Goal: Information Seeking & Learning: Learn about a topic

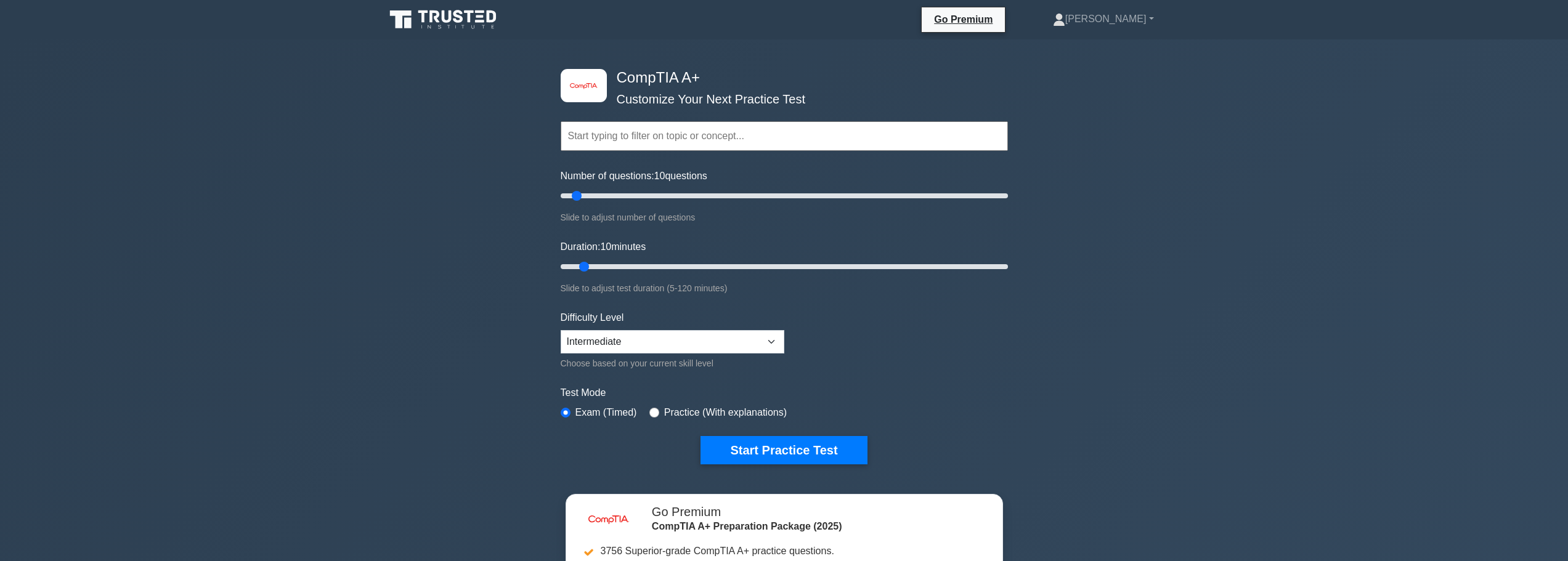
select select "intermediate"
click at [819, 437] on button "Start Practice Test" at bounding box center [783, 451] width 166 height 28
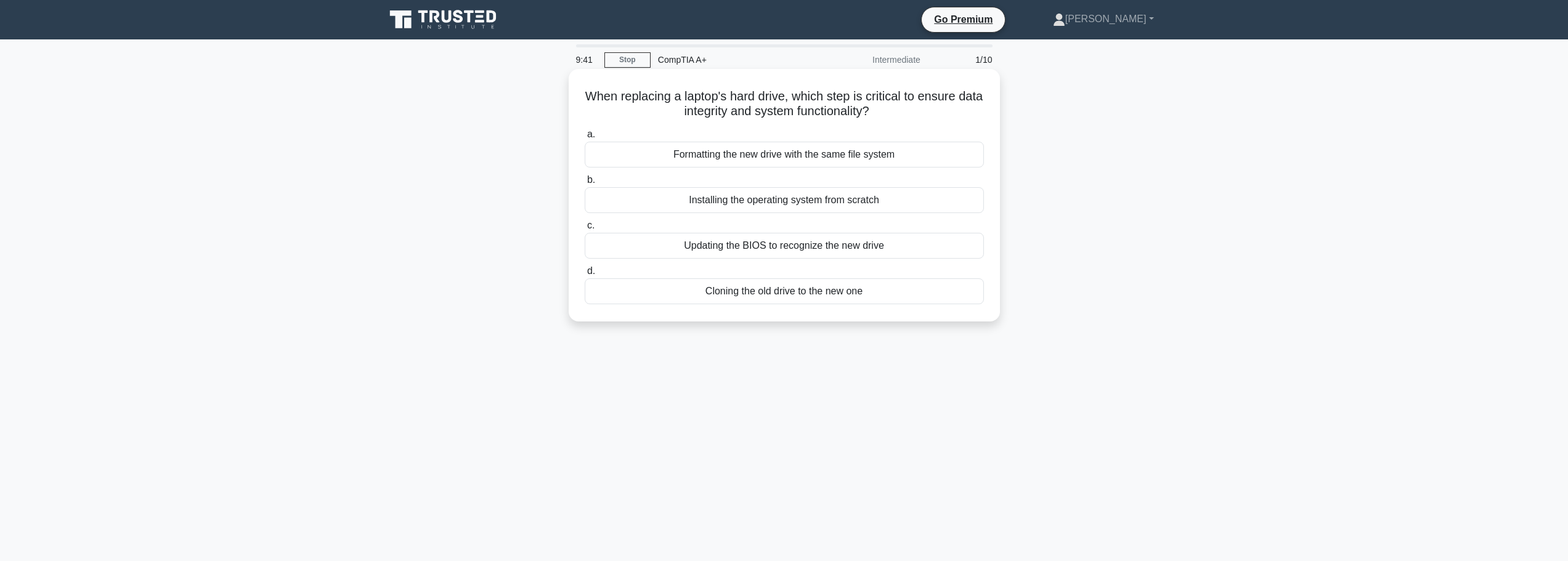
click at [782, 297] on div "Cloning the old drive to the new one" at bounding box center [784, 291] width 399 height 26
click at [585, 276] on input "d. Cloning the old drive to the new one" at bounding box center [585, 272] width 0 height 8
click at [756, 160] on div "Create an inventory of current hardware and software" at bounding box center [784, 154] width 399 height 26
click at [585, 138] on input "a. Create an inventory of current hardware and software" at bounding box center [585, 134] width 0 height 8
click at [776, 167] on div "Modify existing permissions to match new role requirements" at bounding box center [784, 154] width 399 height 26
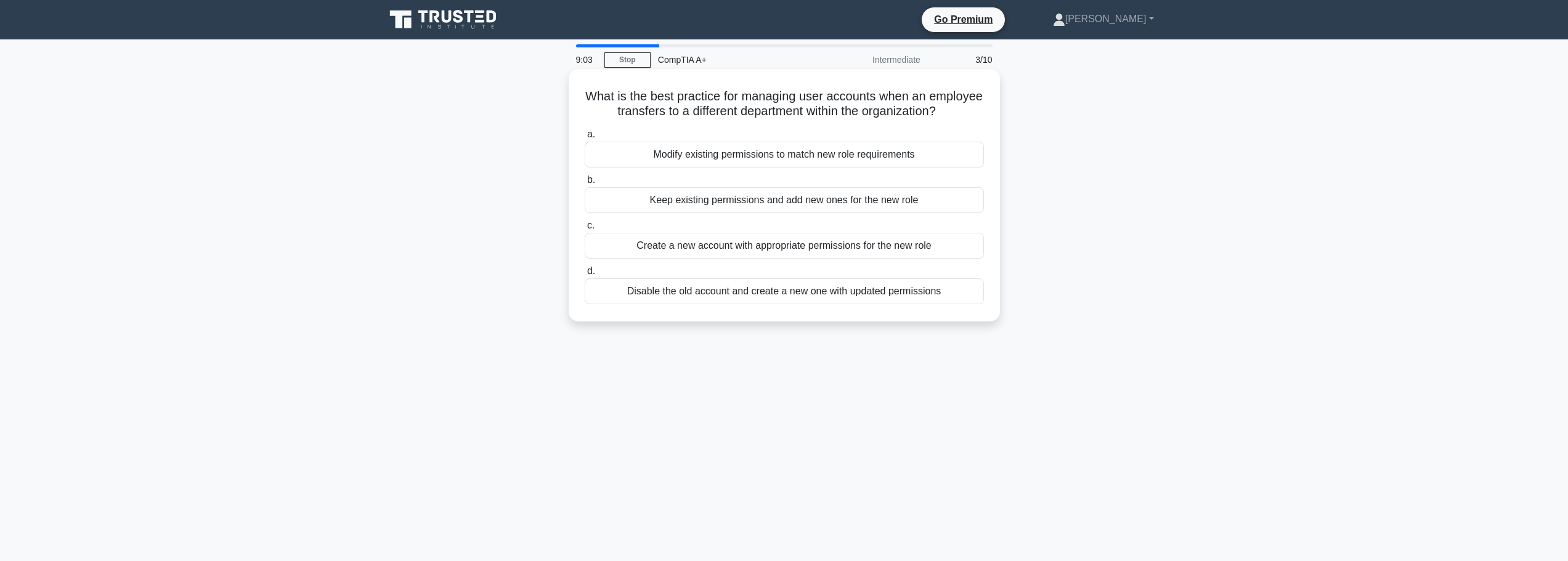
click at [585, 138] on input "a. Modify existing permissions to match new role requirements" at bounding box center [585, 134] width 0 height 8
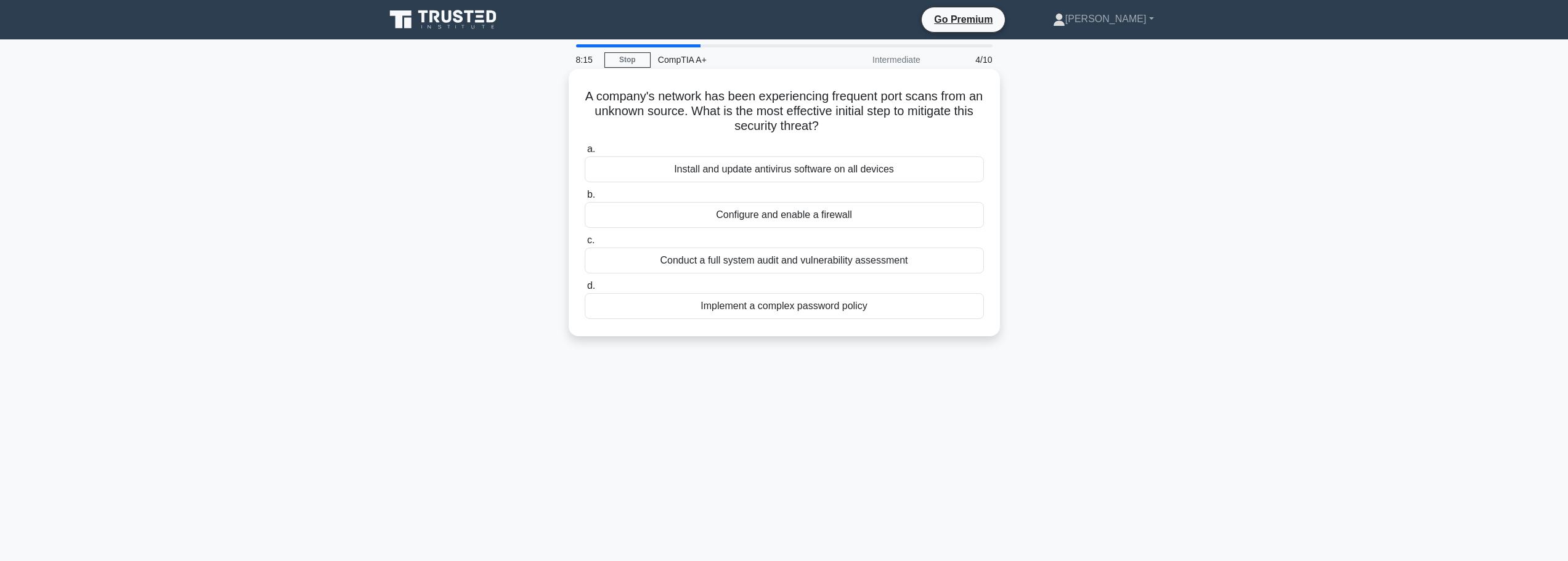
click at [773, 271] on div "Conduct a full system audit and vulnerability assessment" at bounding box center [784, 261] width 399 height 26
click at [585, 245] on input "c. Conduct a full system audit and vulnerability assessment" at bounding box center [585, 241] width 0 height 8
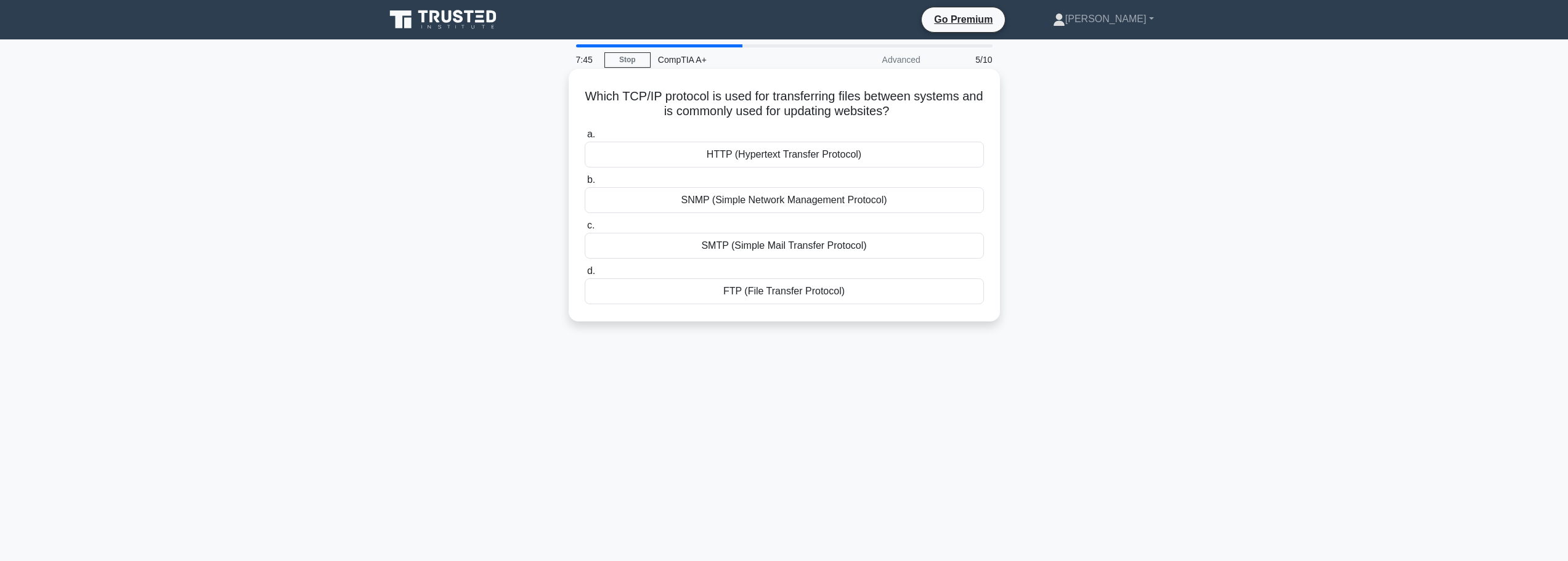
click at [791, 296] on div "FTP (File Transfer Protocol)" at bounding box center [784, 291] width 399 height 26
click at [585, 276] on input "d. FTP (File Transfer Protocol)" at bounding box center [585, 272] width 0 height 8
click at [775, 243] on div "UEFI firmware loads the bootloader from the GPT" at bounding box center [784, 246] width 399 height 26
click at [585, 230] on input "c. UEFI firmware loads the bootloader from the GPT" at bounding box center [585, 226] width 0 height 8
click at [779, 158] on div "Rapid development and deployment of web applications" at bounding box center [784, 154] width 399 height 26
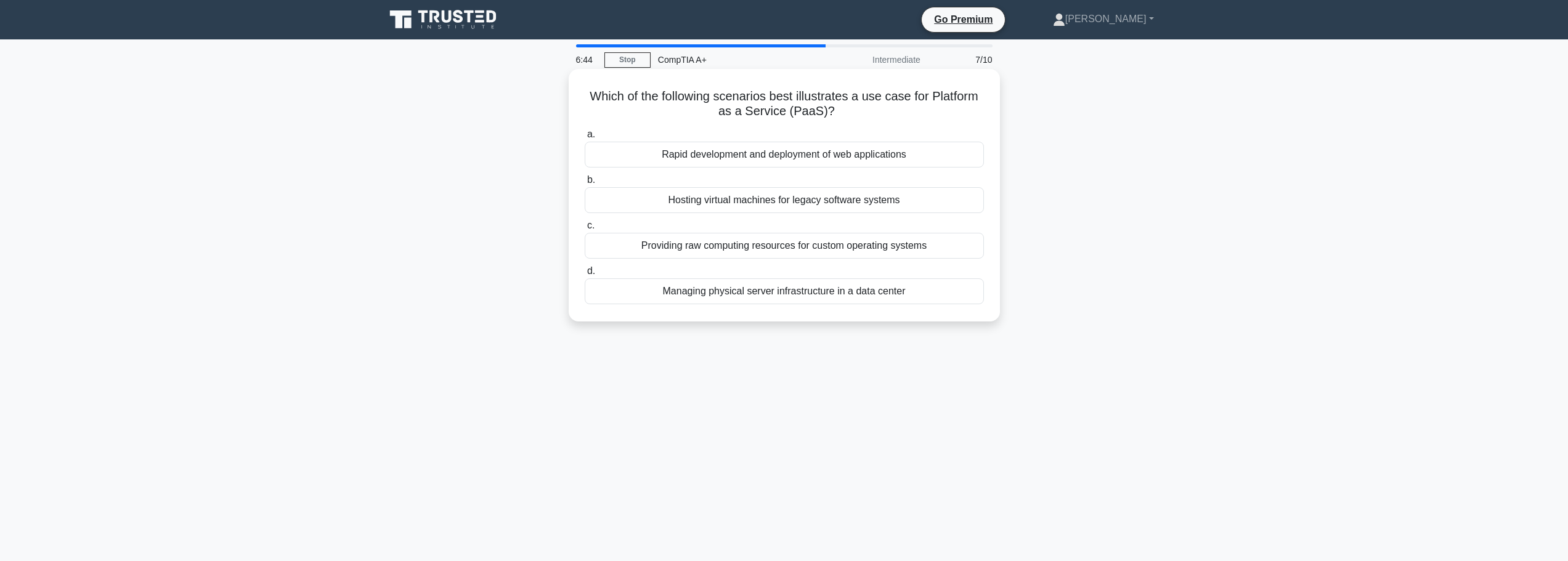
click at [585, 138] on input "a. Rapid development and deployment of web applications" at bounding box center [585, 134] width 0 height 8
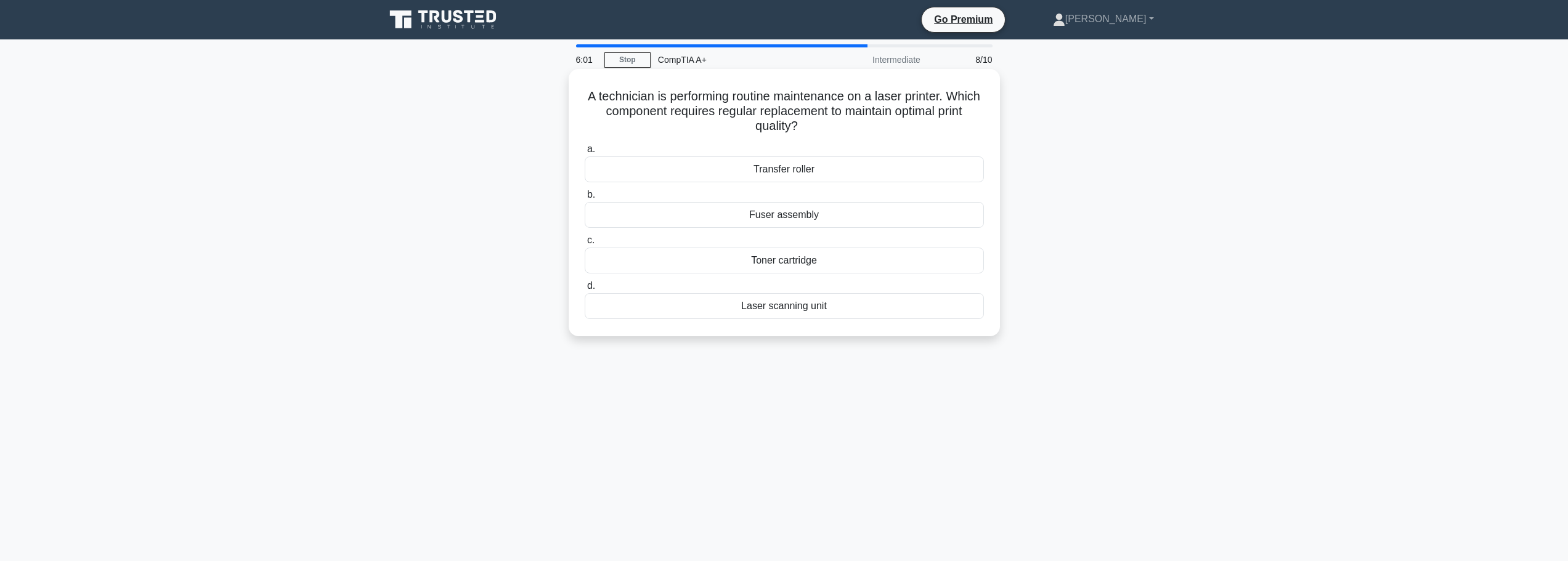
click at [776, 261] on div "Toner cartridge" at bounding box center [784, 261] width 399 height 26
click at [585, 245] on input "c. Toner cartridge" at bounding box center [585, 241] width 0 height 8
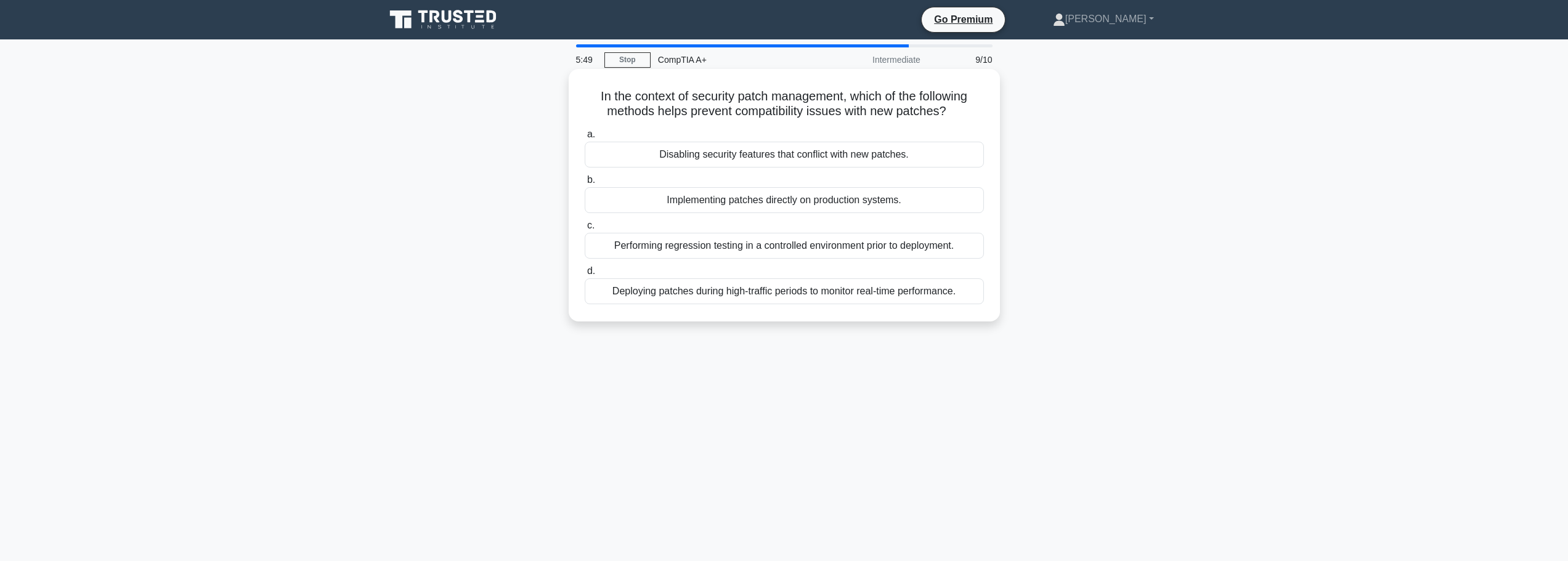
click at [792, 255] on div "Performing regression testing in a controlled environment prior to deployment." at bounding box center [784, 246] width 399 height 26
click at [585, 230] on input "c. Performing regression testing in a controlled environment prior to deploymen…" at bounding box center [585, 226] width 0 height 8
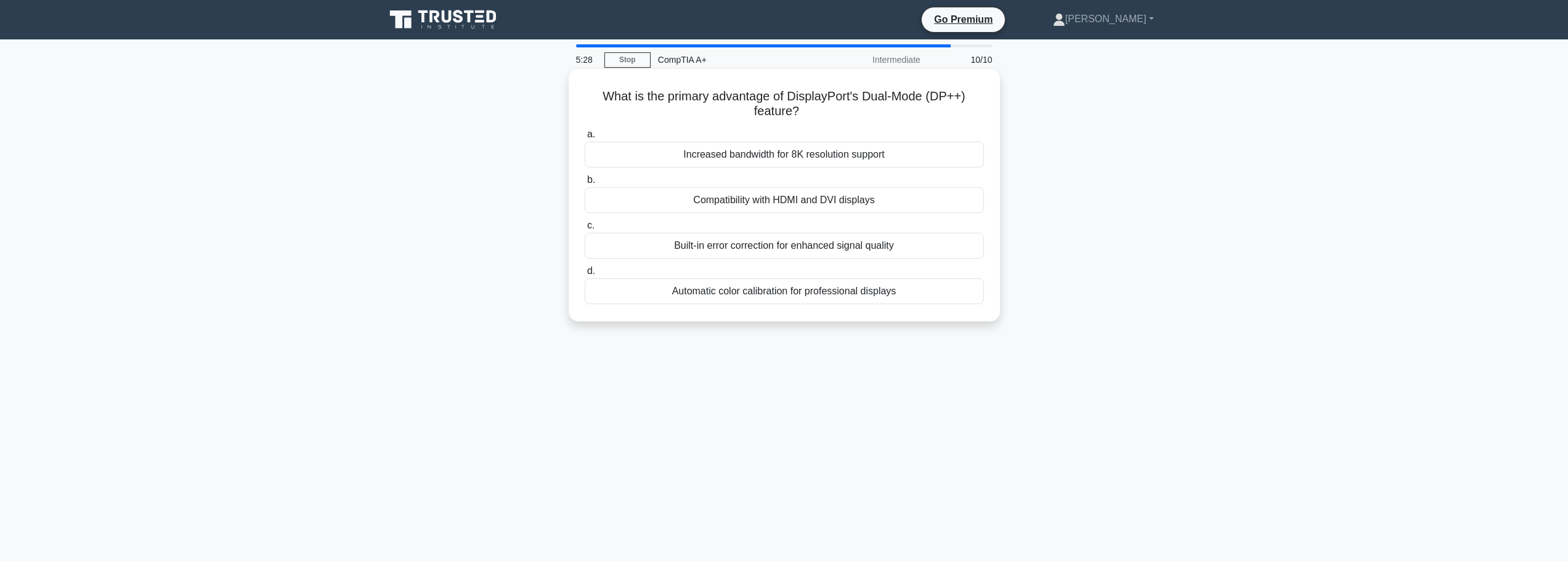
click at [794, 155] on div "Increased bandwidth for 8K resolution support" at bounding box center [784, 154] width 399 height 26
click at [585, 138] on input "a. Increased bandwidth for 8K resolution support" at bounding box center [585, 134] width 0 height 8
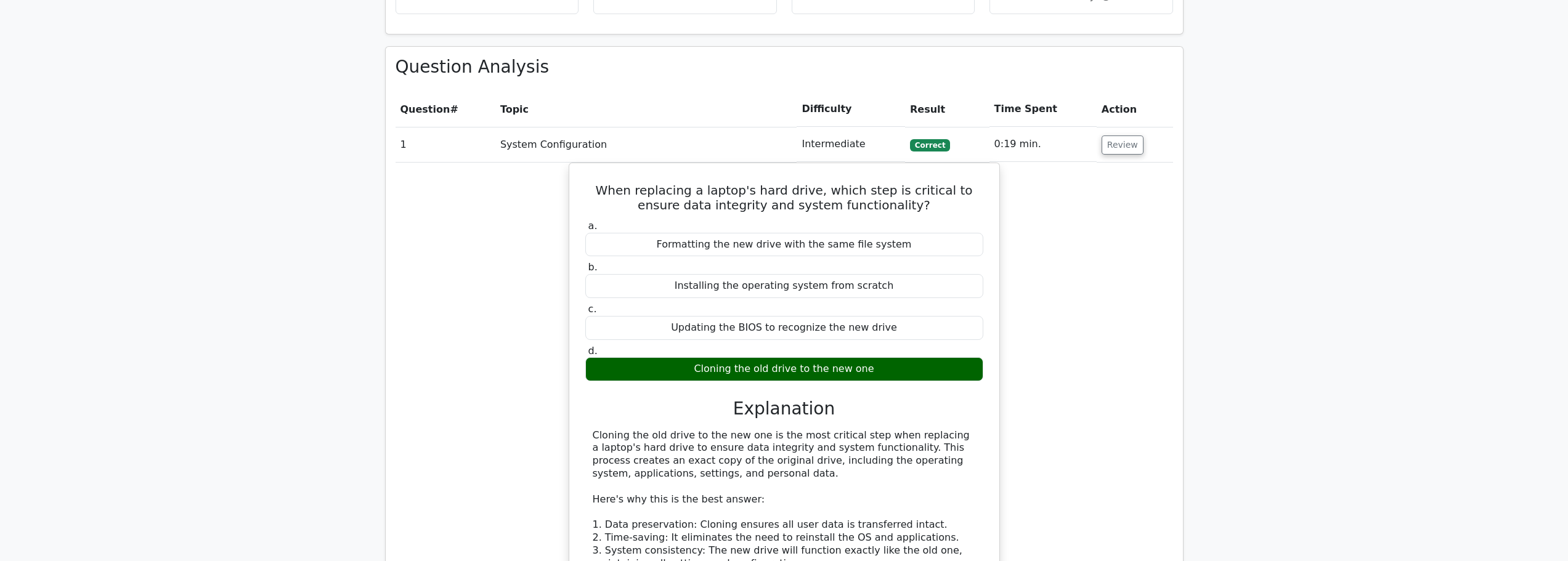
scroll to position [862, 0]
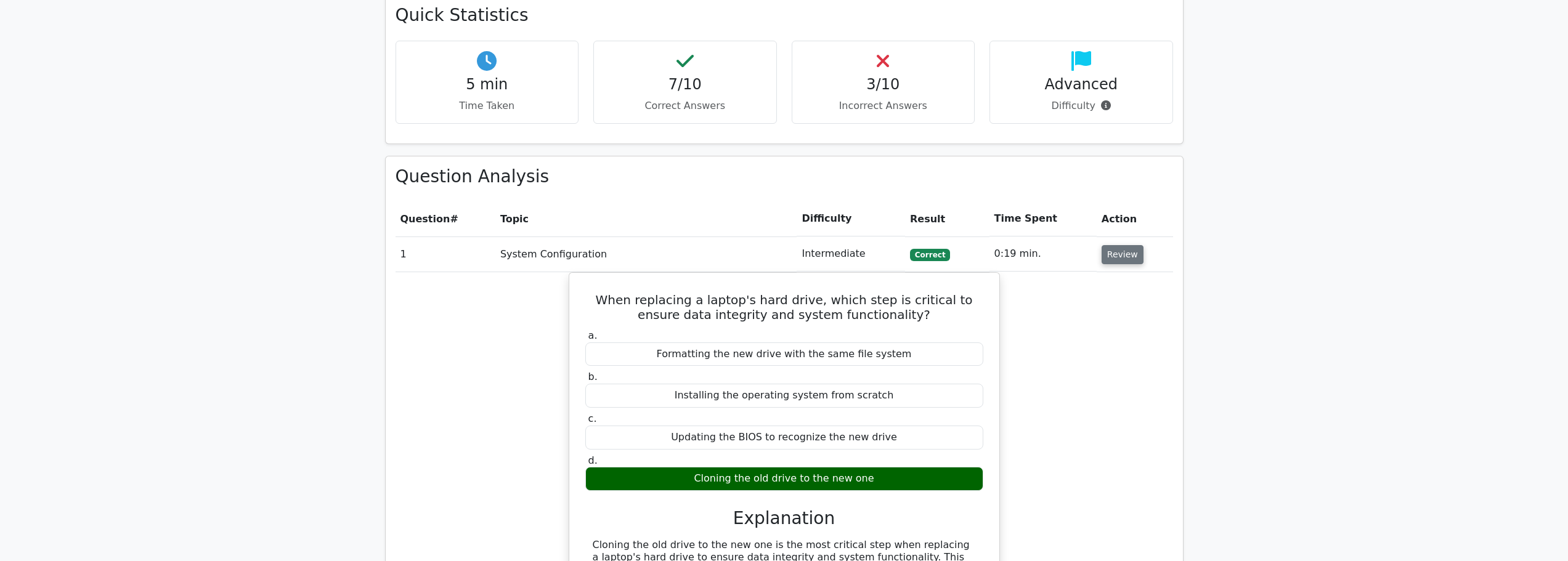
click at [1118, 246] on button "Review" at bounding box center [1122, 255] width 42 height 19
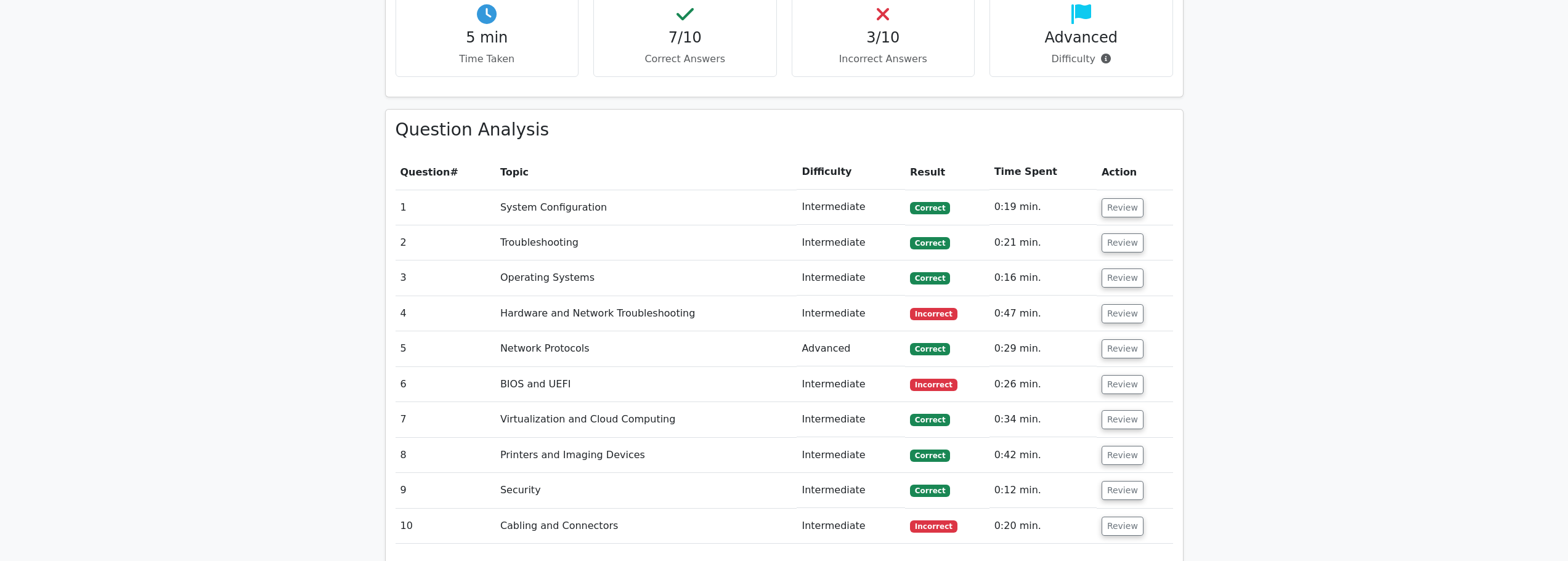
scroll to position [986, 0]
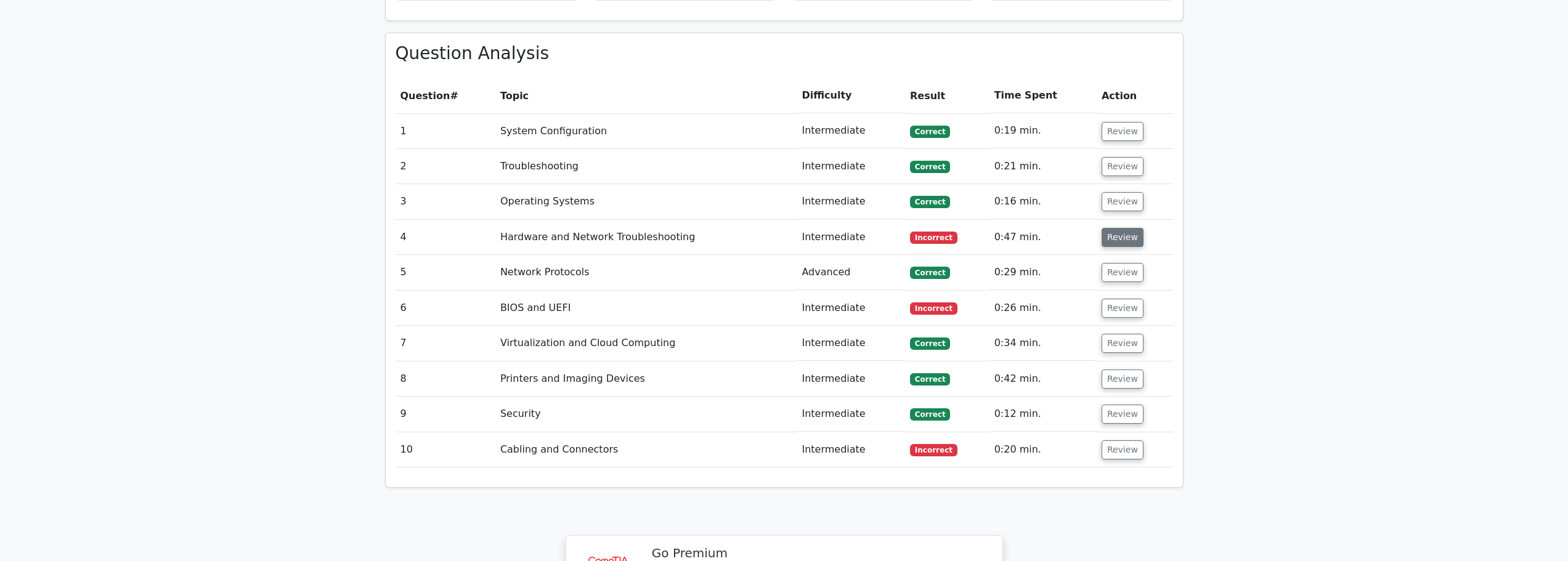
click at [1116, 228] on button "Review" at bounding box center [1122, 237] width 42 height 19
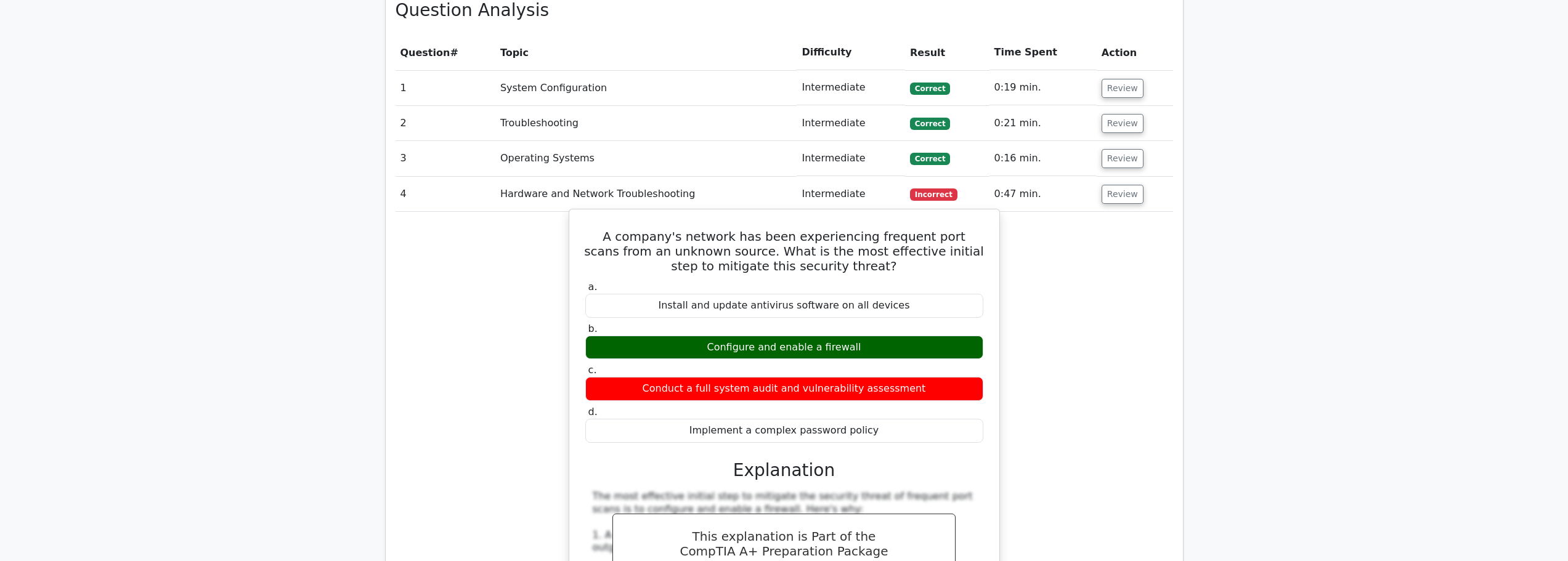
scroll to position [1047, 0]
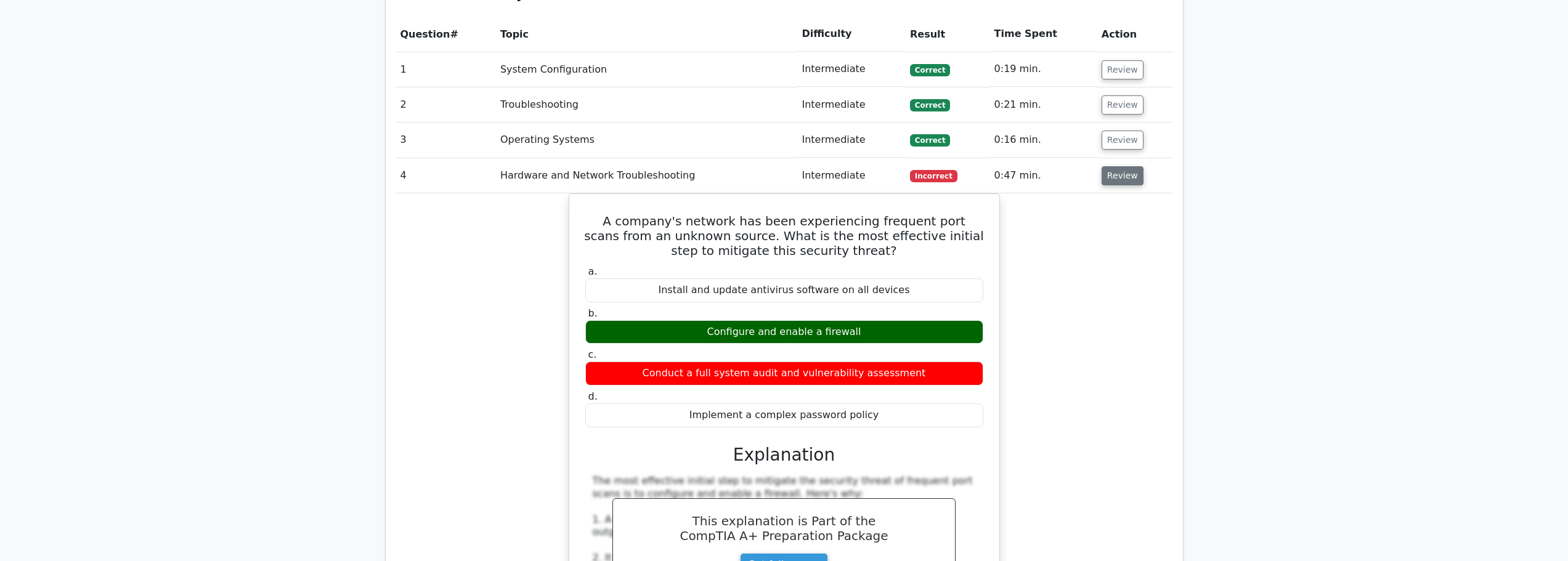
click at [1110, 166] on button "Review" at bounding box center [1122, 175] width 42 height 19
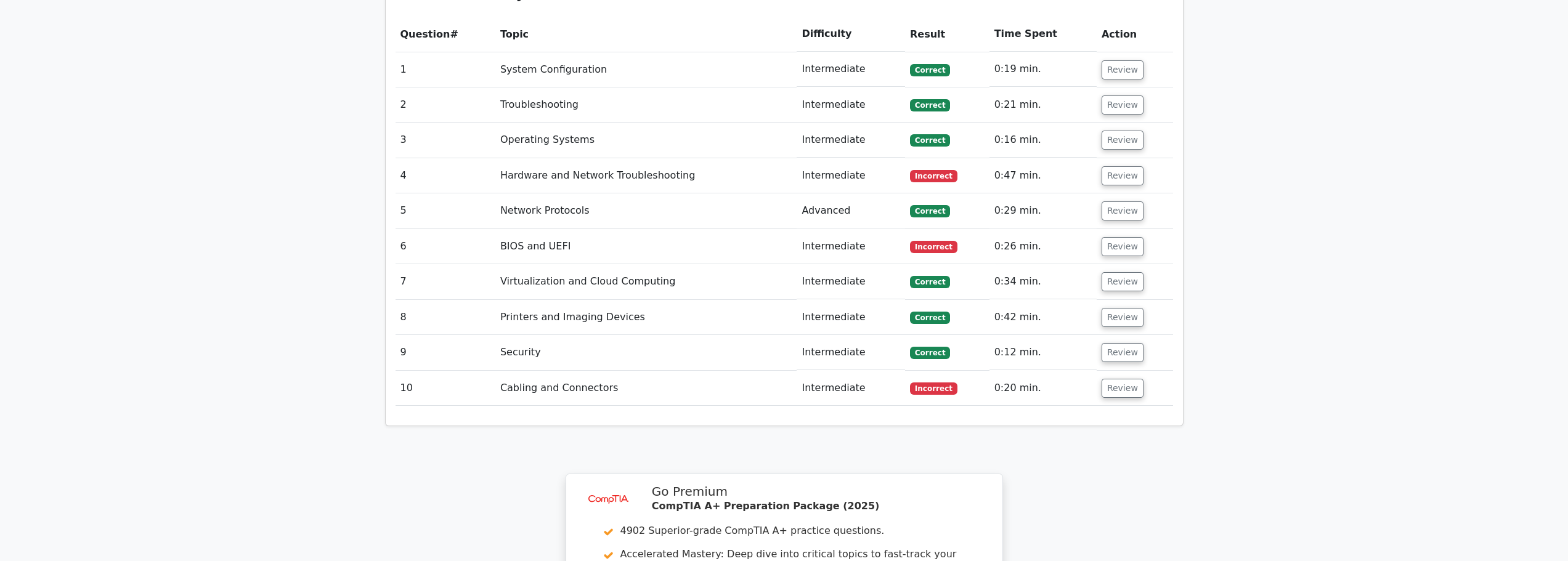
click at [1132, 229] on td "Review" at bounding box center [1134, 246] width 77 height 35
click at [1127, 237] on button "Review" at bounding box center [1122, 246] width 42 height 19
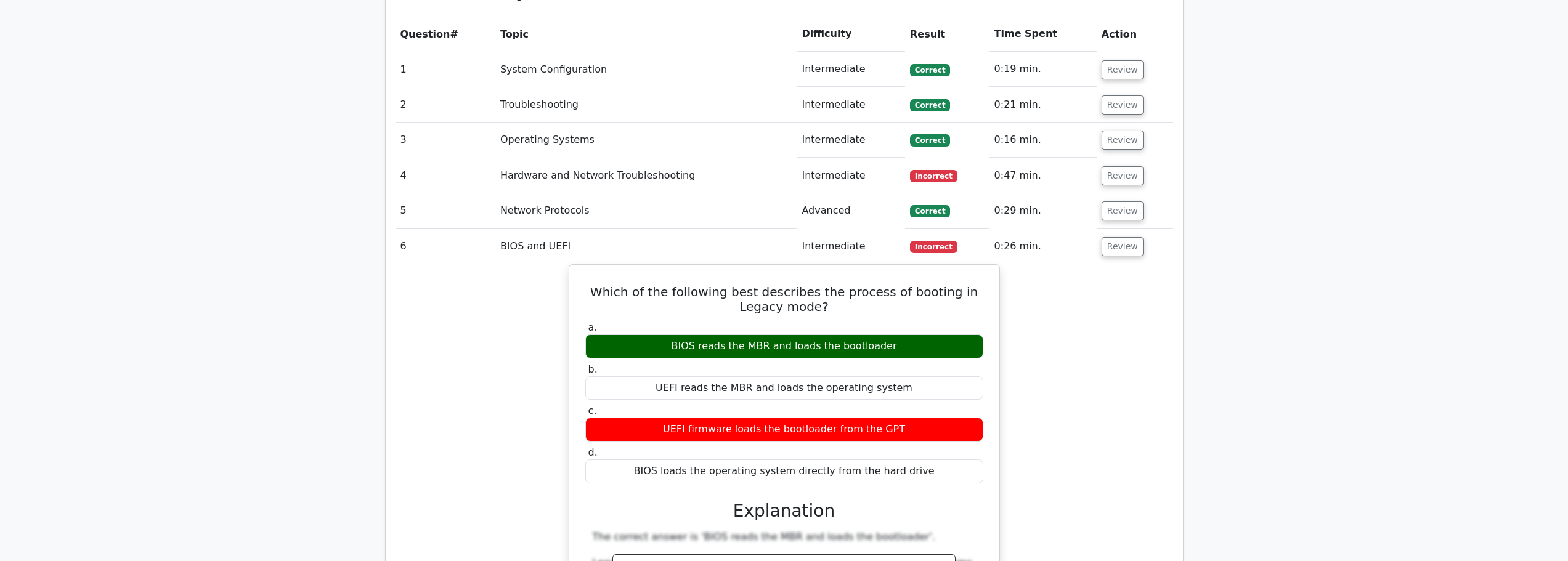
drag, startPoint x: 1102, startPoint y: 210, endPoint x: 1072, endPoint y: 245, distance: 46.1
click at [1103, 237] on button "Review" at bounding box center [1122, 246] width 42 height 19
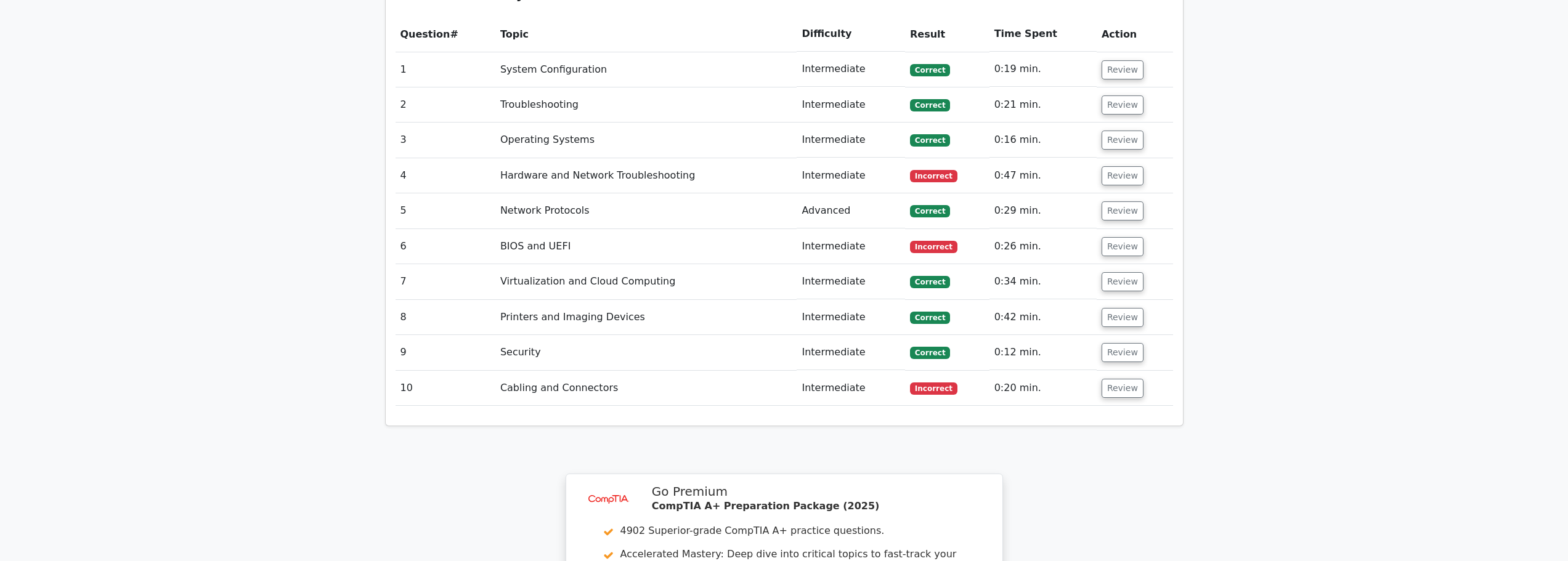
scroll to position [1109, 0]
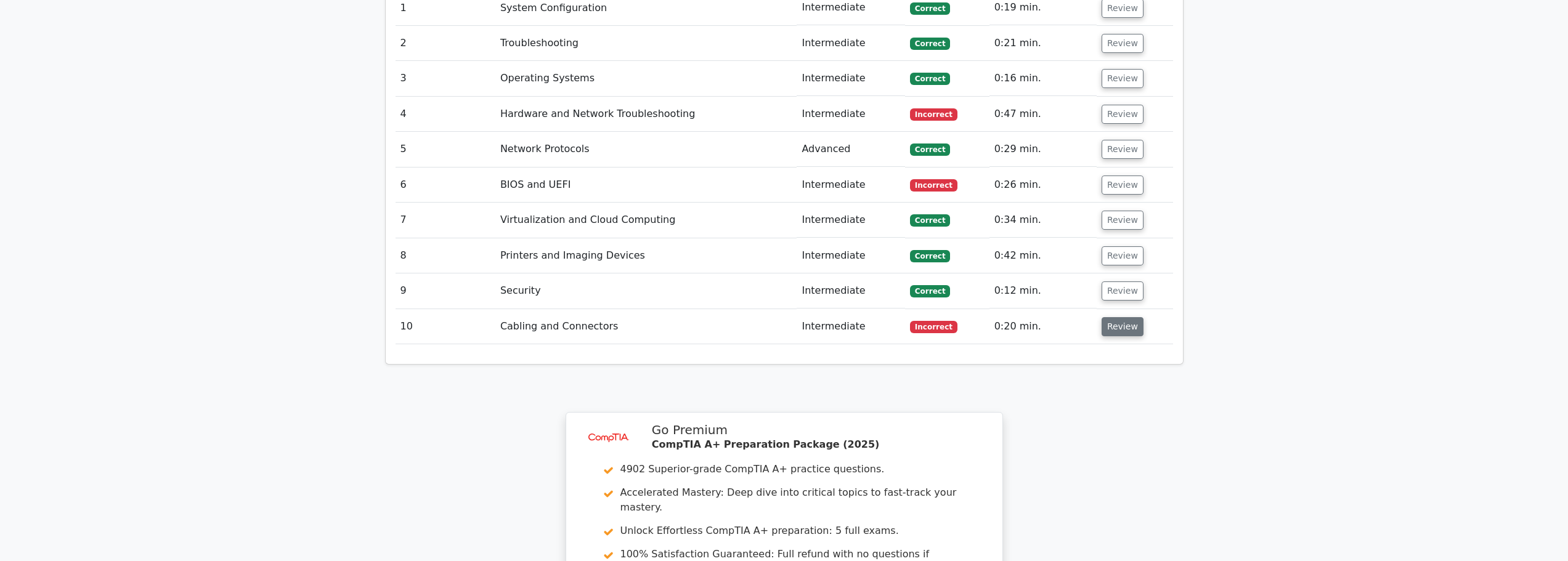
click at [1110, 317] on button "Review" at bounding box center [1122, 326] width 42 height 19
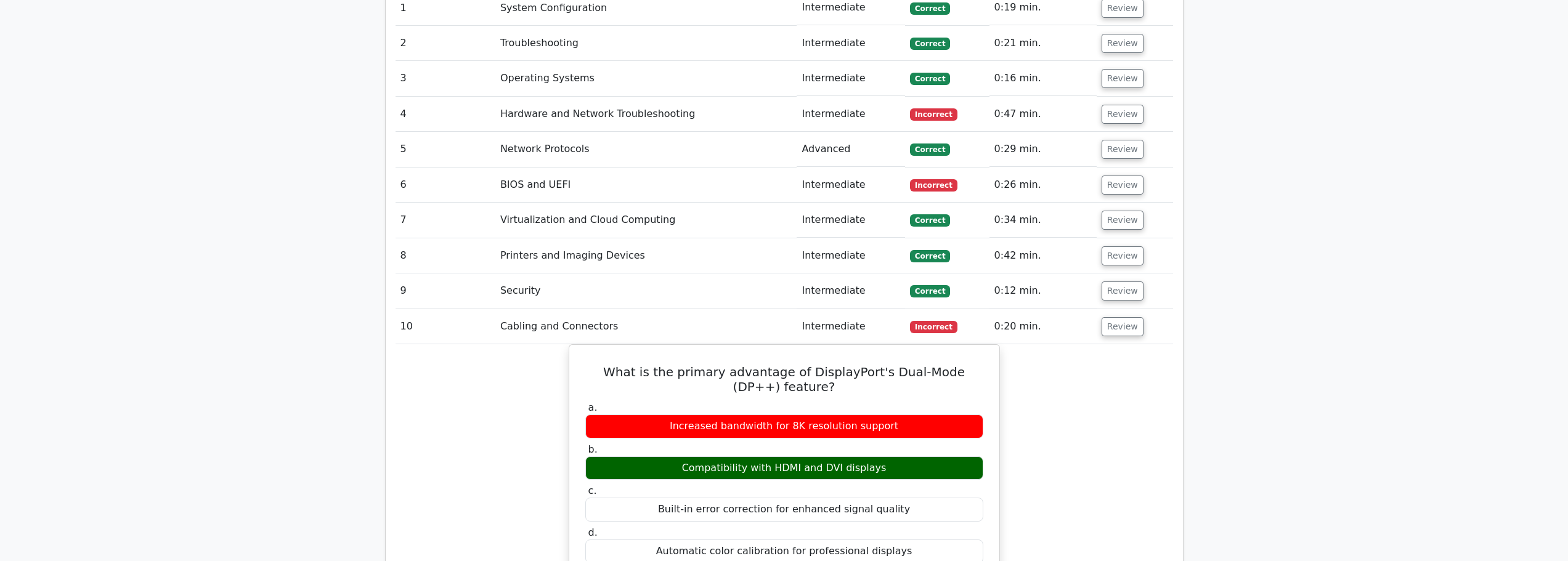
scroll to position [1171, 0]
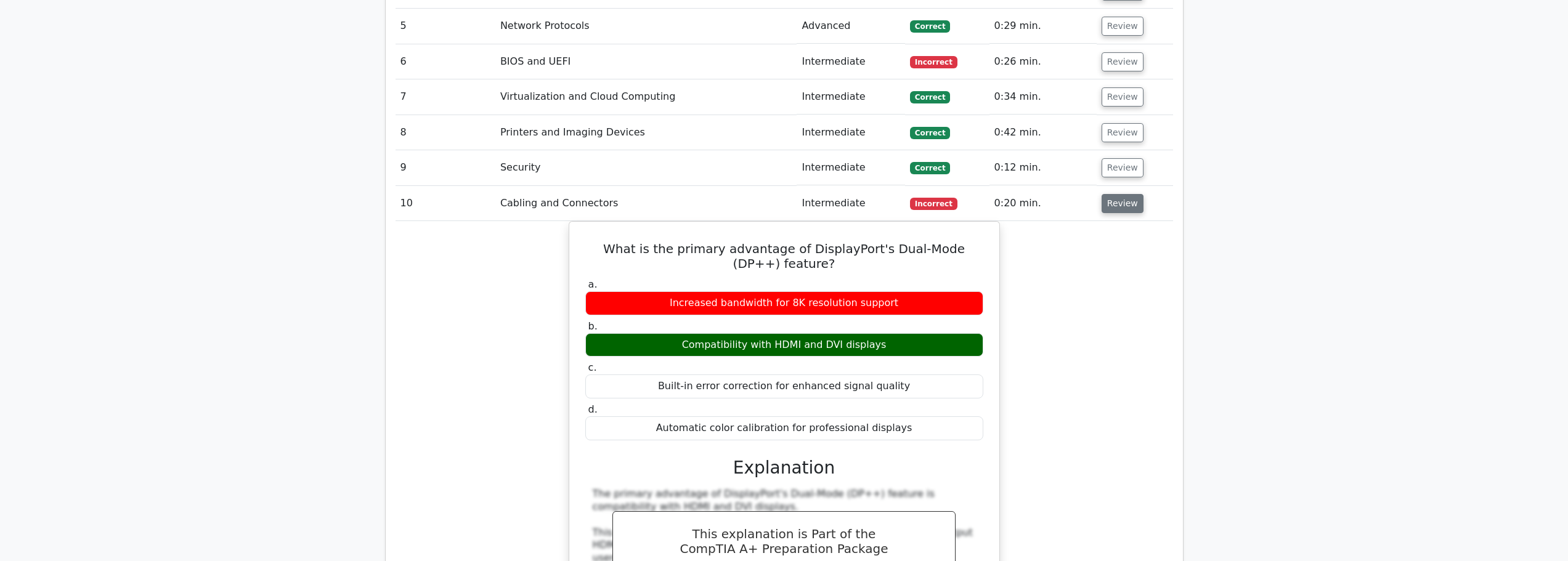
click at [1111, 194] on button "Review" at bounding box center [1122, 203] width 42 height 19
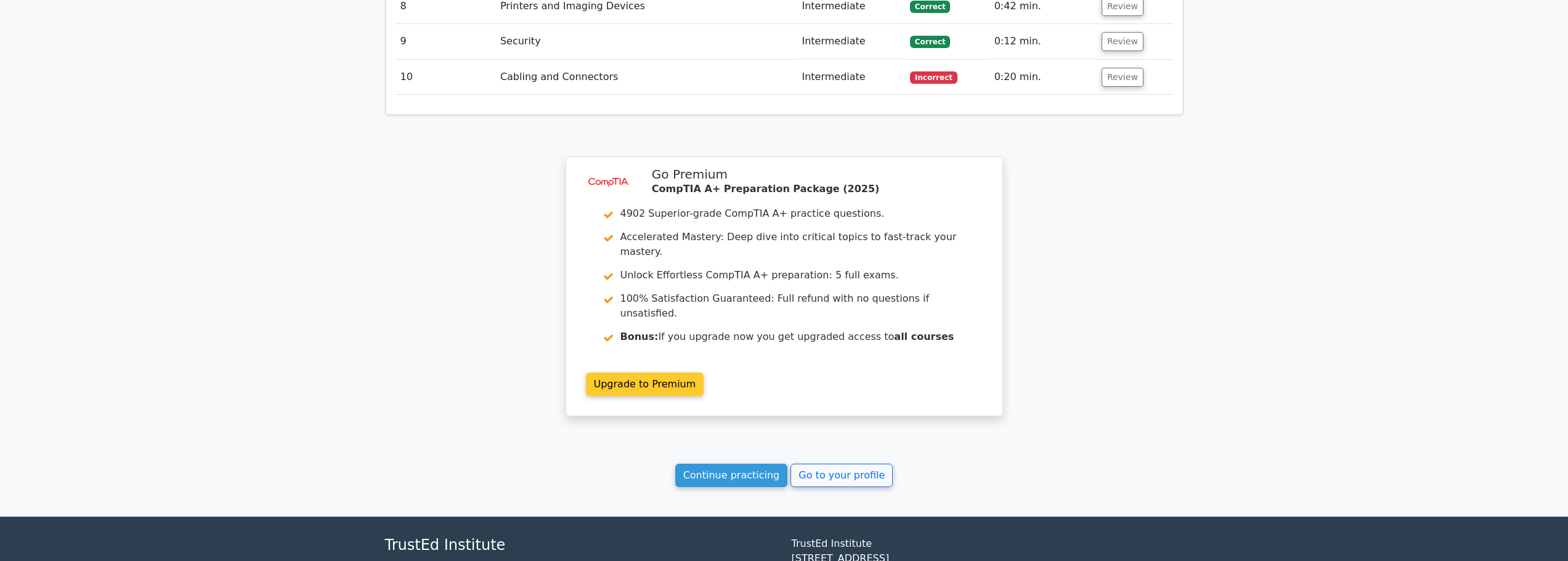
scroll to position [1404, 0]
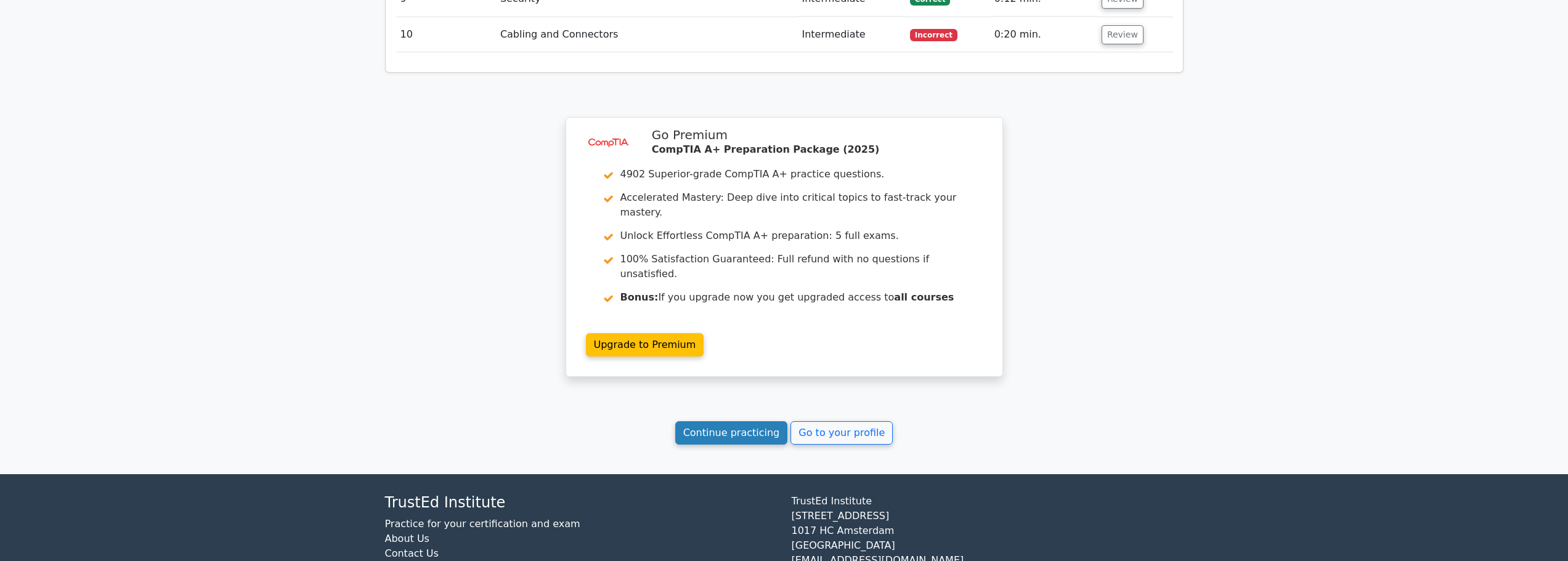
click at [729, 422] on link "Continue practicing" at bounding box center [731, 434] width 112 height 24
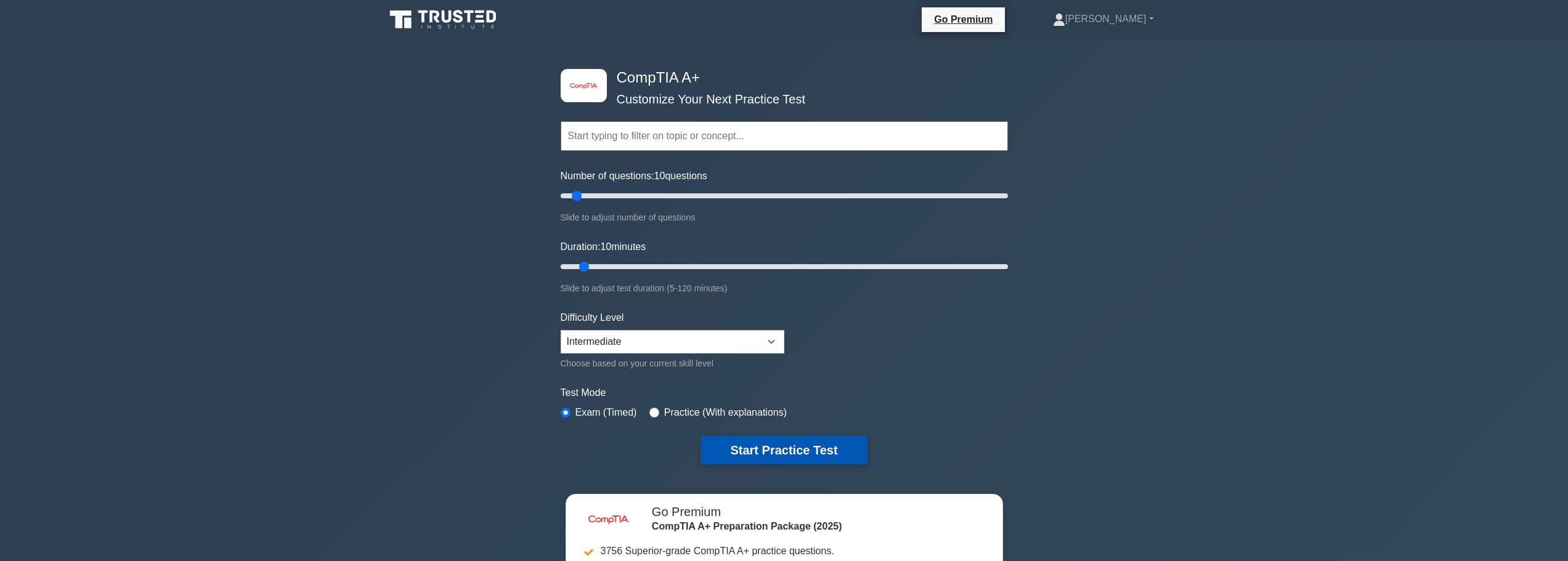
click at [743, 451] on button "Start Practice Test" at bounding box center [783, 451] width 166 height 28
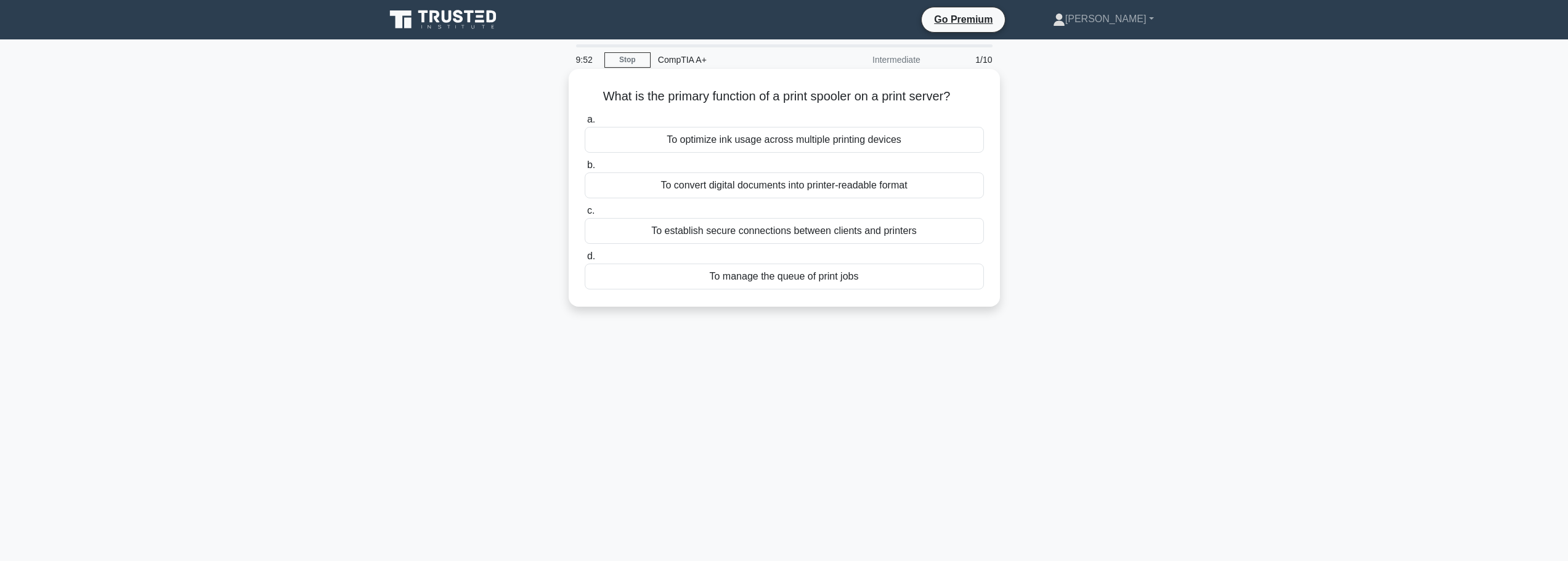
click at [723, 278] on div "To manage the queue of print jobs" at bounding box center [784, 277] width 399 height 26
click at [585, 261] on input "d. To manage the queue of print jobs" at bounding box center [585, 257] width 0 height 8
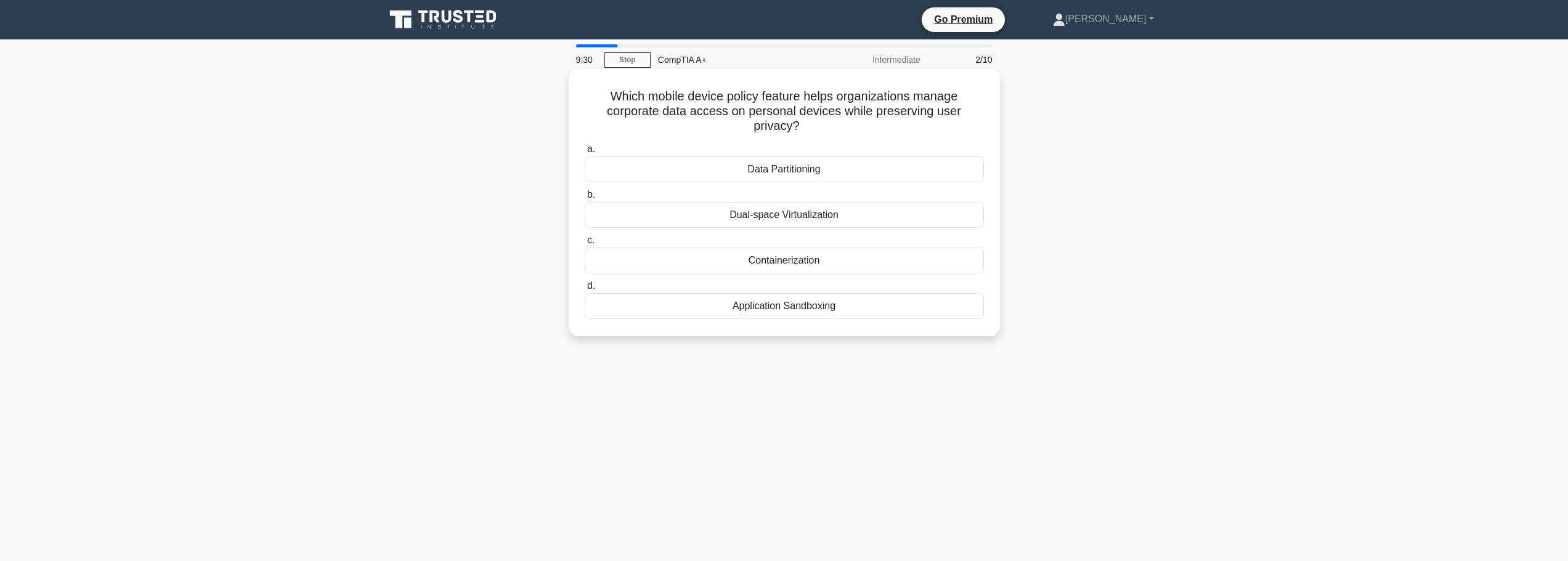
click at [784, 260] on div "Containerization" at bounding box center [784, 261] width 399 height 26
click at [585, 245] on input "c. Containerization" at bounding box center [585, 241] width 0 height 8
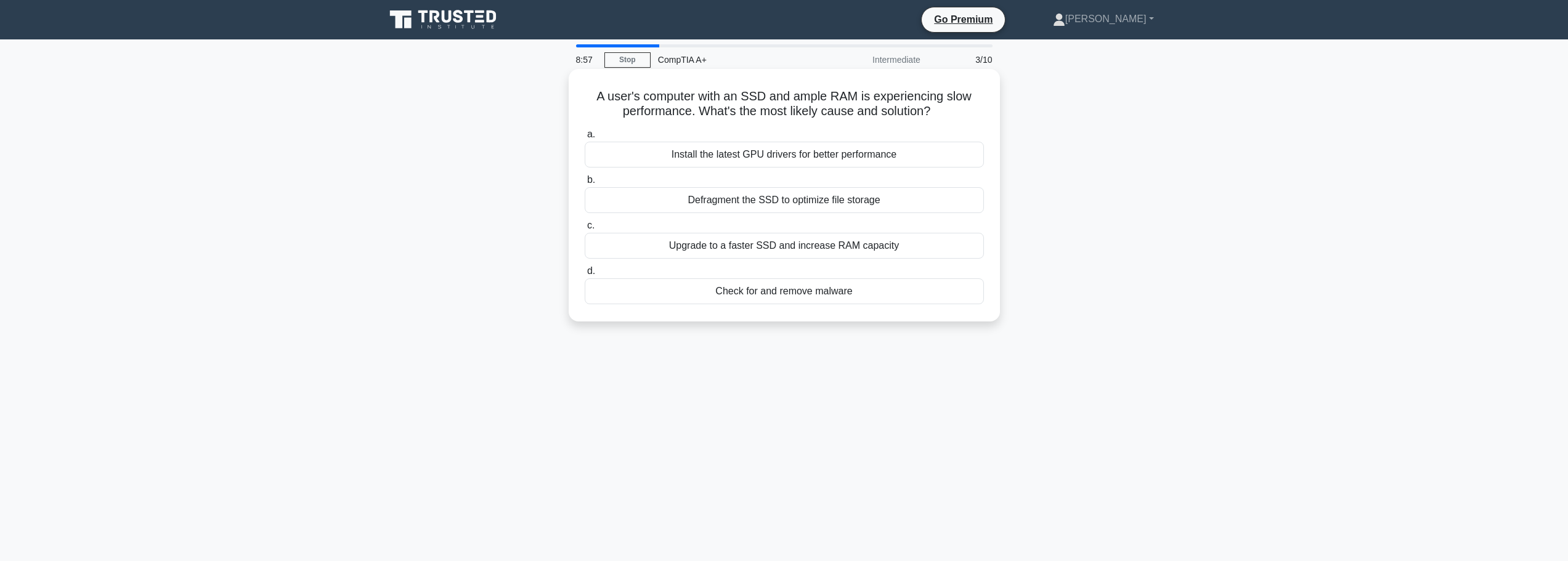
click at [783, 291] on div "Check for and remove malware" at bounding box center [784, 291] width 399 height 26
click at [585, 276] on input "d. Check for and remove malware" at bounding box center [585, 272] width 0 height 8
click at [772, 151] on div "Loss of direct control over data storage and security" at bounding box center [784, 154] width 399 height 26
click at [585, 138] on input "a. Loss of direct control over data storage and security" at bounding box center [585, 134] width 0 height 8
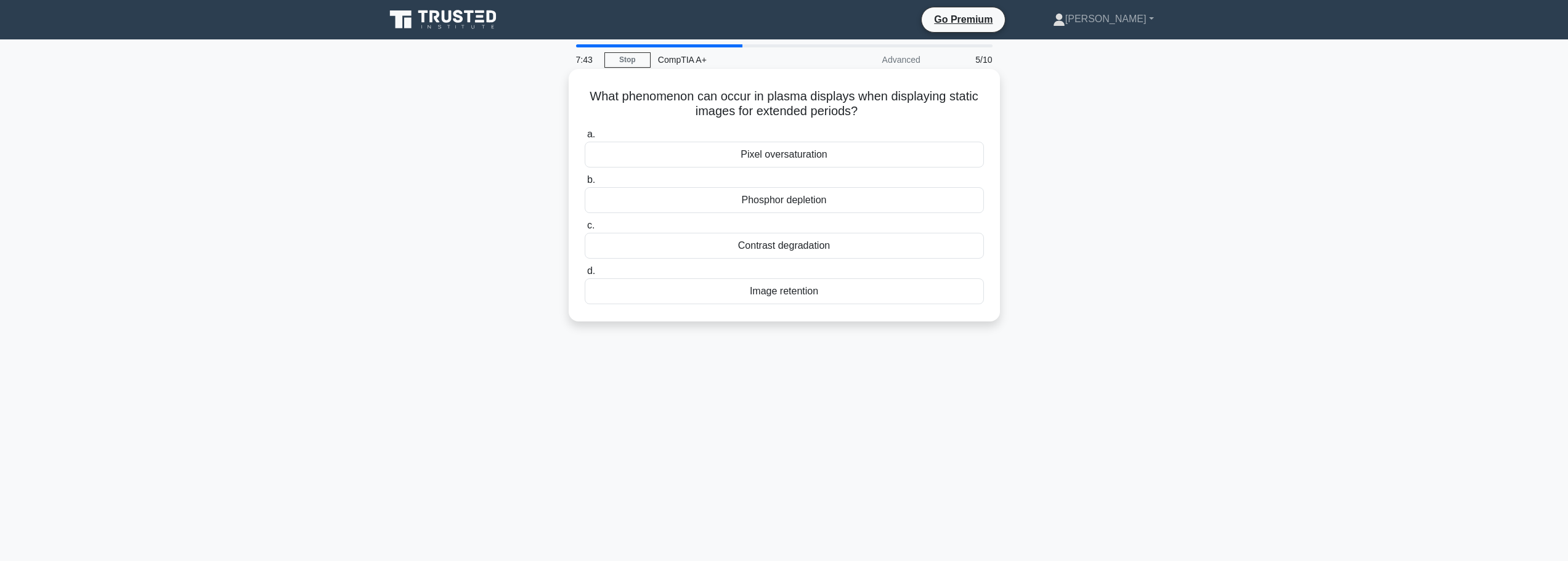
click at [786, 295] on div "Image retention" at bounding box center [784, 291] width 399 height 26
click at [585, 276] on input "d. Image retention" at bounding box center [585, 272] width 0 height 8
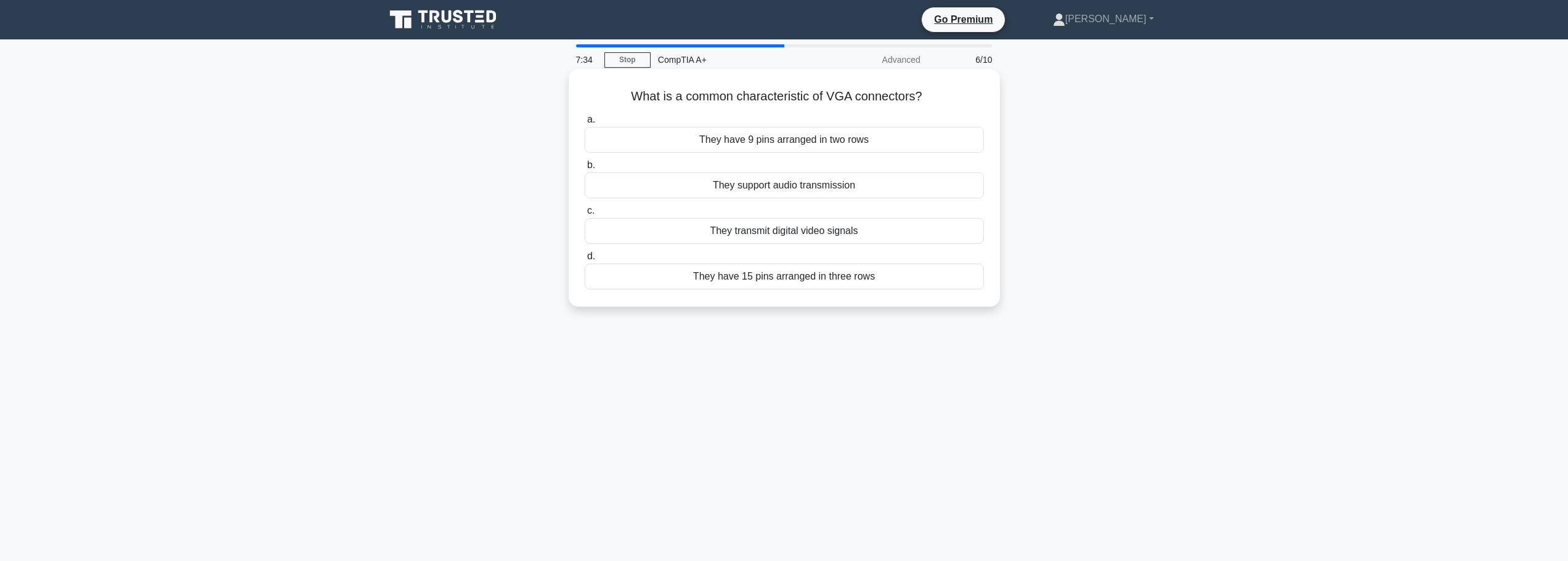
click at [800, 232] on div "They transmit digital video signals" at bounding box center [784, 231] width 399 height 26
click at [585, 215] on input "c. They transmit digital video signals" at bounding box center [585, 211] width 0 height 8
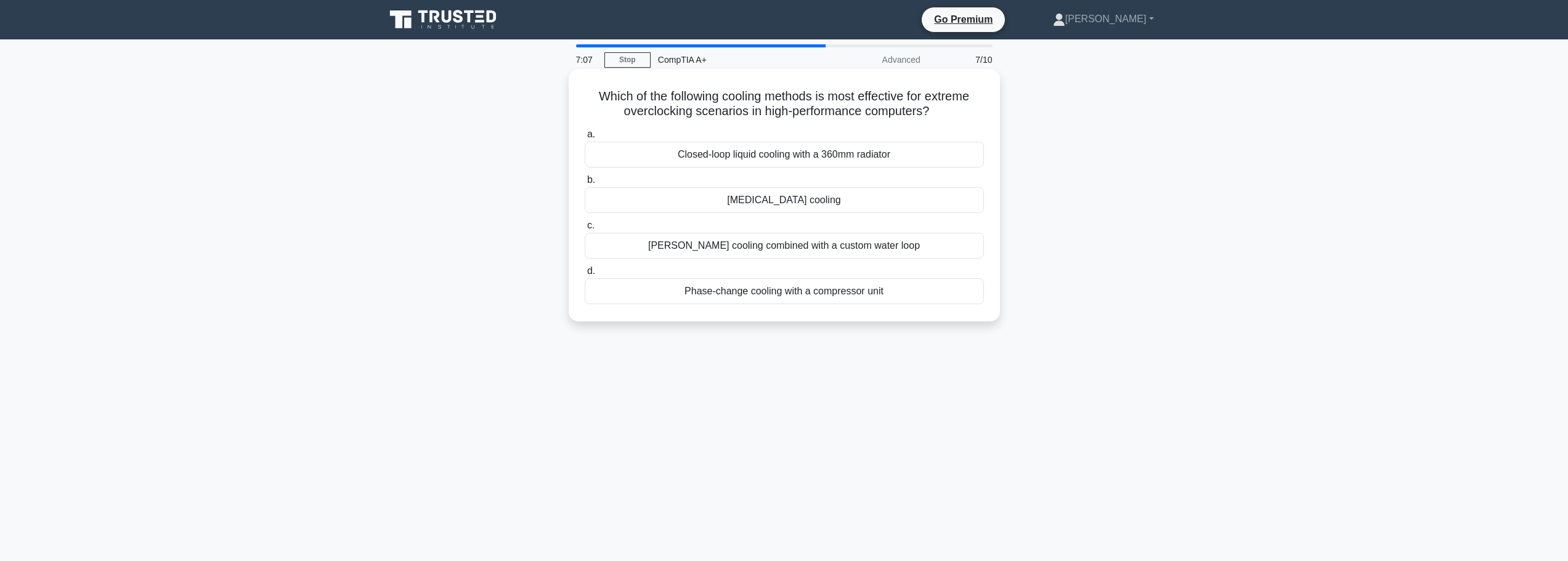
click at [763, 157] on div "Closed-loop liquid cooling with a 360mm radiator" at bounding box center [784, 154] width 399 height 26
click at [585, 138] on input "a. Closed-loop liquid cooling with a 360mm radiator" at bounding box center [585, 134] width 0 height 8
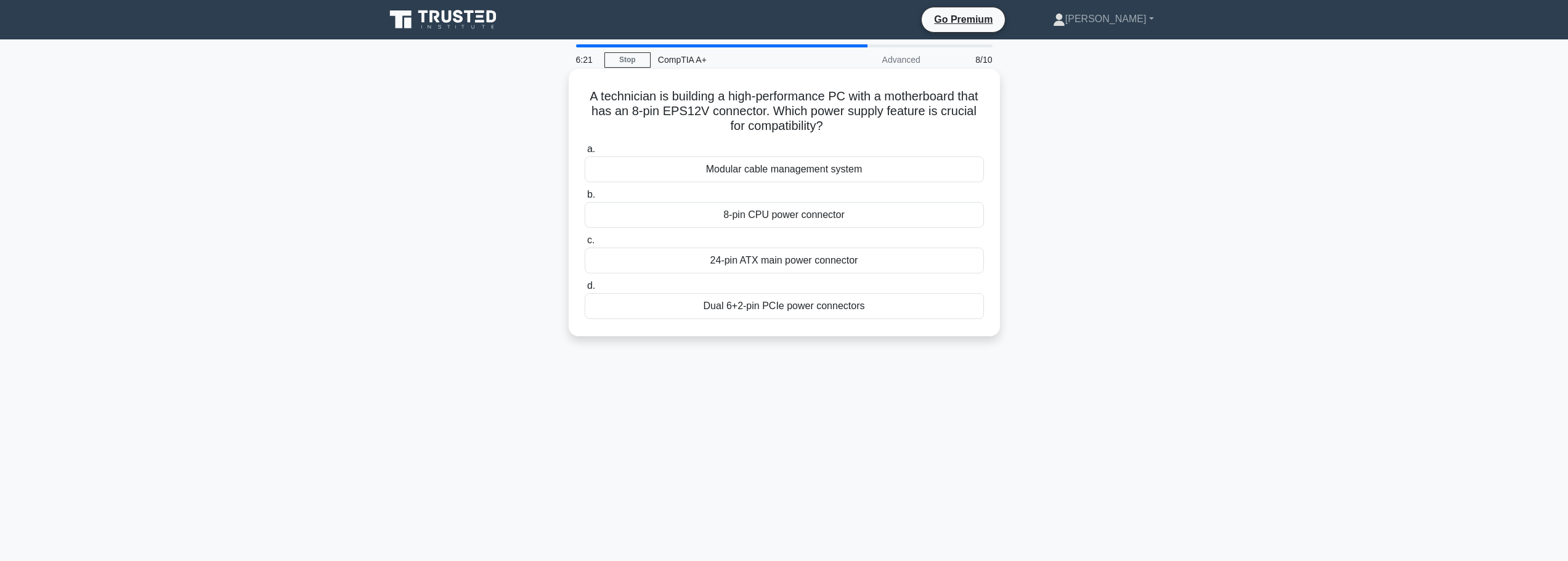
click at [811, 270] on div "24-pin ATX main power connector" at bounding box center [784, 261] width 399 height 26
click at [585, 245] on input "c. 24-pin ATX main power connector" at bounding box center [585, 241] width 0 height 8
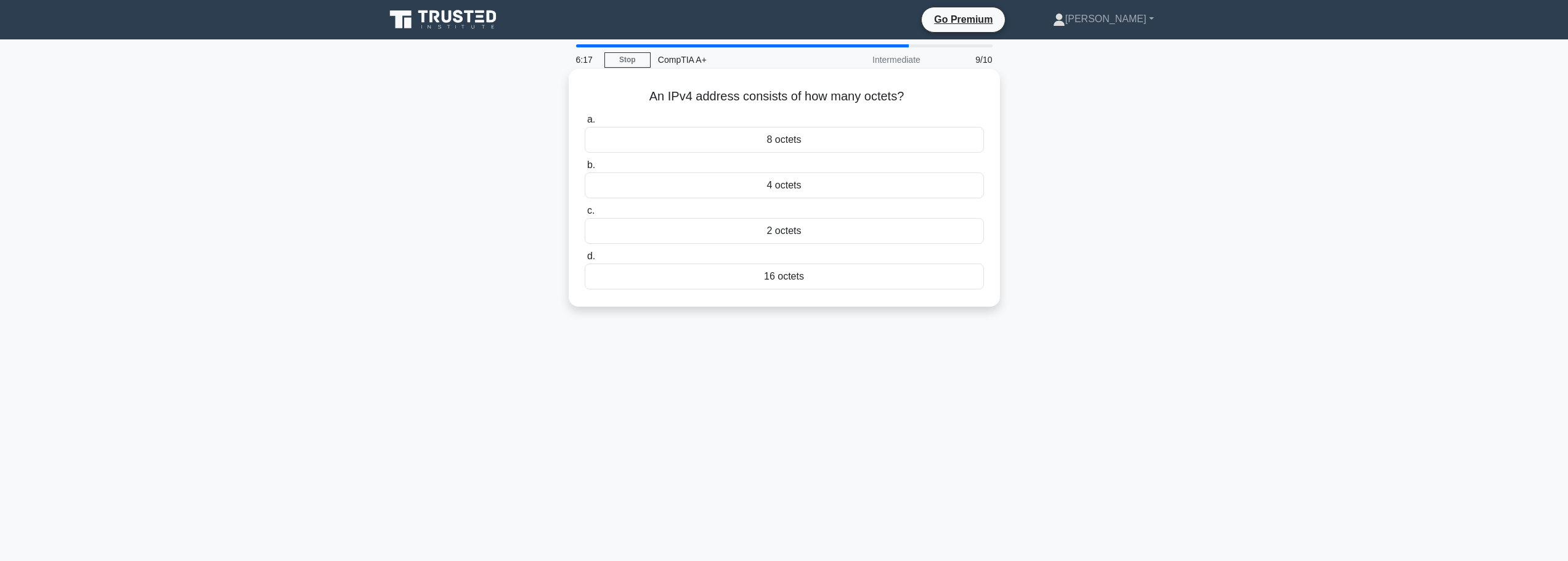
click at [771, 189] on div "4 octets" at bounding box center [784, 185] width 399 height 26
click at [585, 169] on input "b. 4 octets" at bounding box center [585, 165] width 0 height 8
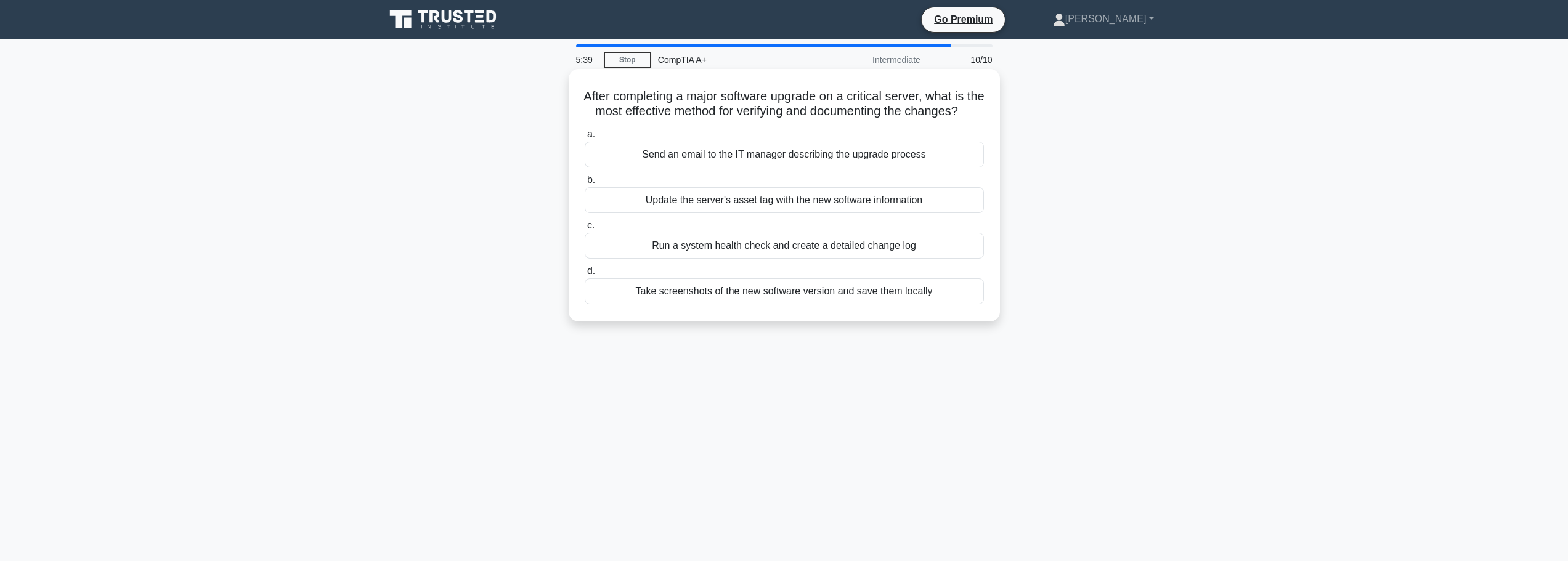
click at [775, 259] on div "Run a system health check and create a detailed change log" at bounding box center [784, 246] width 399 height 26
click at [585, 230] on input "c. Run a system health check and create a detailed change log" at bounding box center [585, 226] width 0 height 8
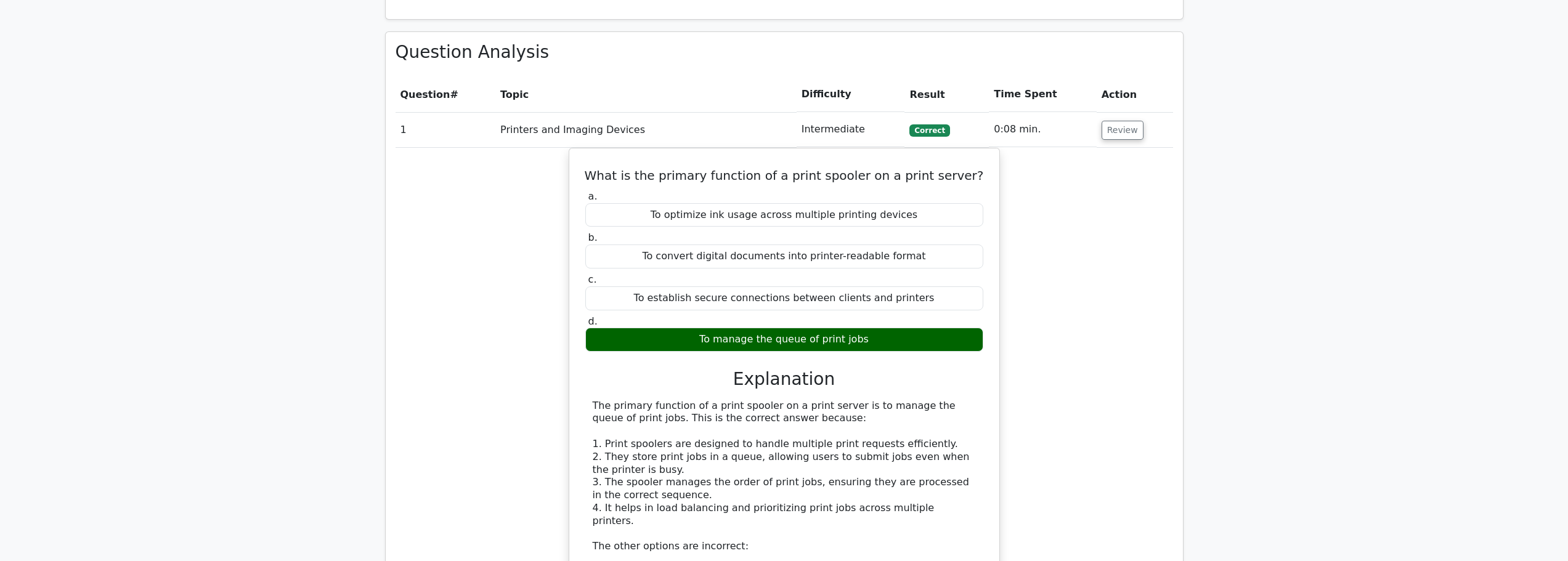
scroll to position [986, 0]
click at [1137, 113] on td "Review" at bounding box center [1134, 130] width 77 height 35
click at [1125, 122] on button "Review" at bounding box center [1122, 131] width 42 height 19
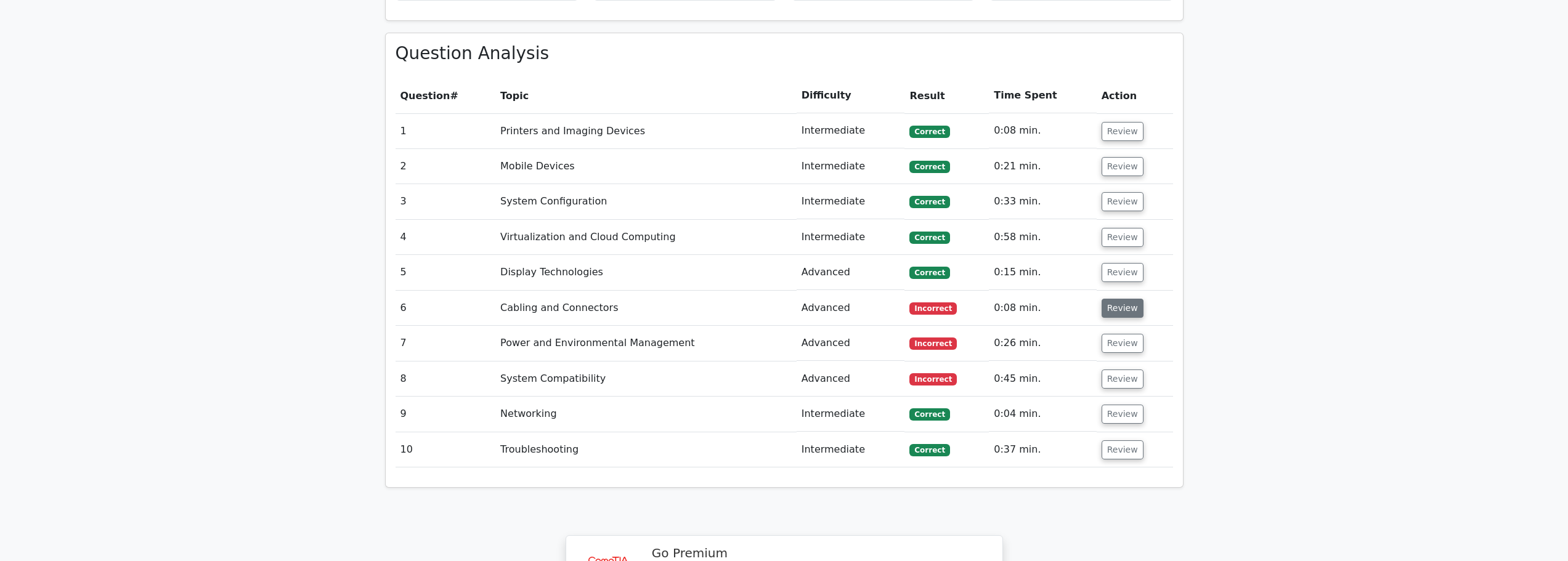
click at [1116, 298] on button "Review" at bounding box center [1122, 307] width 42 height 19
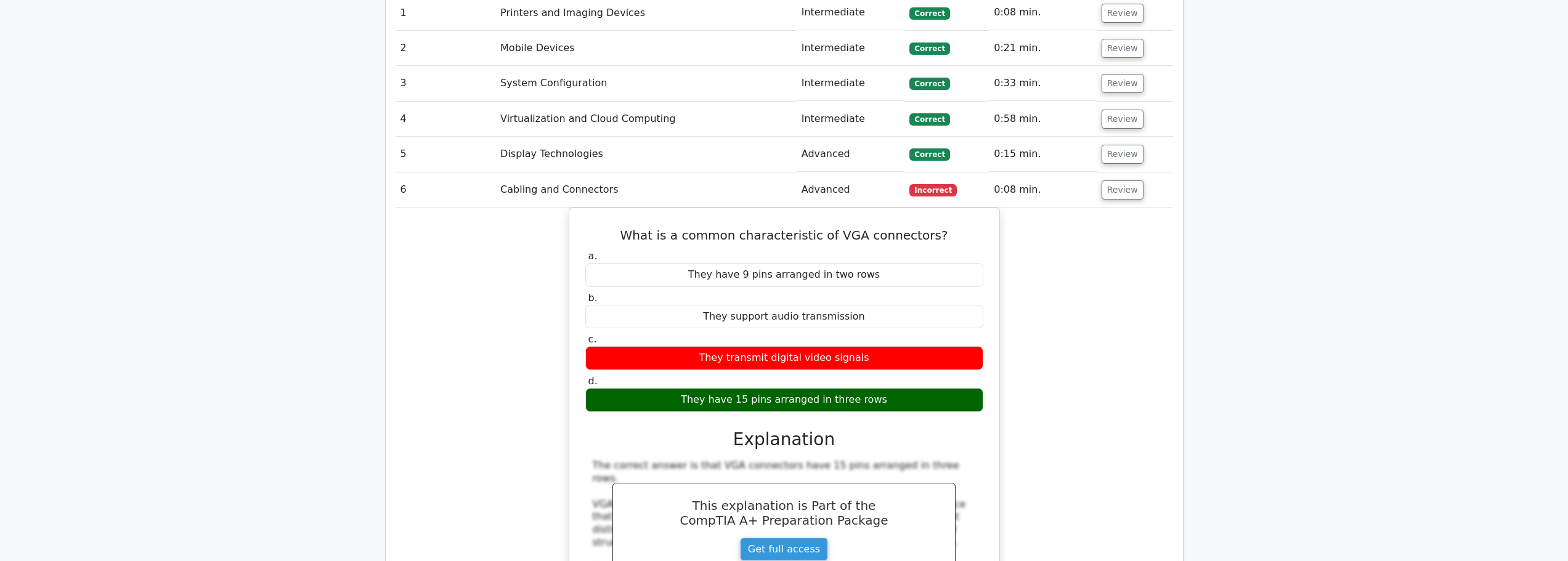
scroll to position [1109, 0]
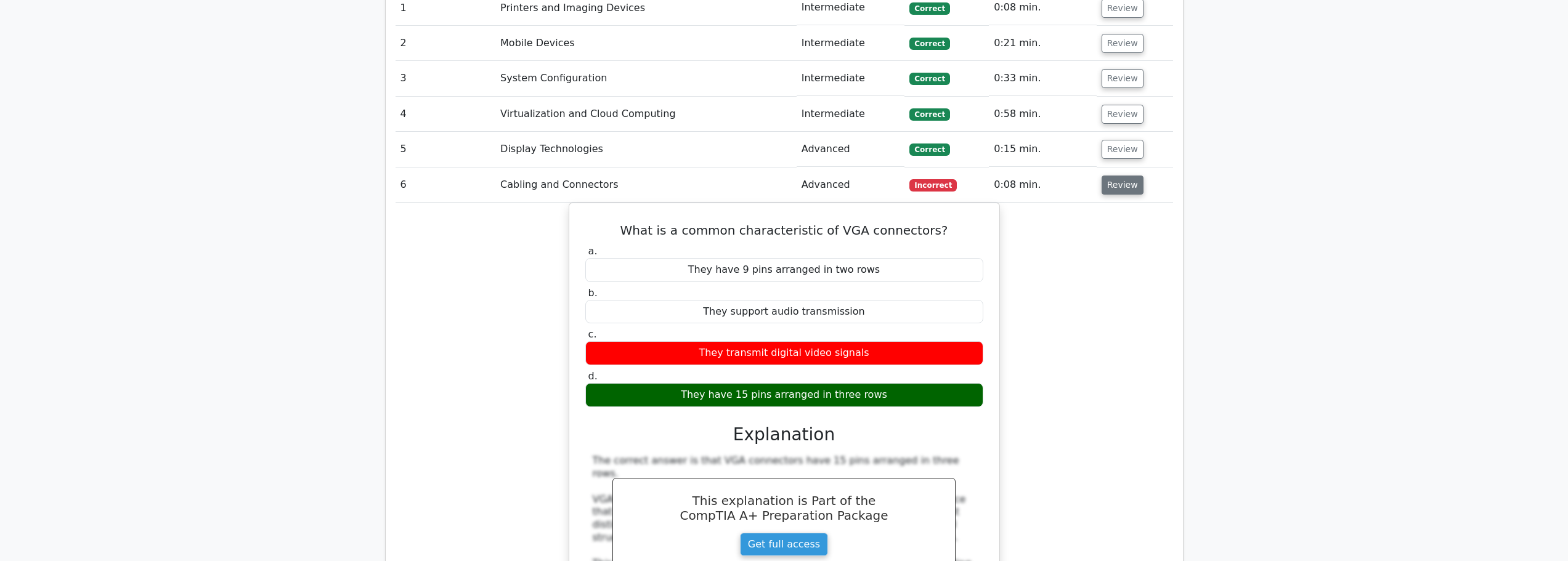
click at [1124, 176] on button "Review" at bounding box center [1122, 185] width 42 height 19
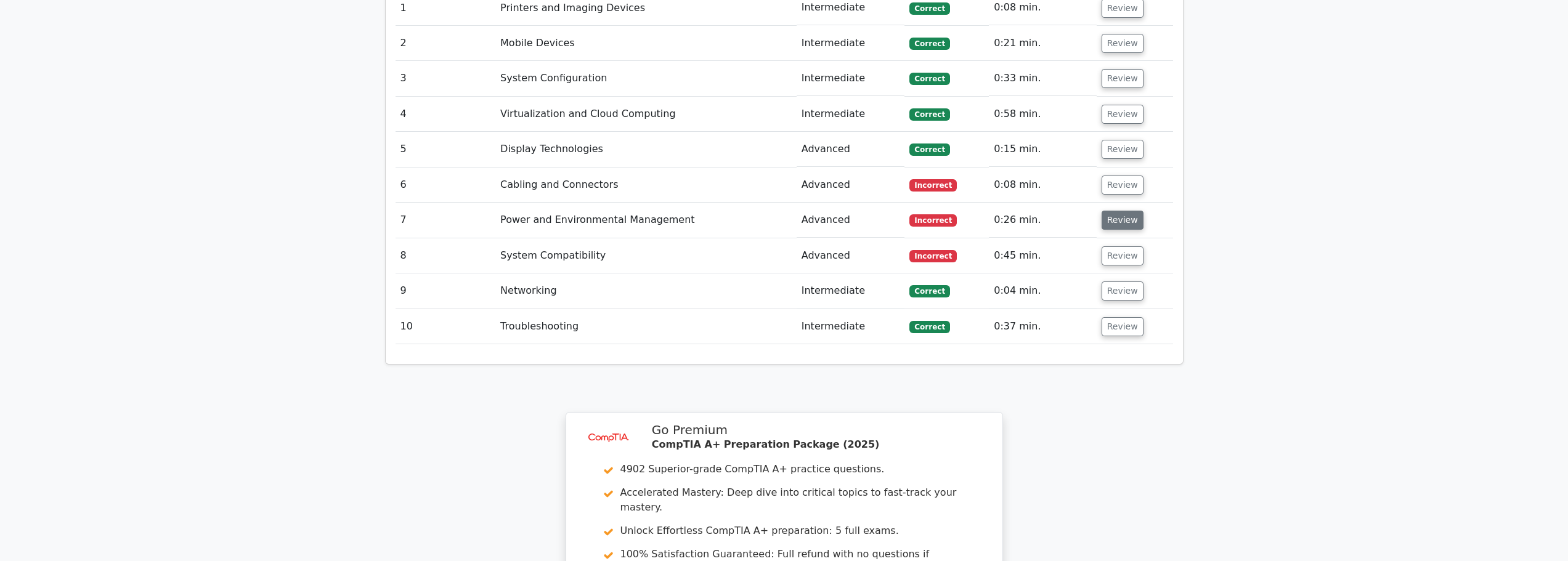
click at [1110, 211] on button "Review" at bounding box center [1122, 220] width 42 height 19
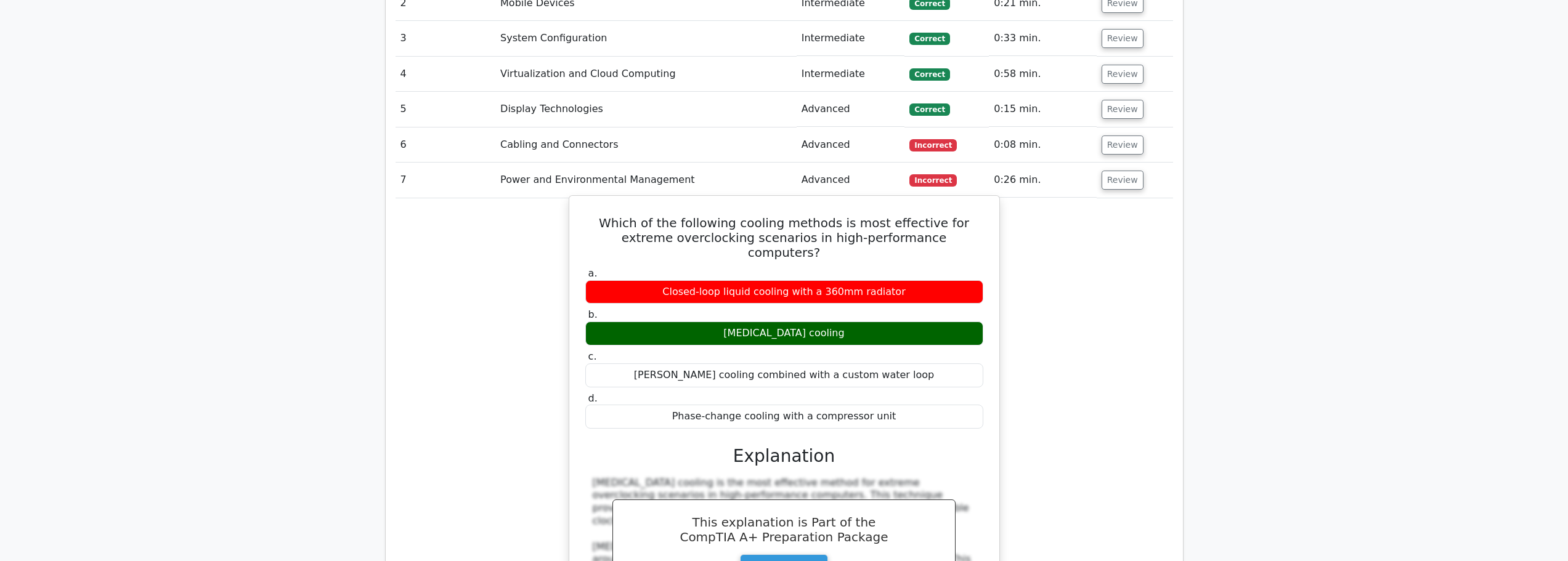
scroll to position [1171, 0]
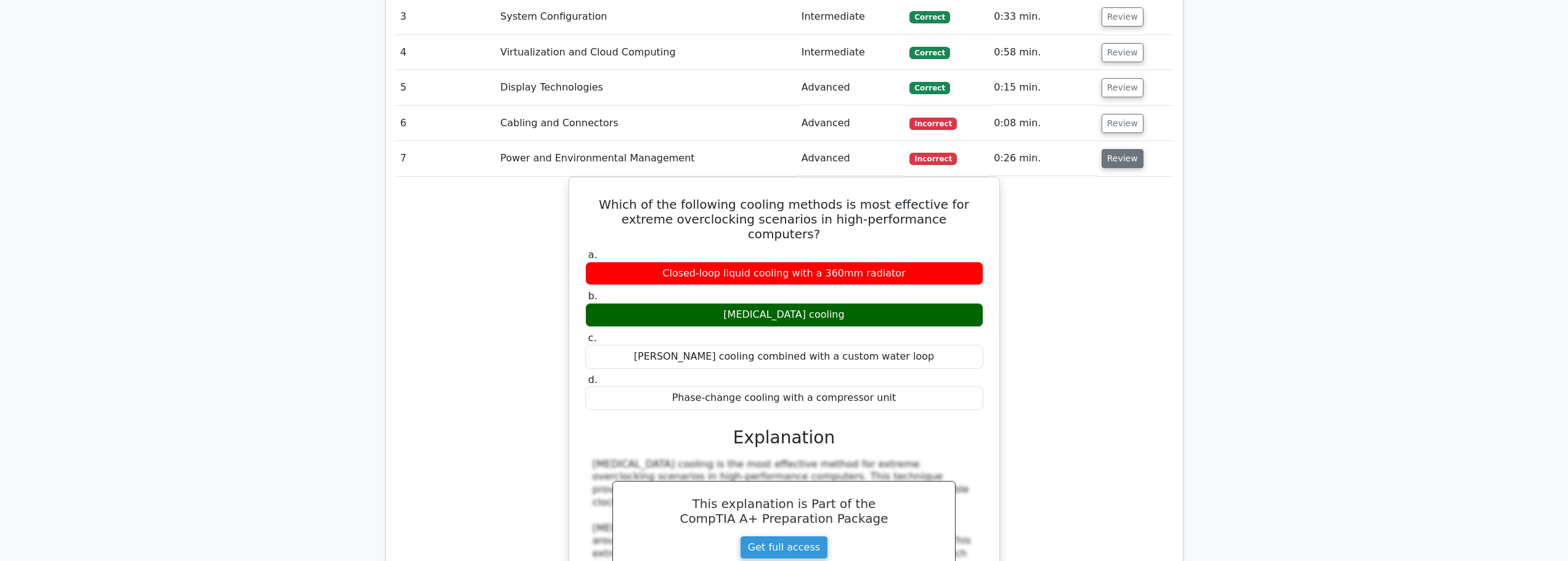
click at [1116, 149] on button "Review" at bounding box center [1122, 158] width 42 height 19
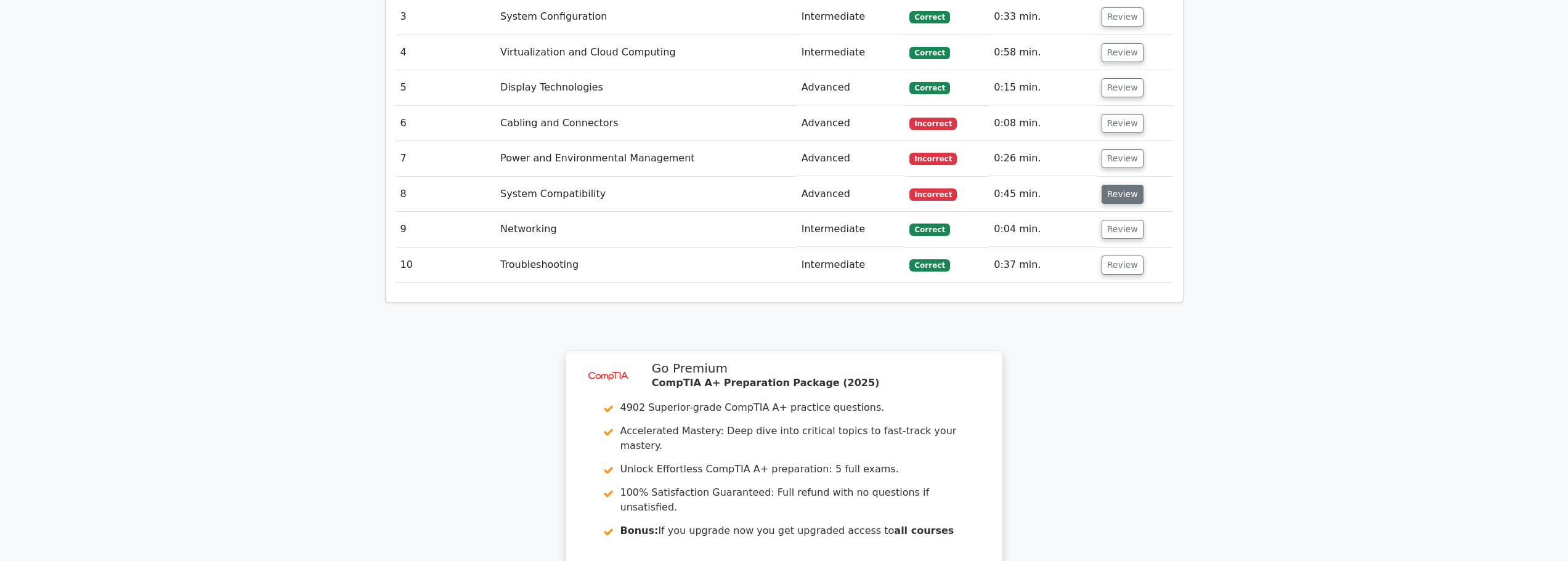
click at [1111, 185] on button "Review" at bounding box center [1122, 194] width 42 height 19
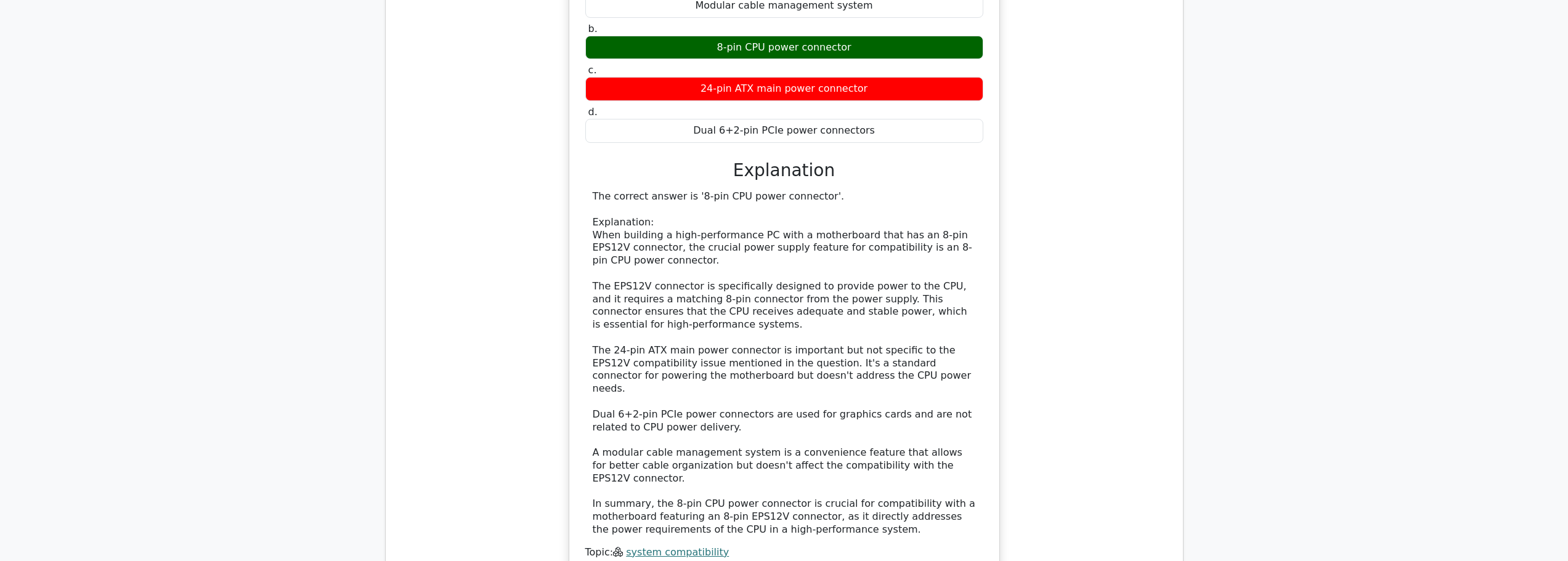
scroll to position [1294, 0]
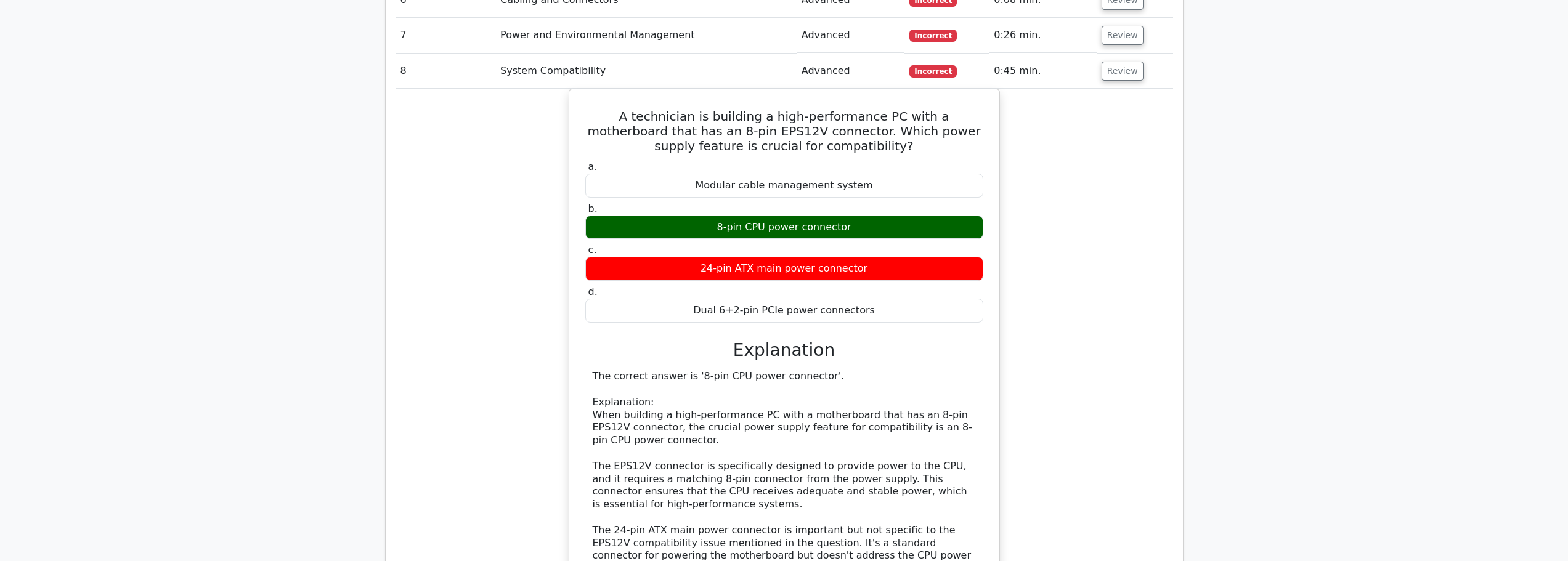
click at [1119, 54] on td "Review" at bounding box center [1134, 71] width 77 height 35
click at [1113, 62] on button "Review" at bounding box center [1122, 71] width 42 height 19
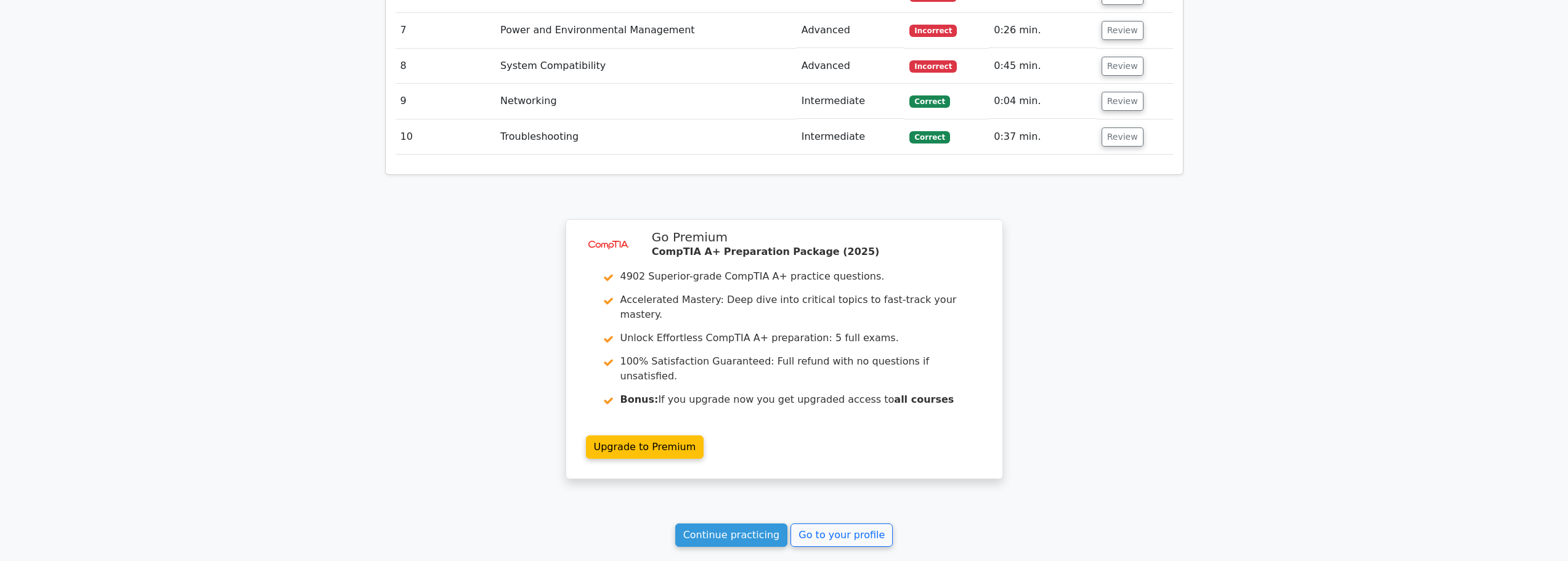
scroll to position [1404, 0]
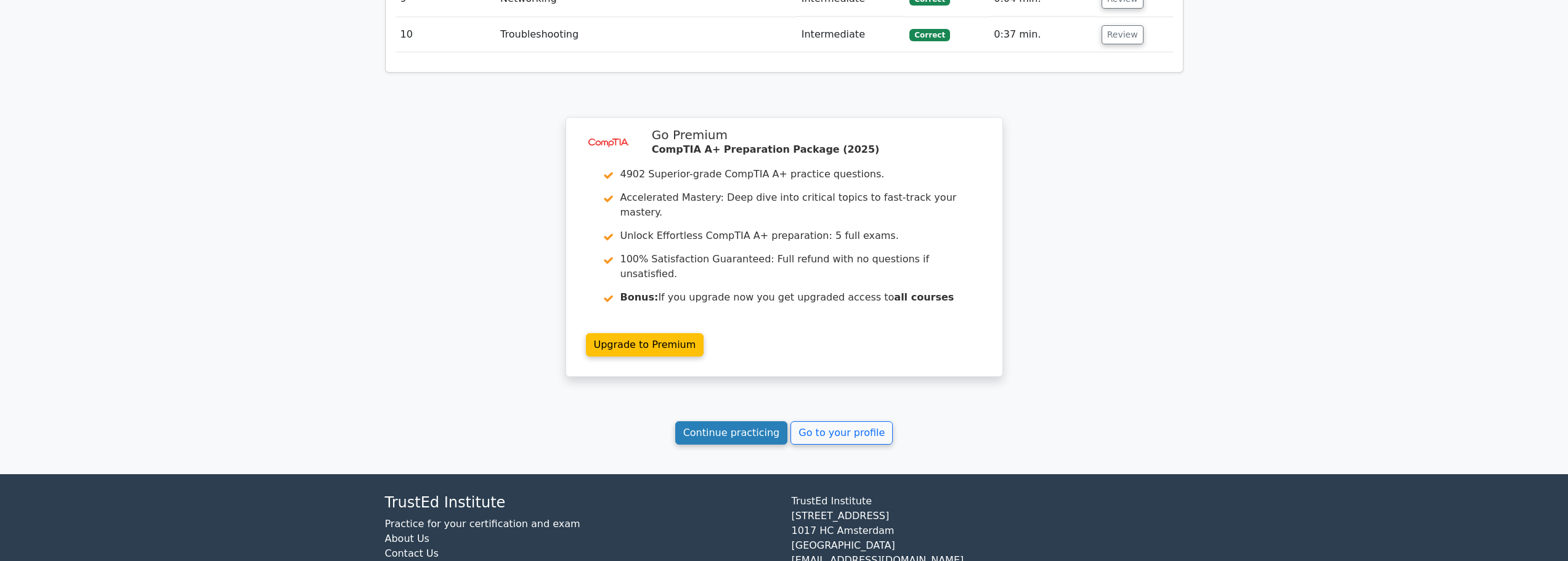
click at [711, 422] on link "Continue practicing" at bounding box center [731, 434] width 112 height 24
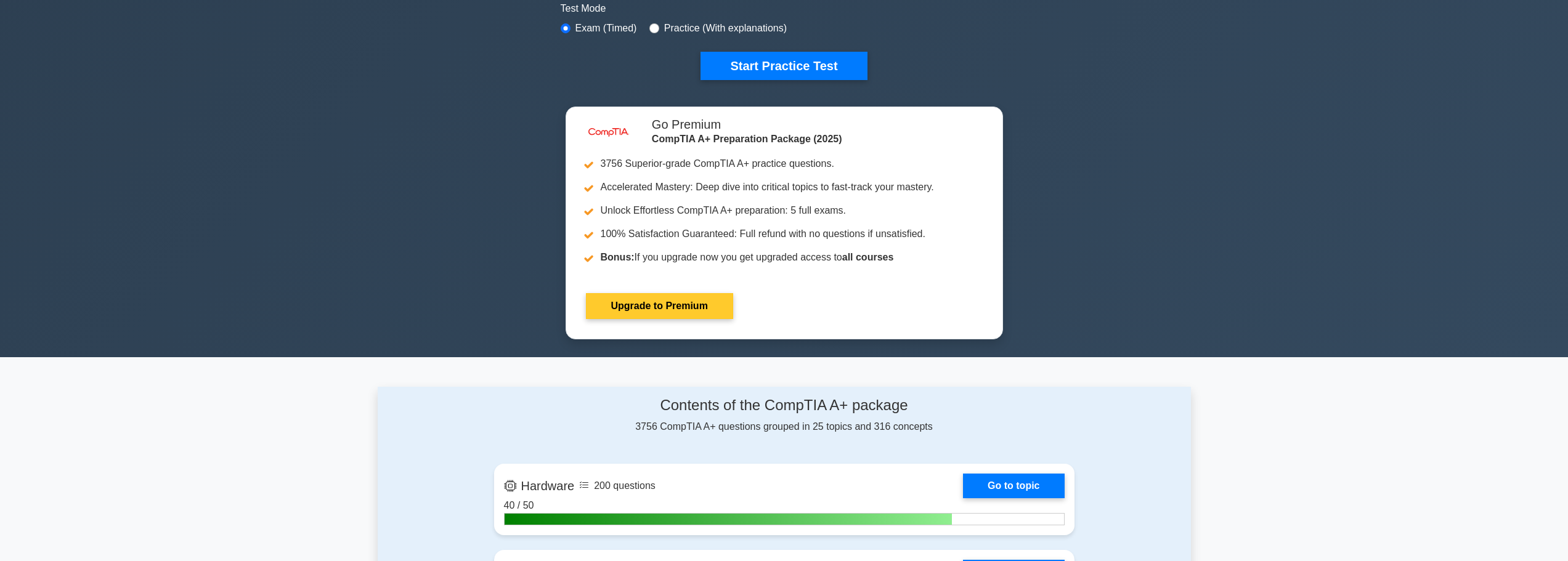
scroll to position [370, 0]
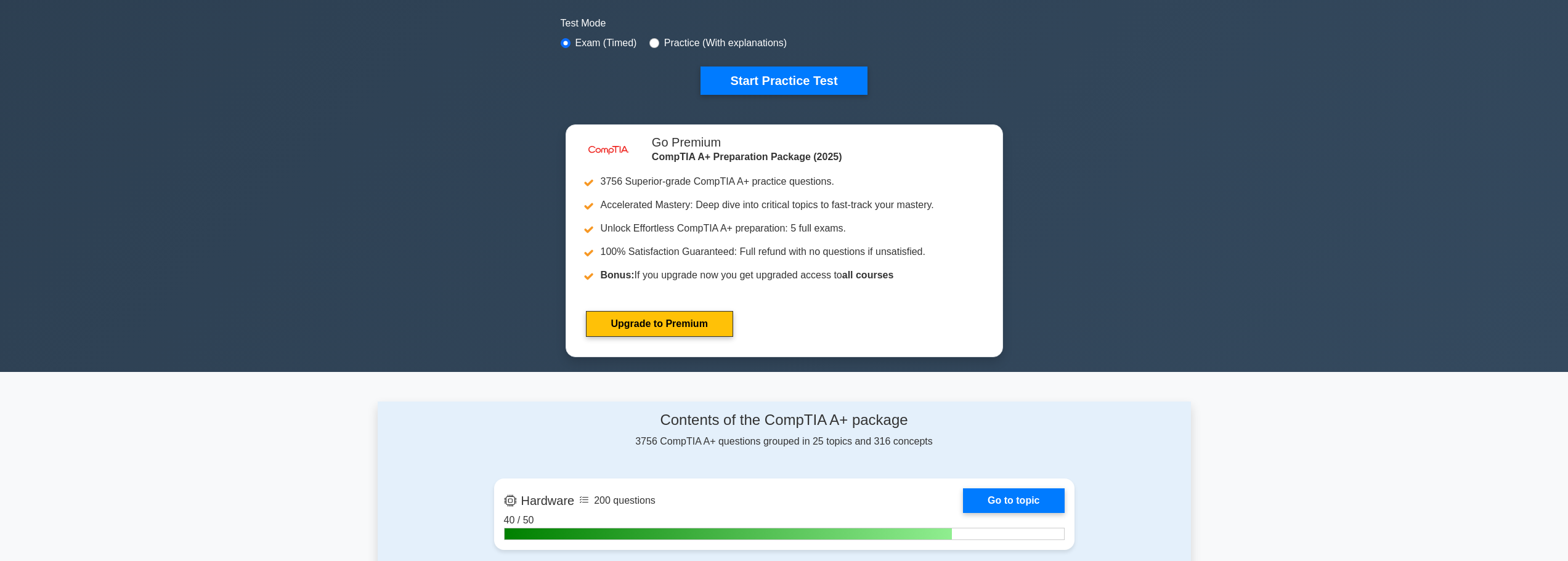
click at [796, 49] on div "Test Mode Exam (Timed) Practice (With explanations)" at bounding box center [785, 34] width 448 height 36
click at [778, 85] on button "Start Practice Test" at bounding box center [783, 81] width 166 height 28
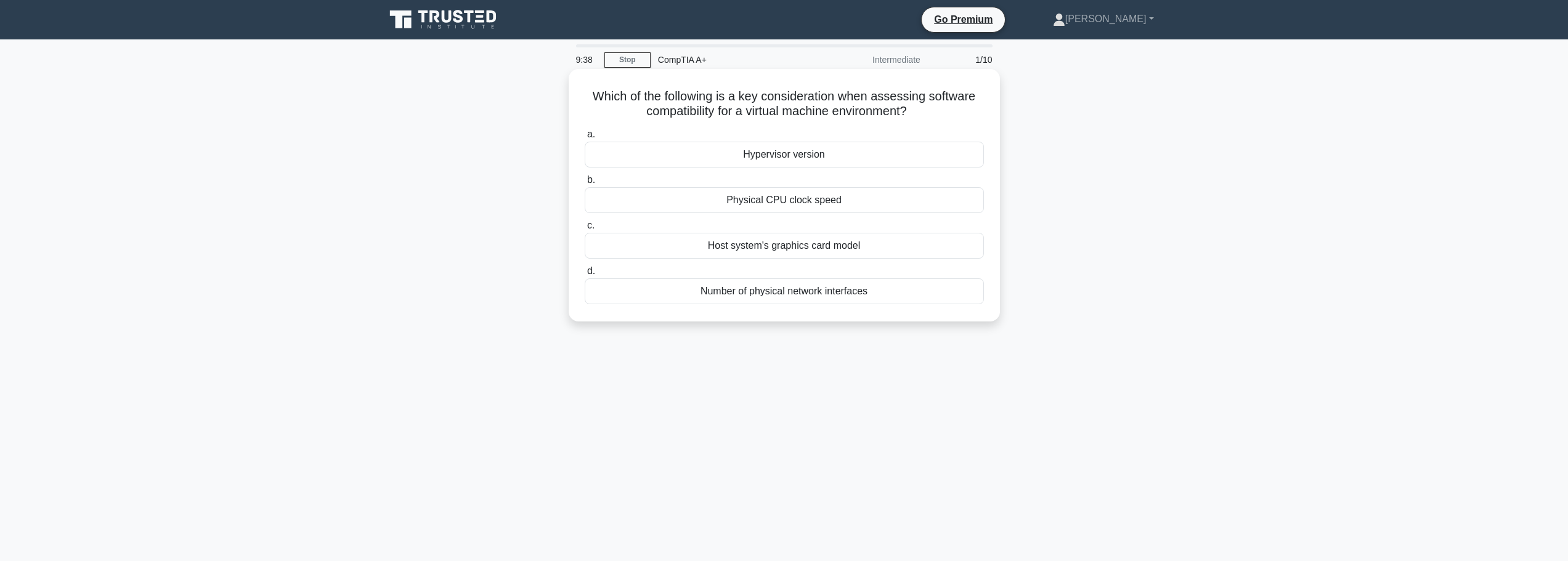
click at [788, 202] on div "Physical CPU clock speed" at bounding box center [784, 200] width 399 height 26
click at [585, 184] on input "b. Physical CPU clock speed" at bounding box center [585, 180] width 0 height 8
click at [790, 156] on div "Checkboxes" at bounding box center [784, 154] width 399 height 26
click at [585, 138] on input "a. Checkboxes" at bounding box center [585, 134] width 0 height 8
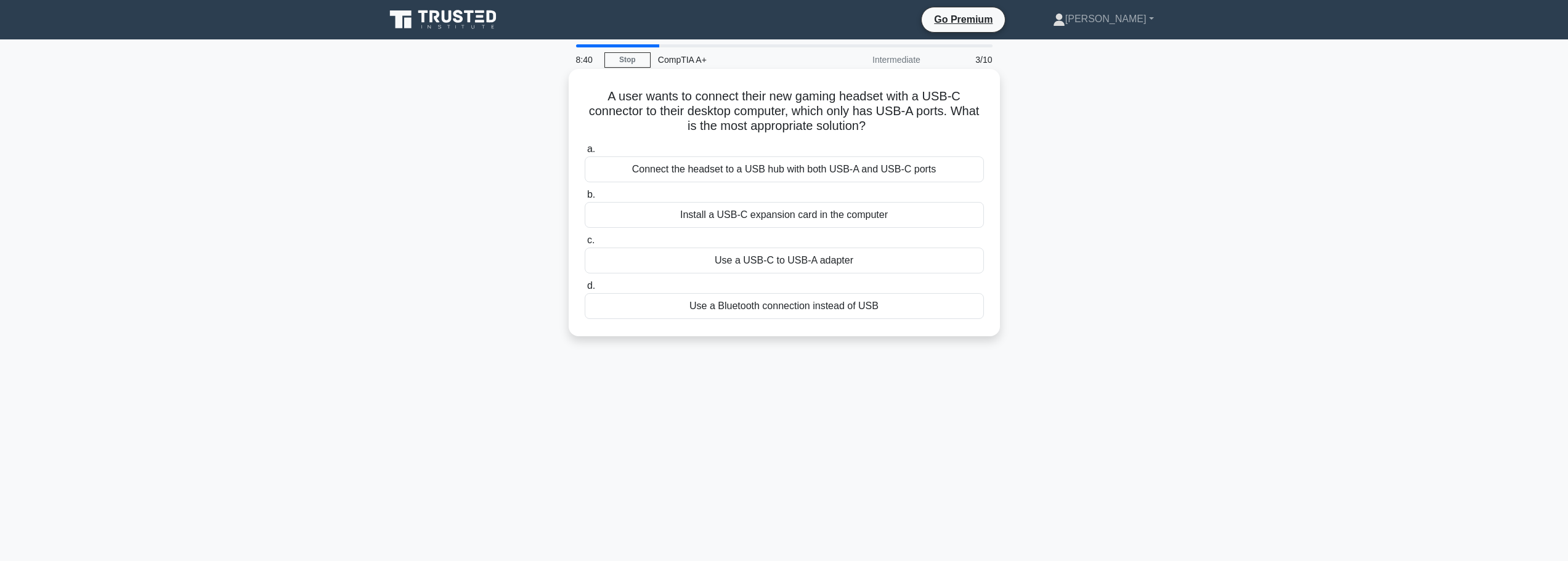
click at [780, 218] on div "Install a USB-C expansion card in the computer" at bounding box center [784, 215] width 399 height 26
click at [585, 199] on input "b. Install a USB-C expansion card in the computer" at bounding box center [585, 195] width 0 height 8
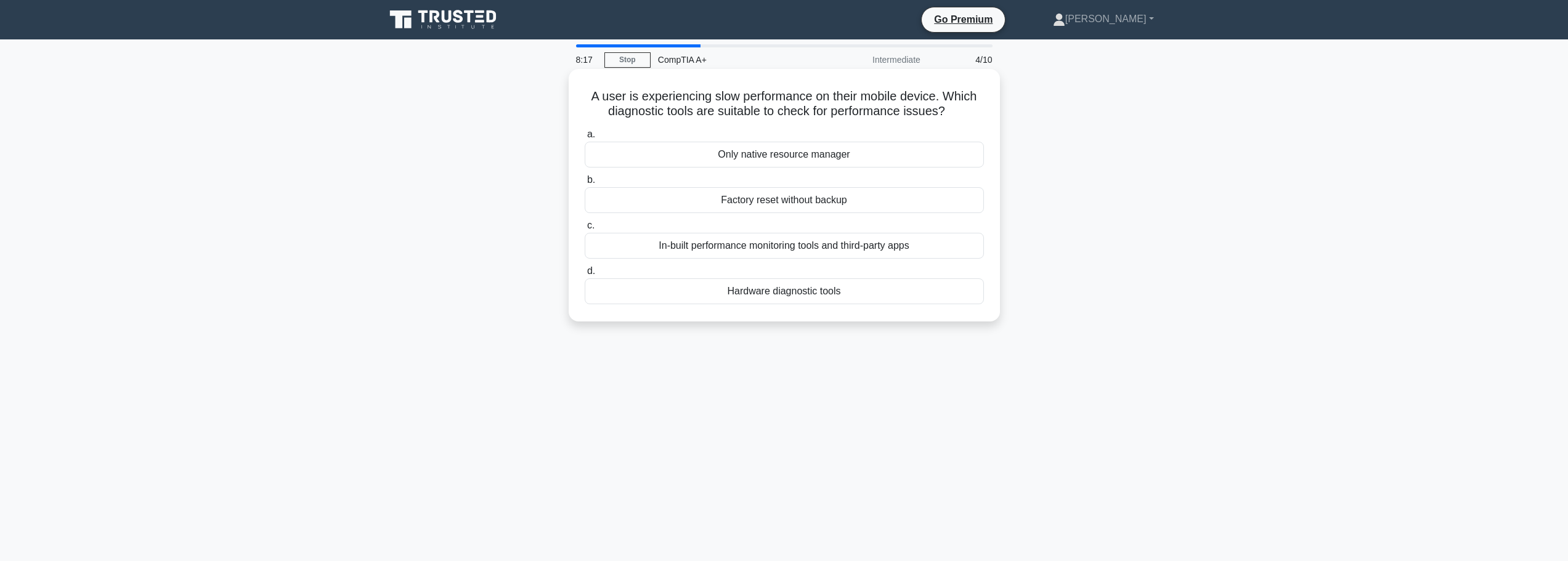
click at [762, 248] on div "In-built performance monitoring tools and third-party apps" at bounding box center [784, 246] width 399 height 26
click at [585, 230] on input "c. In-built performance monitoring tools and third-party apps" at bounding box center [585, 226] width 0 height 8
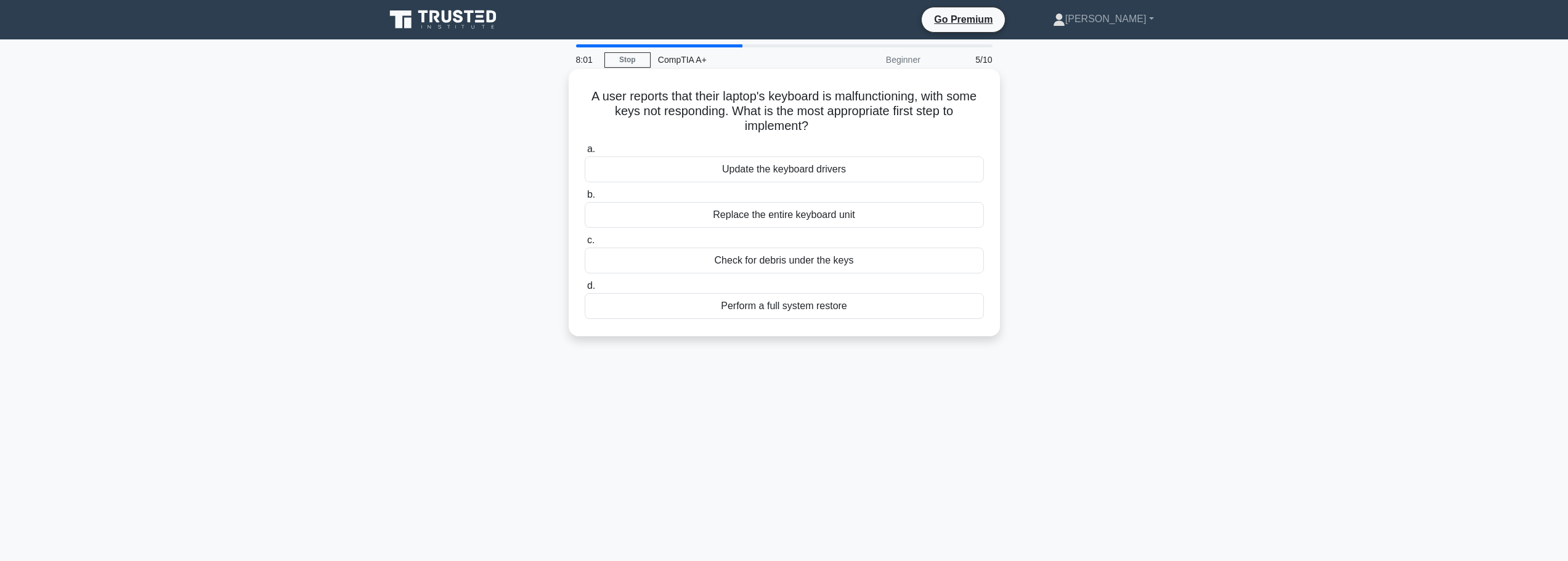
click at [778, 268] on div "Check for debris under the keys" at bounding box center [784, 261] width 399 height 26
click at [585, 245] on input "c. Check for debris under the keys" at bounding box center [585, 241] width 0 height 8
click at [784, 308] on div "Priority Queuing" at bounding box center [784, 306] width 399 height 26
click at [585, 290] on input "d. Priority Queuing" at bounding box center [585, 286] width 0 height 8
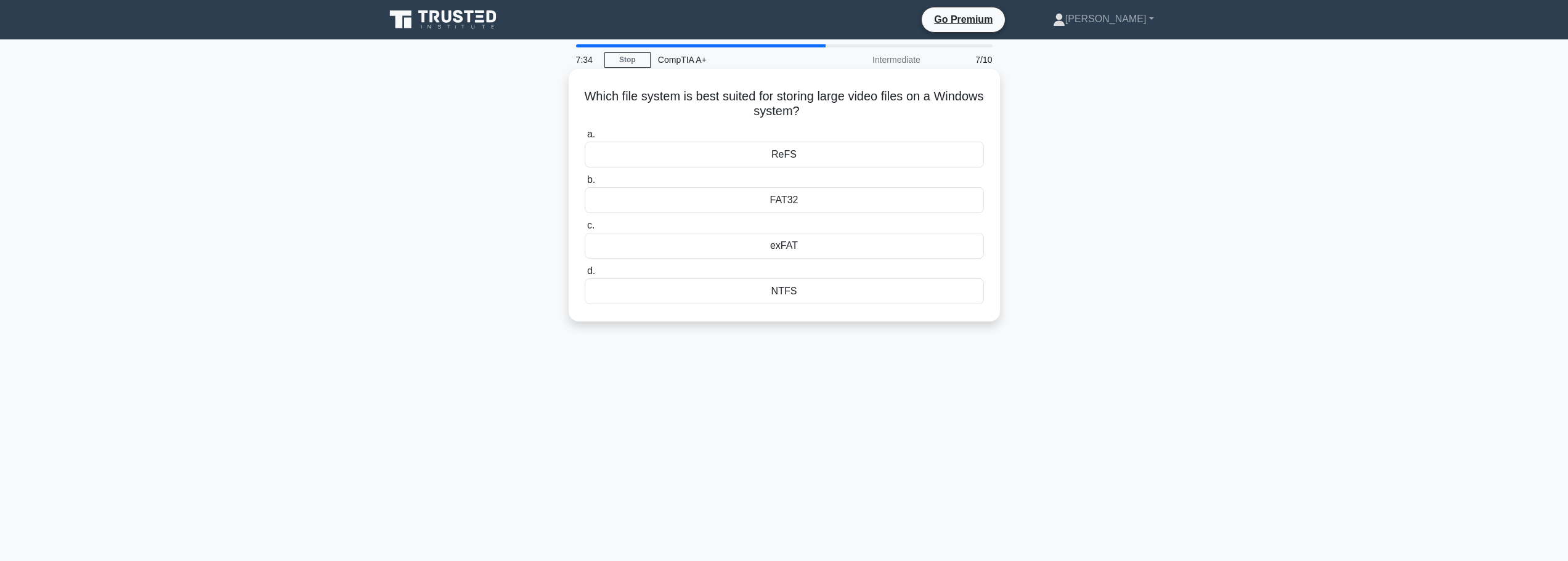
click at [794, 293] on div "NTFS" at bounding box center [784, 291] width 399 height 26
click at [585, 276] on input "d. NTFS" at bounding box center [585, 272] width 0 height 8
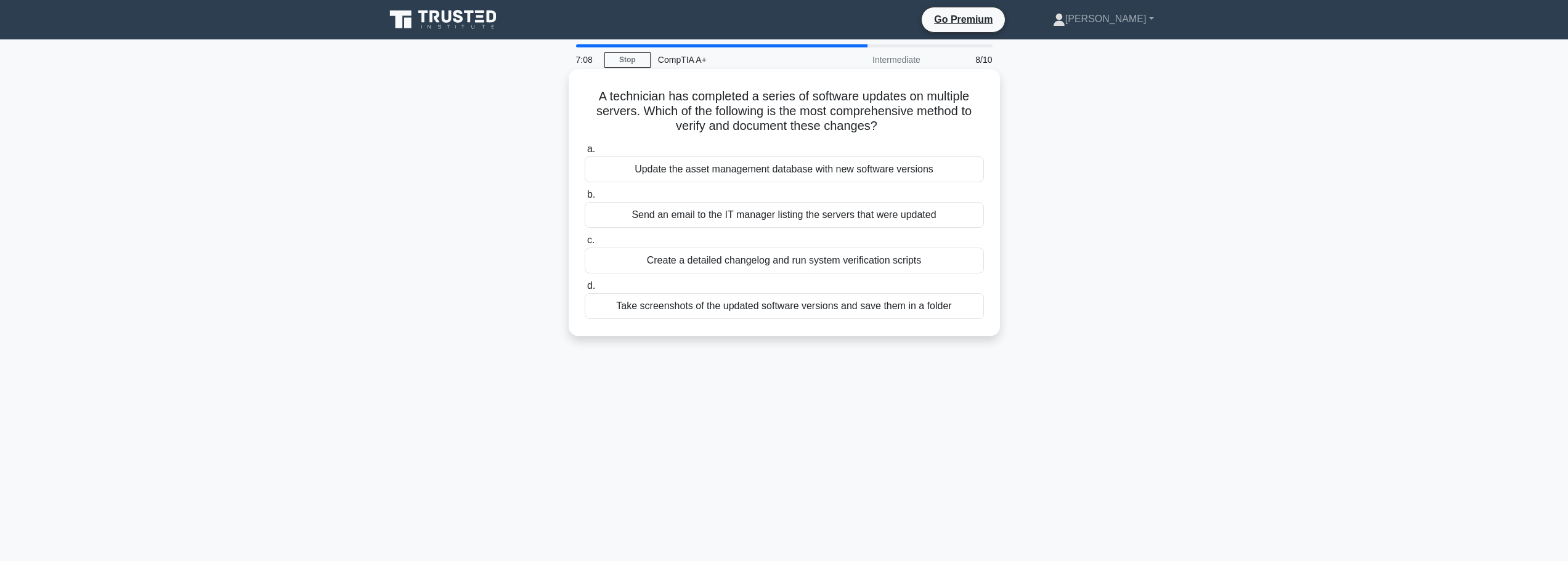
click at [742, 262] on div "Create a detailed changelog and run system verification scripts" at bounding box center [784, 261] width 399 height 26
click at [585, 245] on input "c. Create a detailed changelog and run system verification scripts" at bounding box center [585, 241] width 0 height 8
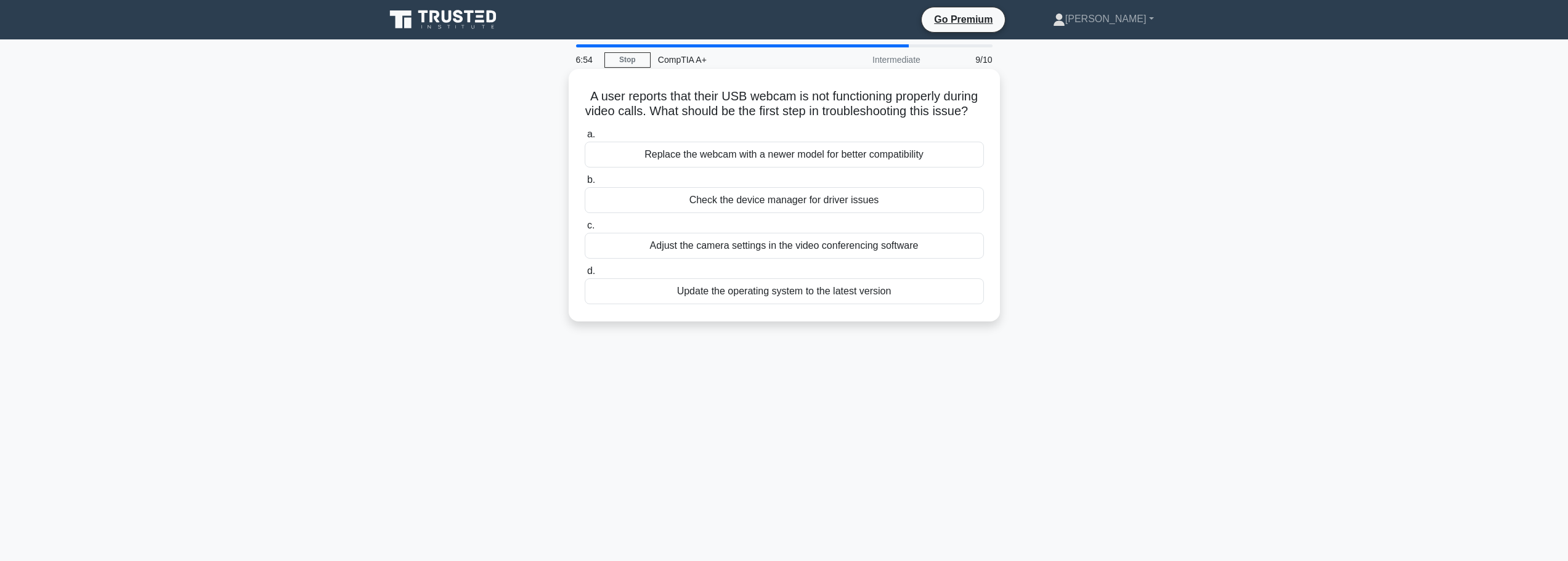
click at [768, 211] on div "Check the device manager for driver issues" at bounding box center [784, 200] width 399 height 26
click at [585, 184] on input "b. Check the device manager for driver issues" at bounding box center [585, 180] width 0 height 8
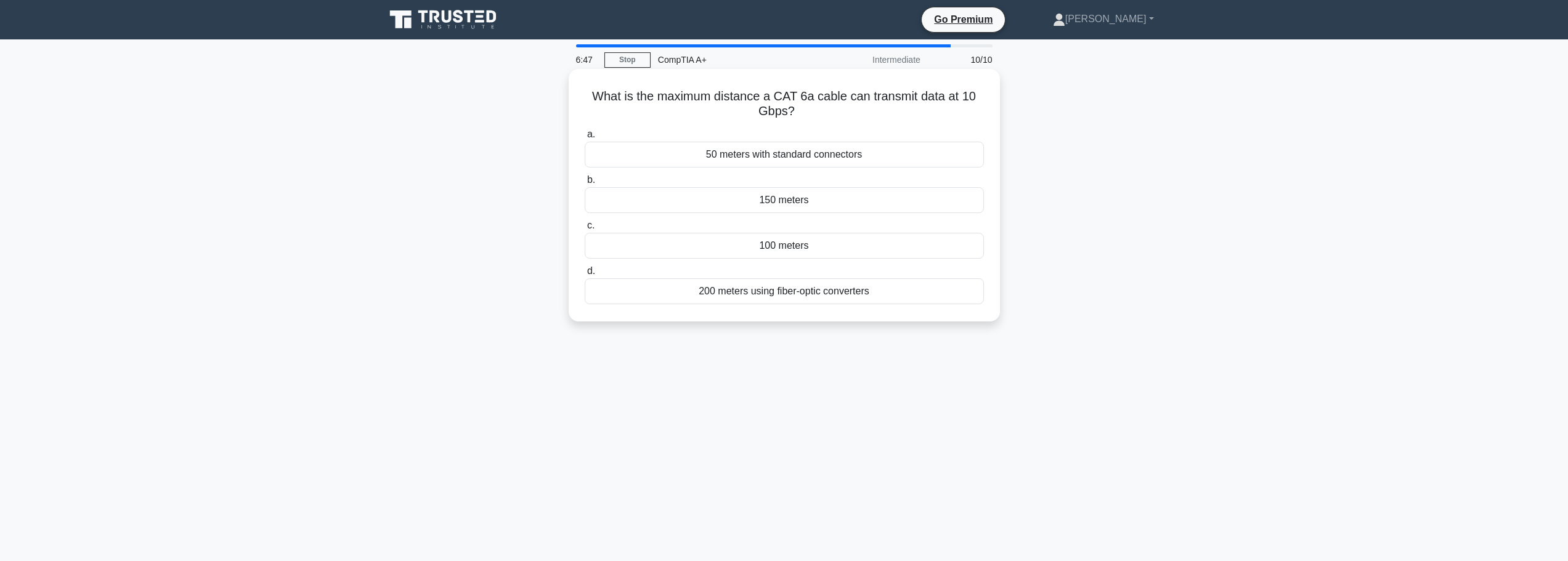
click at [788, 246] on div "100 meters" at bounding box center [784, 246] width 399 height 26
click at [585, 230] on input "c. 100 meters" at bounding box center [585, 226] width 0 height 8
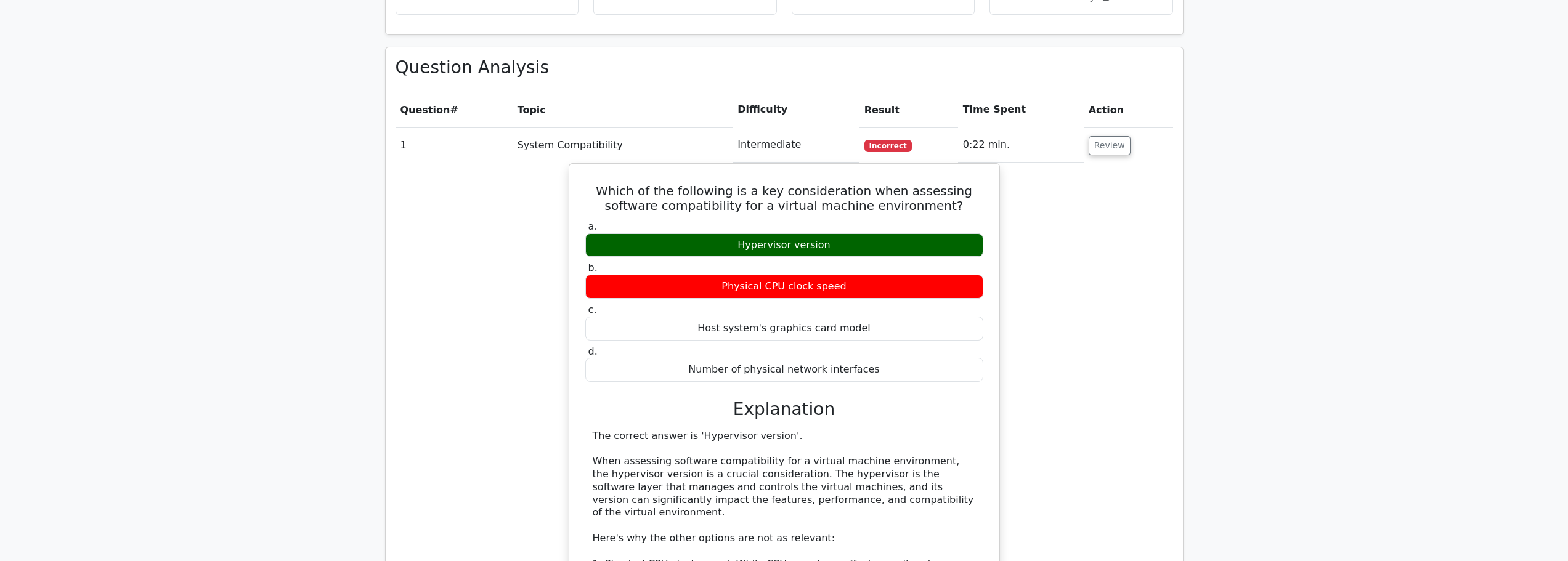
scroll to position [677, 0]
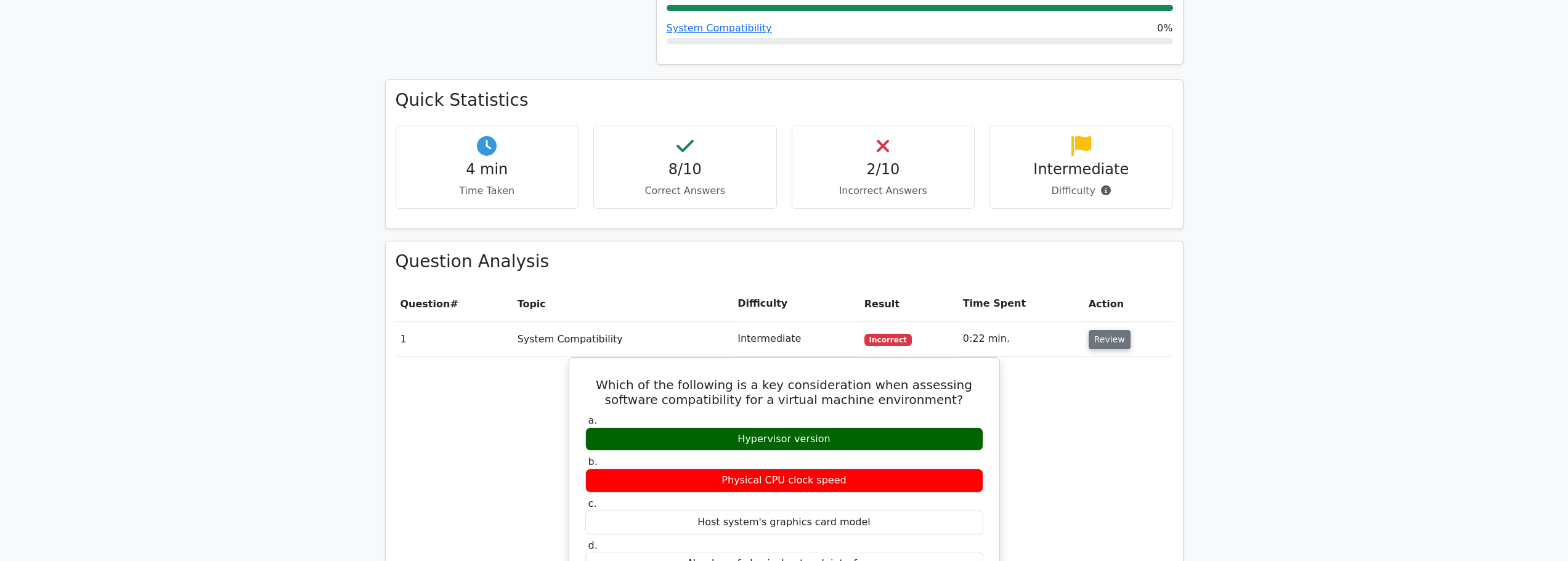
click at [1117, 330] on button "Review" at bounding box center [1109, 339] width 42 height 19
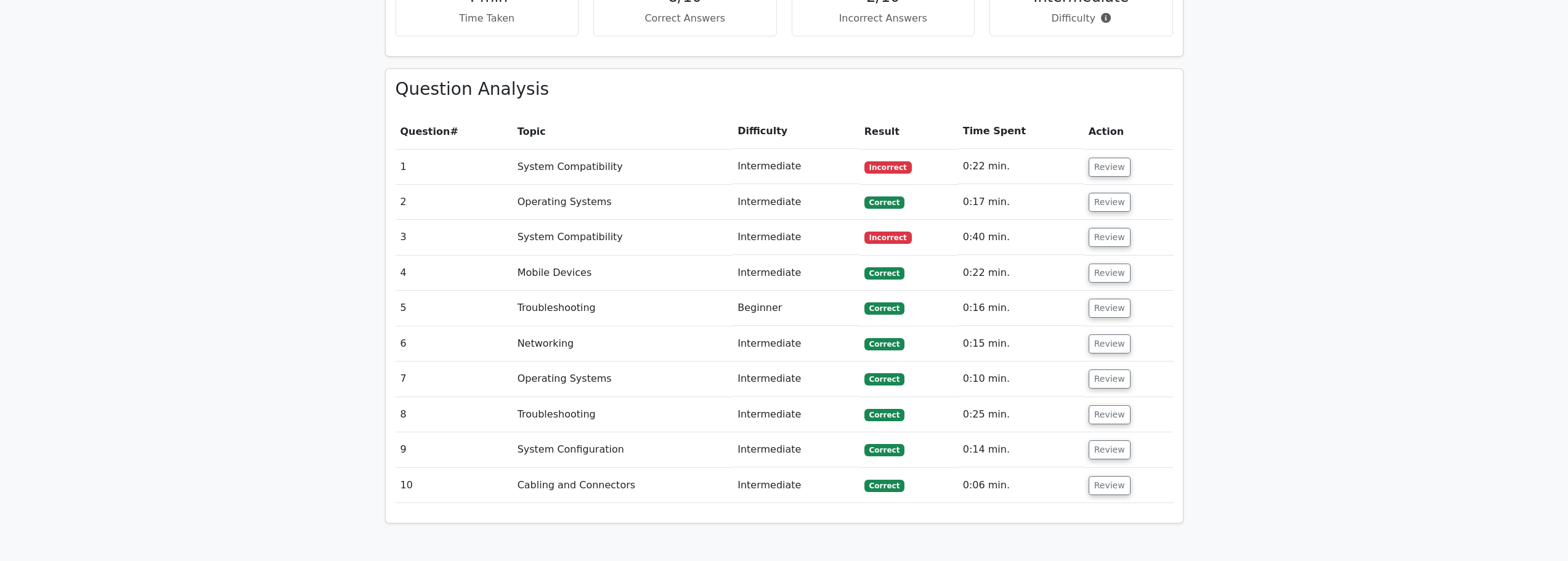
scroll to position [862, 0]
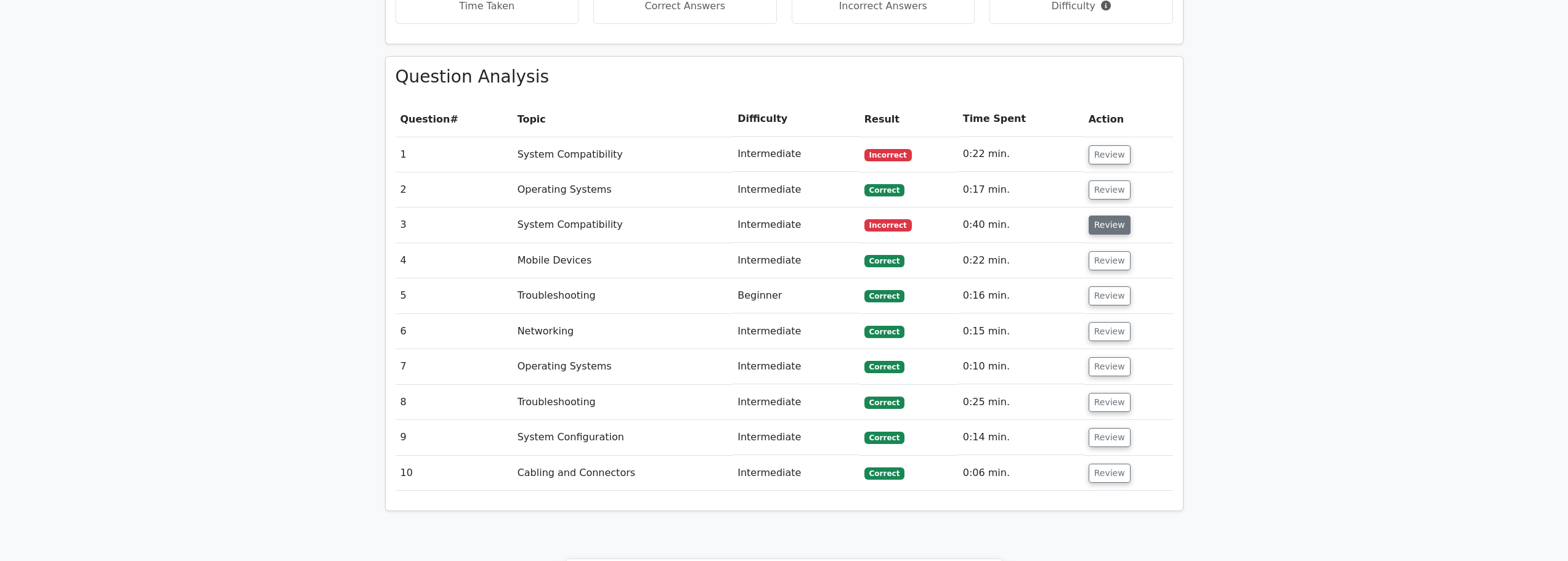
click at [1108, 216] on button "Review" at bounding box center [1109, 225] width 42 height 19
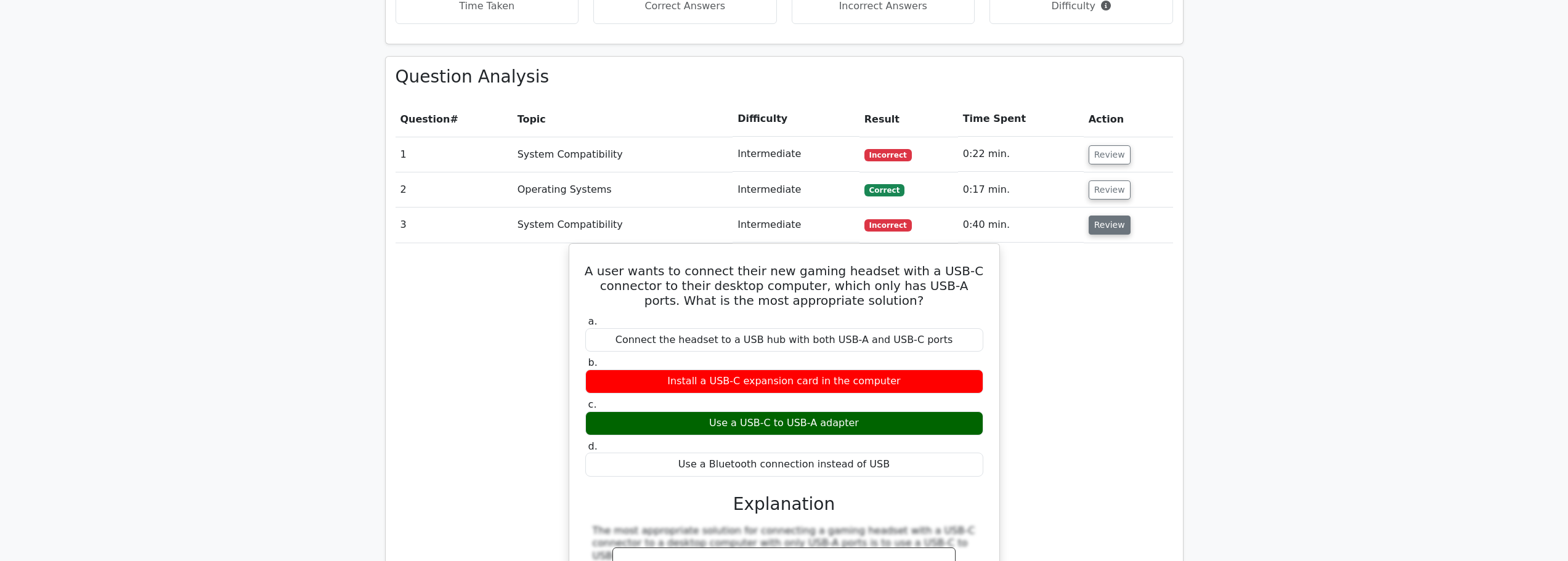
click at [1102, 216] on button "Review" at bounding box center [1109, 225] width 42 height 19
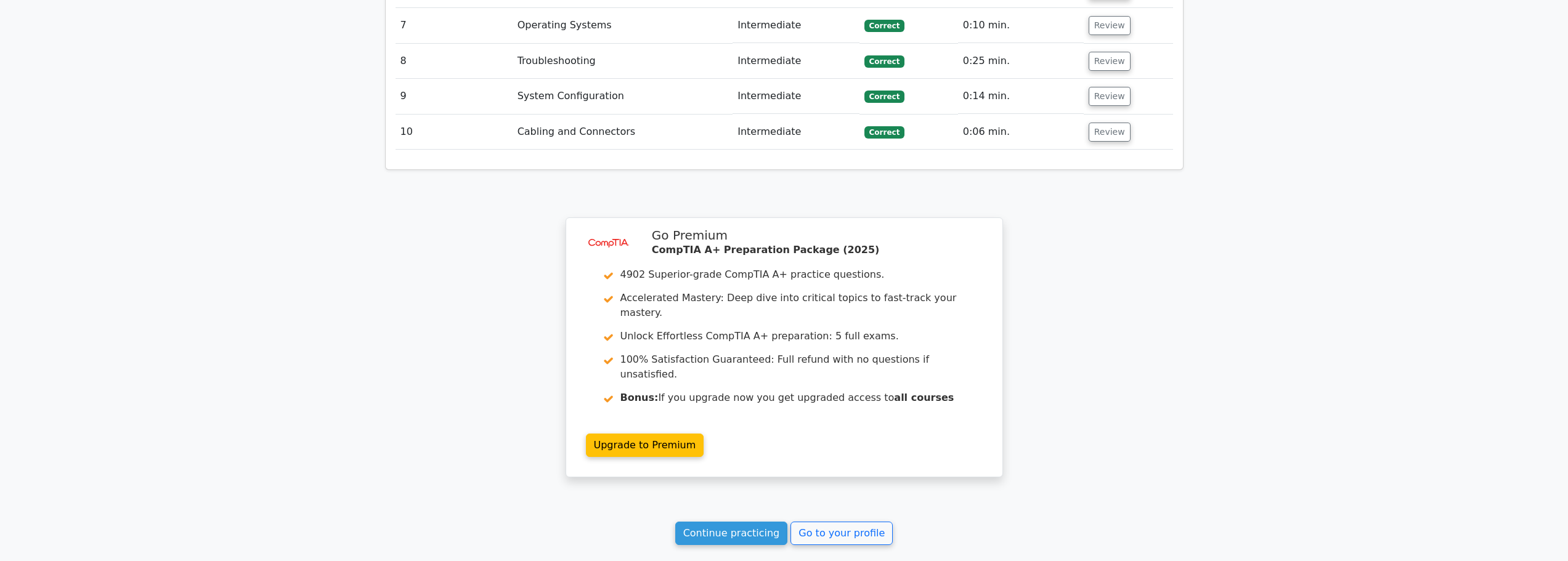
scroll to position [1304, 0]
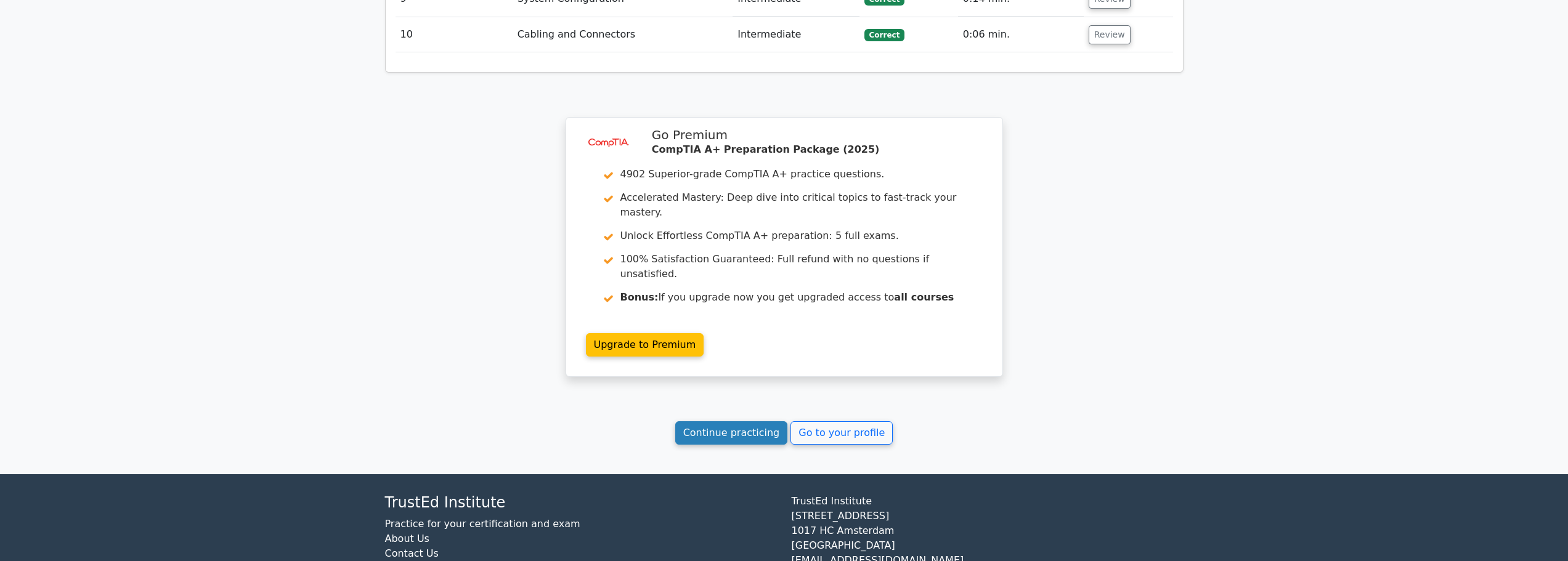
click at [730, 422] on link "Continue practicing" at bounding box center [731, 434] width 112 height 24
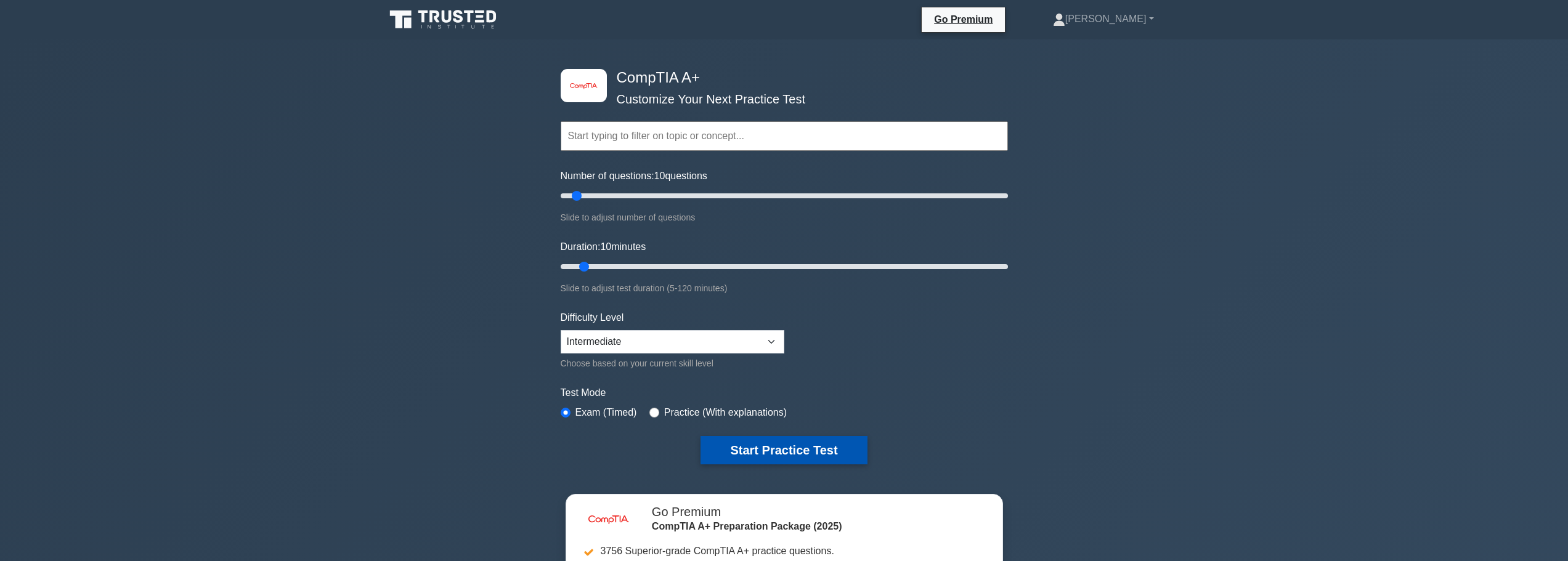
click at [762, 456] on button "Start Practice Test" at bounding box center [783, 451] width 166 height 28
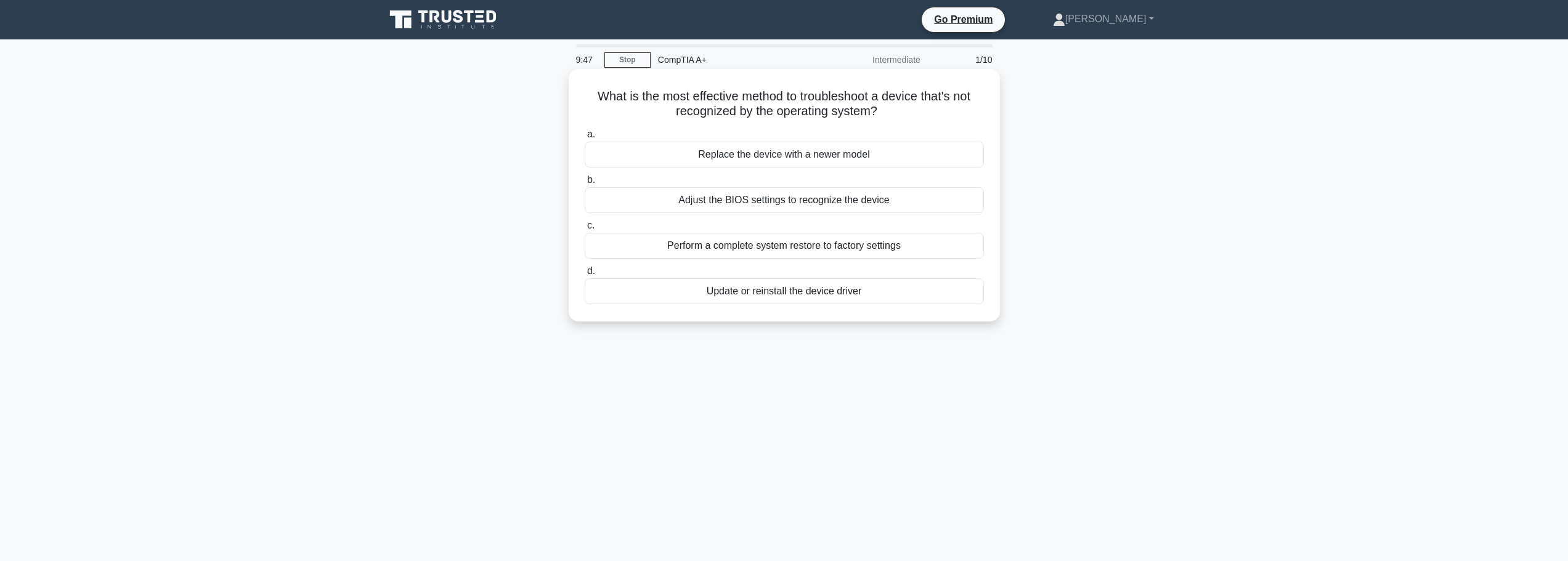
click at [762, 297] on div "Update or reinstall the device driver" at bounding box center [784, 291] width 399 height 26
click at [585, 276] on input "d. Update or reinstall the device driver" at bounding box center [585, 272] width 0 height 8
click at [768, 200] on div "It rotates the magnetic disk platters." at bounding box center [784, 200] width 399 height 26
click at [585, 184] on input "b. It rotates the magnetic disk platters." at bounding box center [585, 180] width 0 height 8
click at [886, 156] on div "To manage application installations and updates on mobile devices" at bounding box center [784, 154] width 399 height 26
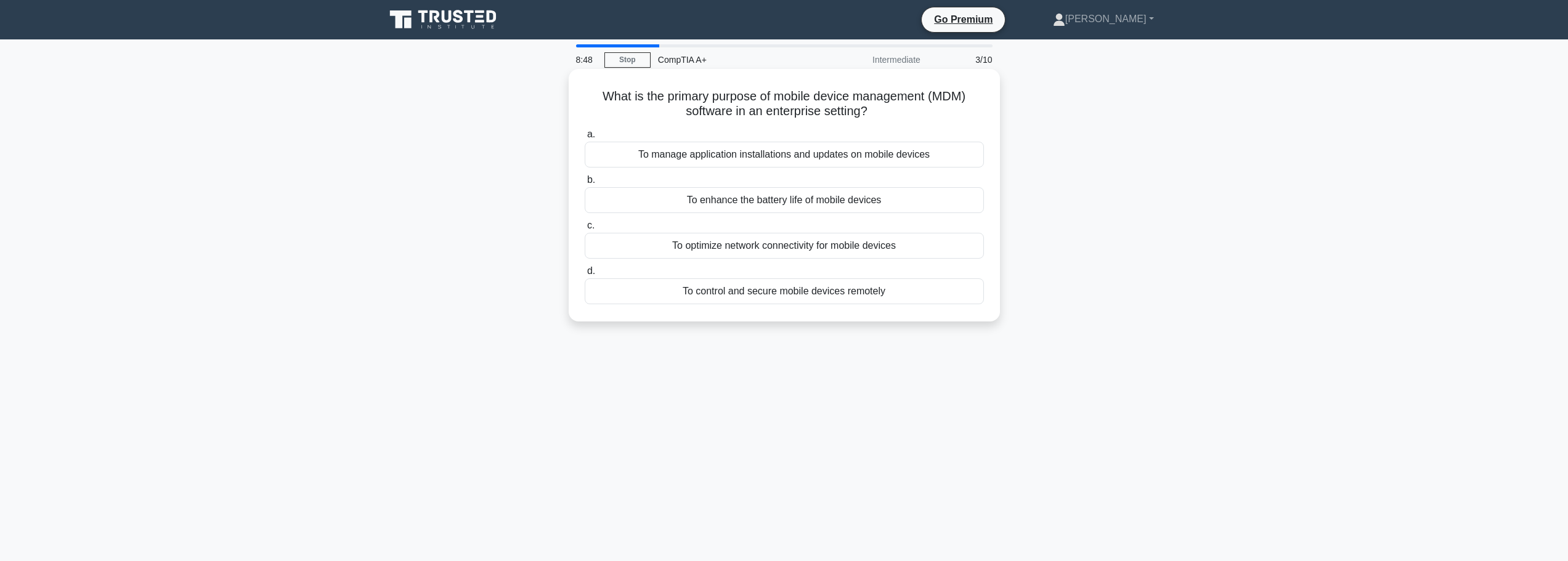
click at [585, 138] on input "a. To manage application installations and updates on mobile devices" at bounding box center [585, 134] width 0 height 8
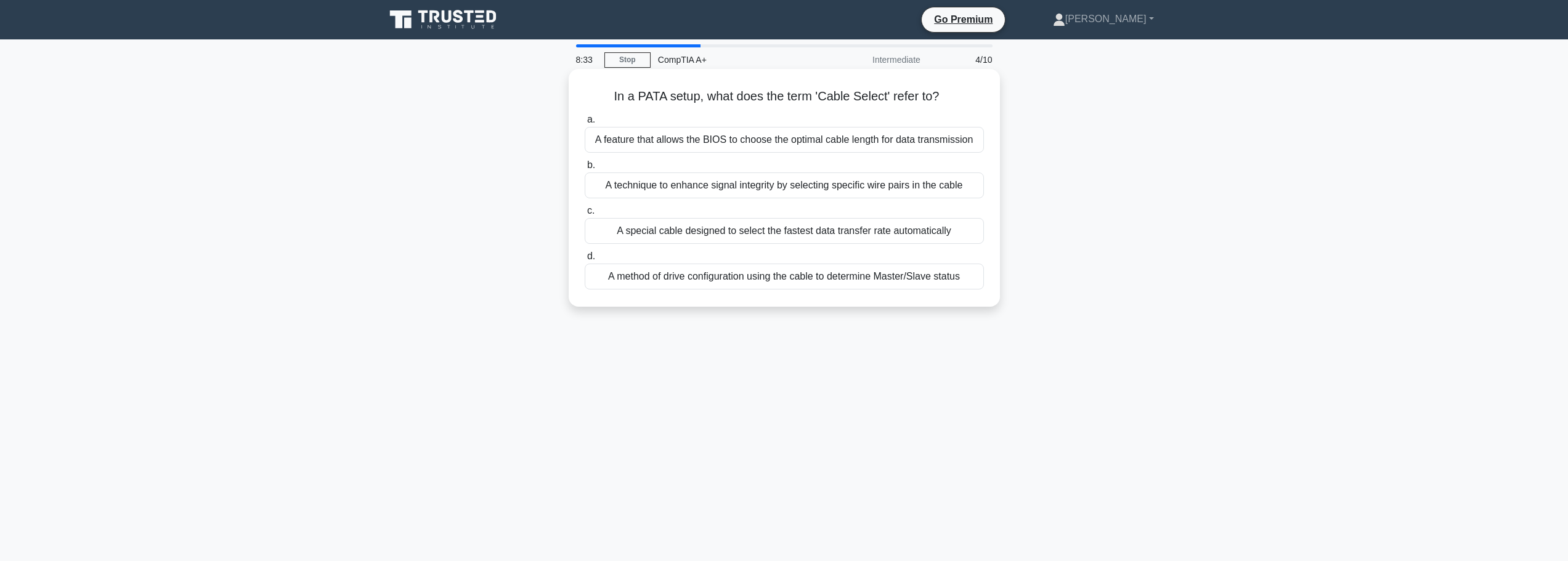
click at [799, 279] on div "A method of drive configuration using the cable to determine Master/Slave status" at bounding box center [784, 277] width 399 height 26
click at [585, 261] on input "d. A method of drive configuration using the cable to determine Master/Slave st…" at bounding box center [585, 257] width 0 height 8
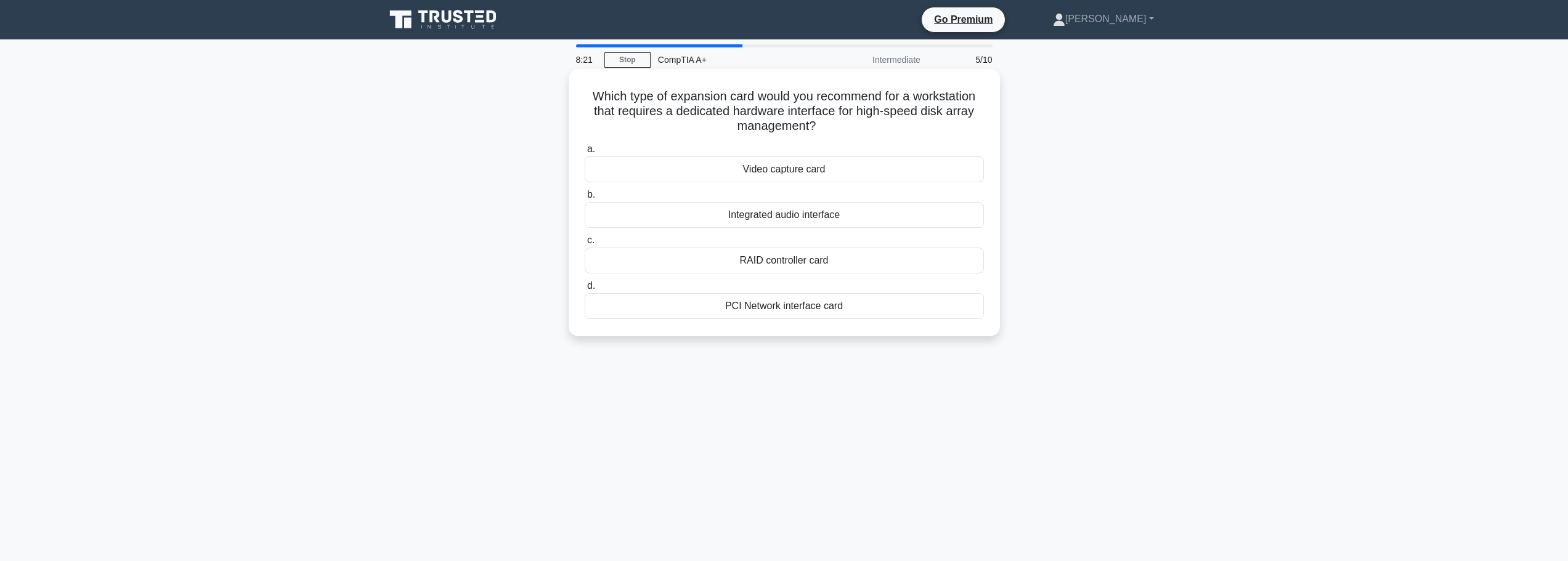
click at [787, 263] on div "RAID controller card" at bounding box center [784, 261] width 399 height 26
click at [585, 245] on input "c. RAID controller card" at bounding box center [585, 241] width 0 height 8
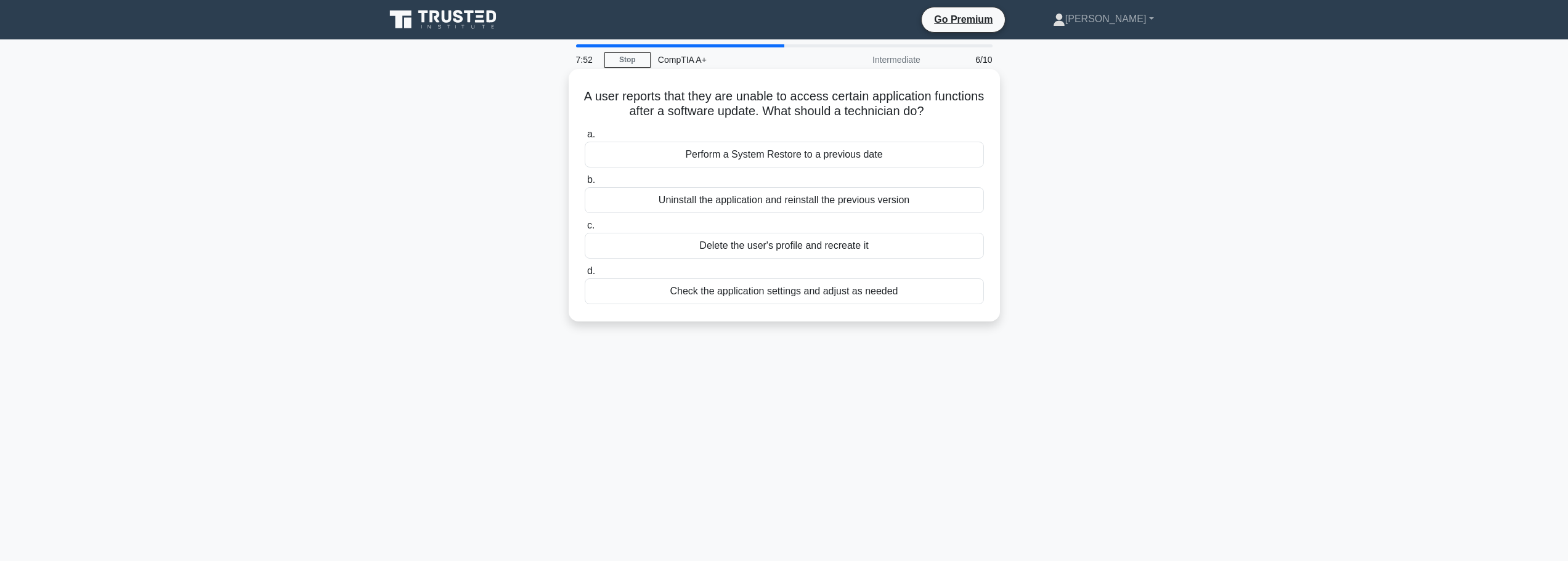
click at [773, 293] on div "Check the application settings and adjust as needed" at bounding box center [784, 291] width 399 height 26
click at [585, 276] on input "d. Check the application settings and adjust as needed" at bounding box center [585, 272] width 0 height 8
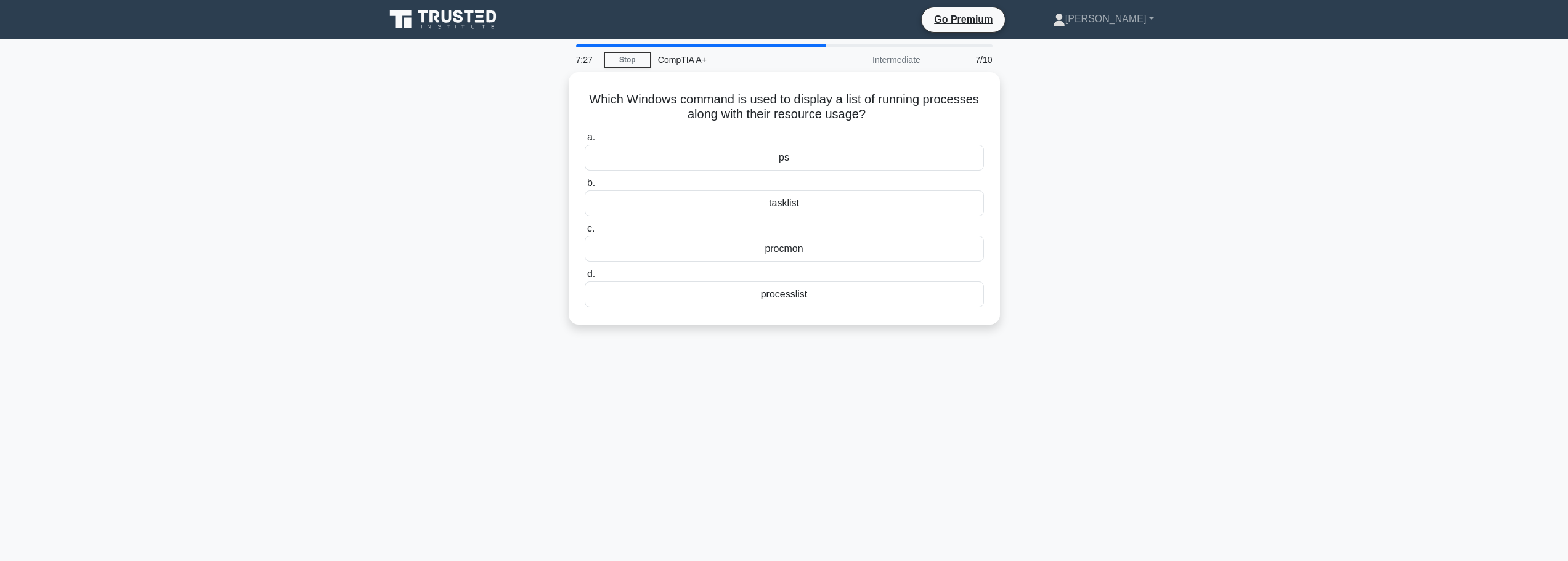
click at [386, 508] on div "7:27 Stop CompTIA A+ Intermediate 7/10 Which Windows command is used to display…" at bounding box center [785, 352] width 814 height 616
click at [819, 248] on div "procmon" at bounding box center [784, 246] width 399 height 26
click at [585, 230] on input "c. procmon" at bounding box center [585, 226] width 0 height 8
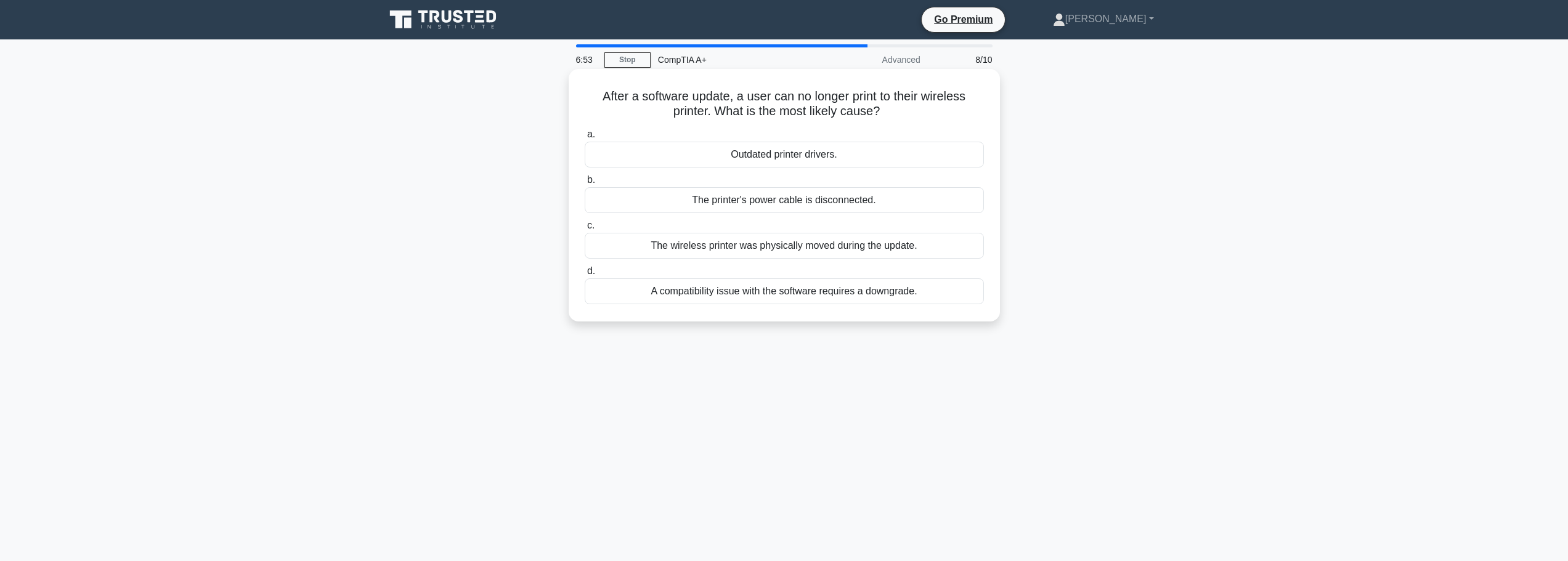
click at [809, 155] on div "Outdated printer drivers." at bounding box center [784, 154] width 399 height 26
click at [585, 138] on input "a. Outdated printer drivers." at bounding box center [585, 134] width 0 height 8
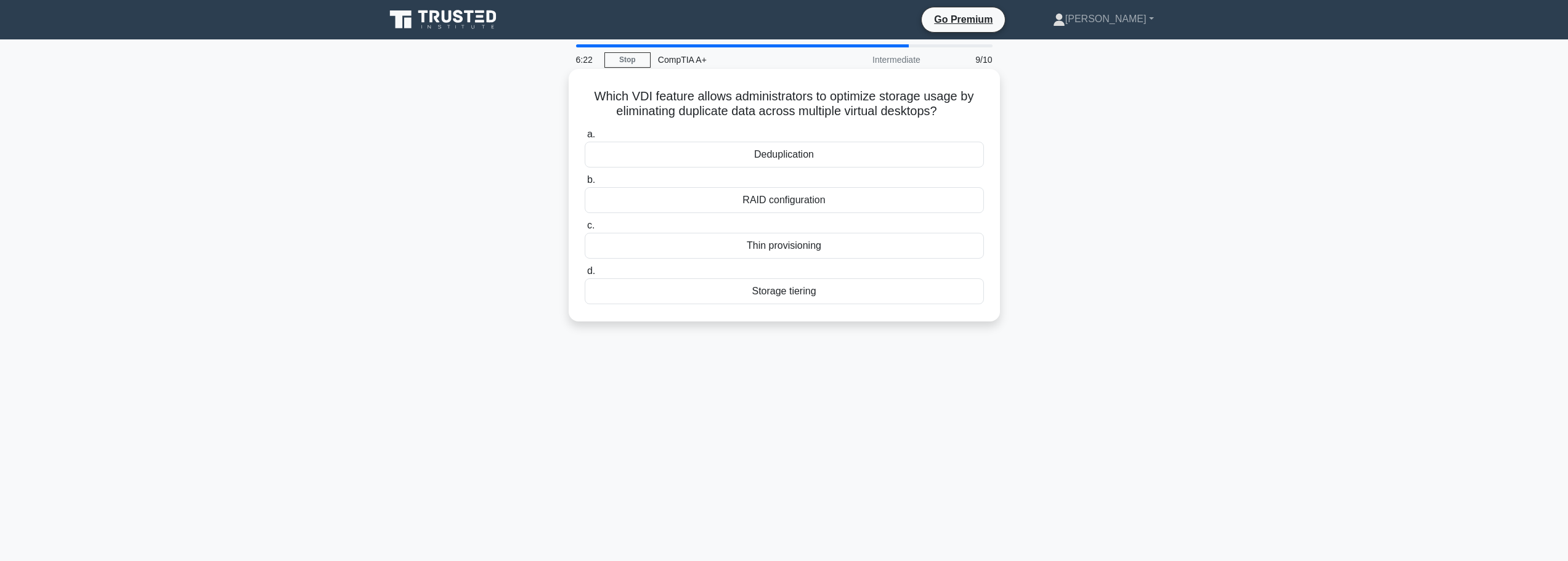
click at [803, 165] on div "Deduplication" at bounding box center [784, 154] width 399 height 26
click at [585, 138] on input "a. Deduplication" at bounding box center [585, 134] width 0 height 8
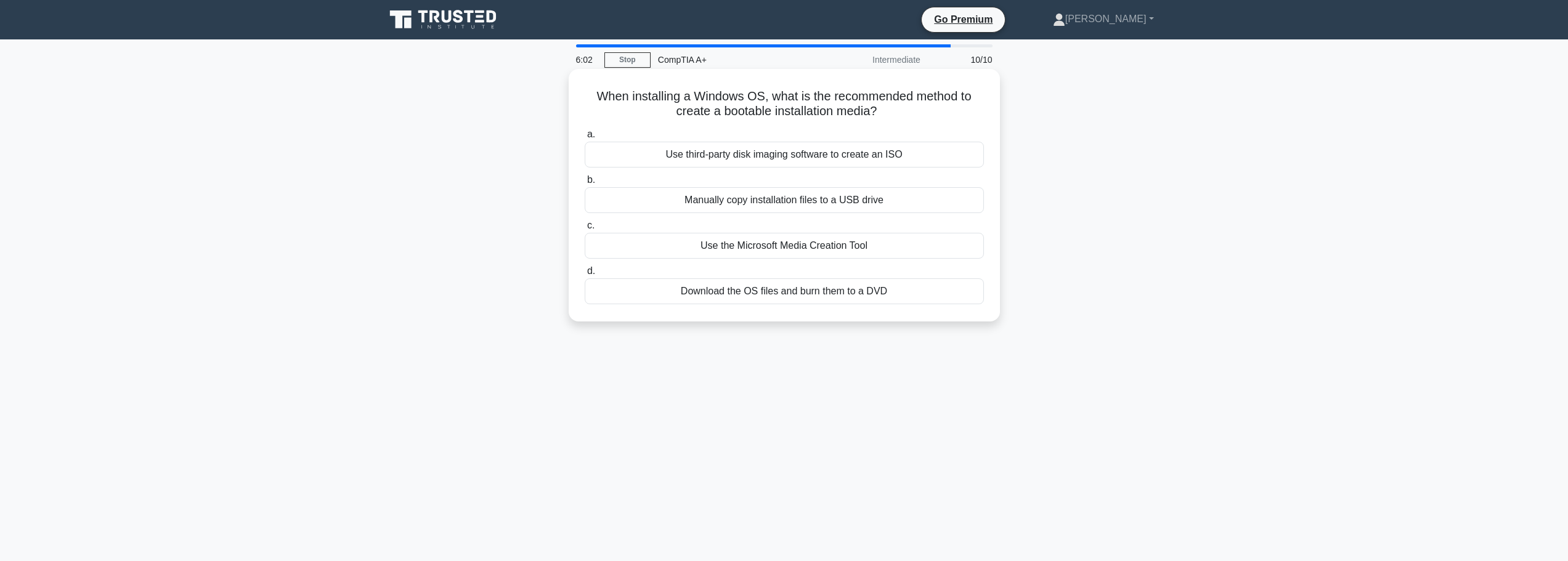
click at [794, 158] on div "Use third-party disk imaging software to create an ISO" at bounding box center [784, 154] width 399 height 26
click at [585, 138] on input "a. Use third-party disk imaging software to create an ISO" at bounding box center [585, 134] width 0 height 8
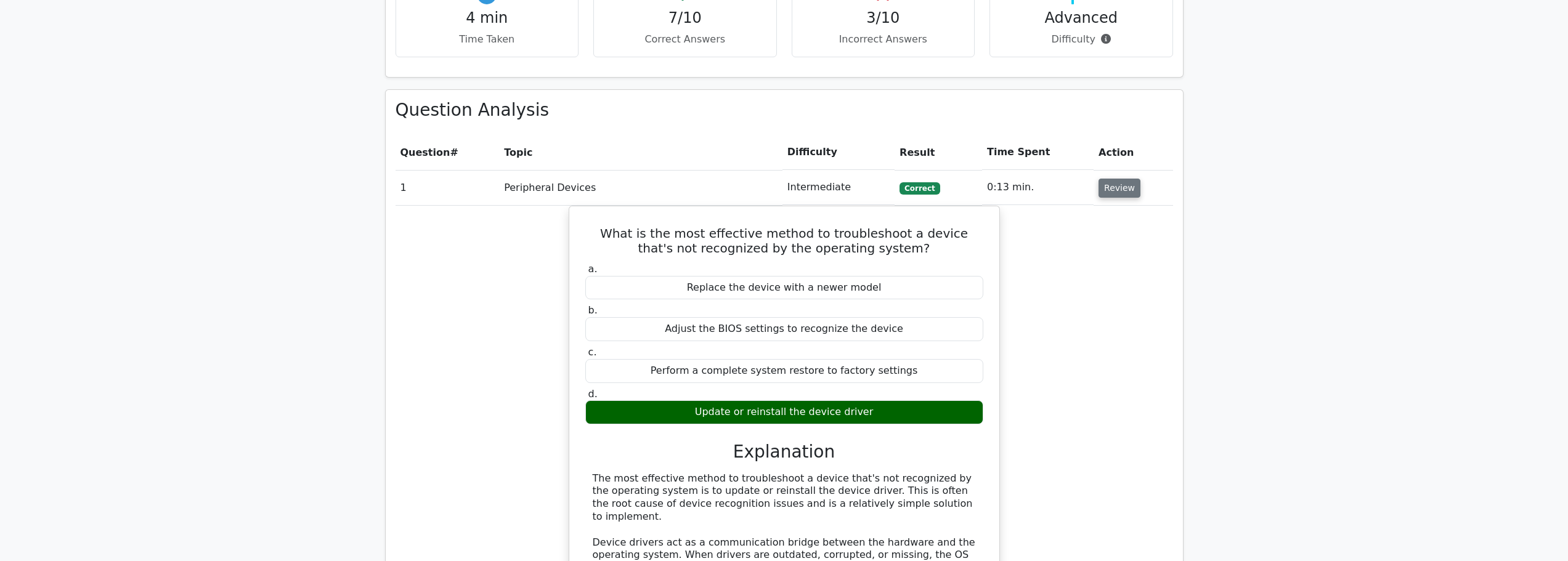
click at [1117, 179] on button "Review" at bounding box center [1119, 188] width 42 height 19
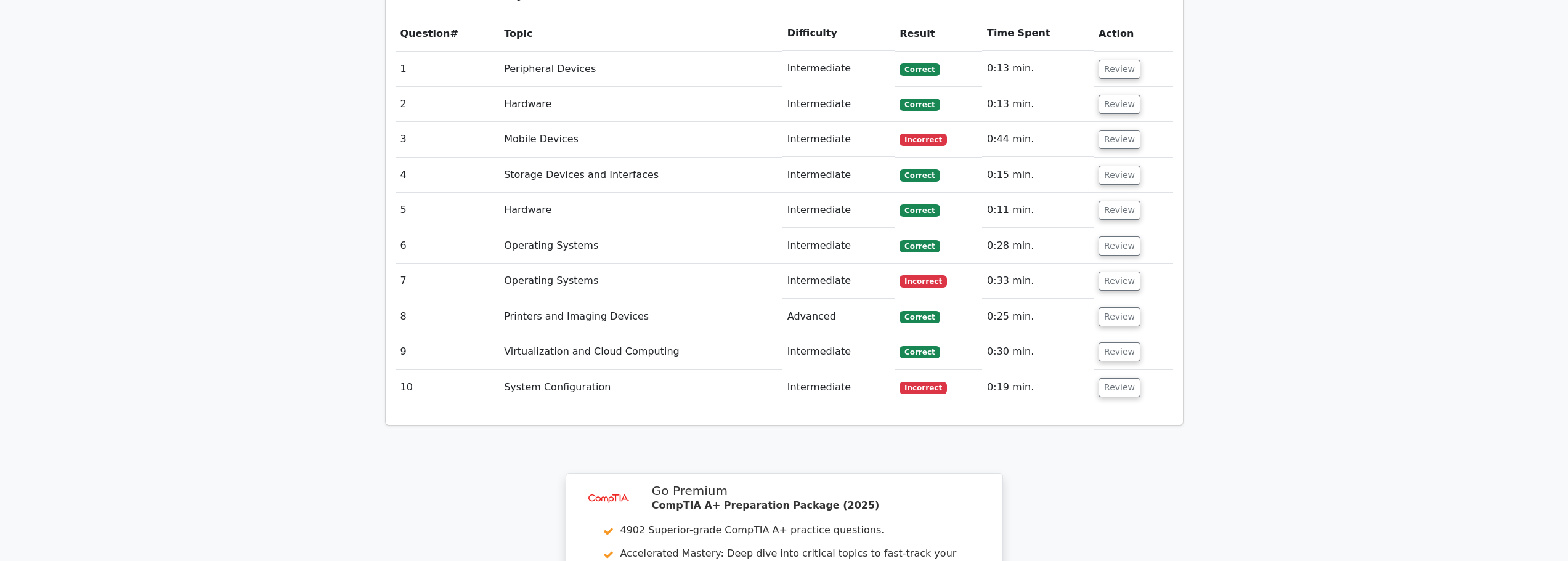
scroll to position [986, 0]
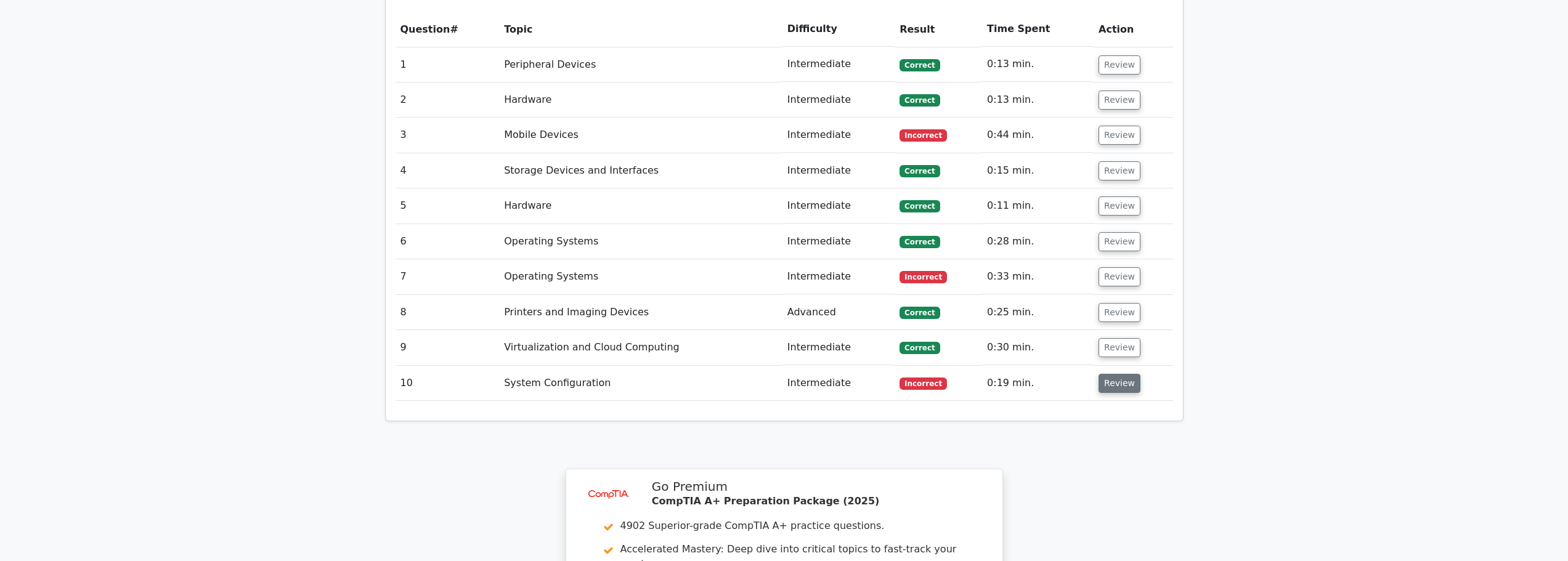
click at [1104, 374] on button "Review" at bounding box center [1119, 383] width 42 height 19
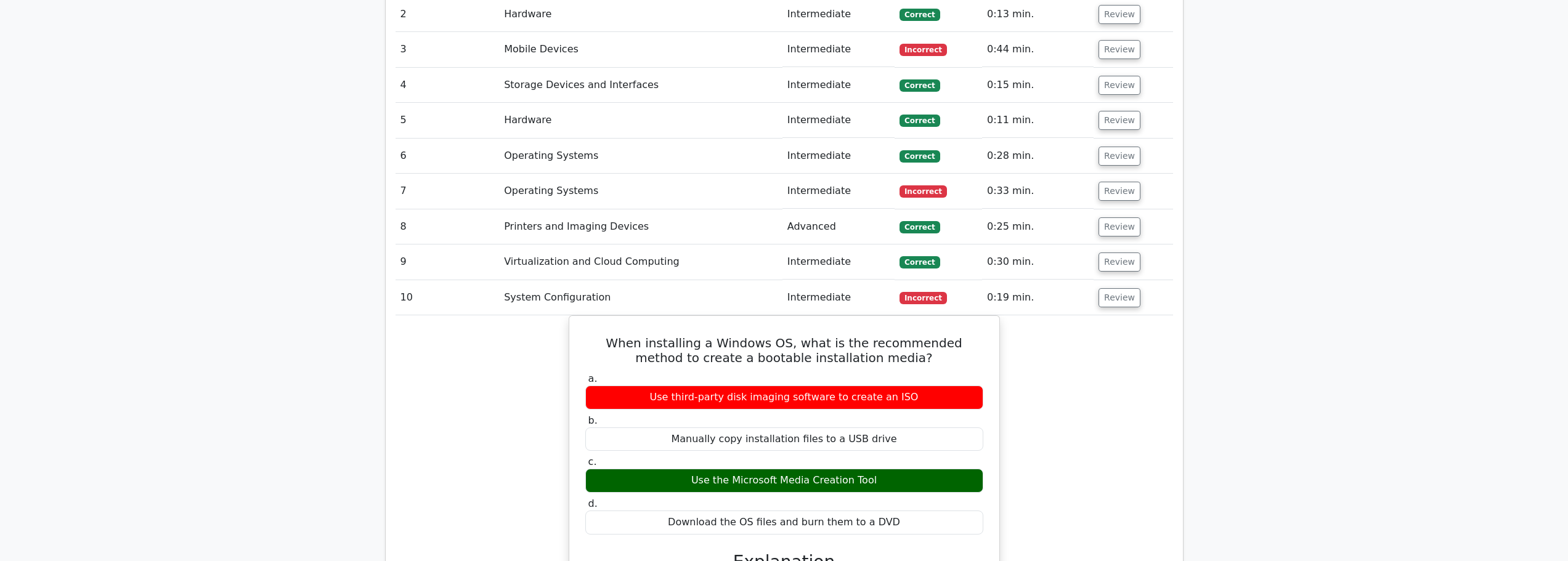
scroll to position [1109, 0]
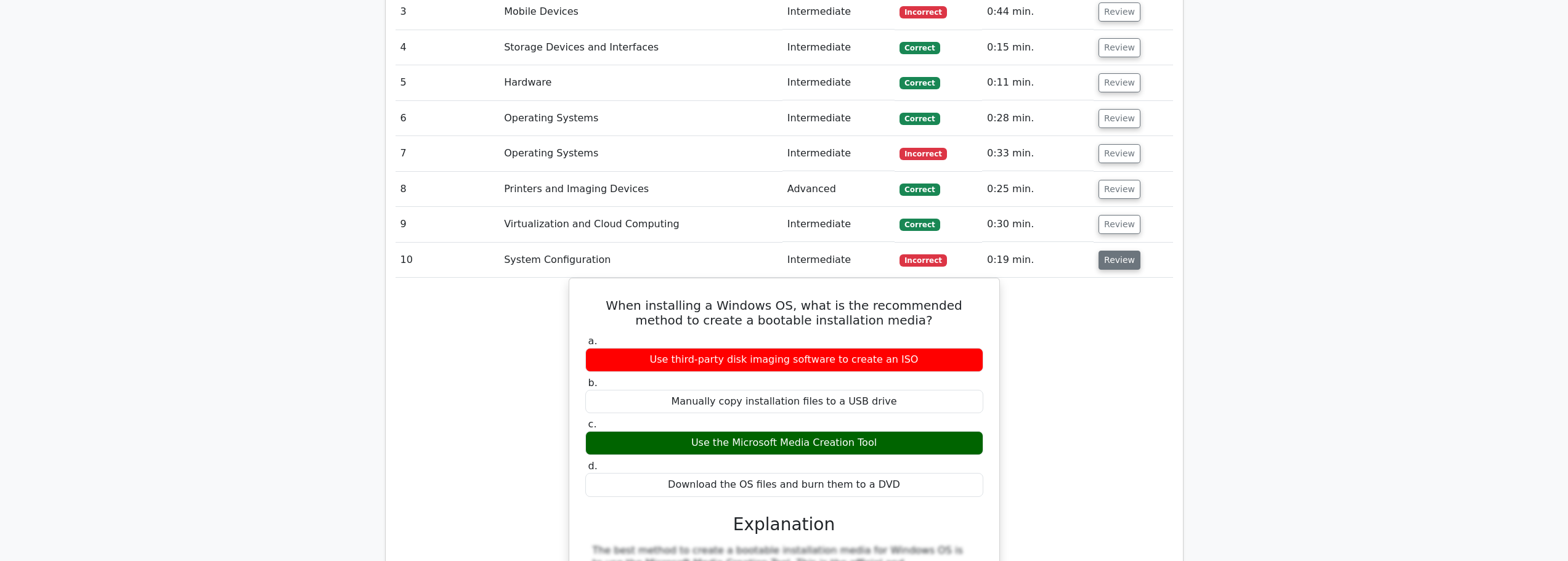
click at [1117, 251] on button "Review" at bounding box center [1119, 260] width 42 height 19
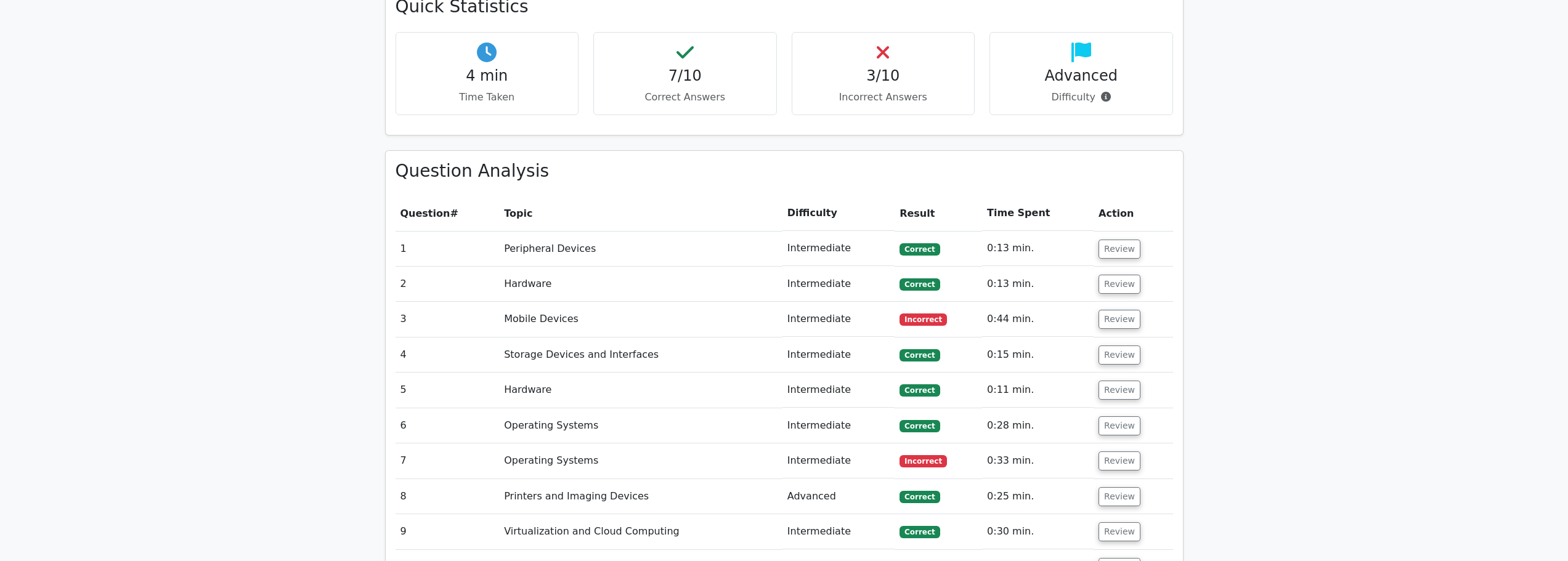
scroll to position [1047, 0]
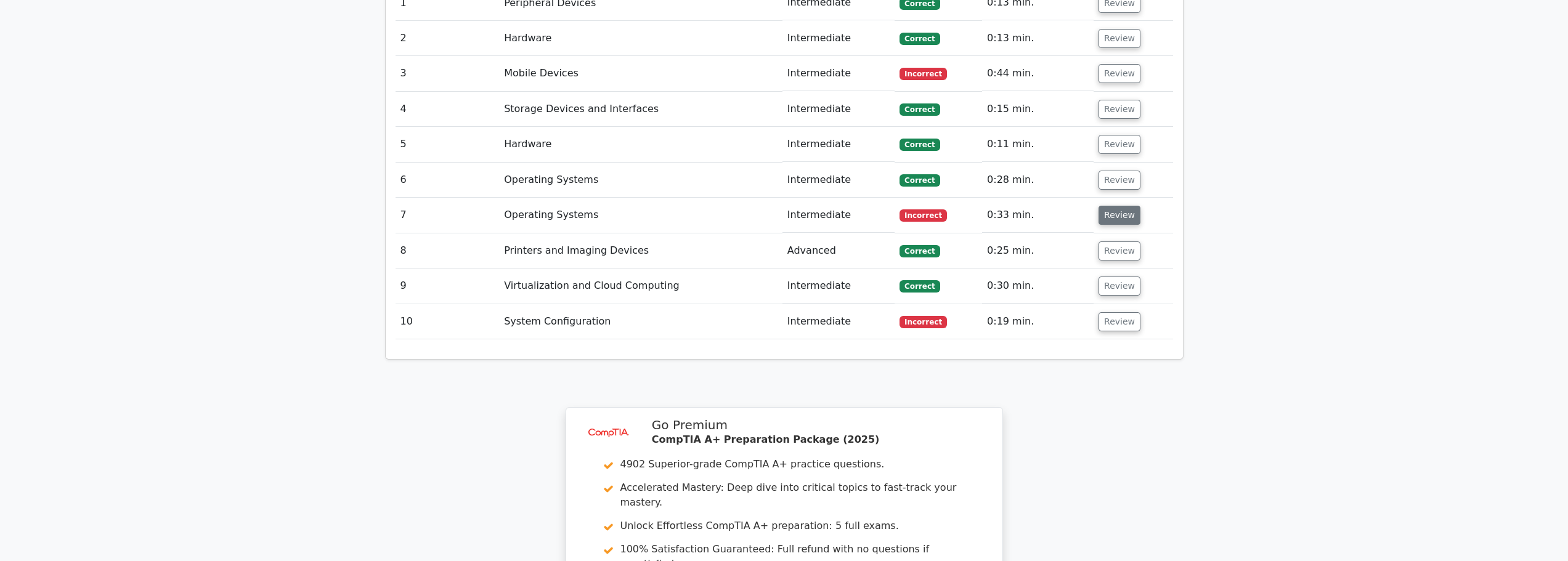
click at [1117, 206] on button "Review" at bounding box center [1119, 215] width 42 height 19
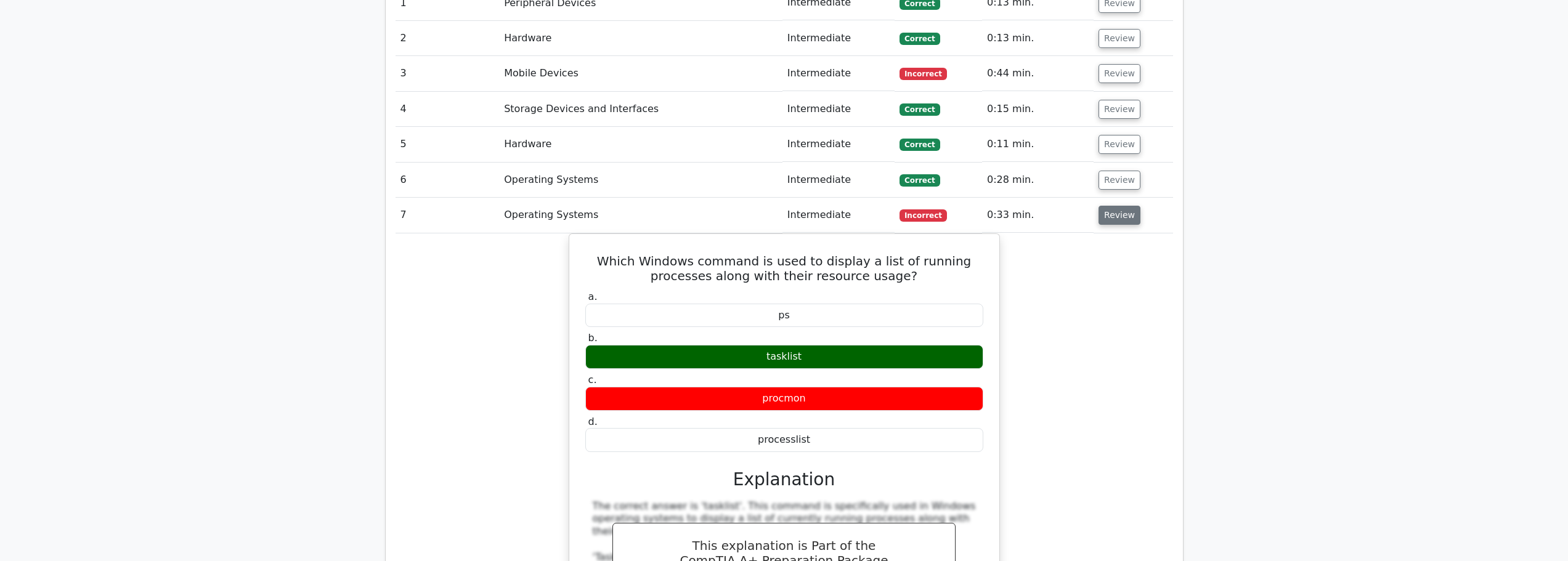
click at [1110, 206] on button "Review" at bounding box center [1119, 215] width 42 height 19
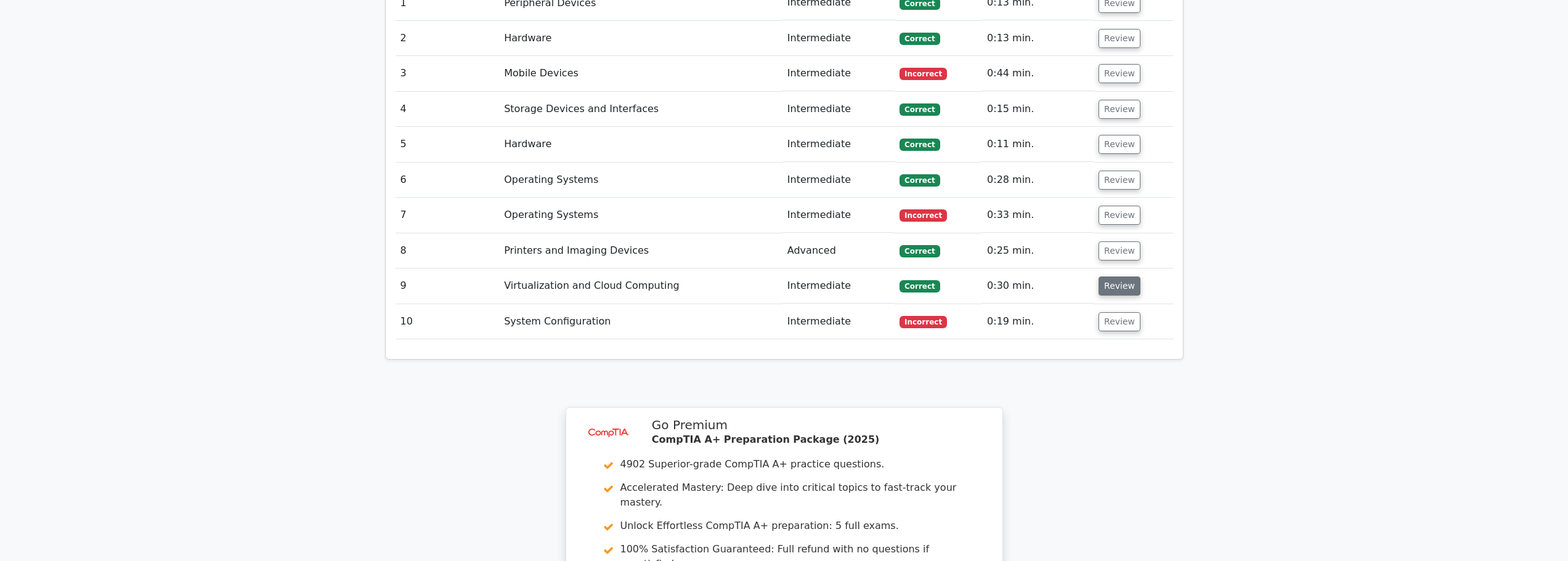
click at [1101, 277] on button "Review" at bounding box center [1119, 285] width 42 height 19
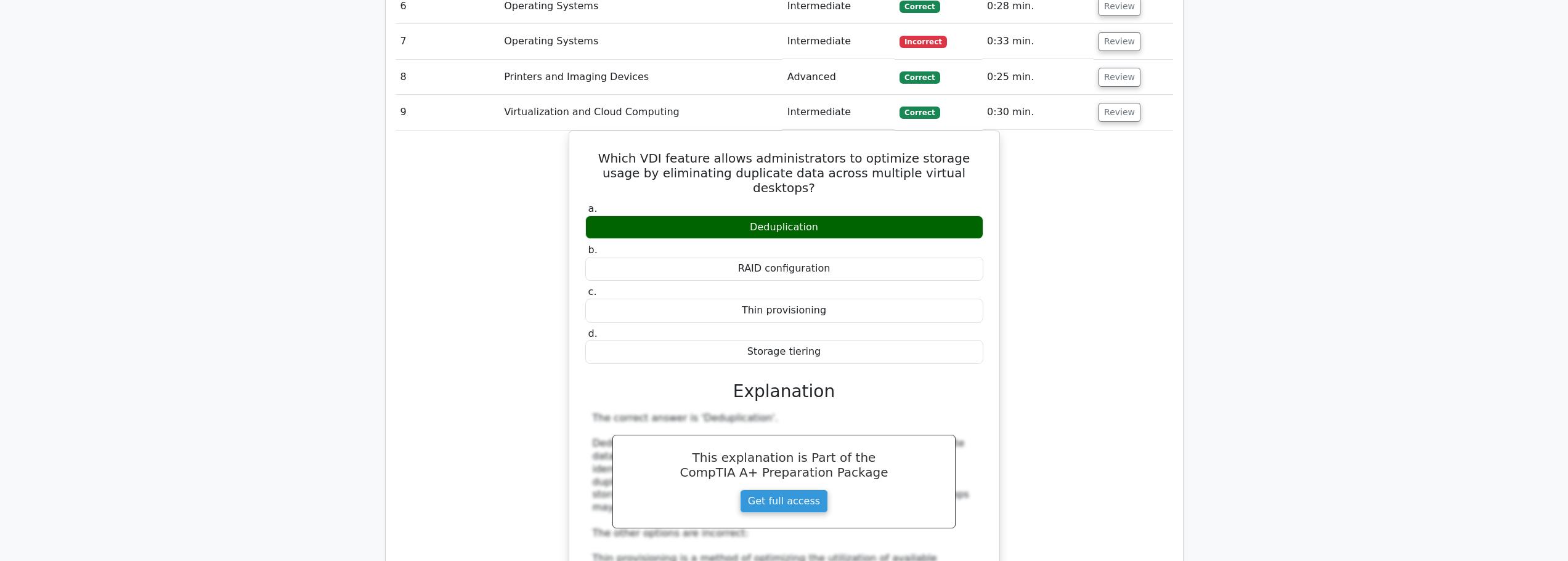
scroll to position [1109, 0]
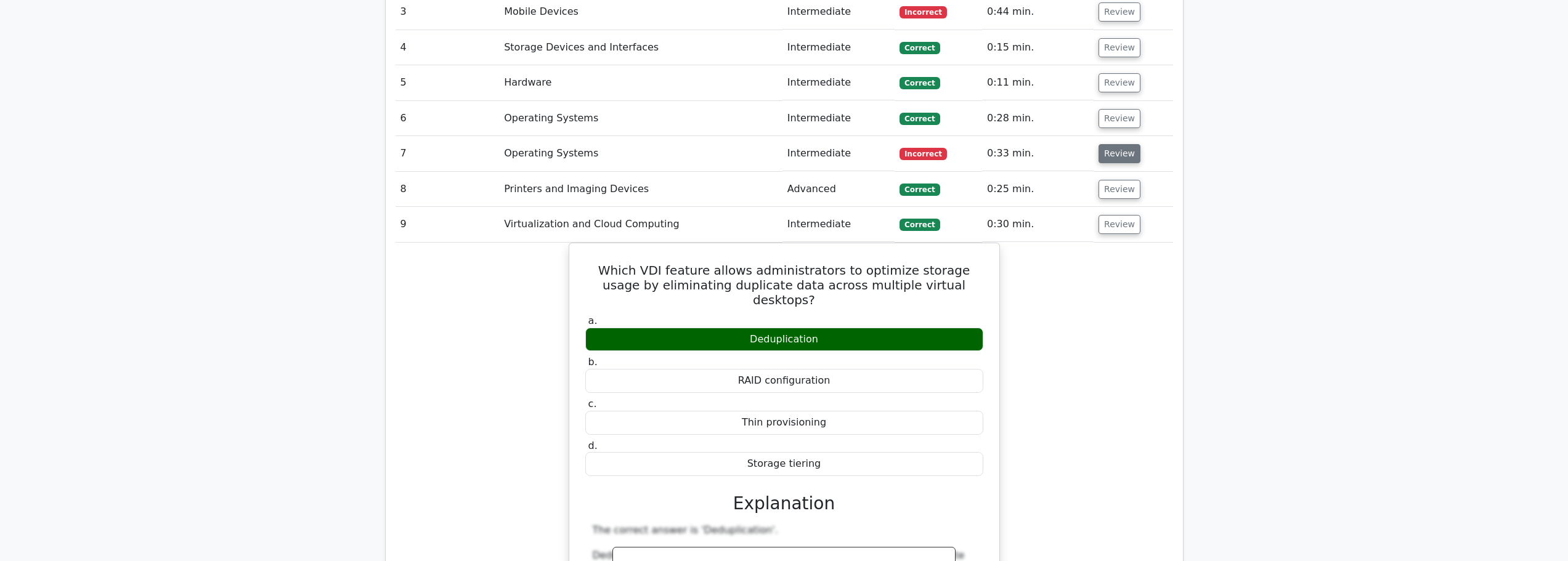
click at [1106, 144] on button "Review" at bounding box center [1119, 153] width 42 height 19
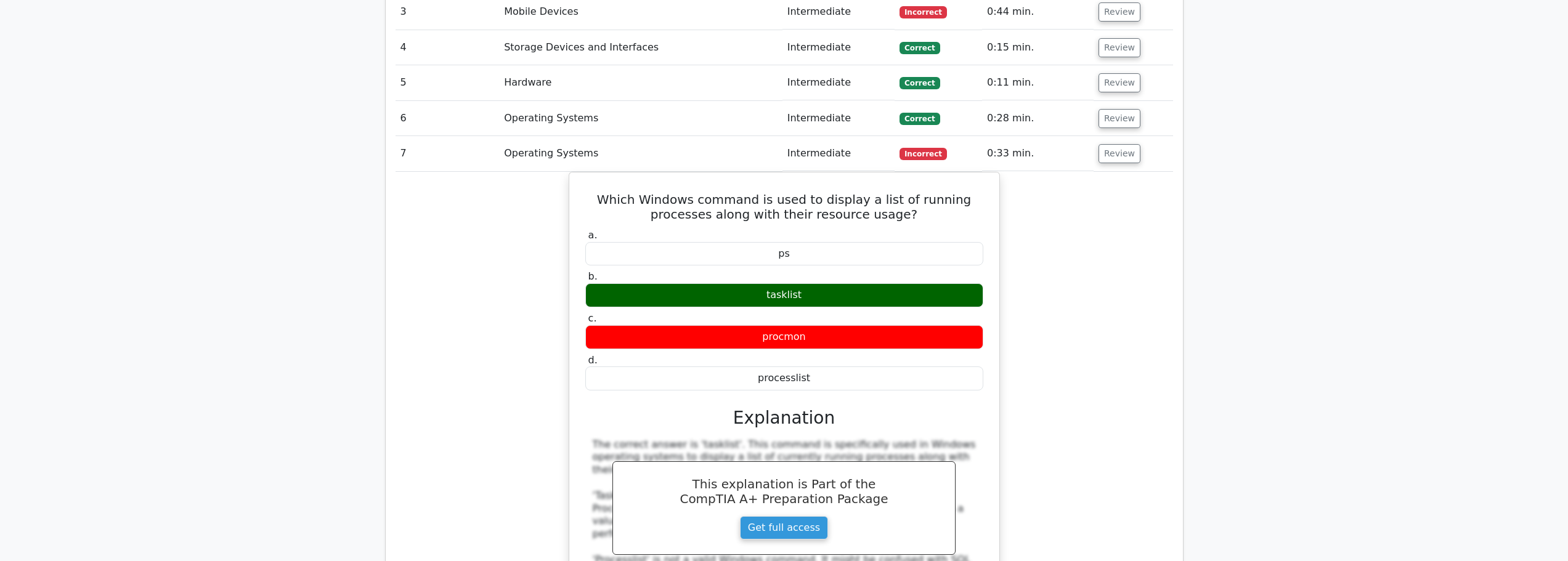
click at [1105, 137] on td "Review" at bounding box center [1132, 153] width 79 height 35
click at [1110, 144] on button "Review" at bounding box center [1119, 153] width 42 height 19
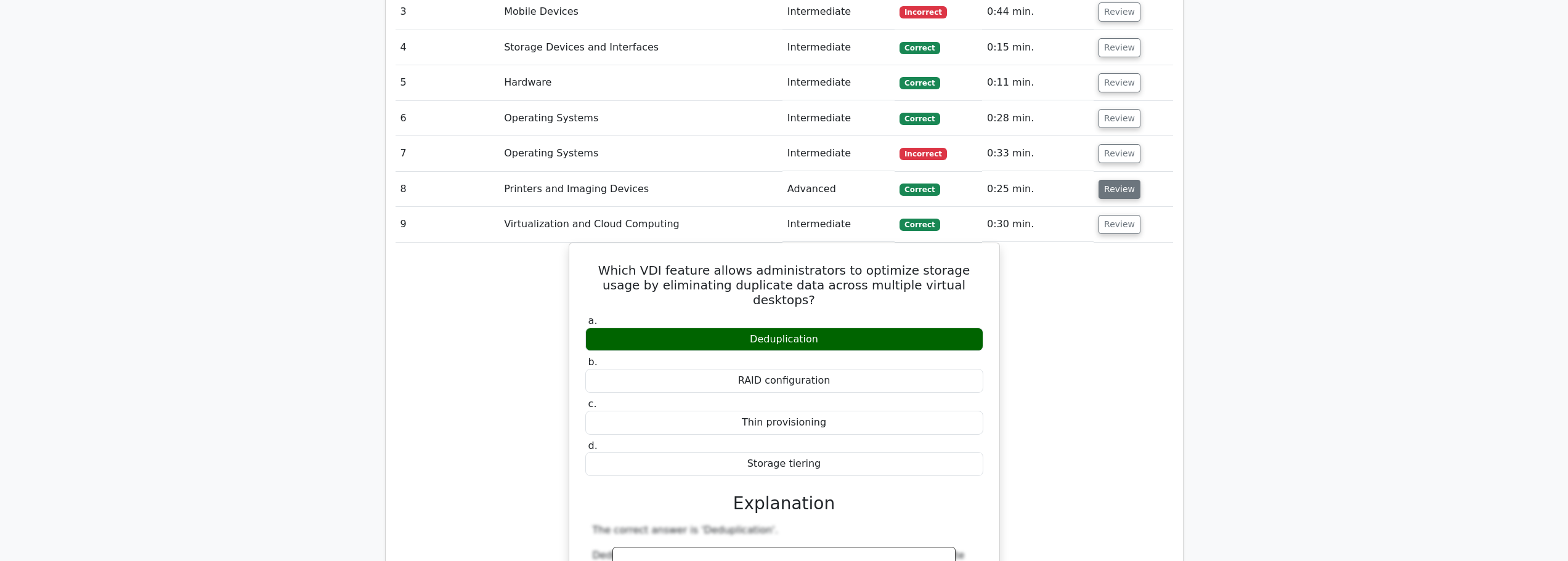
click at [1110, 180] on button "Review" at bounding box center [1119, 189] width 42 height 19
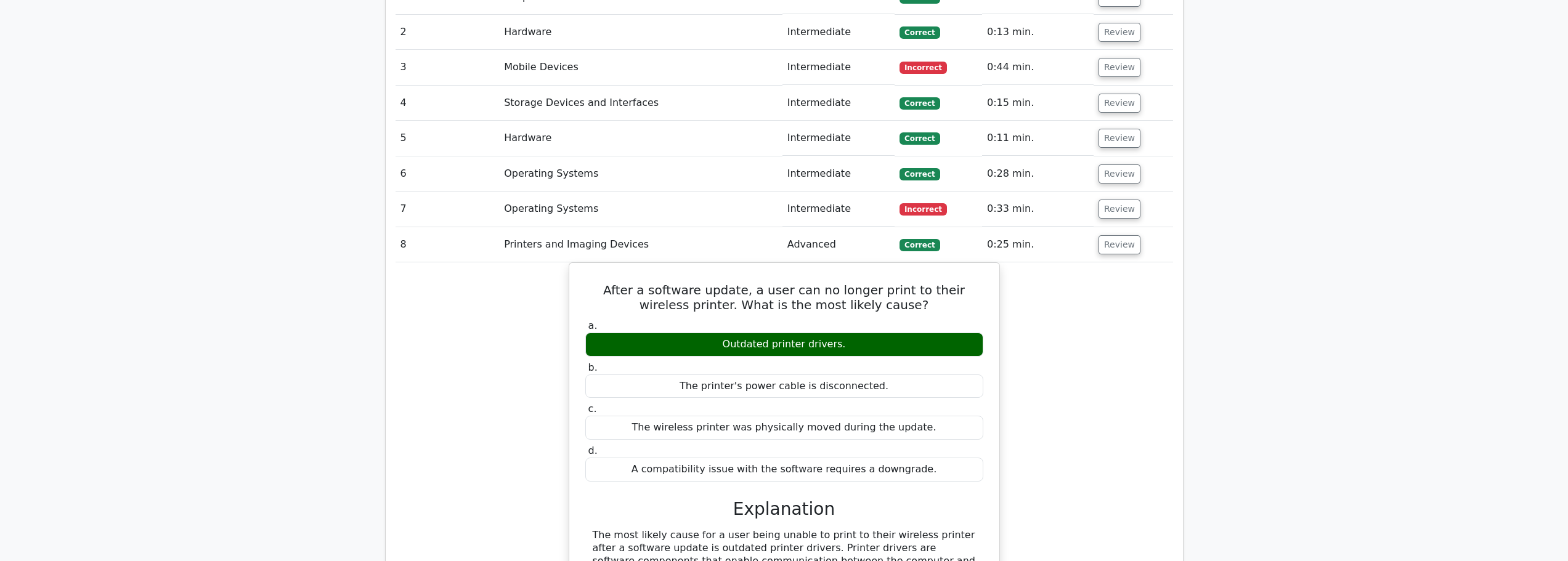
scroll to position [986, 0]
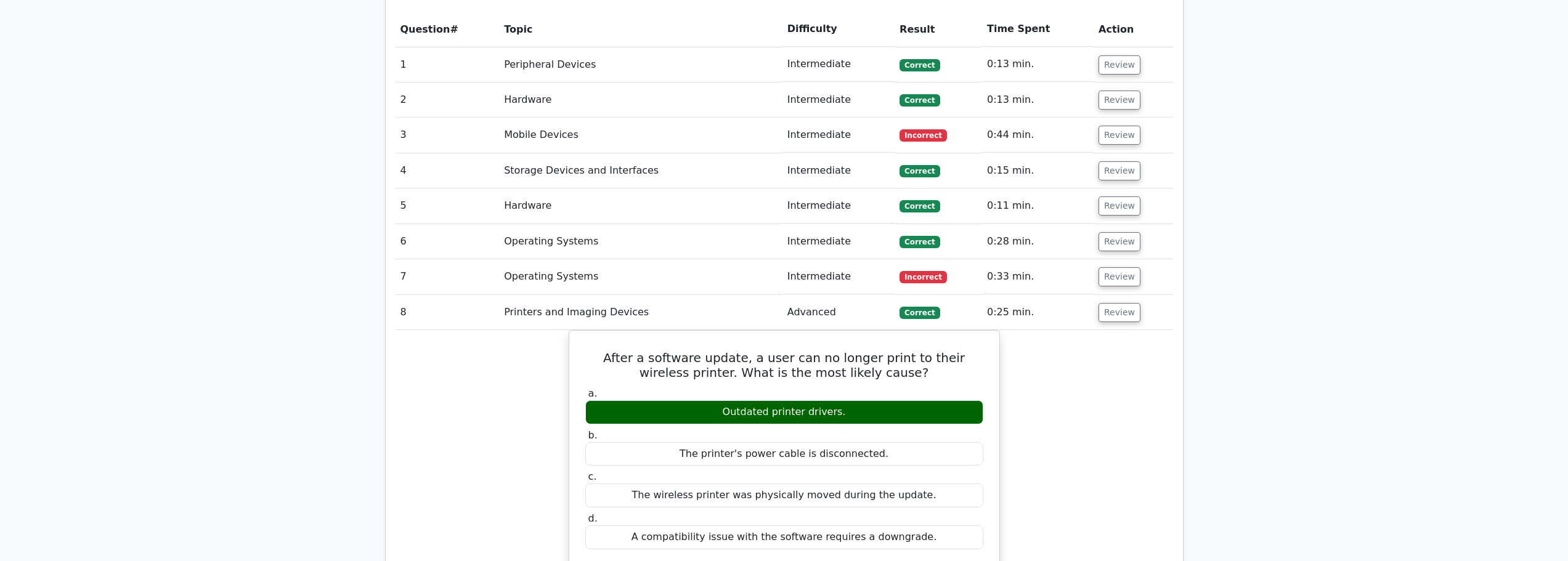
click at [1112, 224] on td "Review" at bounding box center [1132, 241] width 79 height 35
click at [1112, 233] on button "Review" at bounding box center [1119, 242] width 42 height 19
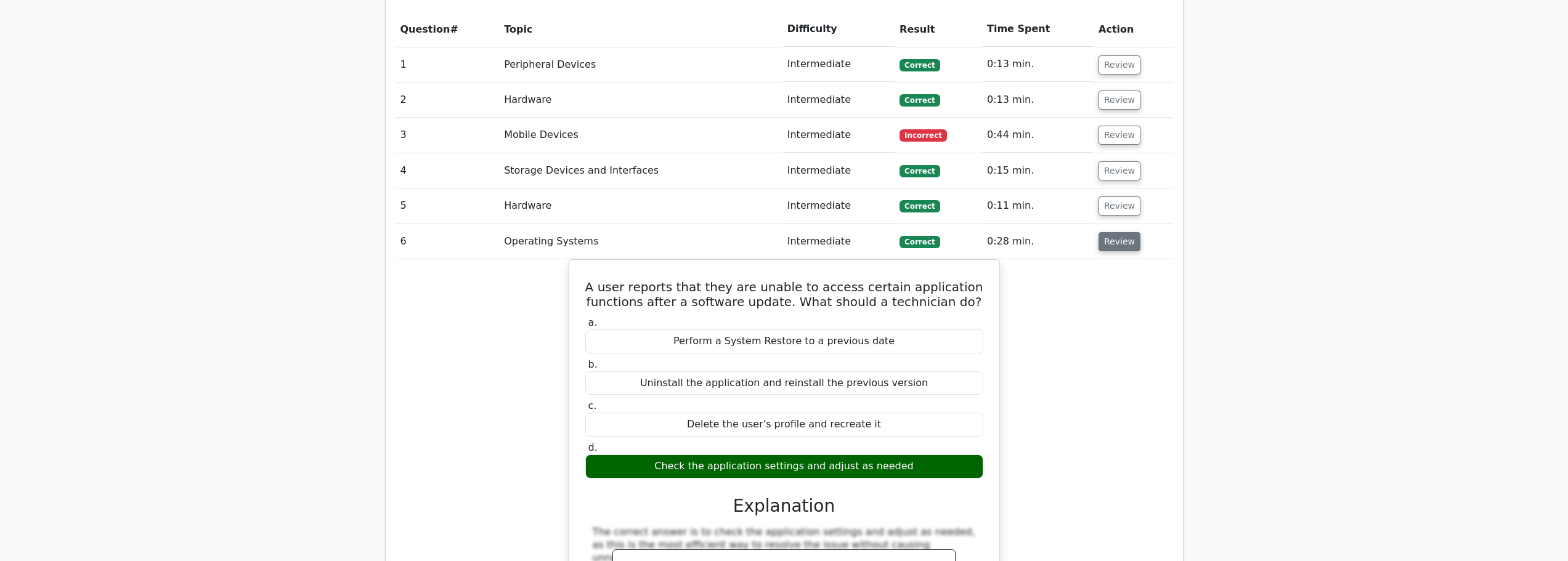
click at [1112, 233] on button "Review" at bounding box center [1119, 242] width 42 height 19
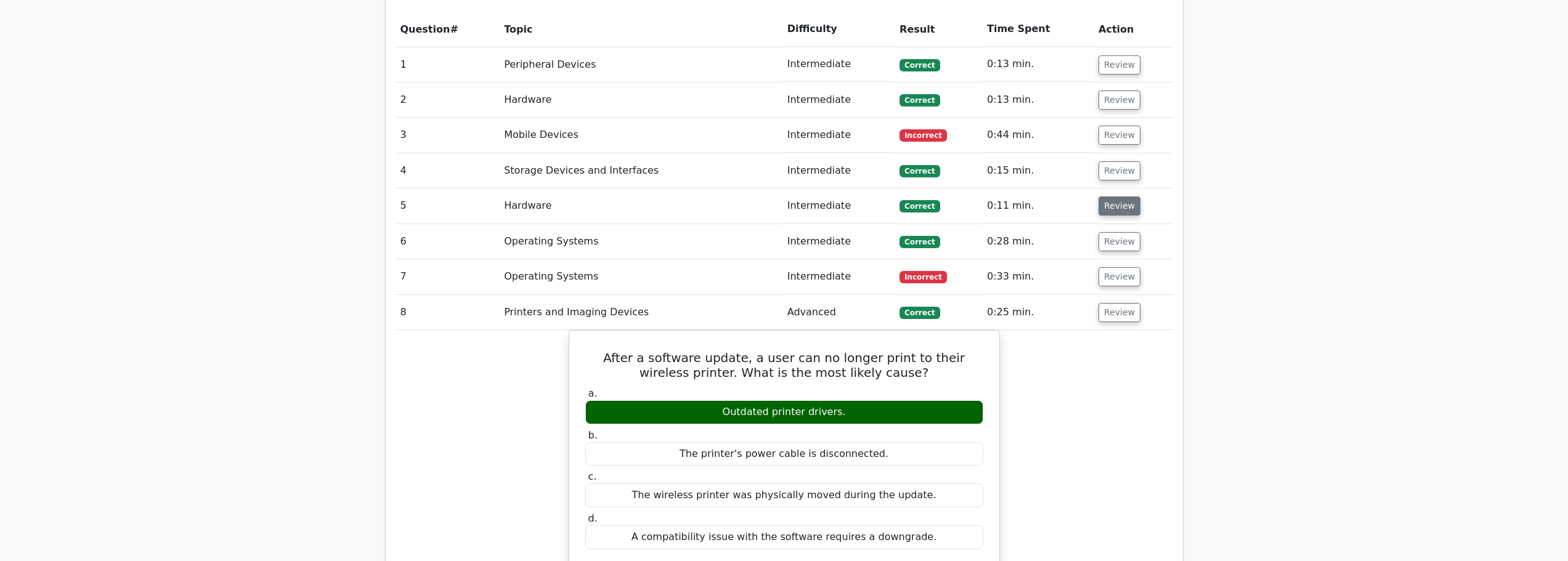
click at [1114, 197] on button "Review" at bounding box center [1119, 206] width 42 height 19
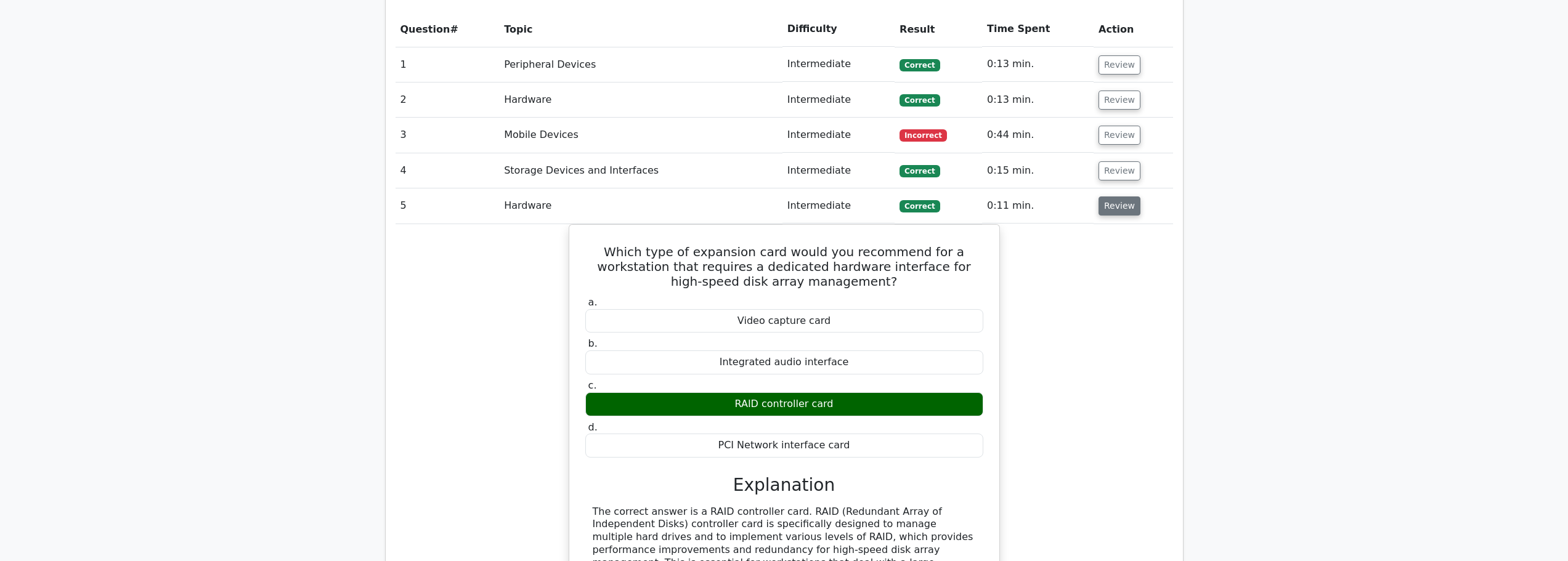
click at [1114, 197] on button "Review" at bounding box center [1119, 206] width 42 height 19
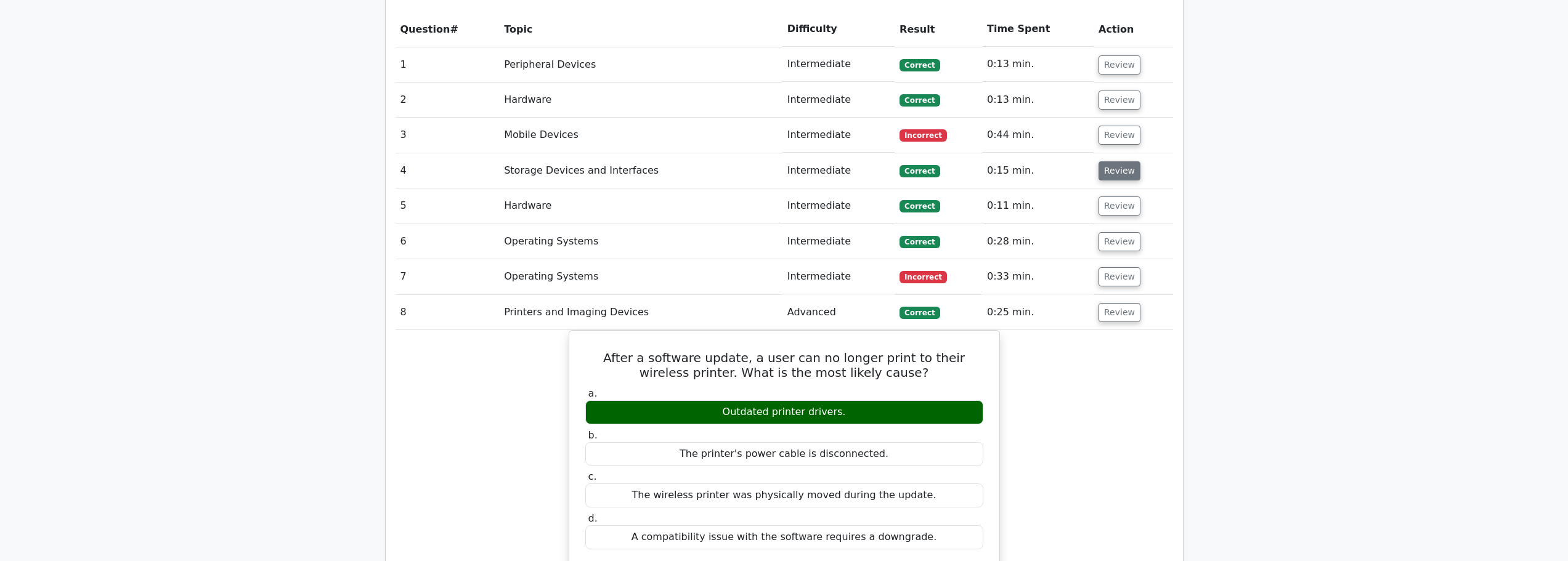
click at [1119, 161] on button "Review" at bounding box center [1119, 170] width 42 height 19
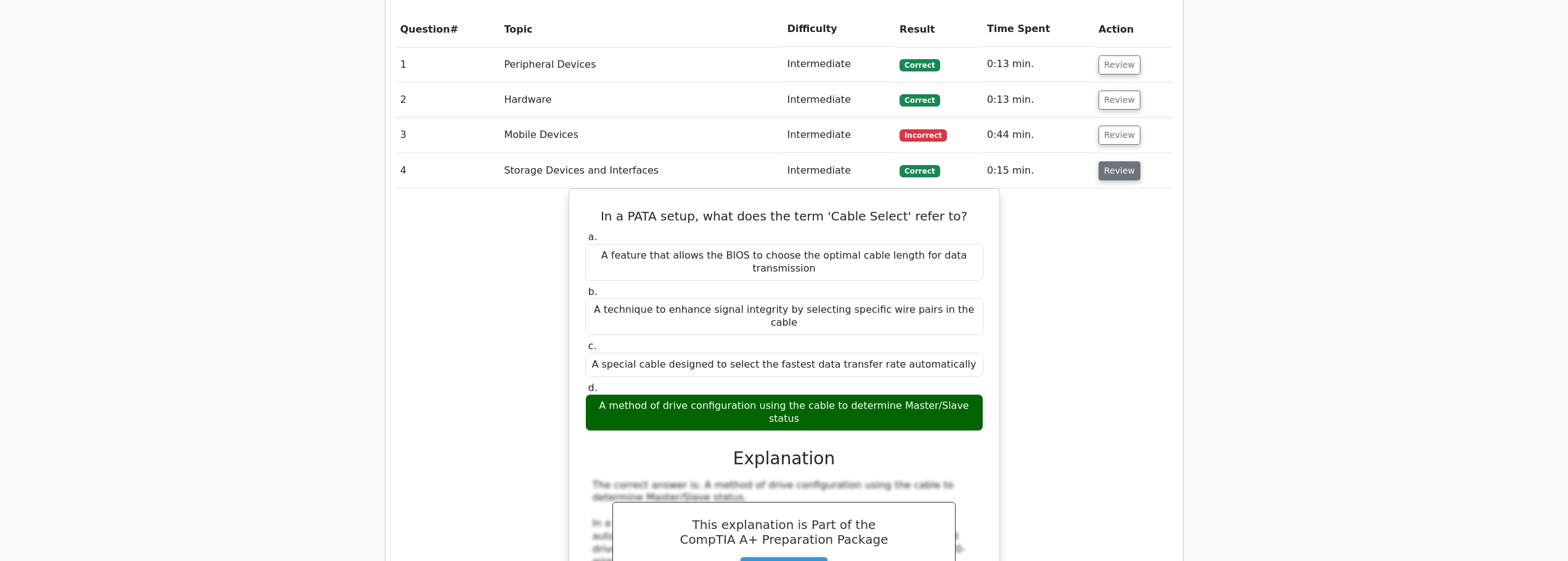
click at [1119, 161] on button "Review" at bounding box center [1119, 170] width 42 height 19
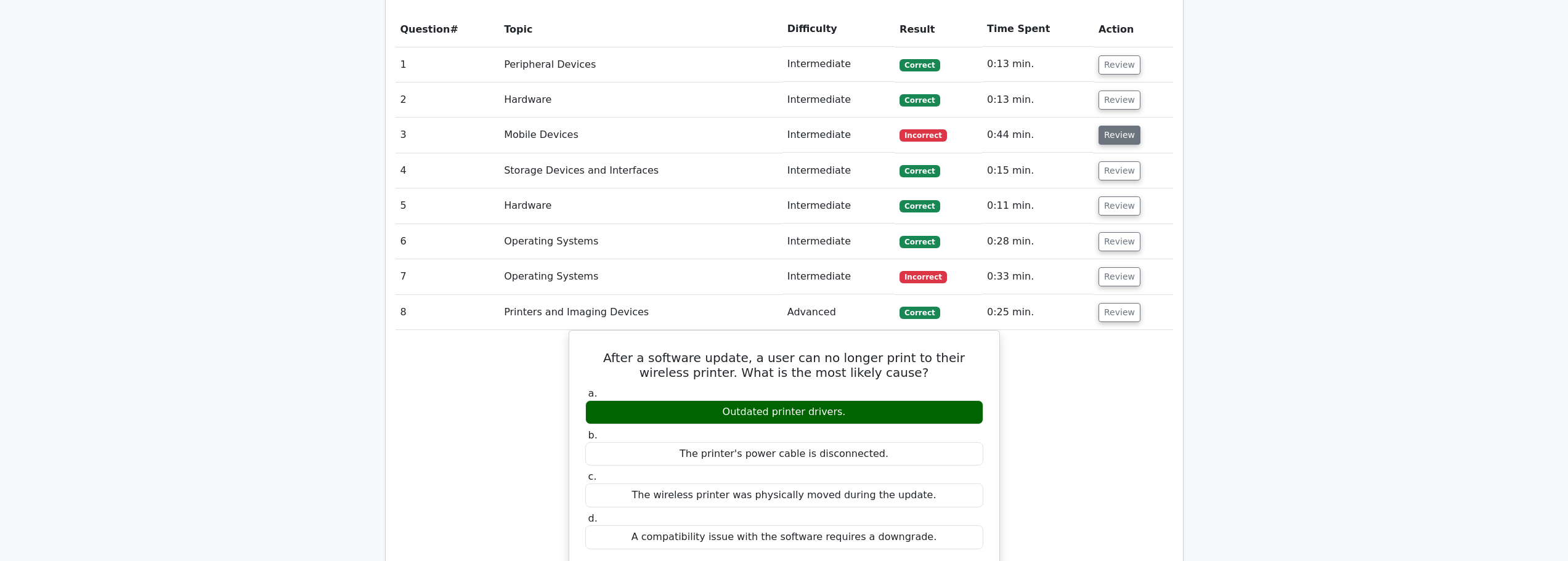
click at [1121, 125] on button "Review" at bounding box center [1119, 134] width 42 height 19
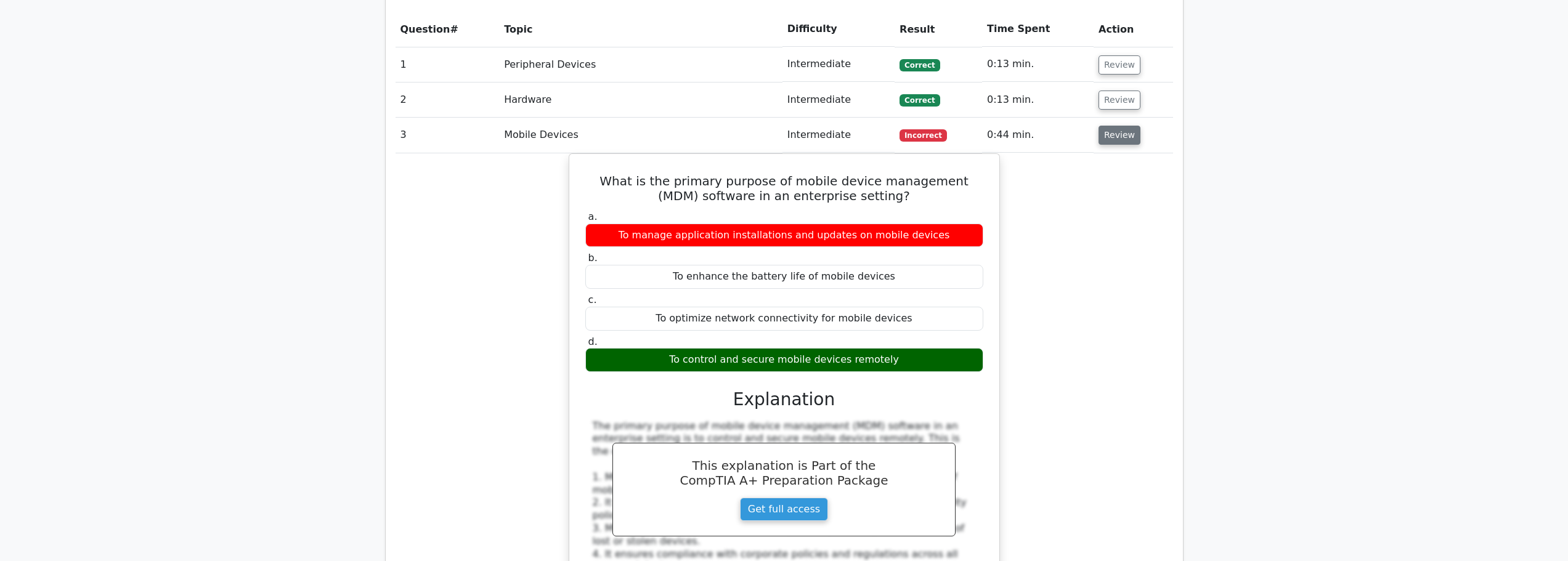
click at [1121, 125] on button "Review" at bounding box center [1119, 134] width 42 height 19
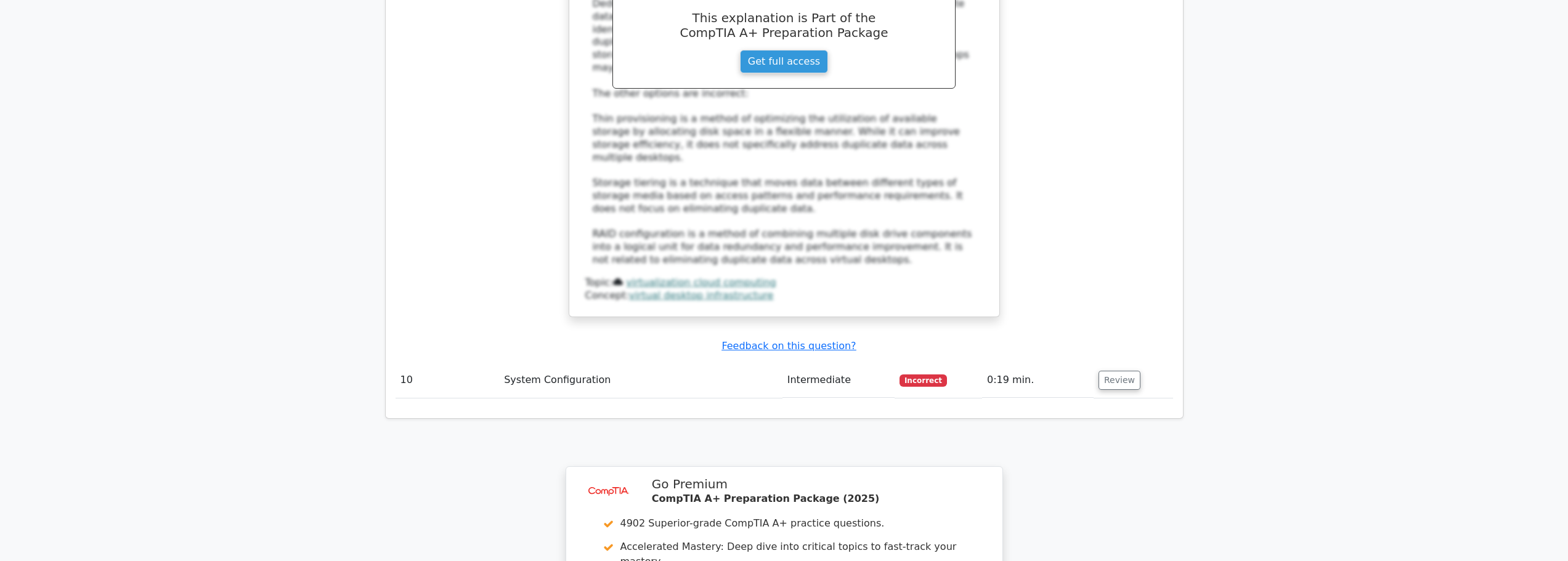
scroll to position [2403, 0]
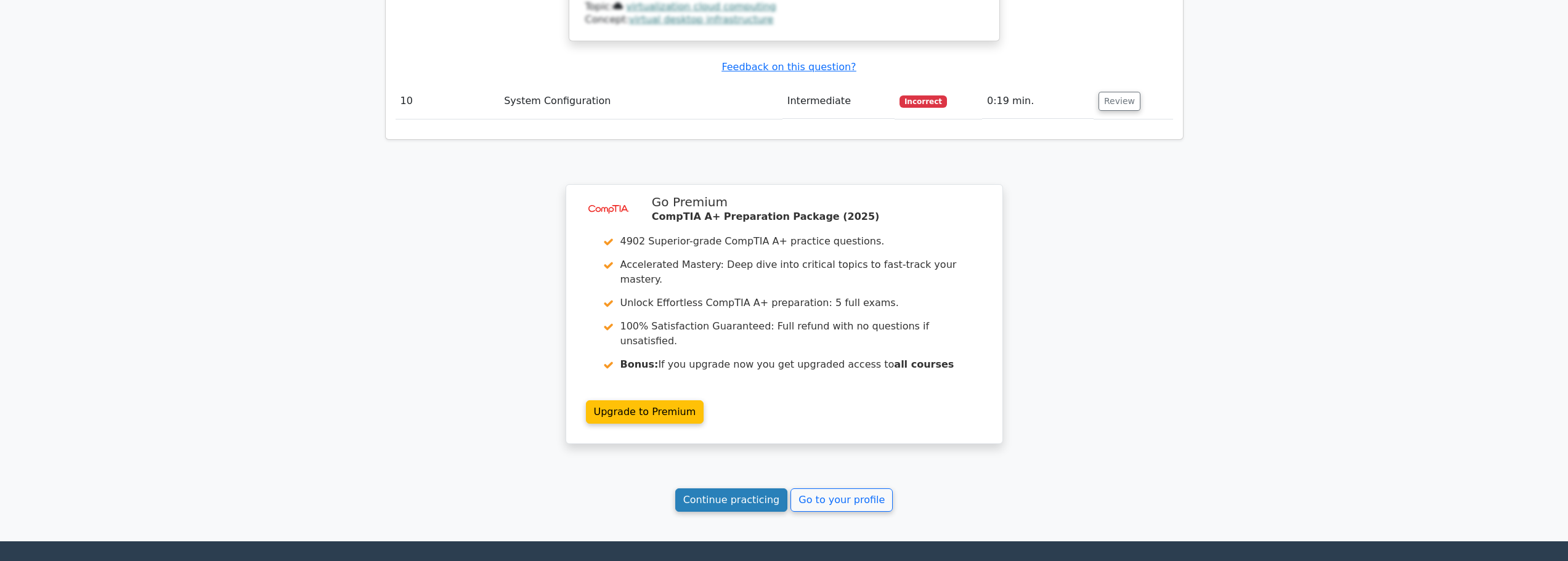
click at [698, 488] on link "Continue practicing" at bounding box center [731, 500] width 112 height 24
click at [700, 488] on link "Continue practicing" at bounding box center [731, 500] width 112 height 24
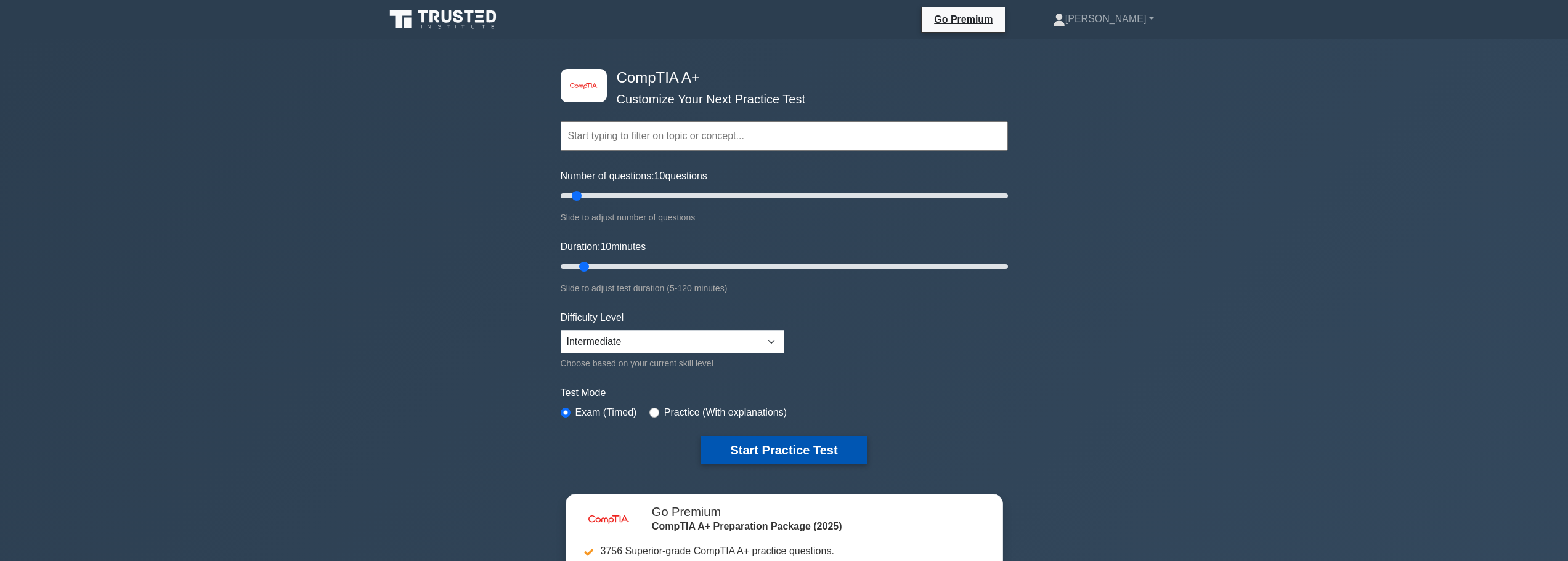
click at [766, 447] on button "Start Practice Test" at bounding box center [783, 451] width 166 height 28
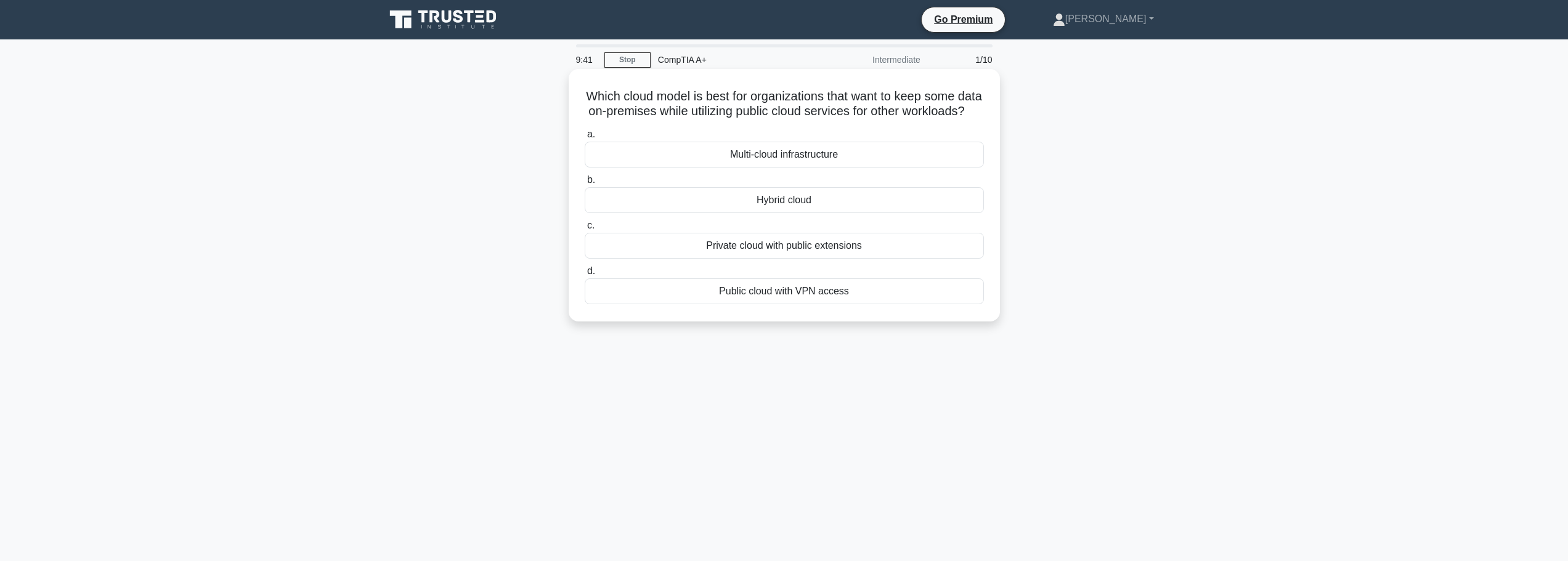
click at [798, 213] on div "Hybrid cloud" at bounding box center [784, 200] width 399 height 26
click at [585, 184] on input "b. Hybrid cloud" at bounding box center [585, 180] width 0 height 8
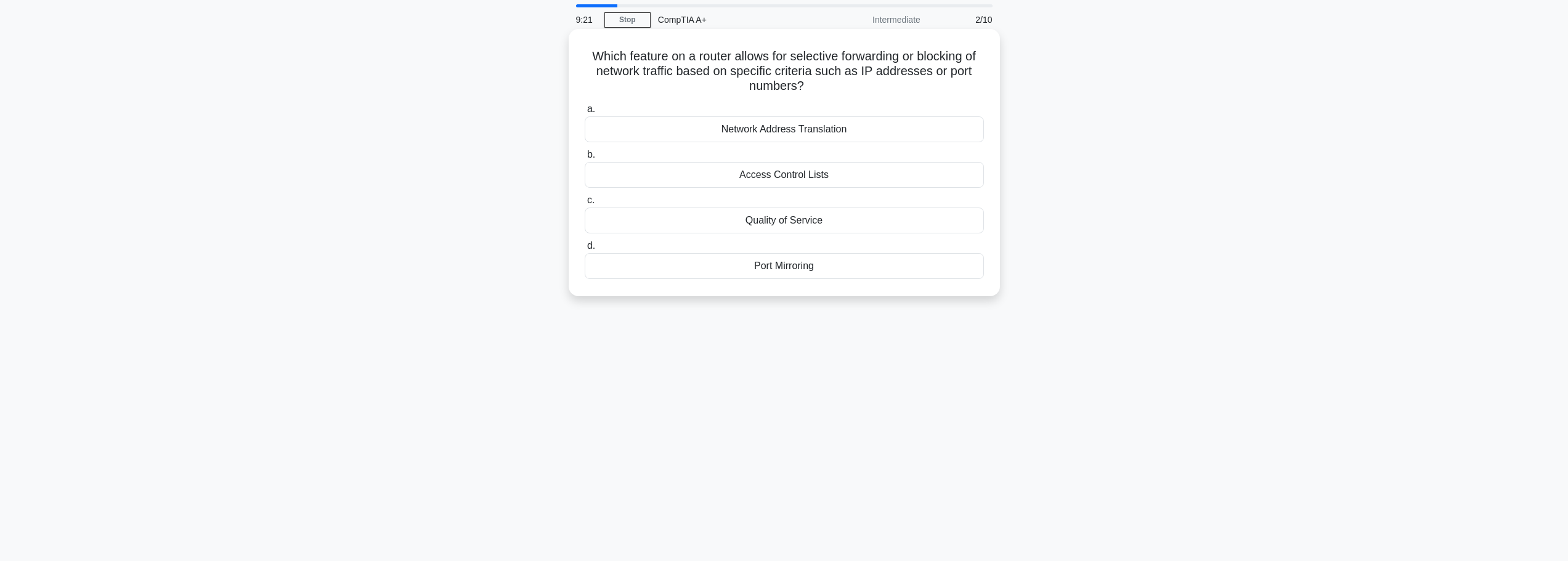
scroll to position [62, 0]
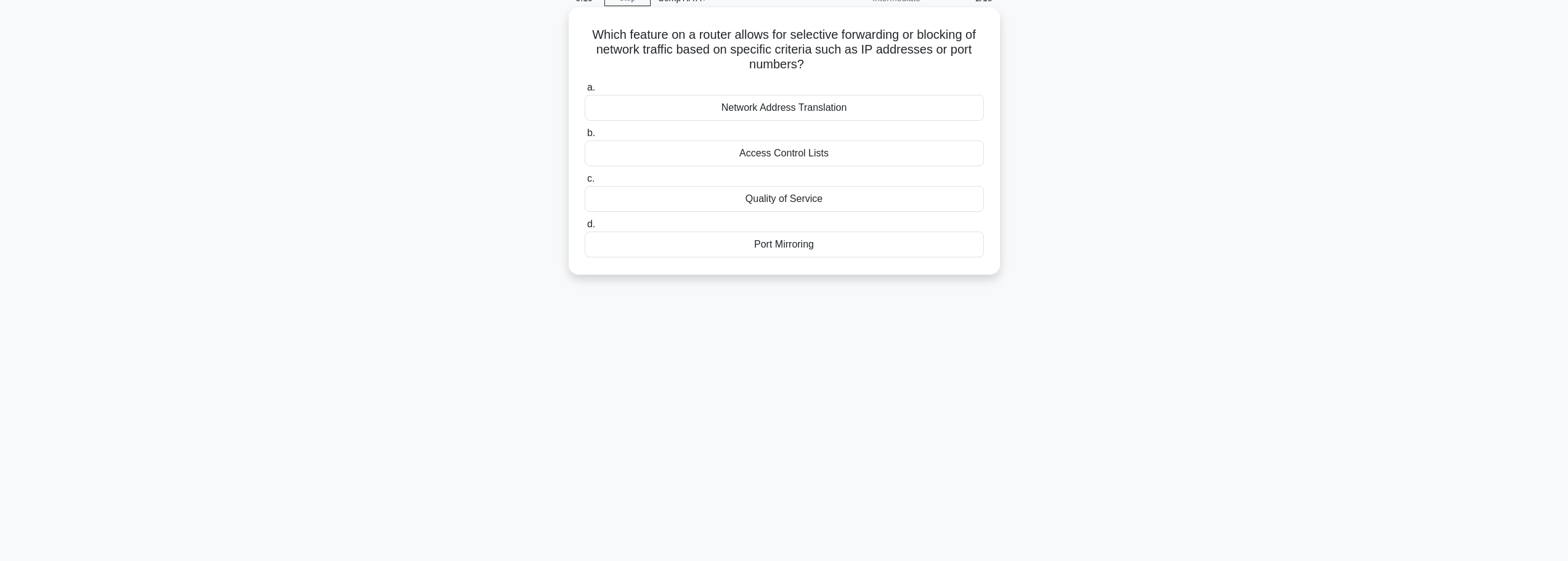
click at [784, 150] on div "Access Control Lists" at bounding box center [784, 153] width 399 height 26
click at [585, 137] on input "b. Access Control Lists" at bounding box center [585, 133] width 0 height 8
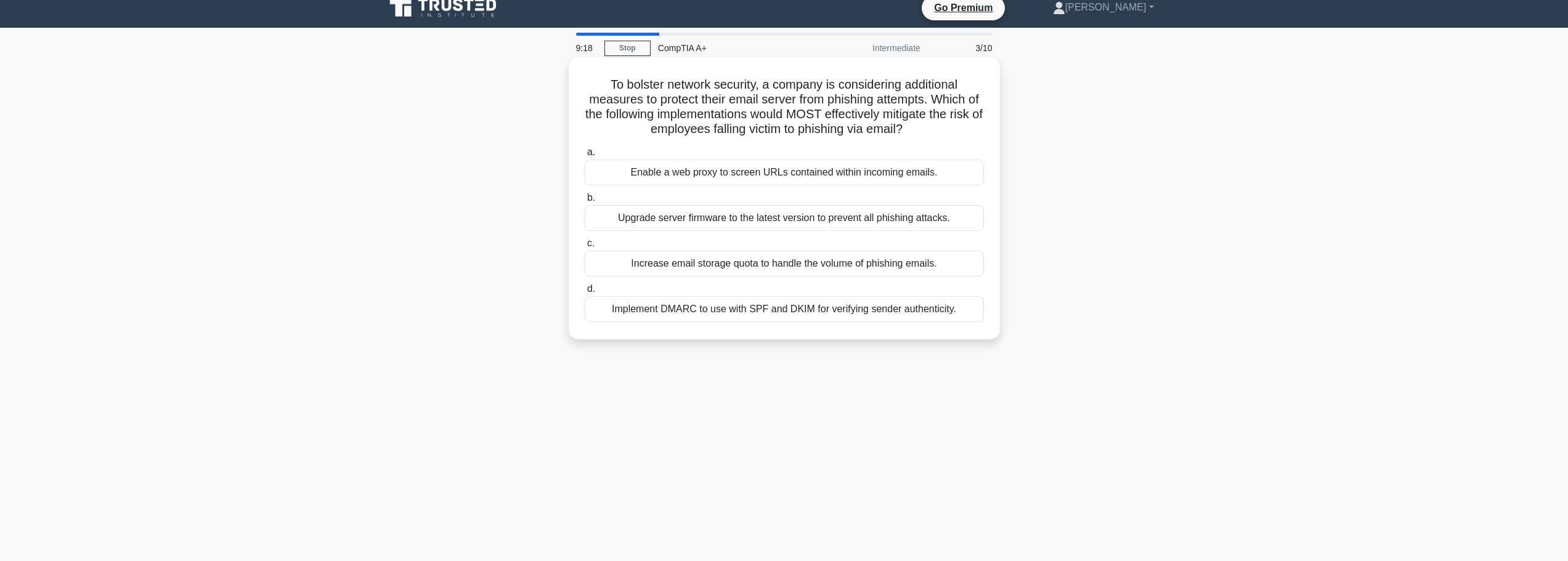
scroll to position [0, 0]
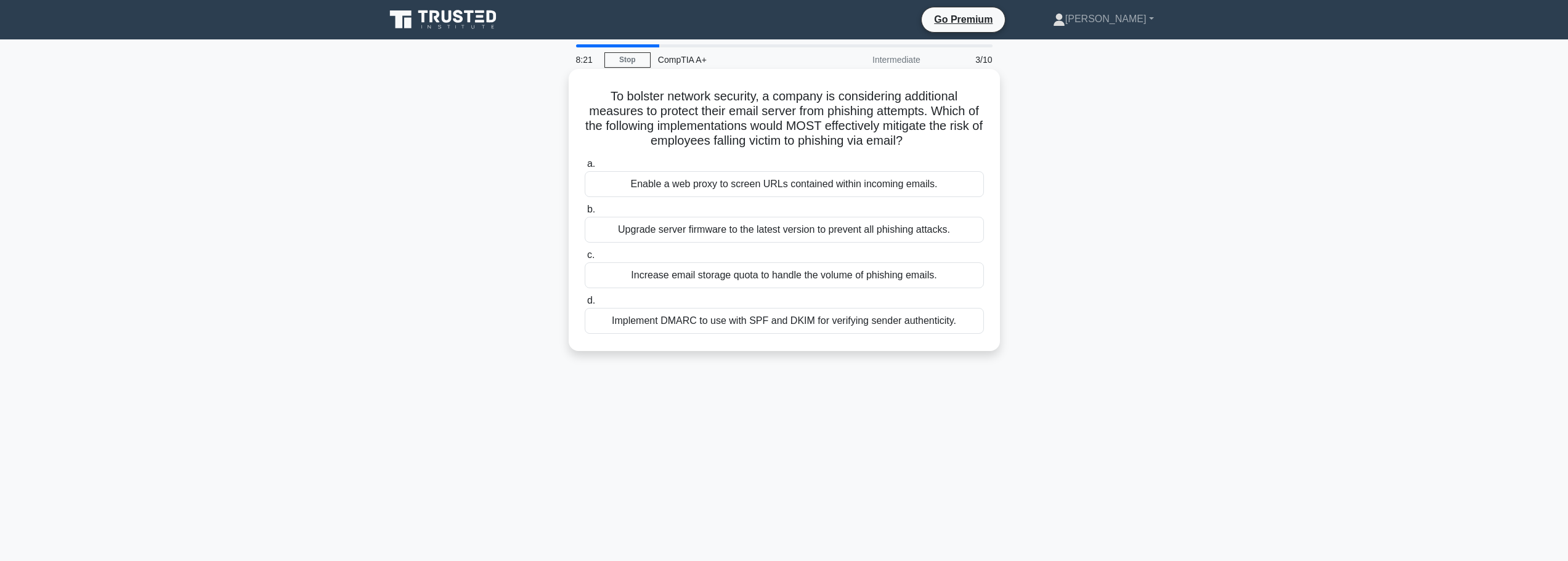
click at [768, 193] on div "Enable a web proxy to screen URLs contained within incoming emails." at bounding box center [784, 184] width 399 height 26
click at [585, 168] on input "a. Enable a web proxy to screen URLs contained within incoming emails." at bounding box center [585, 164] width 0 height 8
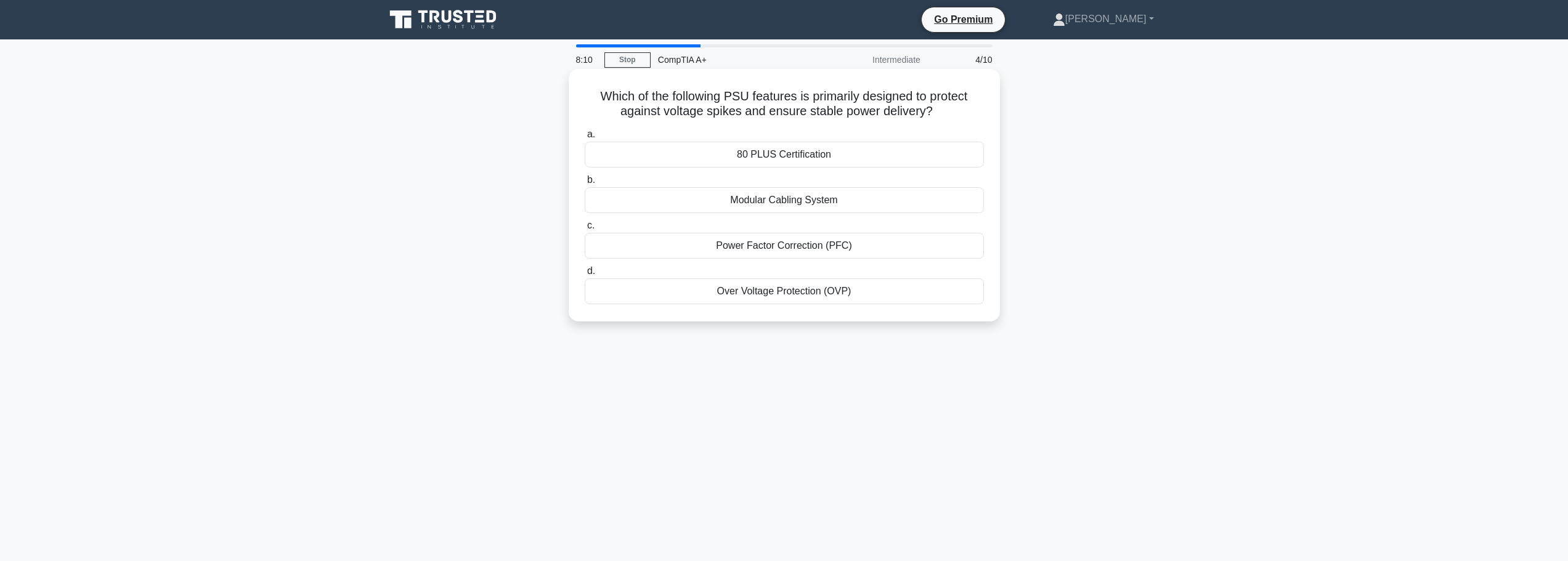
click at [781, 249] on div "Power Factor Correction (PFC)" at bounding box center [784, 246] width 399 height 26
click at [585, 230] on input "c. Power Factor Correction (PFC)" at bounding box center [585, 226] width 0 height 8
click at [853, 202] on div "No moving parts" at bounding box center [784, 200] width 399 height 26
click at [585, 184] on input "b. No moving parts" at bounding box center [585, 180] width 0 height 8
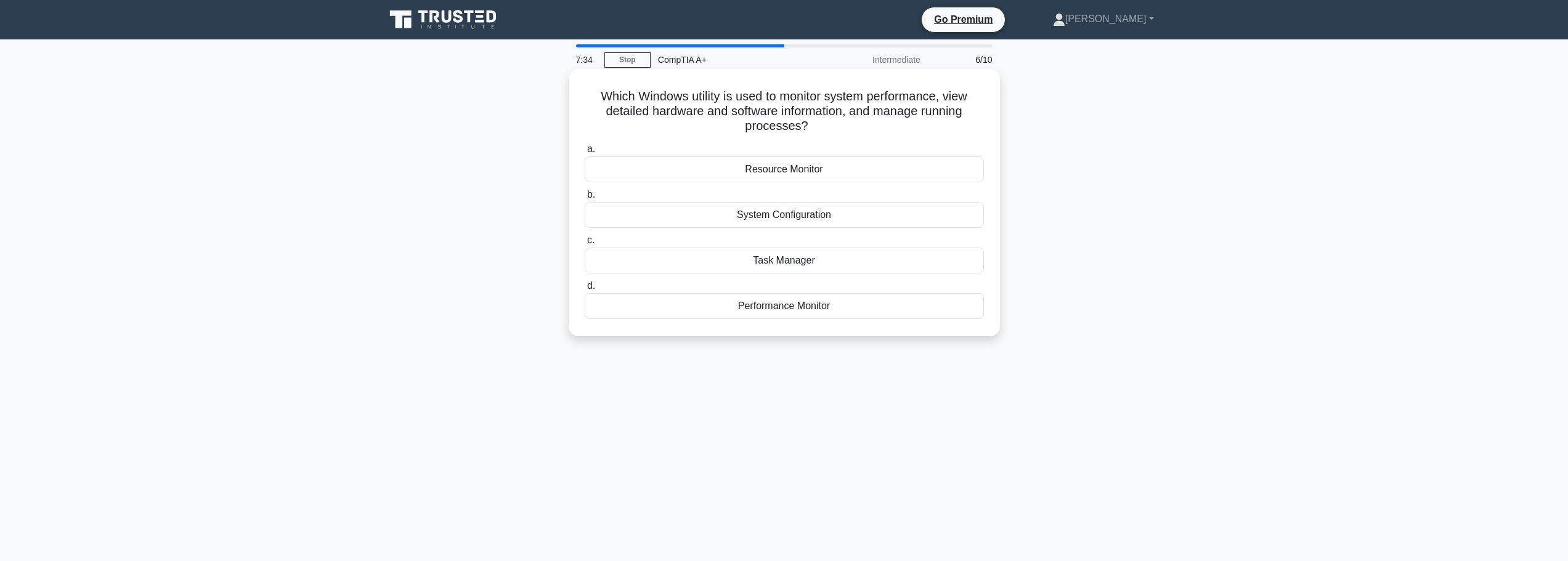
click at [821, 260] on div "Task Manager" at bounding box center [784, 261] width 399 height 26
click at [585, 245] on input "c. Task Manager" at bounding box center [585, 241] width 0 height 8
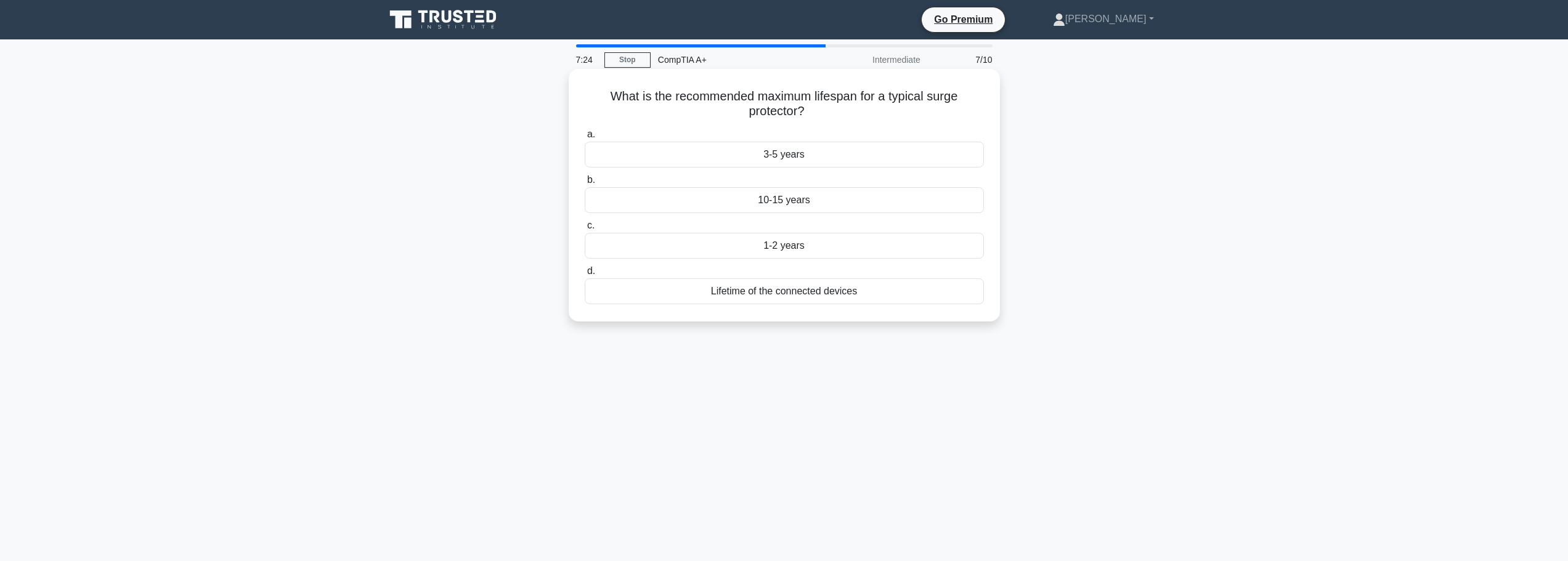
click at [783, 151] on div "3-5 years" at bounding box center [784, 154] width 399 height 26
click at [585, 138] on input "a. 3-5 years" at bounding box center [585, 134] width 0 height 8
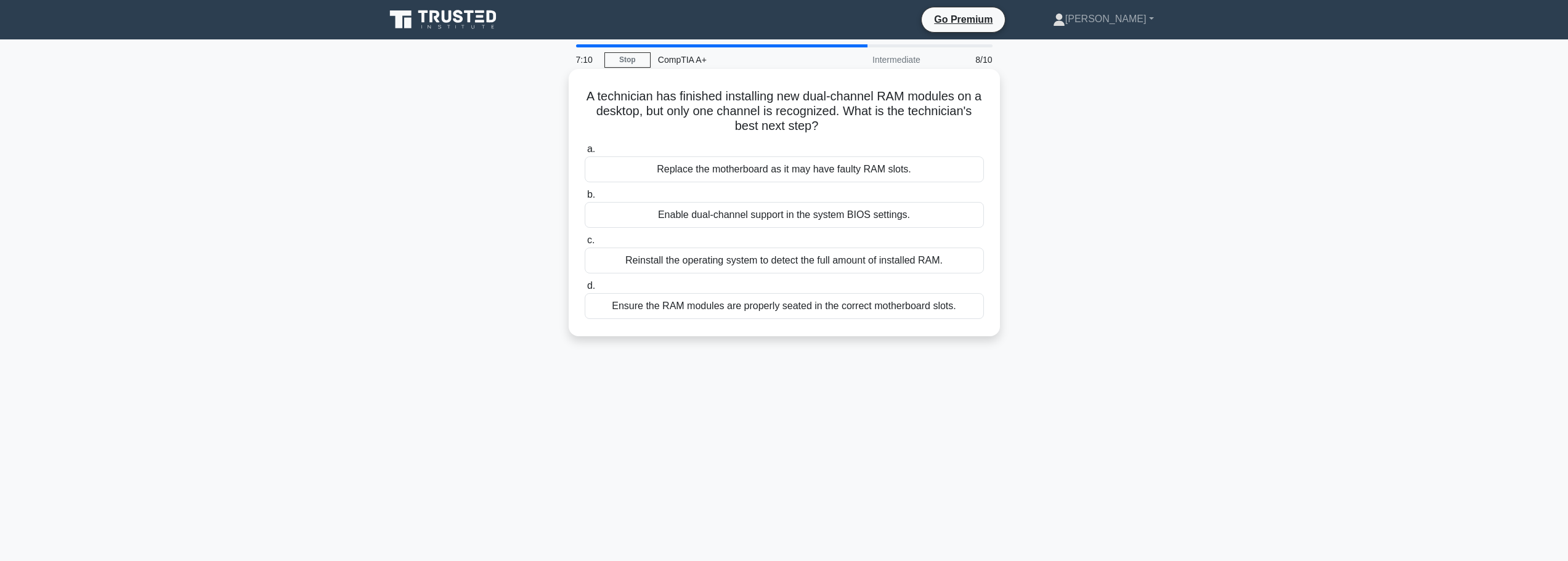
click at [809, 310] on div "Ensure the RAM modules are properly seated in the correct motherboard slots." at bounding box center [784, 306] width 399 height 26
click at [585, 290] on input "d. Ensure the RAM modules are properly seated in the correct motherboard slots." at bounding box center [585, 286] width 0 height 8
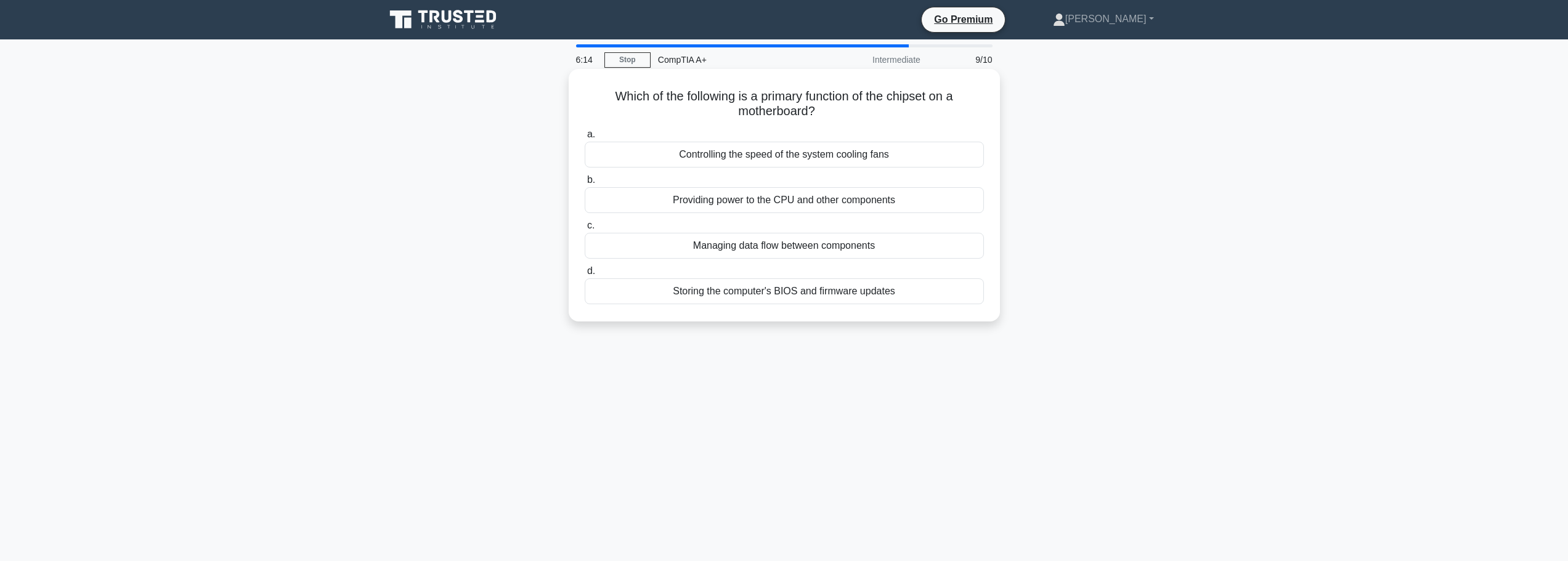
click at [784, 295] on div "Storing the computer's BIOS and firmware updates" at bounding box center [784, 291] width 399 height 26
click at [585, 276] on input "d. Storing the computer's BIOS and firmware updates" at bounding box center [585, 272] width 0 height 8
click at [782, 207] on div "Running a cleaning cycle" at bounding box center [784, 200] width 399 height 26
click at [585, 184] on input "b. Running a cleaning cycle" at bounding box center [585, 180] width 0 height 8
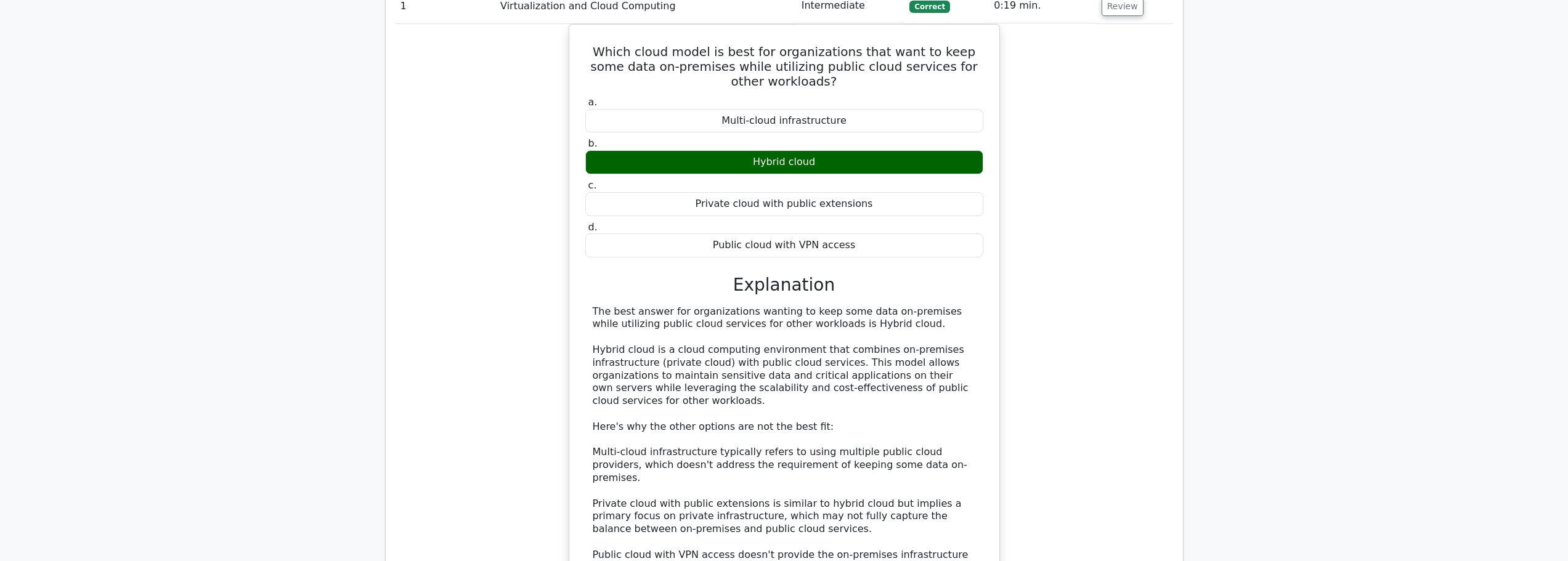
scroll to position [616, 0]
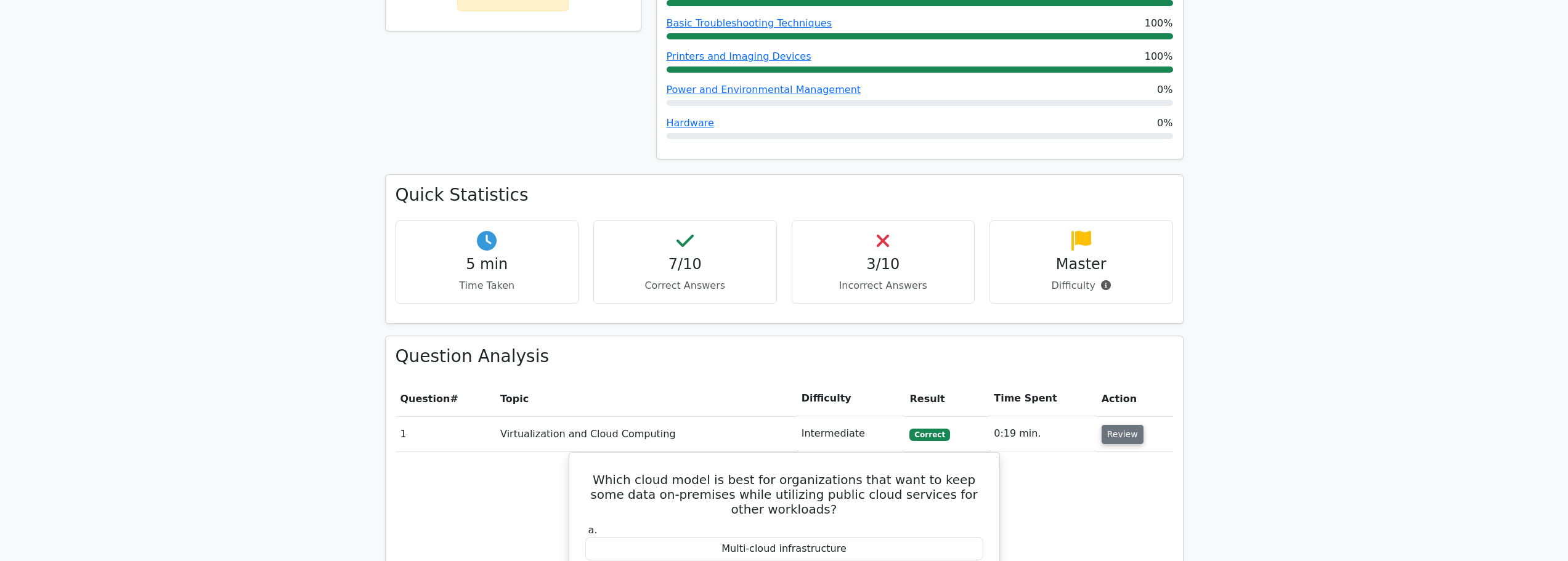
click at [1115, 425] on button "Review" at bounding box center [1122, 434] width 42 height 19
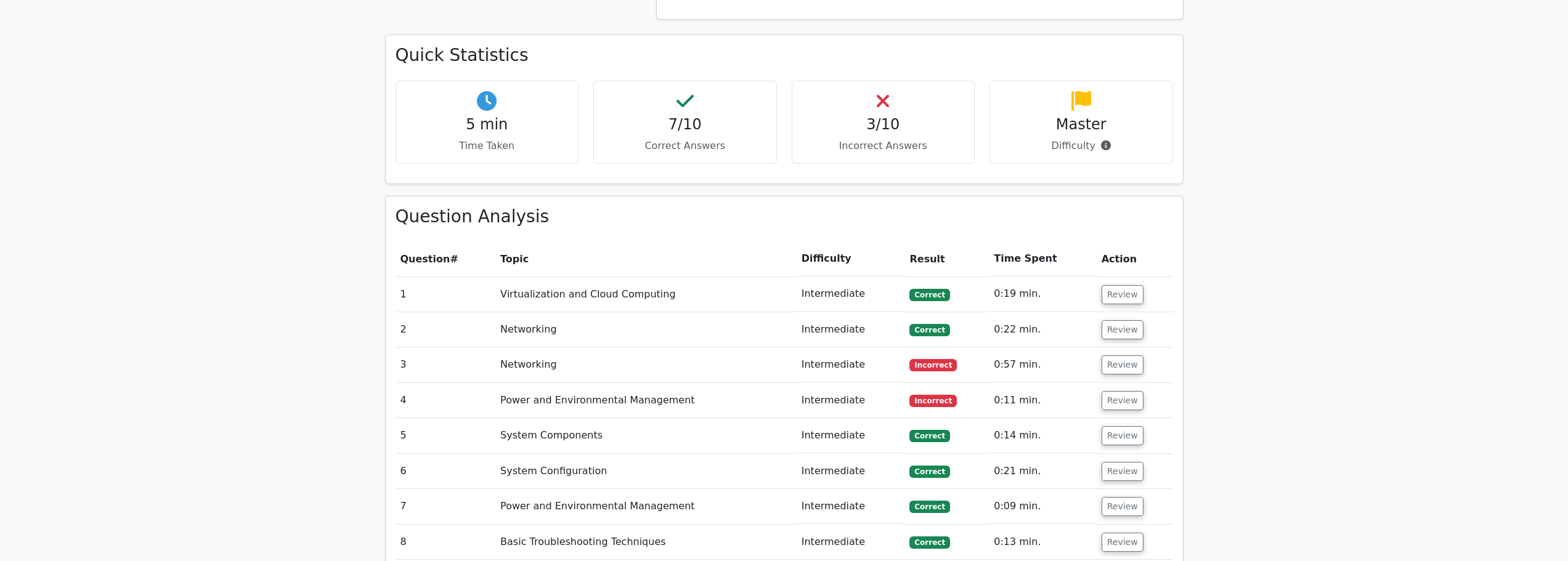
scroll to position [986, 0]
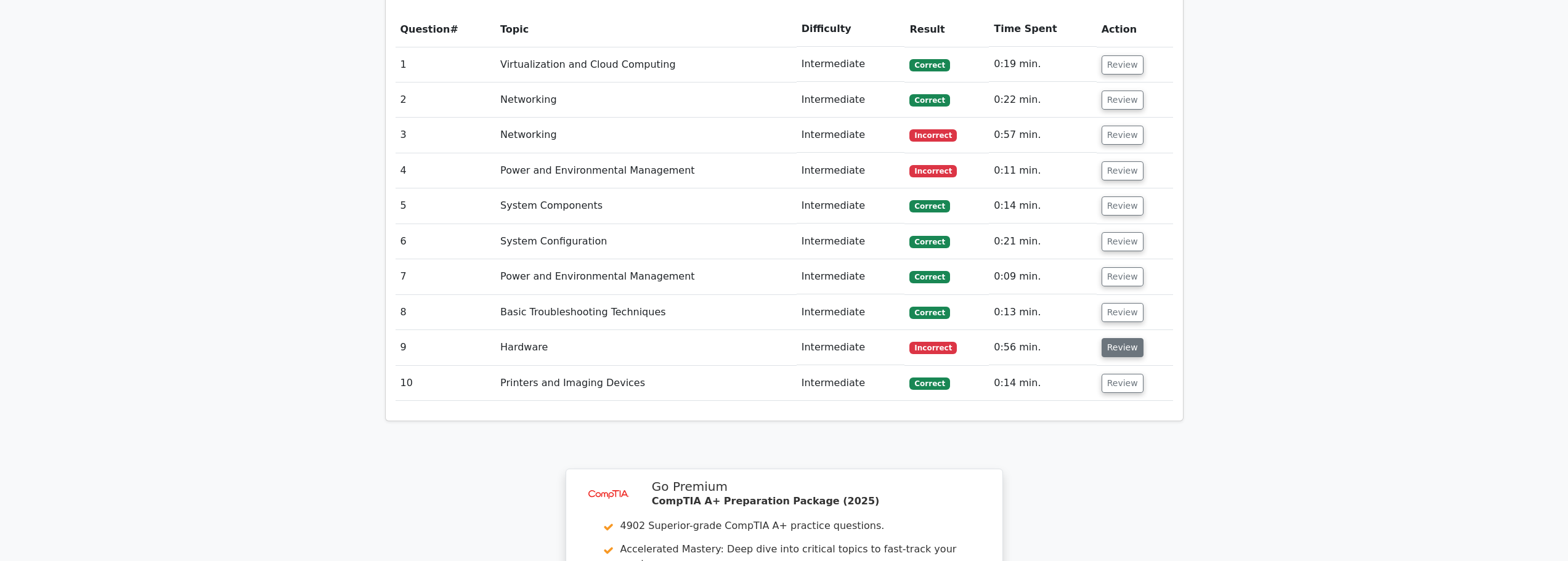
click at [1123, 338] on button "Review" at bounding box center [1122, 347] width 42 height 19
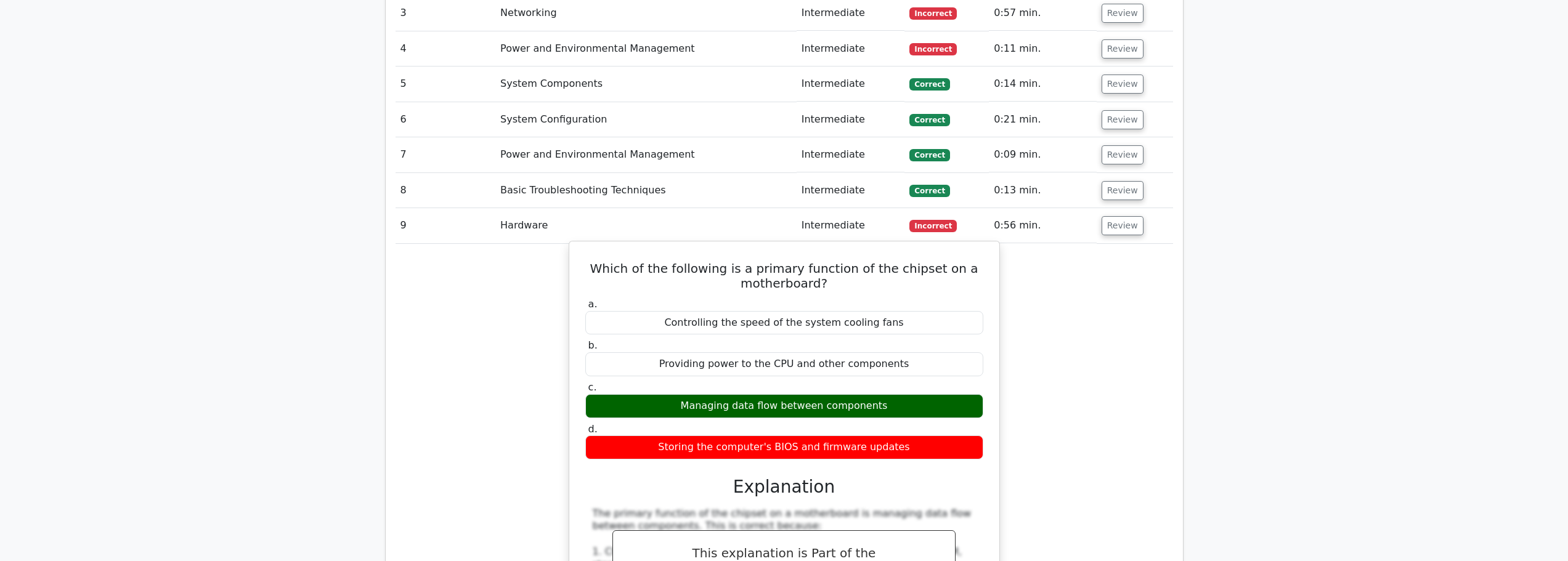
scroll to position [1109, 0]
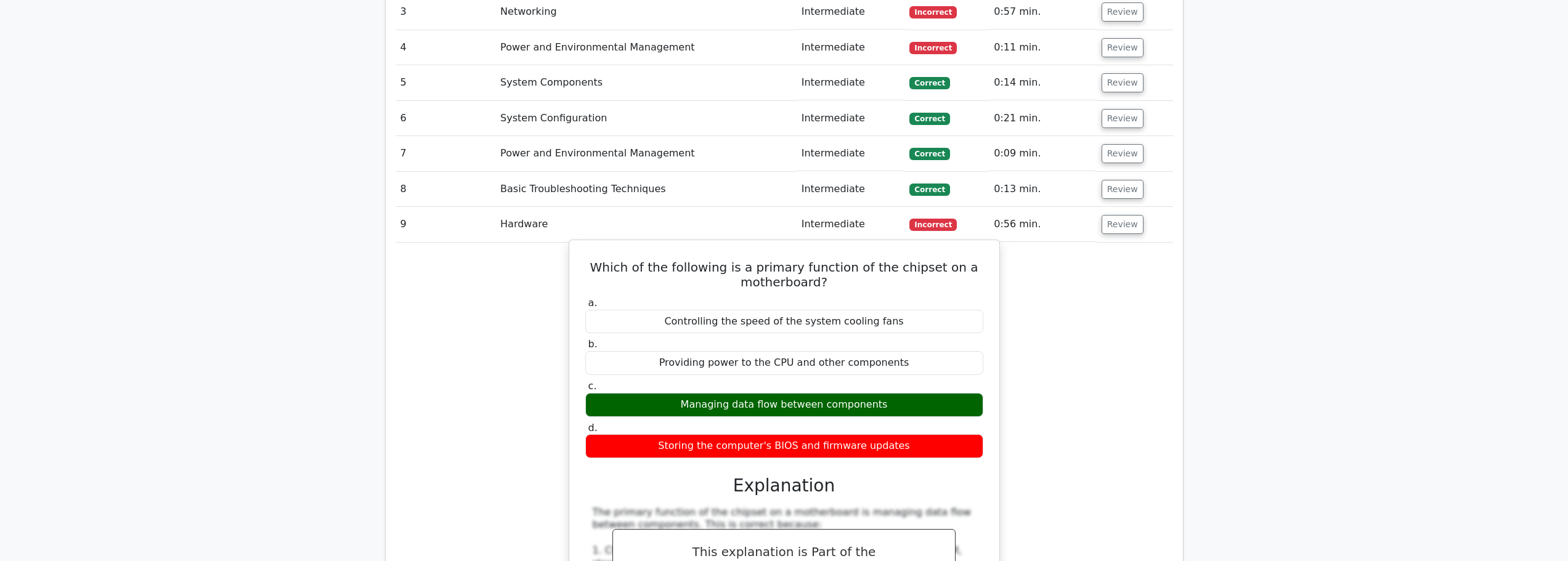
click at [819, 393] on div "Managing data flow between components" at bounding box center [784, 405] width 398 height 24
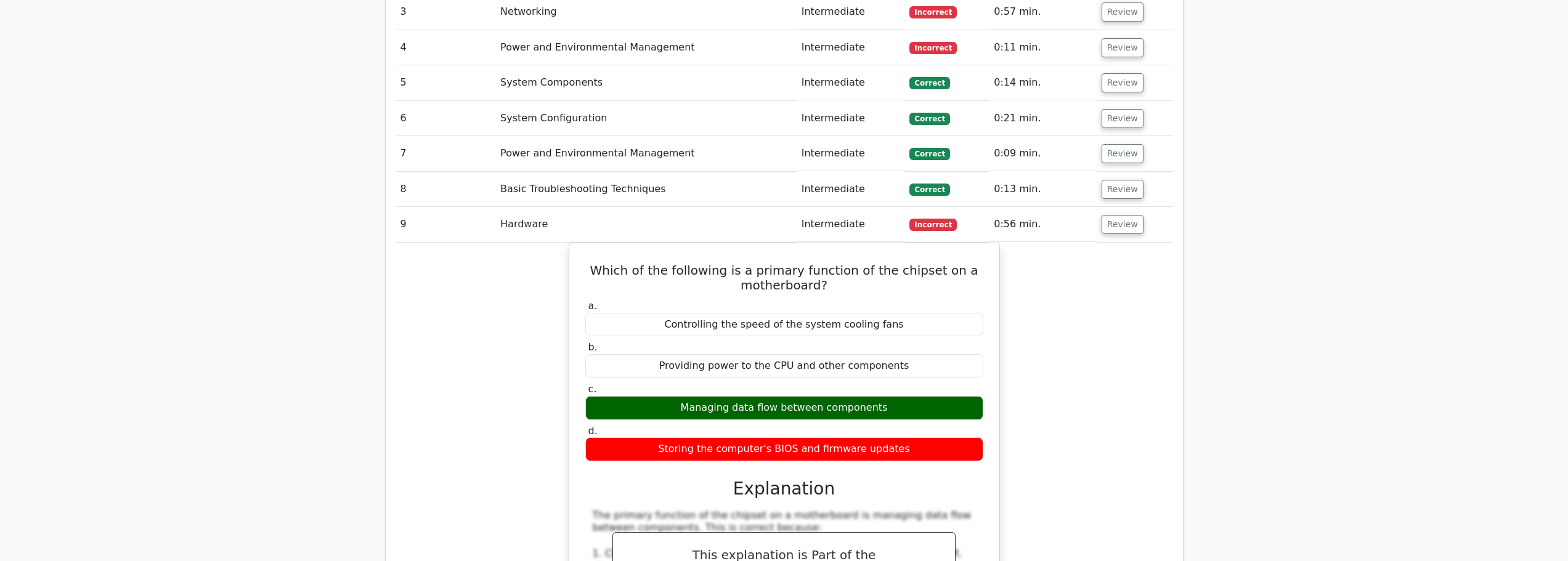
scroll to position [1047, 0]
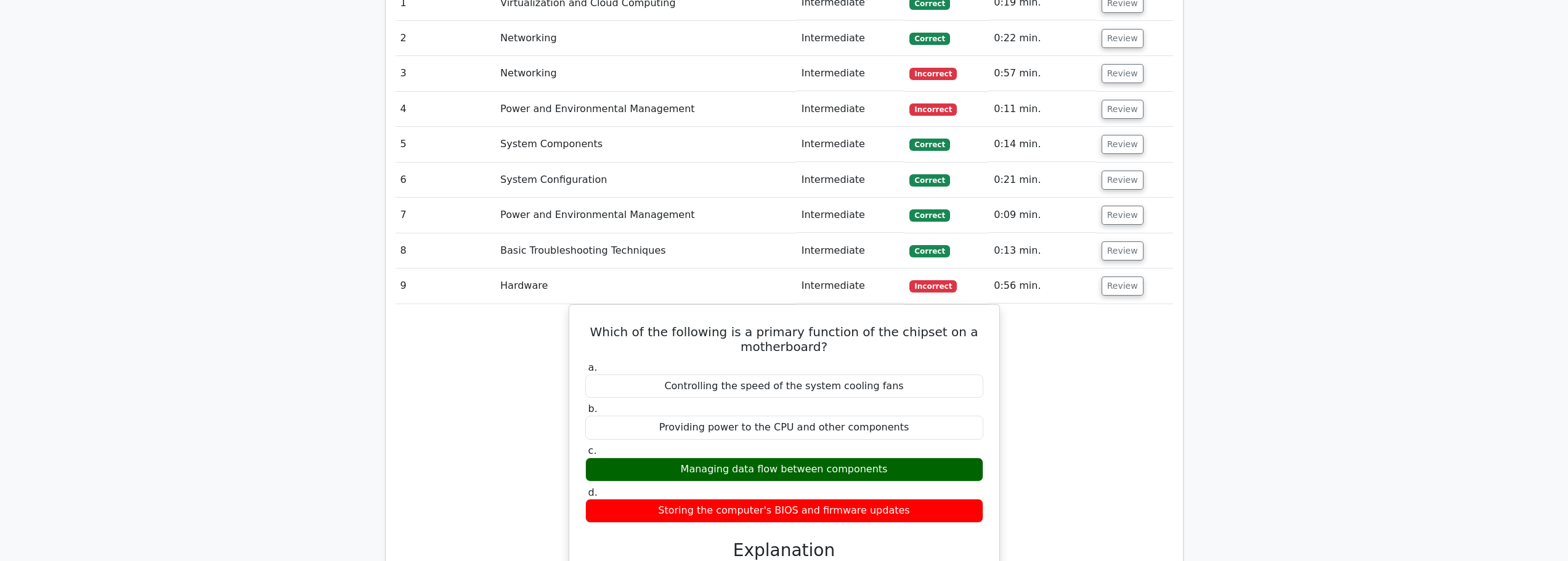
drag, startPoint x: 1102, startPoint y: 260, endPoint x: 1094, endPoint y: 246, distance: 16.1
click at [1096, 269] on td "Review" at bounding box center [1134, 285] width 77 height 35
click at [1124, 272] on td "Review" at bounding box center [1134, 285] width 77 height 35
click at [1118, 277] on button "Review" at bounding box center [1122, 285] width 42 height 19
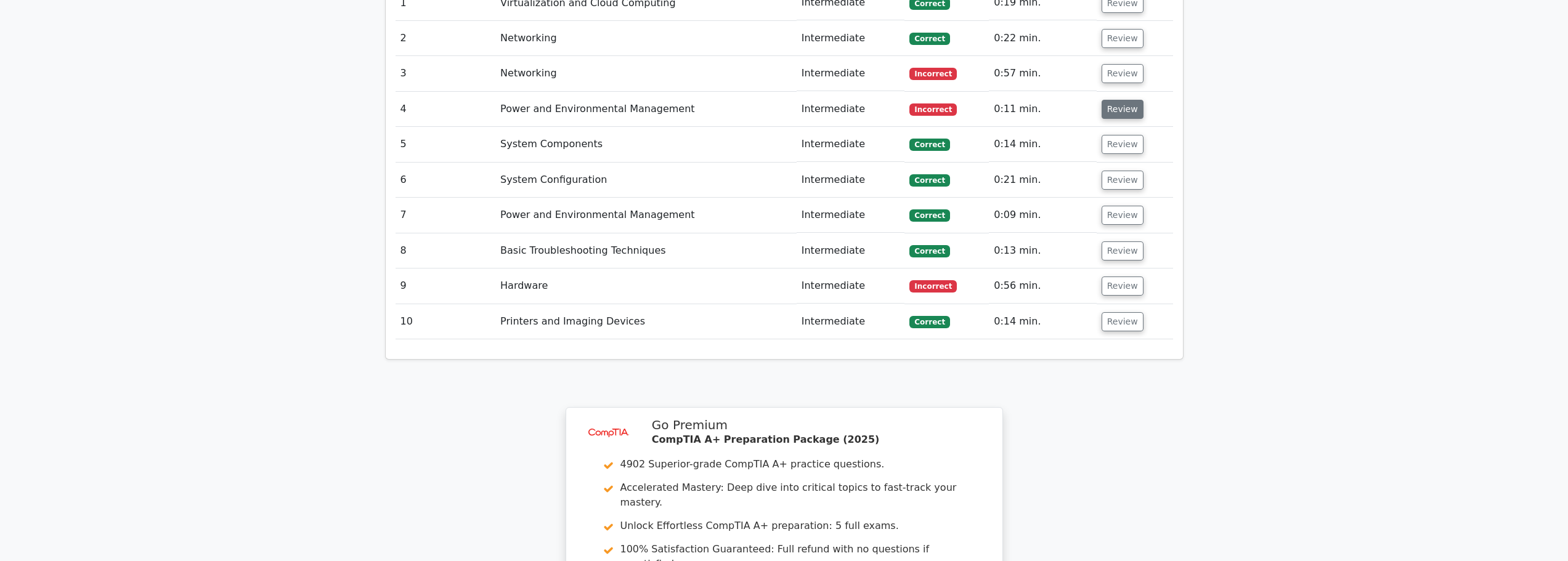
click at [1113, 99] on button "Review" at bounding box center [1122, 108] width 42 height 19
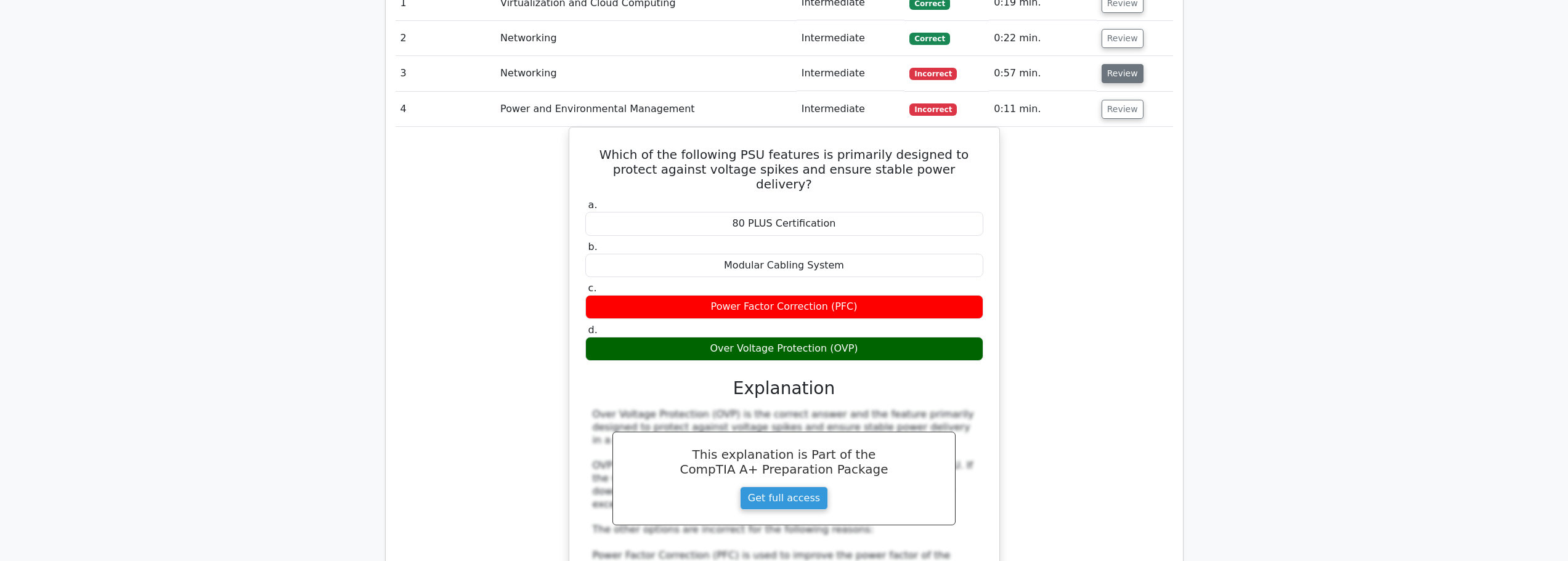
click at [1115, 64] on button "Review" at bounding box center [1122, 73] width 42 height 19
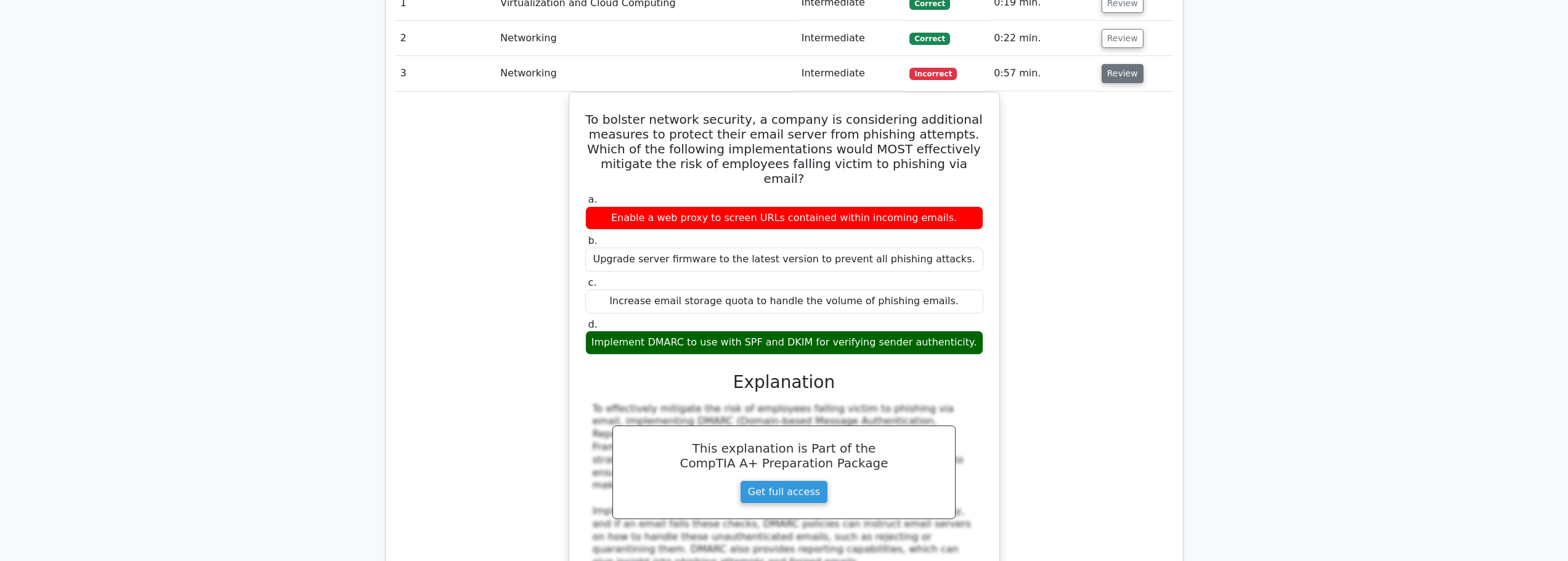
click at [1123, 64] on button "Review" at bounding box center [1122, 73] width 42 height 19
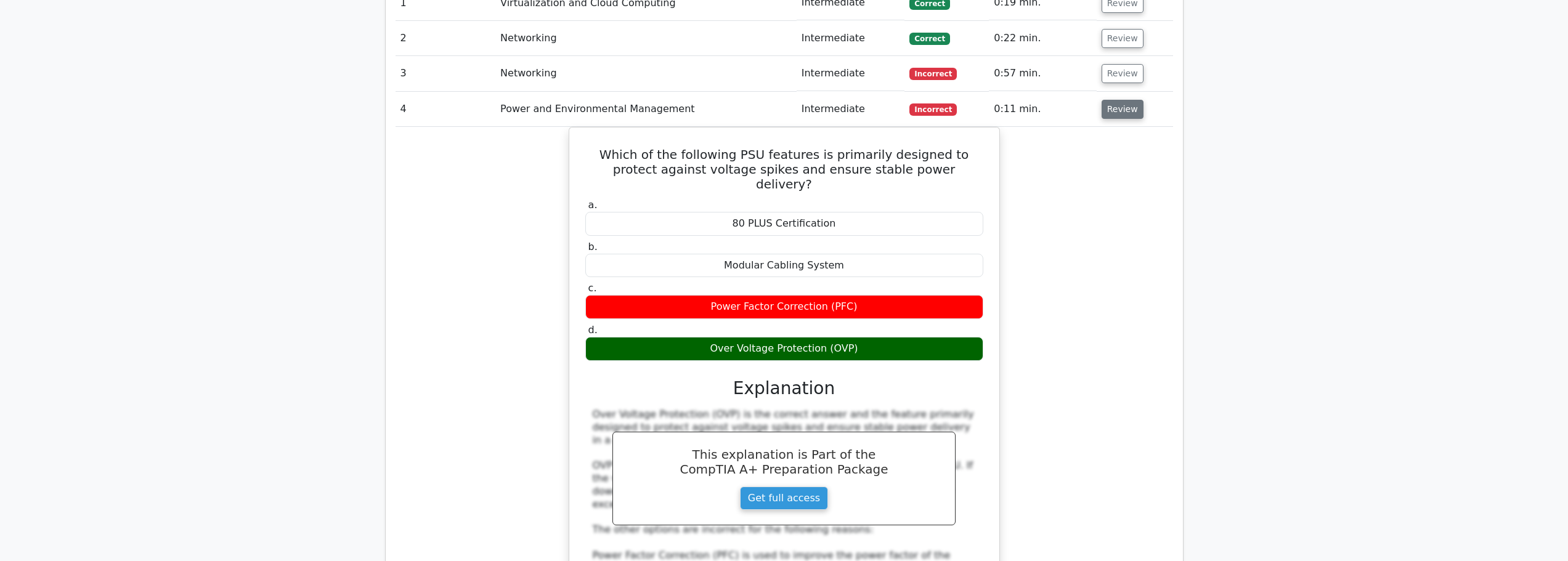
click at [1123, 99] on button "Review" at bounding box center [1122, 108] width 42 height 19
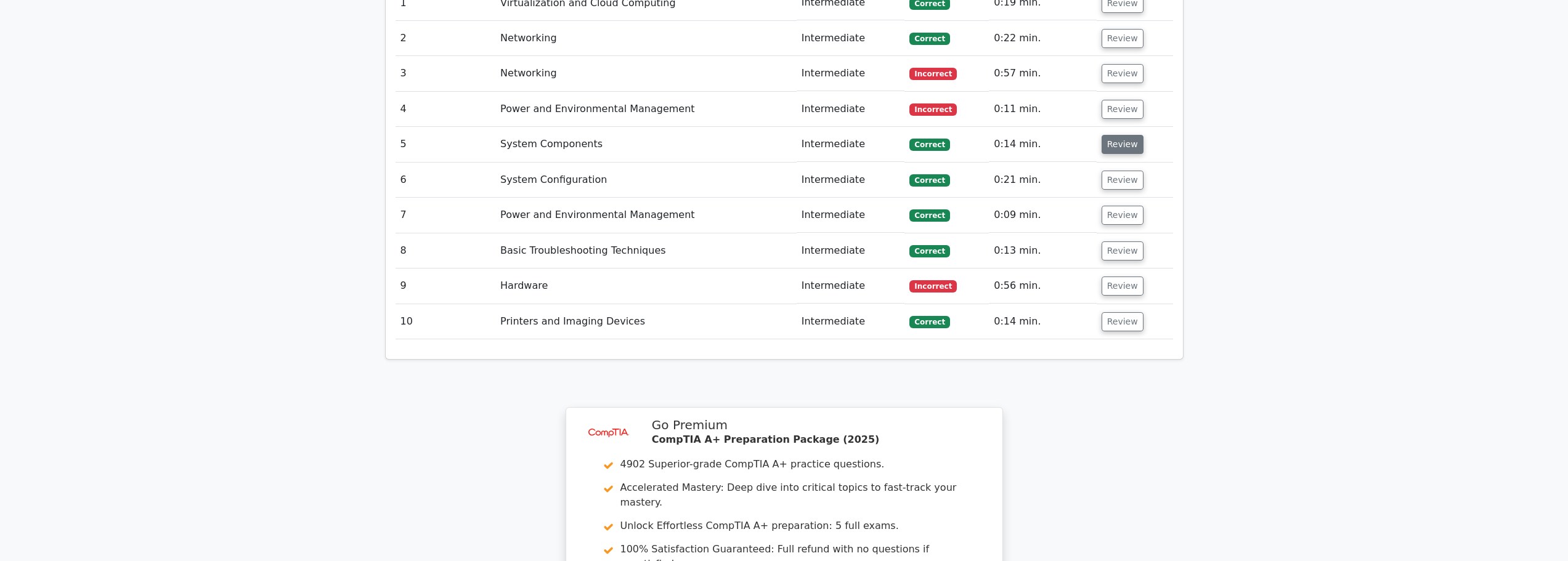
scroll to position [1338, 0]
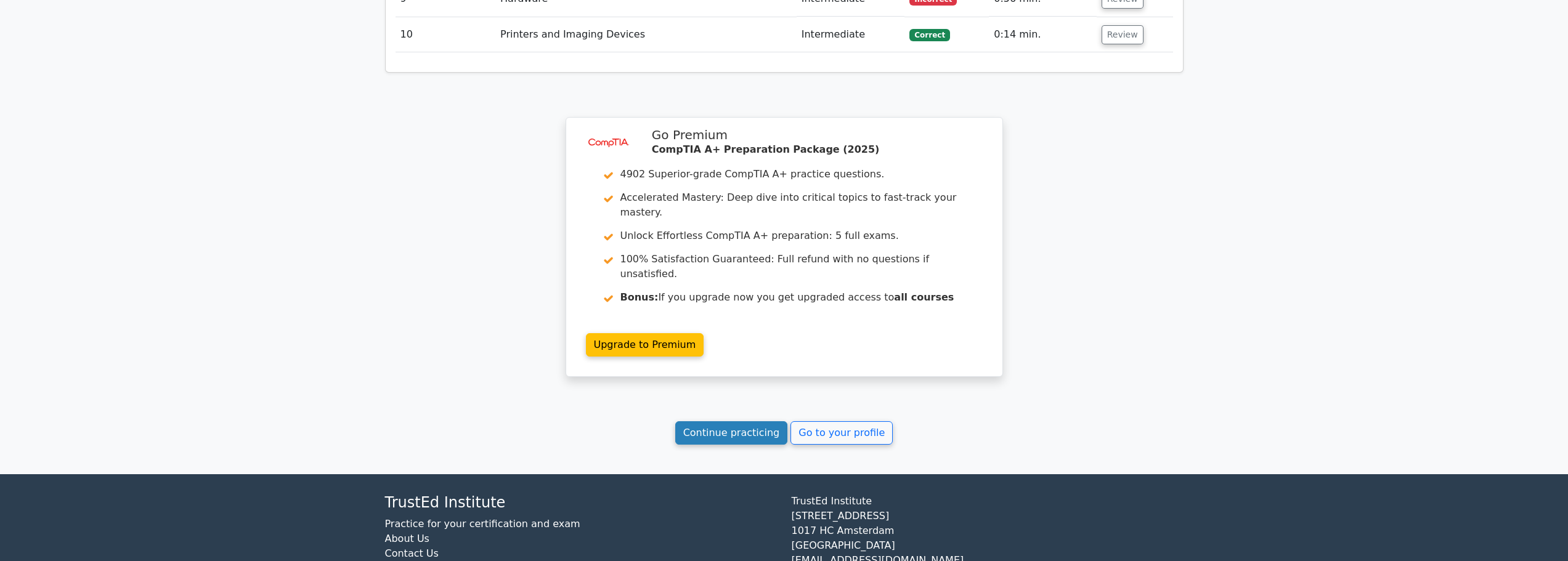
drag, startPoint x: 742, startPoint y: 375, endPoint x: 718, endPoint y: 381, distance: 24.7
click at [741, 422] on link "Continue practicing" at bounding box center [731, 434] width 112 height 24
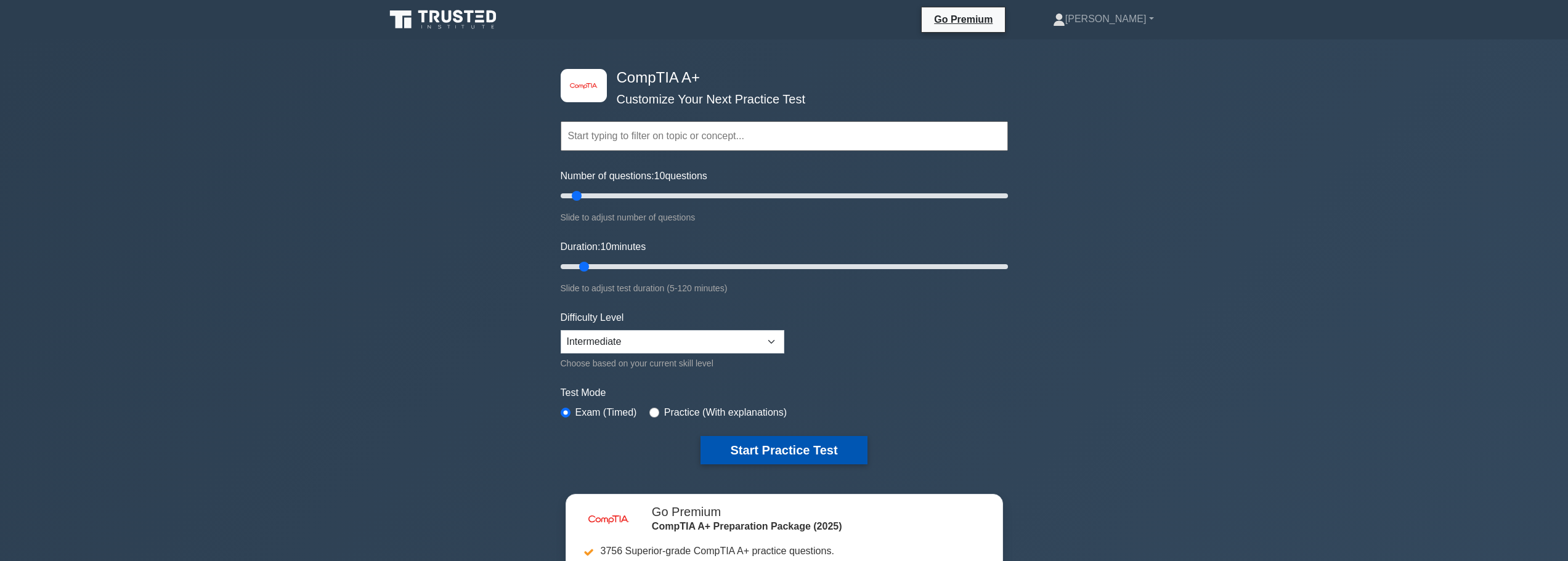
click at [704, 447] on button "Start Practice Test" at bounding box center [783, 451] width 166 height 28
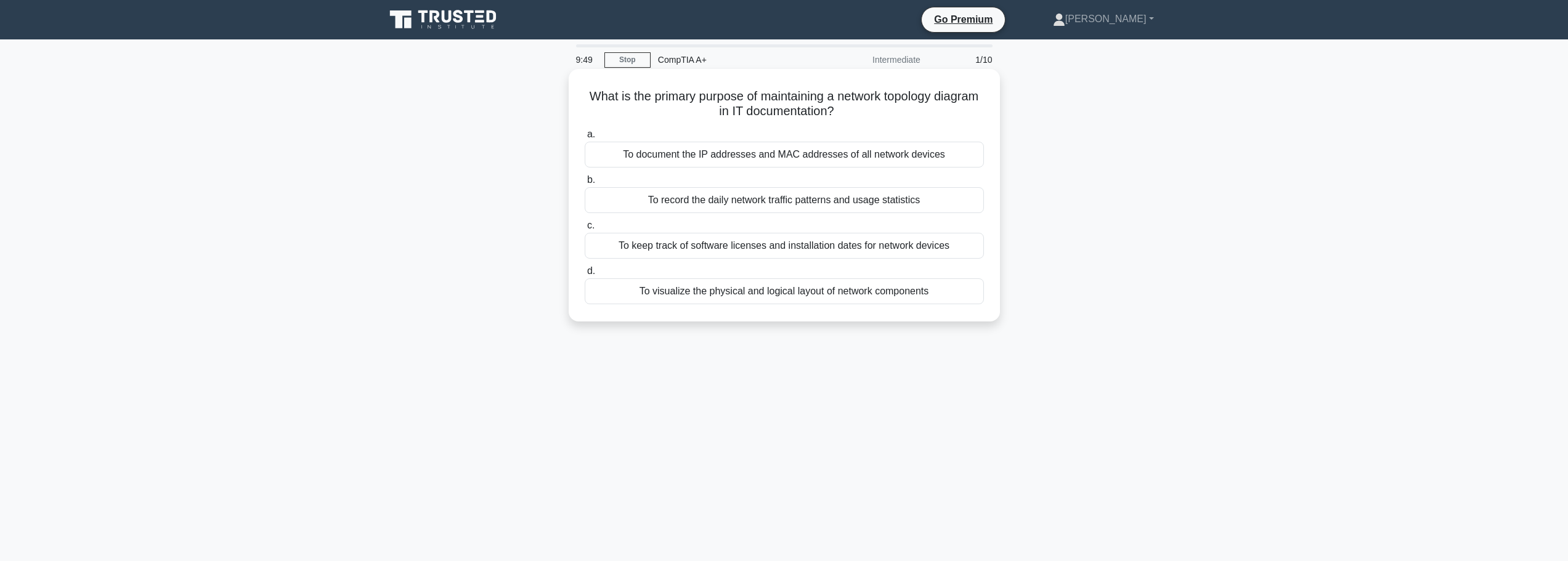
click at [793, 154] on div "To document the IP addresses and MAC addresses of all network devices" at bounding box center [784, 154] width 399 height 26
click at [585, 138] on input "a. To document the IP addresses and MAC addresses of all network devices" at bounding box center [585, 134] width 0 height 8
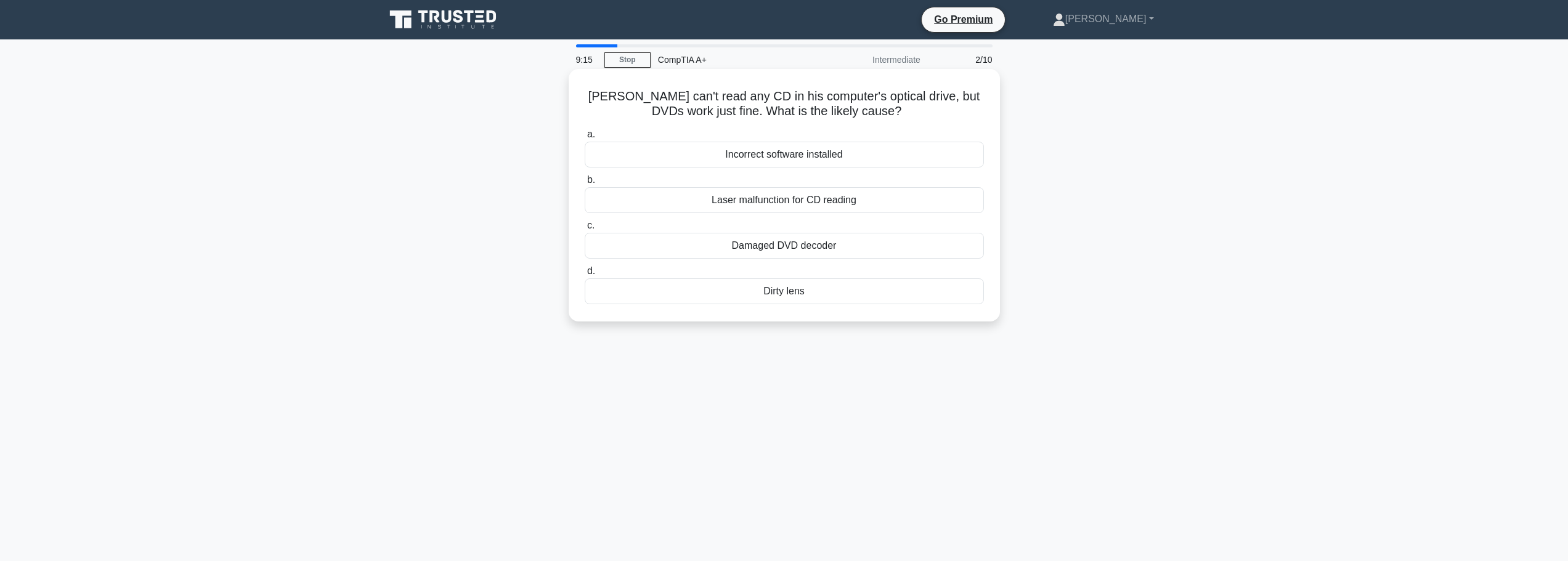
click at [808, 242] on div "Damaged DVD decoder" at bounding box center [784, 246] width 399 height 26
click at [585, 230] on input "c. Damaged DVD decoder" at bounding box center [585, 226] width 0 height 8
click at [767, 246] on div "CPU cooler" at bounding box center [784, 246] width 399 height 26
click at [585, 230] on input "c. CPU cooler" at bounding box center [585, 226] width 0 height 8
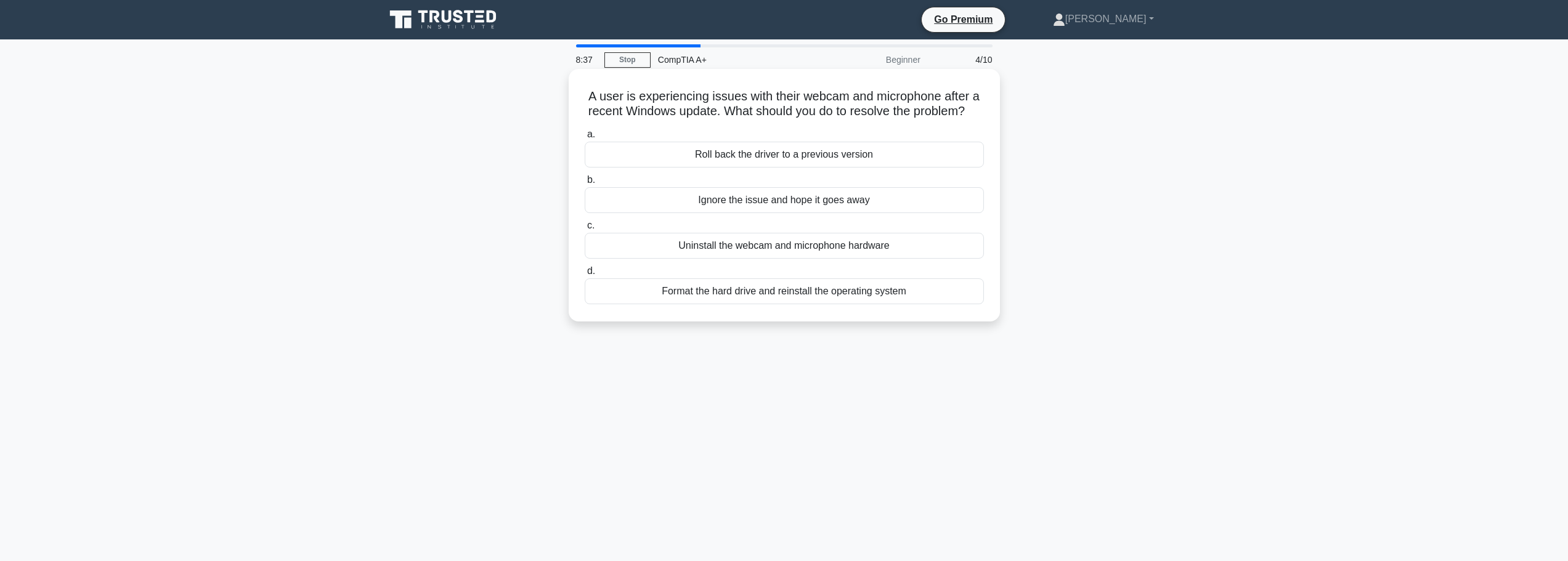
click at [778, 167] on div "Roll back the driver to a previous version" at bounding box center [784, 154] width 399 height 26
click at [585, 138] on input "a. Roll back the driver to a previous version" at bounding box center [585, 134] width 0 height 8
click at [781, 293] on div "Check available disk space" at bounding box center [784, 291] width 399 height 26
click at [585, 276] on input "d. Check available disk space" at bounding box center [585, 272] width 0 height 8
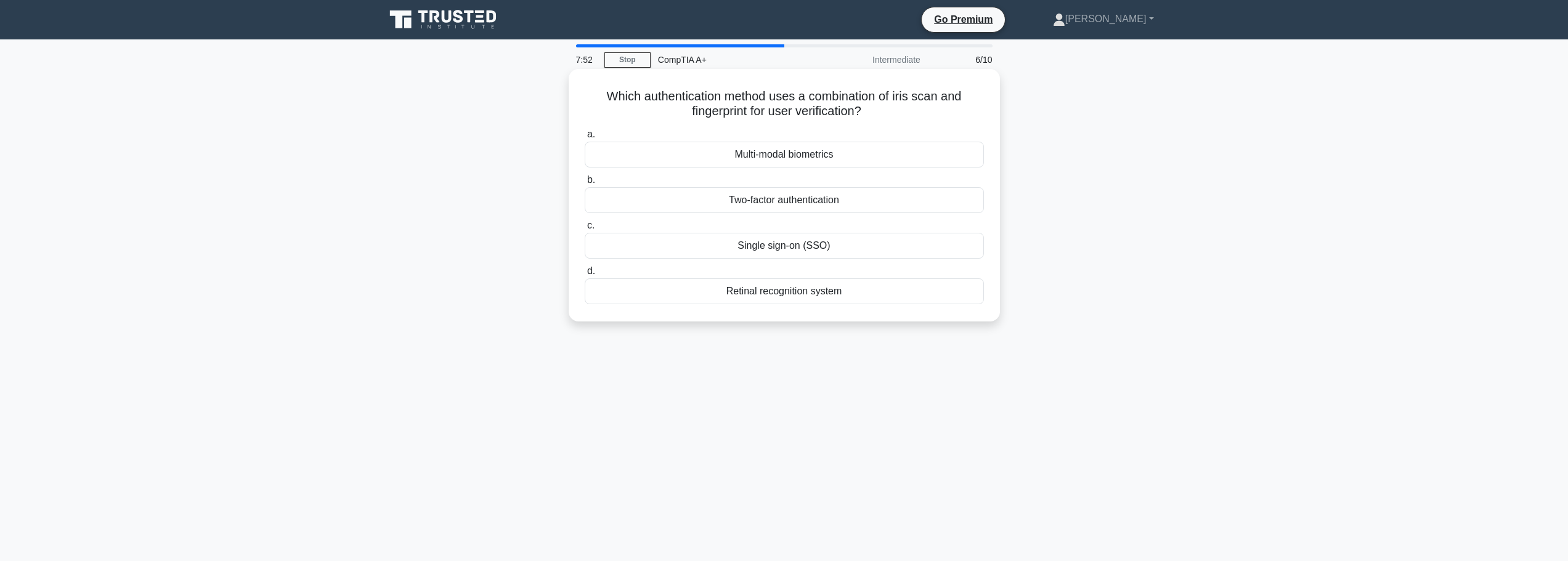
click at [788, 153] on div "Multi-modal biometrics" at bounding box center [784, 154] width 399 height 26
click at [585, 138] on input "a. Multi-modal biometrics" at bounding box center [585, 134] width 0 height 8
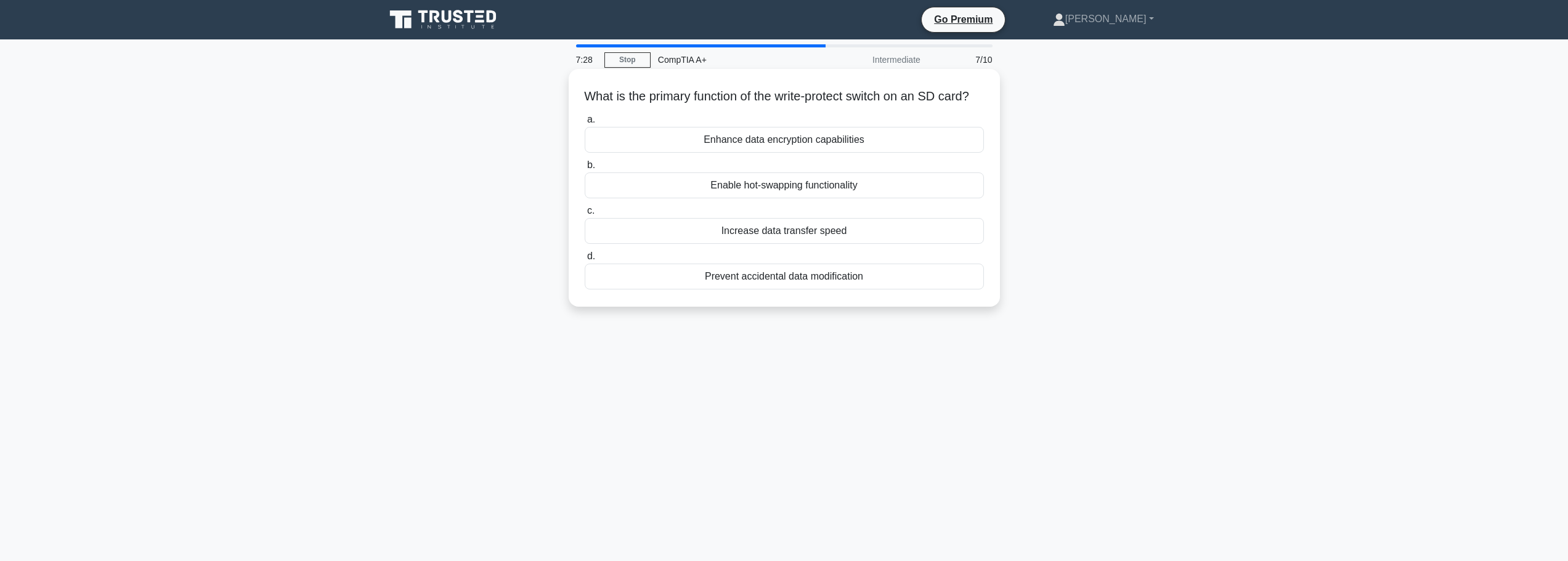
click at [769, 288] on div "Prevent accidental data modification" at bounding box center [784, 277] width 399 height 26
click at [585, 261] on input "d. Prevent accidental data modification" at bounding box center [585, 257] width 0 height 8
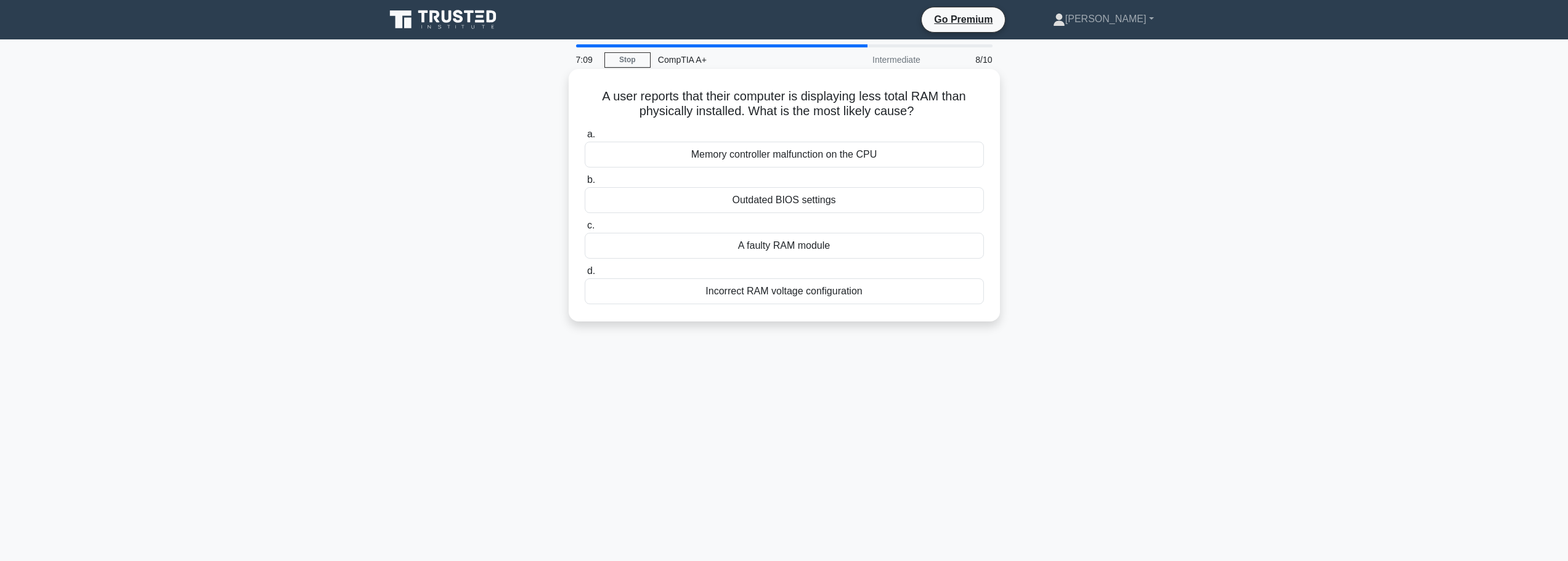
click at [787, 249] on div "A faulty RAM module" at bounding box center [784, 246] width 399 height 26
click at [585, 230] on input "c. A faulty RAM module" at bounding box center [585, 226] width 0 height 8
drag, startPoint x: 744, startPoint y: 112, endPoint x: 596, endPoint y: 94, distance: 149.1
click at [596, 94] on h5 "What is the purpose of the +12V rail in a modern ATX Power Supply Unit? .spinne…" at bounding box center [785, 103] width 402 height 31
copy h5 "What is the purpose of the +12V rail in a modern ATX Power Supply Unit?"
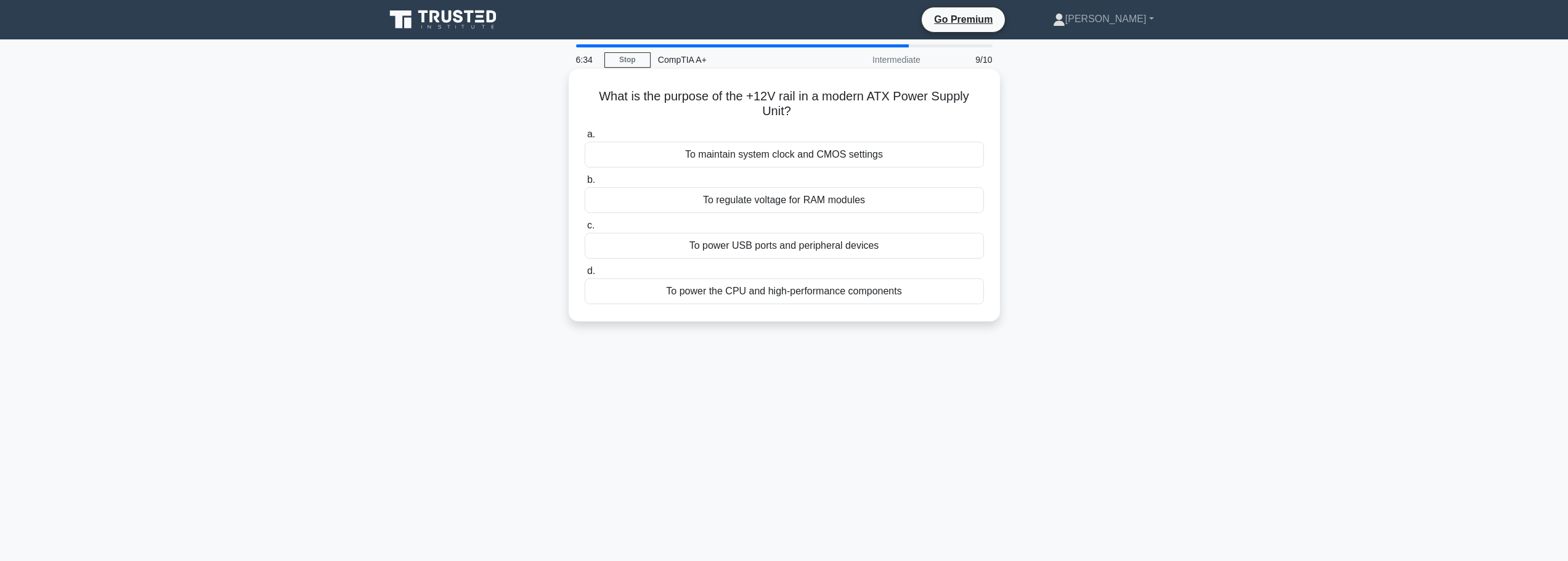
click at [813, 299] on div "To power the CPU and high-performance components" at bounding box center [784, 291] width 399 height 26
click at [585, 276] on input "d. To power the CPU and high-performance components" at bounding box center [585, 272] width 0 height 8
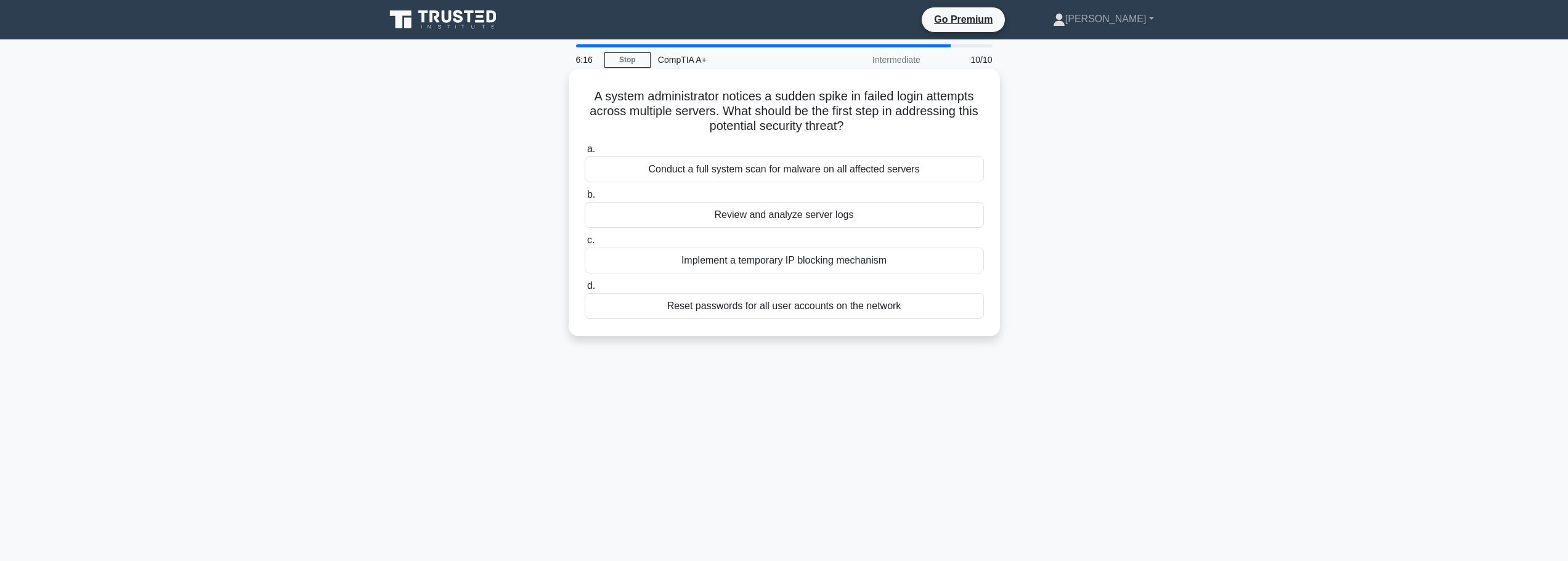
click at [820, 261] on div "Implement a temporary IP blocking mechanism" at bounding box center [784, 261] width 399 height 26
click at [585, 245] on input "c. Implement a temporary IP blocking mechanism" at bounding box center [585, 241] width 0 height 8
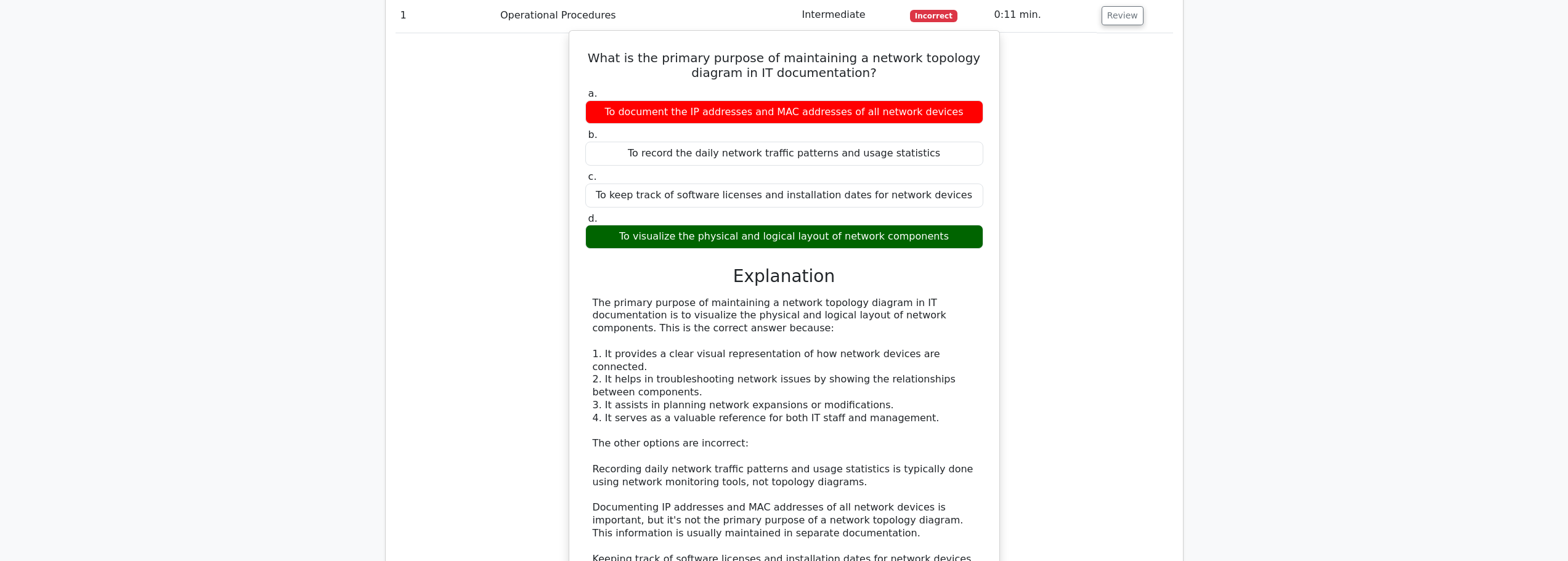
scroll to position [1047, 0]
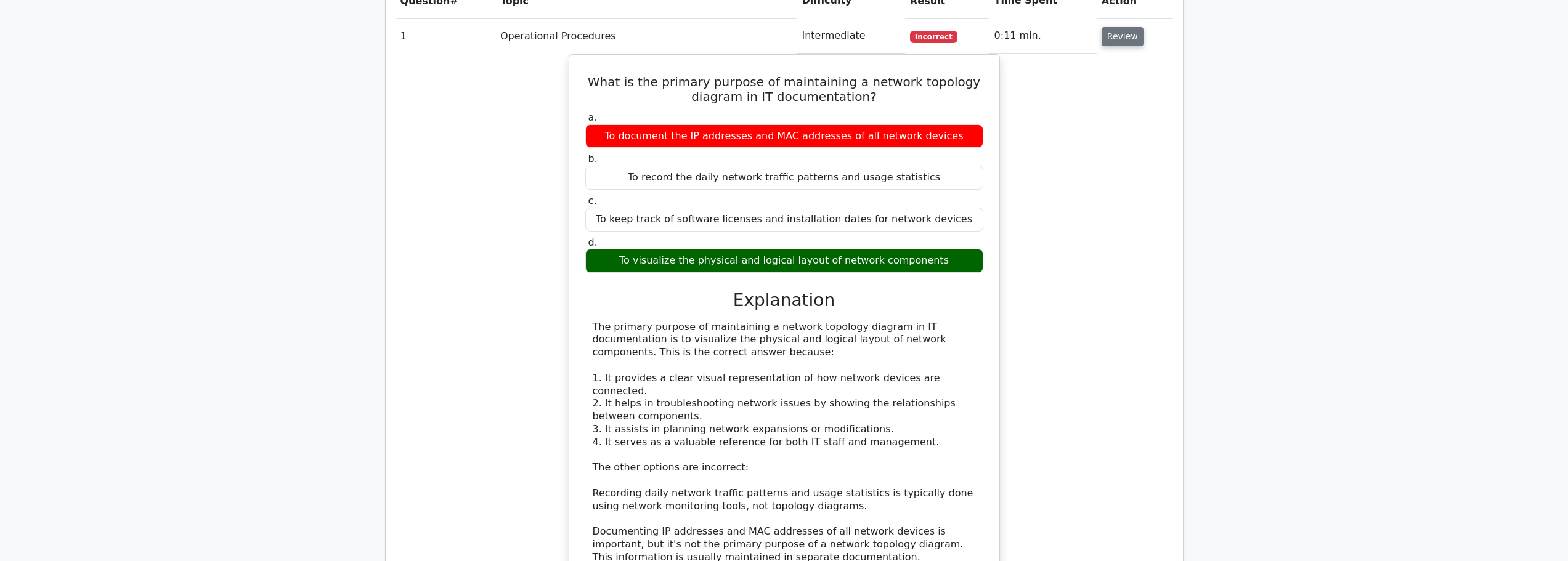
click at [1126, 27] on button "Review" at bounding box center [1122, 36] width 42 height 19
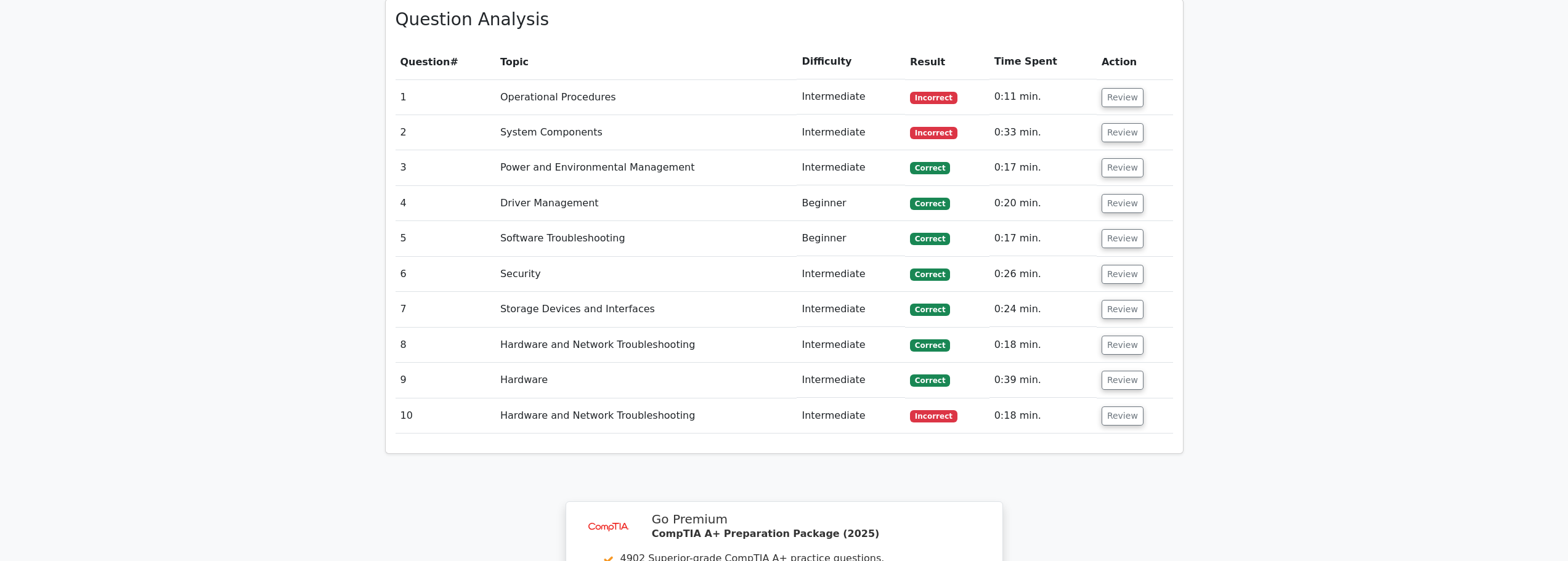
scroll to position [986, 0]
click at [1111, 123] on button "Review" at bounding box center [1122, 132] width 42 height 19
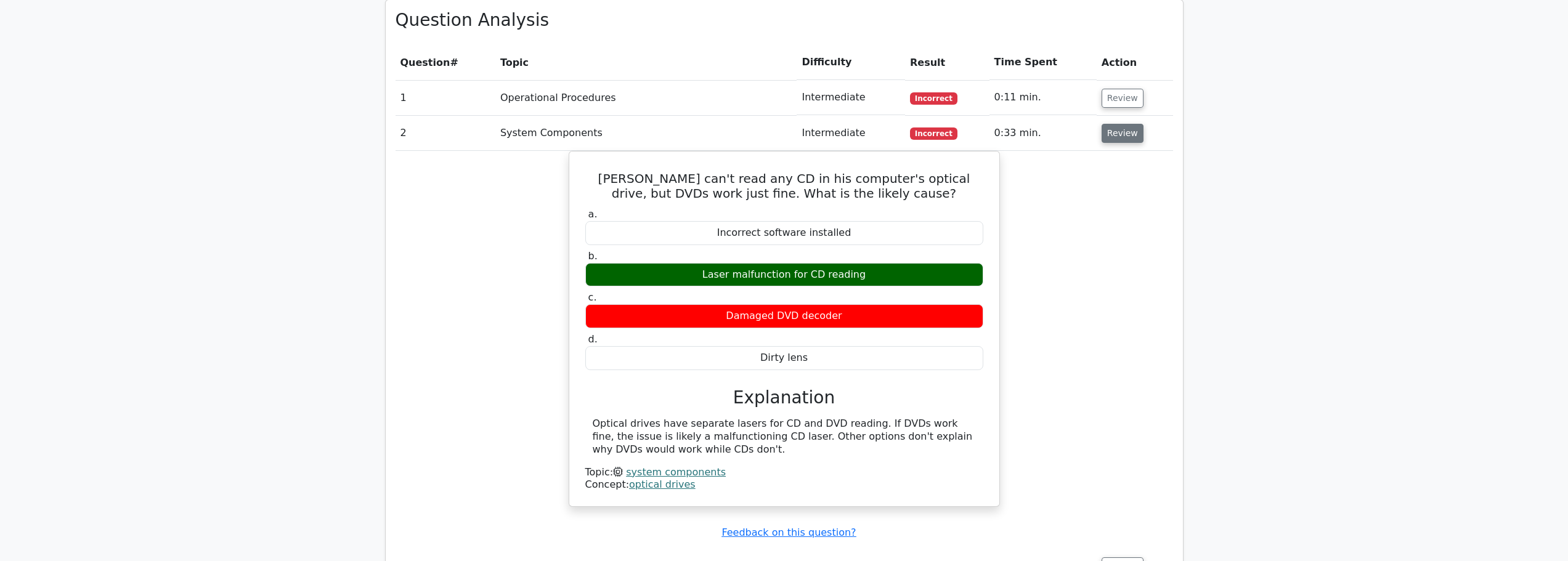
click at [1129, 123] on button "Review" at bounding box center [1122, 132] width 42 height 19
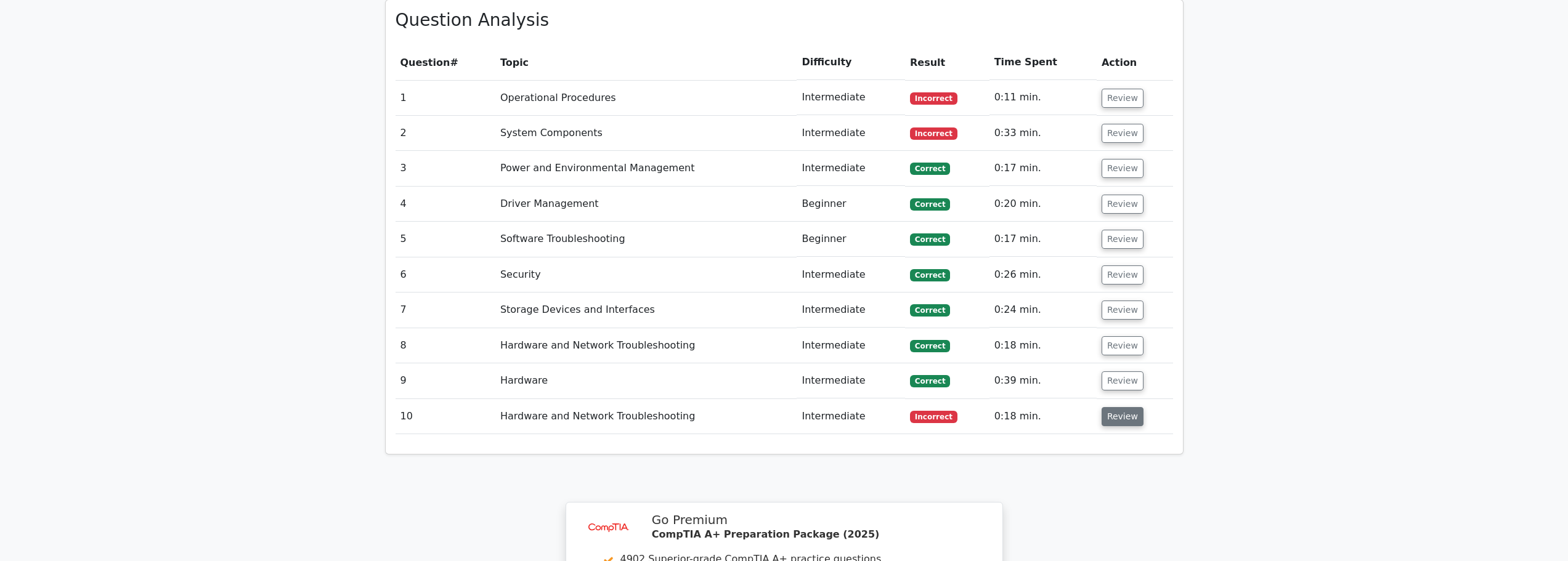
click at [1107, 407] on button "Review" at bounding box center [1122, 416] width 42 height 19
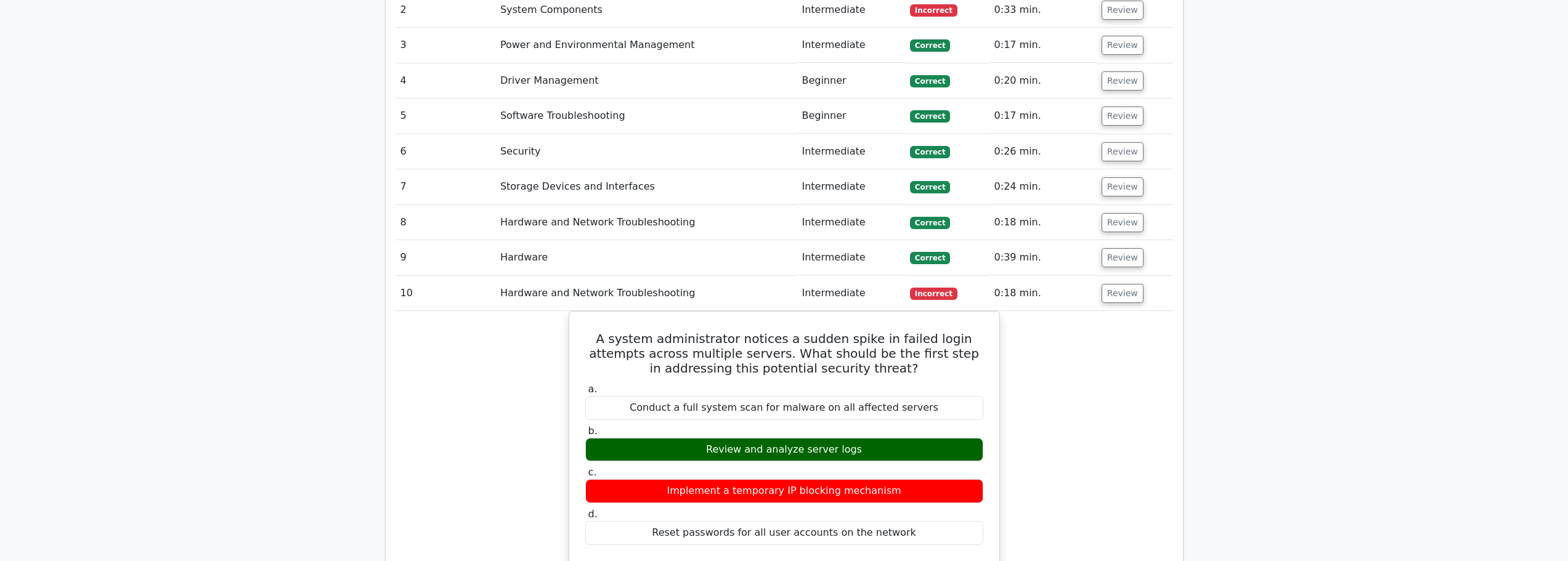
scroll to position [1232, 0]
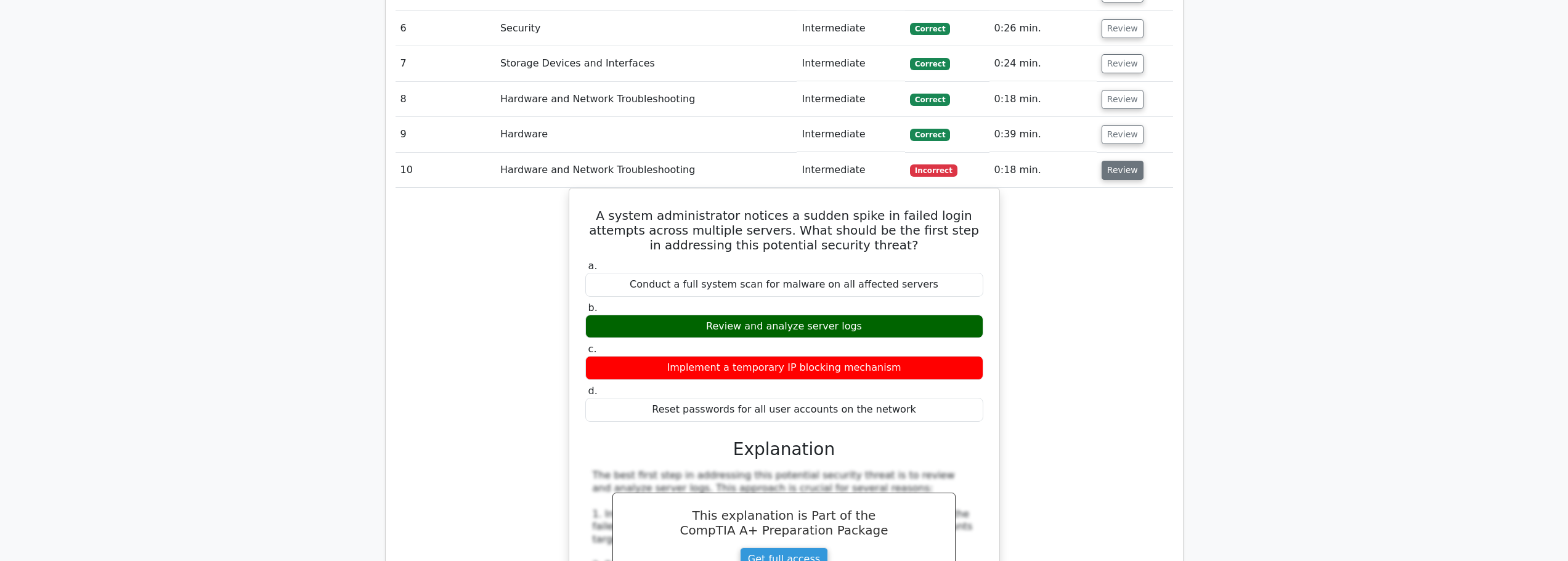
click at [1119, 161] on button "Review" at bounding box center [1122, 170] width 42 height 19
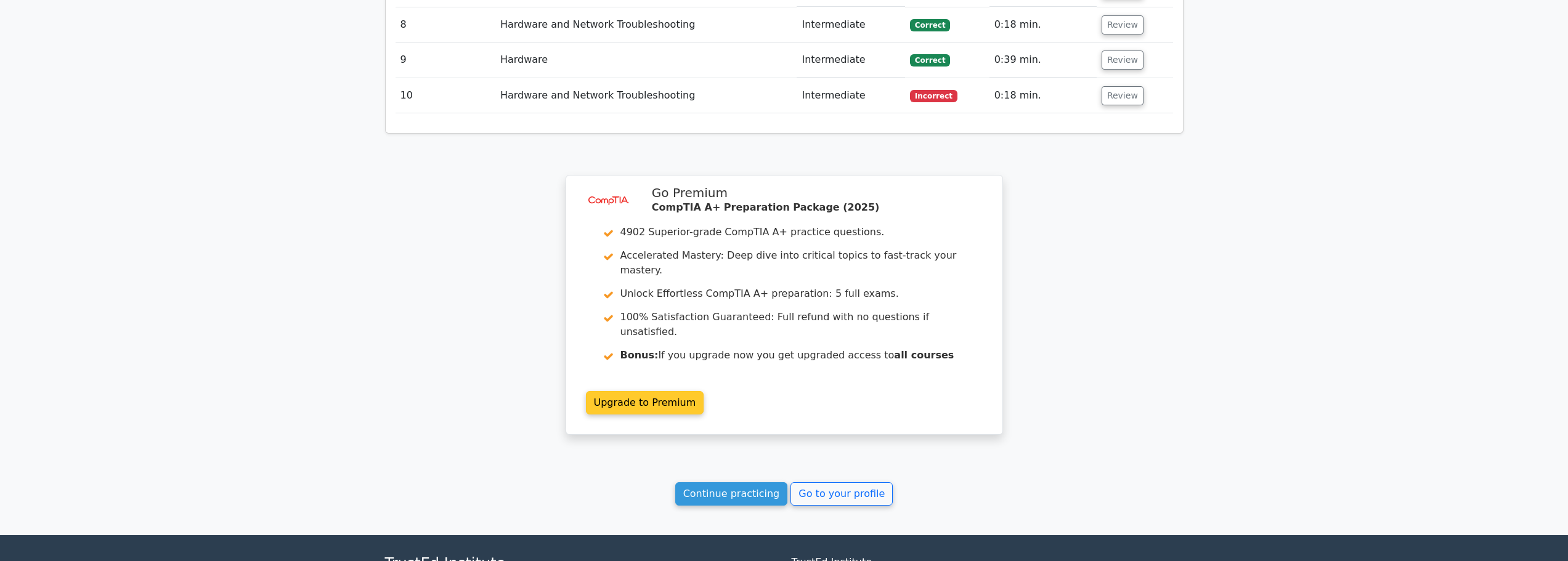
scroll to position [1371, 0]
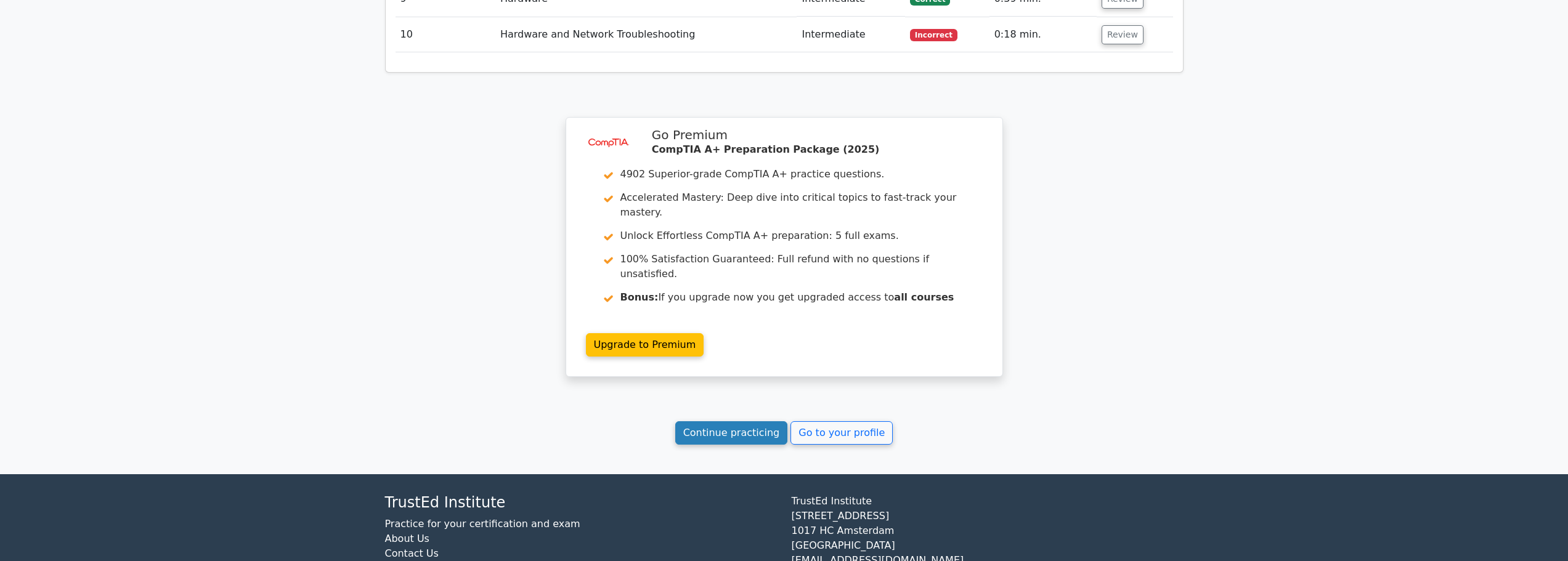
click at [695, 422] on link "Continue practicing" at bounding box center [731, 434] width 112 height 24
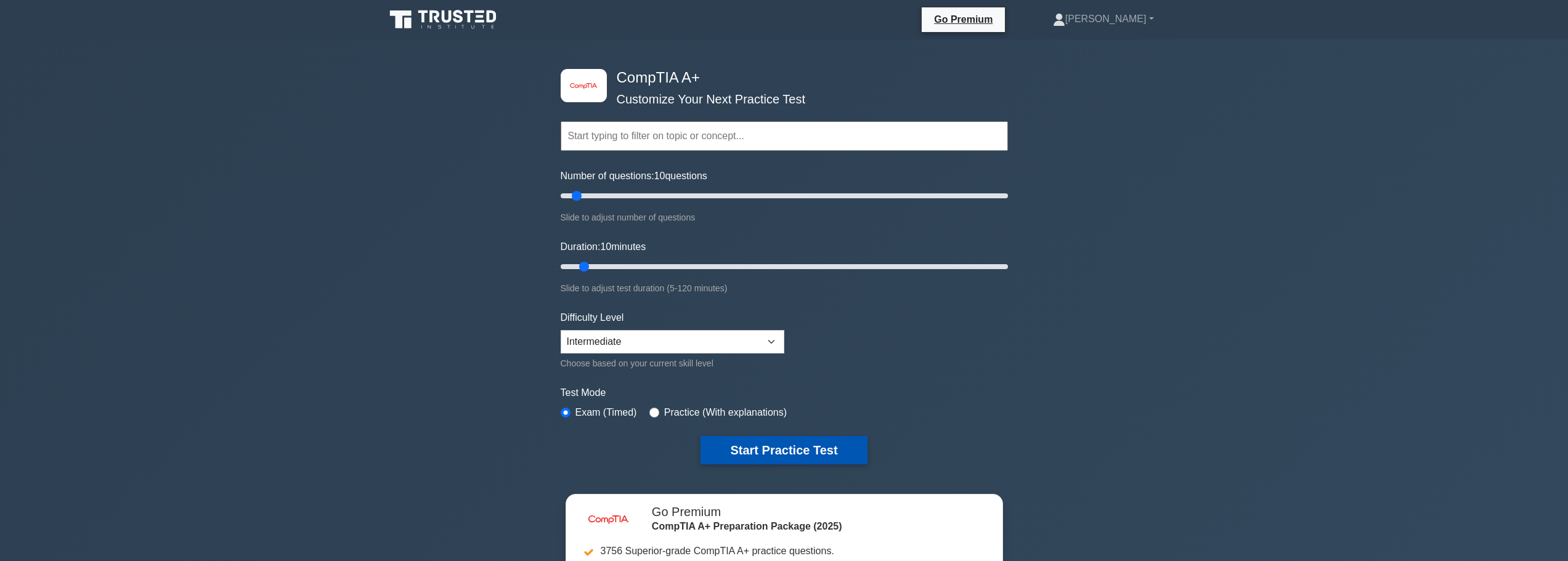
click at [744, 439] on button "Start Practice Test" at bounding box center [783, 451] width 166 height 28
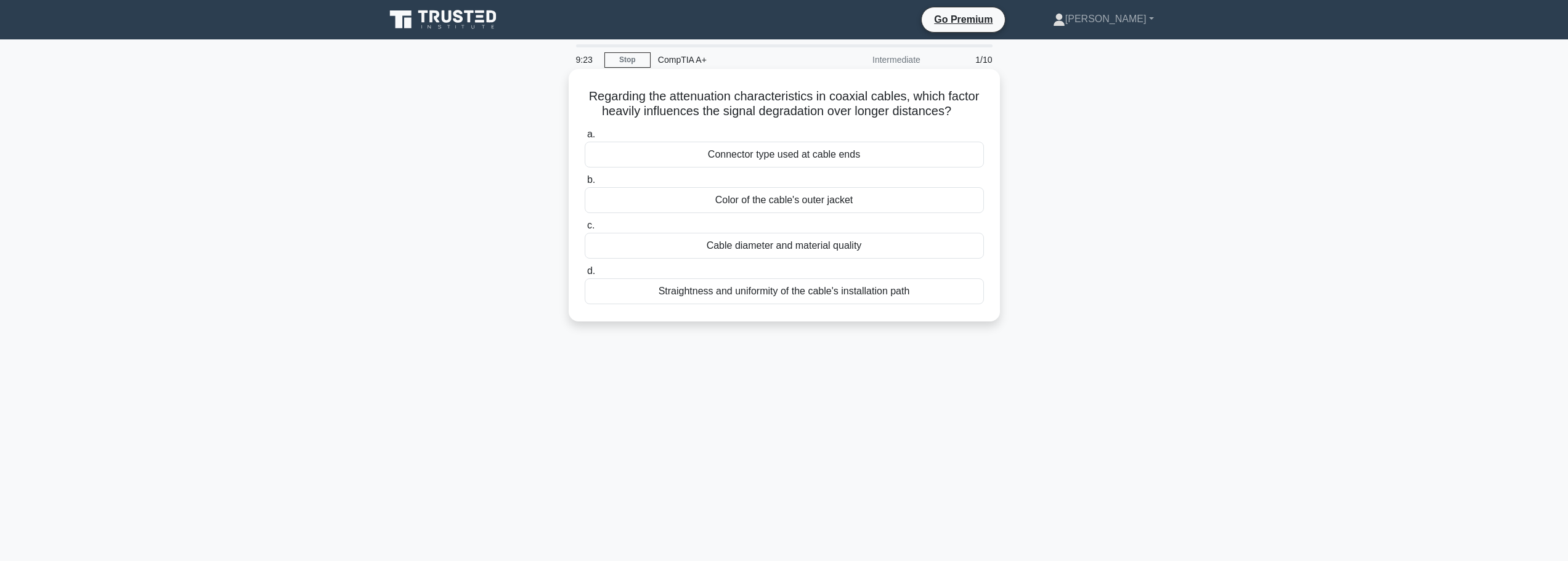
click at [770, 294] on div "Straightness and uniformity of the cable's installation path" at bounding box center [784, 291] width 399 height 26
click at [585, 276] on input "d. Straightness and uniformity of the cable's installation path" at bounding box center [585, 272] width 0 height 8
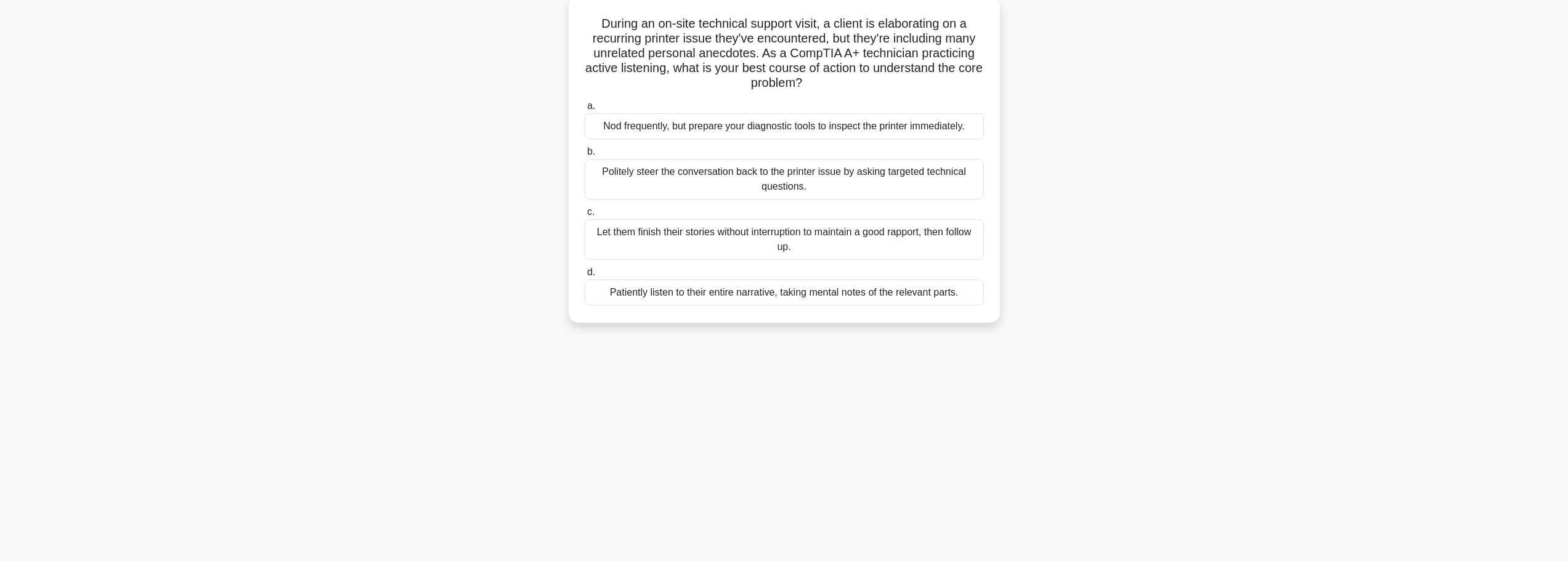
scroll to position [43, 0]
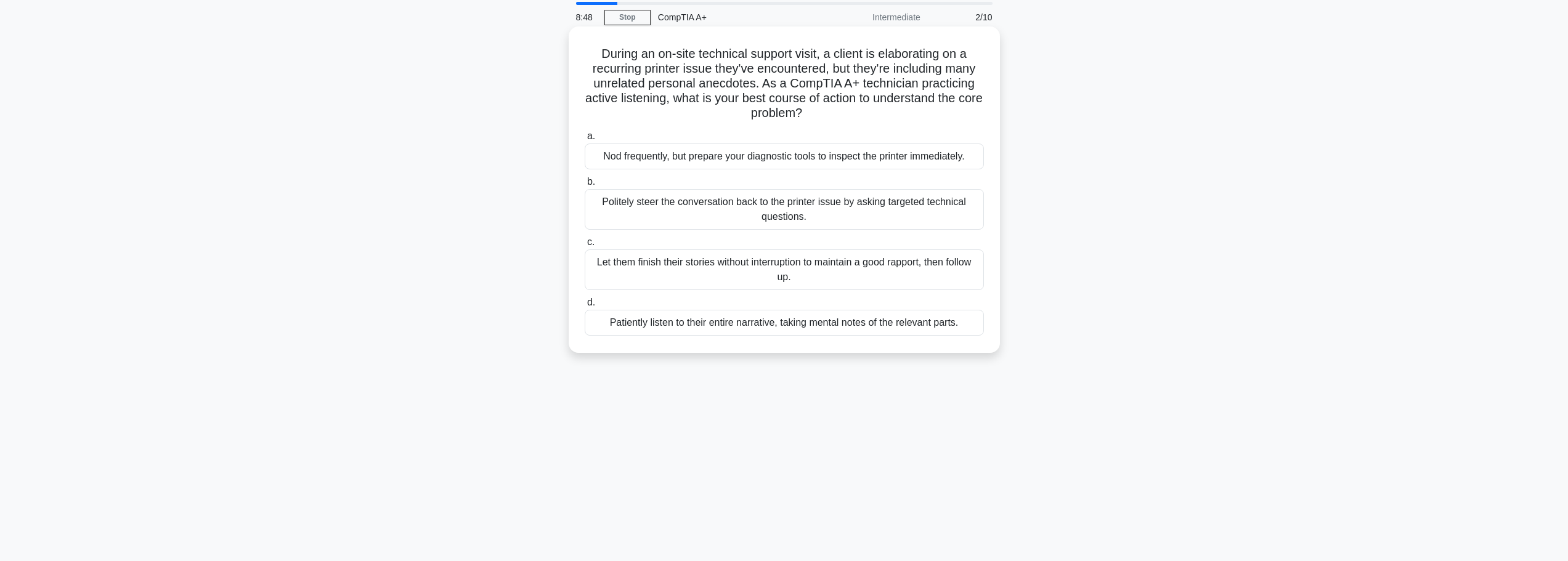
click at [777, 221] on div "Politely steer the conversation back to the printer issue by asking targeted te…" at bounding box center [784, 209] width 399 height 41
click at [585, 186] on input "b. Politely steer the conversation back to the printer issue by asking targeted…" at bounding box center [585, 182] width 0 height 8
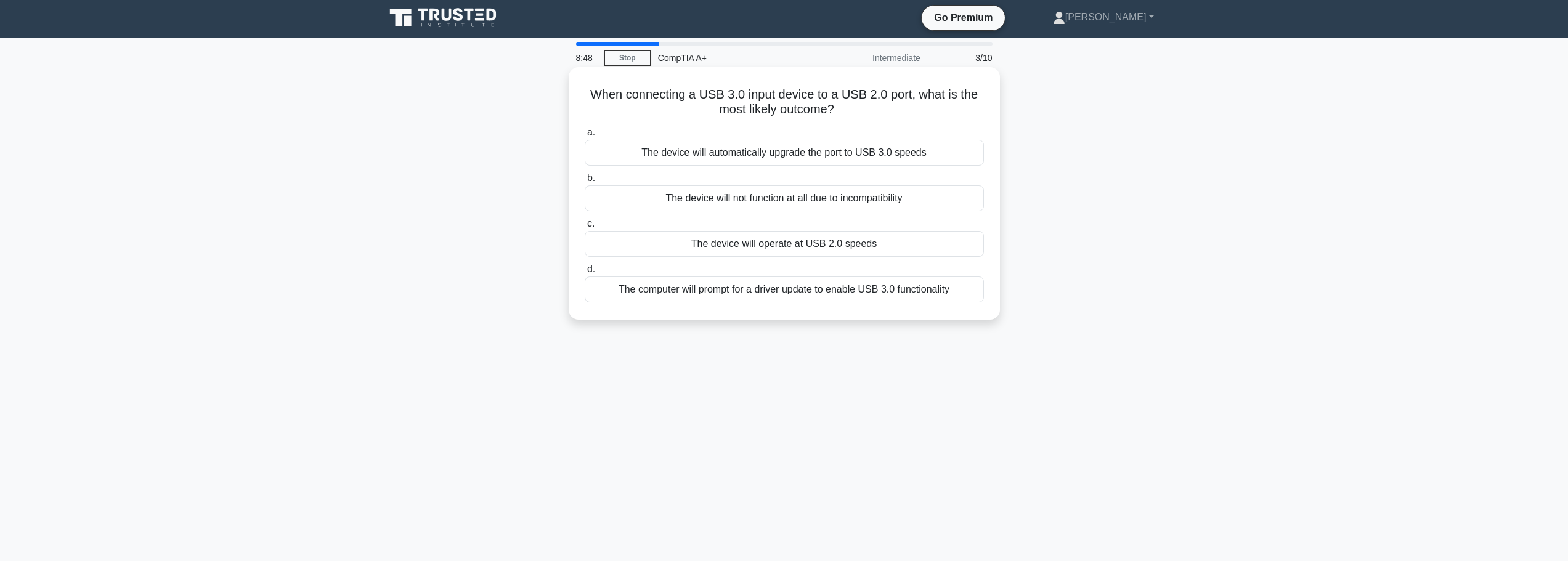
scroll to position [0, 0]
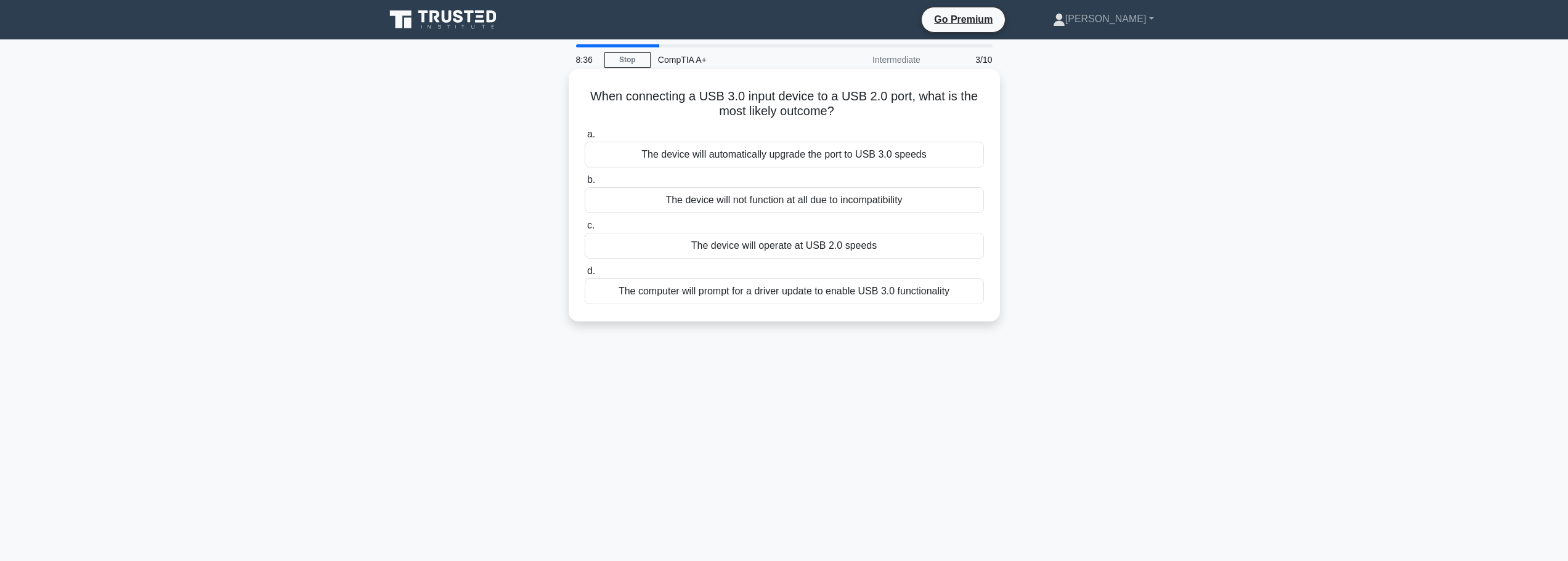
click at [797, 249] on div "The device will operate at USB 2.0 speeds" at bounding box center [784, 246] width 399 height 26
click at [585, 230] on input "c. The device will operate at USB 2.0 speeds" at bounding box center [585, 226] width 0 height 8
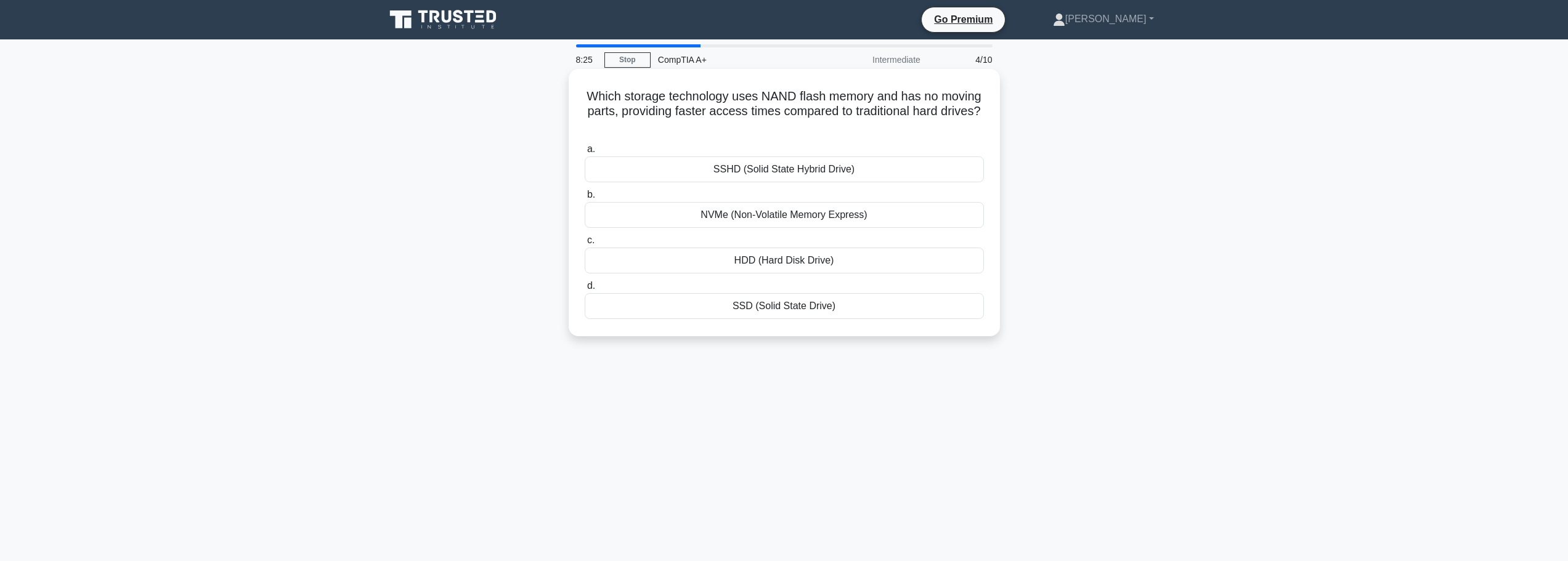
scroll to position [62, 0]
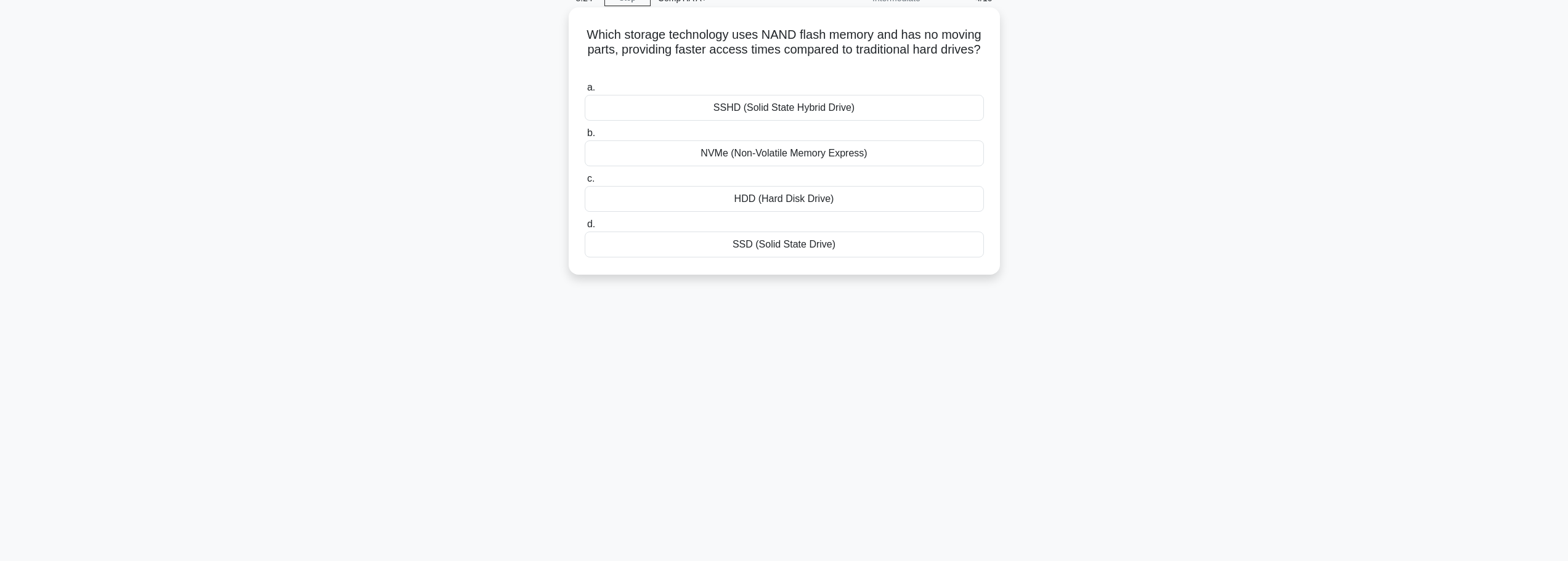
click at [772, 241] on div "SSD (Solid State Drive)" at bounding box center [784, 245] width 399 height 26
click at [585, 229] on input "d. SSD (Solid State Drive)" at bounding box center [585, 225] width 0 height 8
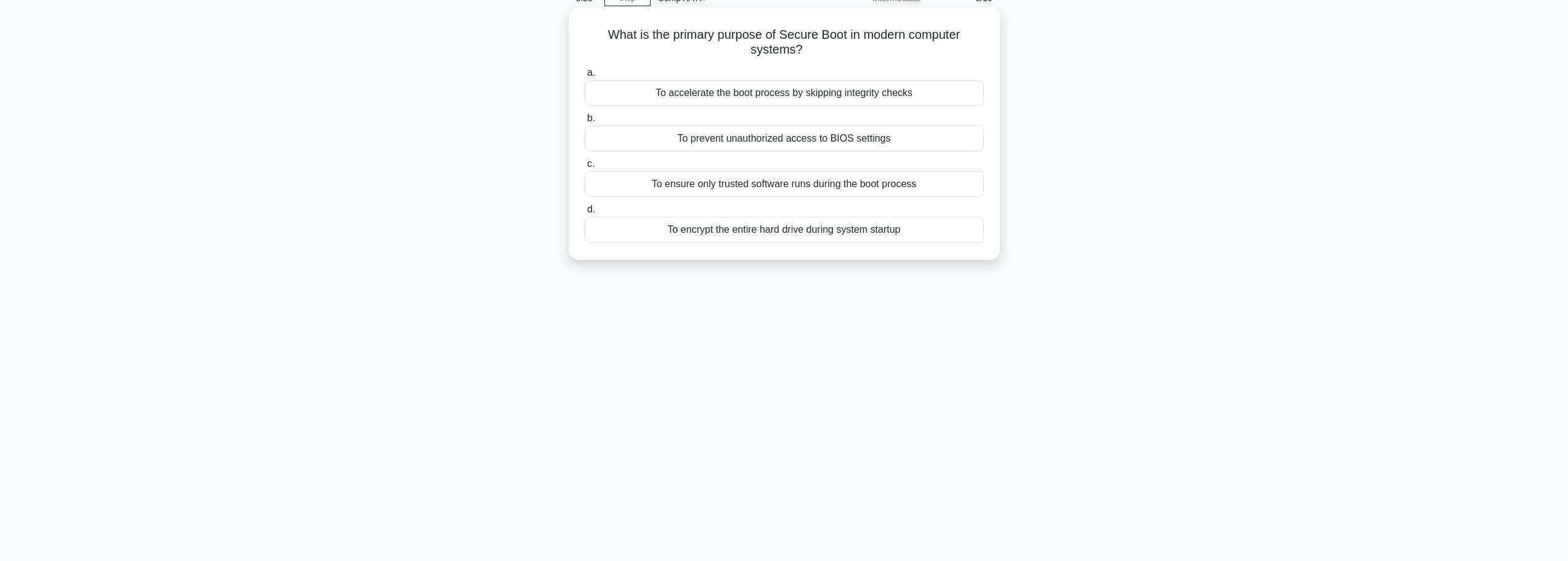
scroll to position [0, 0]
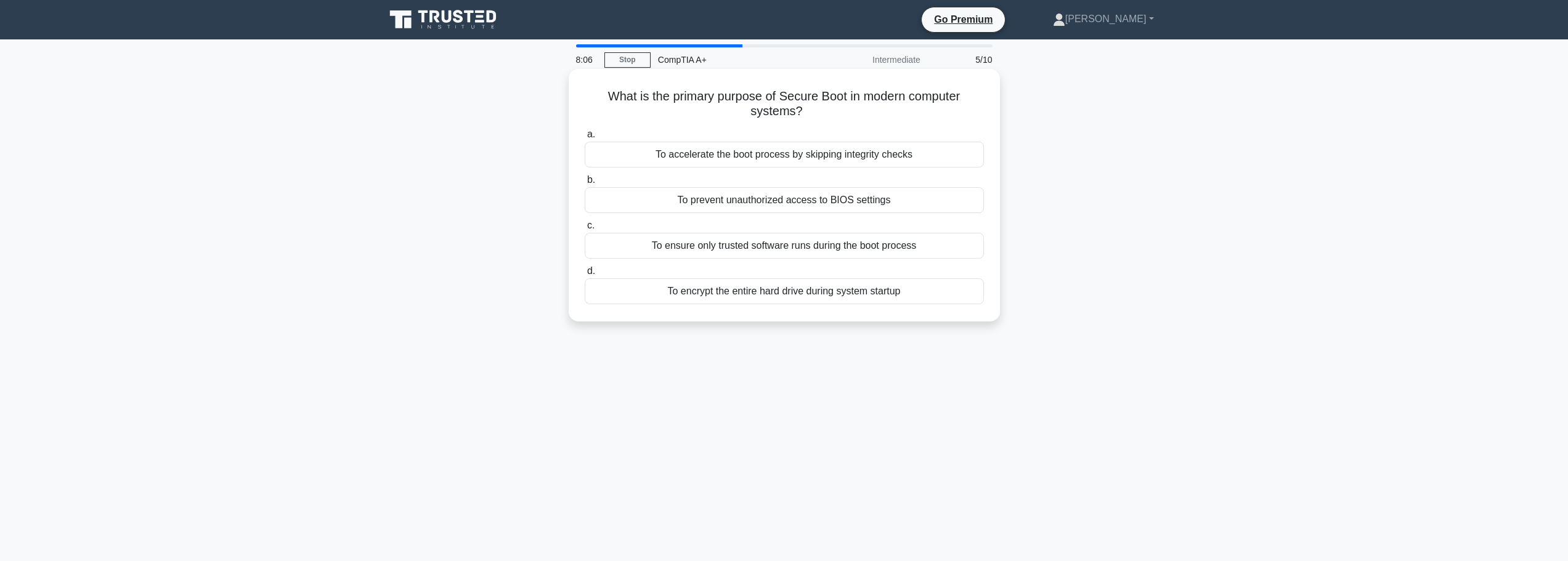
click at [771, 156] on div "To accelerate the boot process by skipping integrity checks" at bounding box center [784, 154] width 399 height 26
click at [585, 138] on input "a. To accelerate the boot process by skipping integrity checks" at bounding box center [585, 134] width 0 height 8
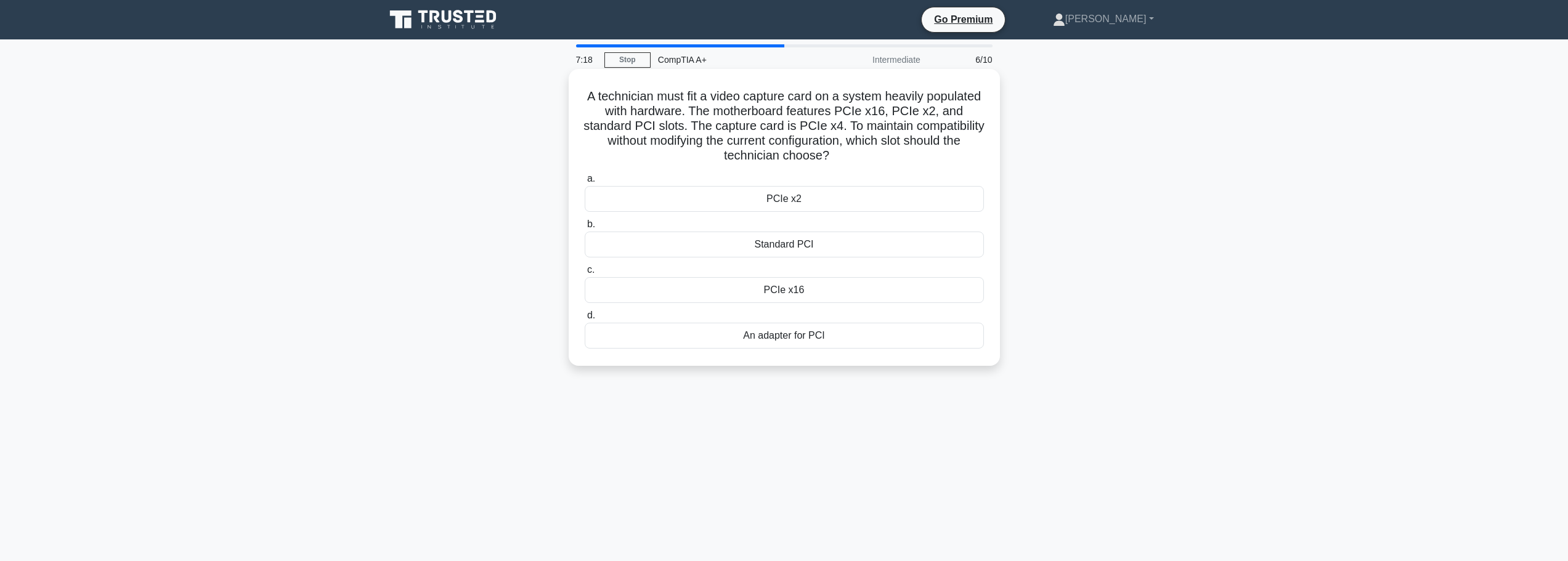
click at [784, 291] on div "PCIe x16" at bounding box center [784, 290] width 399 height 26
click at [585, 275] on input "c. PCIe x16" at bounding box center [585, 271] width 0 height 8
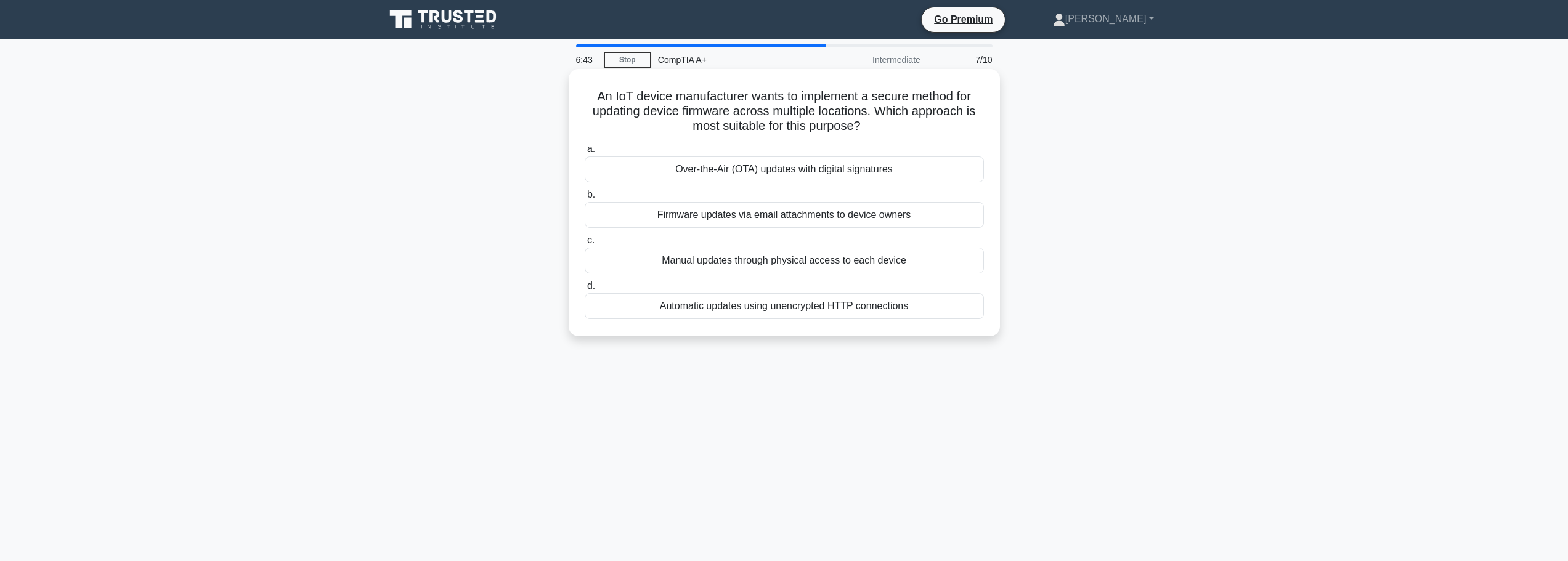
click at [765, 171] on div "Over-the-Air (OTA) updates with digital signatures" at bounding box center [784, 169] width 399 height 26
click at [585, 153] on input "a. Over-the-Air (OTA) updates with digital signatures" at bounding box center [585, 149] width 0 height 8
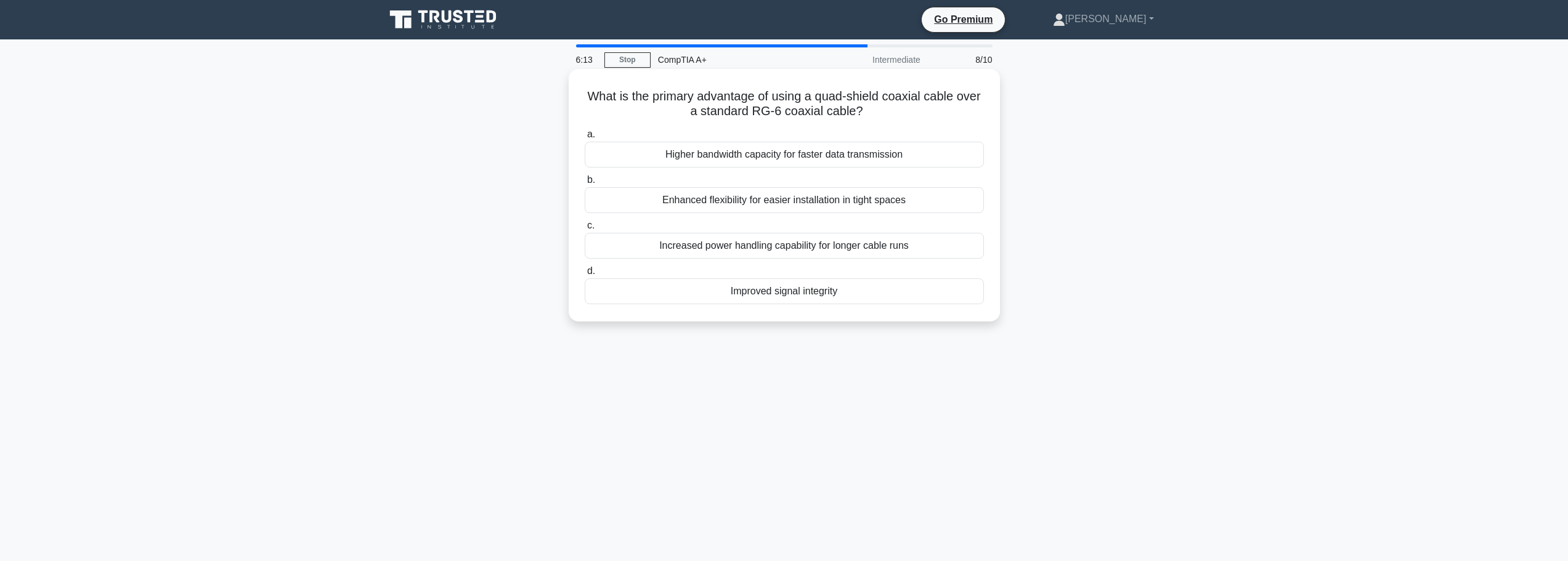
click at [764, 245] on div "Increased power handling capability for longer cable runs" at bounding box center [784, 246] width 399 height 26
click at [585, 230] on input "c. Increased power handling capability for longer cable runs" at bounding box center [585, 226] width 0 height 8
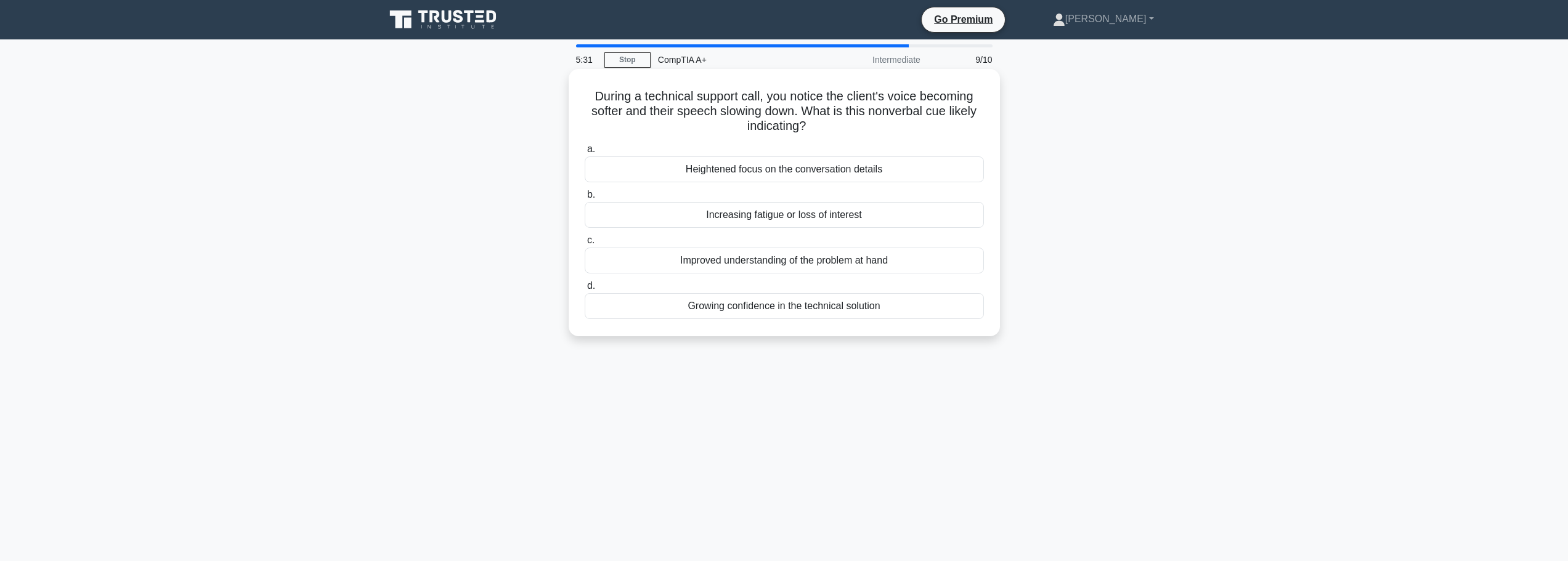
click at [758, 174] on div "Heightened focus on the conversation details" at bounding box center [784, 169] width 399 height 26
click at [585, 153] on input "a. Heightened focus on the conversation details" at bounding box center [585, 149] width 0 height 8
click at [801, 263] on div "Router" at bounding box center [784, 261] width 399 height 26
click at [585, 245] on input "c. Router" at bounding box center [585, 241] width 0 height 8
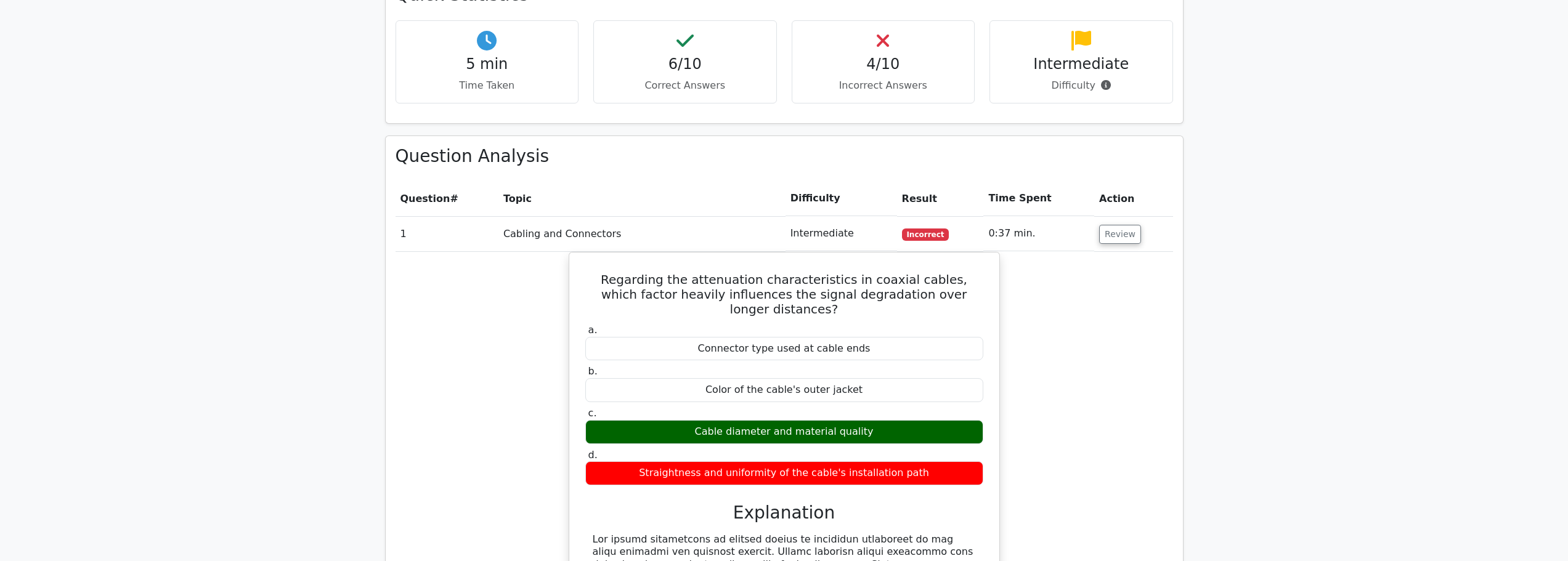
scroll to position [616, 0]
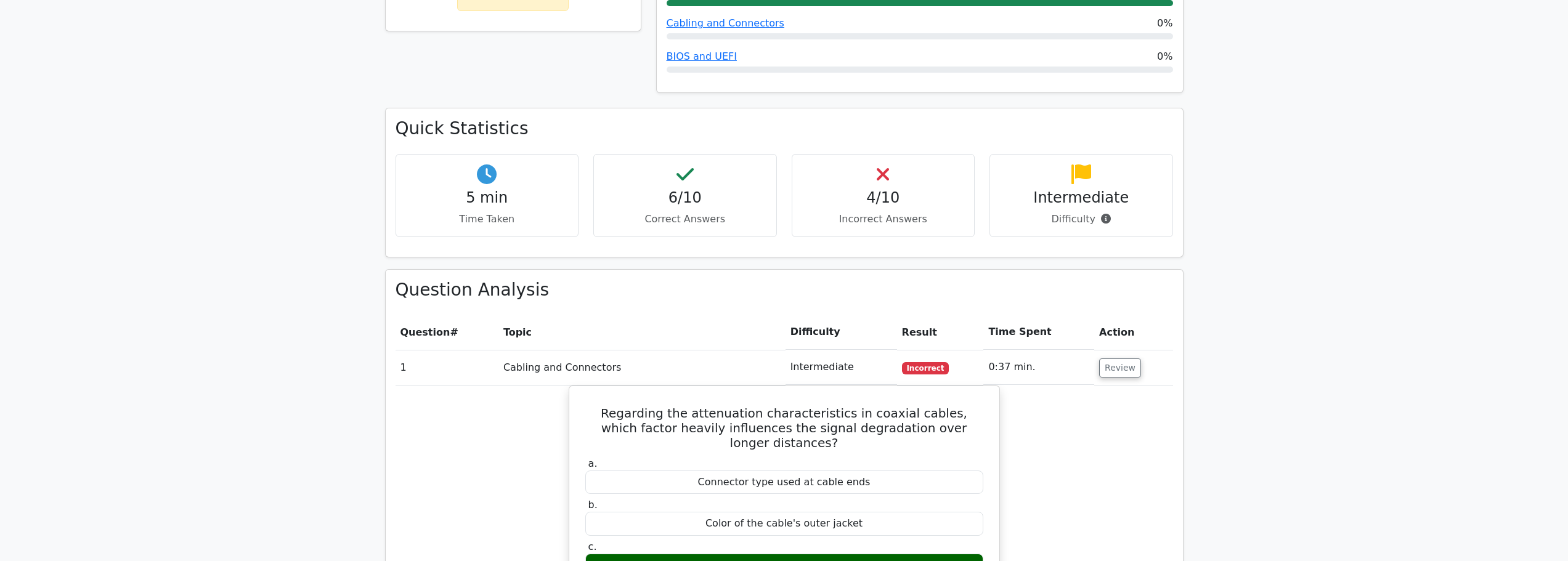
drag, startPoint x: 1136, startPoint y: 328, endPoint x: 1090, endPoint y: 349, distance: 50.6
click at [1132, 350] on td "Review" at bounding box center [1133, 367] width 79 height 35
click at [1090, 350] on td "0:37 min." at bounding box center [1039, 367] width 110 height 35
click at [1118, 358] on button "Review" at bounding box center [1120, 367] width 42 height 19
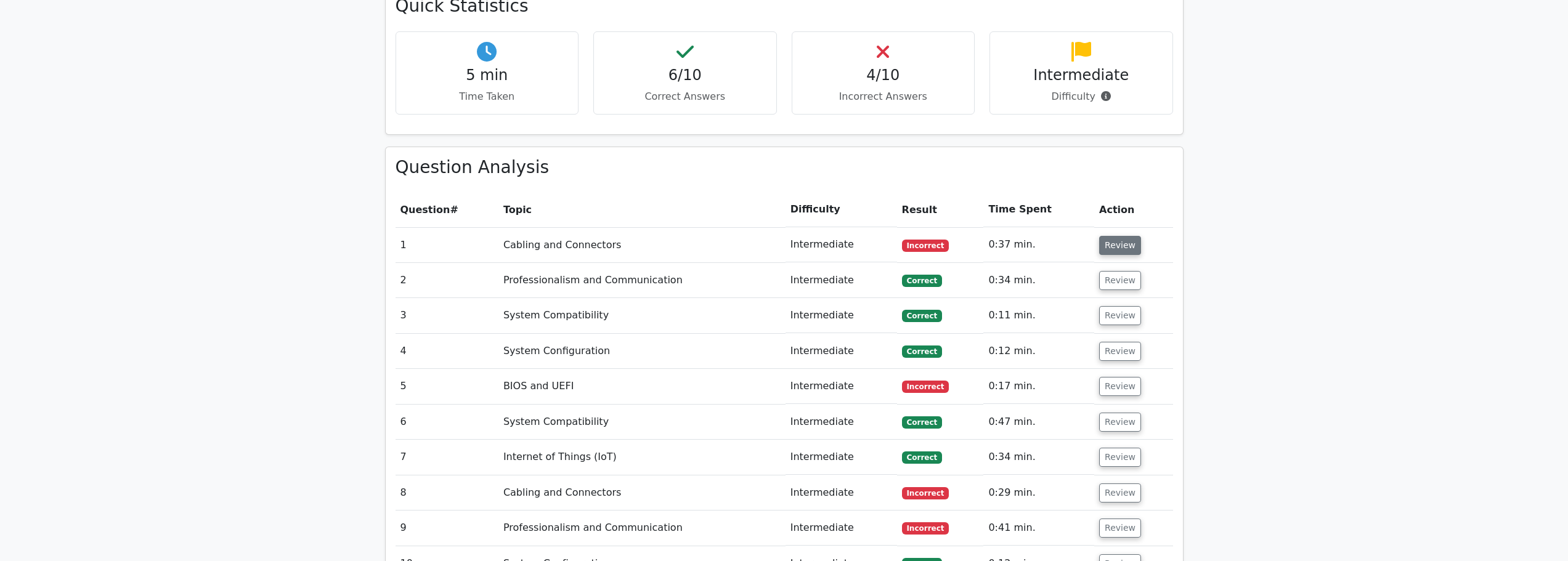
scroll to position [739, 0]
click at [1116, 376] on button "Review" at bounding box center [1120, 385] width 42 height 19
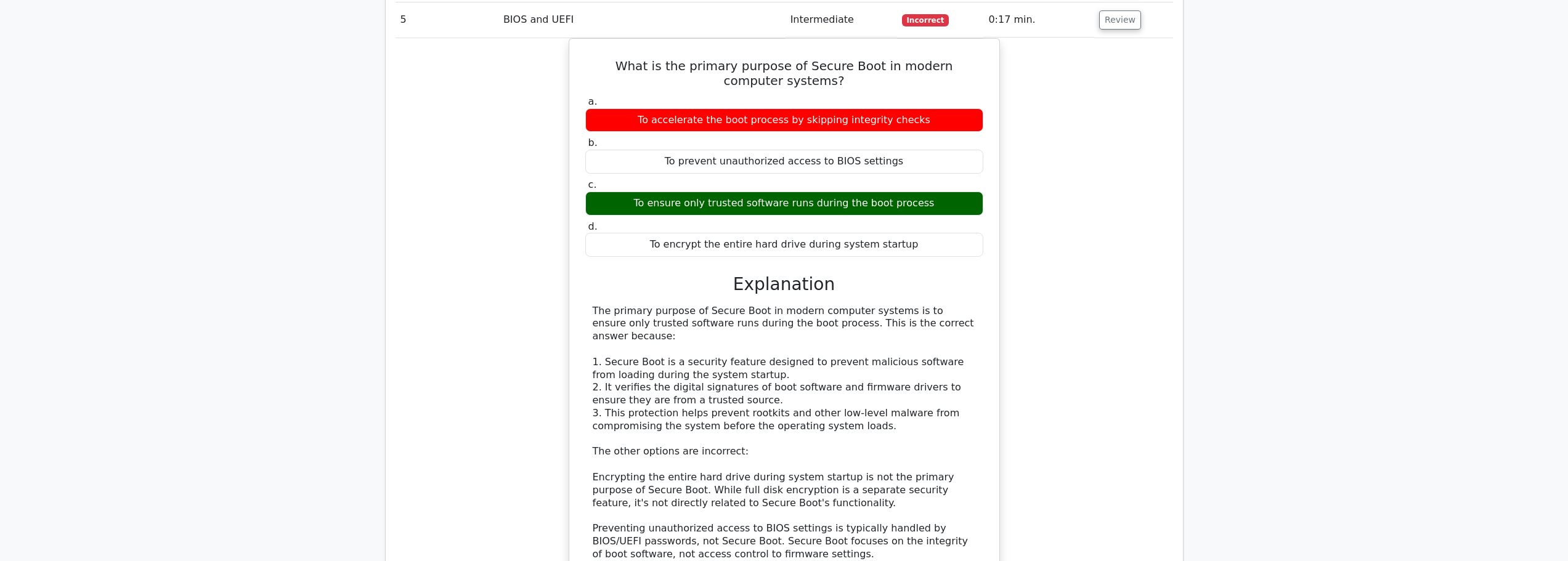
scroll to position [986, 0]
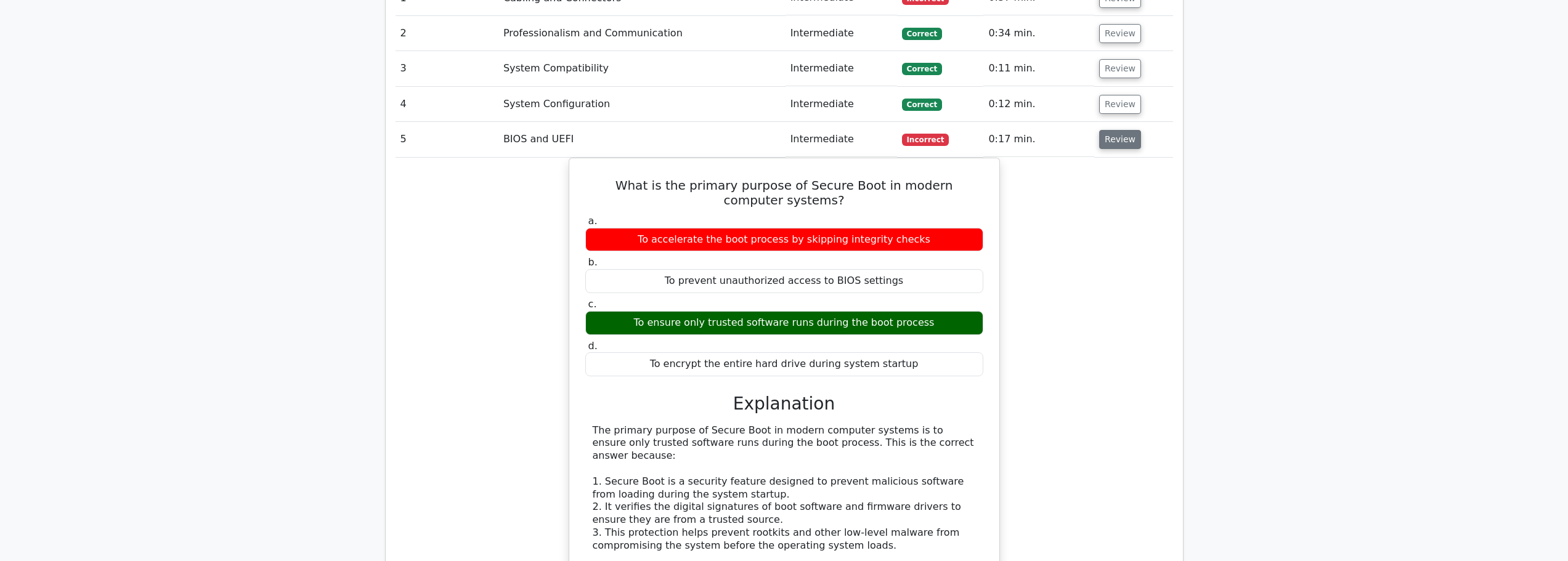
click at [1128, 130] on button "Review" at bounding box center [1120, 139] width 42 height 19
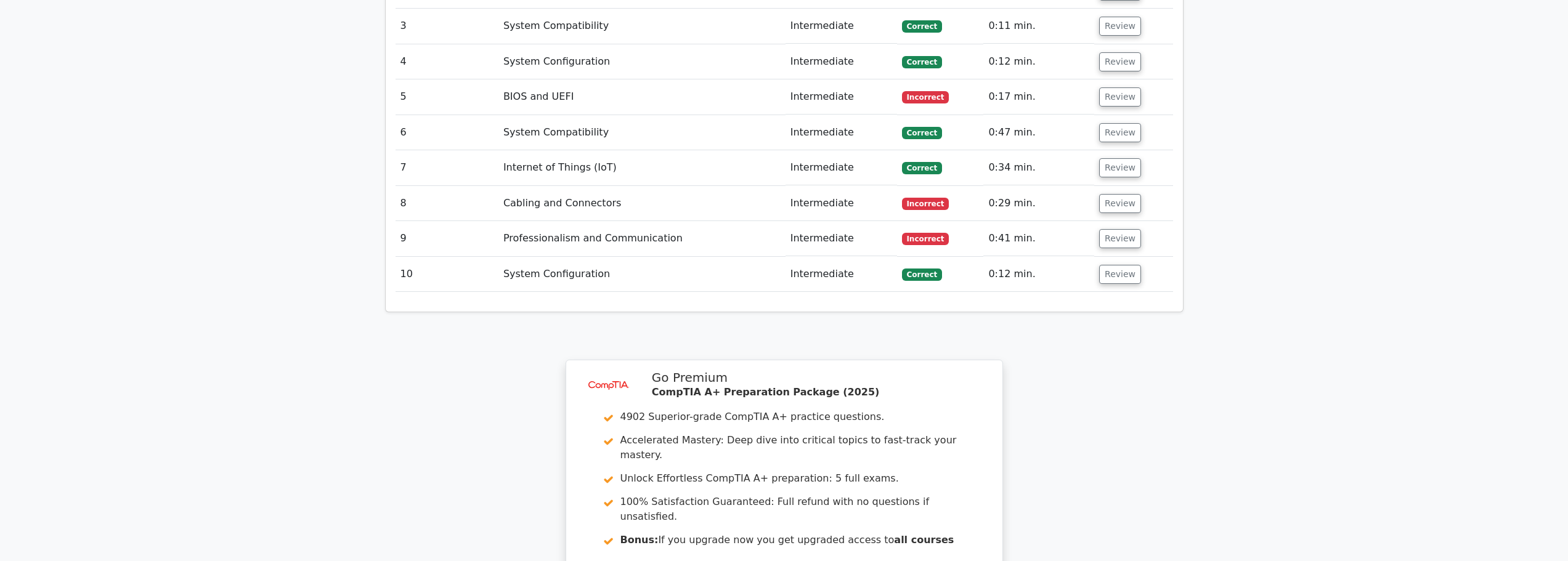
scroll to position [1047, 0]
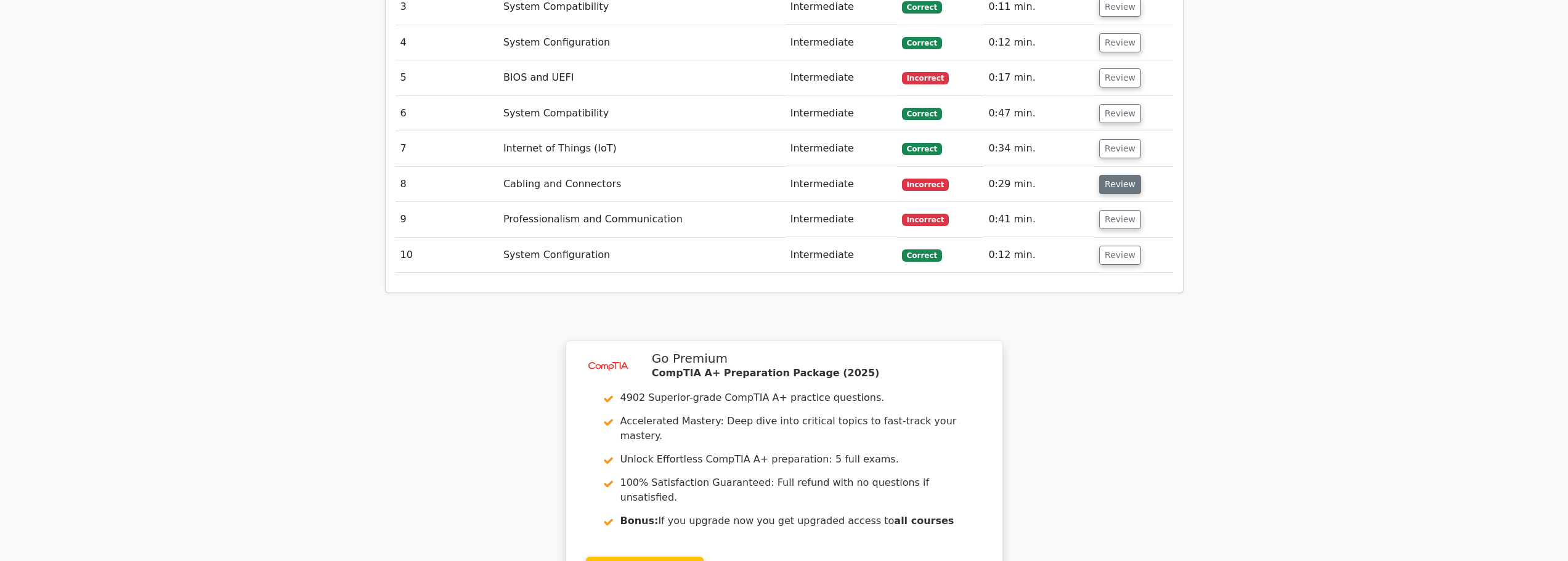
click at [1104, 175] on button "Review" at bounding box center [1120, 184] width 42 height 19
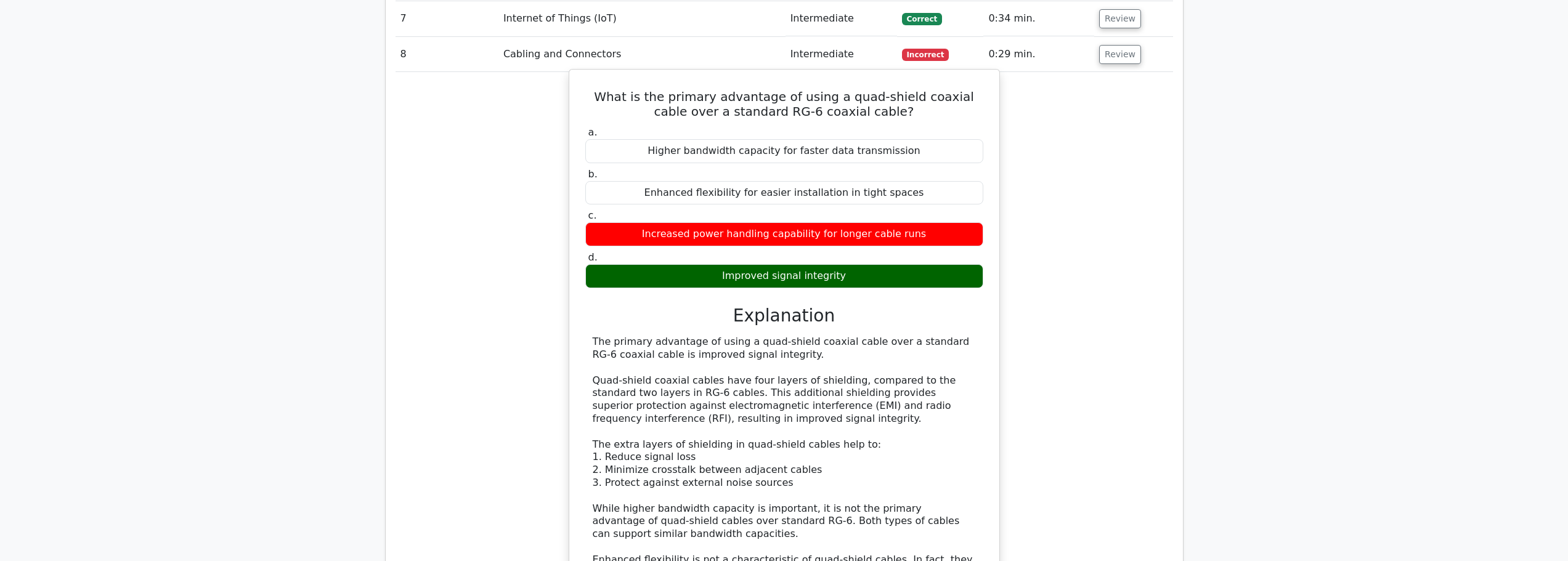
scroll to position [1171, 0]
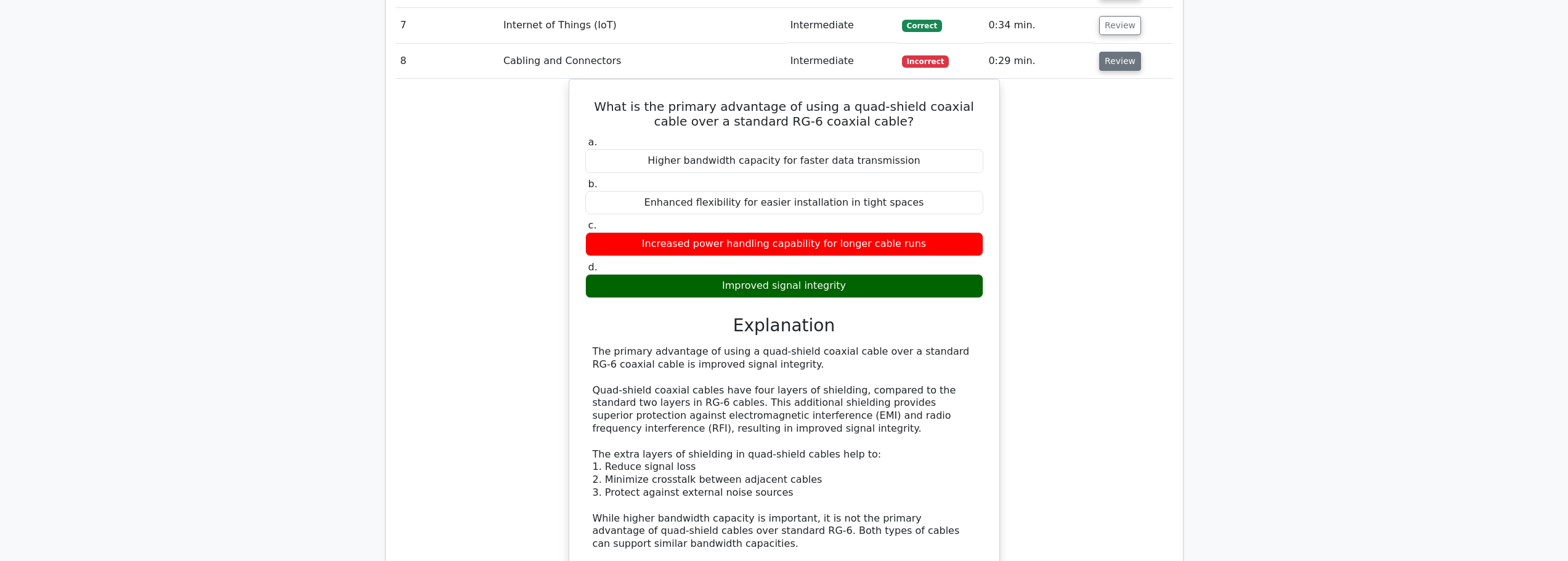
click at [1107, 52] on button "Review" at bounding box center [1120, 61] width 42 height 19
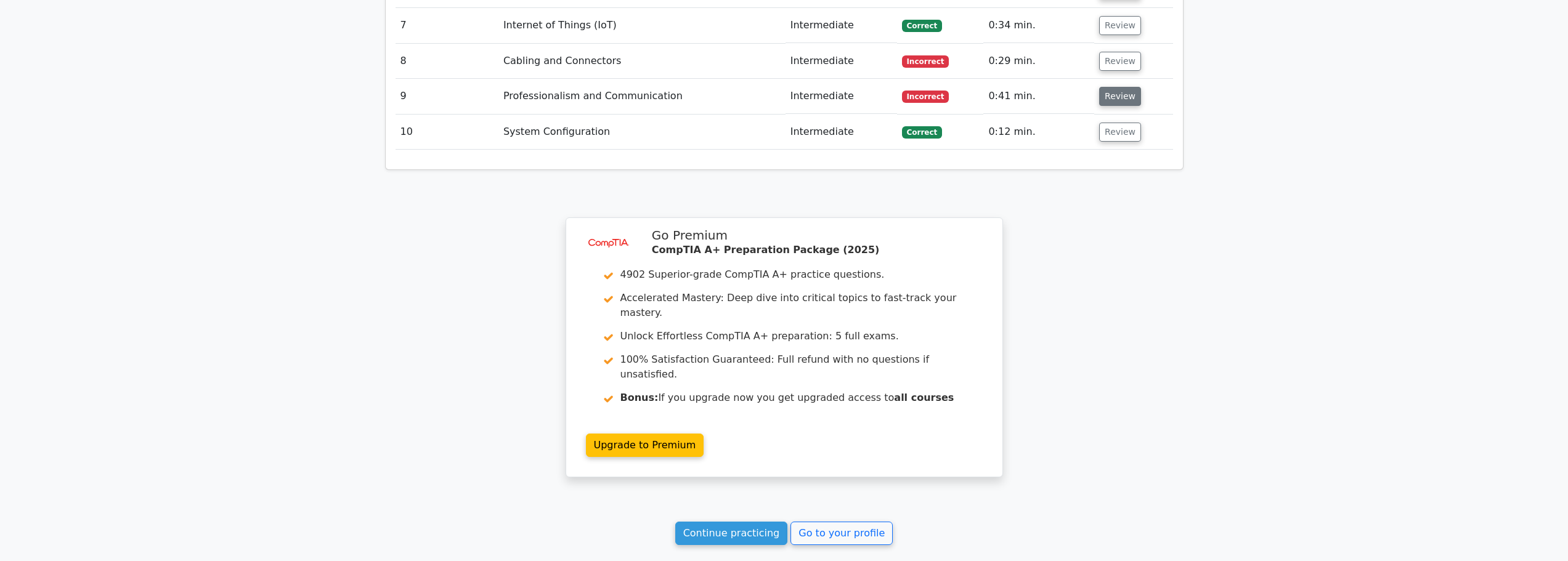
click at [1111, 87] on button "Review" at bounding box center [1120, 95] width 42 height 19
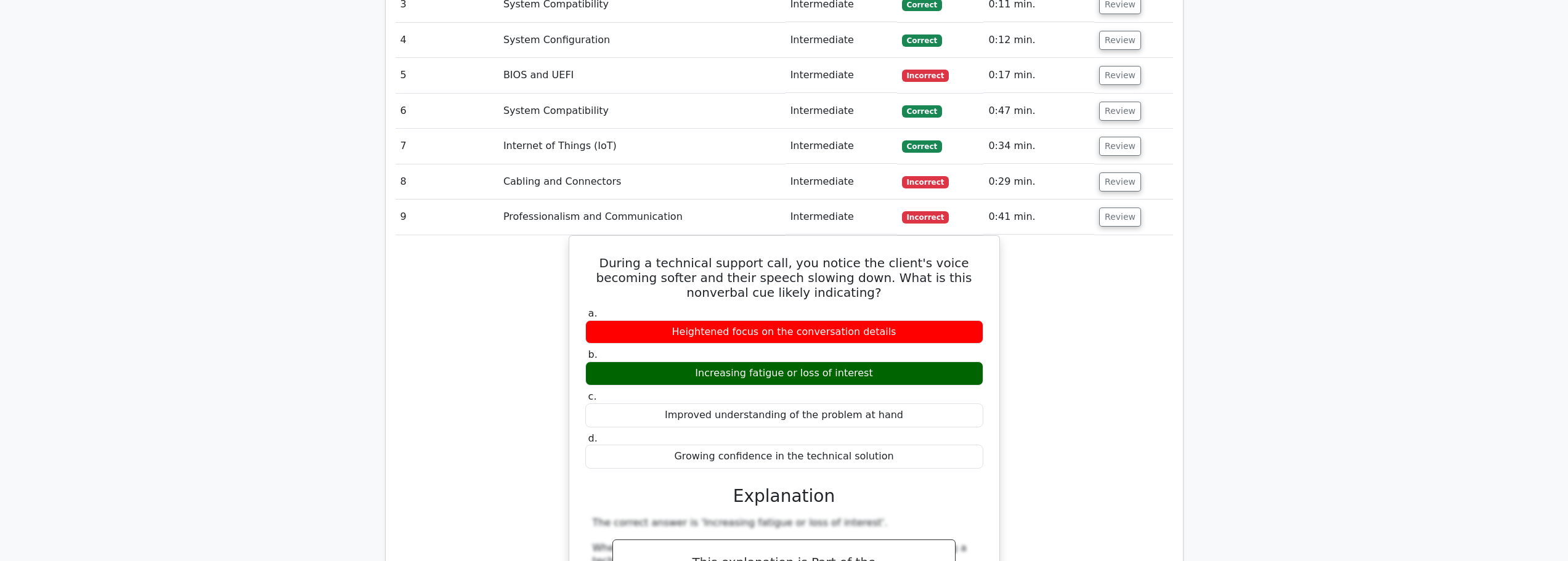
scroll to position [1047, 0]
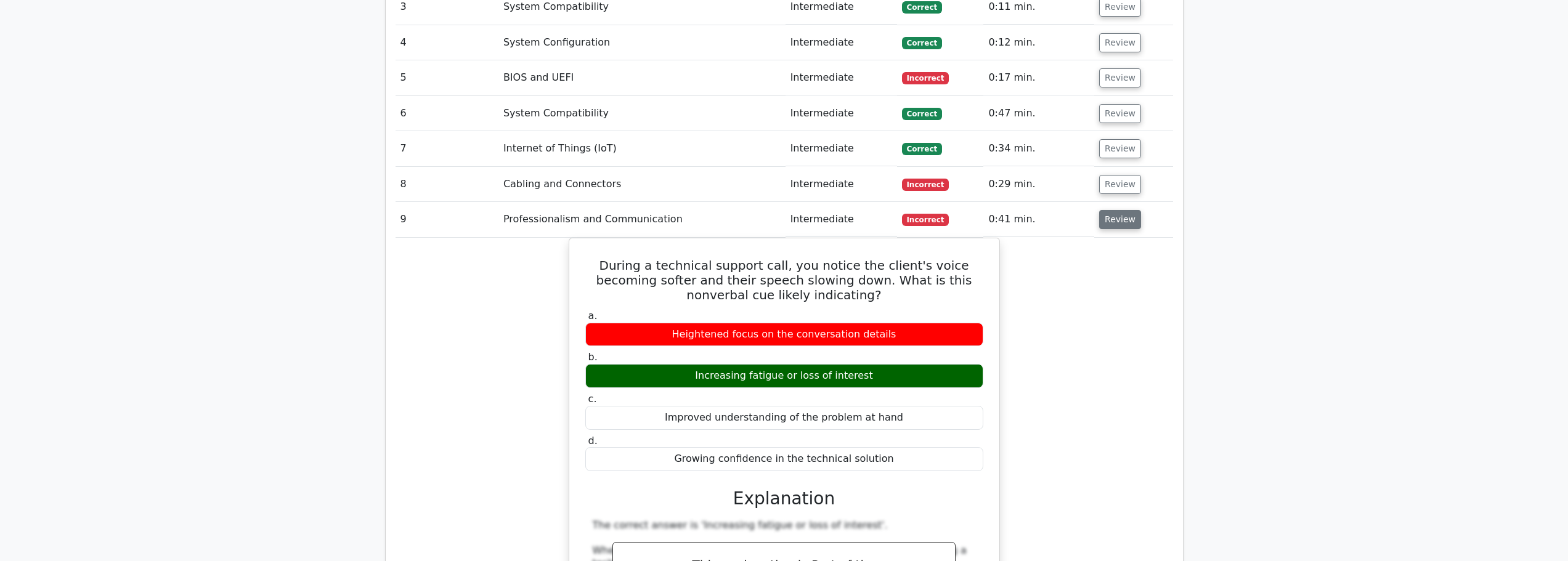
click at [1128, 210] on button "Review" at bounding box center [1120, 219] width 42 height 19
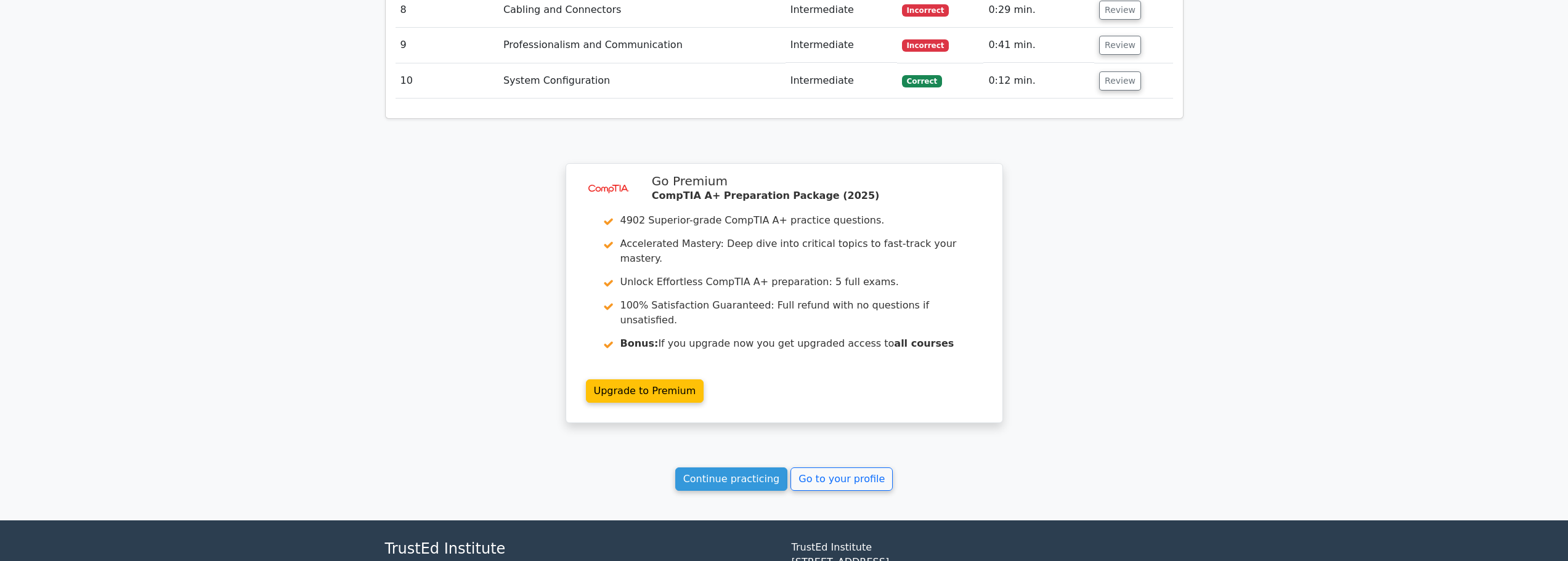
scroll to position [1271, 0]
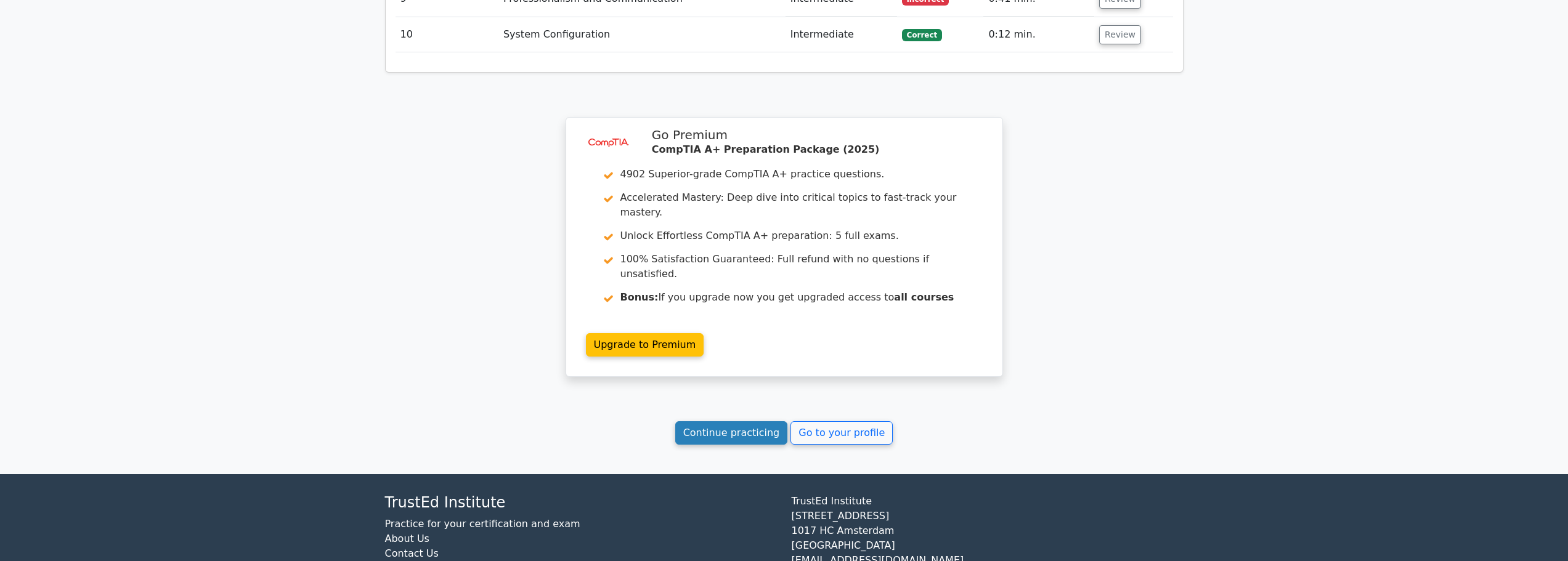
click at [730, 422] on link "Continue practicing" at bounding box center [731, 434] width 112 height 24
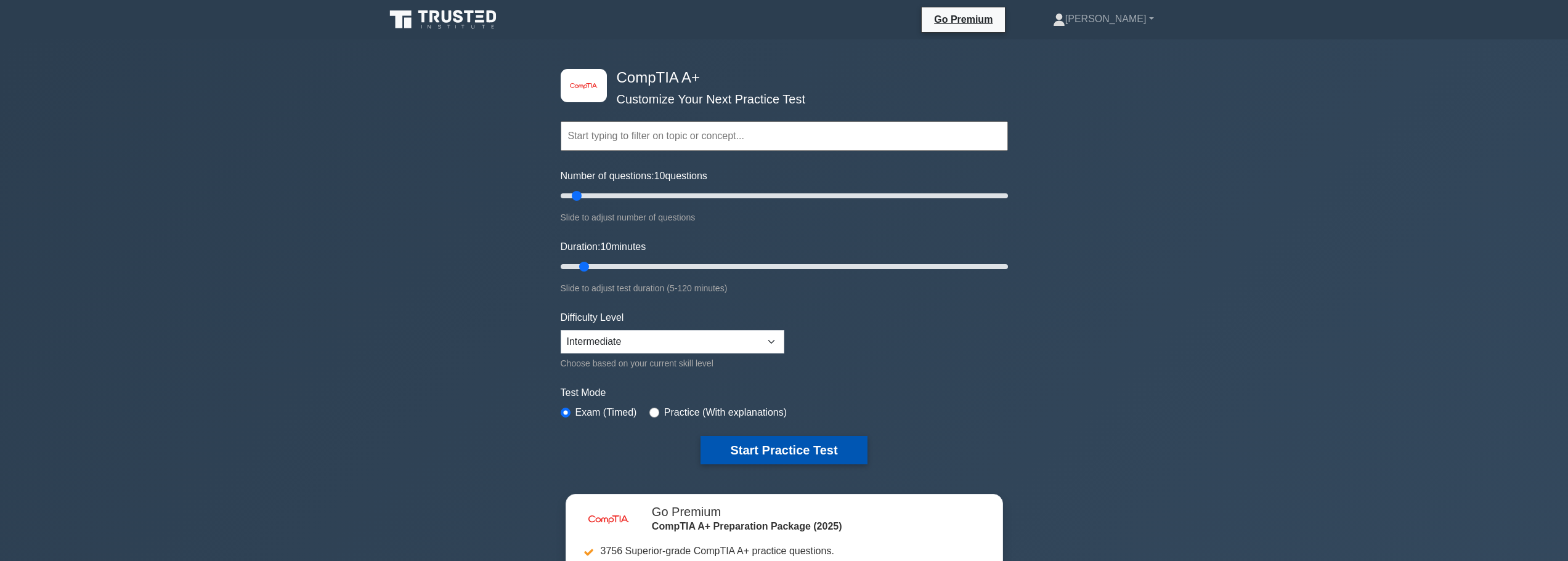
click at [773, 458] on button "Start Practice Test" at bounding box center [783, 451] width 166 height 28
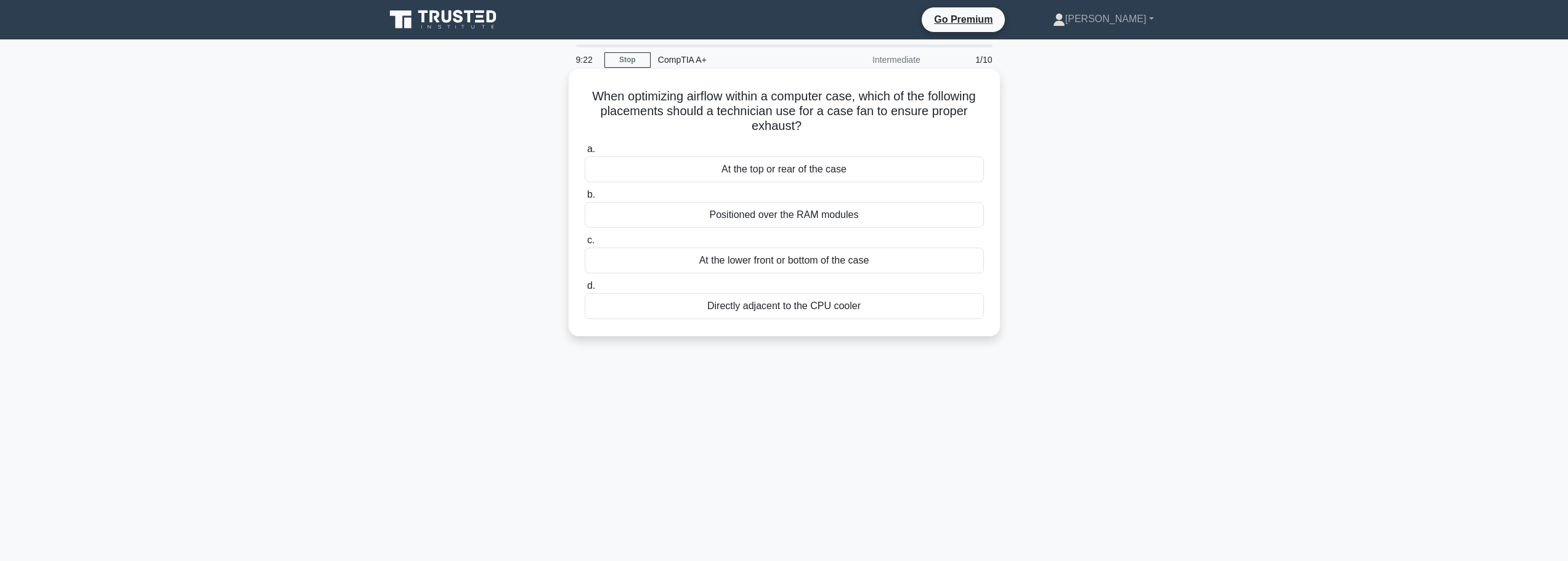
click at [805, 171] on div "At the top or rear of the case" at bounding box center [784, 169] width 399 height 26
click at [585, 153] on input "a. At the top or rear of the case" at bounding box center [585, 149] width 0 height 8
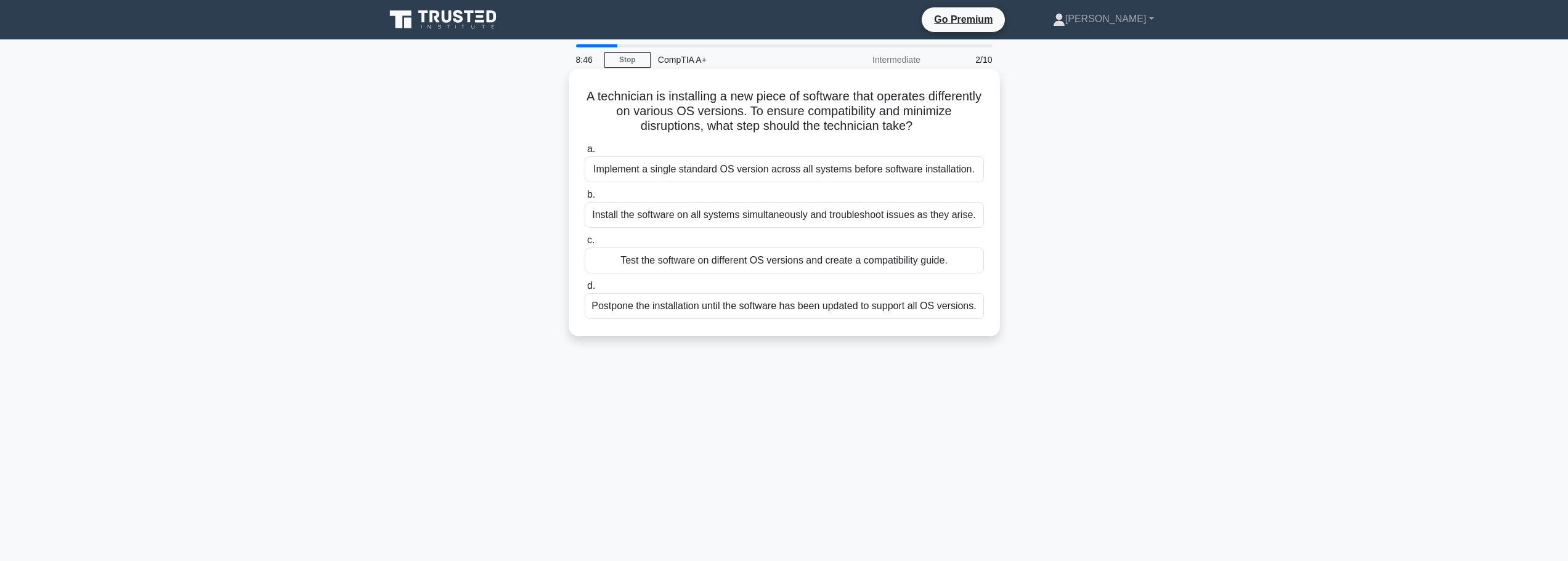
click at [753, 263] on div "Test the software on different OS versions and create a compatibility guide." at bounding box center [784, 261] width 399 height 26
click at [585, 245] on input "c. Test the software on different OS versions and create a compatibility guide." at bounding box center [585, 241] width 0 height 8
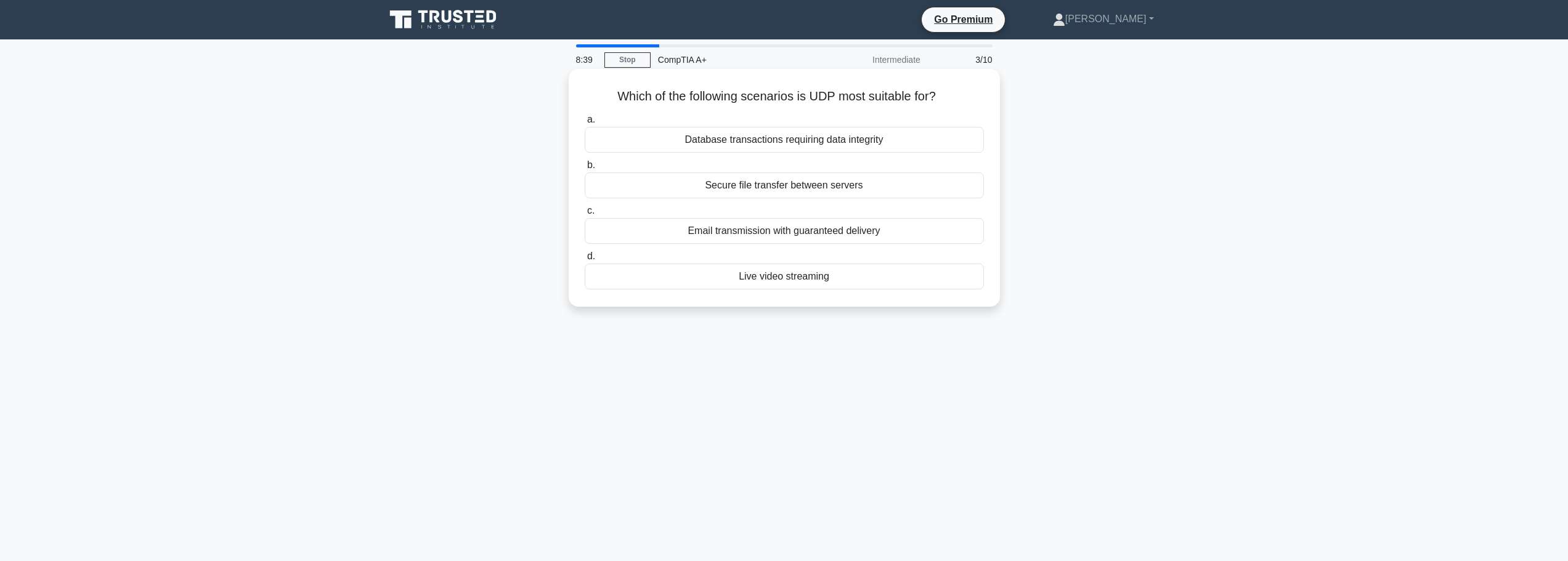
click at [765, 287] on div "Live video streaming" at bounding box center [784, 277] width 399 height 26
click at [585, 261] on input "d. Live video streaming" at bounding box center [585, 257] width 0 height 8
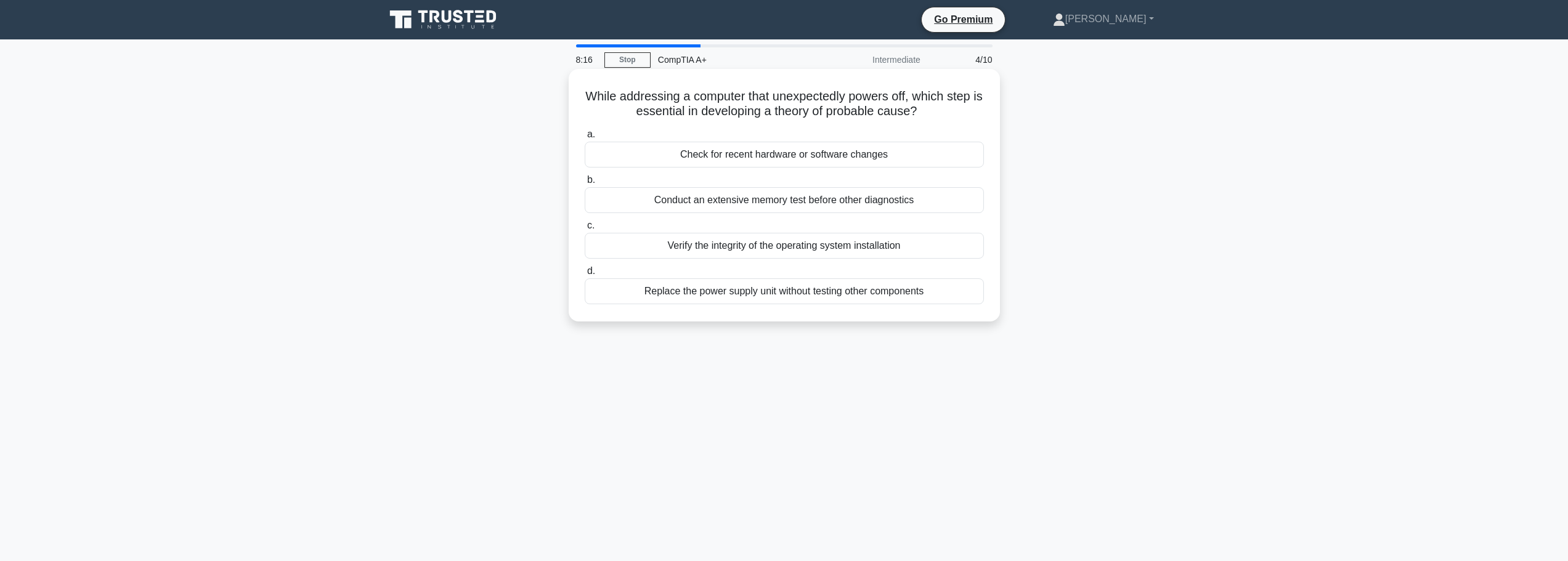
click at [793, 158] on div "Check for recent hardware or software changes" at bounding box center [784, 154] width 399 height 26
click at [585, 138] on input "a. Check for recent hardware or software changes" at bounding box center [585, 134] width 0 height 8
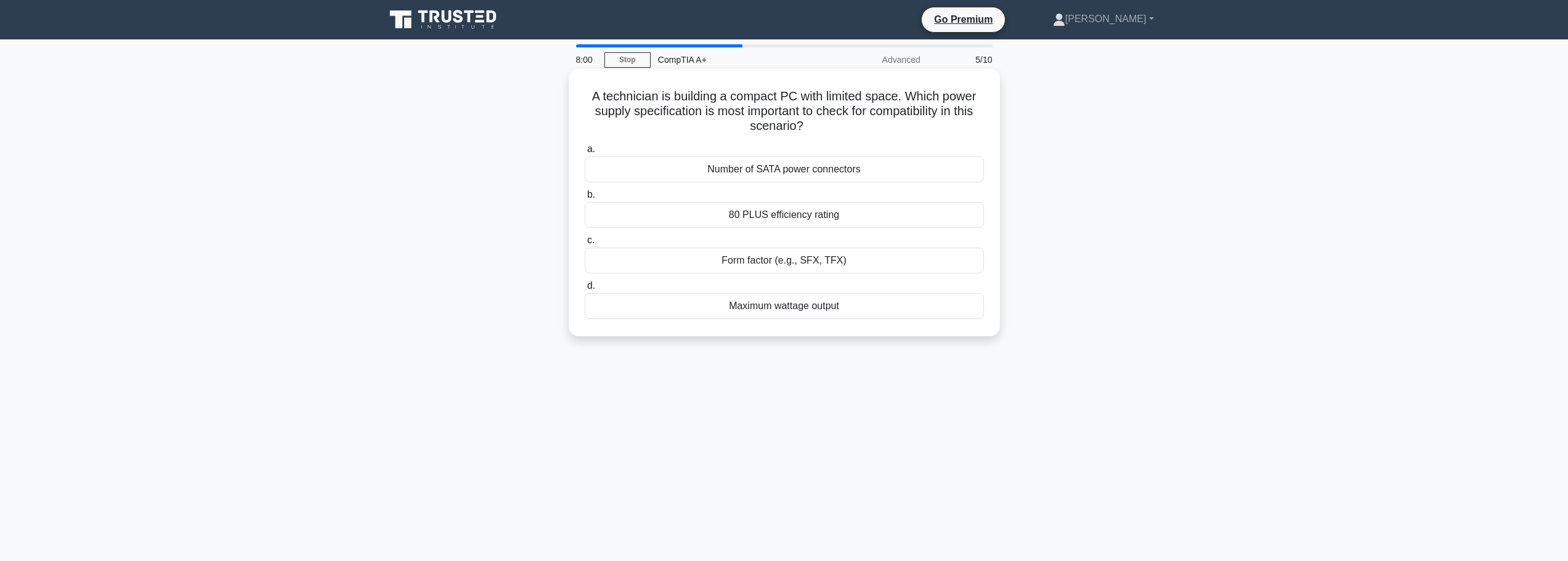
click at [791, 261] on div "Form factor (e.g., SFX, TFX)" at bounding box center [784, 261] width 399 height 26
click at [585, 245] on input "c. Form factor (e.g., SFX, TFX)" at bounding box center [585, 241] width 0 height 8
click at [762, 262] on div "M.2 (which can use various protocols)" at bounding box center [784, 261] width 399 height 26
click at [585, 245] on input "c. M.2 (which can use various protocols)" at bounding box center [585, 241] width 0 height 8
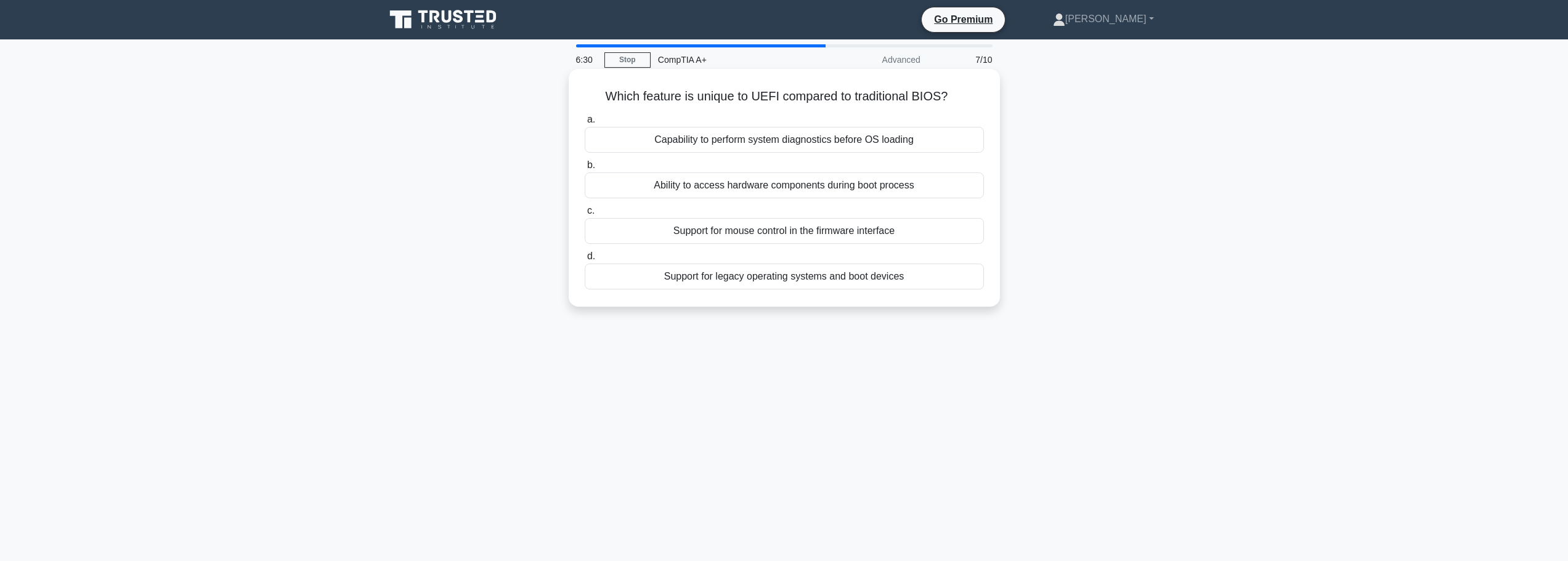
click at [809, 143] on div "Capability to perform system diagnostics before OS loading" at bounding box center [784, 140] width 399 height 26
click at [585, 123] on input "a. Capability to perform system diagnostics before OS loading" at bounding box center [585, 119] width 0 height 8
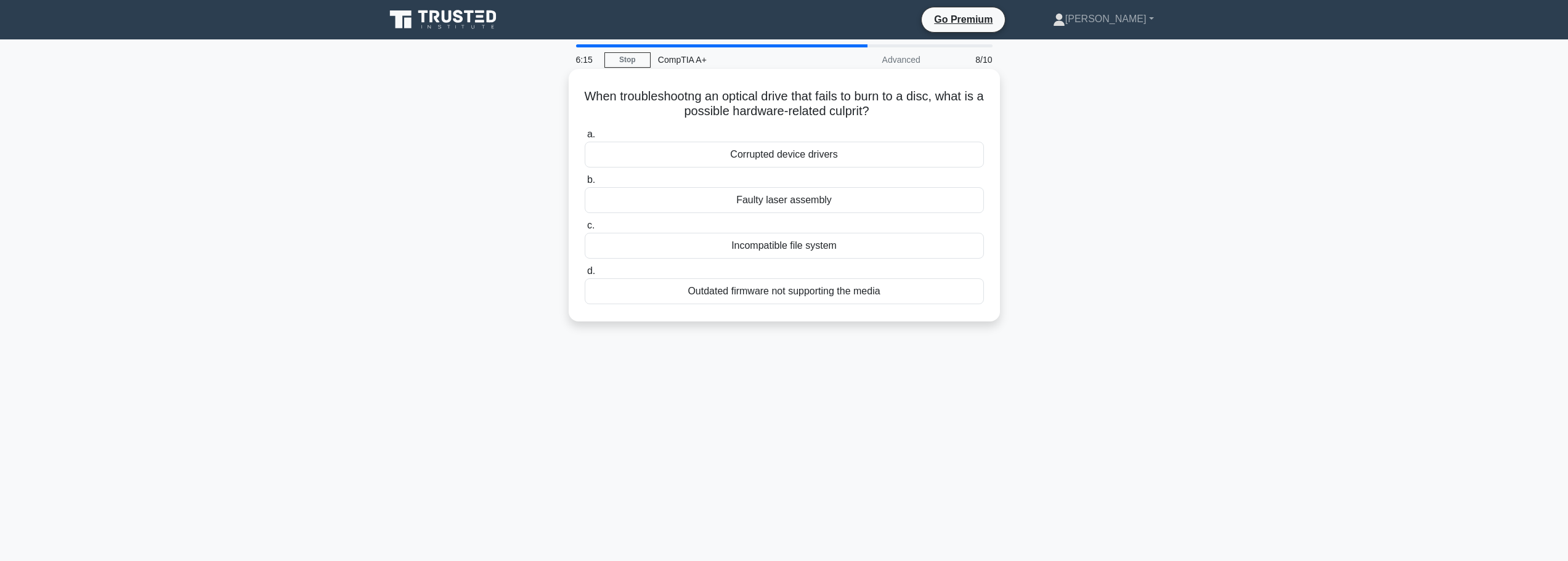
click at [788, 203] on div "Faulty laser assembly" at bounding box center [784, 200] width 399 height 26
click at [585, 184] on input "b. Faulty laser assembly" at bounding box center [585, 180] width 0 height 8
click at [784, 159] on div "Support for larger boot partitions" at bounding box center [784, 154] width 399 height 26
click at [585, 138] on input "a. Support for larger boot partitions" at bounding box center [585, 134] width 0 height 8
click at [783, 204] on div "Improved power delivery stability" at bounding box center [784, 200] width 399 height 26
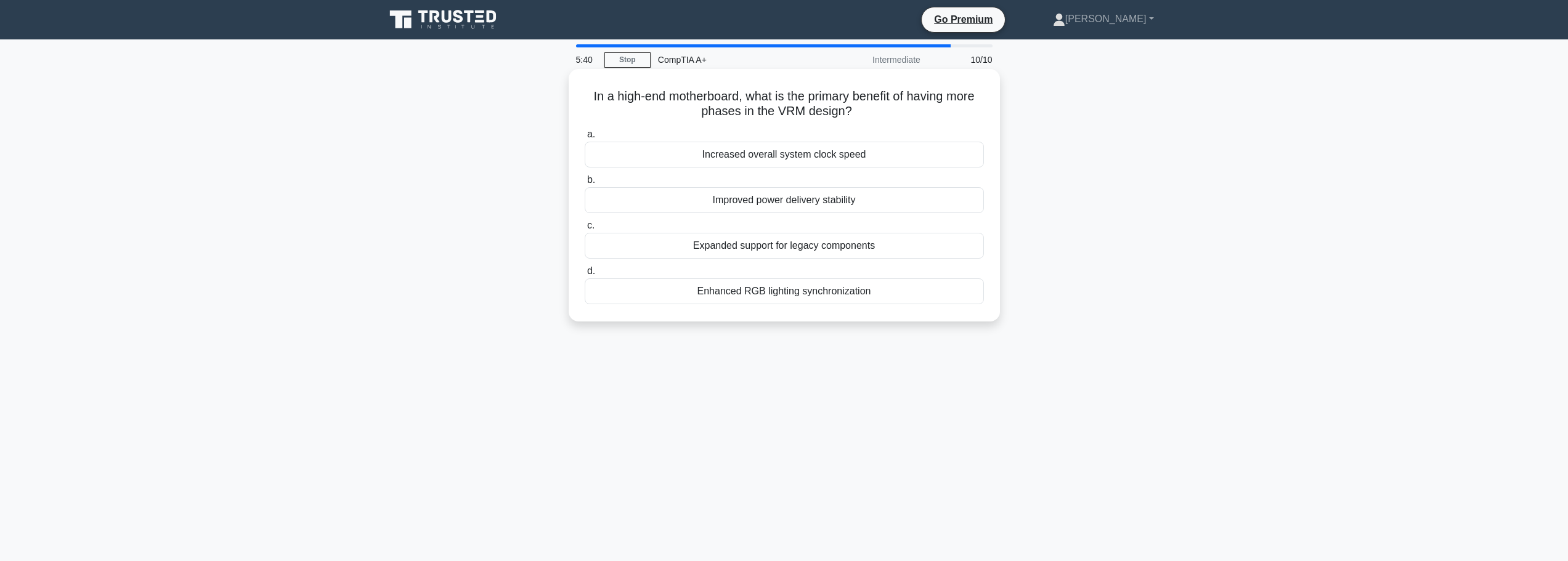
click at [585, 184] on input "b. Improved power delivery stability" at bounding box center [585, 180] width 0 height 8
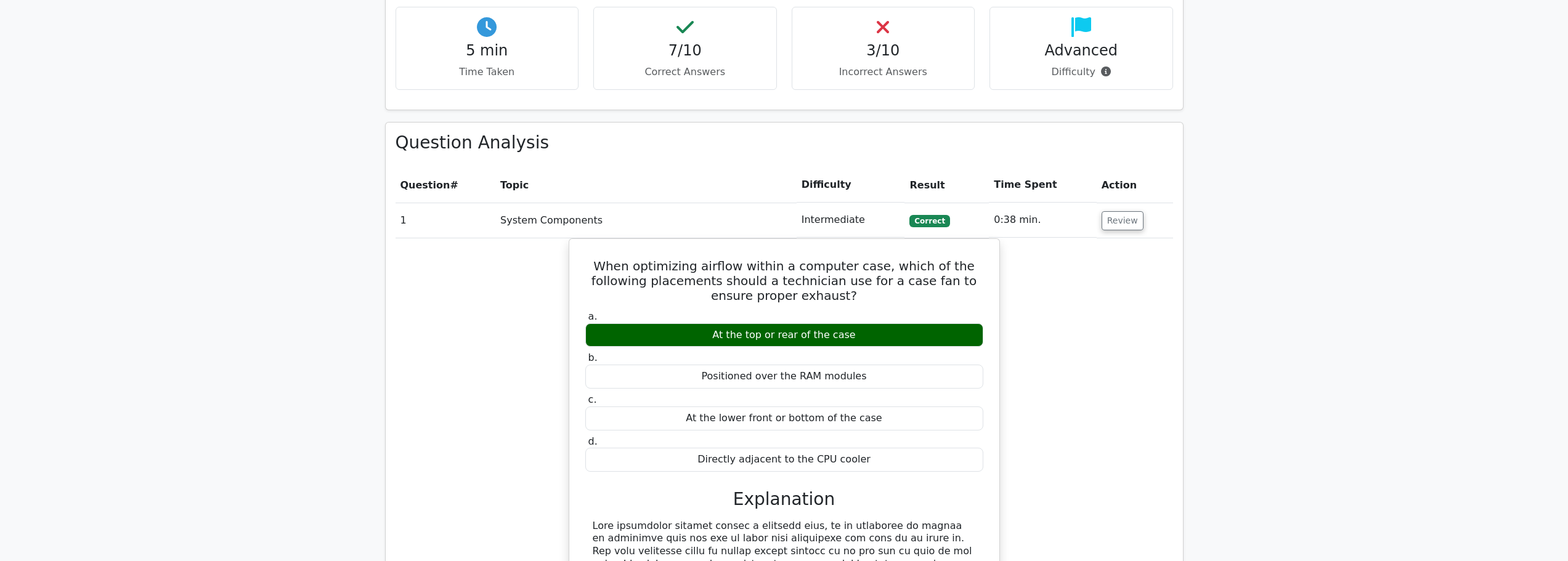
scroll to position [801, 0]
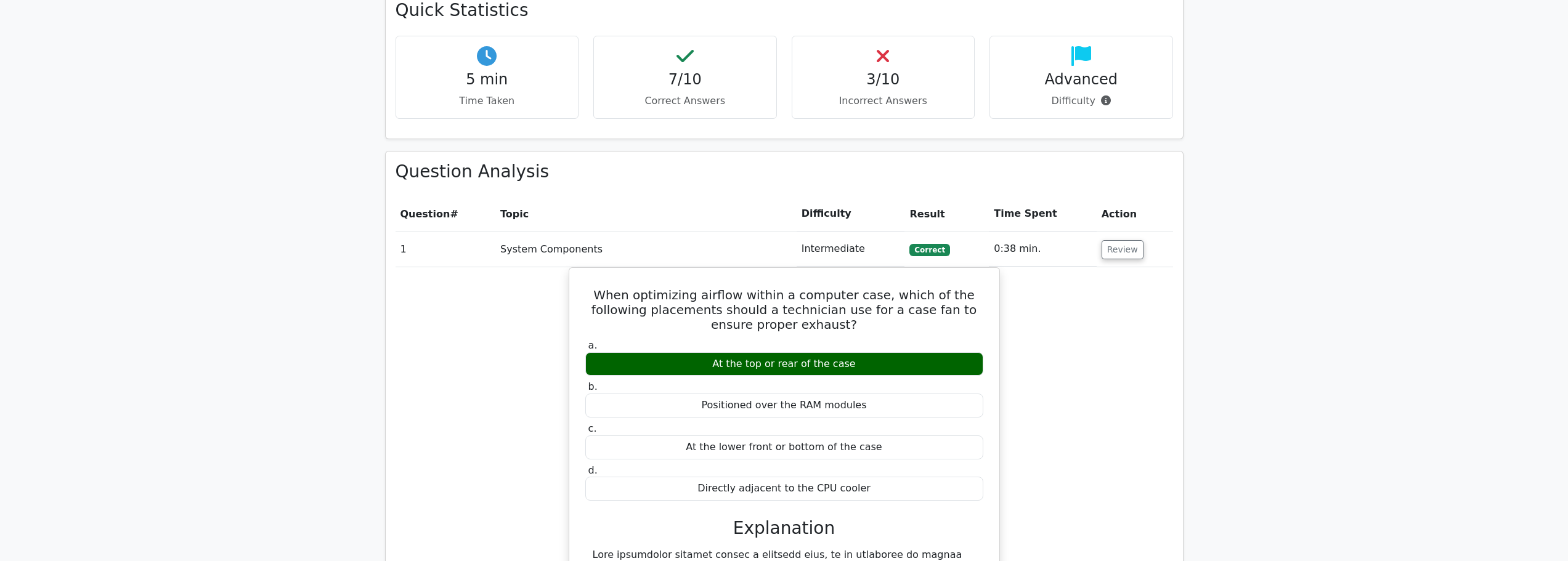
click at [1124, 232] on td "Review" at bounding box center [1134, 249] width 77 height 35
click at [1126, 241] on button "Review" at bounding box center [1122, 250] width 42 height 19
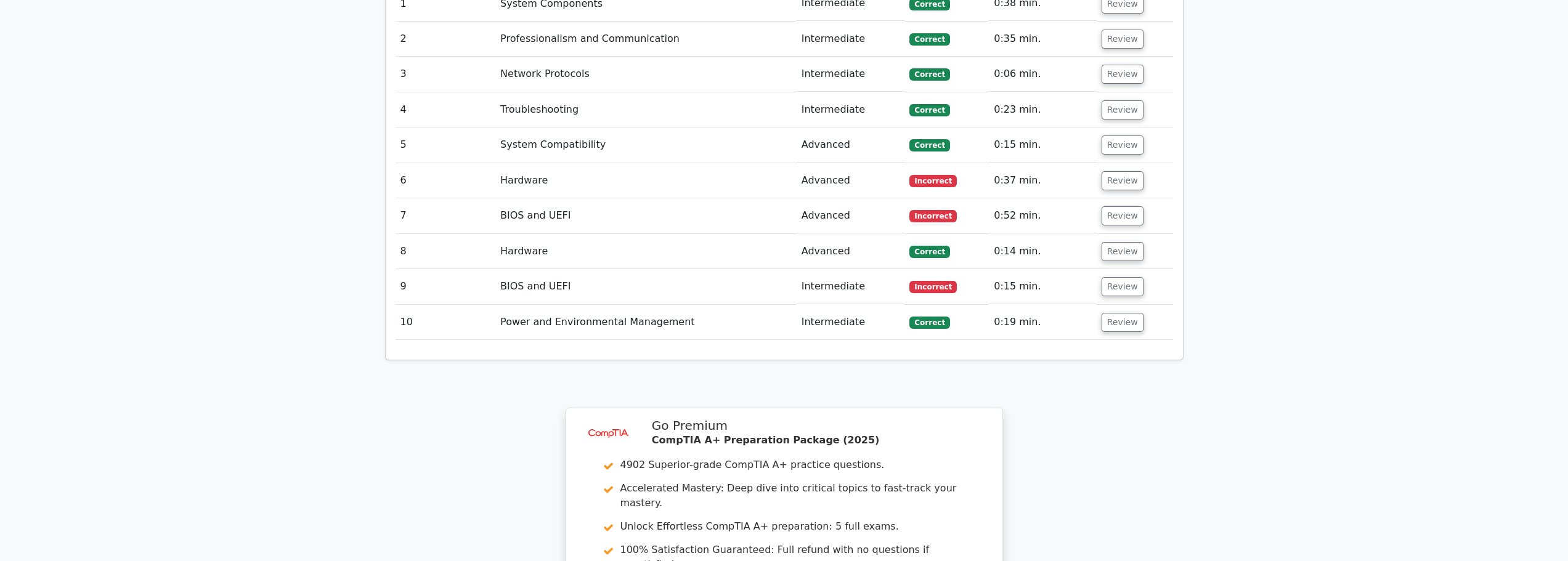
scroll to position [1047, 0]
click at [1112, 277] on button "Review" at bounding box center [1122, 285] width 42 height 19
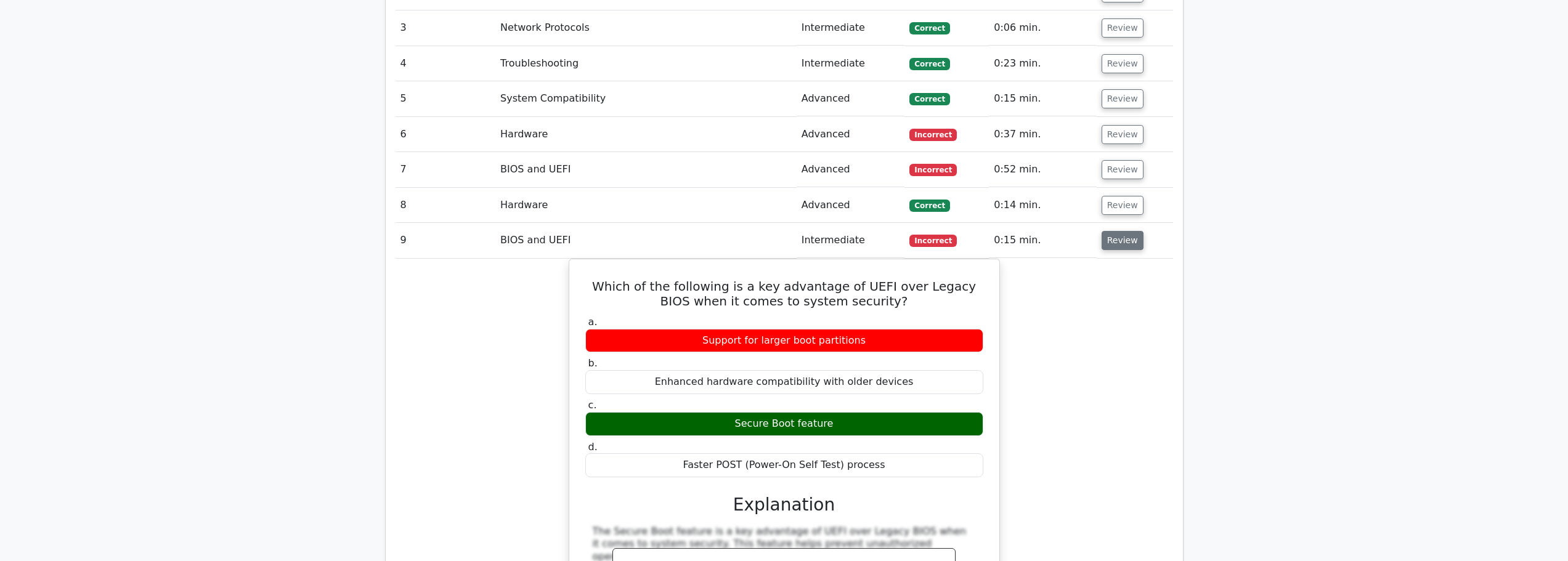
scroll to position [1171, 0]
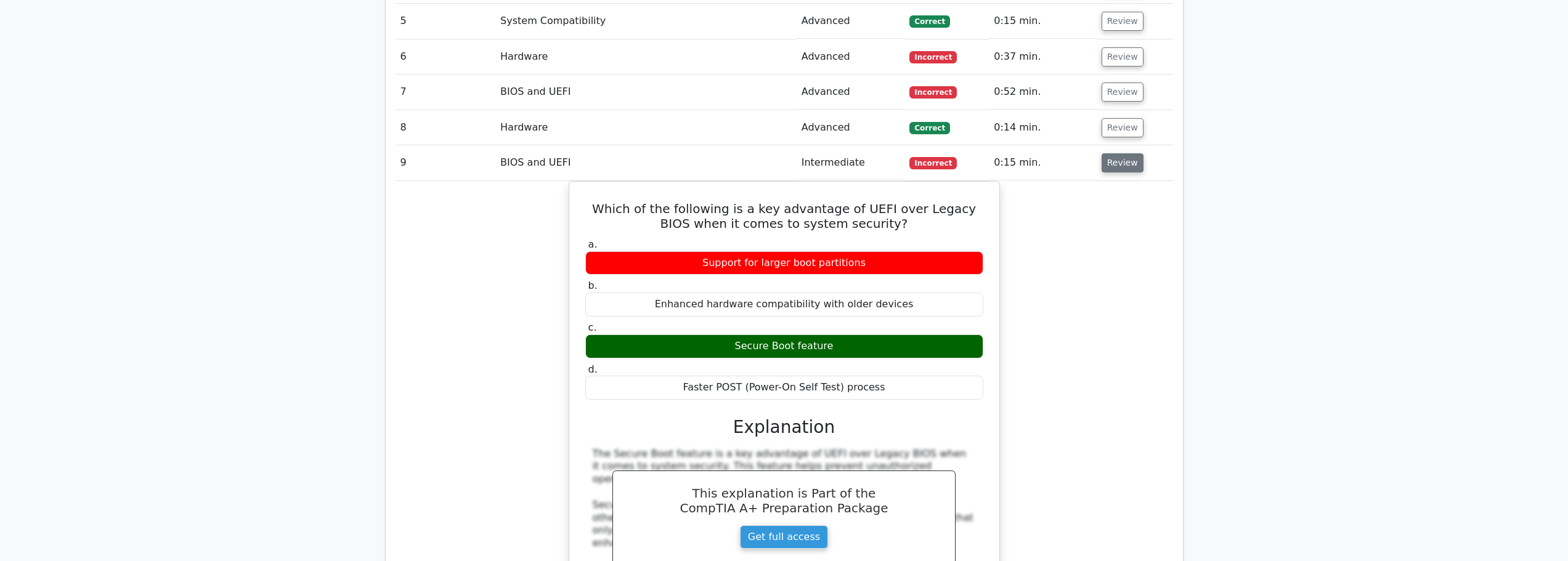
click at [1120, 153] on button "Review" at bounding box center [1122, 162] width 42 height 19
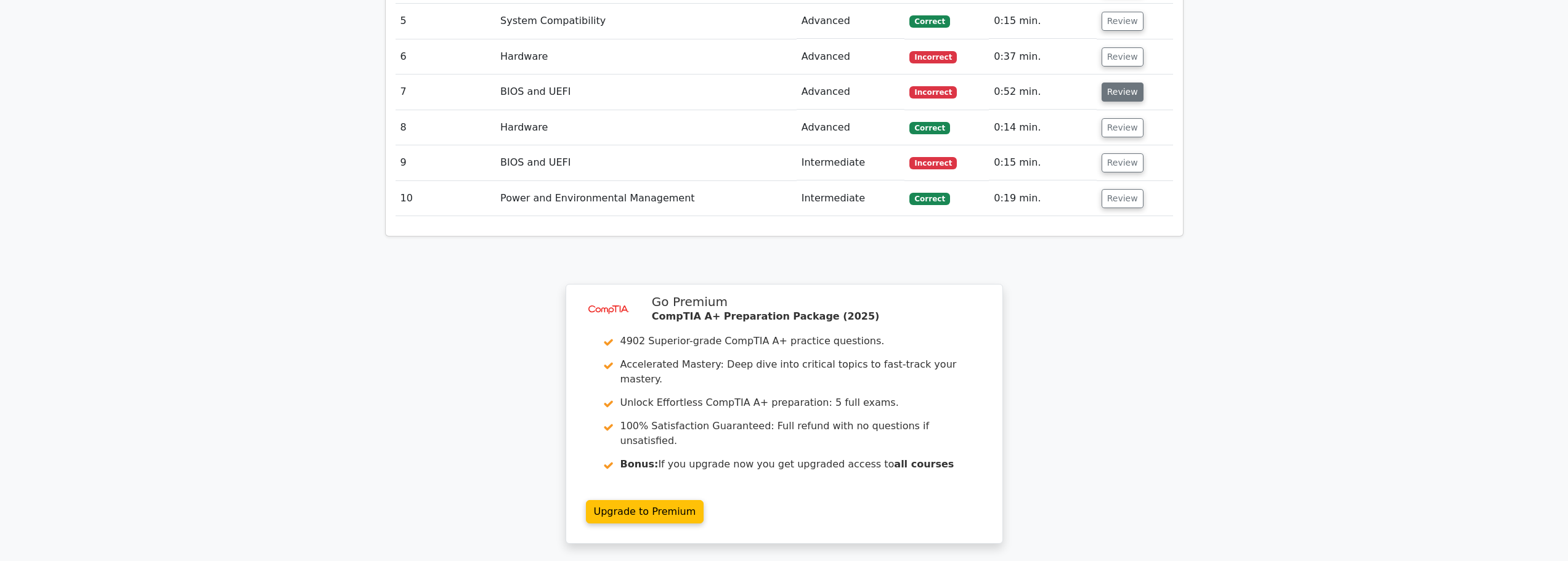
click at [1115, 83] on button "Review" at bounding box center [1122, 92] width 42 height 19
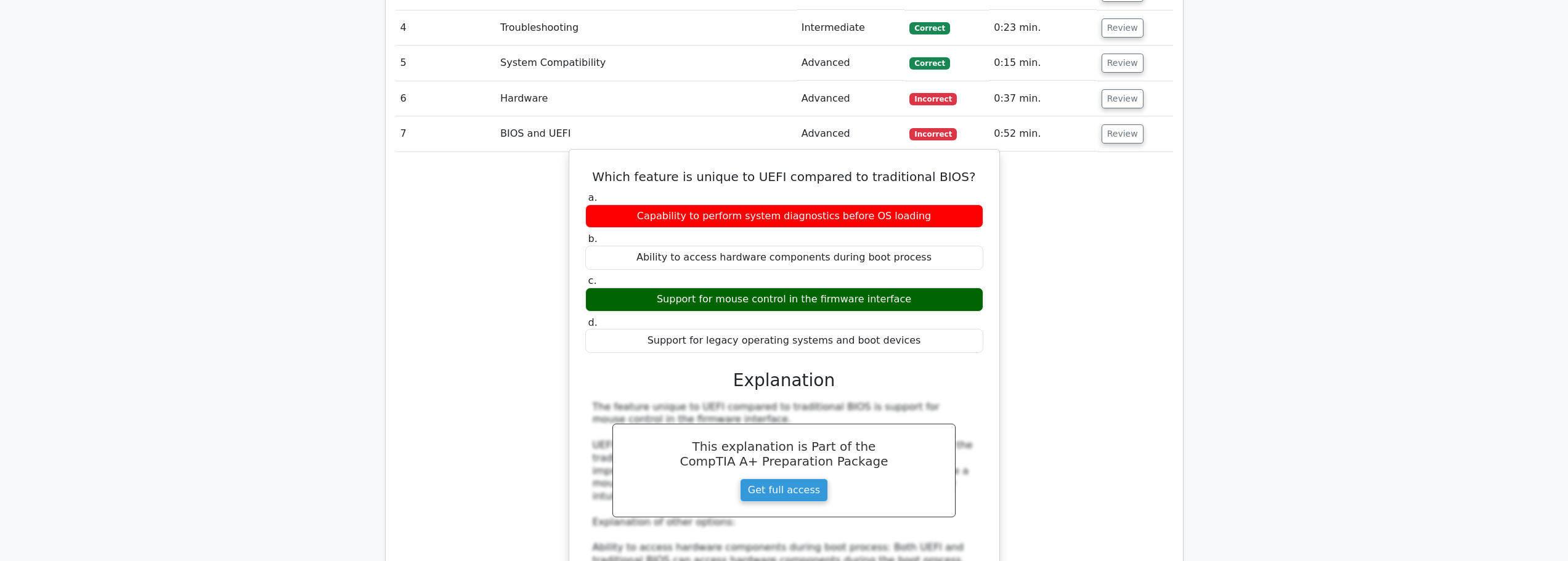
scroll to position [1109, 0]
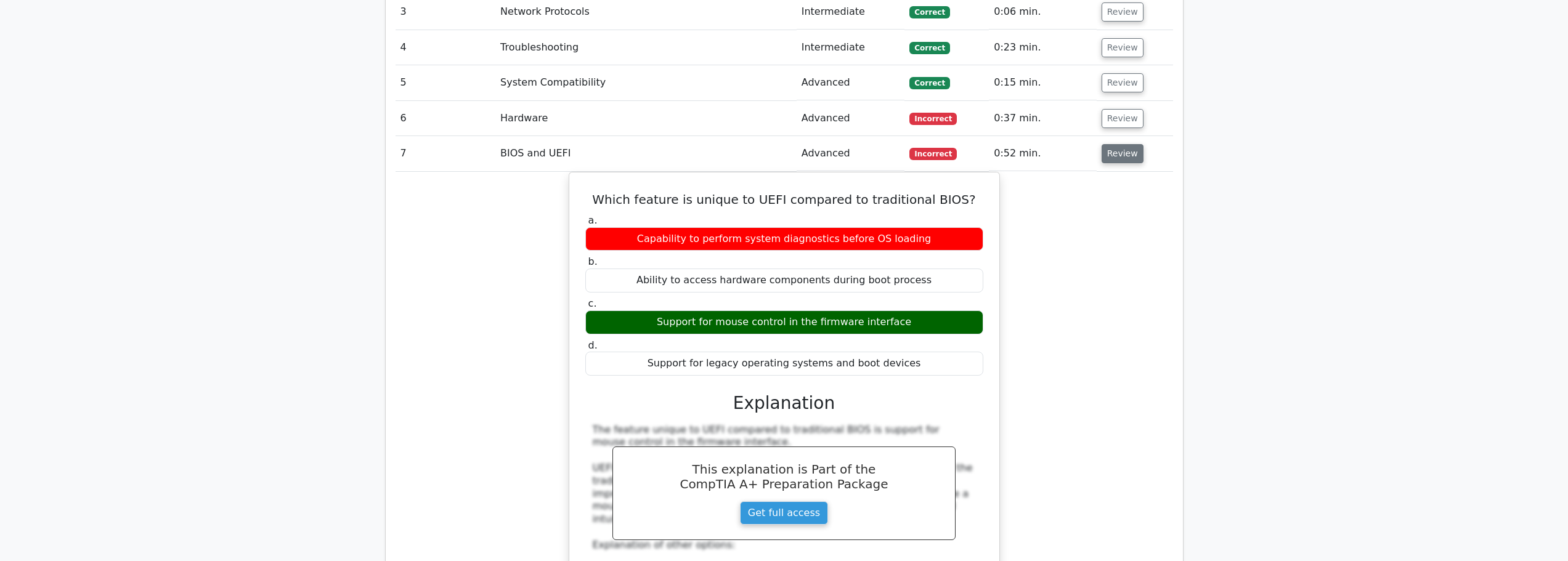
click at [1110, 144] on button "Review" at bounding box center [1122, 153] width 42 height 19
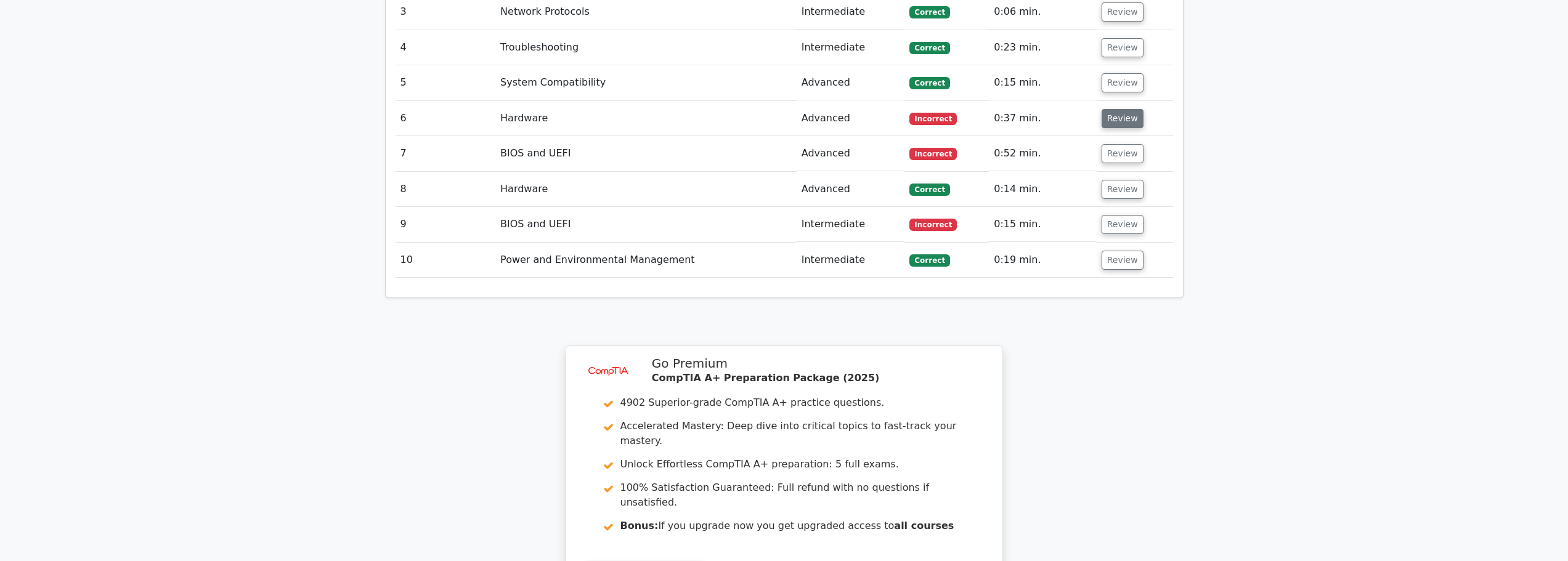
click at [1110, 109] on button "Review" at bounding box center [1122, 118] width 42 height 19
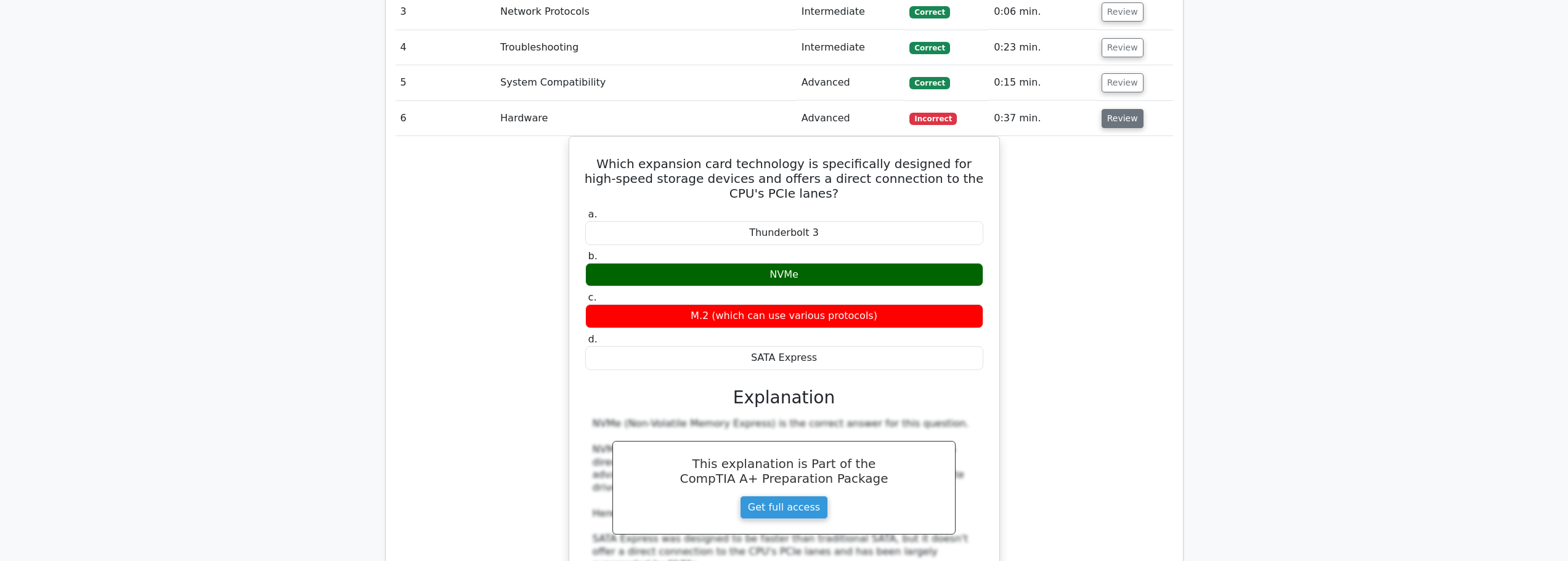
click at [1131, 109] on button "Review" at bounding box center [1122, 118] width 42 height 19
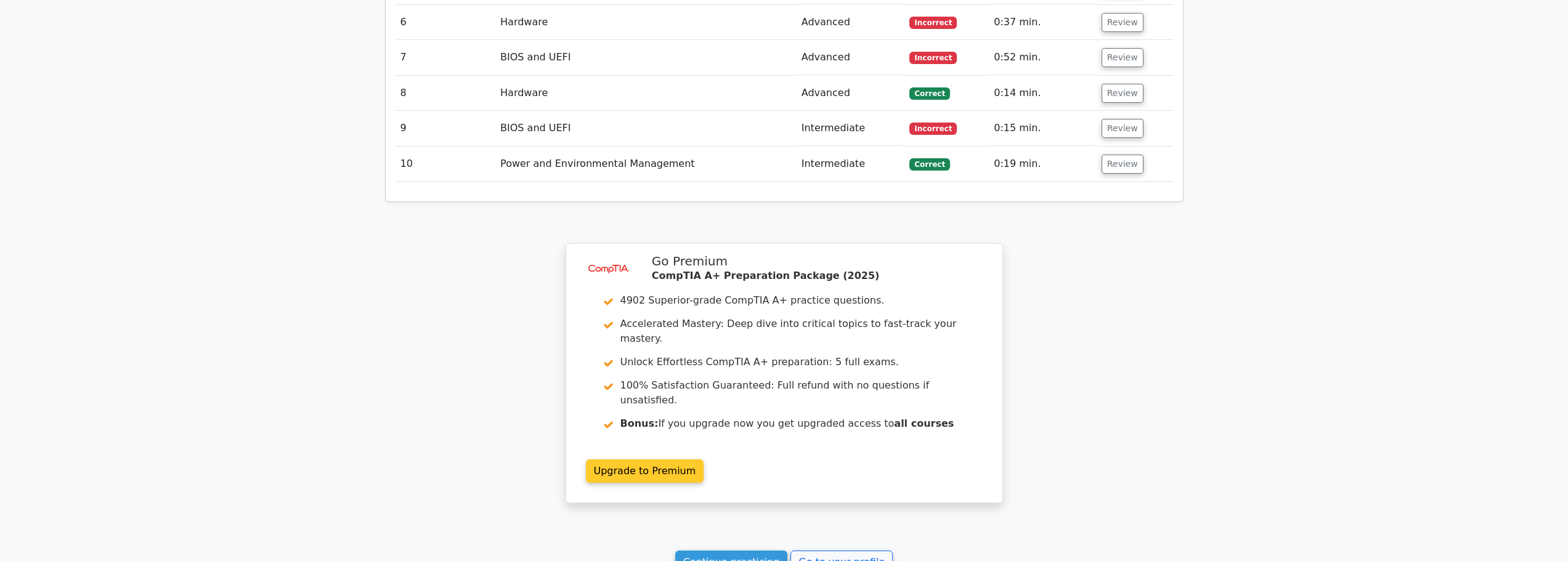
scroll to position [1338, 0]
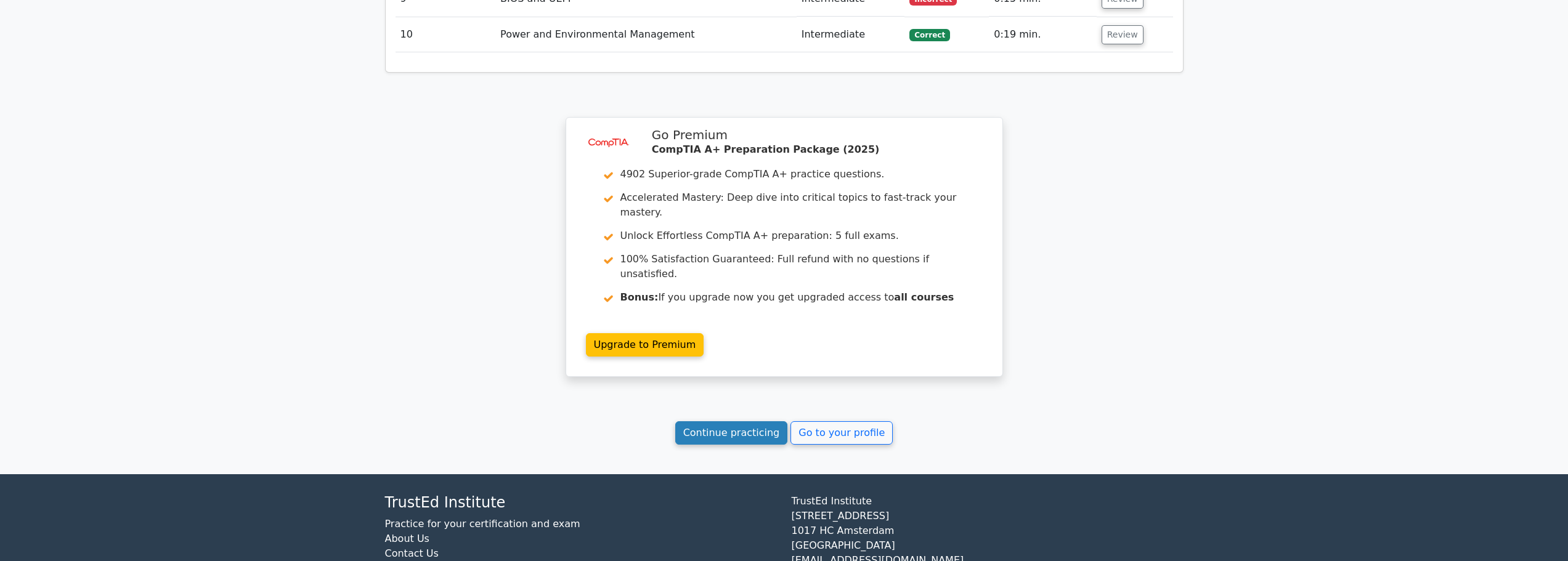
click at [718, 422] on link "Continue practicing" at bounding box center [731, 434] width 112 height 24
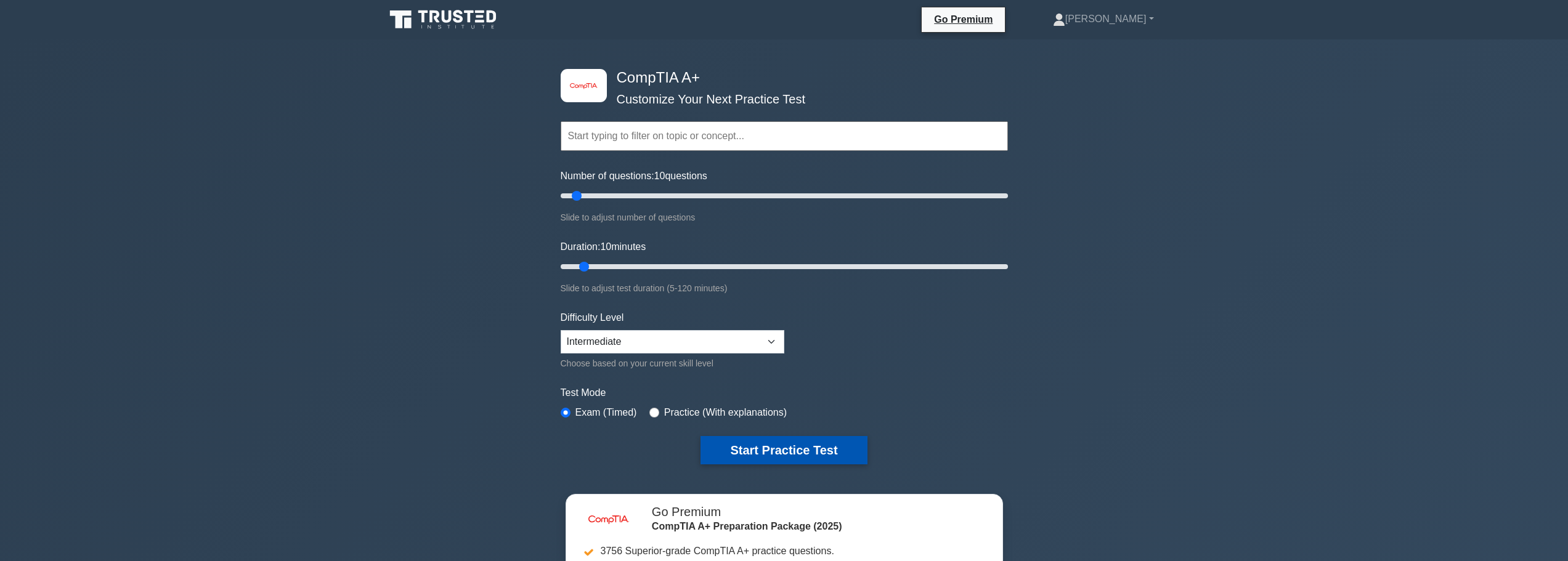
click at [751, 447] on button "Start Practice Test" at bounding box center [783, 451] width 166 height 28
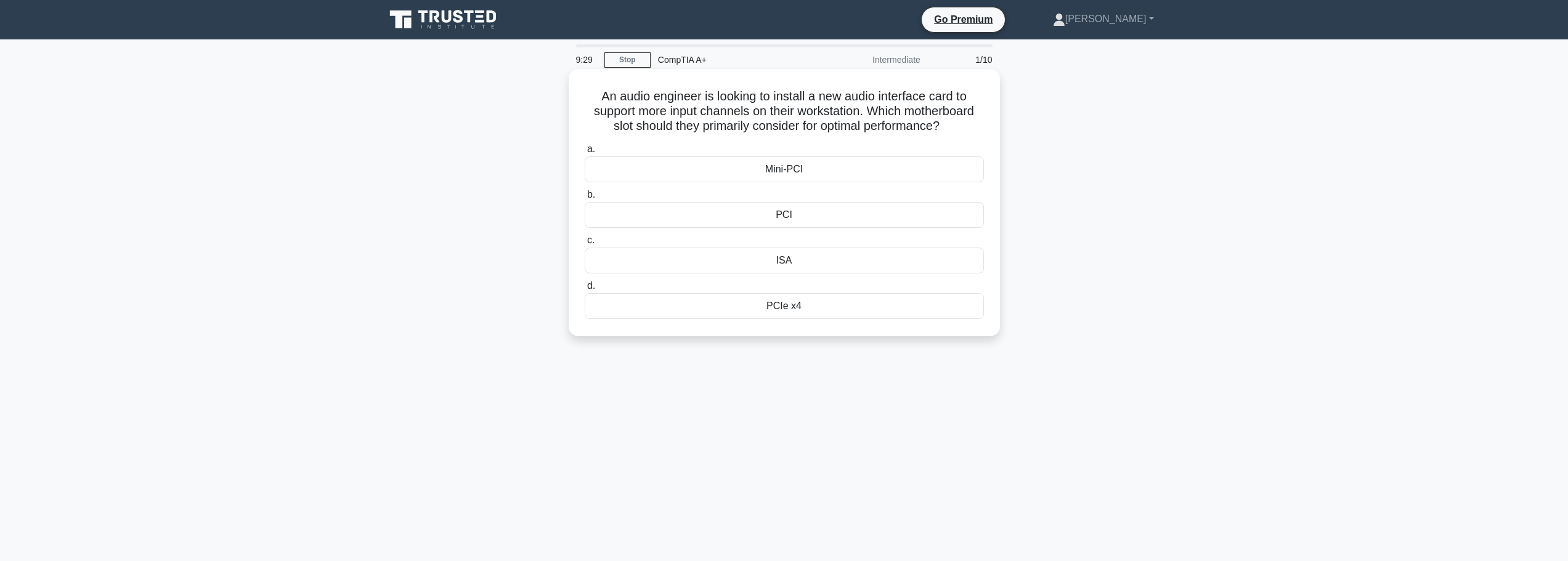
click at [802, 311] on div "PCIe x4" at bounding box center [784, 306] width 399 height 26
click at [585, 290] on input "d. PCIe x4" at bounding box center [585, 286] width 0 height 8
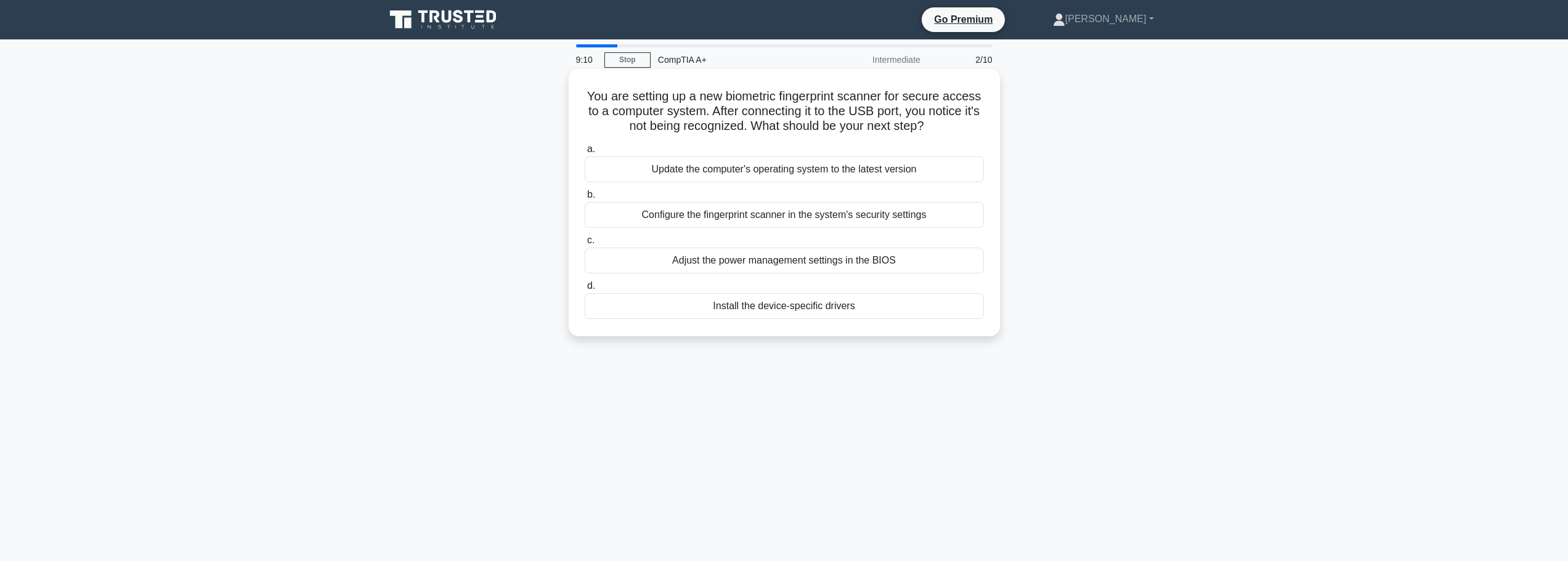
click at [780, 310] on div "Install the device-specific drivers" at bounding box center [784, 306] width 399 height 26
click at [585, 290] on input "d. Install the device-specific drivers" at bounding box center [585, 286] width 0 height 8
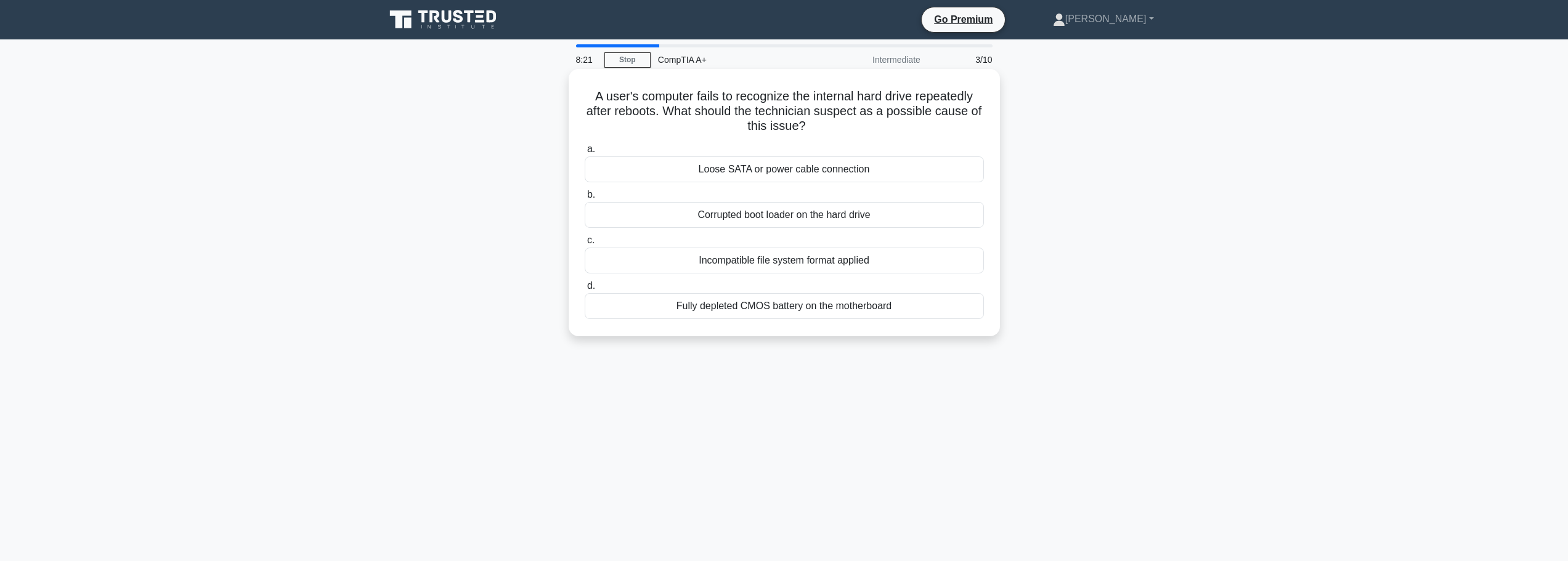
click at [771, 172] on div "Loose SATA or power cable connection" at bounding box center [784, 169] width 399 height 26
click at [585, 153] on input "a. Loose SATA or power cable connection" at bounding box center [585, 149] width 0 height 8
click at [777, 307] on div "Full Disk Encryption" at bounding box center [784, 306] width 399 height 26
click at [585, 290] on input "d. Full Disk Encryption" at bounding box center [585, 286] width 0 height 8
click at [775, 172] on div "Check for recent system changes or updates" at bounding box center [784, 169] width 399 height 26
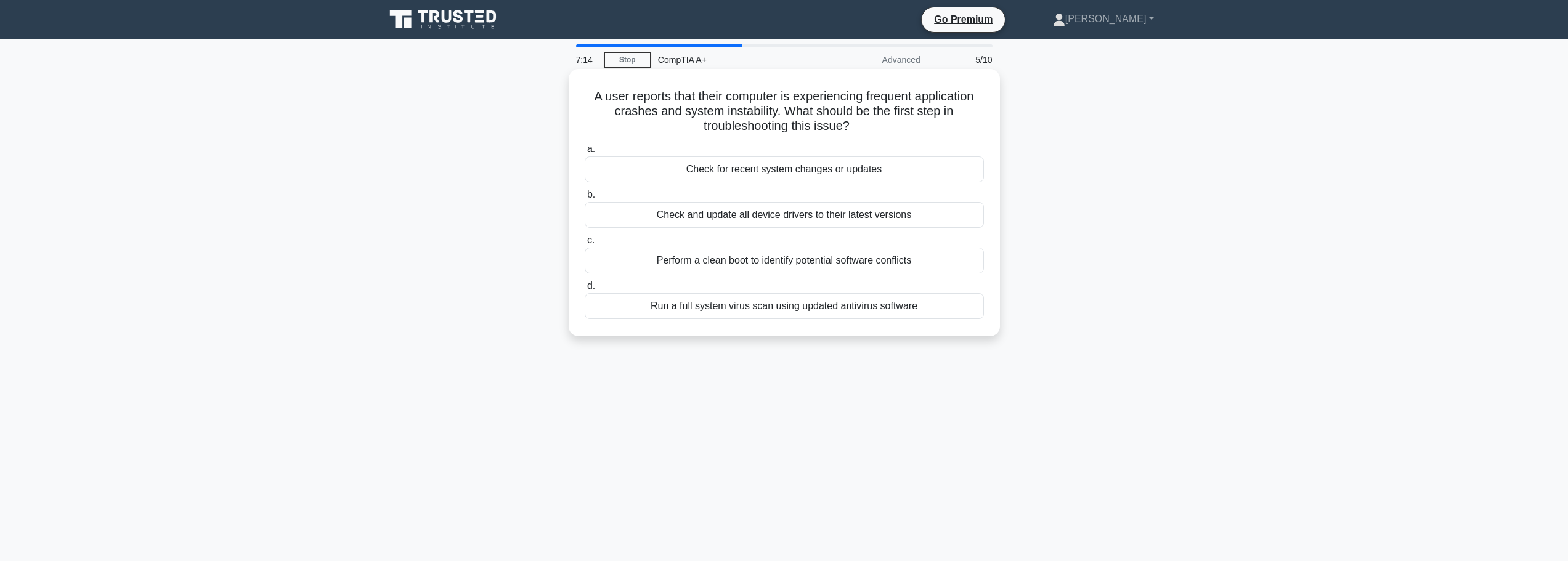
click at [585, 153] on input "a. Check for recent system changes or updates" at bounding box center [585, 149] width 0 height 8
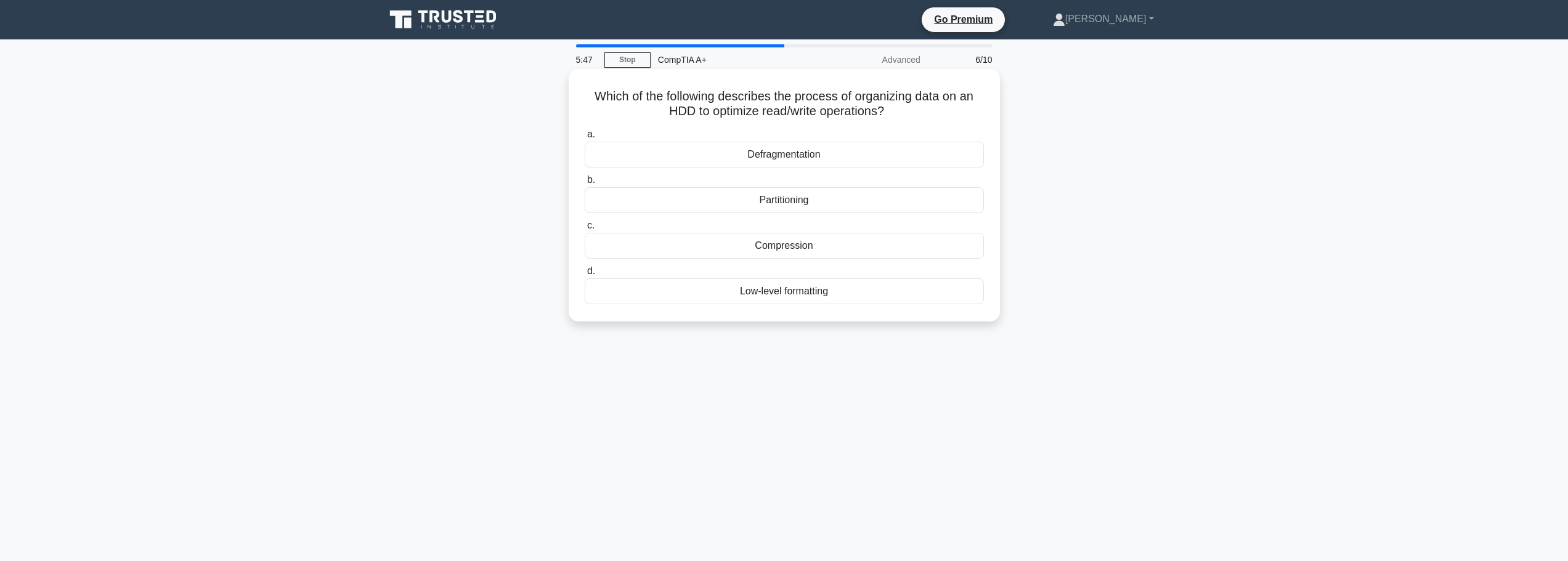
click at [798, 149] on div "Defragmentation" at bounding box center [784, 154] width 399 height 26
click at [585, 138] on input "a. Defragmentation" at bounding box center [585, 134] width 0 height 8
click at [775, 161] on div "Traffic policing with strict rate limiting" at bounding box center [784, 154] width 399 height 26
click at [585, 138] on input "a. Traffic policing with strict rate limiting" at bounding box center [585, 134] width 0 height 8
click at [791, 167] on div "Device Manager" at bounding box center [784, 154] width 399 height 26
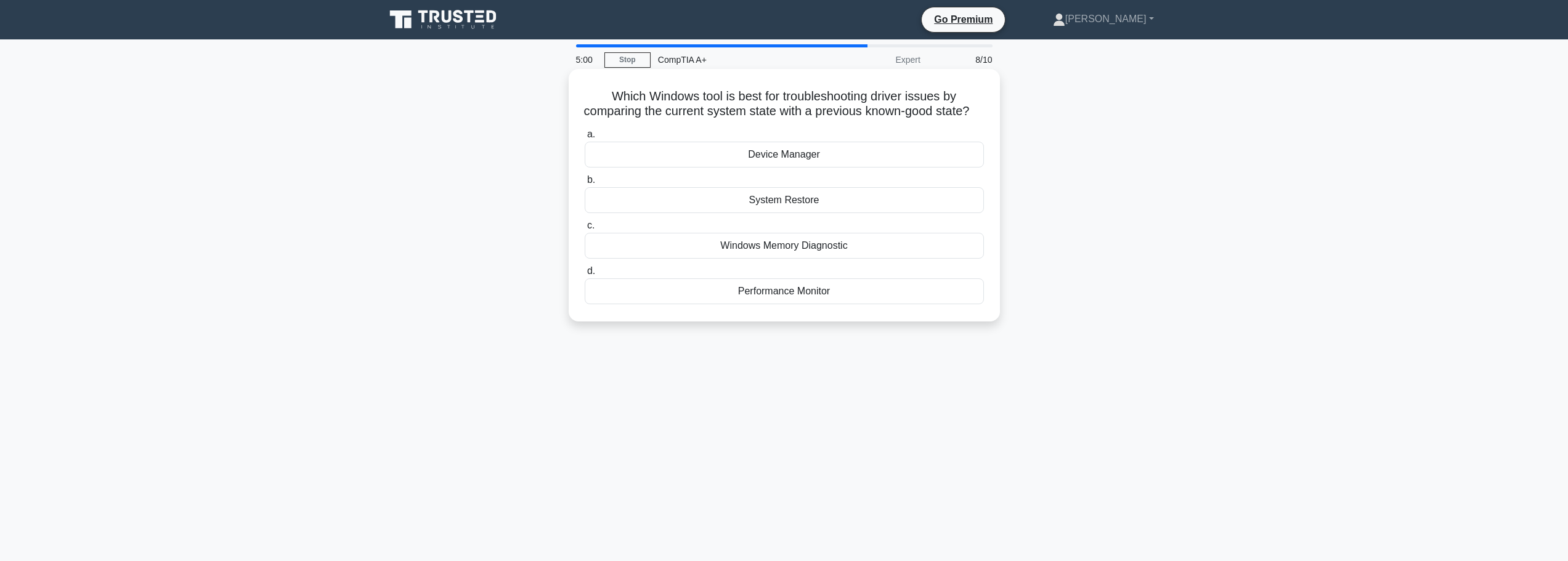
click at [585, 138] on input "a. Device Manager" at bounding box center [585, 134] width 0 height 8
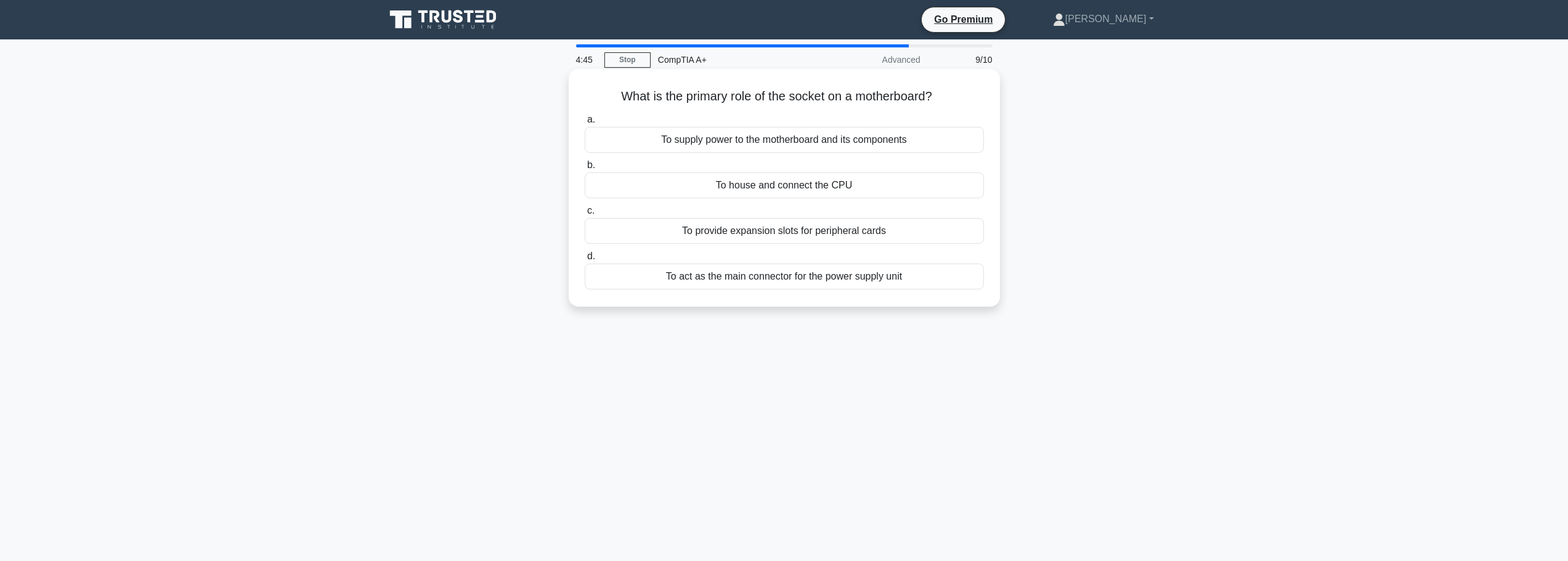
click at [778, 192] on div "To house and connect the CPU" at bounding box center [784, 185] width 399 height 26
click at [585, 169] on input "b. To house and connect the CPU" at bounding box center [585, 165] width 0 height 8
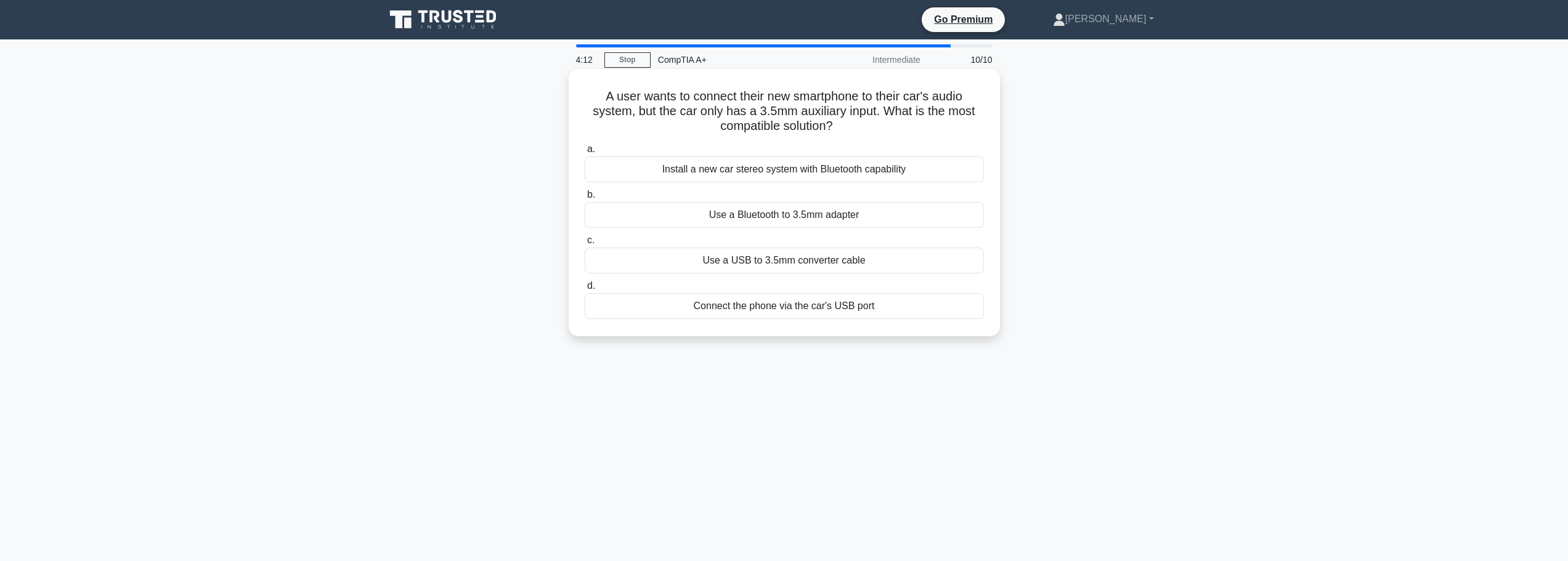
click at [809, 262] on div "Use a USB to 3.5mm converter cable" at bounding box center [784, 261] width 399 height 26
click at [585, 245] on input "c. Use a USB to 3.5mm converter cable" at bounding box center [585, 241] width 0 height 8
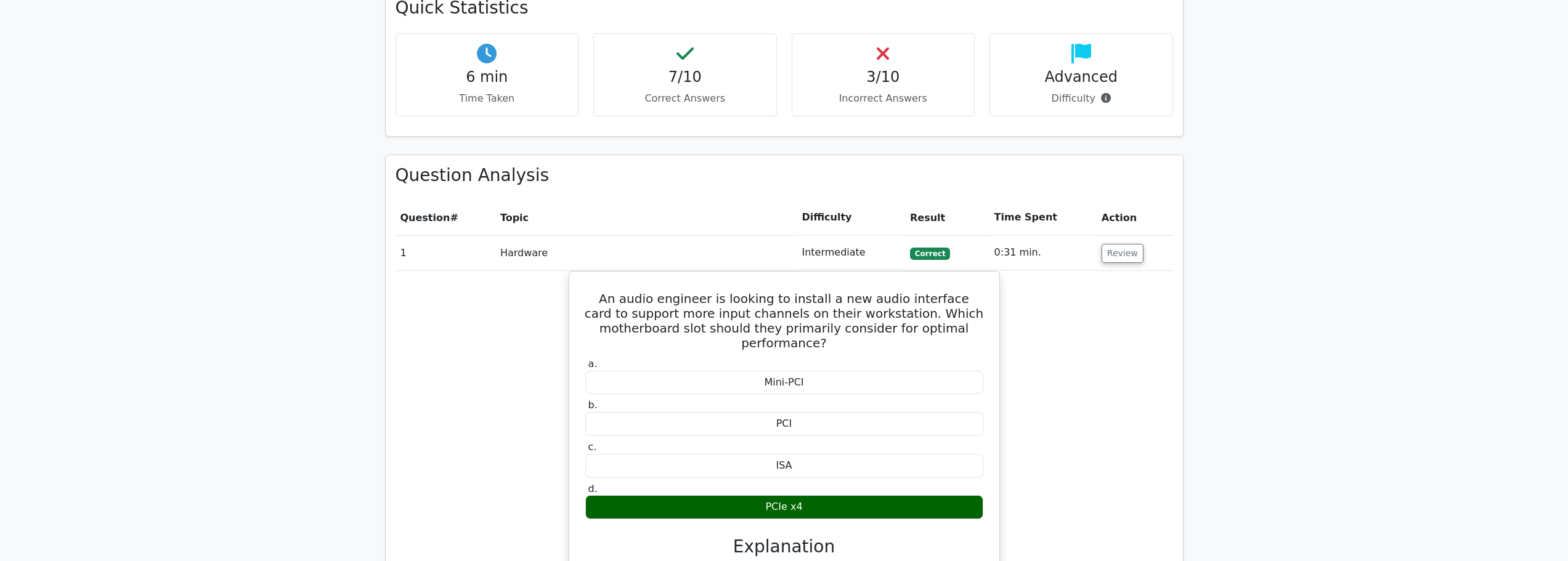
scroll to position [554, 0]
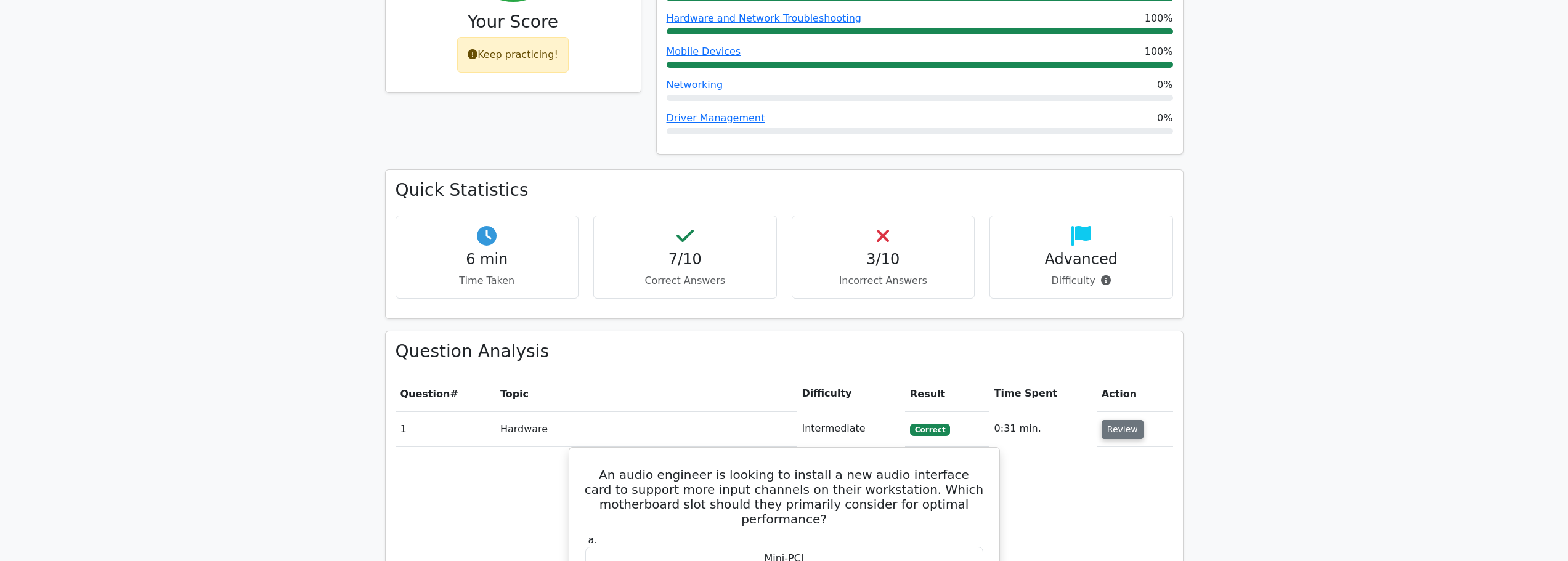
click at [1105, 420] on button "Review" at bounding box center [1122, 429] width 42 height 19
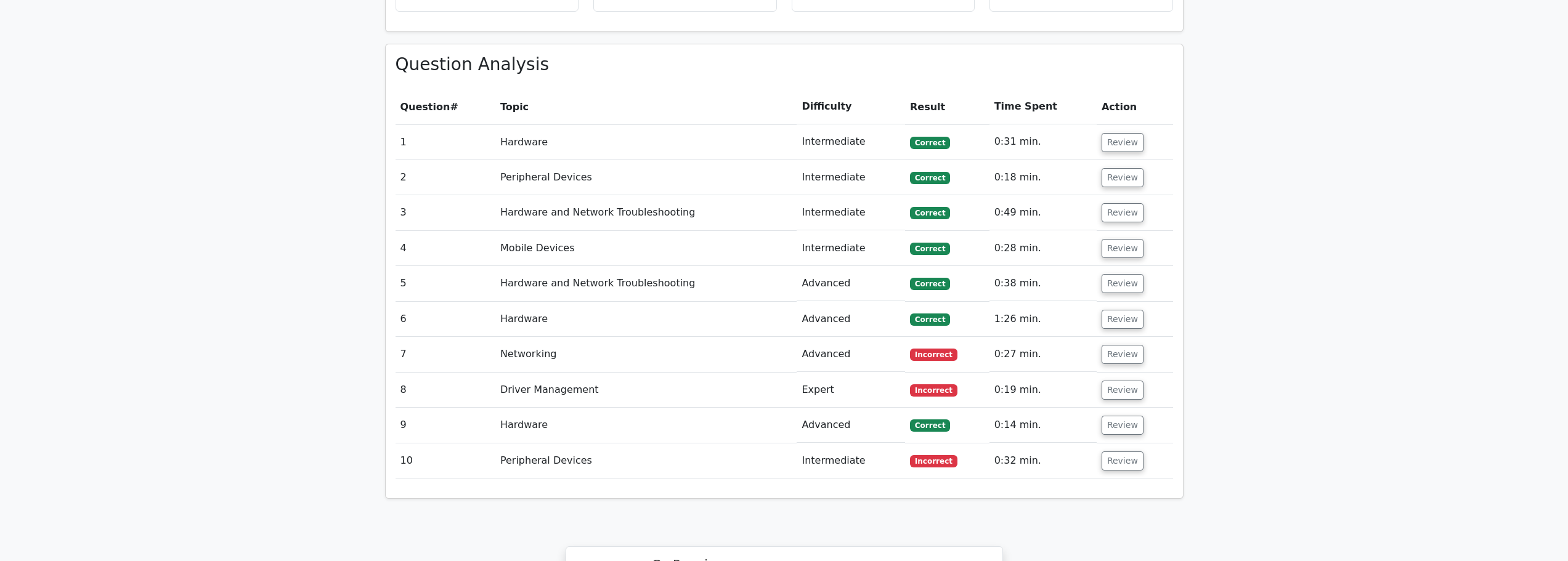
scroll to position [986, 0]
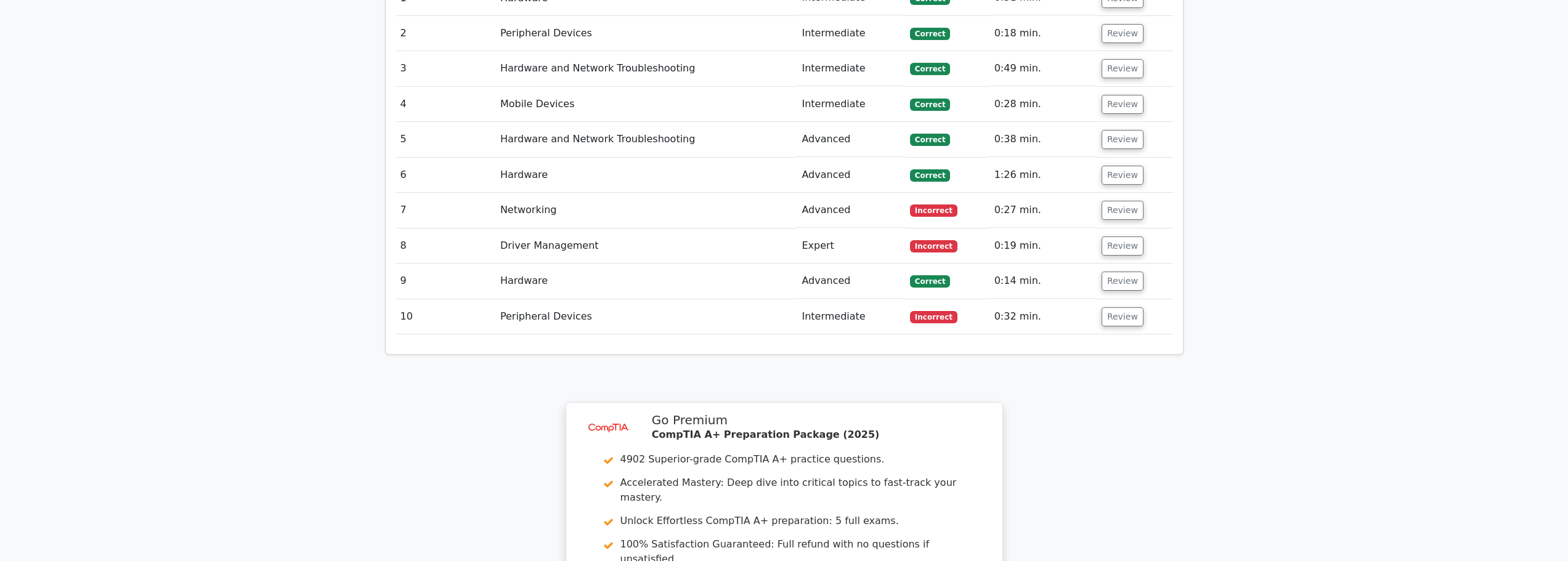
drag, startPoint x: 1092, startPoint y: 280, endPoint x: 1121, endPoint y: 284, distance: 29.3
click at [1093, 299] on td "0:32 min." at bounding box center [1044, 316] width 107 height 35
click at [1122, 307] on button "Review" at bounding box center [1122, 316] width 42 height 19
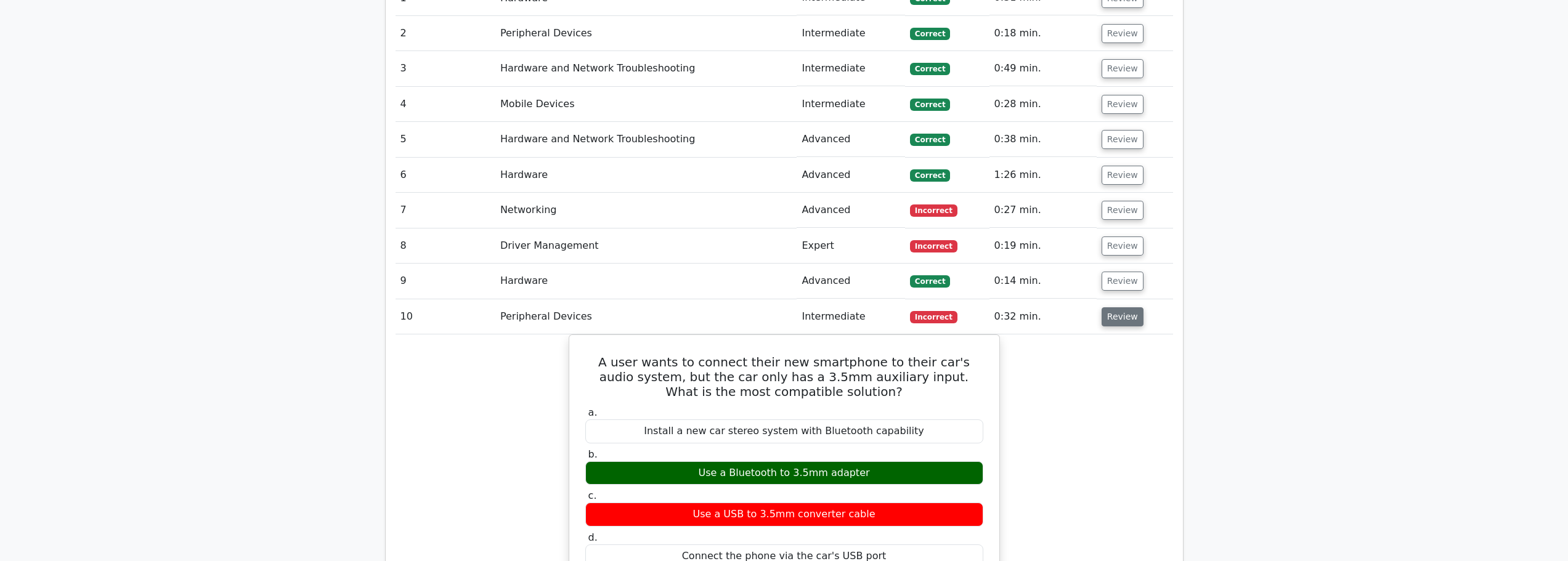
click at [1106, 307] on button "Review" at bounding box center [1122, 316] width 42 height 19
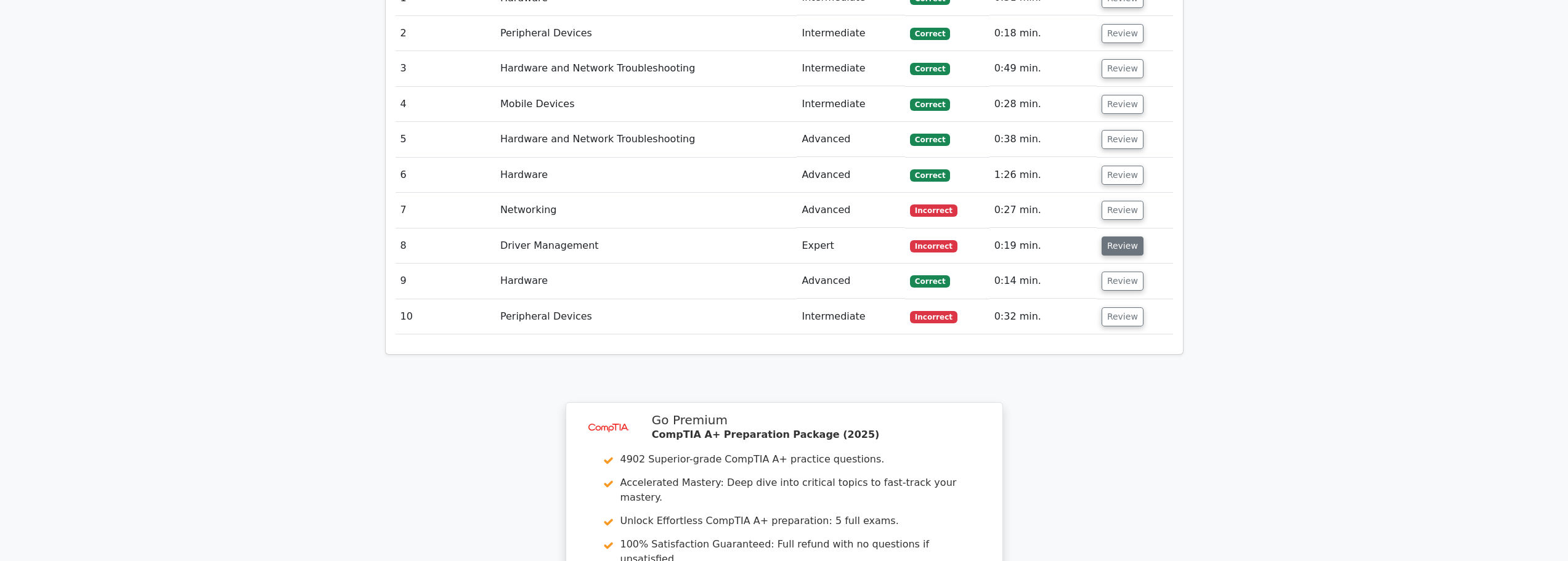
click at [1115, 237] on button "Review" at bounding box center [1122, 246] width 42 height 19
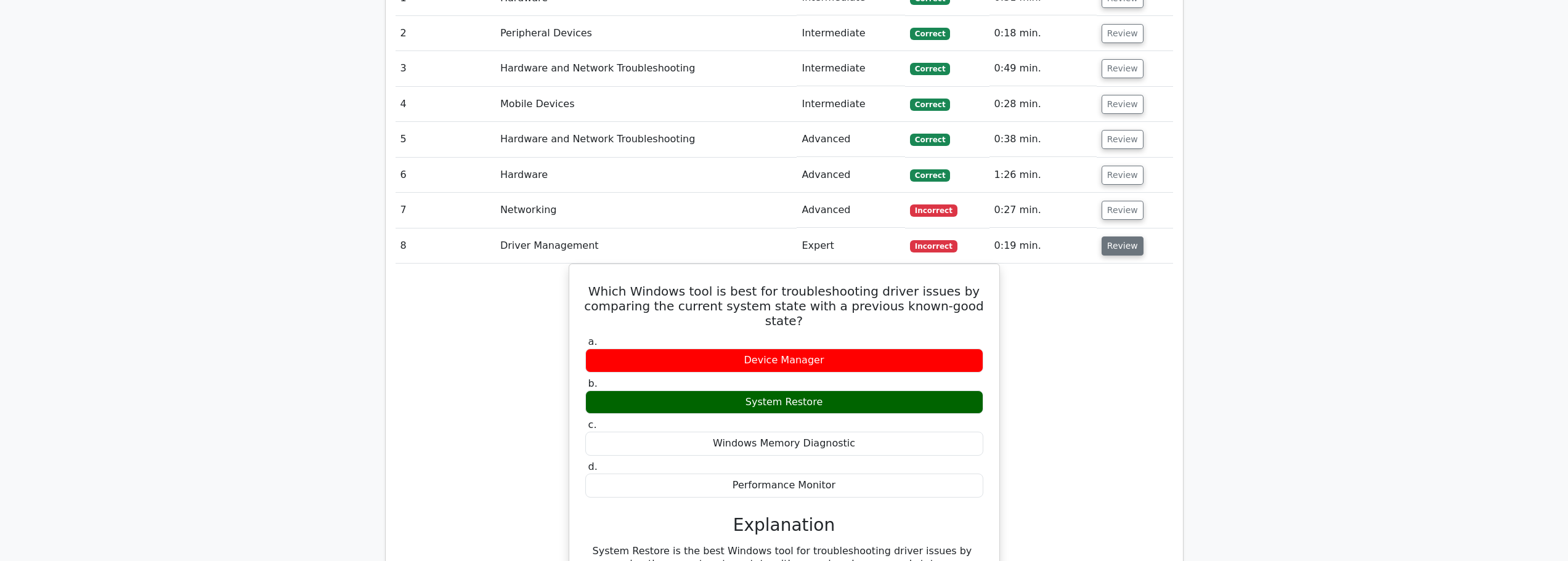
click at [1129, 237] on button "Review" at bounding box center [1122, 246] width 42 height 19
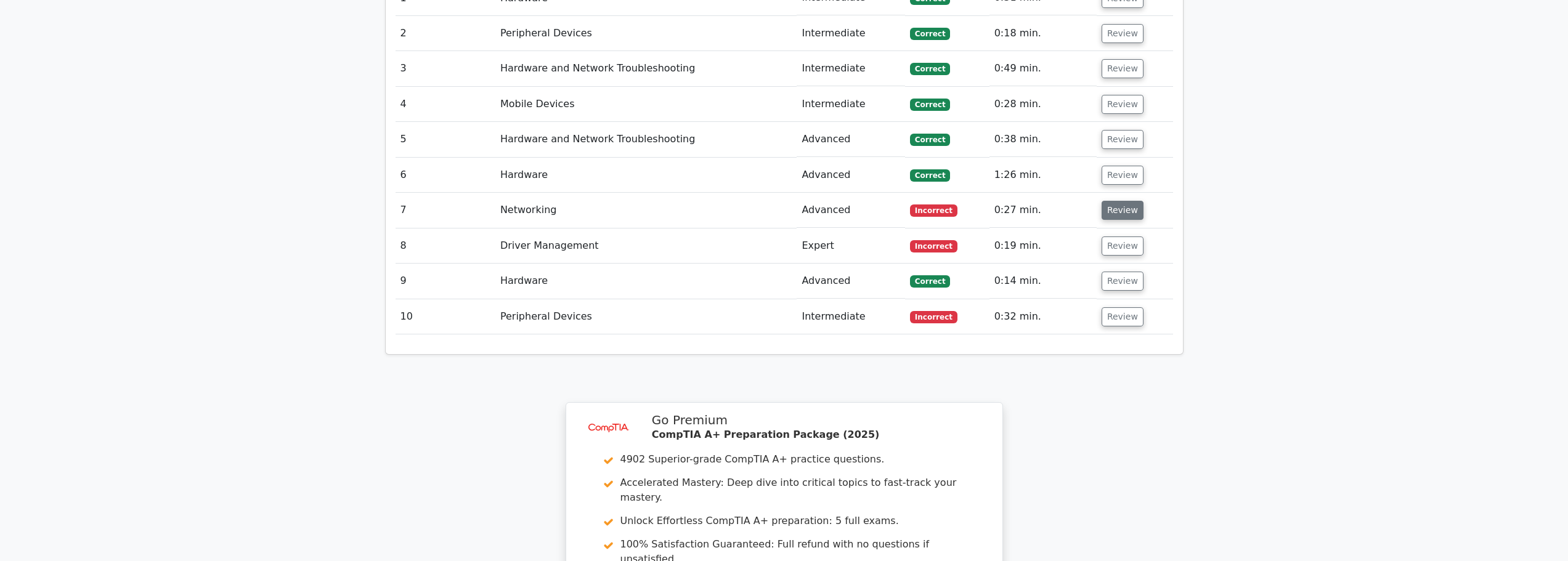
click at [1111, 201] on button "Review" at bounding box center [1122, 210] width 42 height 19
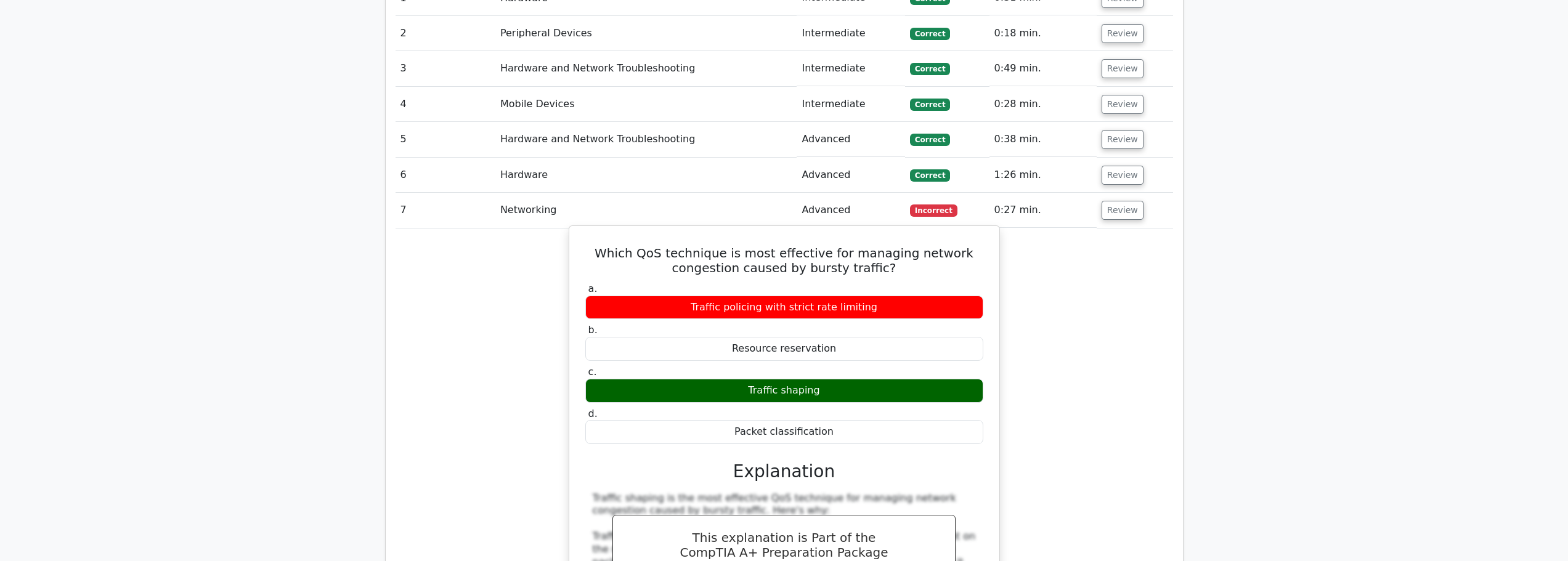
click at [806, 379] on div "Traffic shaping" at bounding box center [784, 391] width 398 height 24
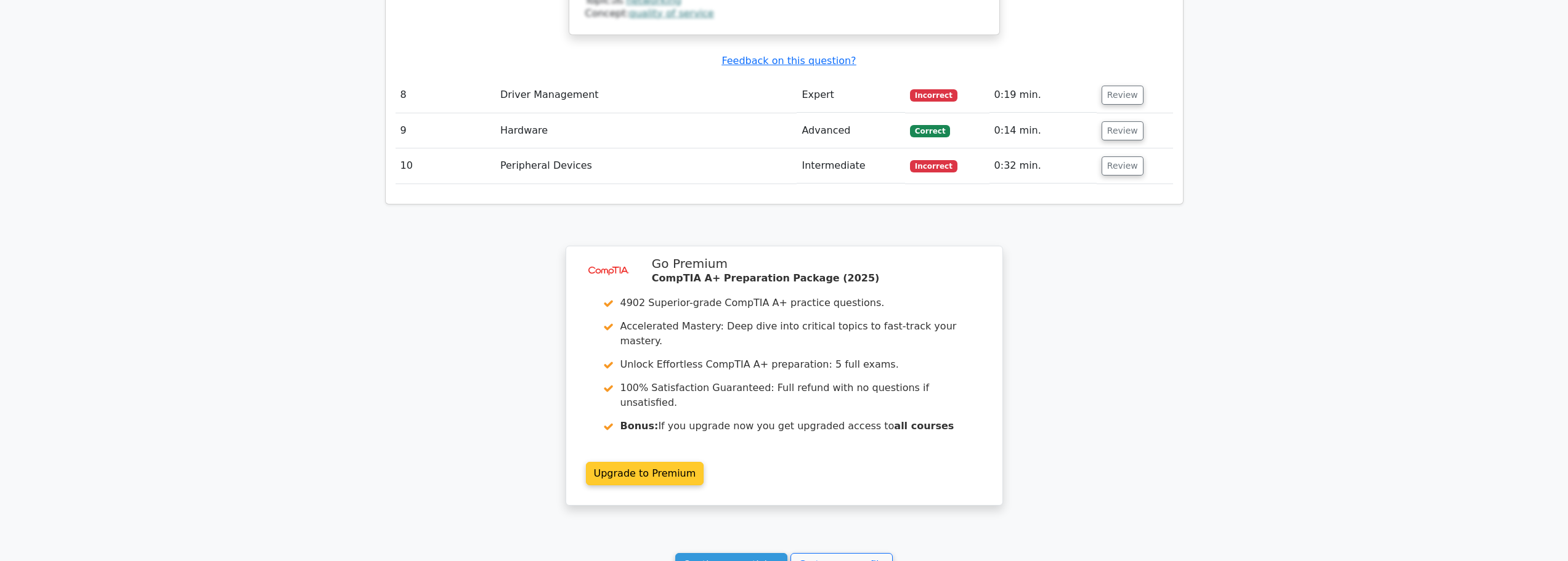
scroll to position [1922, 0]
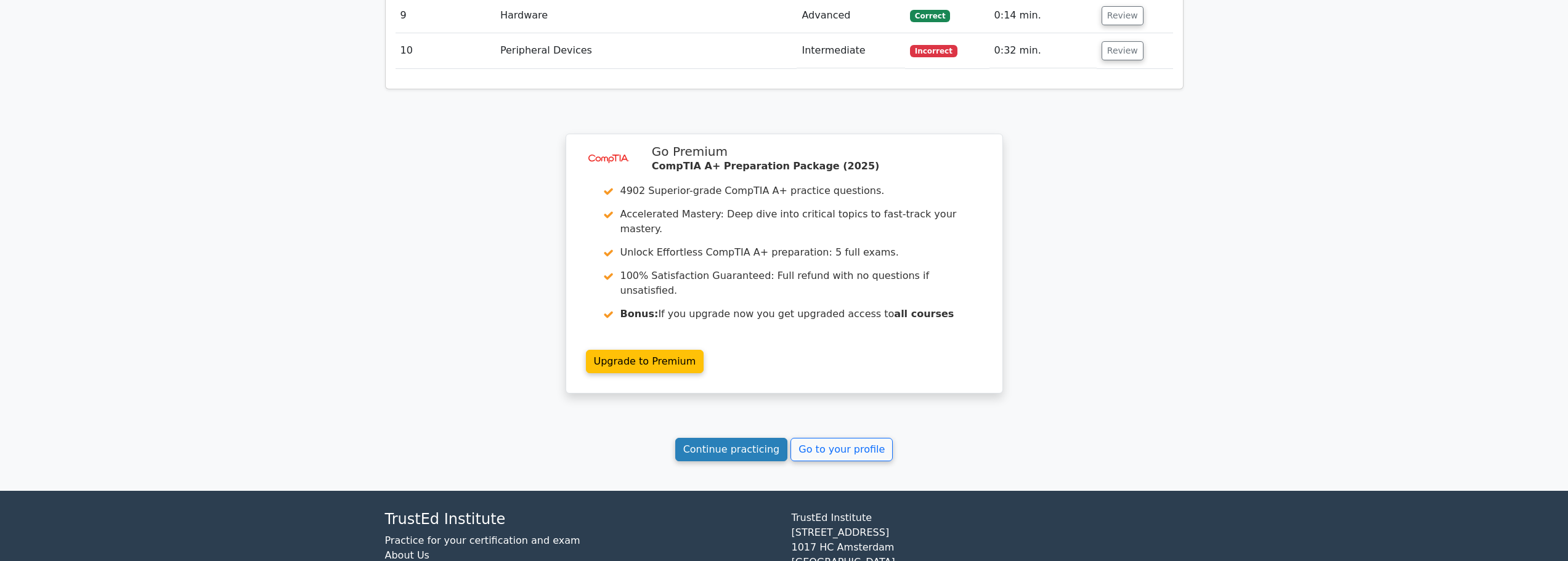
click at [728, 438] on link "Continue practicing" at bounding box center [731, 450] width 112 height 24
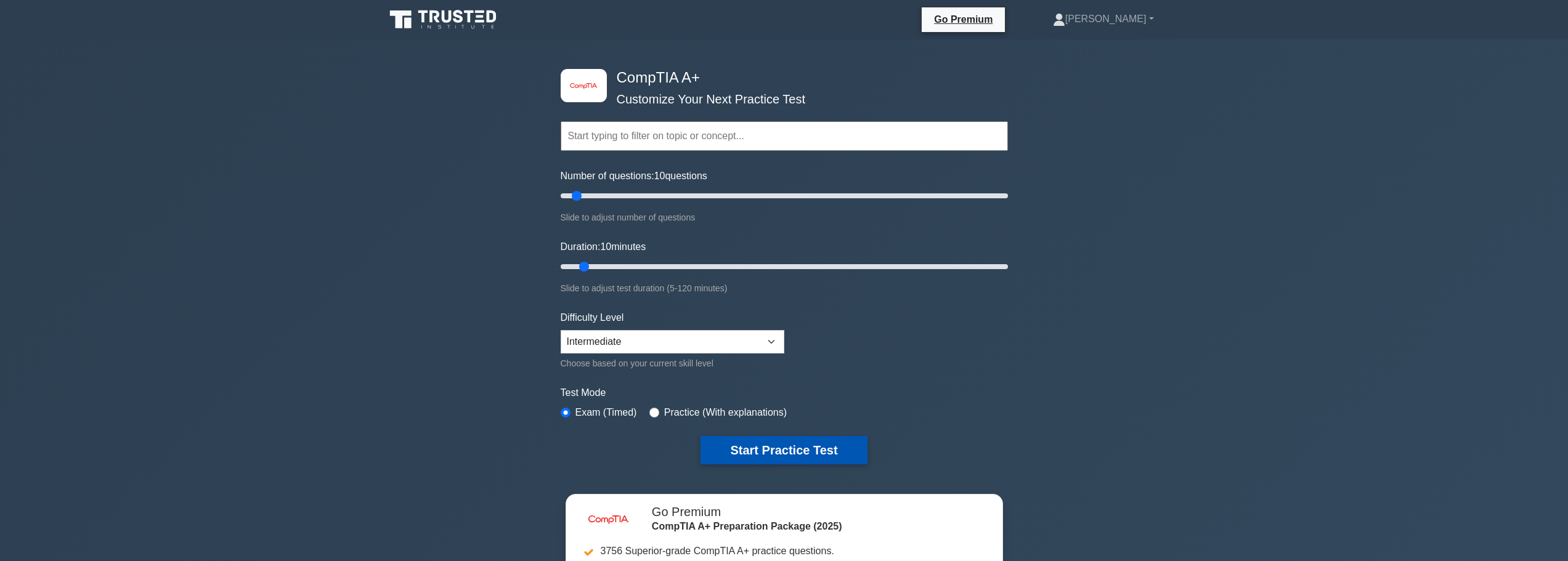
click at [749, 452] on button "Start Practice Test" at bounding box center [783, 451] width 166 height 28
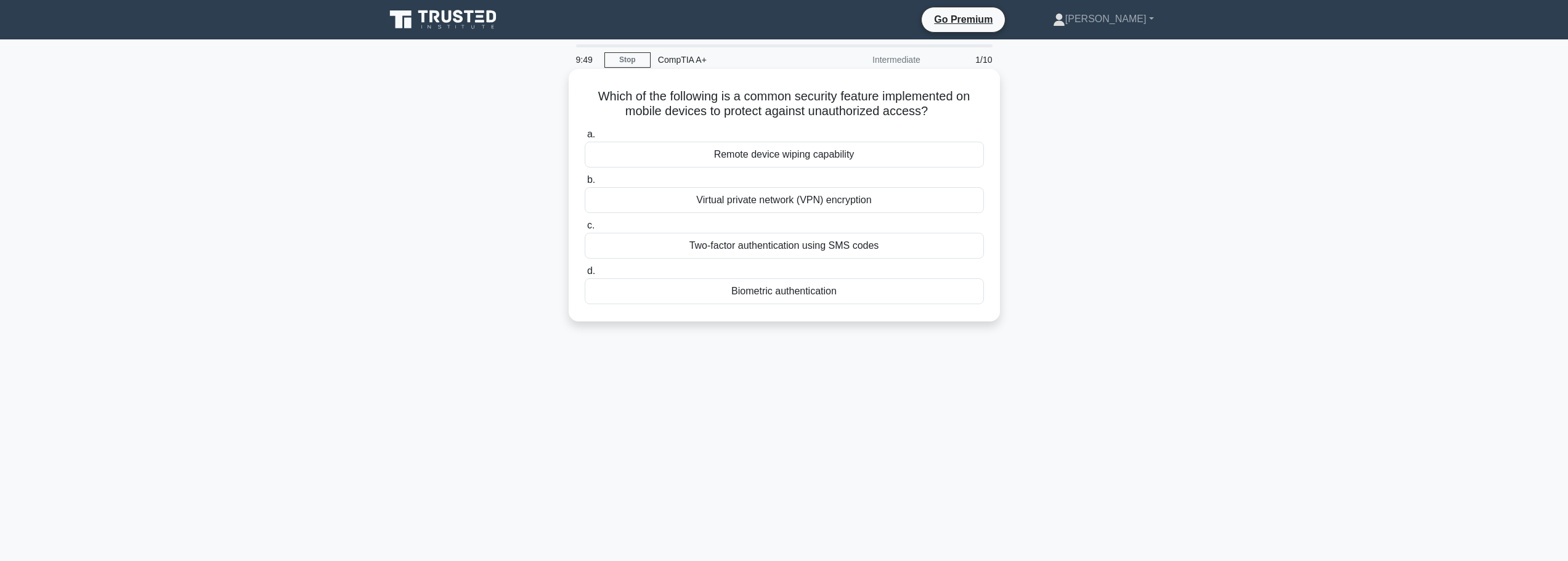
click at [802, 290] on div "Biometric authentication" at bounding box center [784, 291] width 399 height 26
click at [585, 276] on input "d. Biometric authentication" at bounding box center [585, 272] width 0 height 8
click at [782, 161] on div "Disable the account temporarily" at bounding box center [784, 154] width 399 height 26
click at [585, 138] on input "a. Disable the account temporarily" at bounding box center [585, 134] width 0 height 8
click at [787, 293] on div "File Allocation Table (FAT)" at bounding box center [784, 291] width 399 height 26
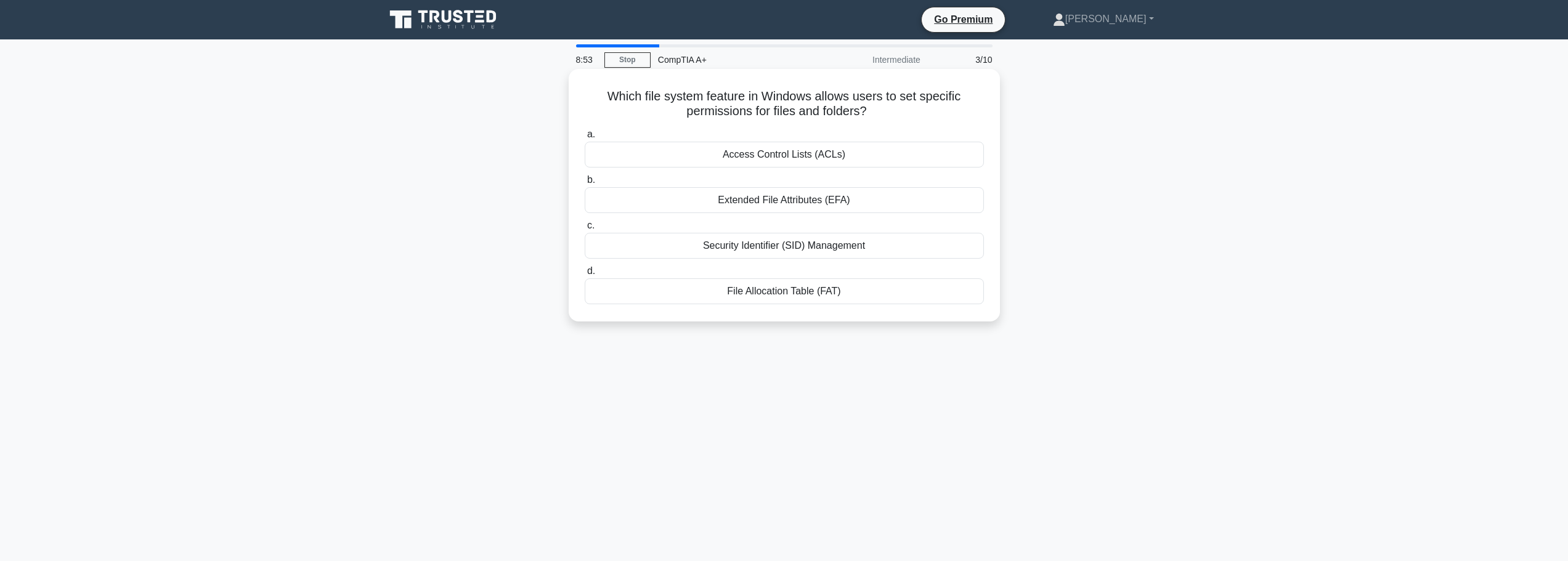
click at [585, 276] on input "d. File Allocation Table (FAT)" at bounding box center [585, 272] width 0 height 8
click at [774, 203] on div "Outdated device drivers" at bounding box center [784, 200] width 399 height 26
click at [585, 184] on input "b. Outdated device drivers" at bounding box center [585, 180] width 0 height 8
click at [788, 154] on div "Staged rollout of updates" at bounding box center [784, 154] width 399 height 26
click at [585, 138] on input "a. Staged rollout of updates" at bounding box center [585, 134] width 0 height 8
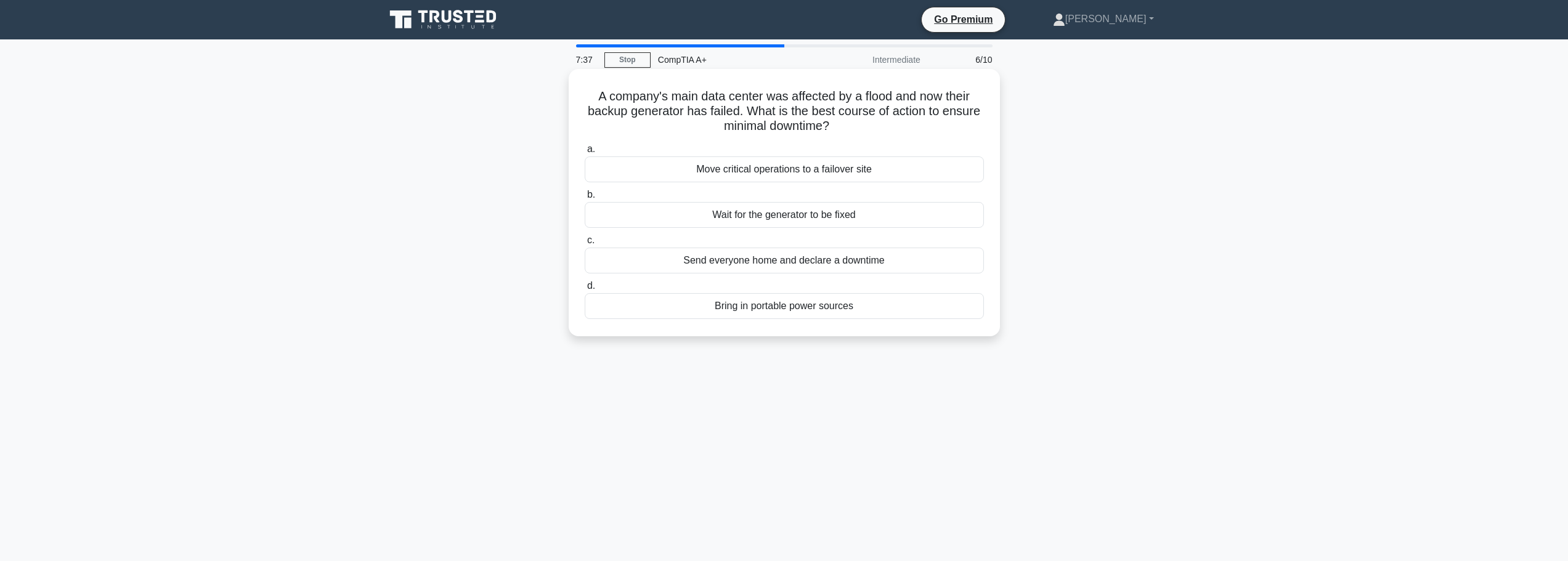
click at [771, 174] on div "Move critical operations to a failover site" at bounding box center [784, 169] width 399 height 26
click at [585, 153] on input "a. Move critical operations to a failover site" at bounding box center [585, 149] width 0 height 8
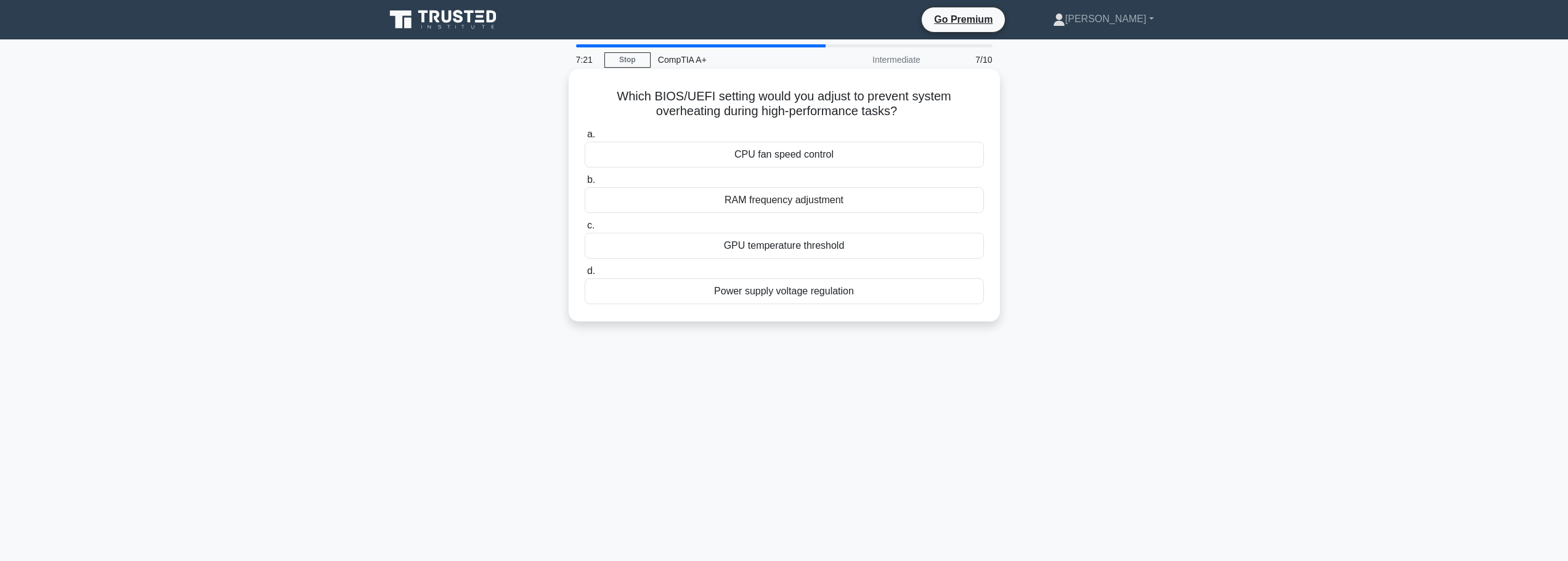
click at [784, 155] on div "CPU fan speed control" at bounding box center [784, 154] width 399 height 26
click at [585, 138] on input "a. CPU fan speed control" at bounding box center [585, 134] width 0 height 8
click at [782, 202] on div "Windows Backup and Restore Center" at bounding box center [784, 200] width 399 height 26
click at [585, 184] on input "b. Windows Backup and Restore Center" at bounding box center [585, 180] width 0 height 8
click at [781, 159] on div "Support for large volumes" at bounding box center [784, 154] width 399 height 26
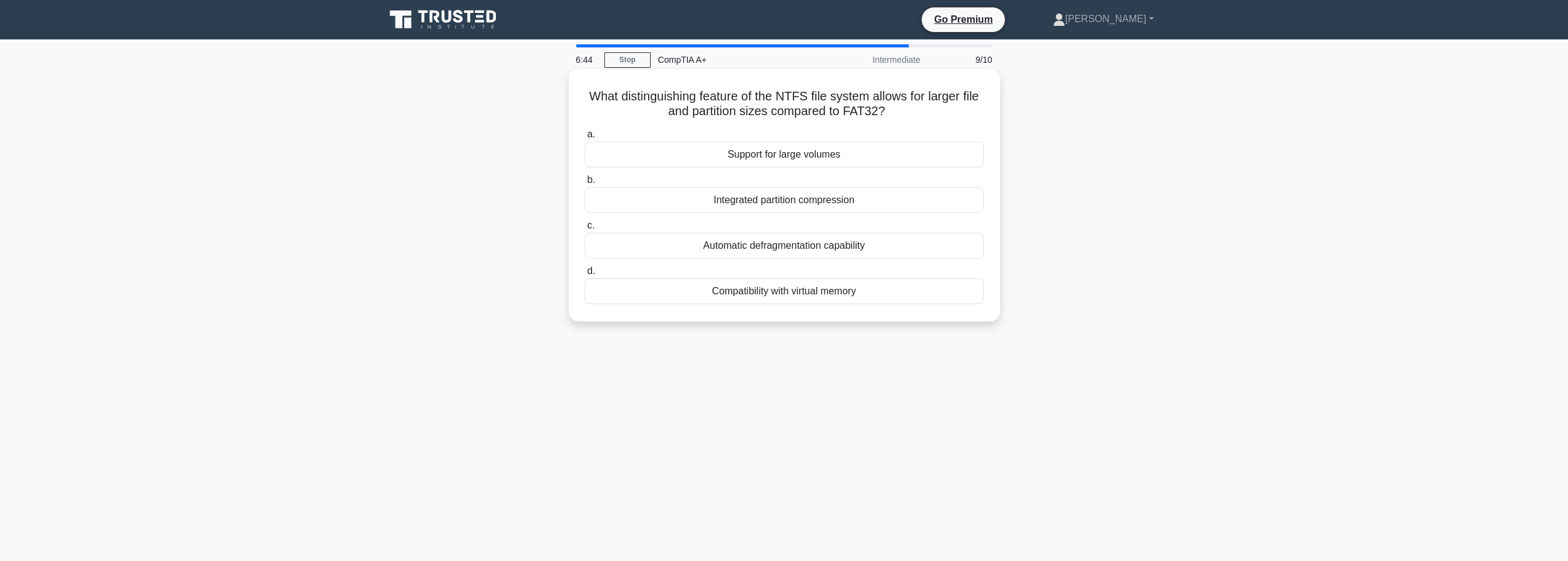
click at [585, 138] on input "a. Support for large volumes" at bounding box center [585, 134] width 0 height 8
click at [781, 202] on div "Total power load of essential equipment" at bounding box center [784, 200] width 399 height 26
click at [585, 184] on input "b. Total power load of essential equipment" at bounding box center [585, 180] width 0 height 8
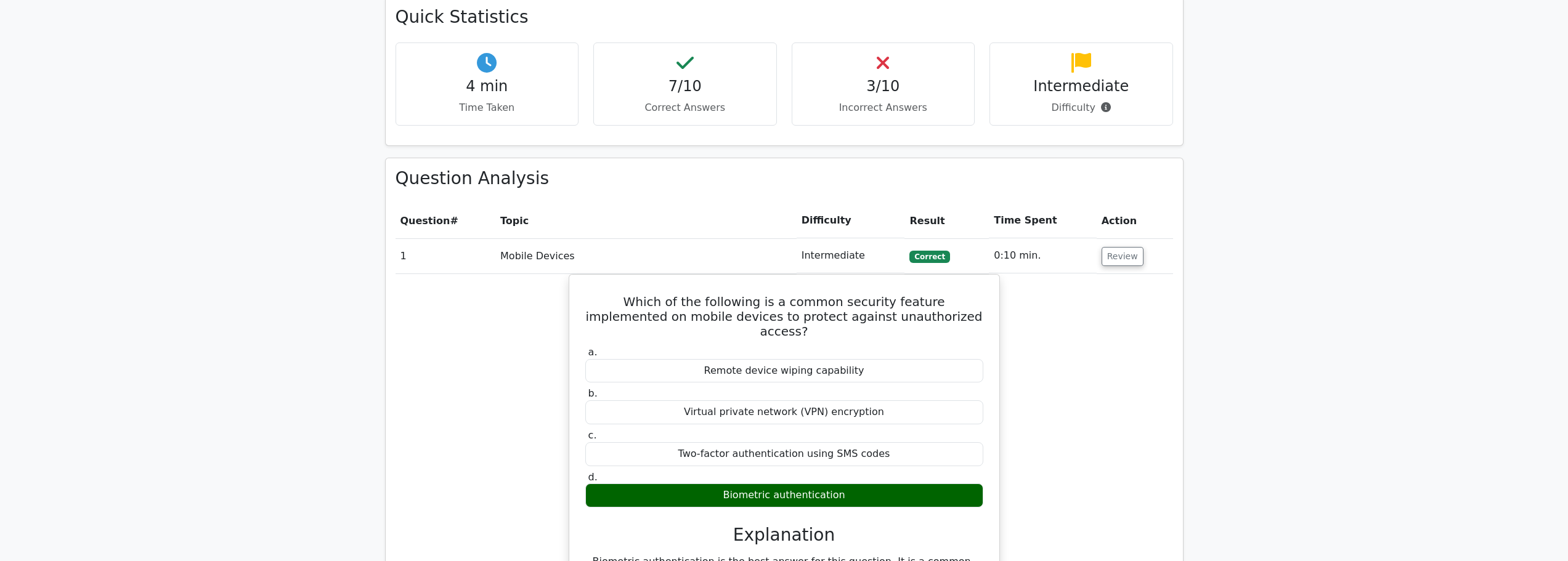
scroll to position [801, 0]
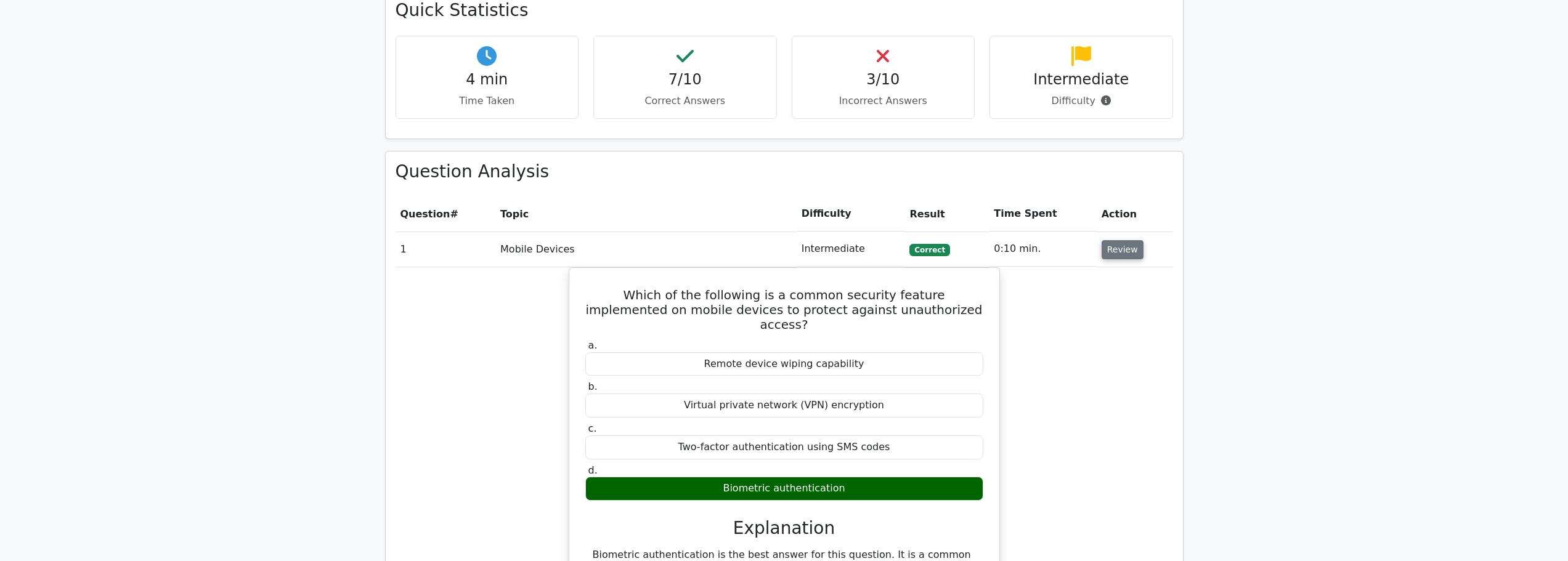
click at [1133, 241] on button "Review" at bounding box center [1122, 250] width 42 height 19
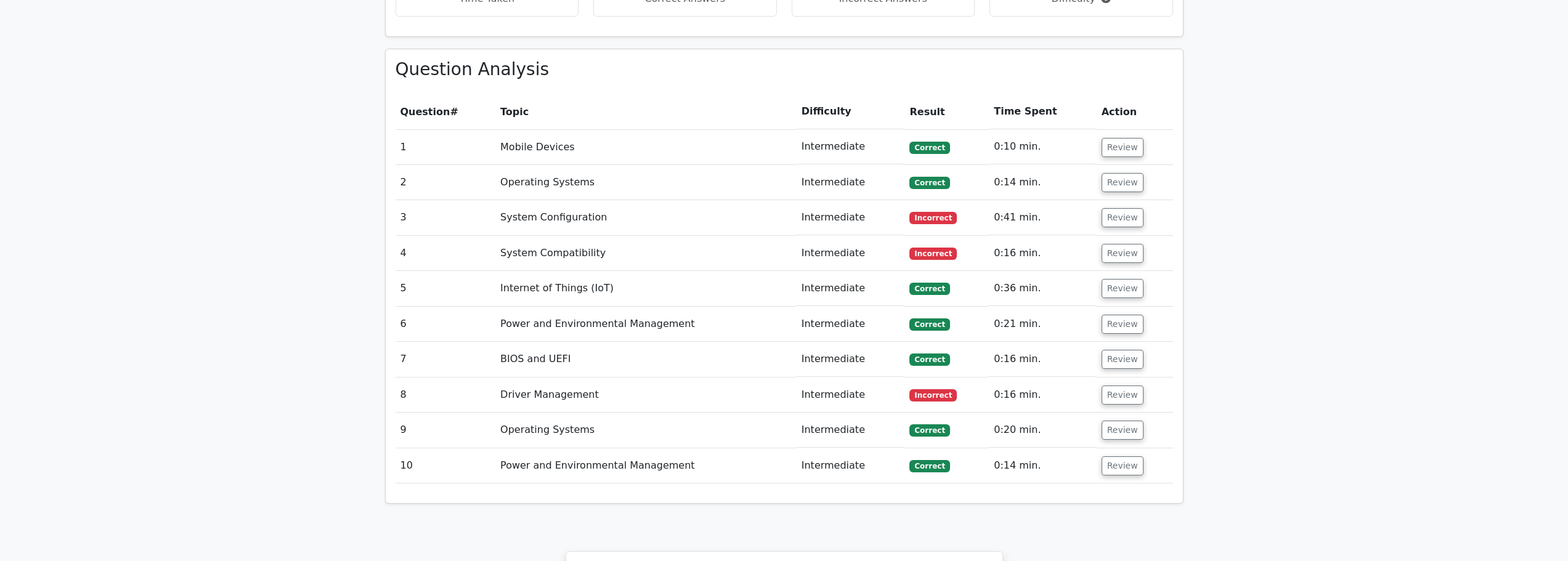
scroll to position [924, 0]
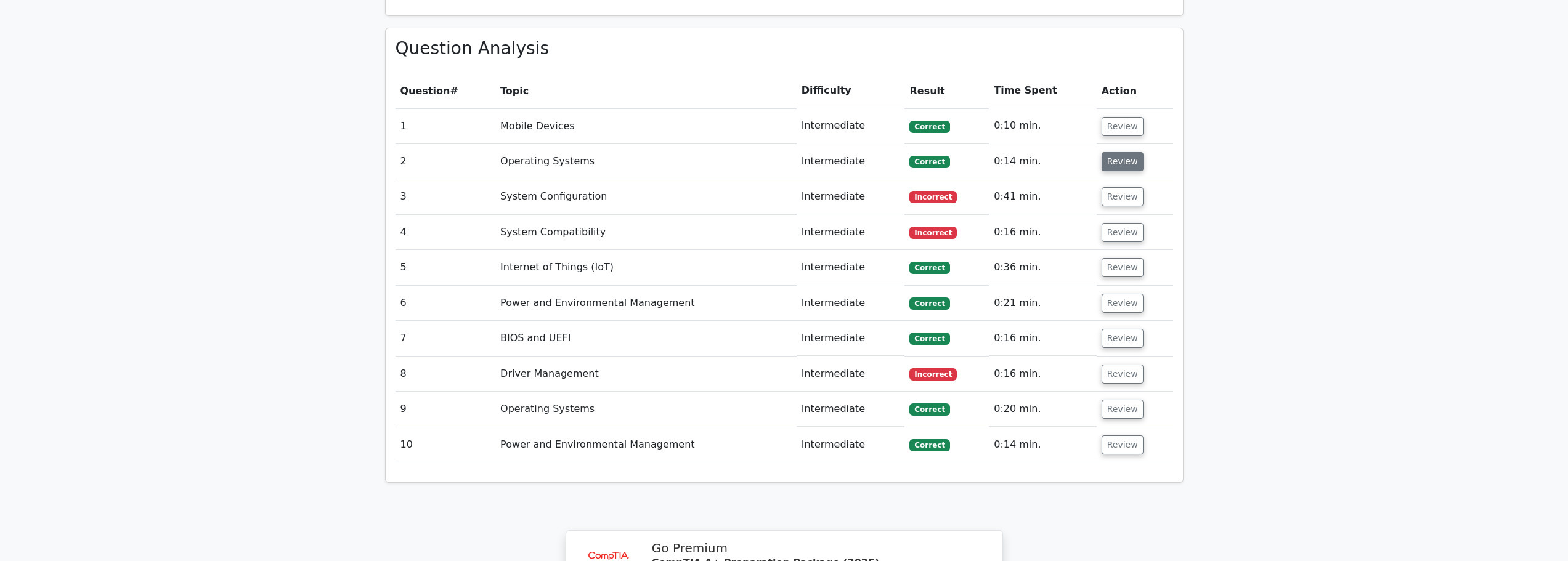
click at [1112, 152] on button "Review" at bounding box center [1122, 161] width 42 height 19
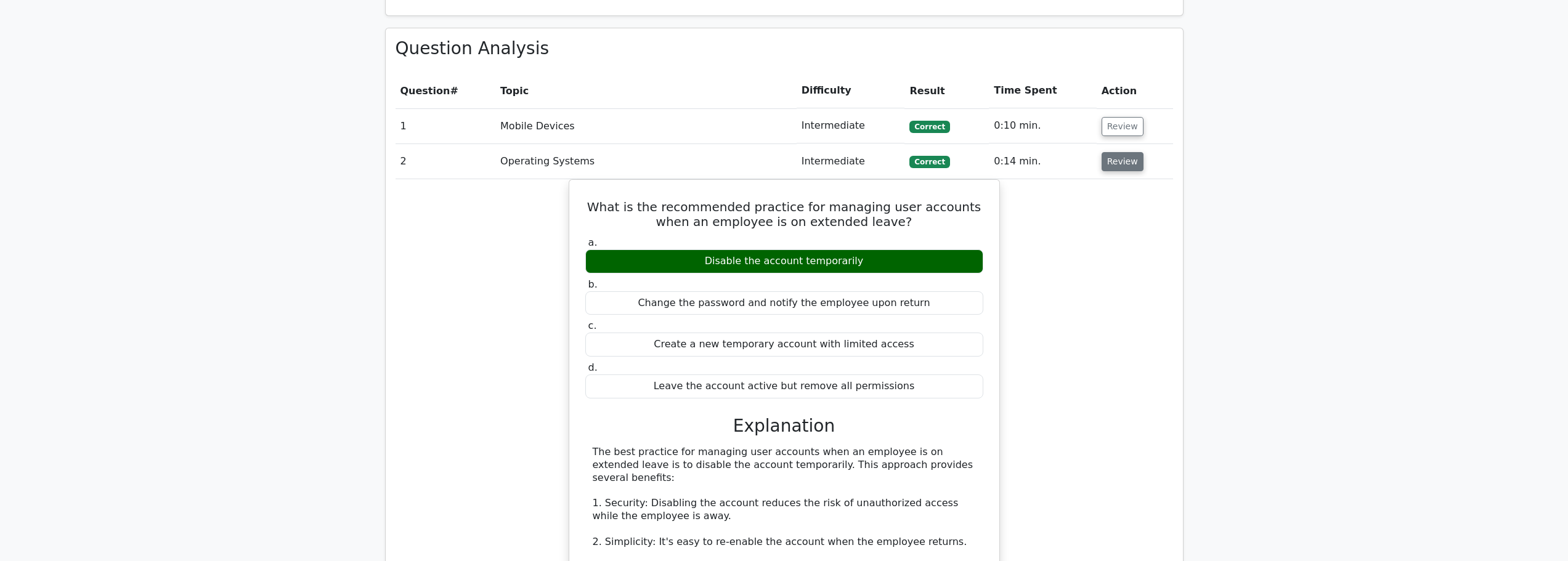
click at [1111, 152] on button "Review" at bounding box center [1122, 161] width 42 height 19
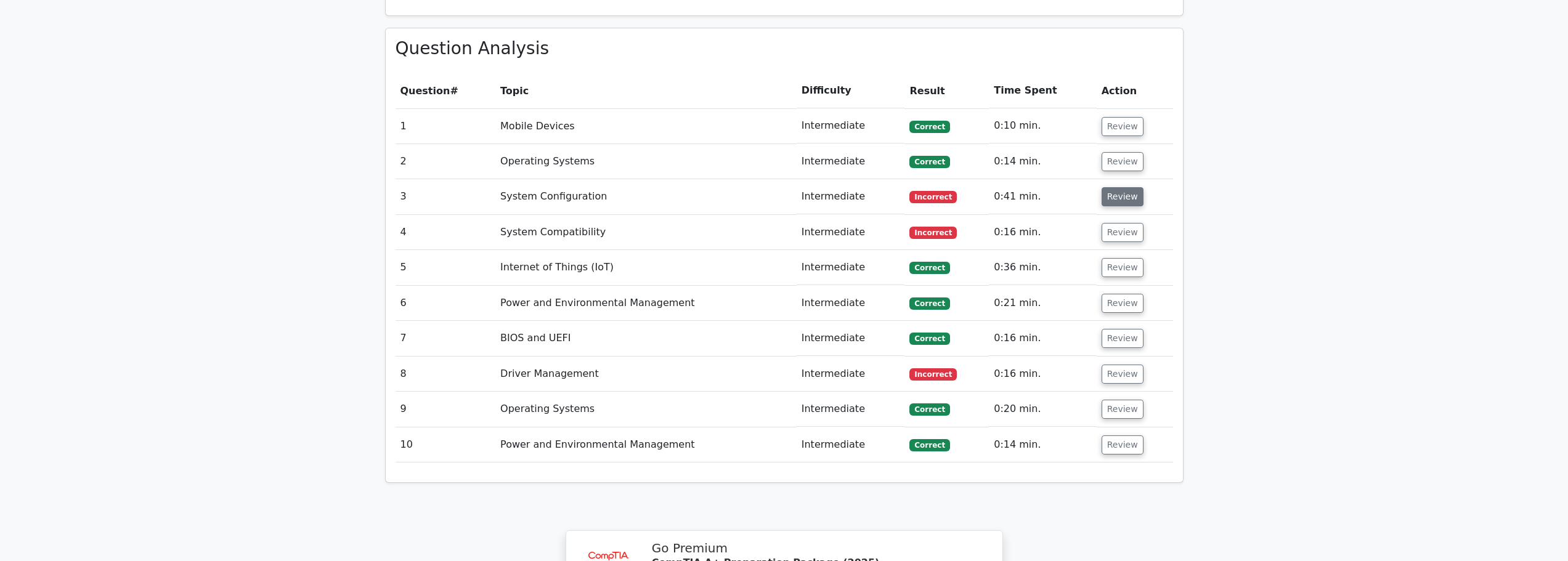
click at [1111, 187] on button "Review" at bounding box center [1122, 196] width 42 height 19
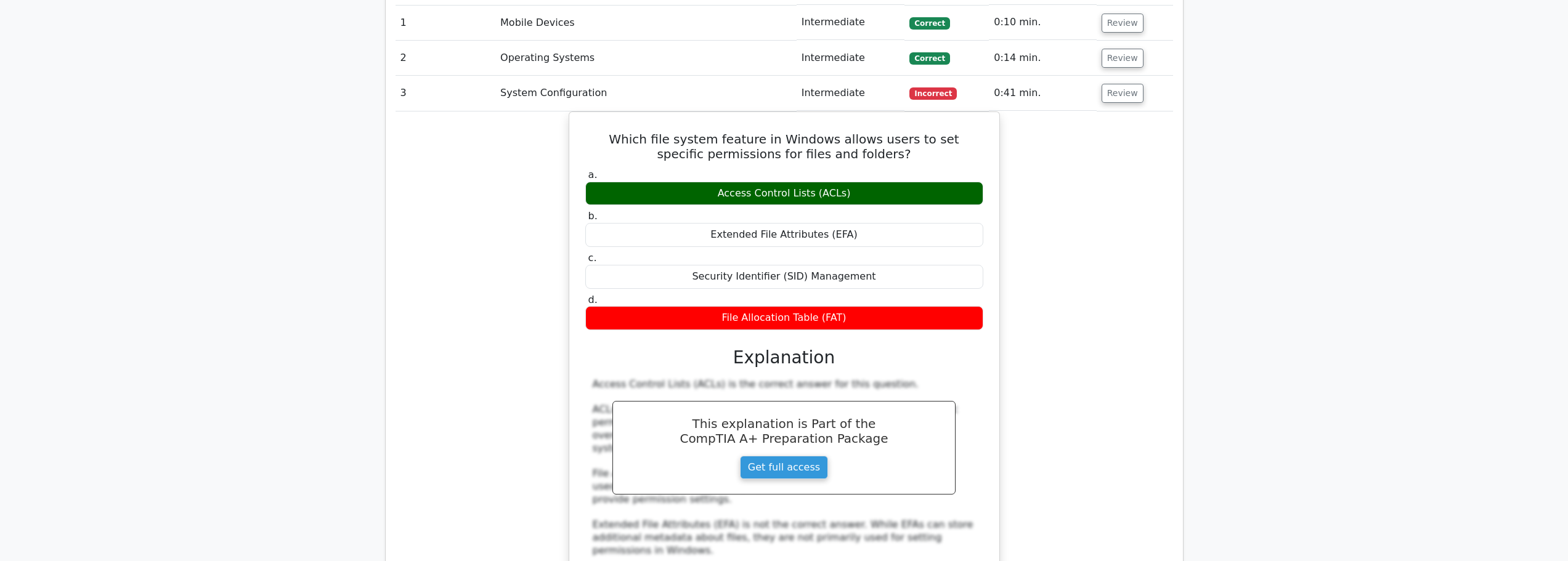
scroll to position [1047, 0]
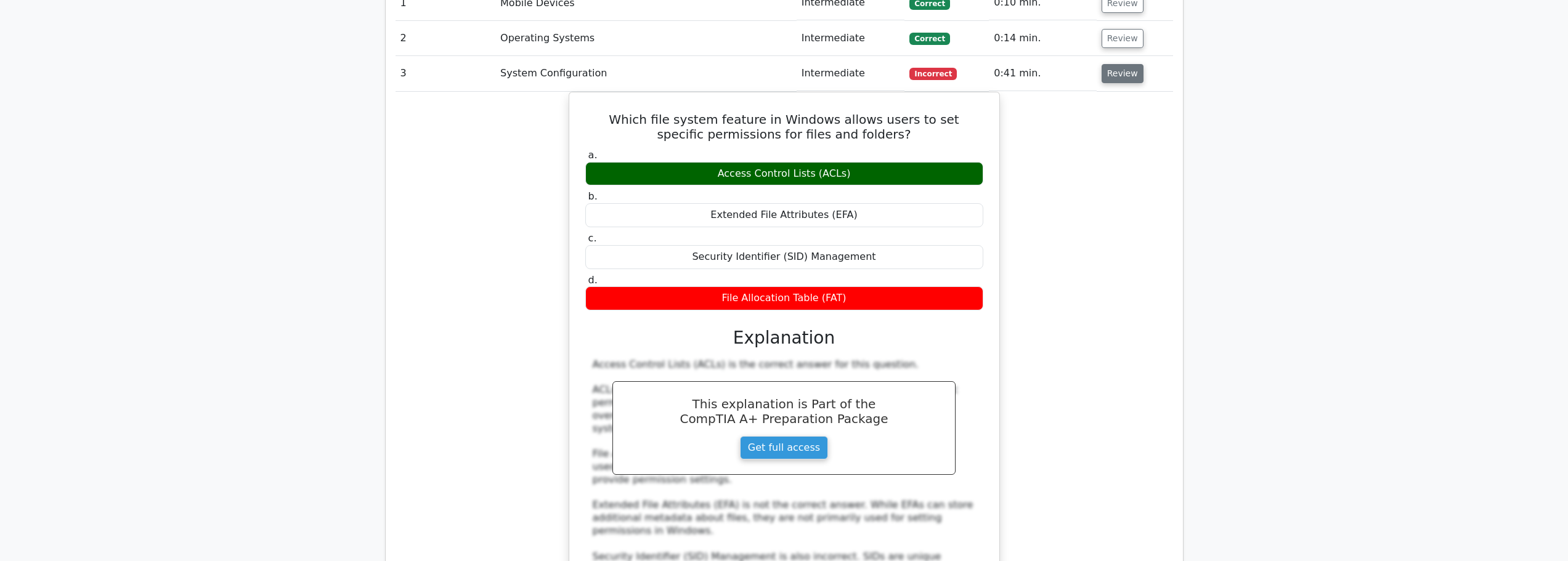
click at [1114, 64] on button "Review" at bounding box center [1122, 73] width 42 height 19
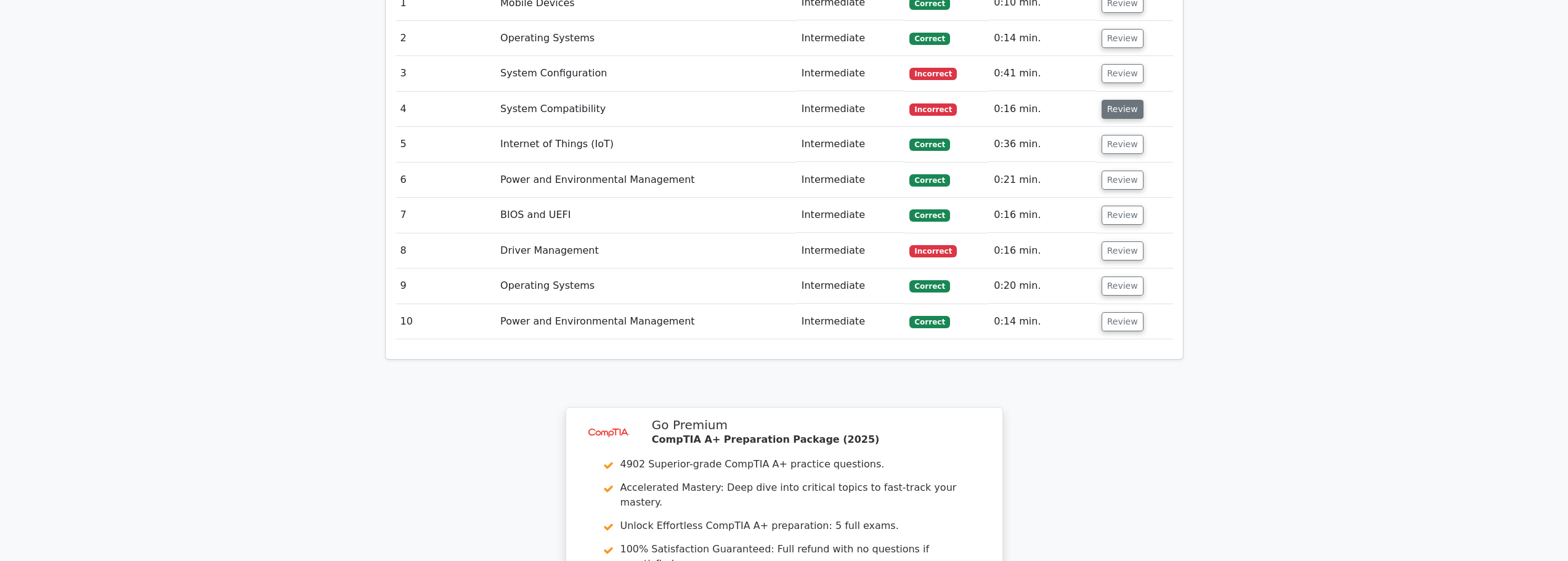
click at [1113, 99] on button "Review" at bounding box center [1122, 108] width 42 height 19
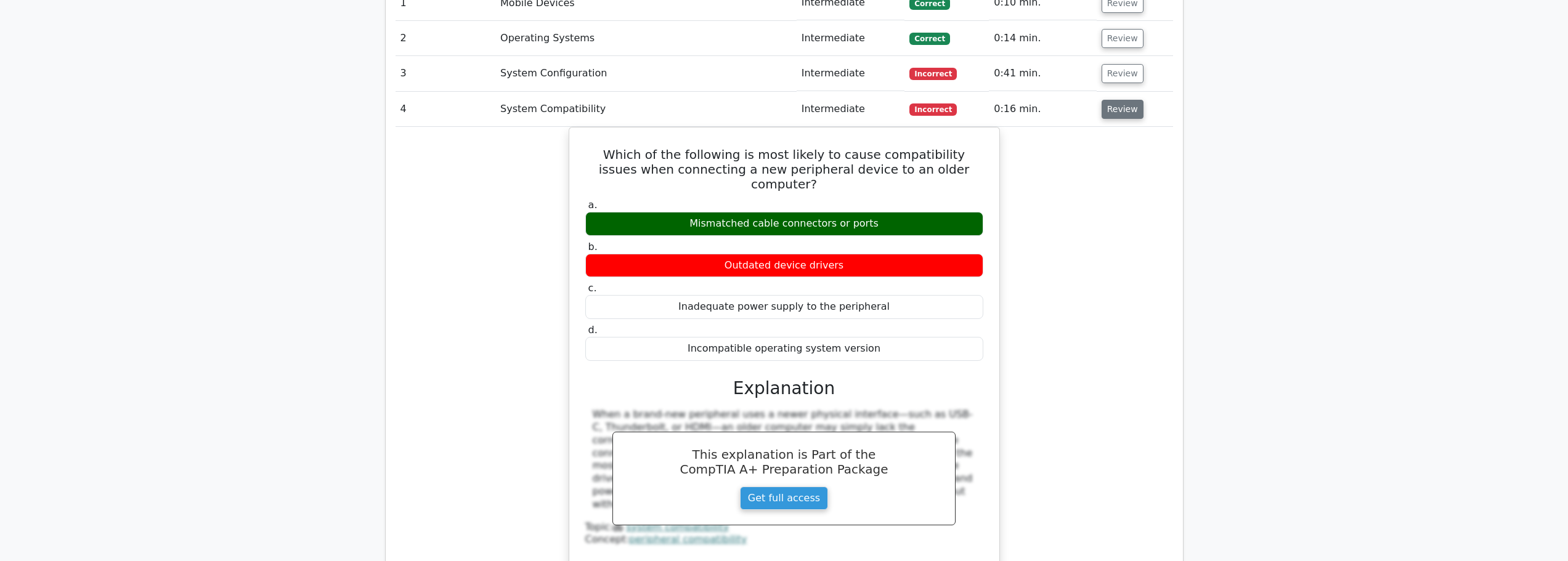
click at [1111, 99] on button "Review" at bounding box center [1122, 108] width 42 height 19
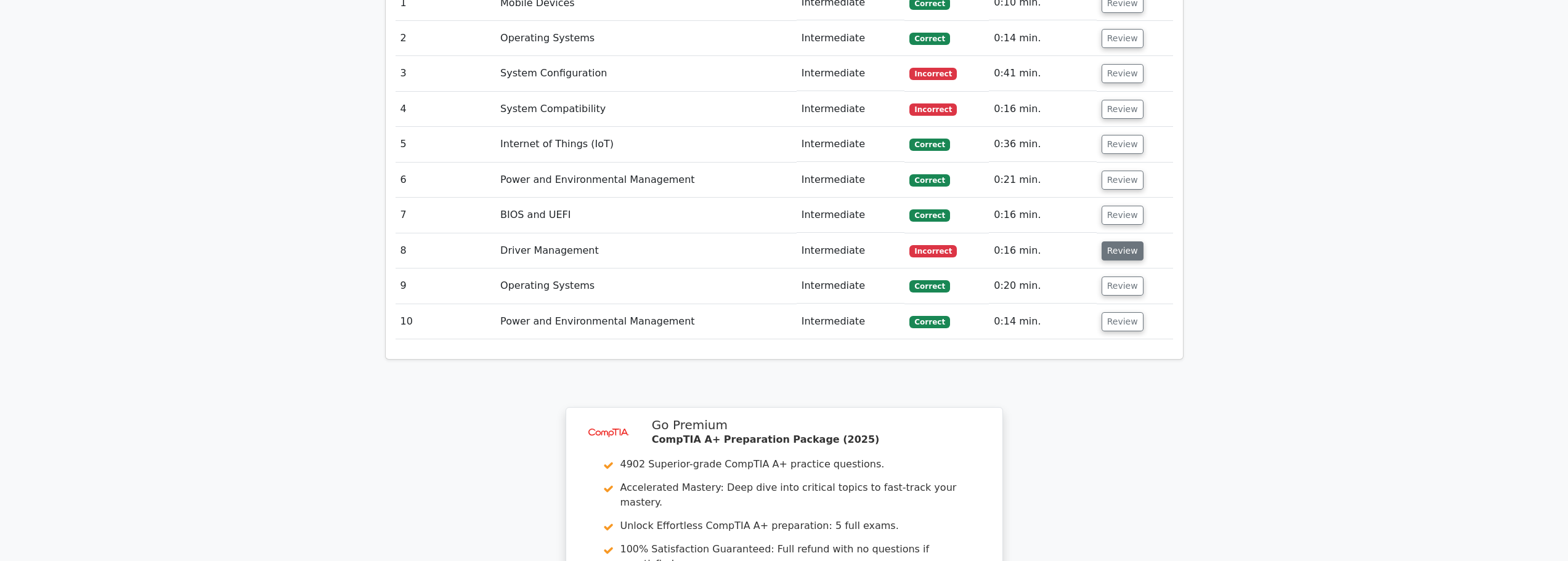
click at [1110, 242] on button "Review" at bounding box center [1122, 251] width 42 height 19
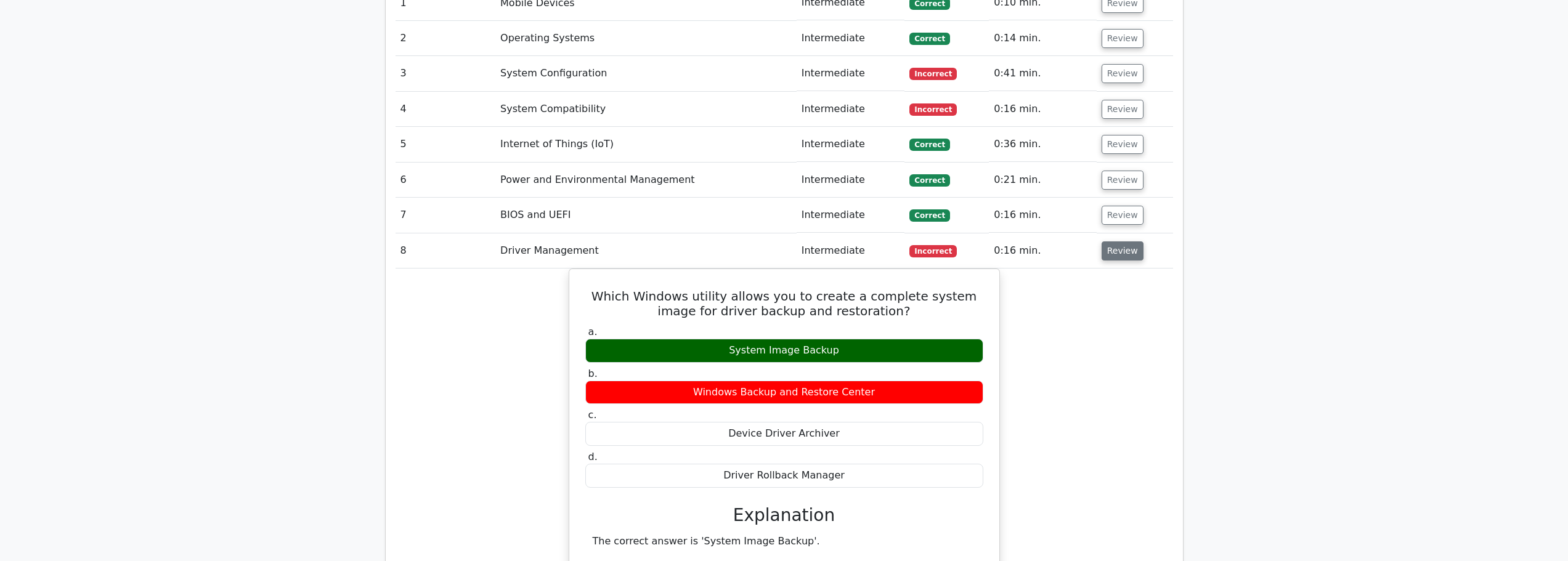
click at [1128, 242] on button "Review" at bounding box center [1122, 251] width 42 height 19
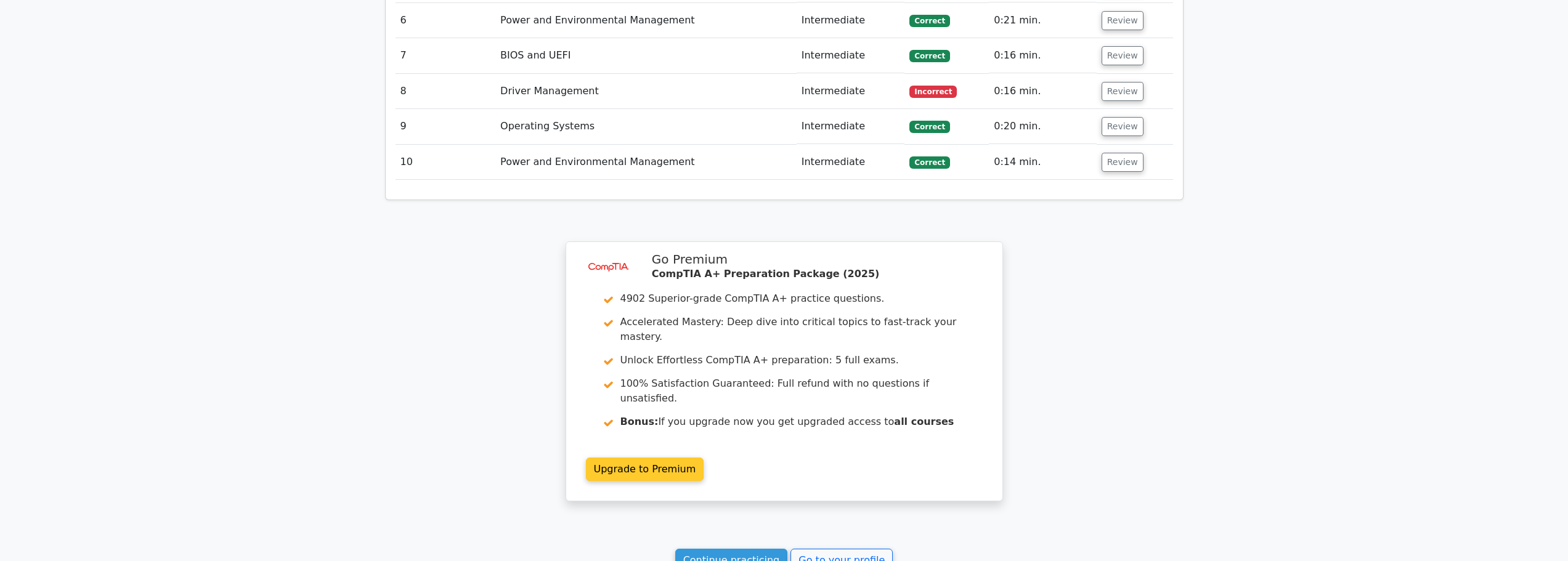
scroll to position [1338, 0]
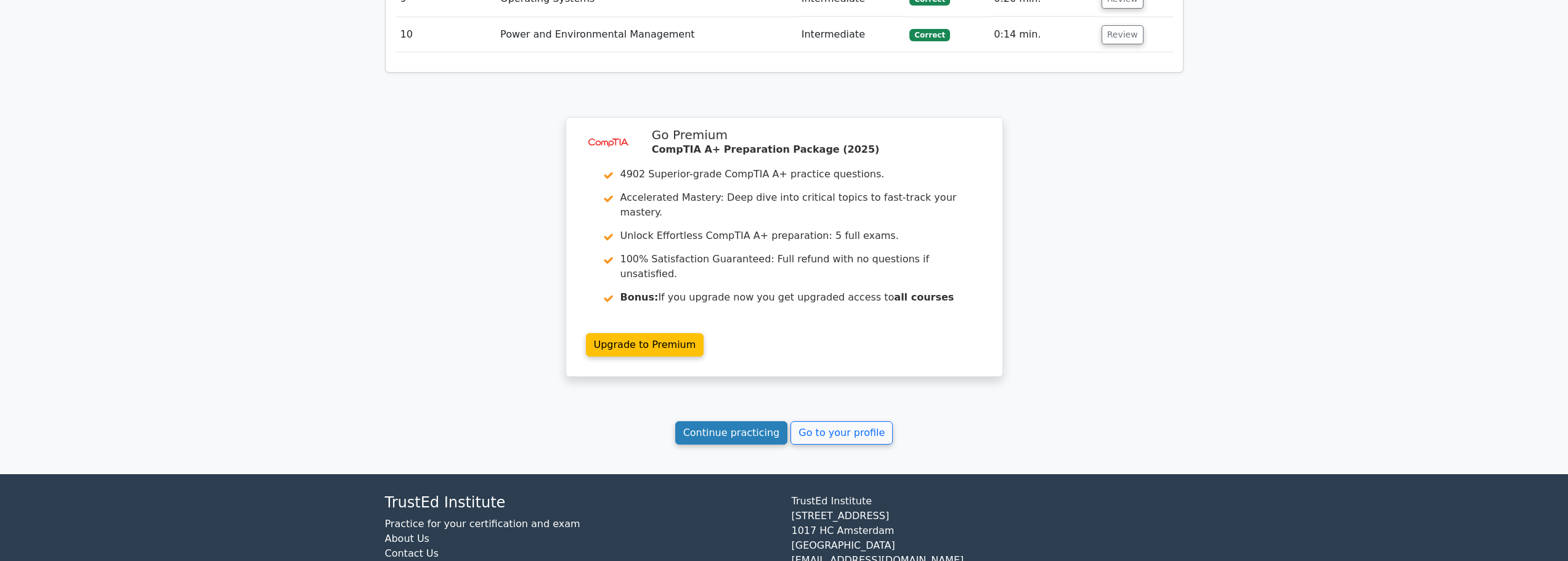
click at [727, 422] on link "Continue practicing" at bounding box center [731, 434] width 112 height 24
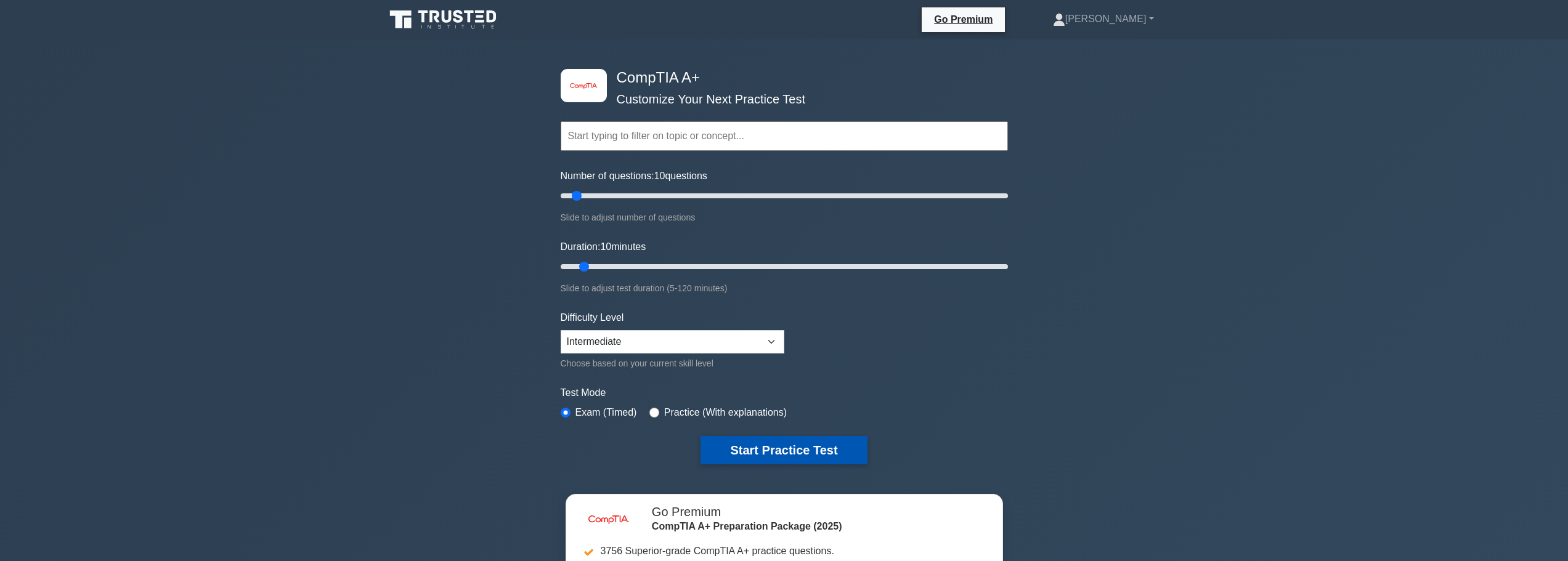
click at [765, 458] on button "Start Practice Test" at bounding box center [783, 451] width 166 height 28
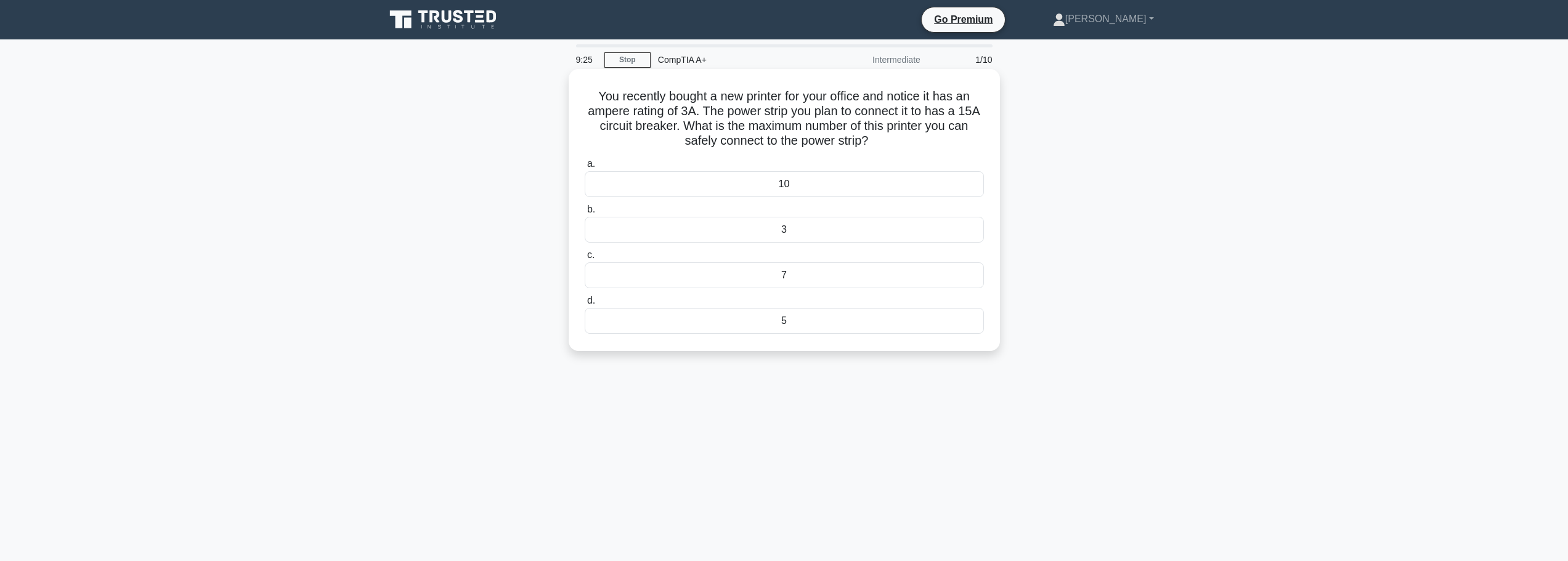
click at [798, 231] on div "3" at bounding box center [784, 230] width 399 height 26
click at [585, 214] on input "b. 3" at bounding box center [585, 210] width 0 height 8
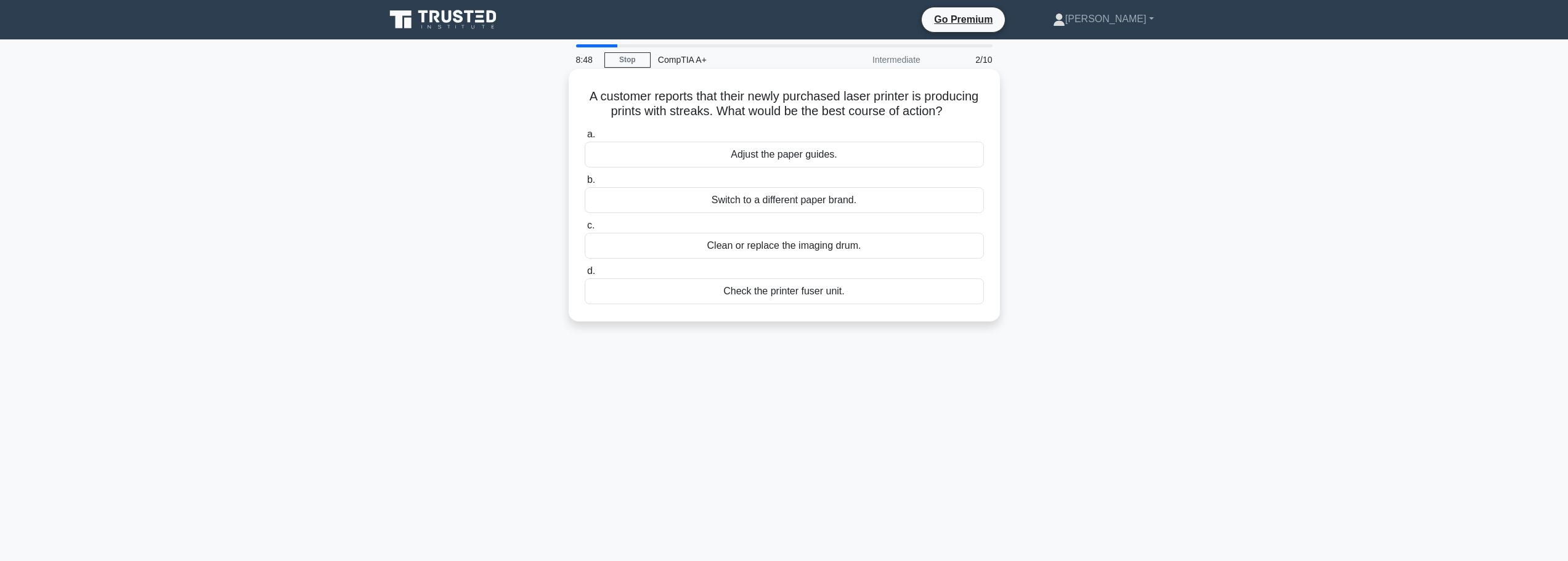
click at [774, 259] on div "Clean or replace the imaging drum." at bounding box center [784, 246] width 399 height 26
click at [585, 230] on input "c. Clean or replace the imaging drum." at bounding box center [585, 226] width 0 height 8
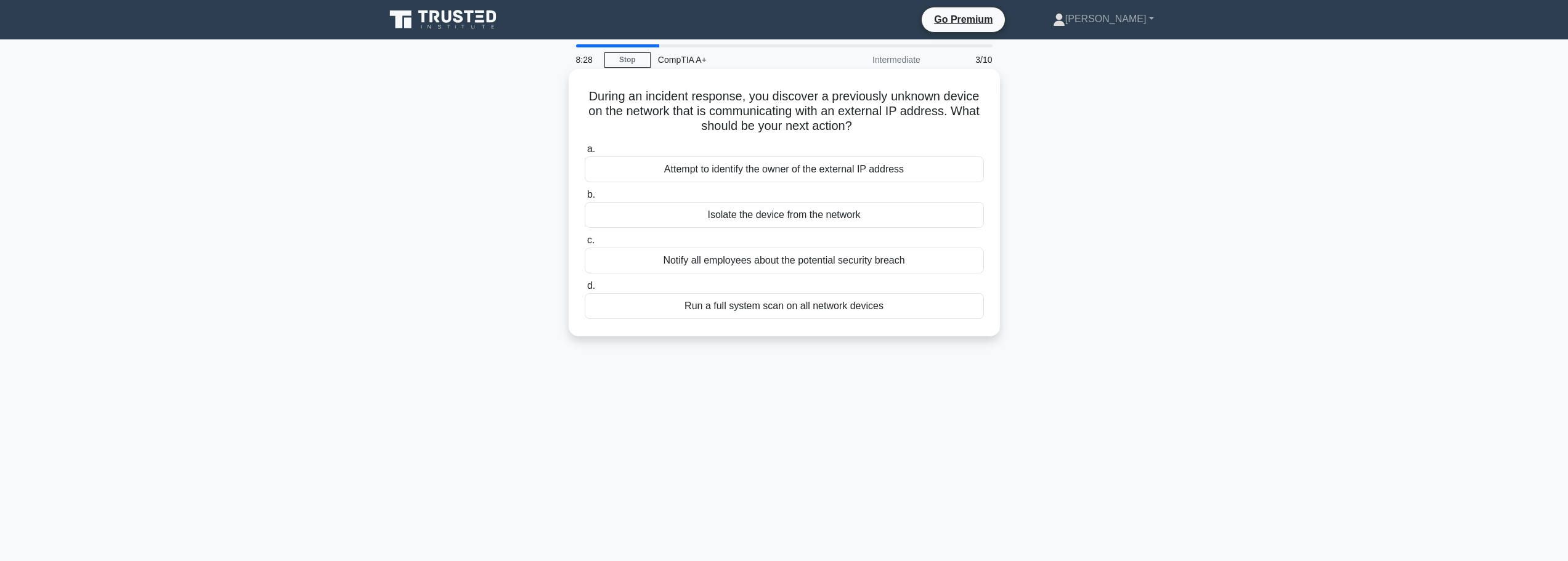
click at [773, 214] on div "Isolate the device from the network" at bounding box center [784, 215] width 399 height 26
click at [585, 199] on input "b. Isolate the device from the network" at bounding box center [585, 195] width 0 height 8
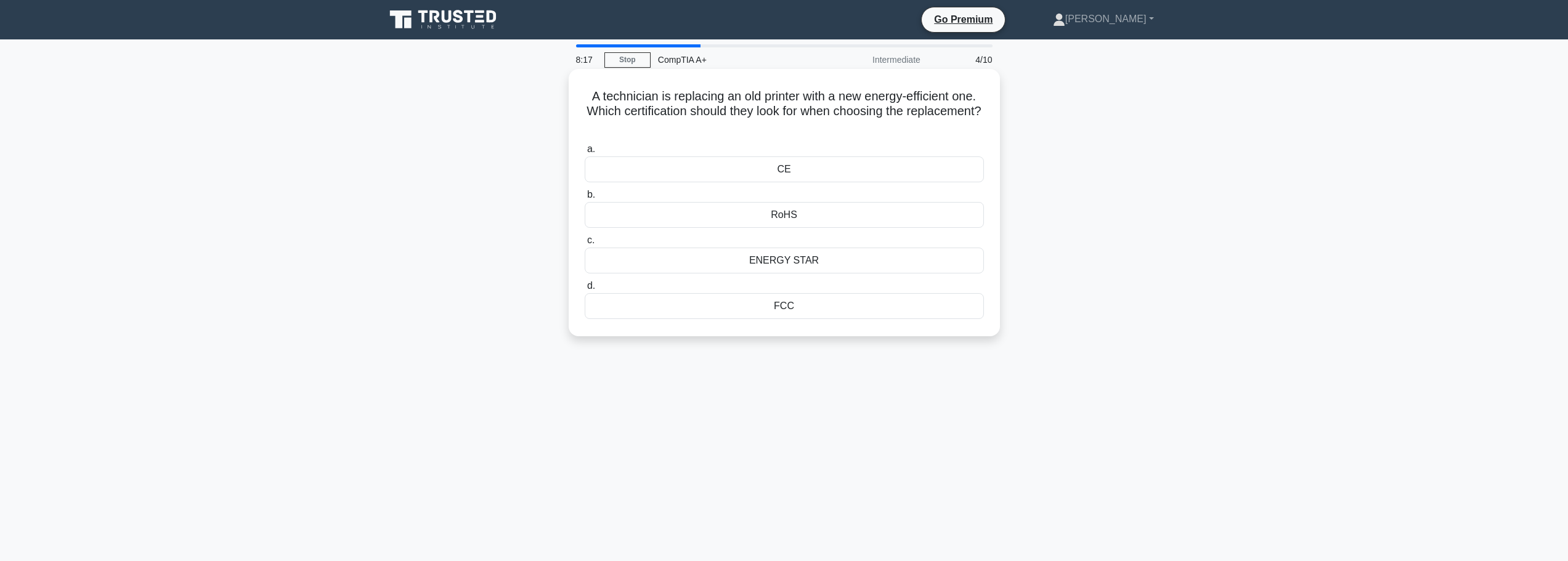
scroll to position [62, 0]
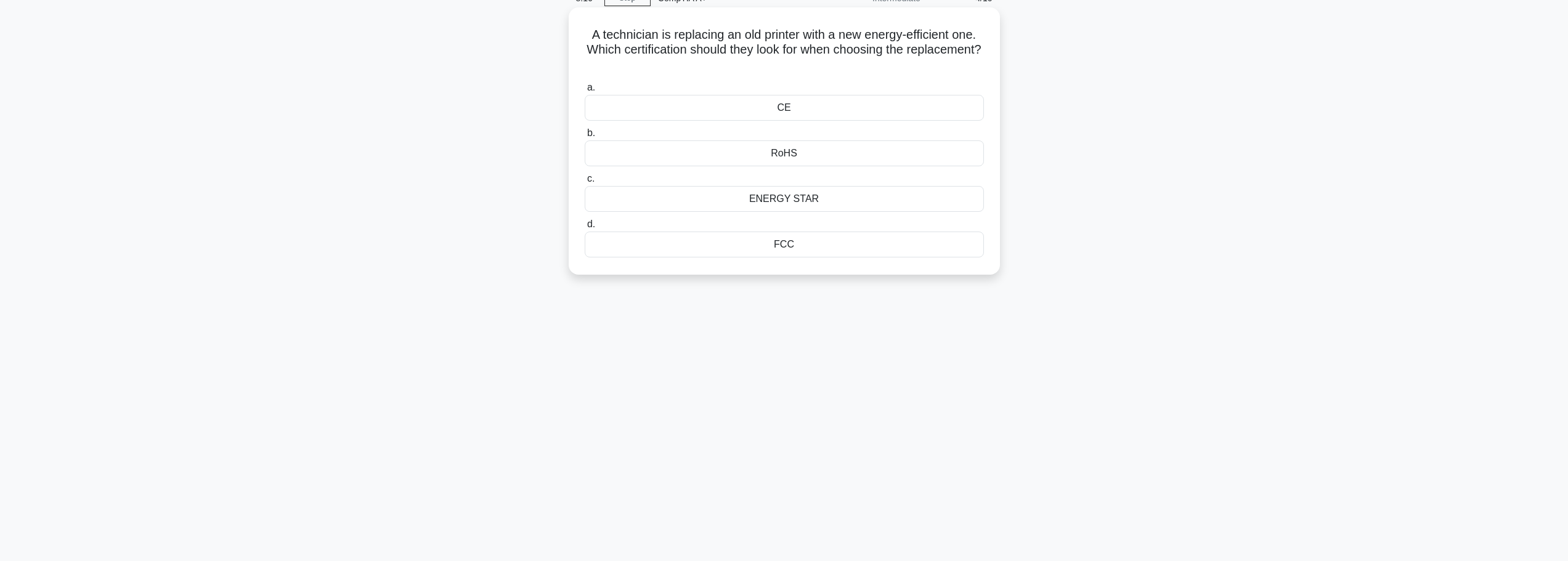
click at [790, 199] on div "ENERGY STAR" at bounding box center [784, 199] width 399 height 26
click at [585, 183] on input "c. ENERGY STAR" at bounding box center [585, 179] width 0 height 8
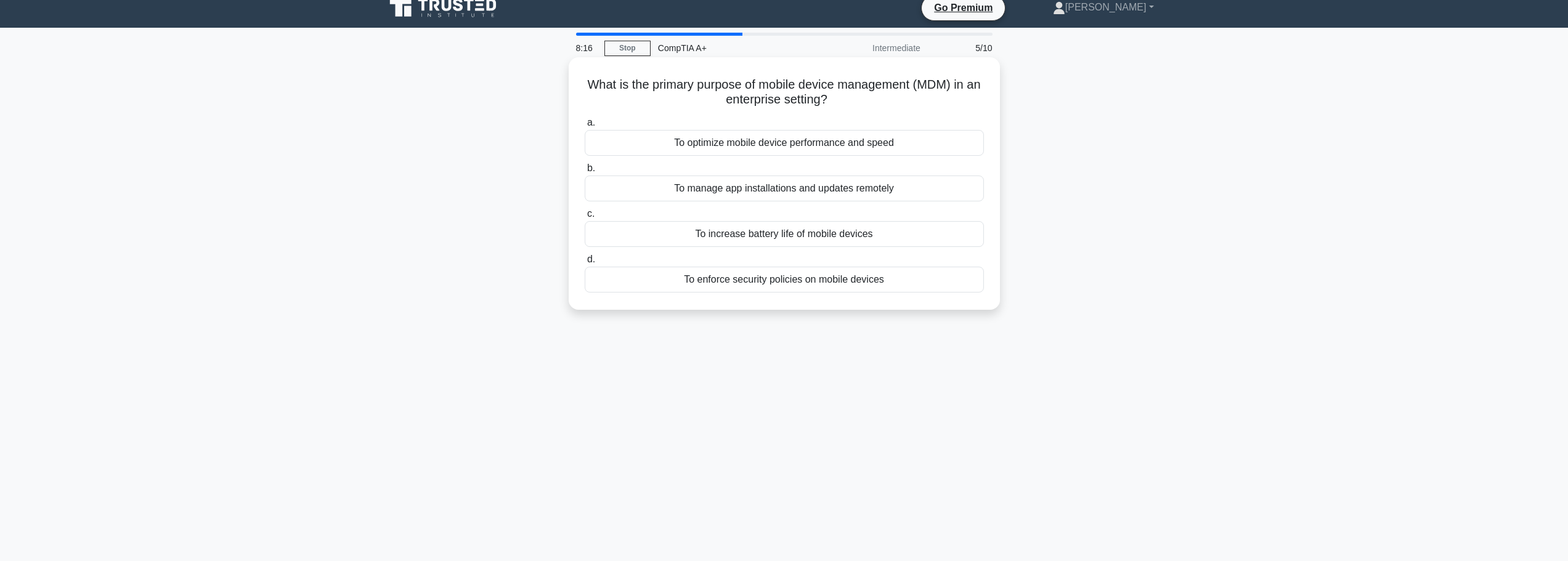
scroll to position [0, 0]
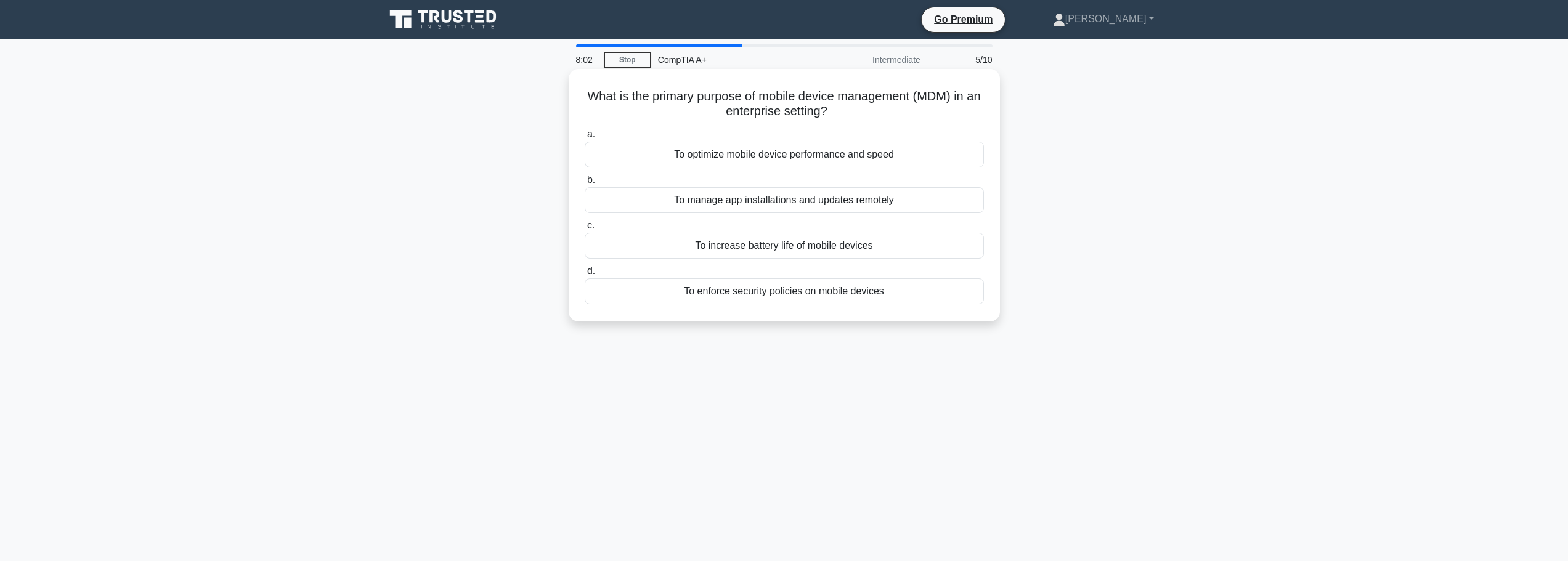
click at [754, 288] on div "To enforce security policies on mobile devices" at bounding box center [784, 291] width 399 height 26
click at [585, 276] on input "d. To enforce security policies on mobile devices" at bounding box center [585, 272] width 0 height 8
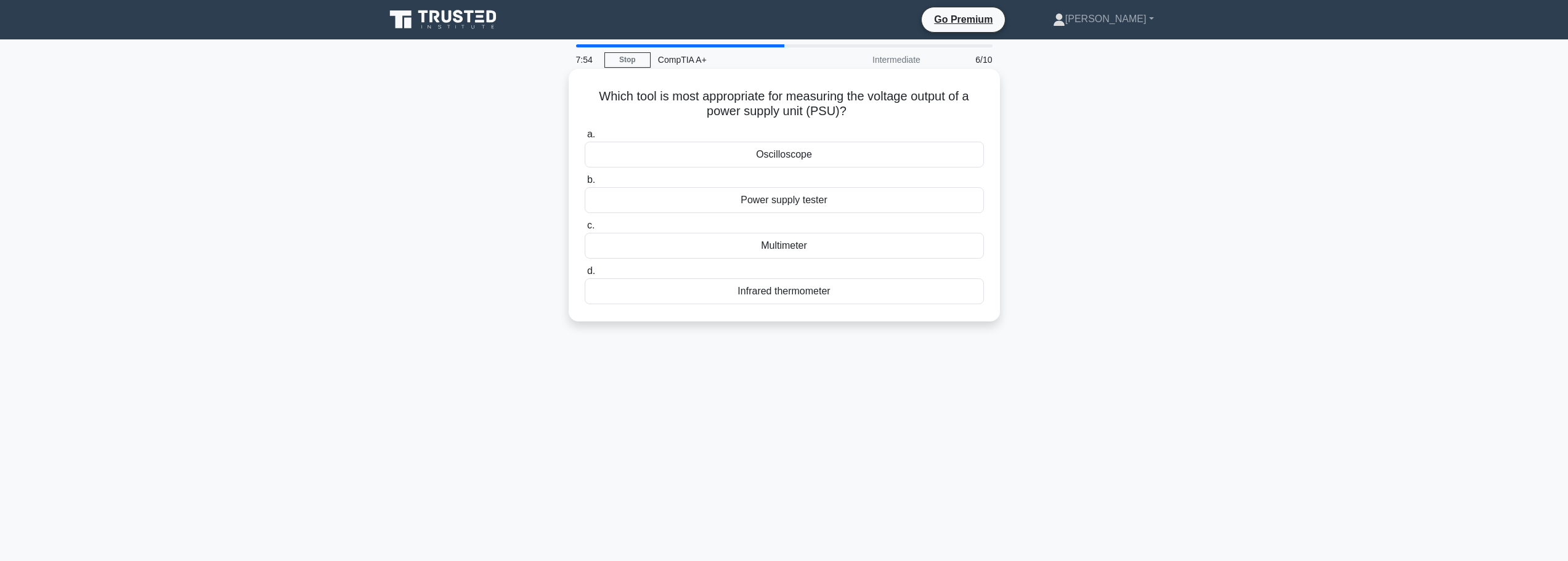
click at [790, 246] on div "Multimeter" at bounding box center [784, 246] width 399 height 26
click at [585, 230] on input "c. Multimeter" at bounding box center [585, 226] width 0 height 8
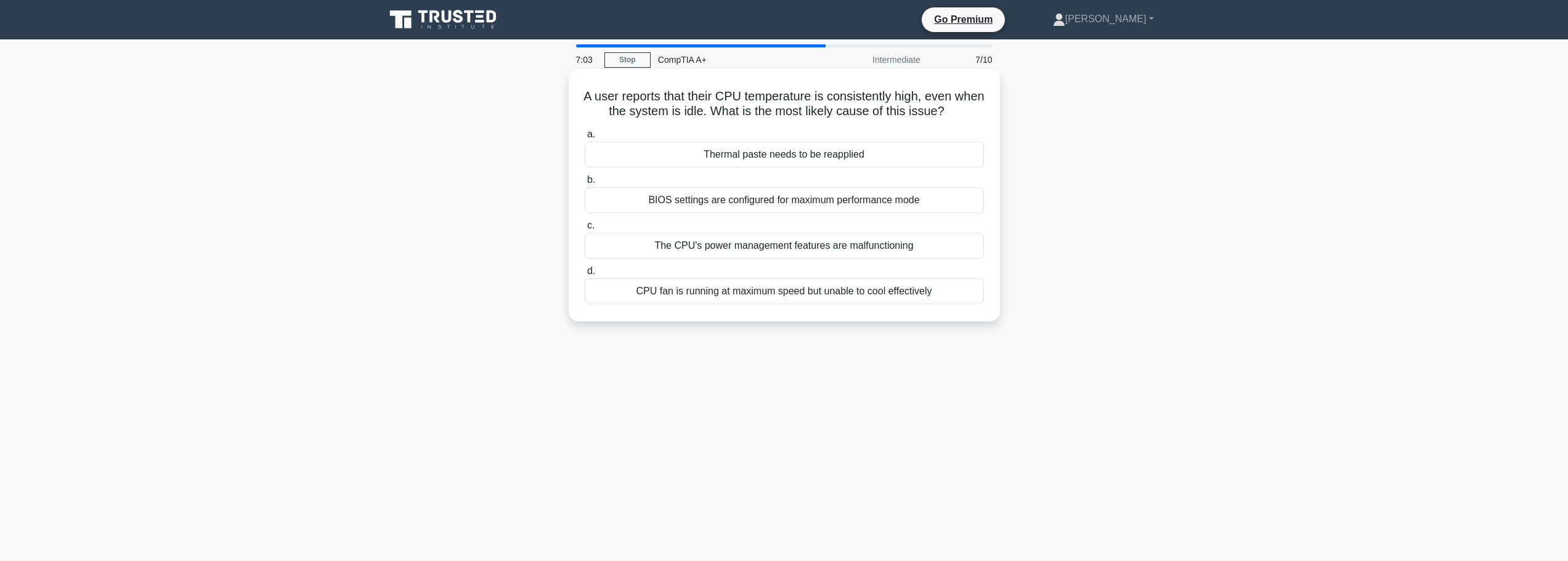
click at [756, 153] on div "Thermal paste needs to be reapplied" at bounding box center [784, 154] width 399 height 26
click at [585, 138] on input "a. Thermal paste needs to be reapplied" at bounding box center [585, 134] width 0 height 8
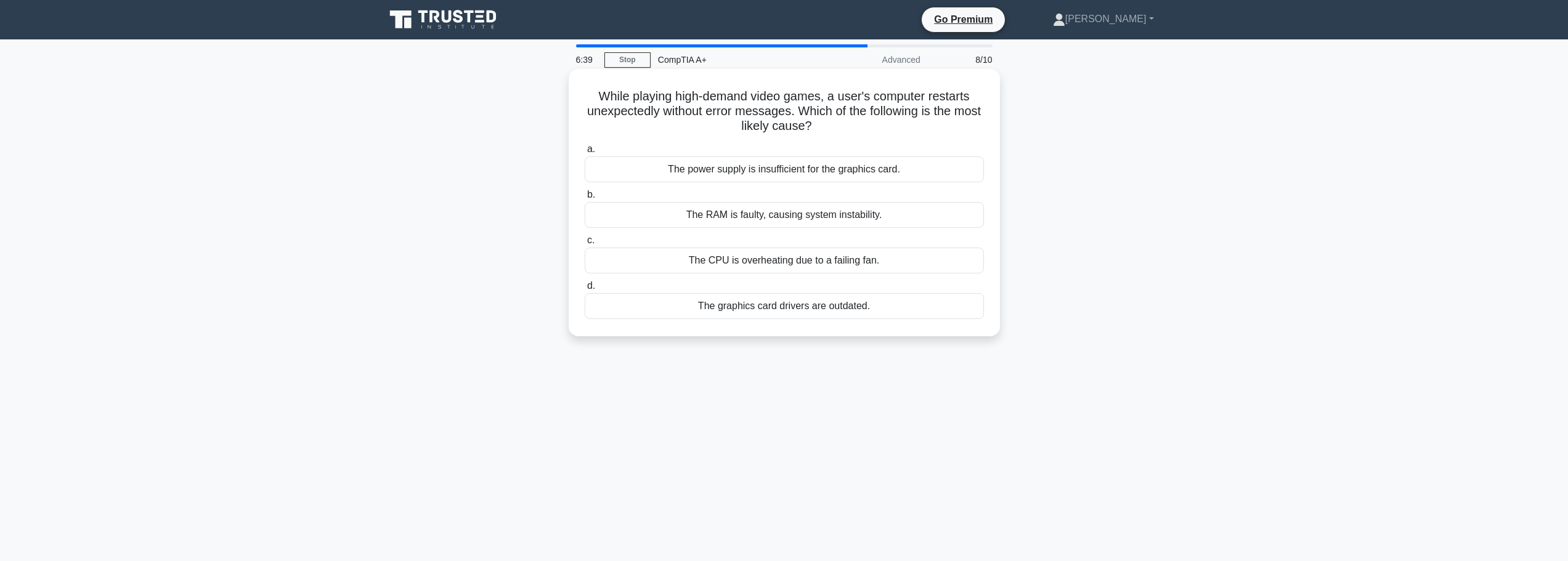
click at [809, 267] on div "The CPU is overheating due to a failing fan." at bounding box center [784, 261] width 399 height 26
click at [585, 245] on input "c. The CPU is overheating due to a failing fan." at bounding box center [585, 241] width 0 height 8
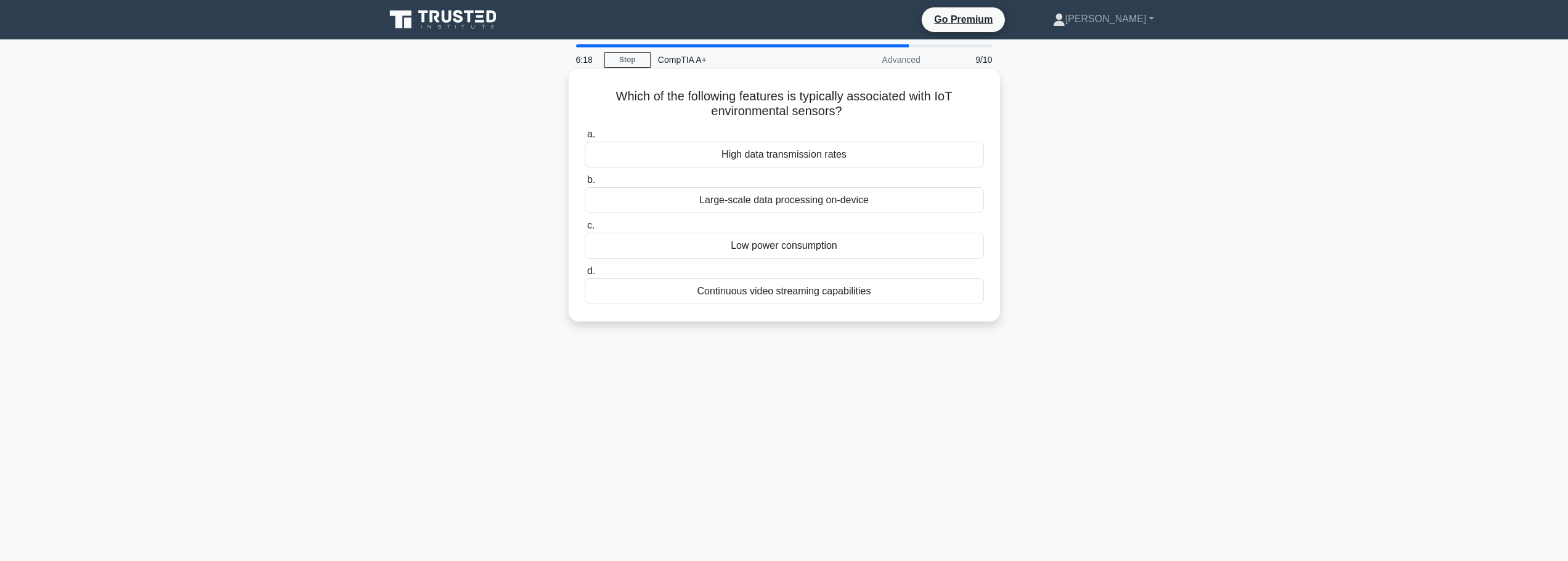
click at [780, 250] on div "Low power consumption" at bounding box center [784, 246] width 399 height 26
click at [585, 230] on input "c. Low power consumption" at bounding box center [585, 226] width 0 height 8
click at [786, 290] on div "Managing MAC address tables for frame forwarding" at bounding box center [784, 291] width 399 height 26
click at [585, 276] on input "d. Managing MAC address tables for frame forwarding" at bounding box center [585, 272] width 0 height 8
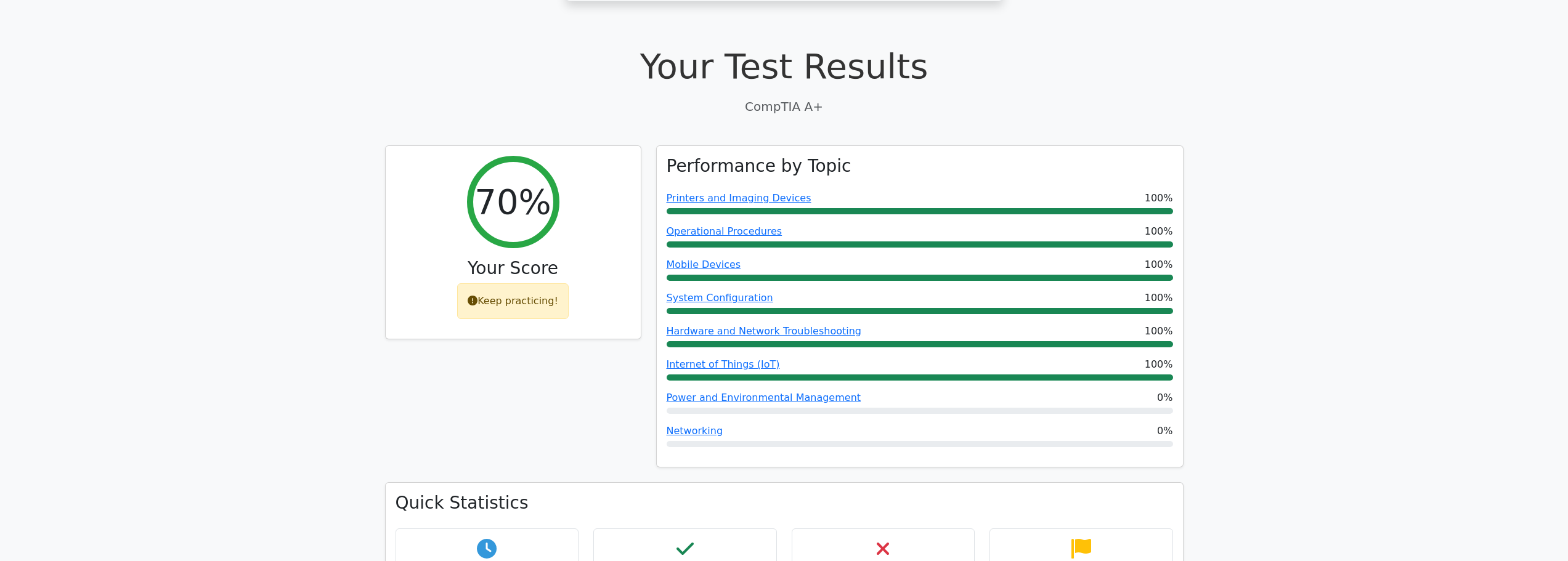
scroll to position [677, 0]
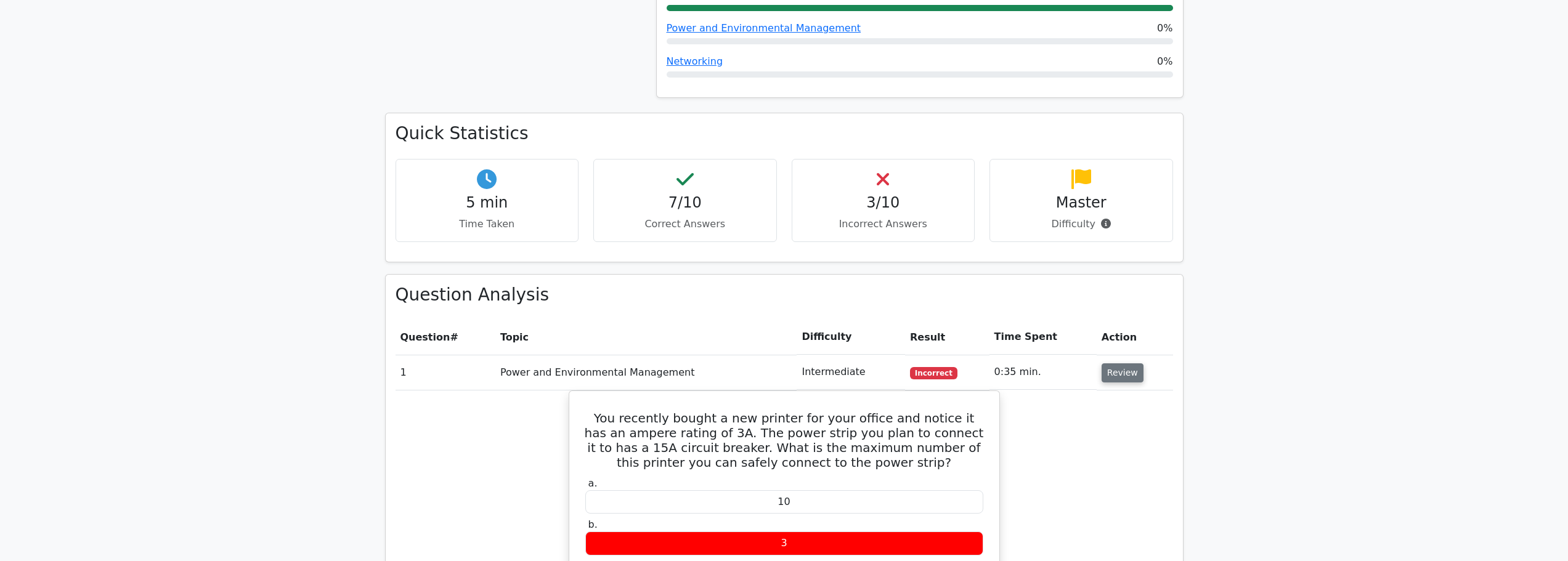
click at [1126, 363] on button "Review" at bounding box center [1122, 372] width 42 height 19
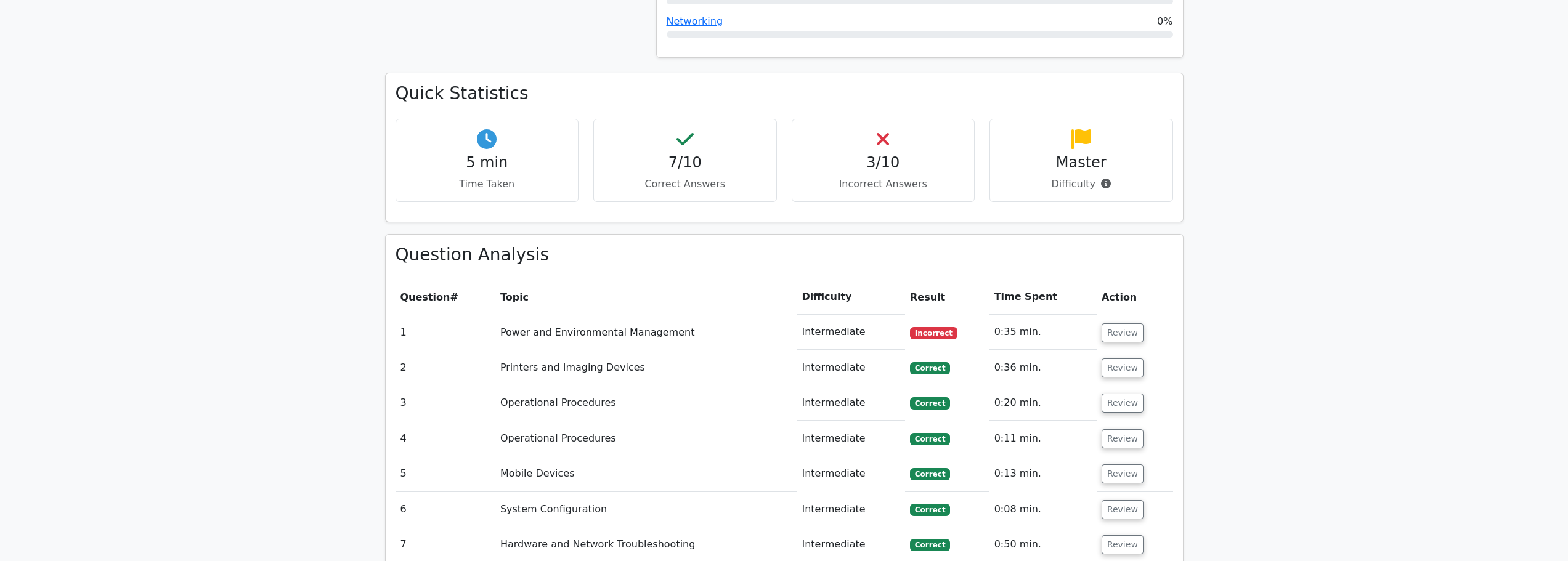
scroll to position [1047, 0]
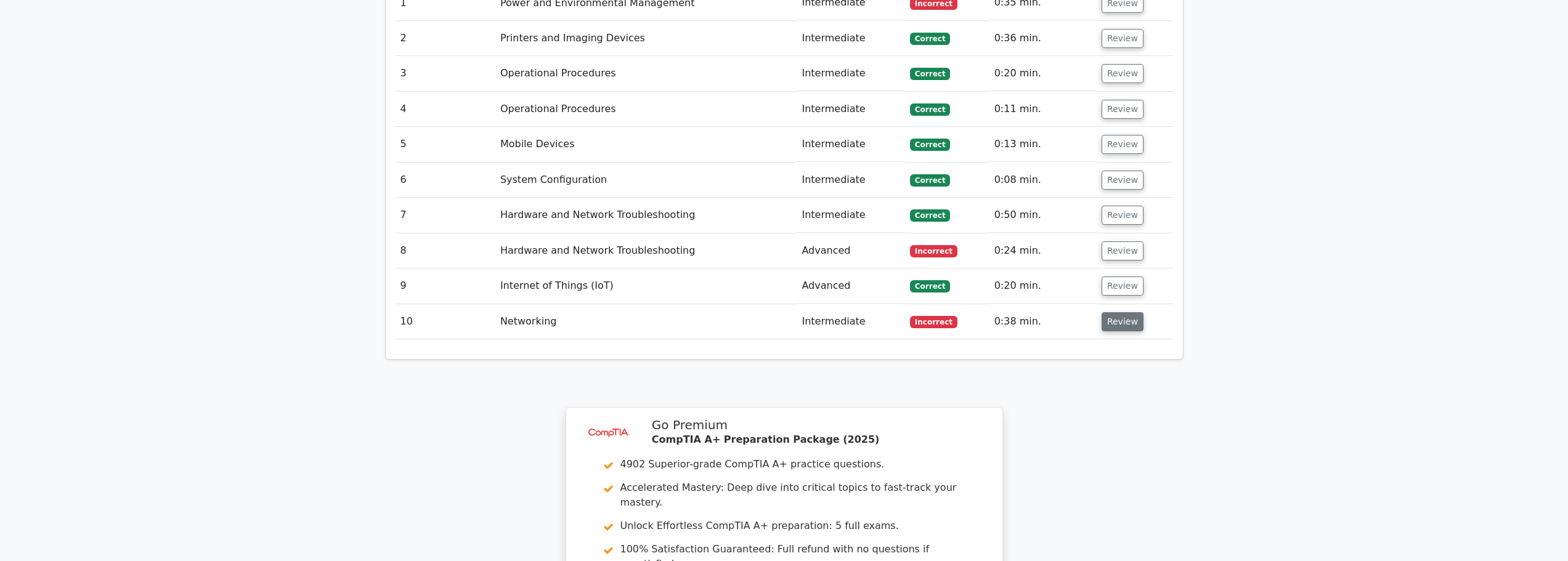
click at [1118, 312] on button "Review" at bounding box center [1122, 321] width 42 height 19
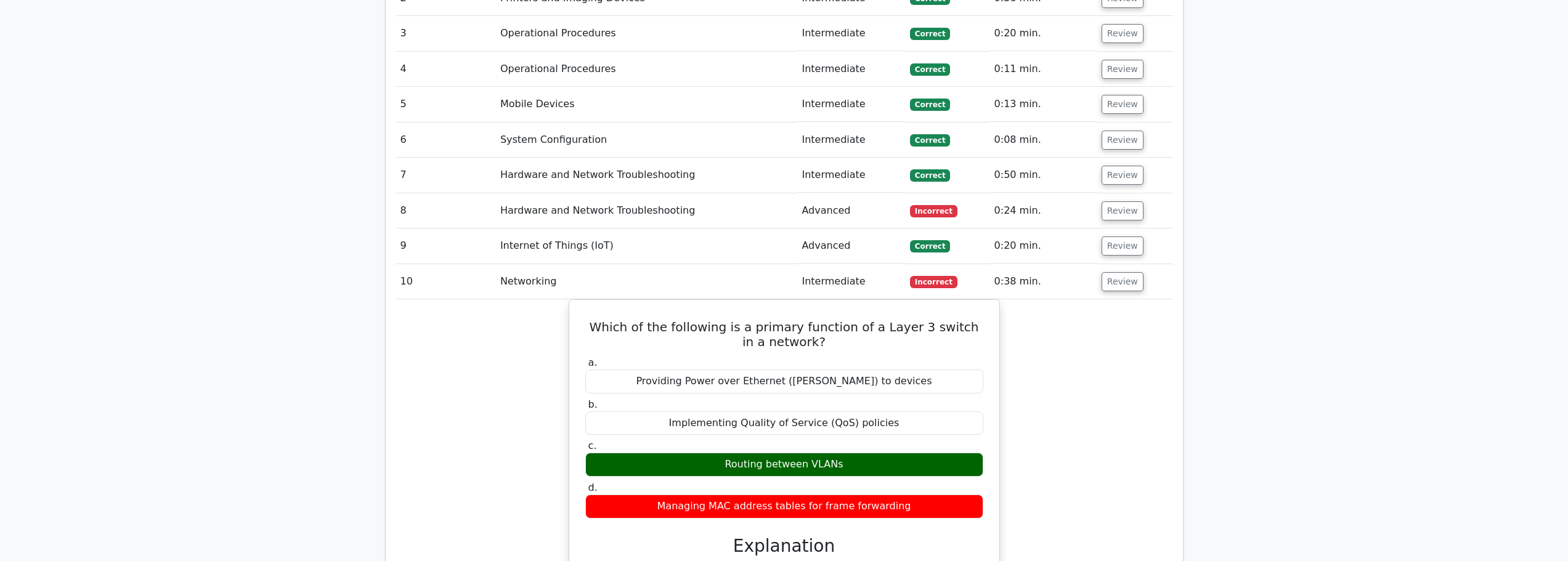
scroll to position [1109, 0]
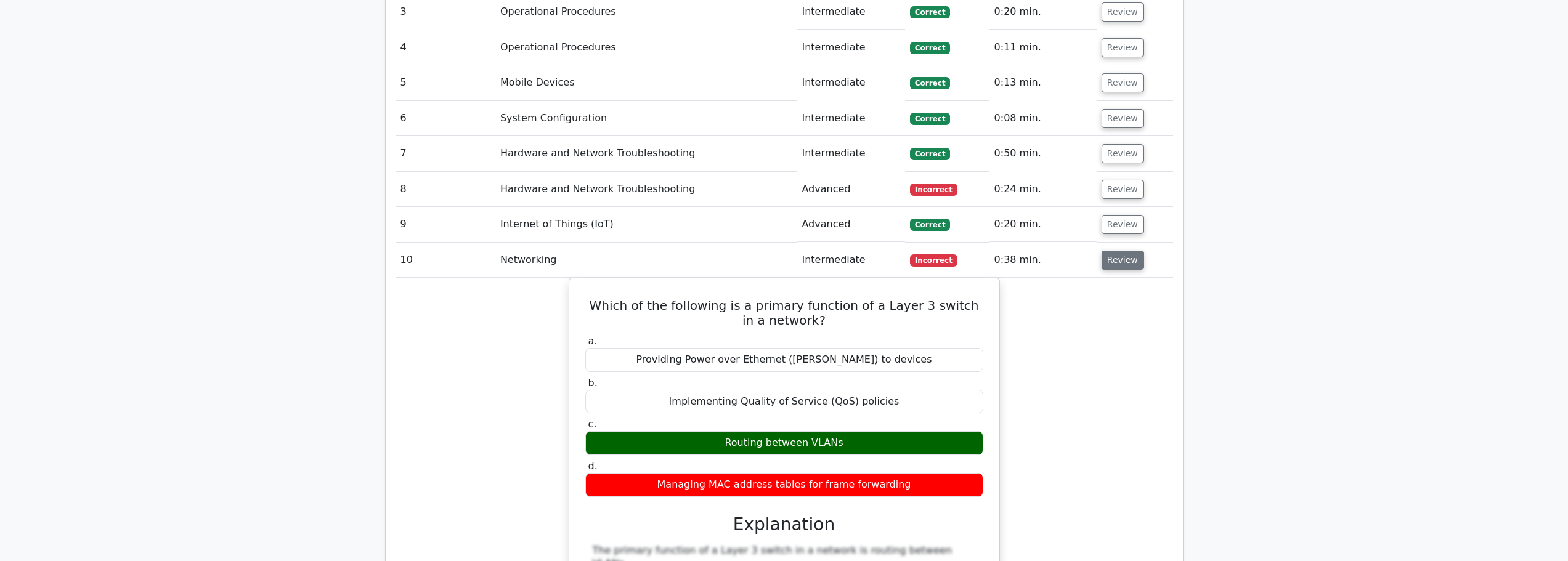
click at [1121, 251] on button "Review" at bounding box center [1122, 260] width 42 height 19
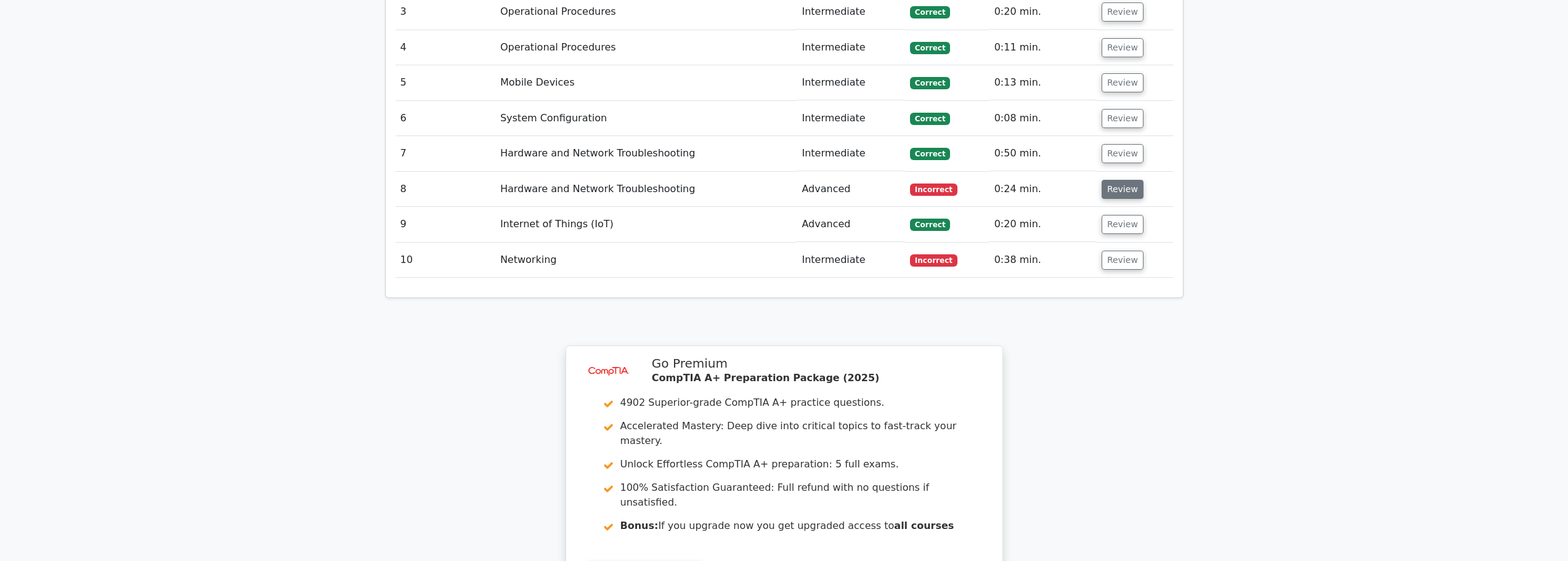
click at [1110, 180] on button "Review" at bounding box center [1122, 189] width 42 height 19
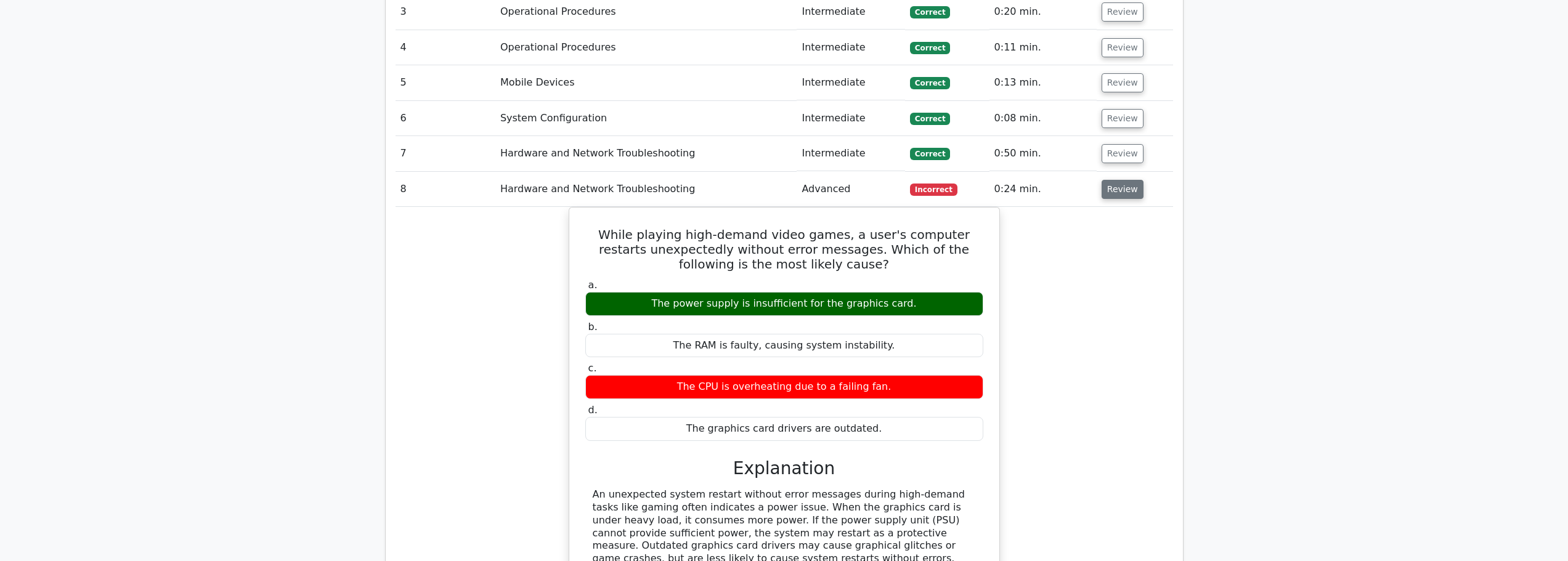
click at [1110, 180] on button "Review" at bounding box center [1122, 189] width 42 height 19
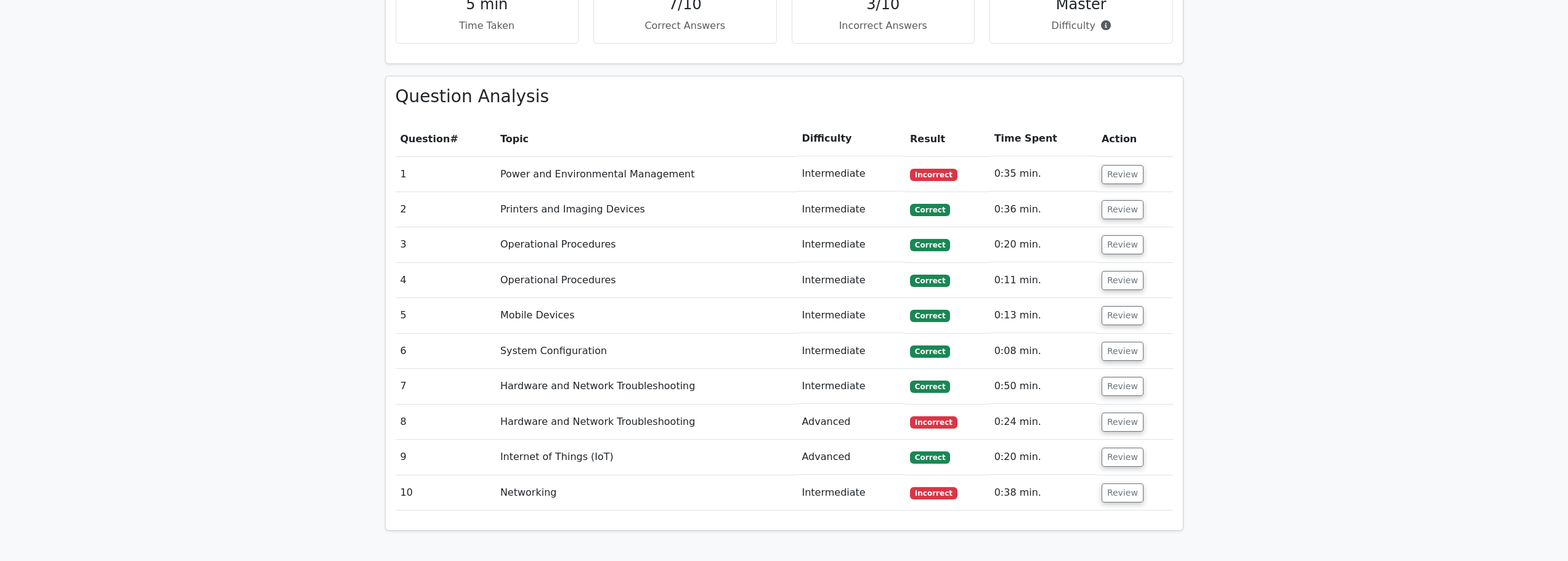
scroll to position [862, 0]
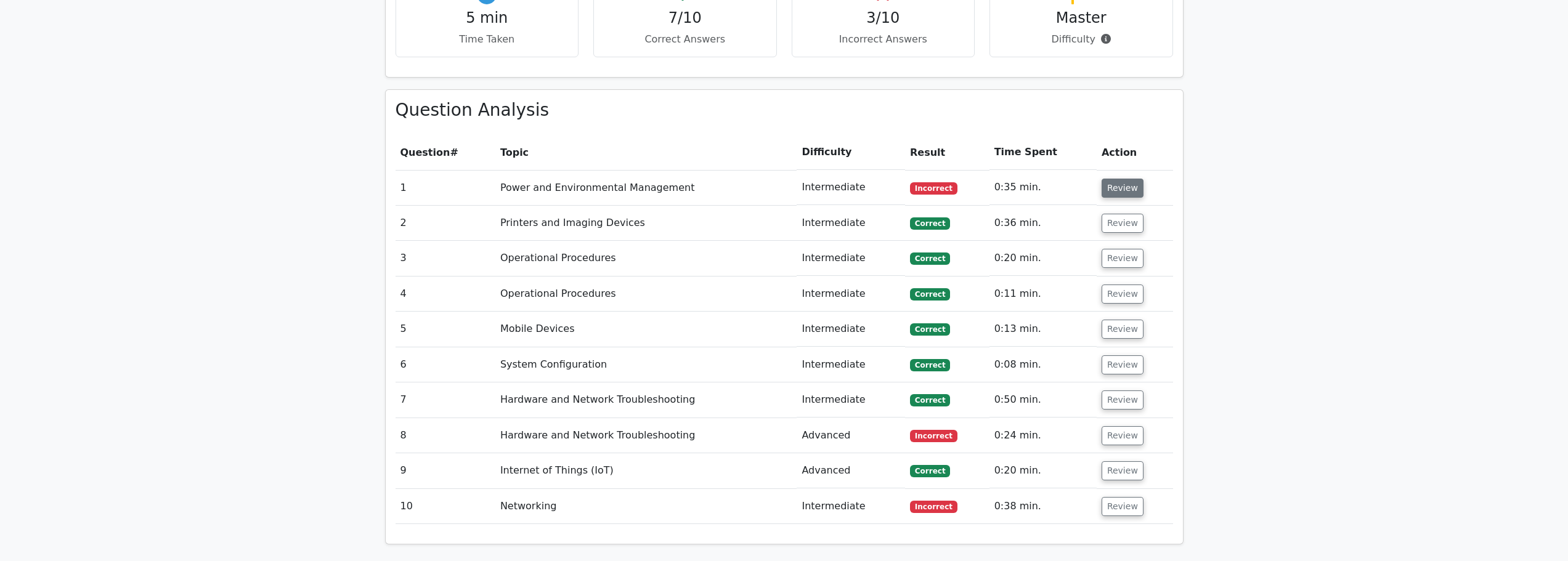
click at [1111, 179] on button "Review" at bounding box center [1122, 188] width 42 height 19
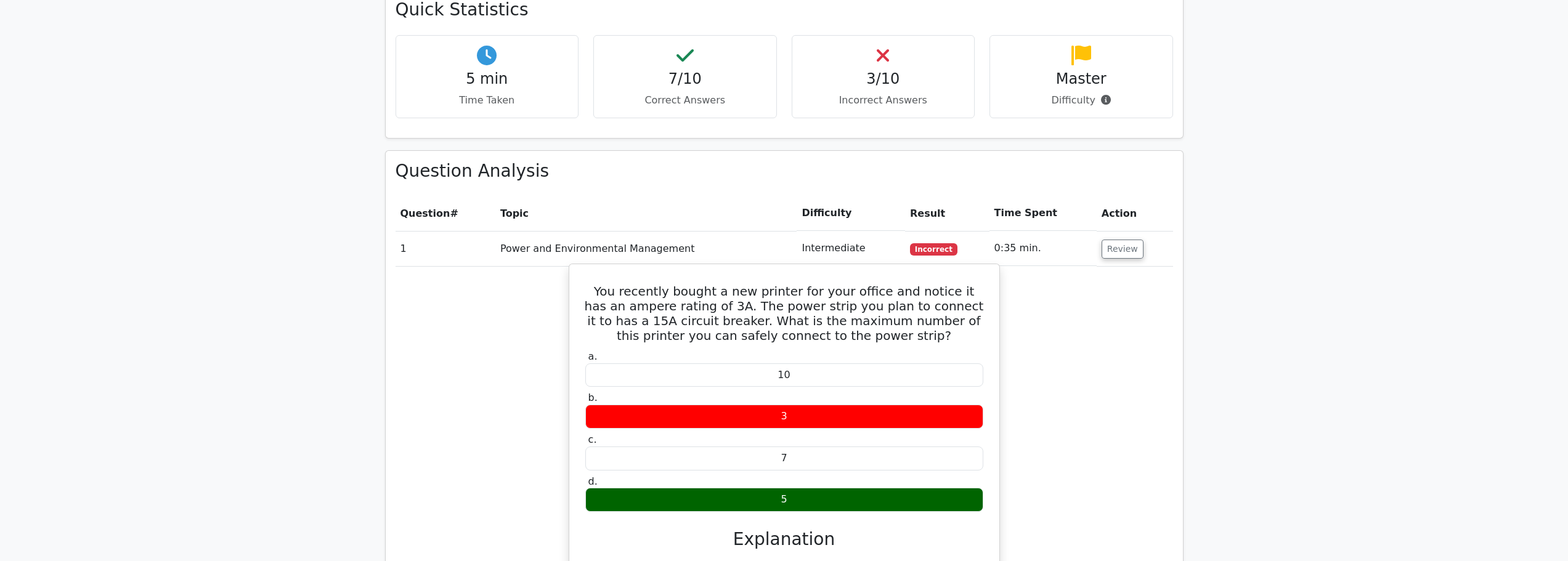
scroll to position [801, 0]
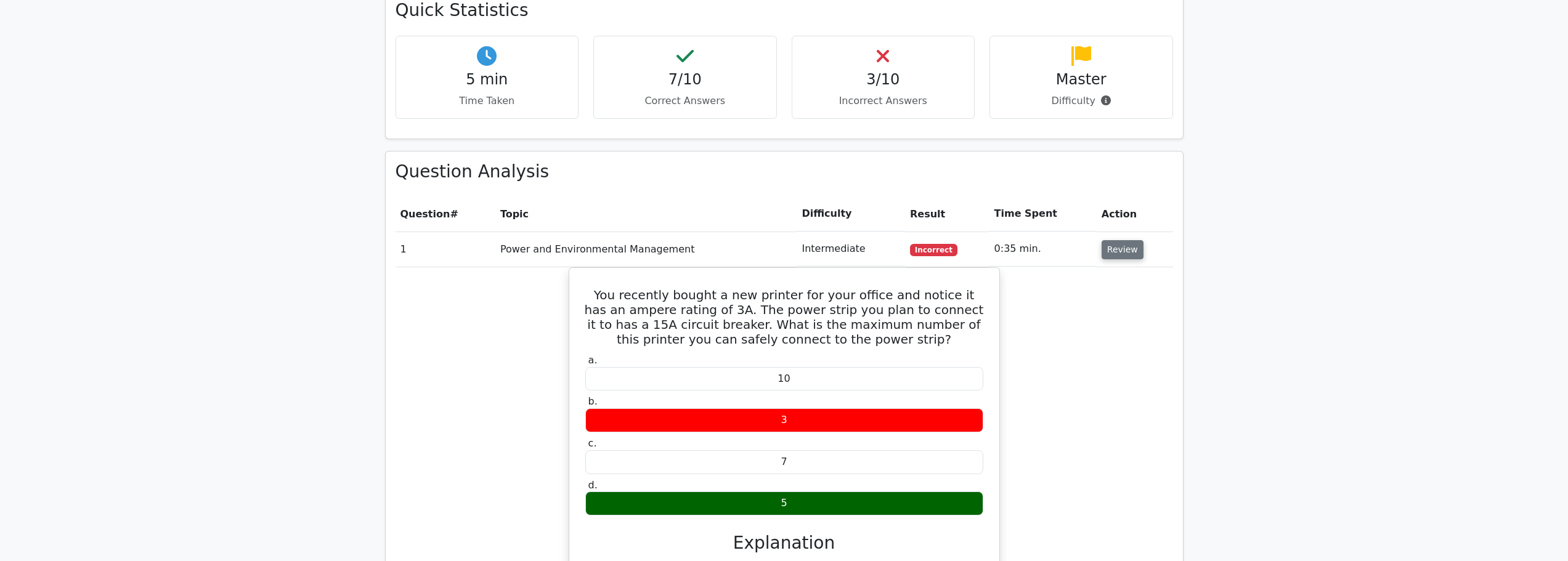
click at [1113, 241] on button "Review" at bounding box center [1122, 250] width 42 height 19
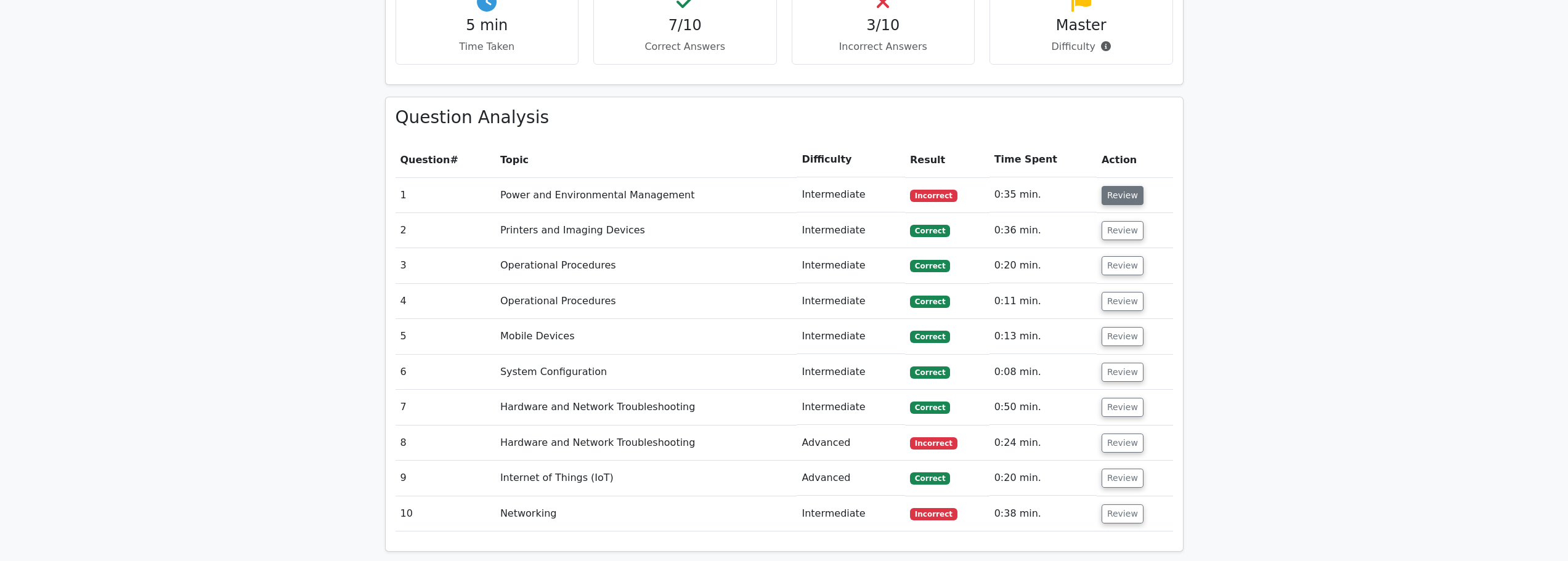
scroll to position [986, 0]
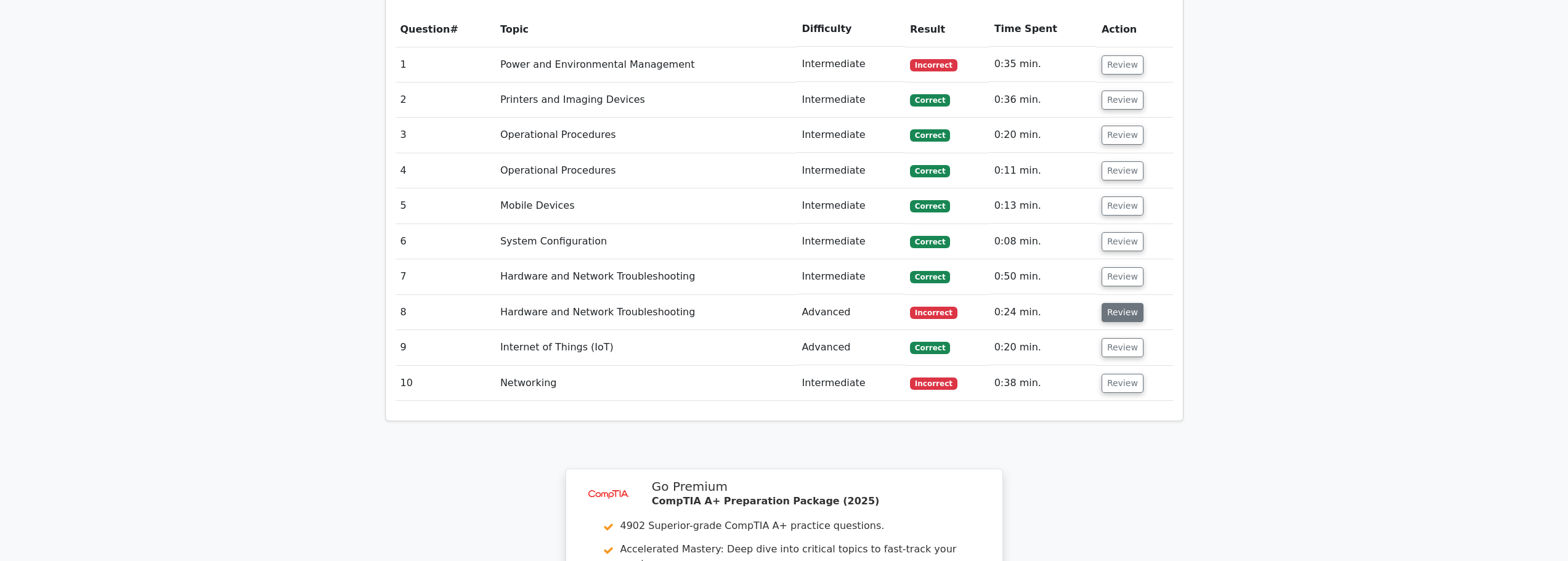
click at [1116, 303] on button "Review" at bounding box center [1122, 312] width 42 height 19
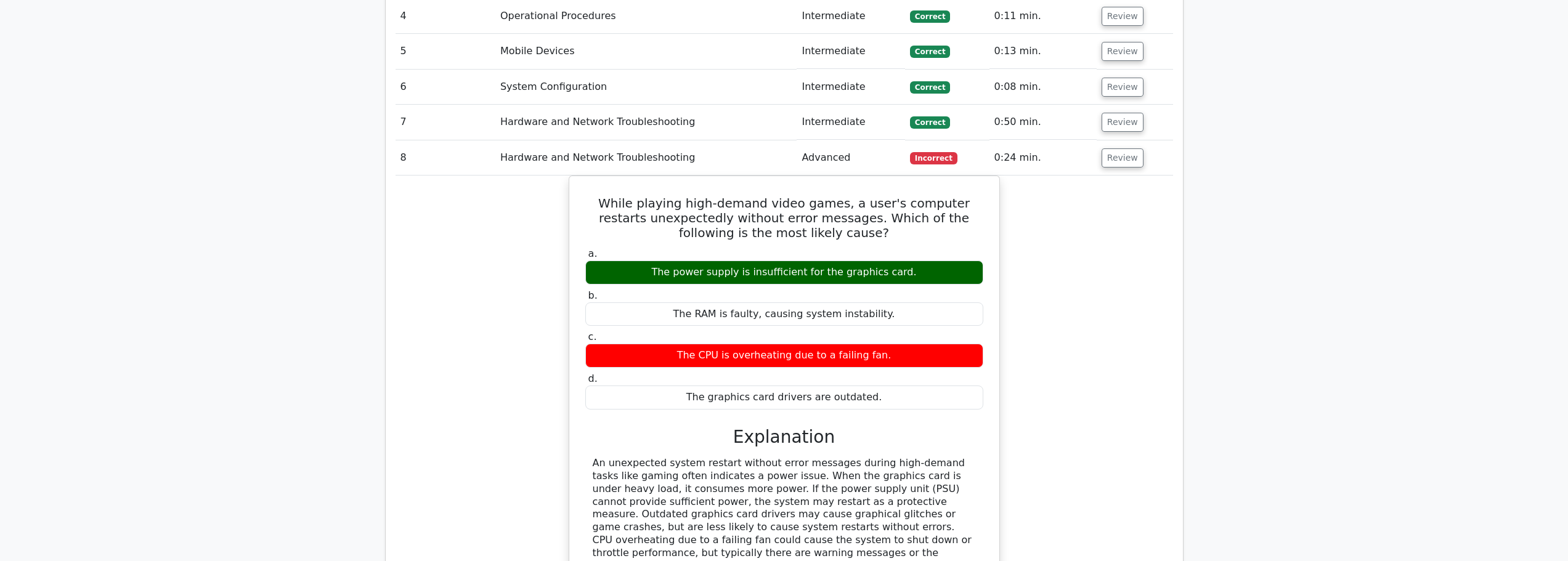
scroll to position [1171, 0]
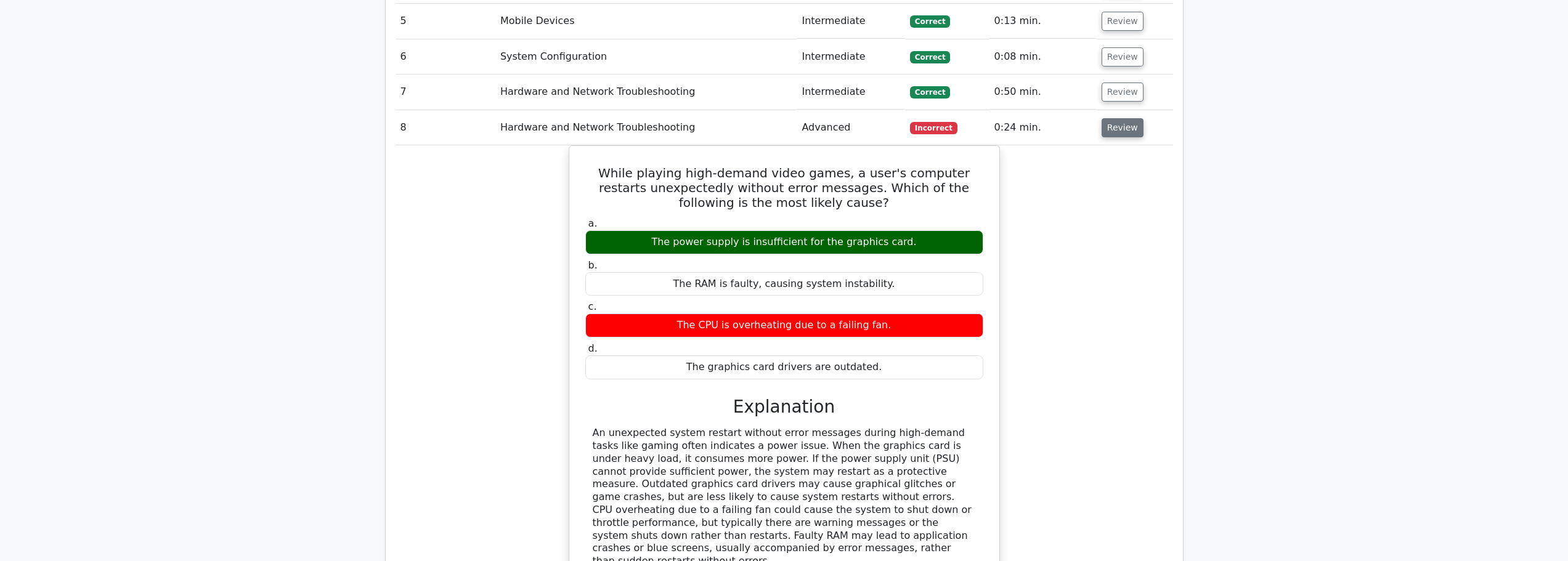
click at [1124, 118] on button "Review" at bounding box center [1122, 127] width 42 height 19
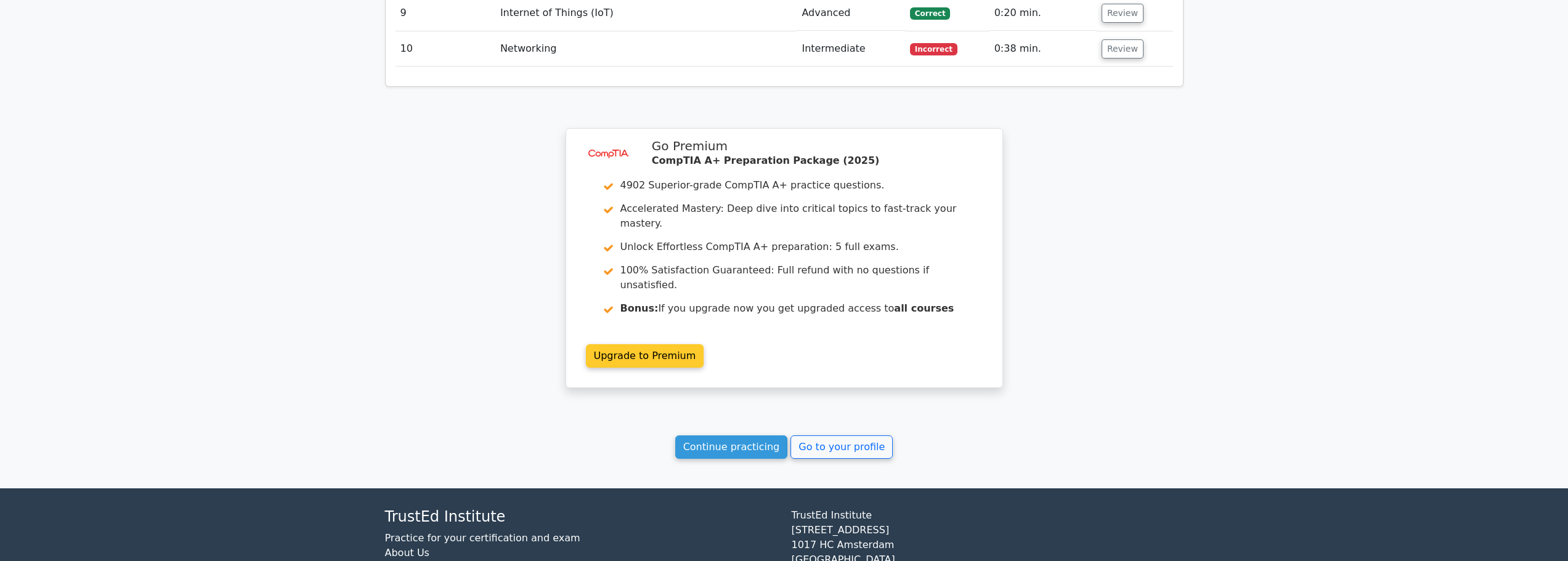
scroll to position [1338, 0]
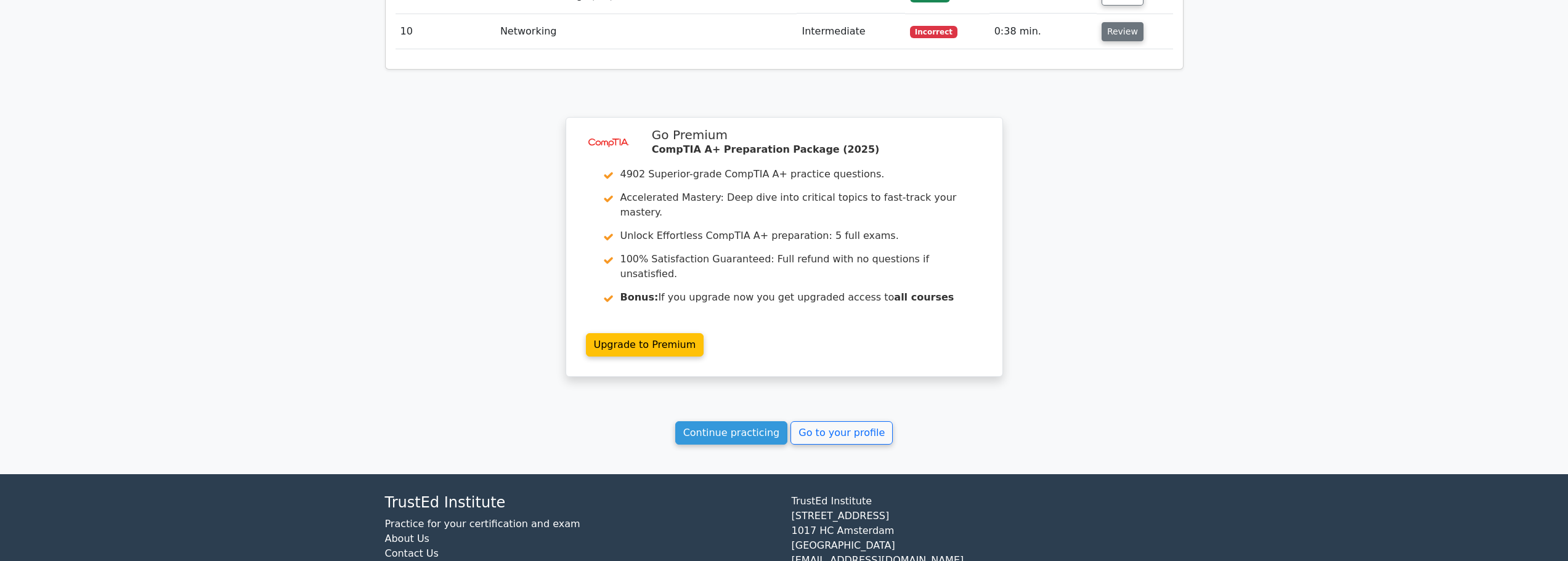
click at [1110, 22] on button "Review" at bounding box center [1122, 31] width 42 height 19
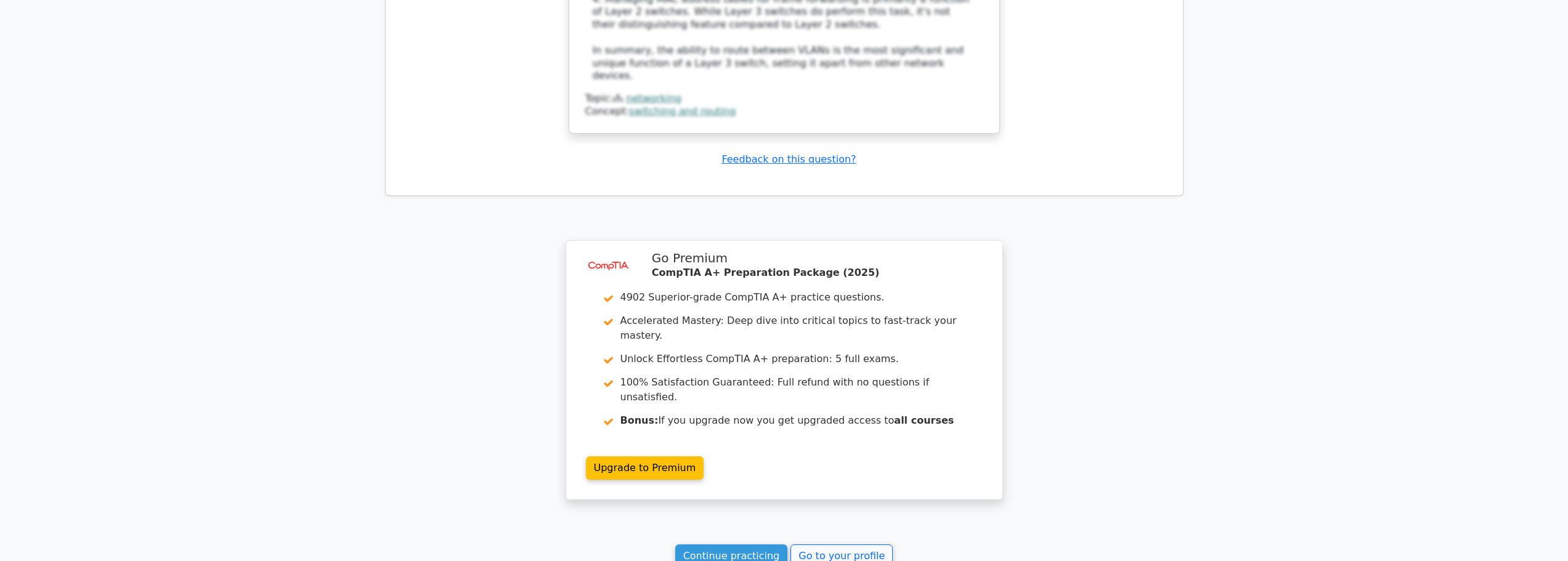
scroll to position [2053, 0]
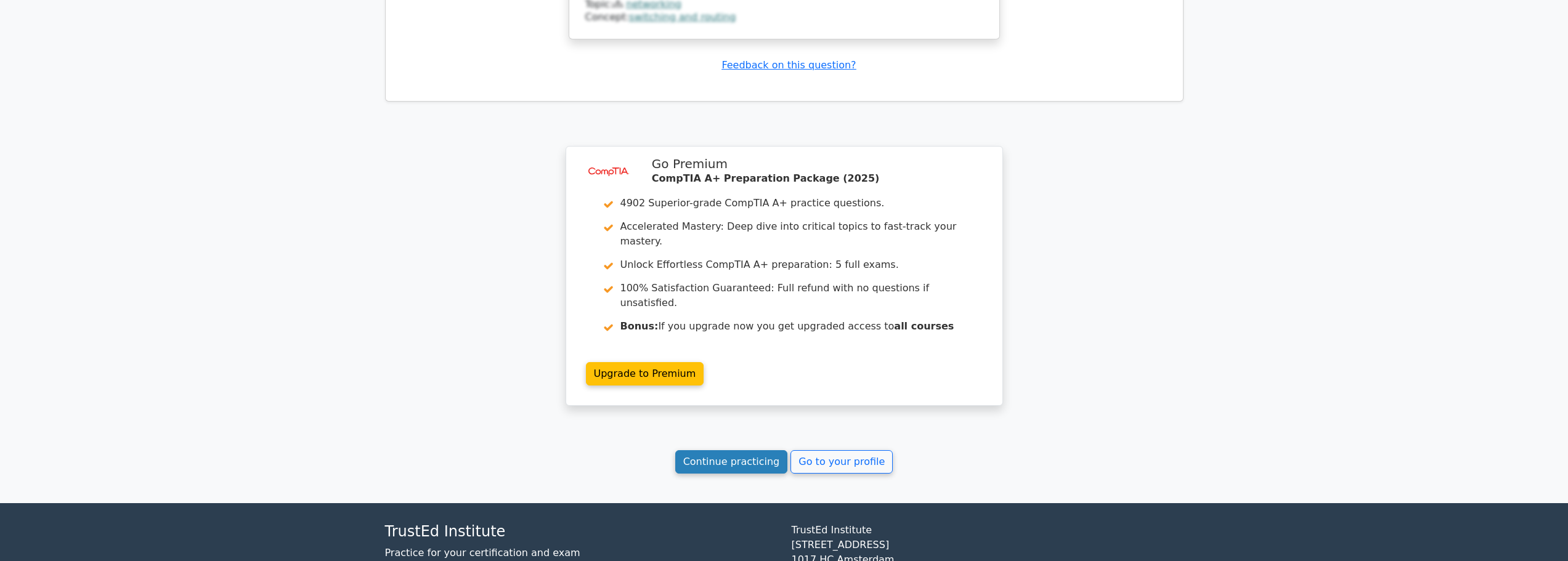
click at [740, 451] on link "Continue practicing" at bounding box center [731, 463] width 112 height 24
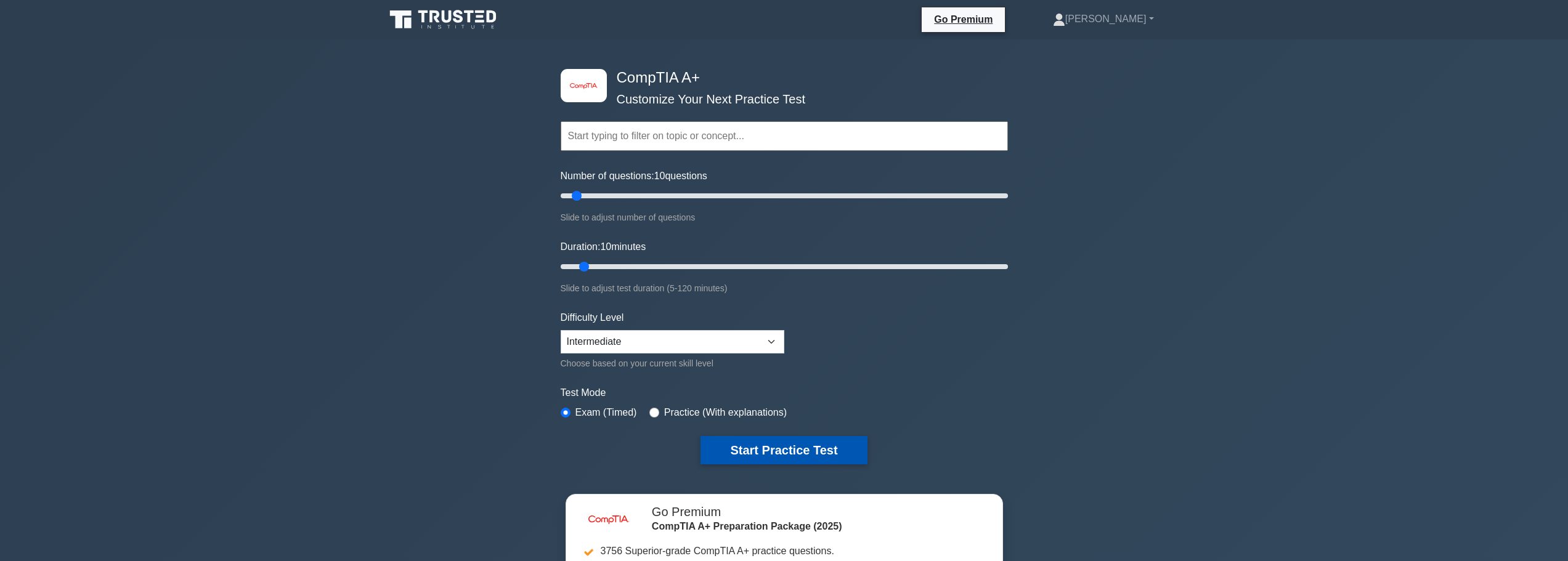
click at [828, 450] on button "Start Practice Test" at bounding box center [783, 451] width 166 height 28
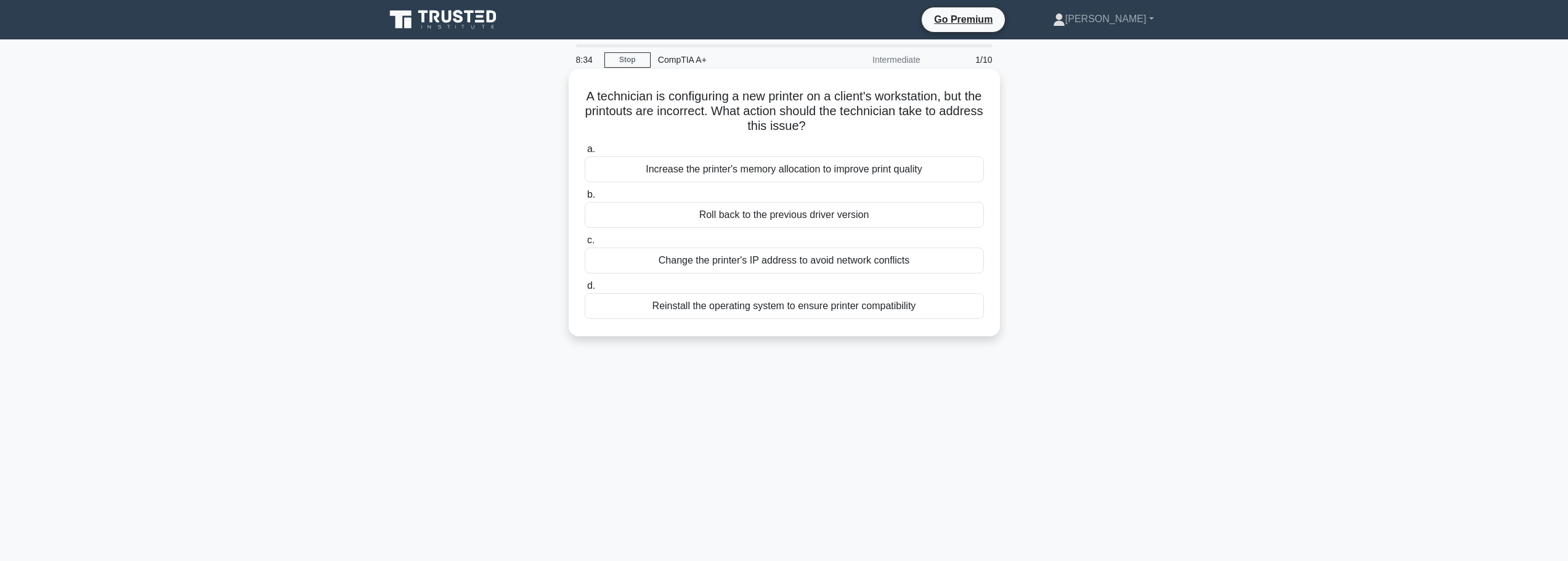
click at [757, 216] on div "Roll back to the previous driver version" at bounding box center [784, 215] width 399 height 26
click at [585, 199] on input "b. Roll back to the previous driver version" at bounding box center [585, 195] width 0 height 8
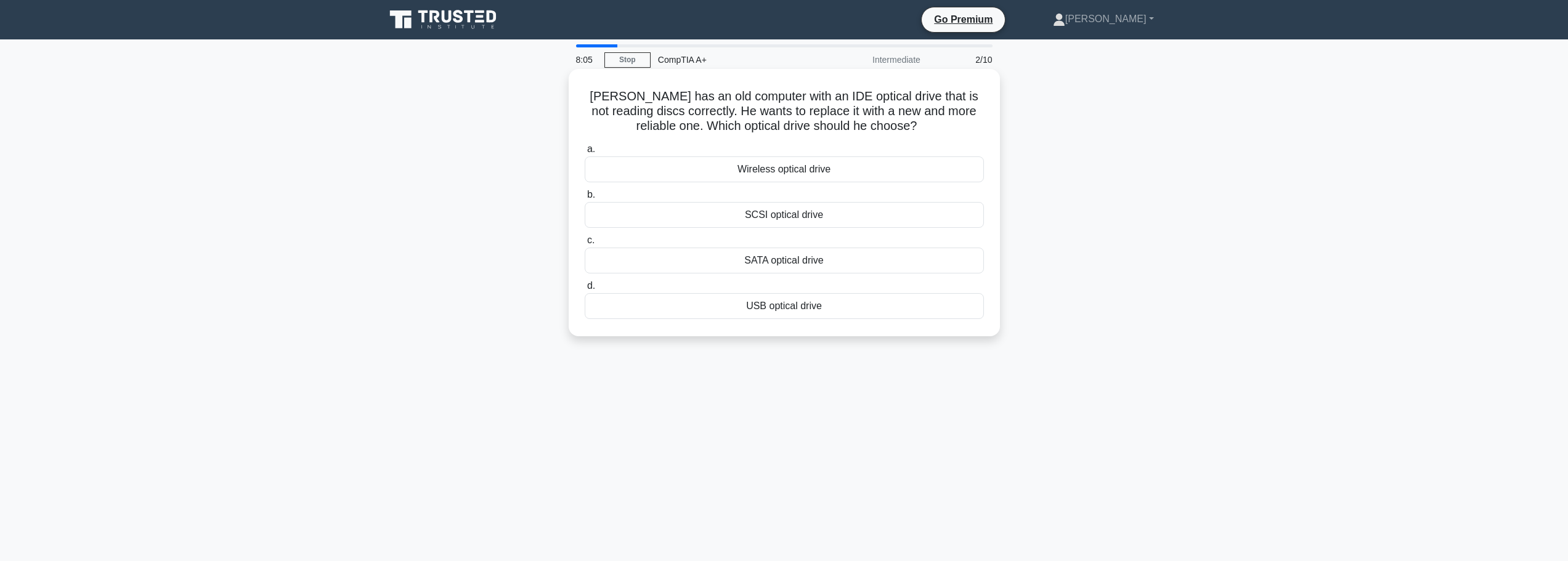
click at [785, 221] on div "SCSI optical drive" at bounding box center [784, 215] width 399 height 26
click at [585, 199] on input "b. SCSI optical drive" at bounding box center [585, 195] width 0 height 8
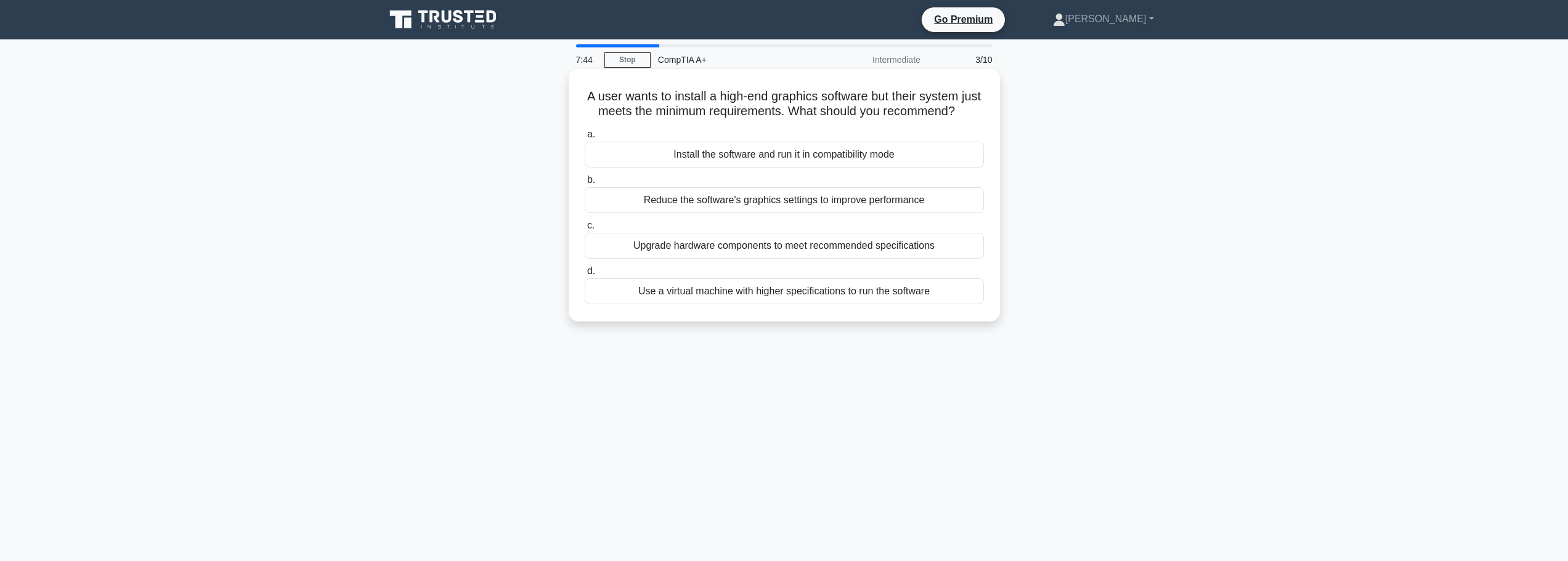
click at [778, 259] on div "Upgrade hardware components to meet recommended specifications" at bounding box center [784, 246] width 399 height 26
click at [585, 230] on input "c. Upgrade hardware components to meet recommended specifications" at bounding box center [585, 226] width 0 height 8
click at [801, 206] on div "Noise-canceling headphones" at bounding box center [784, 200] width 399 height 26
click at [585, 184] on input "b. Noise-canceling headphones" at bounding box center [585, 180] width 0 height 8
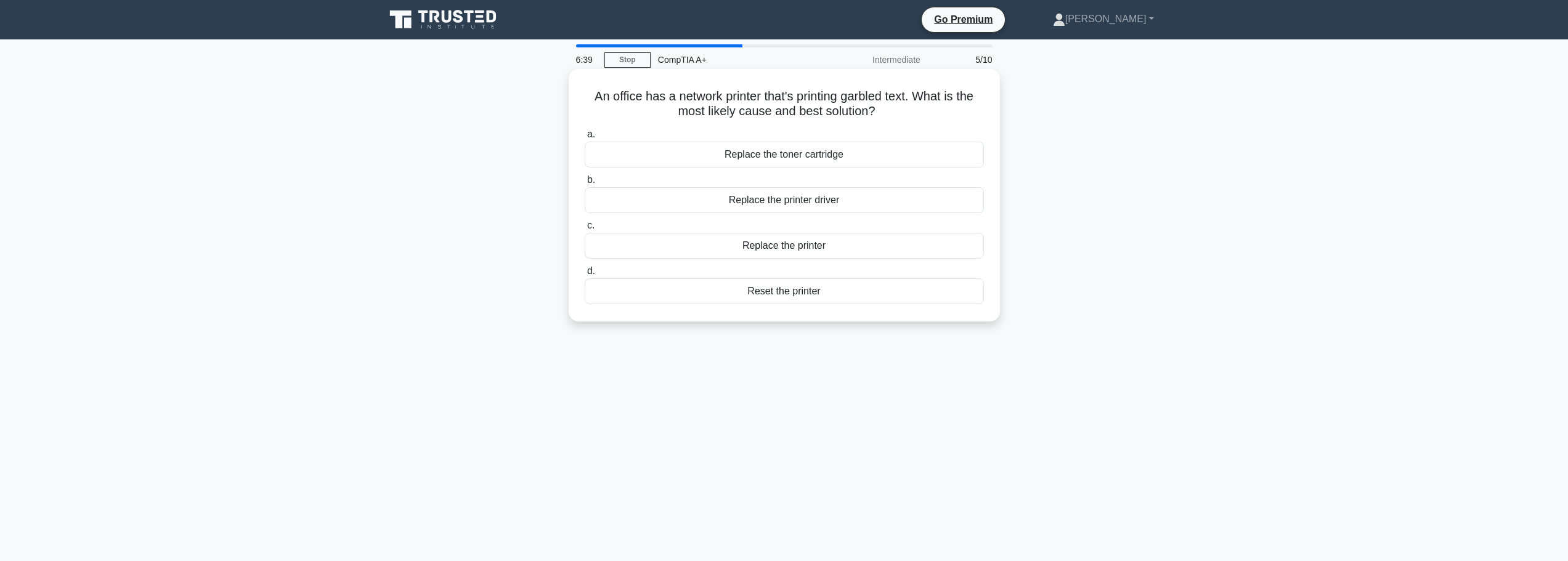
click at [785, 161] on div "Replace the toner cartridge" at bounding box center [784, 154] width 399 height 26
click at [585, 138] on input "a. Replace the toner cartridge" at bounding box center [585, 134] width 0 height 8
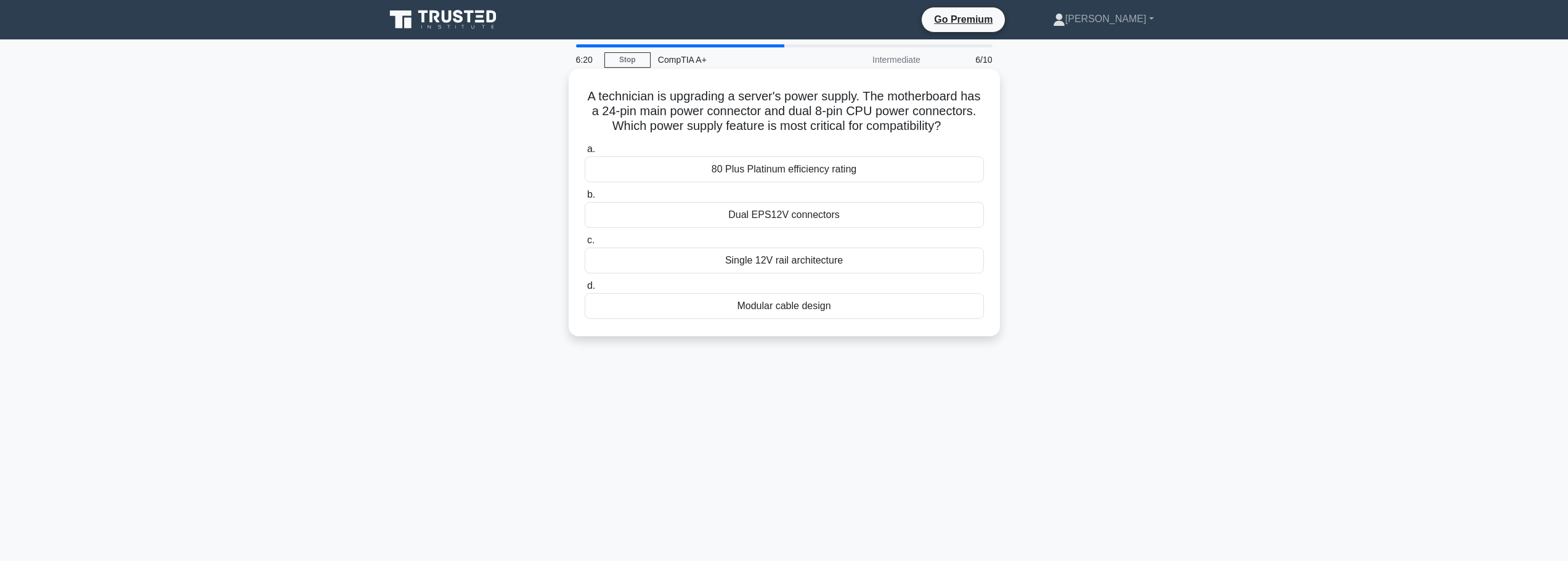
click at [801, 228] on div "Dual EPS12V connectors" at bounding box center [784, 215] width 399 height 26
click at [585, 199] on input "b. Dual EPS12V connectors" at bounding box center [585, 195] width 0 height 8
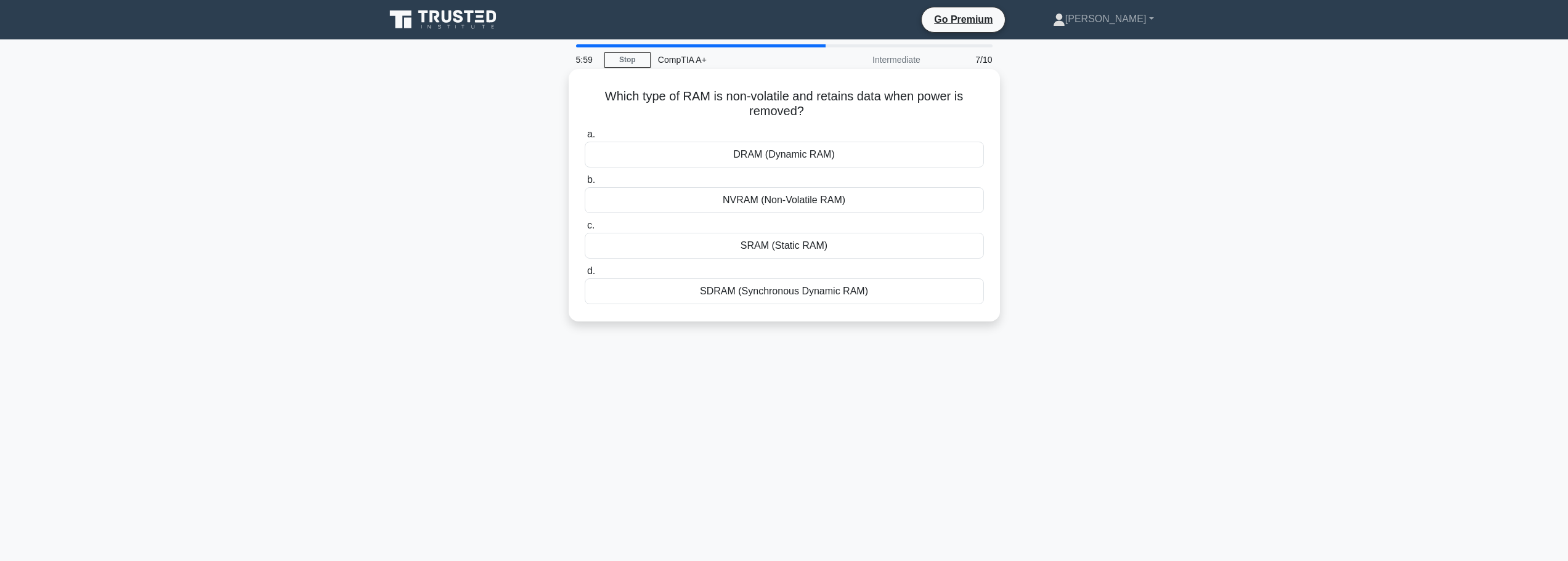
click at [804, 203] on div "NVRAM (Non-Volatile RAM)" at bounding box center [784, 200] width 399 height 26
click at [585, 184] on input "b. NVRAM (Non-Volatile RAM)" at bounding box center [585, 180] width 0 height 8
click at [783, 295] on div "HDMI Ethernet Channel (HEC)" at bounding box center [784, 291] width 399 height 26
click at [585, 276] on input "d. HDMI Ethernet Channel (HEC)" at bounding box center [585, 272] width 0 height 8
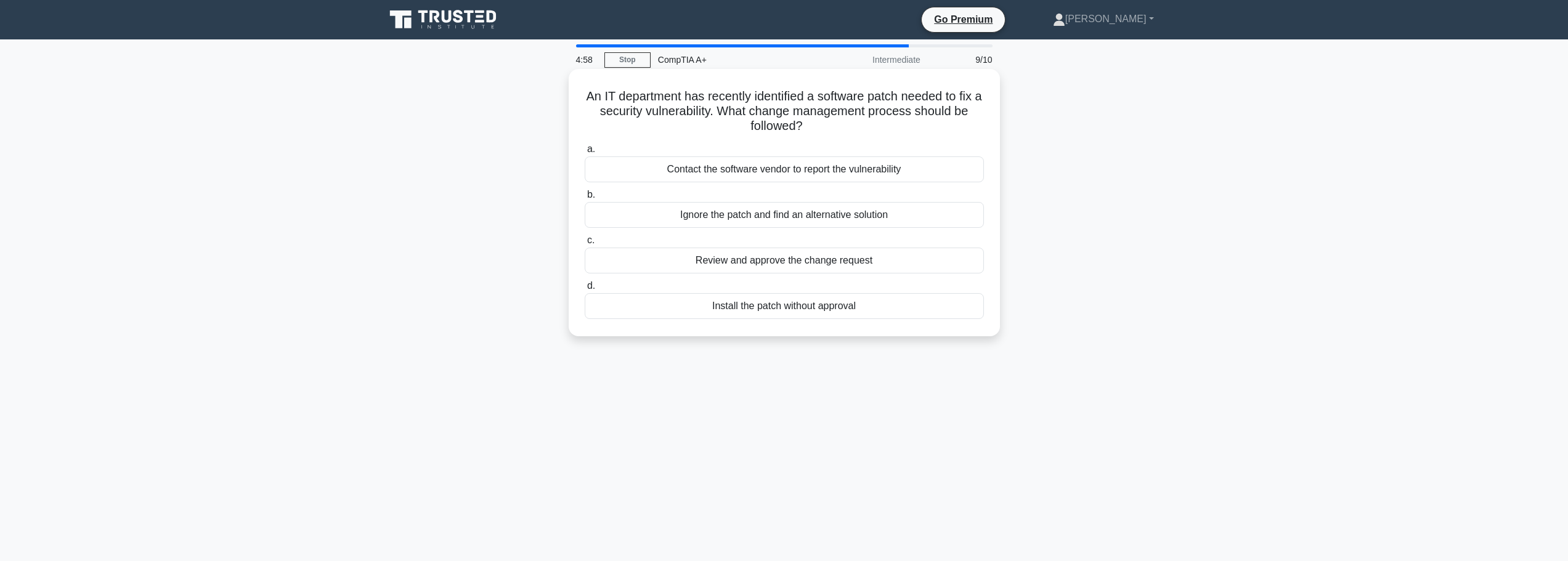
click at [760, 262] on div "Review and approve the change request" at bounding box center [784, 261] width 399 height 26
click at [585, 245] on input "c. Review and approve the change request" at bounding box center [585, 241] width 0 height 8
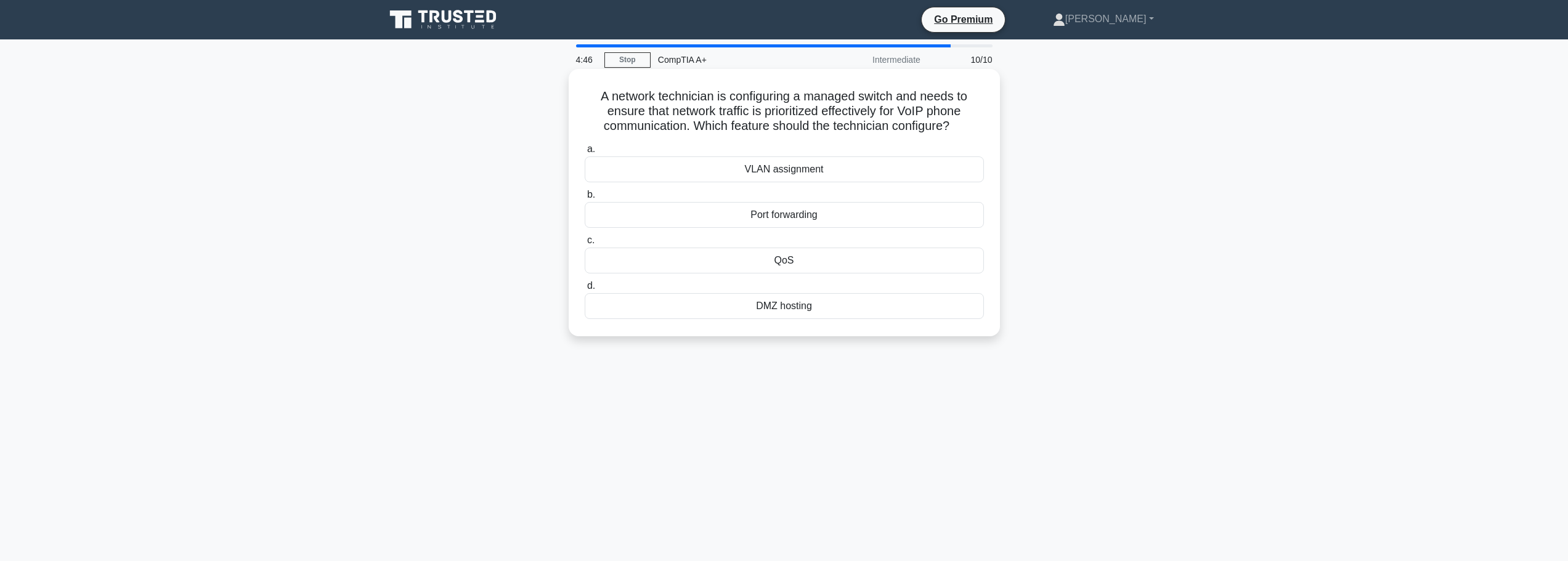
click at [794, 268] on div "QoS" at bounding box center [784, 261] width 399 height 26
click at [585, 245] on input "c. QoS" at bounding box center [585, 241] width 0 height 8
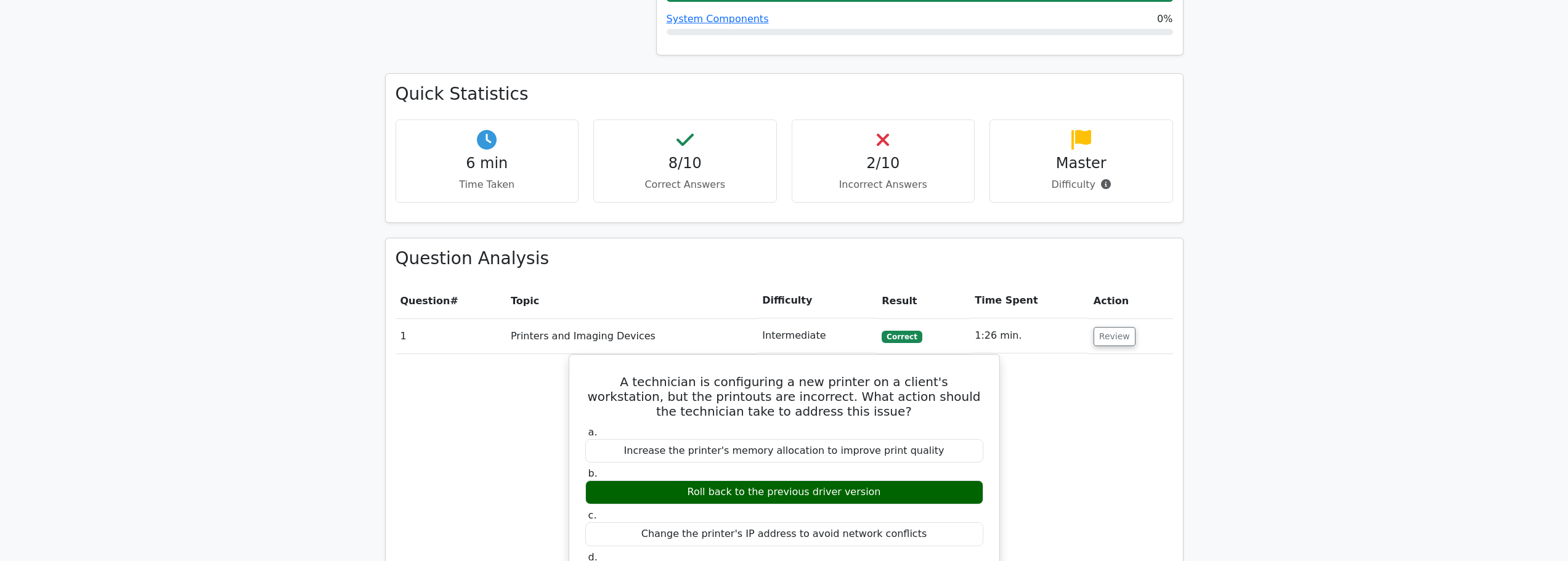
scroll to position [924, 0]
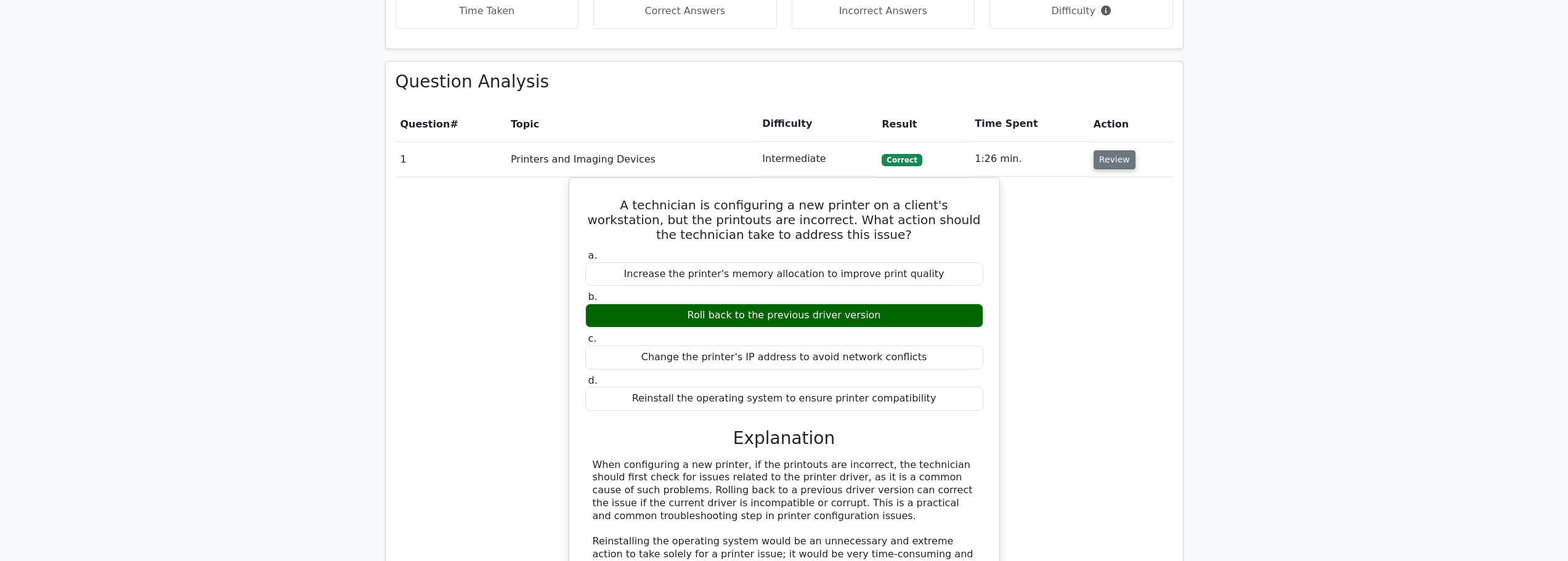
click at [1119, 150] on button "Review" at bounding box center [1114, 159] width 42 height 19
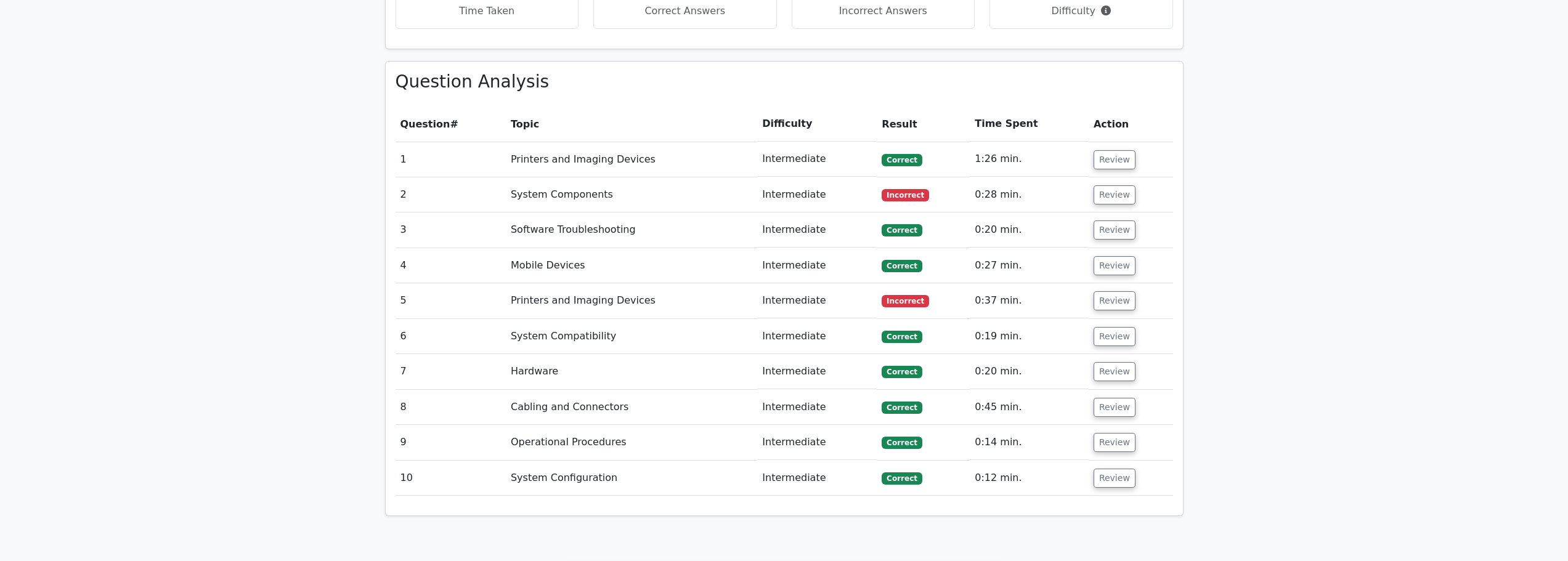
click at [1111, 426] on td "Review" at bounding box center [1130, 442] width 85 height 35
click at [1108, 433] on button "Review" at bounding box center [1114, 442] width 42 height 19
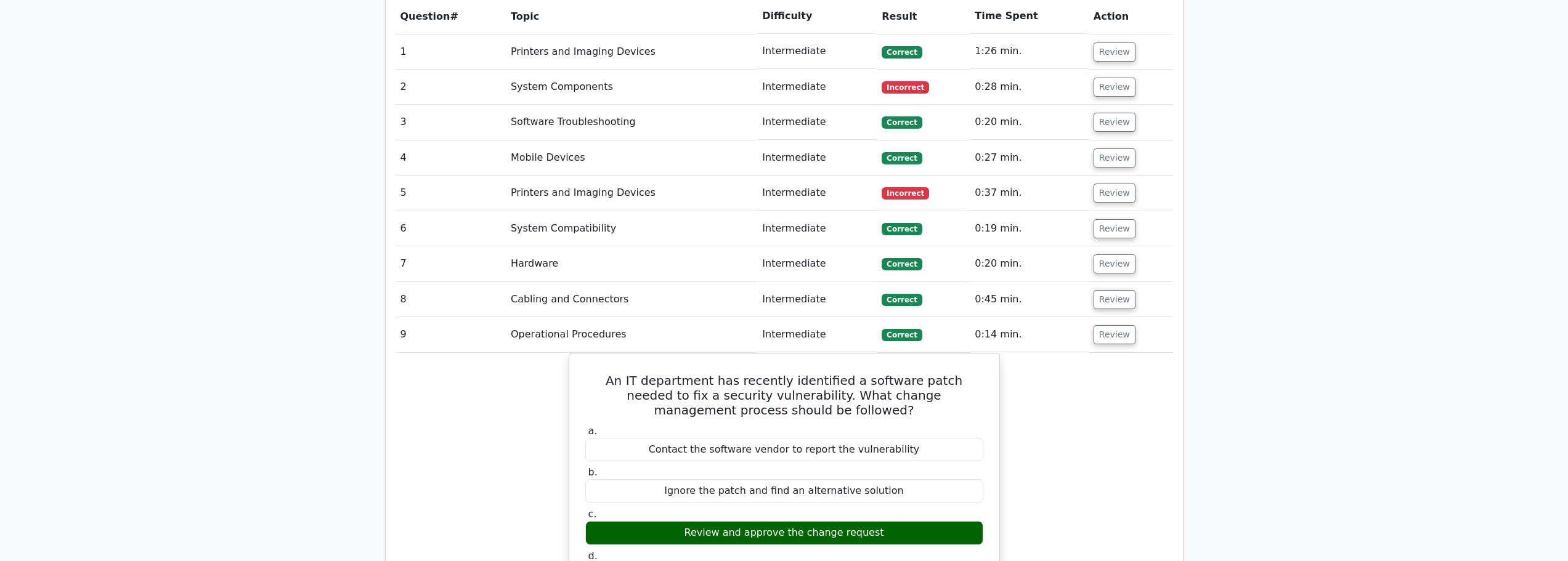
scroll to position [1047, 0]
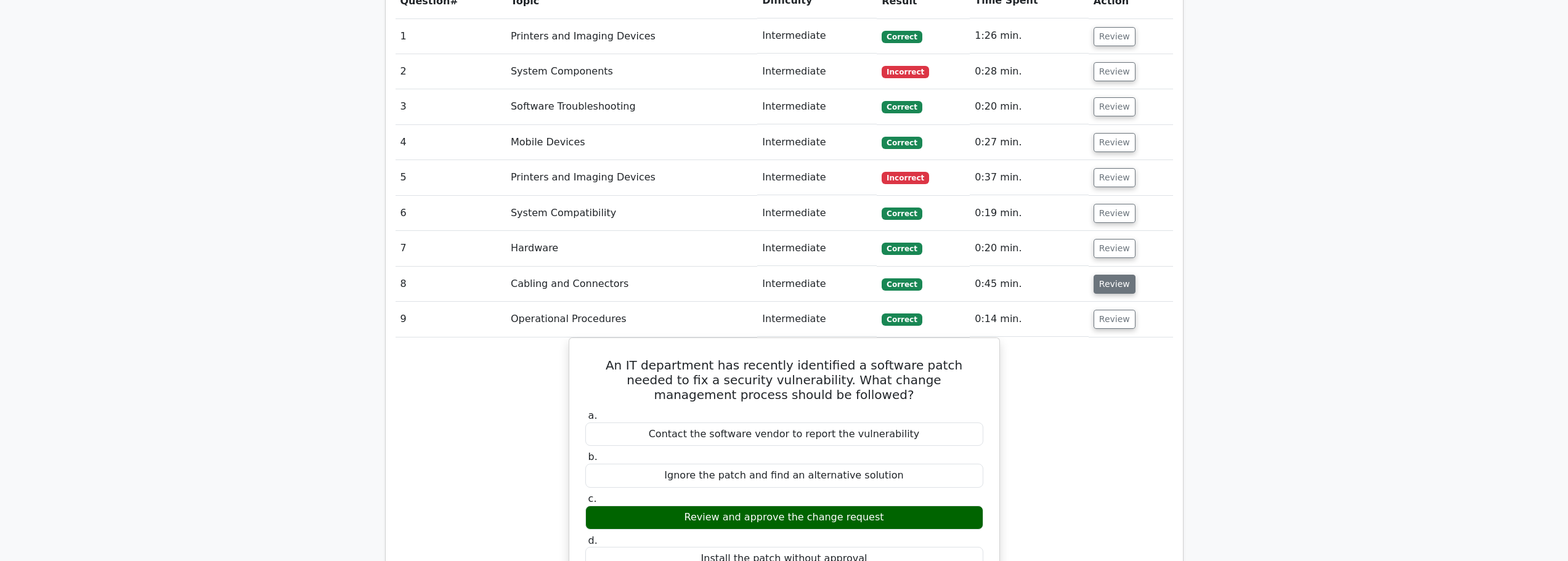
click at [1108, 275] on button "Review" at bounding box center [1114, 283] width 42 height 19
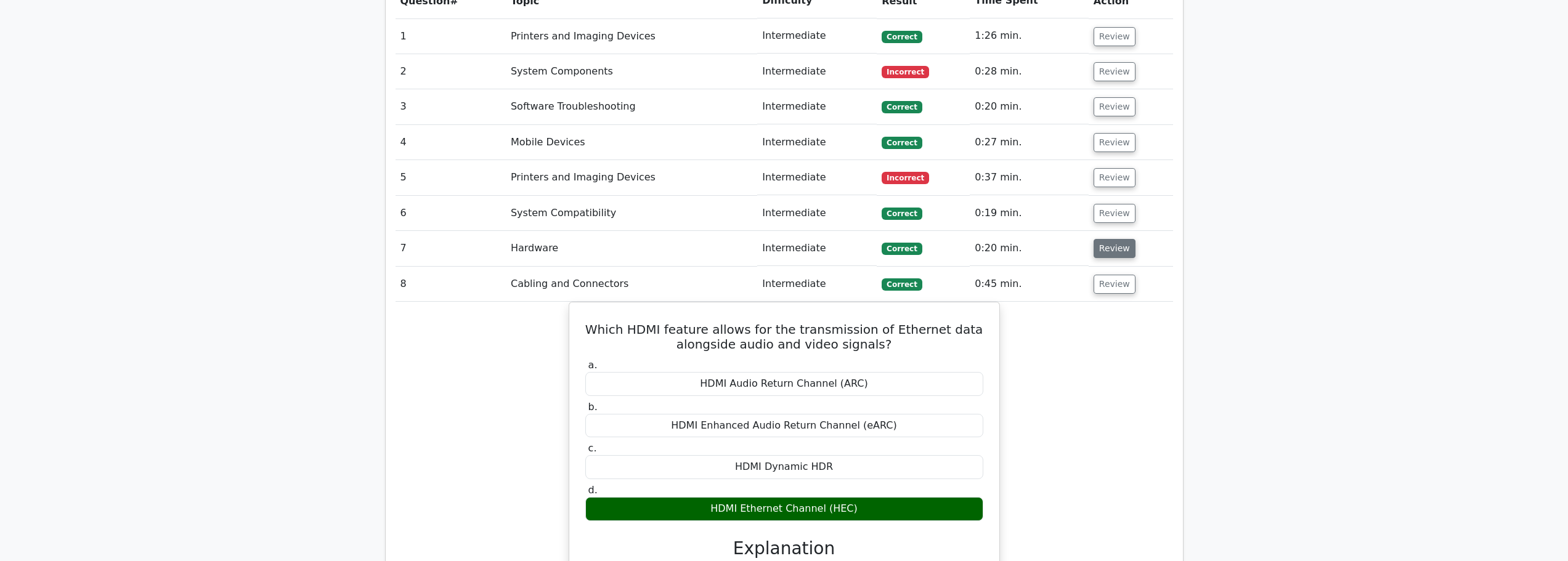
click at [1095, 239] on button "Review" at bounding box center [1114, 248] width 42 height 19
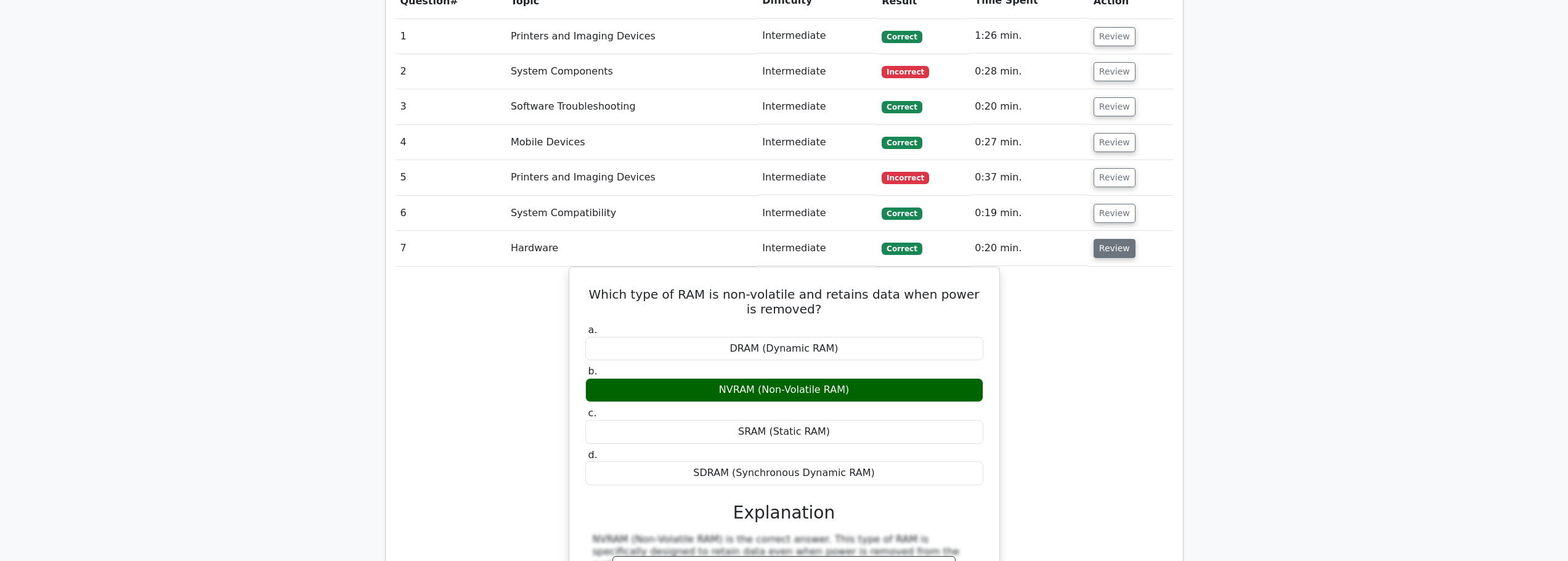
click at [1095, 239] on button "Review" at bounding box center [1114, 248] width 42 height 19
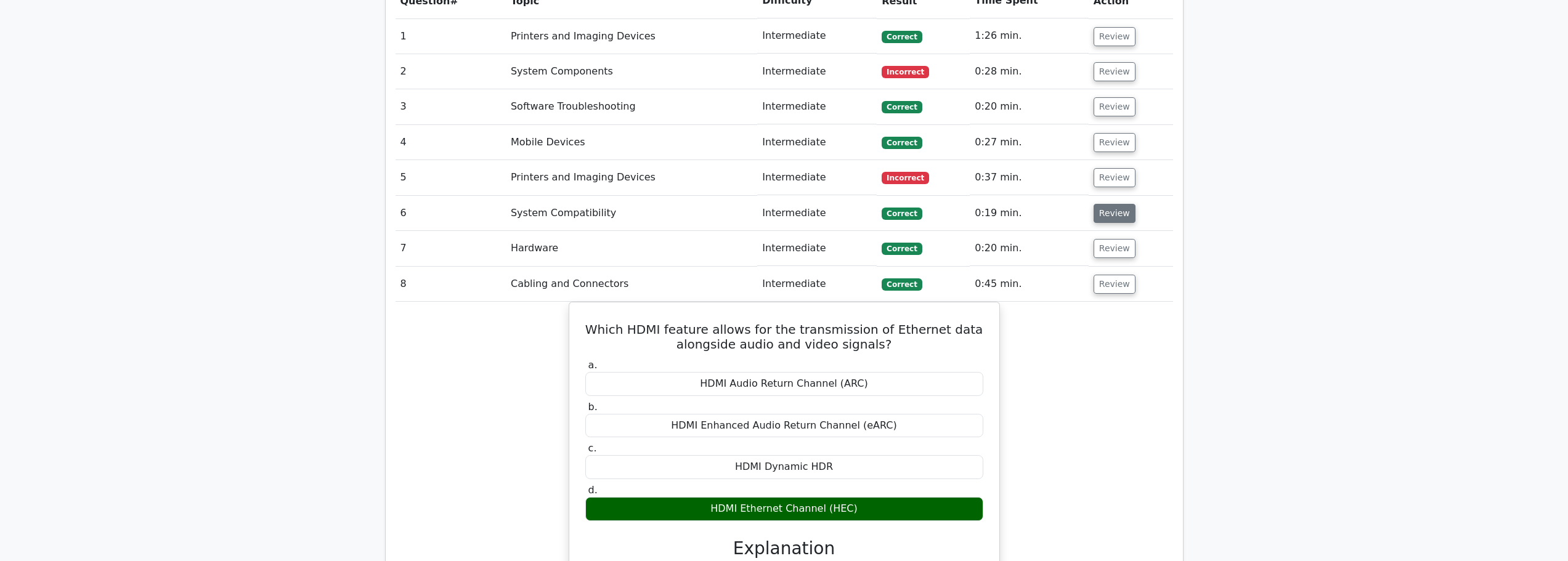
click at [1105, 204] on button "Review" at bounding box center [1114, 213] width 42 height 19
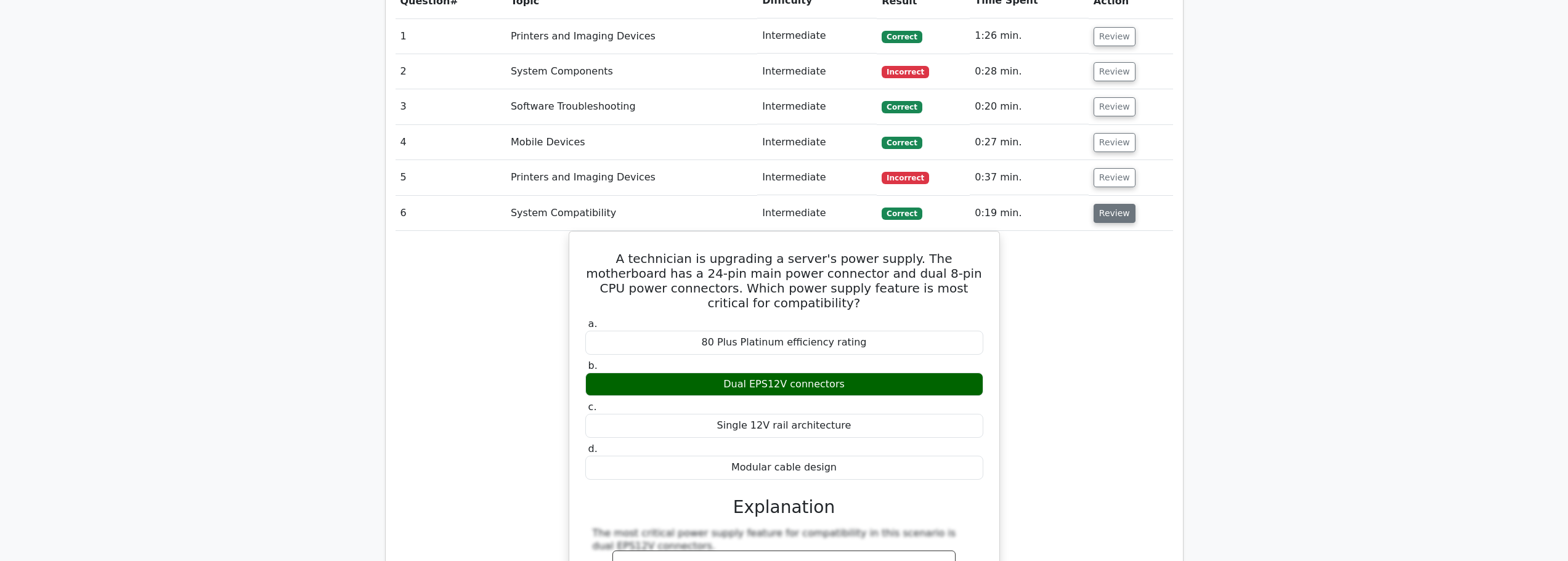
click at [1105, 204] on button "Review" at bounding box center [1114, 213] width 42 height 19
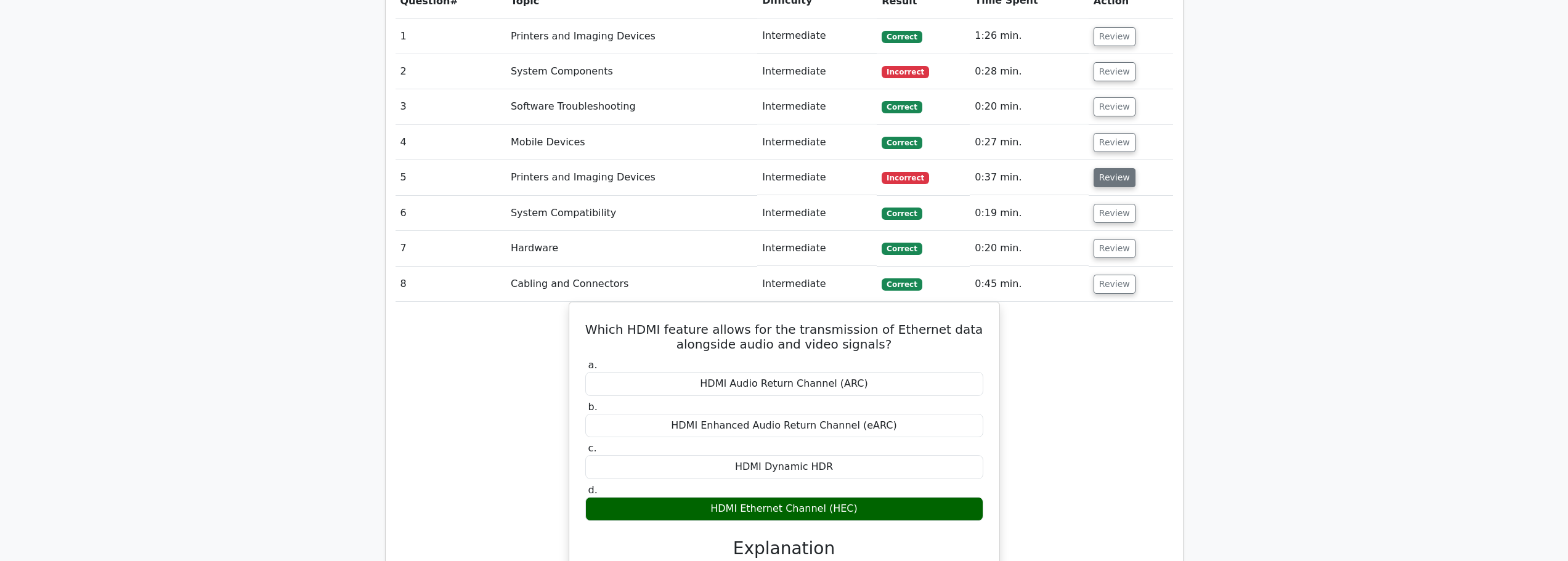
click at [1108, 168] on button "Review" at bounding box center [1114, 177] width 42 height 19
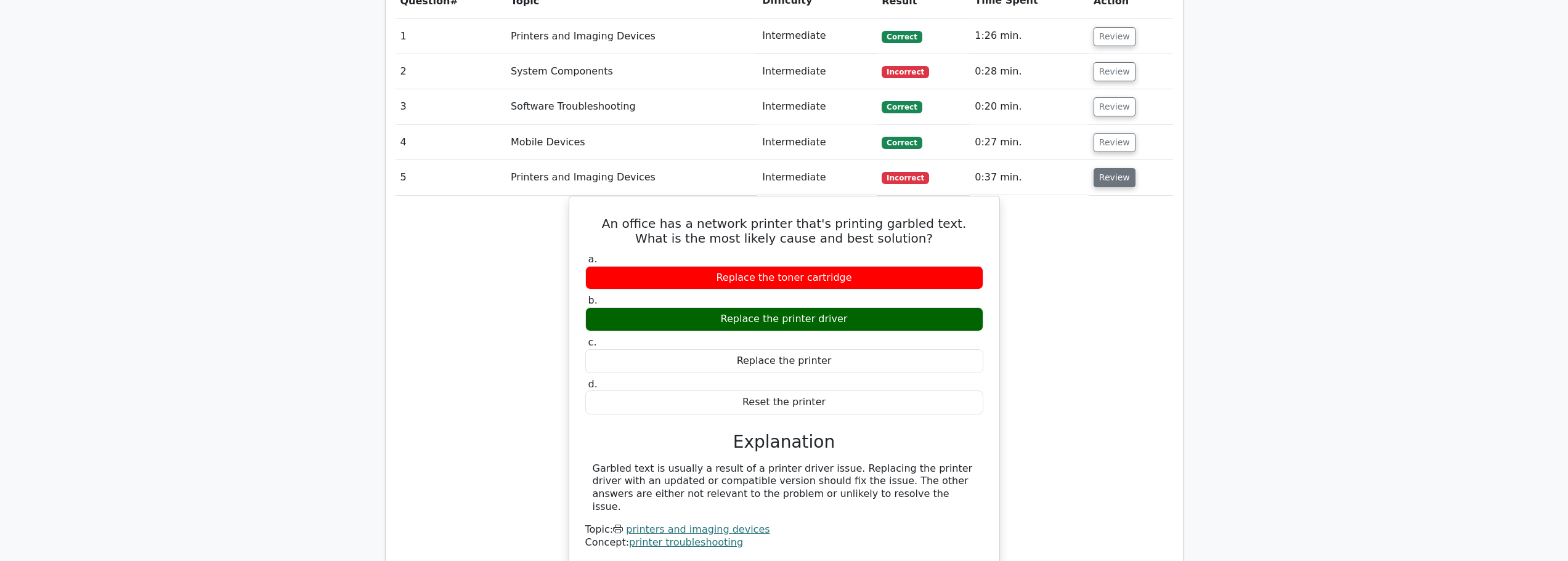
click at [1107, 168] on button "Review" at bounding box center [1114, 177] width 42 height 19
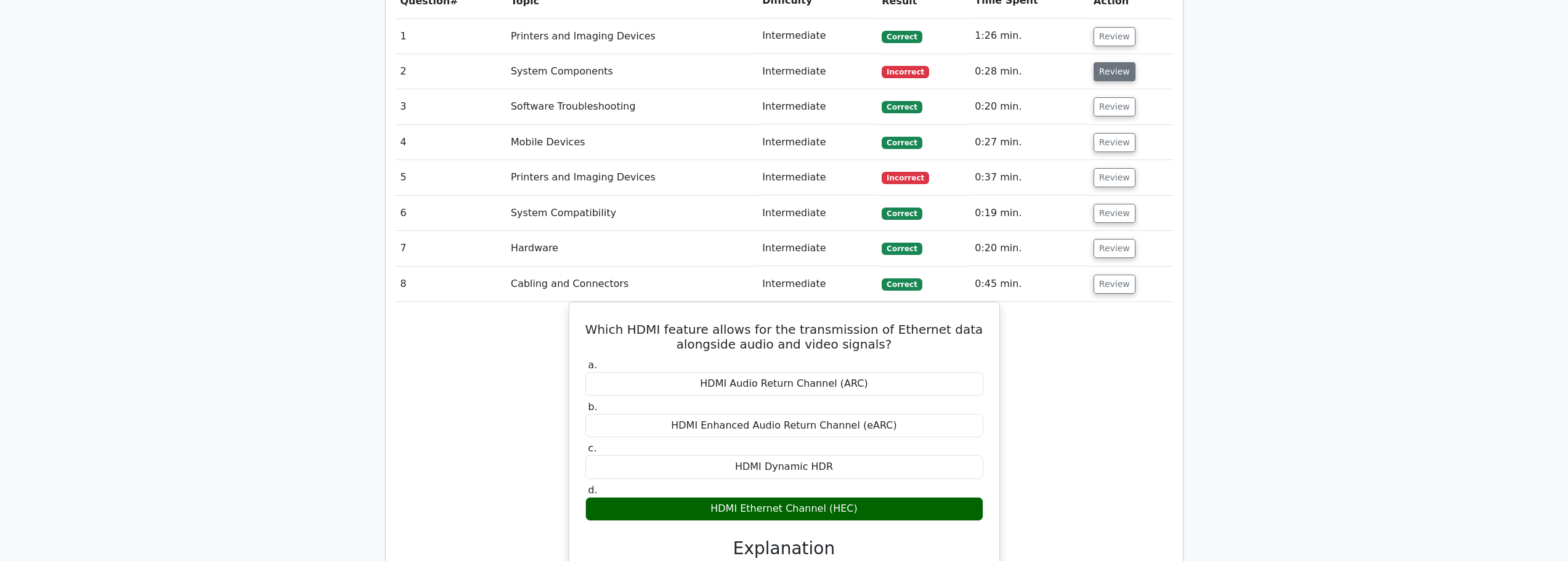
click at [1109, 63] on button "Review" at bounding box center [1114, 72] width 42 height 19
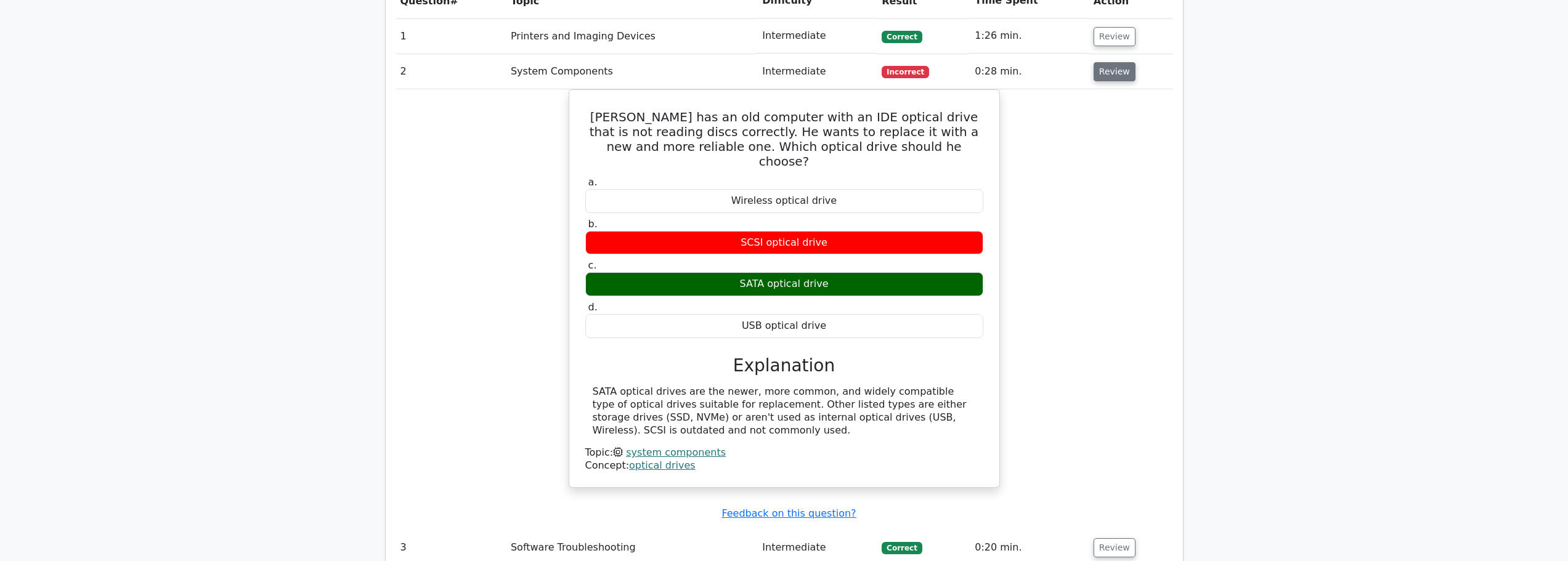
click at [1116, 63] on button "Review" at bounding box center [1114, 72] width 42 height 19
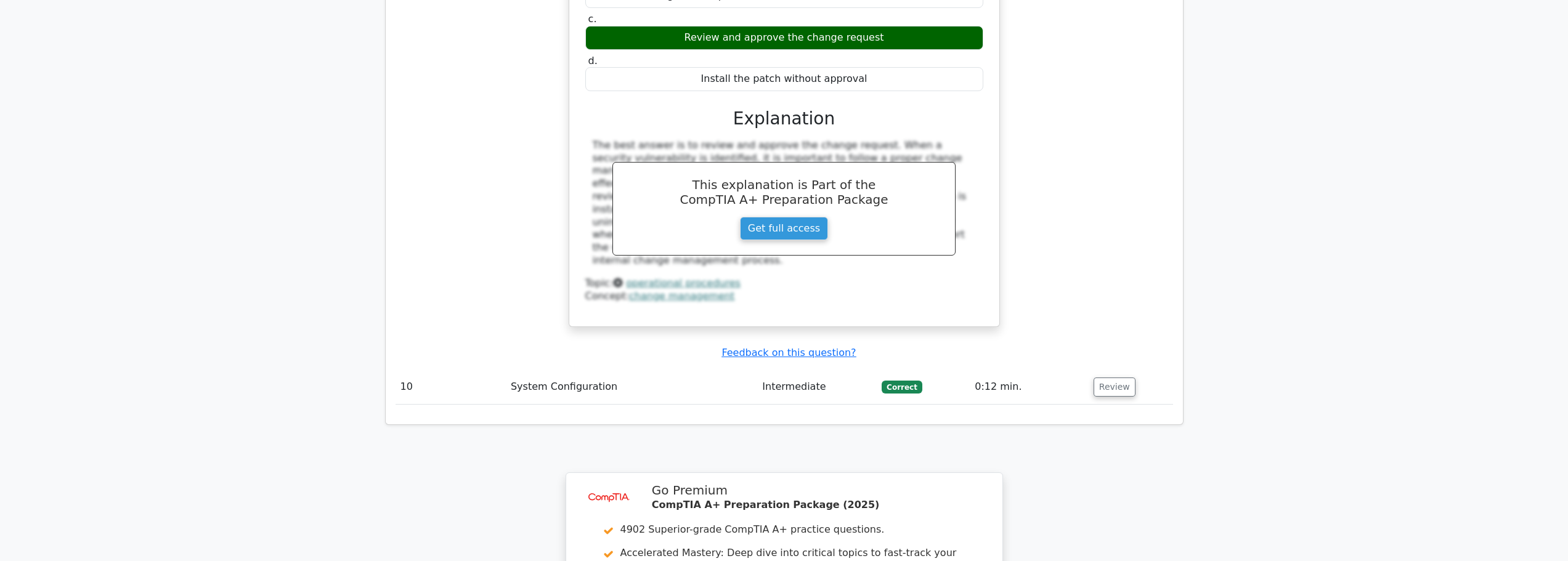
scroll to position [2495, 0]
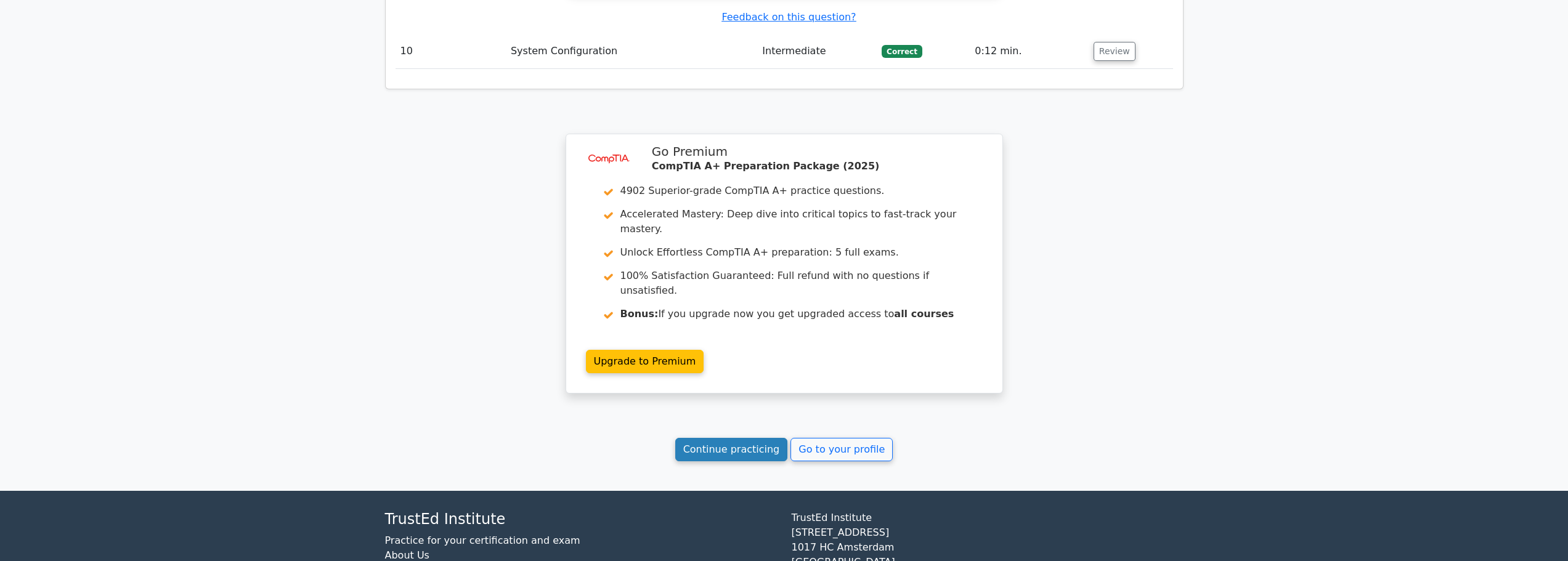
click at [721, 438] on link "Continue practicing" at bounding box center [731, 450] width 112 height 24
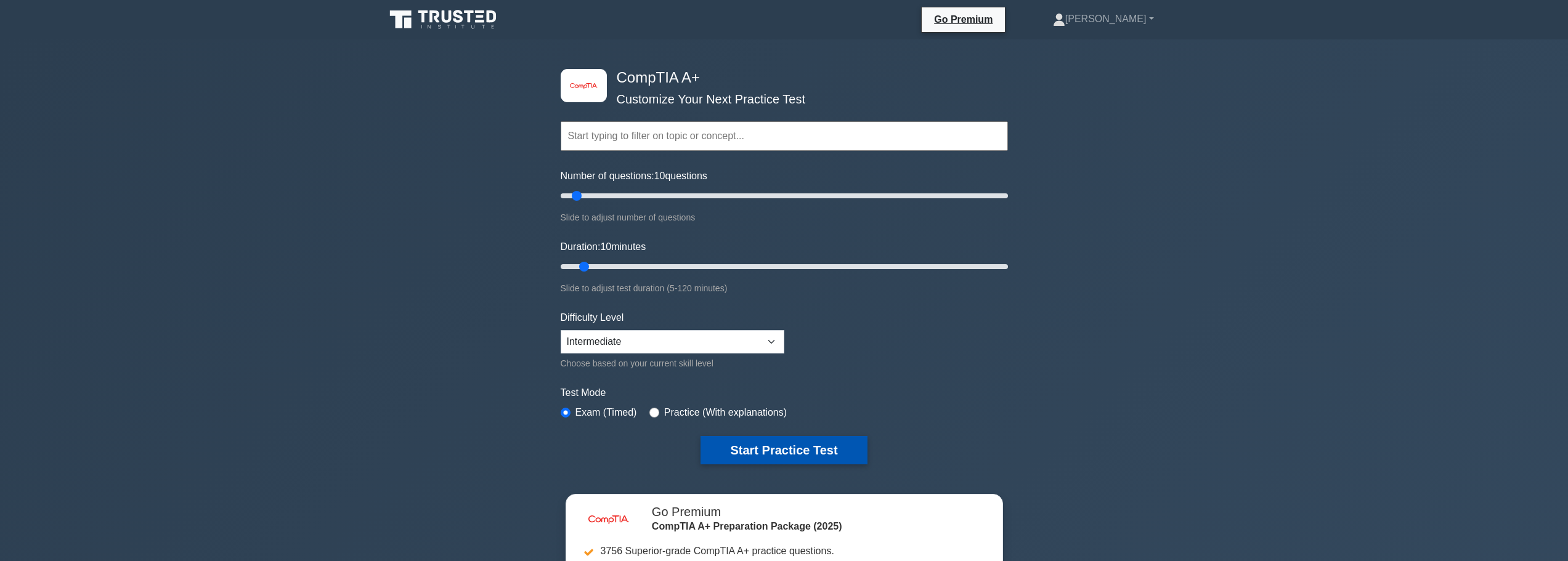
click at [789, 445] on button "Start Practice Test" at bounding box center [783, 451] width 166 height 28
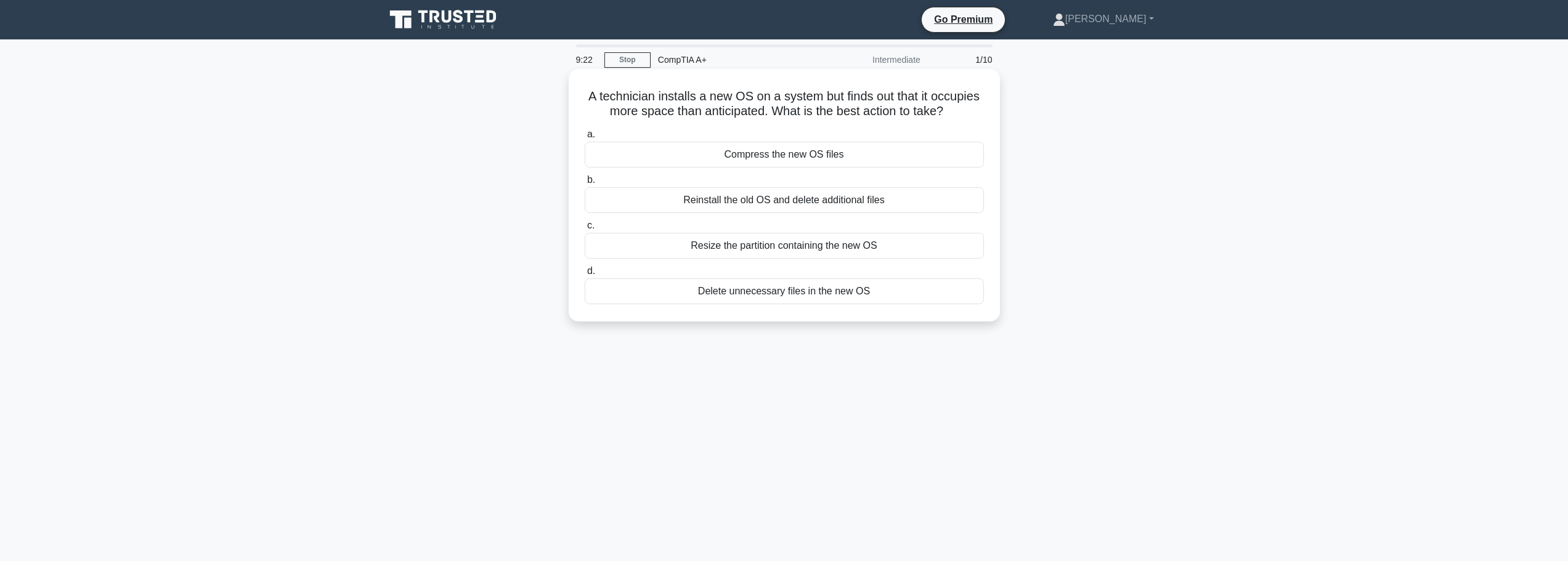
click at [757, 249] on div "Resize the partition containing the new OS" at bounding box center [784, 246] width 399 height 26
click at [585, 230] on input "c. Resize the partition containing the new OS" at bounding box center [585, 226] width 0 height 8
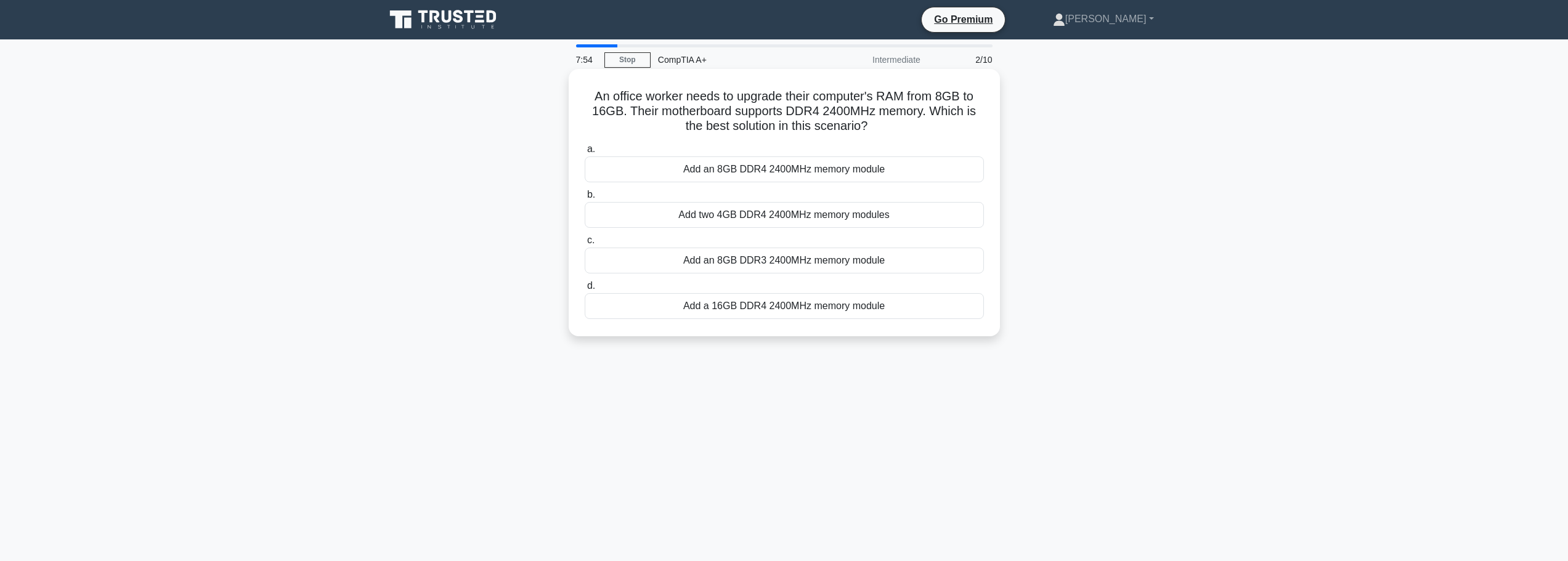
click at [750, 303] on div "Add a 16GB DDR4 2400MHz memory module" at bounding box center [784, 306] width 399 height 26
click at [585, 290] on input "d. Add a 16GB DDR4 2400MHz memory module" at bounding box center [585, 286] width 0 height 8
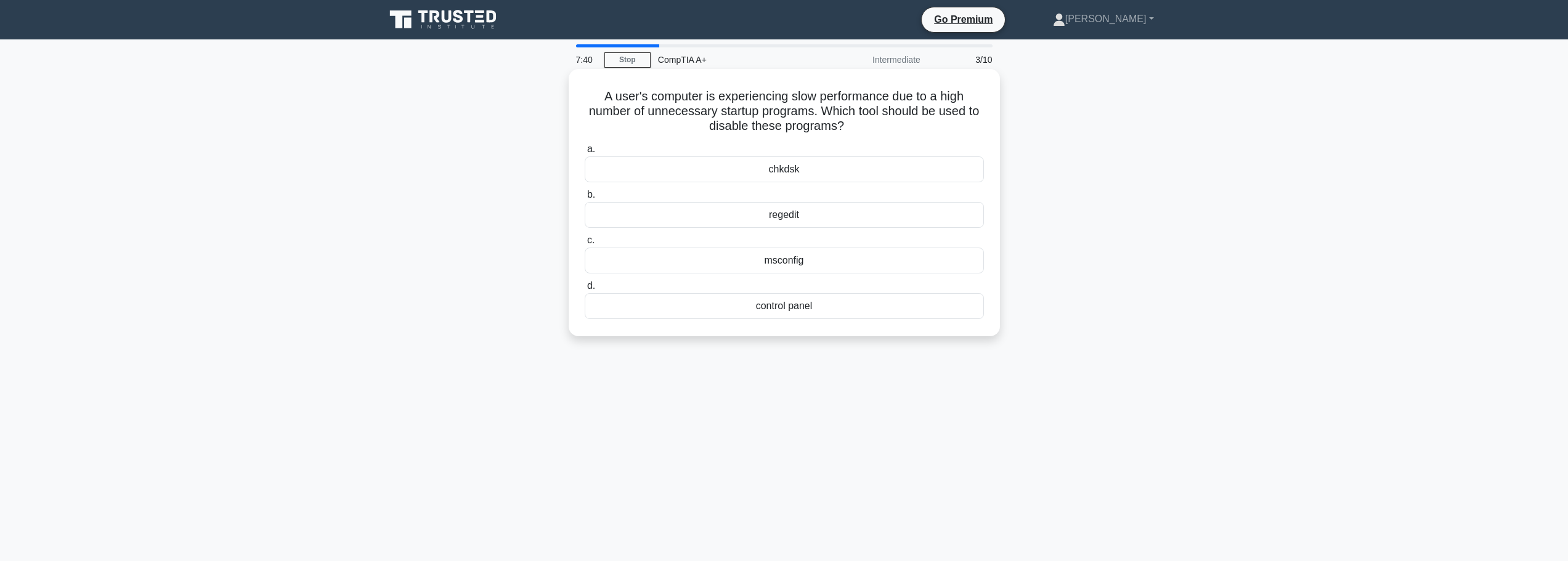
click at [780, 266] on div "msconfig" at bounding box center [784, 261] width 399 height 26
click at [585, 245] on input "c. msconfig" at bounding box center [585, 241] width 0 height 8
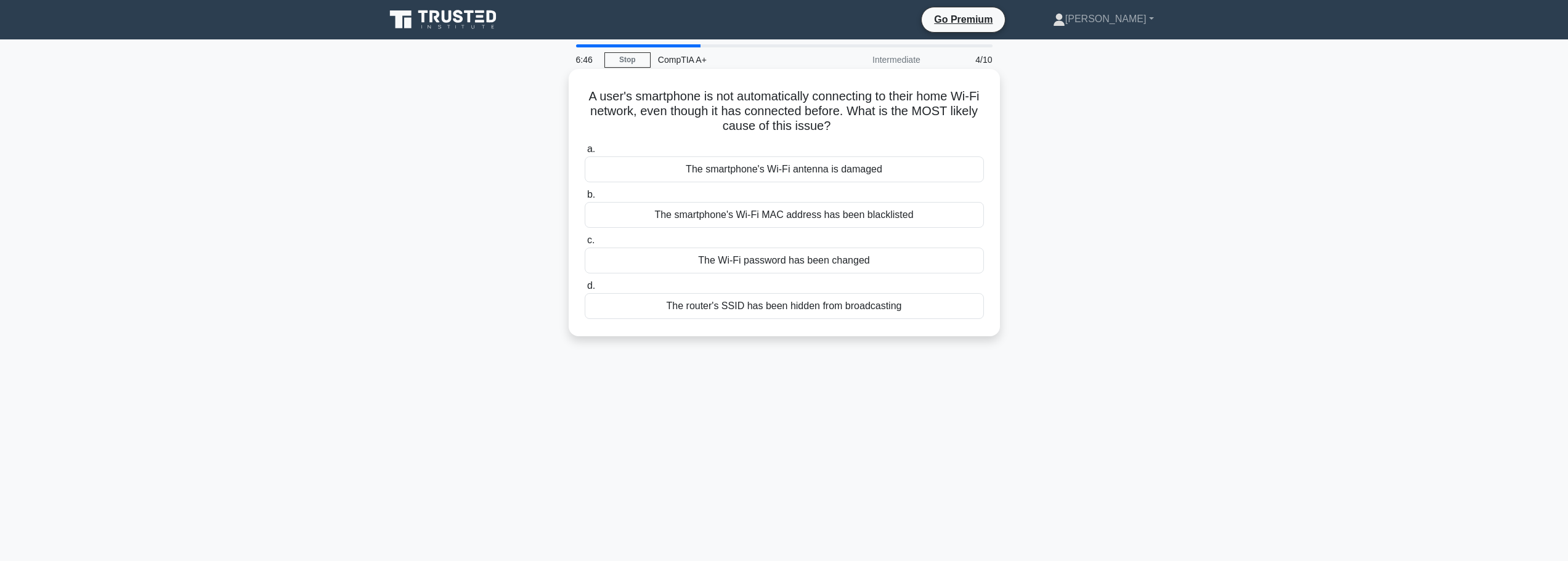
click at [784, 262] on div "The Wi-Fi password has been changed" at bounding box center [784, 261] width 399 height 26
click at [585, 245] on input "c. The Wi-Fi password has been changed" at bounding box center [585, 241] width 0 height 8
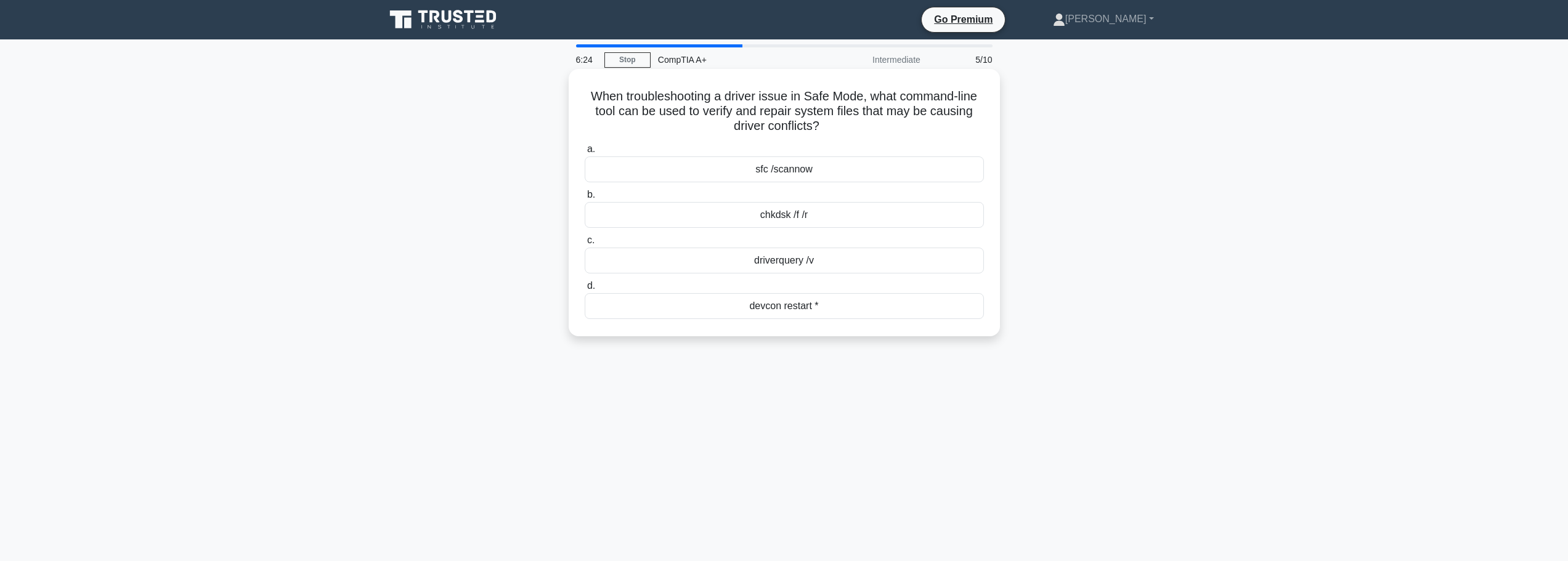
click at [759, 172] on div "sfc /scannow" at bounding box center [784, 169] width 399 height 26
click at [585, 153] on input "a. sfc /scannow" at bounding box center [585, 149] width 0 height 8
click at [760, 215] on div "Outdated BIOS settings for USB configuration" at bounding box center [784, 215] width 399 height 26
click at [585, 199] on input "b. Outdated BIOS settings for USB configuration" at bounding box center [585, 195] width 0 height 8
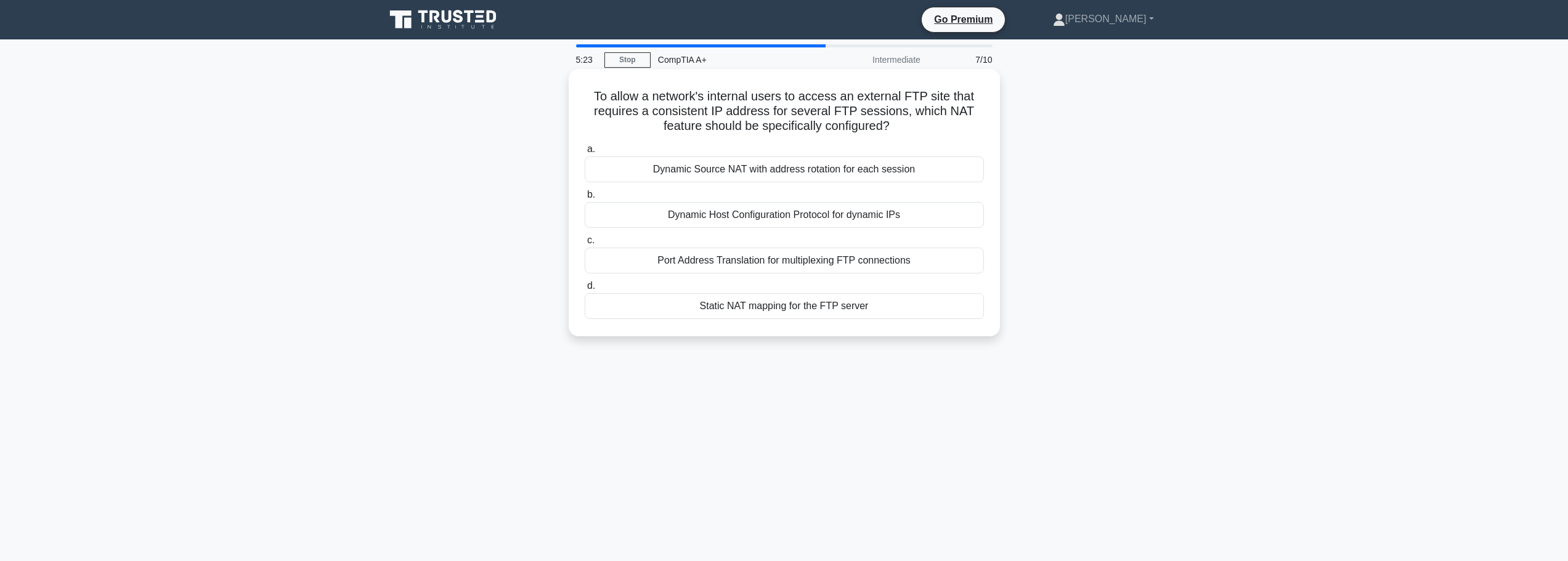
click at [807, 311] on div "Static NAT mapping for the FTP server" at bounding box center [784, 306] width 399 height 26
click at [585, 290] on input "d. Static NAT mapping for the FTP server" at bounding box center [585, 286] width 0 height 8
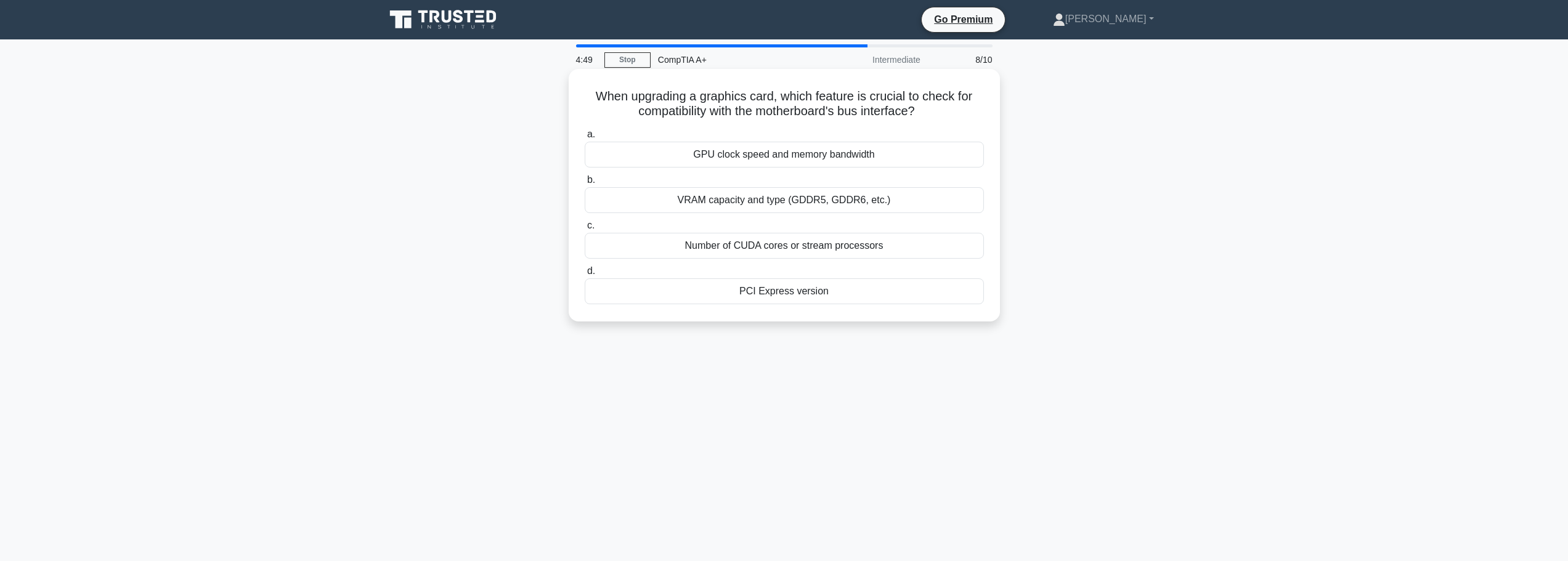
click at [788, 289] on div "PCI Express version" at bounding box center [784, 291] width 399 height 26
click at [585, 276] on input "d. PCI Express version" at bounding box center [585, 272] width 0 height 8
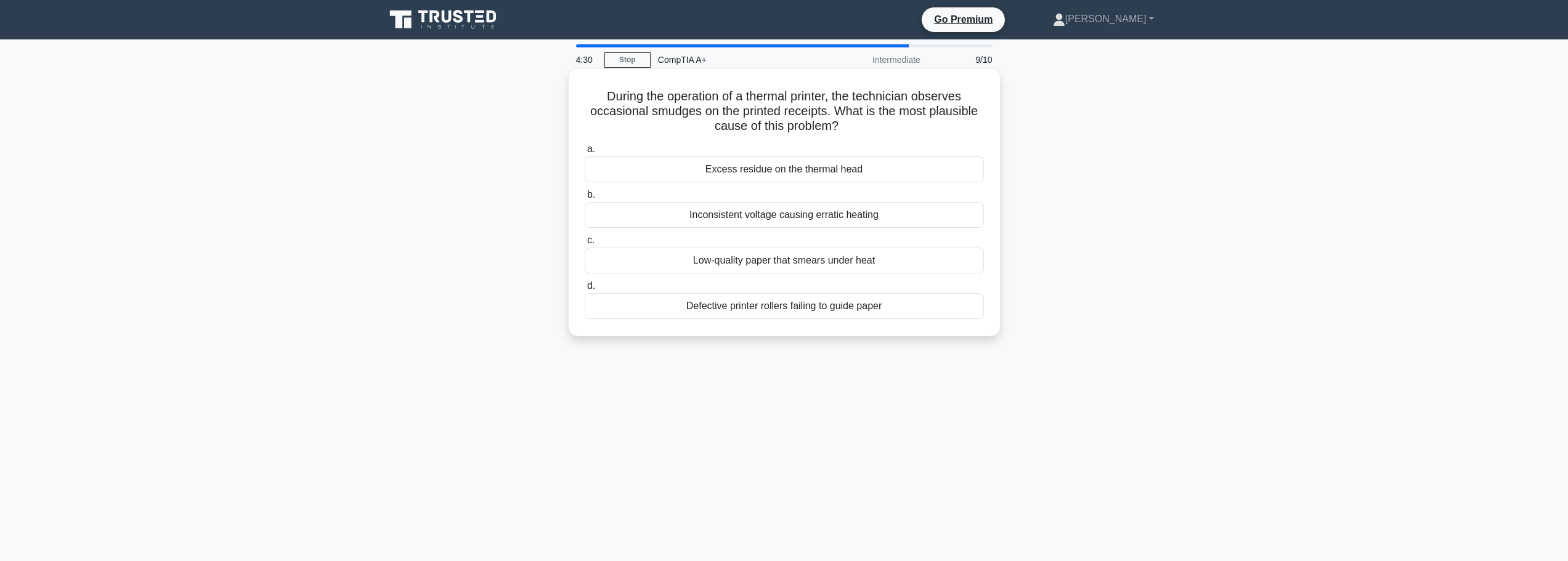
click at [780, 174] on div "Excess residue on the thermal head" at bounding box center [784, 169] width 399 height 26
click at [585, 153] on input "a. Excess residue on the thermal head" at bounding box center [585, 149] width 0 height 8
click at [762, 308] on div "Removing the CMOS battery" at bounding box center [784, 306] width 399 height 26
click at [585, 290] on input "d. Removing the CMOS battery" at bounding box center [585, 286] width 0 height 8
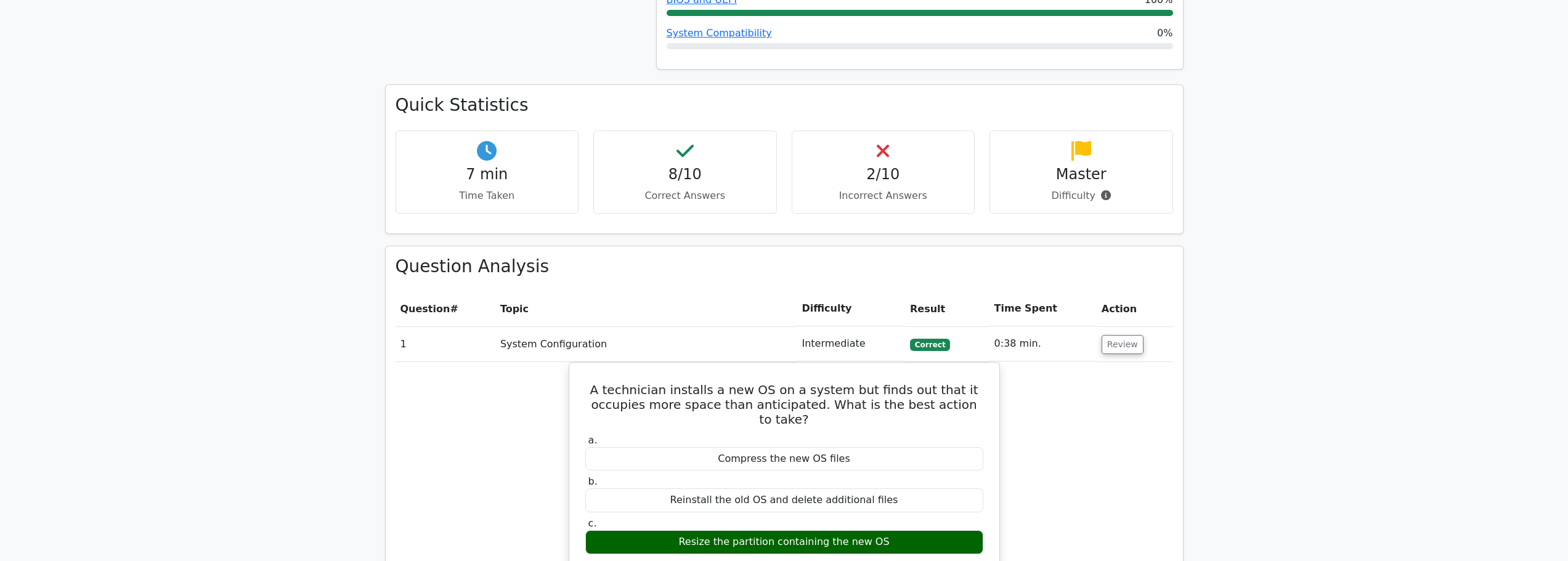
scroll to position [801, 0]
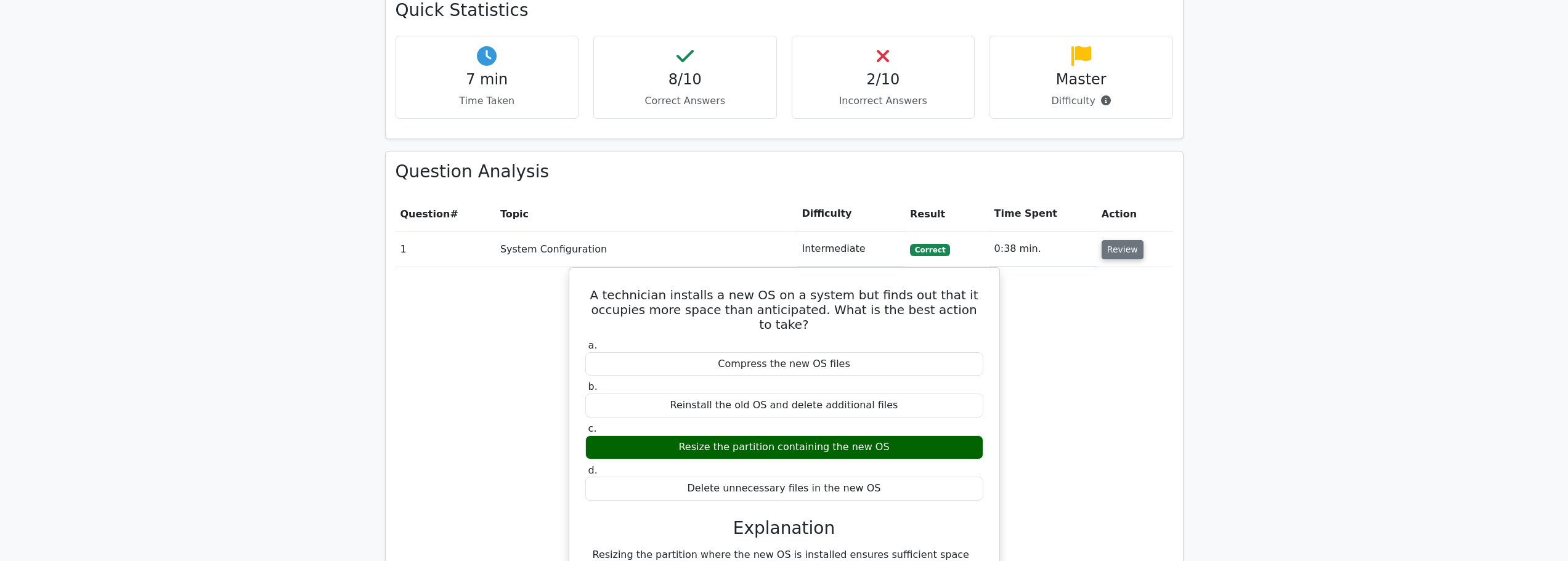
click at [1126, 241] on button "Review" at bounding box center [1122, 250] width 42 height 19
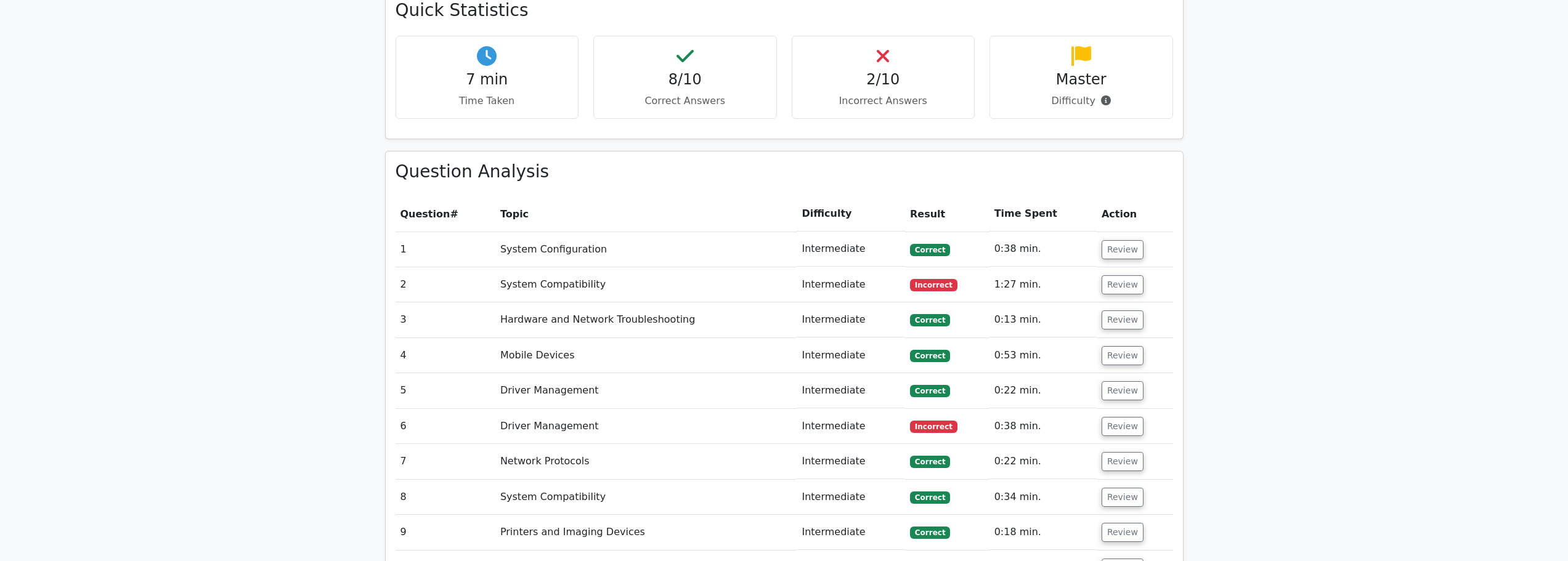
scroll to position [862, 0]
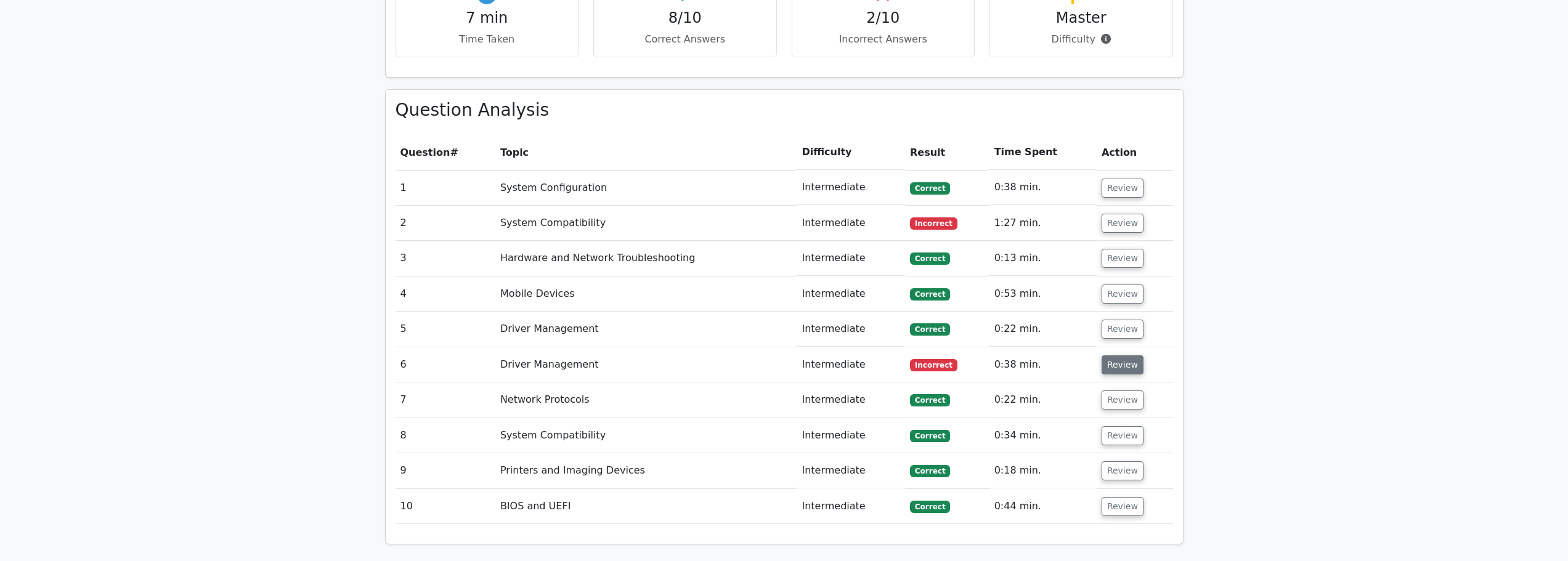
click at [1107, 355] on button "Review" at bounding box center [1122, 364] width 42 height 19
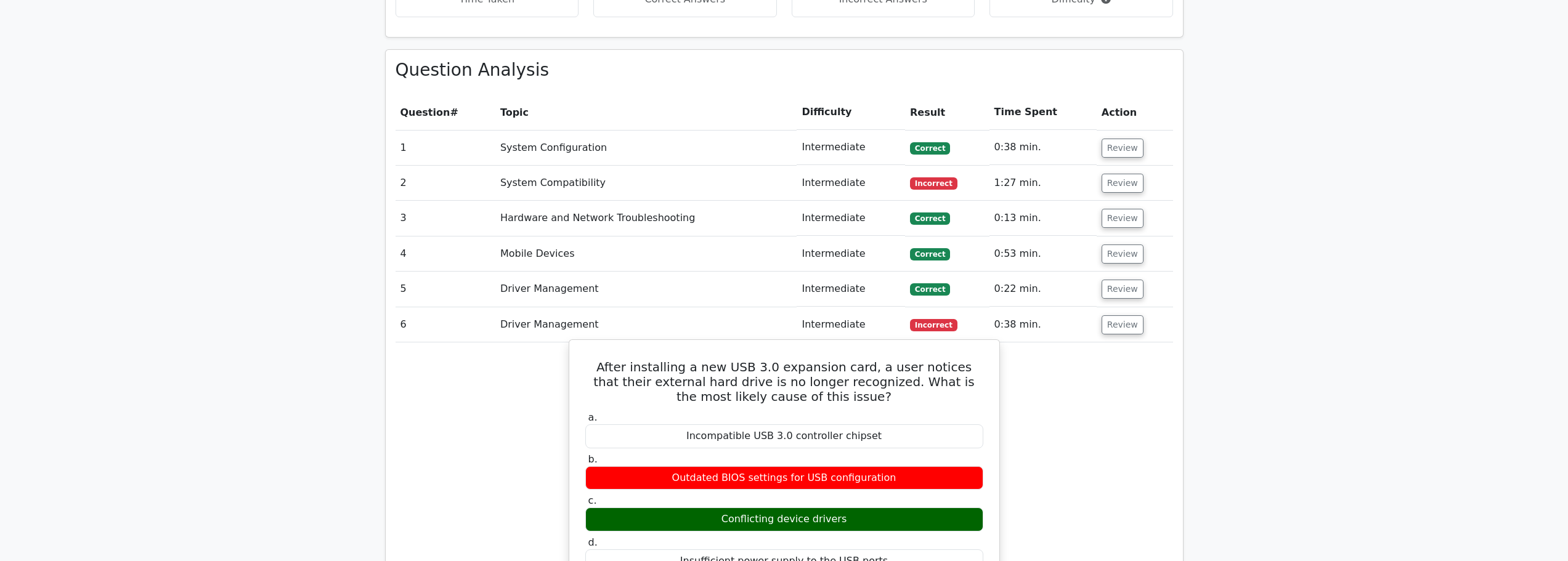
scroll to position [924, 0]
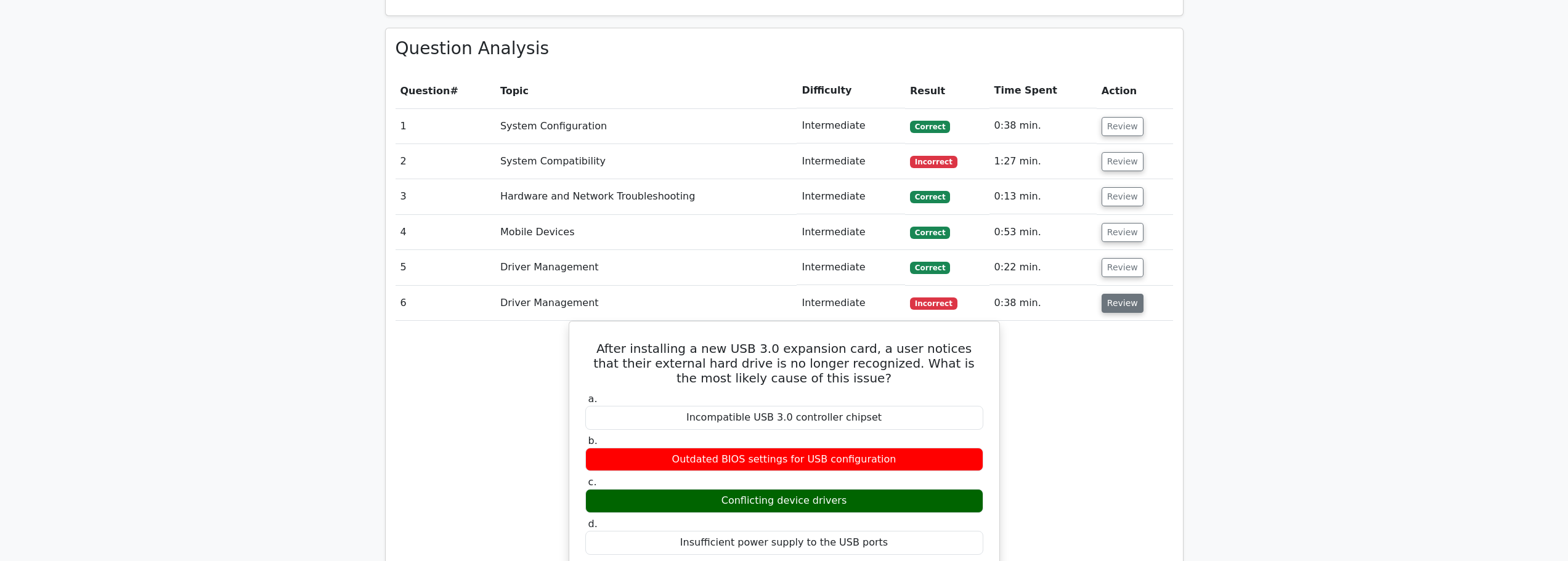
click at [1108, 293] on button "Review" at bounding box center [1122, 302] width 42 height 19
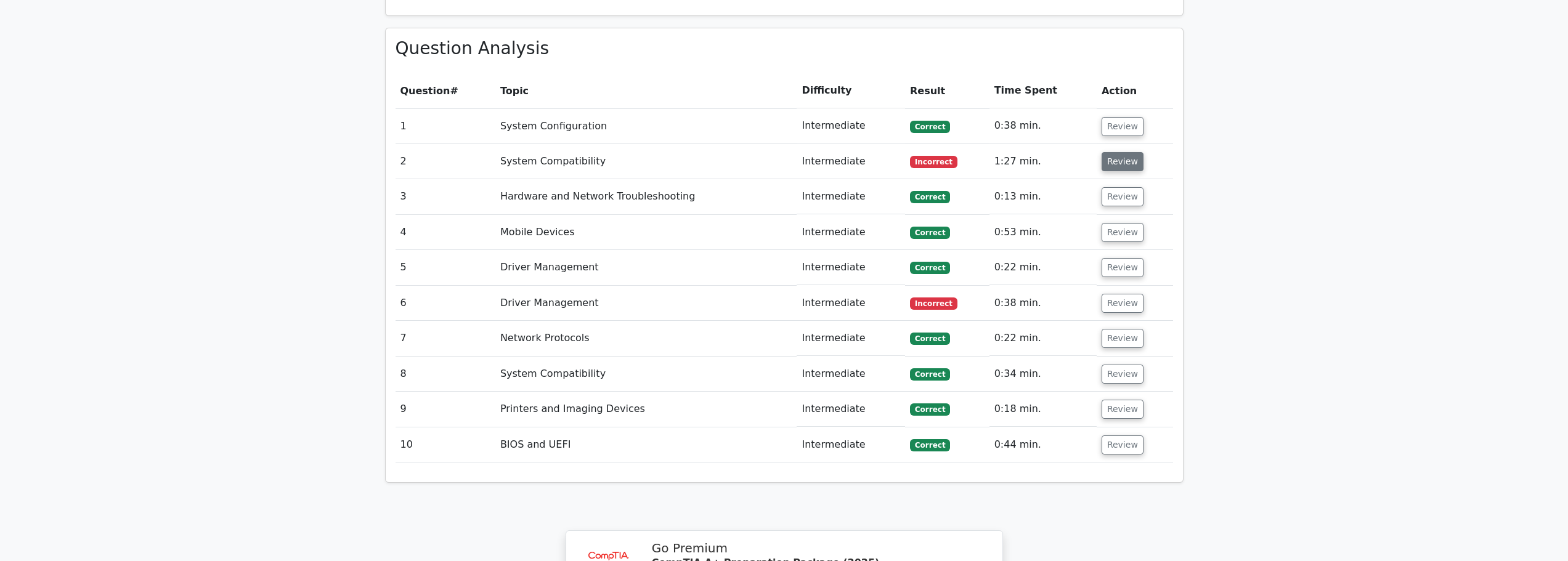
click at [1116, 152] on button "Review" at bounding box center [1122, 161] width 42 height 19
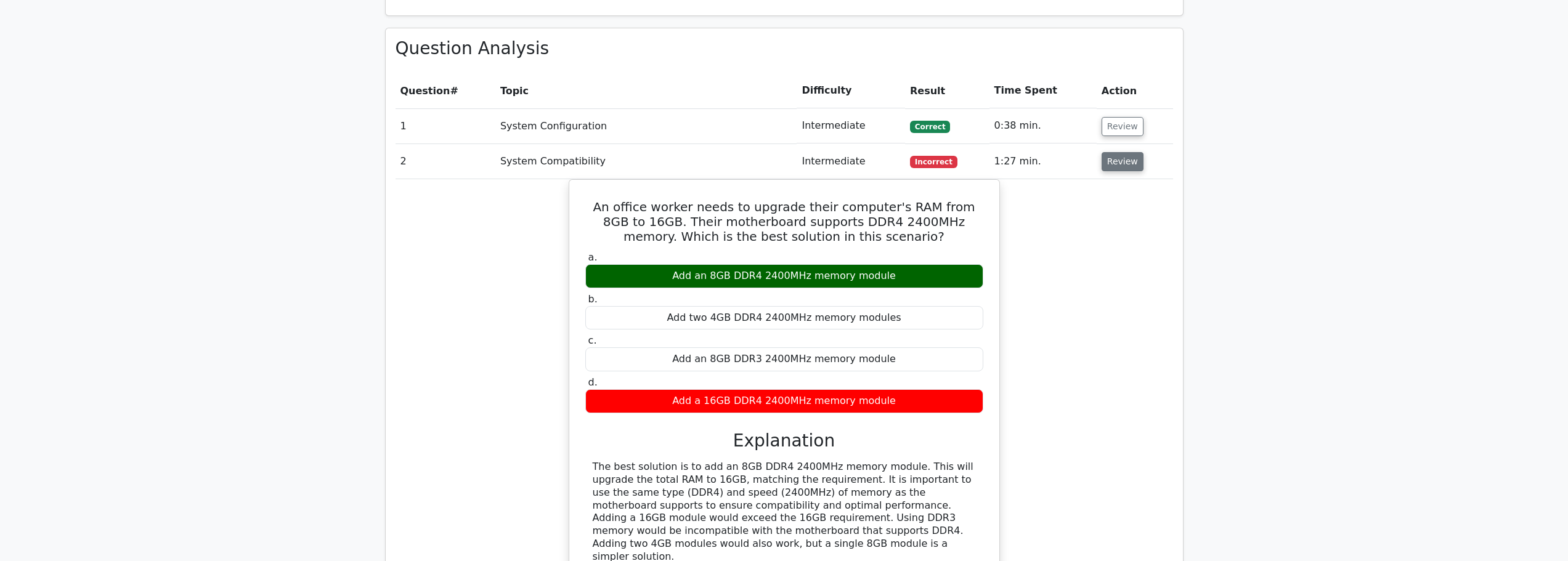
click at [1129, 152] on button "Review" at bounding box center [1122, 161] width 42 height 19
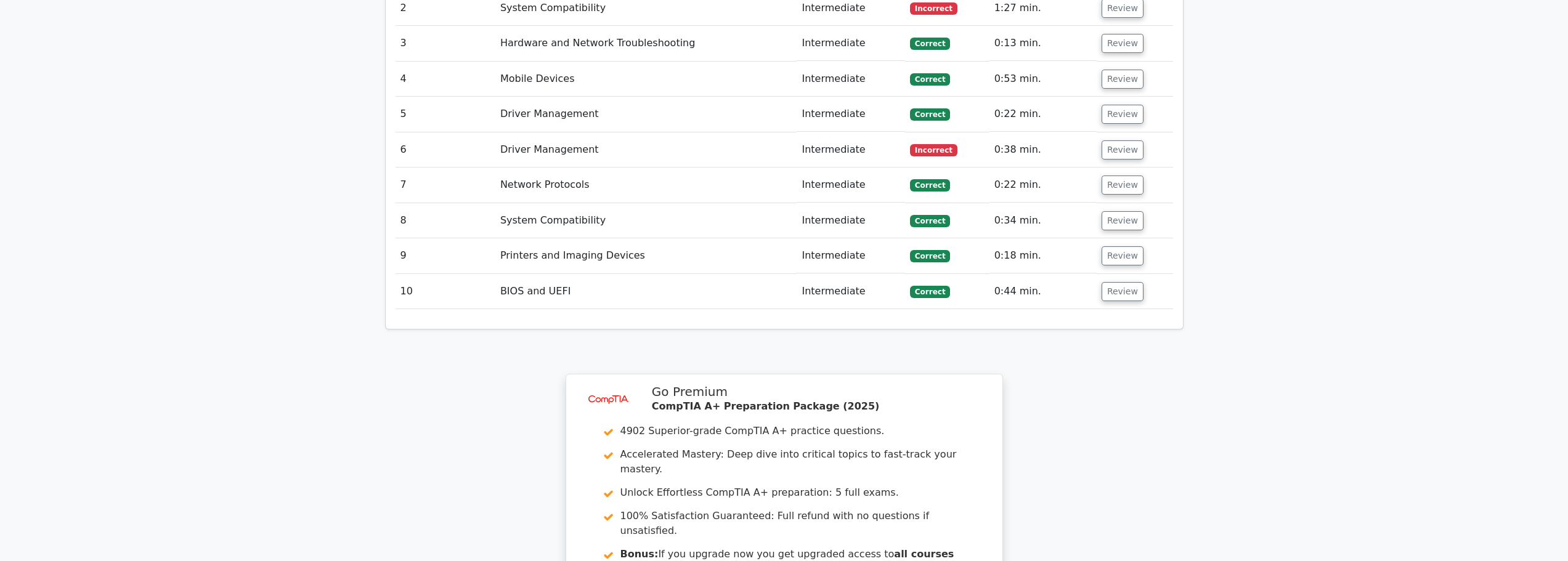
scroll to position [1338, 0]
